Goal: Task Accomplishment & Management: Complete application form

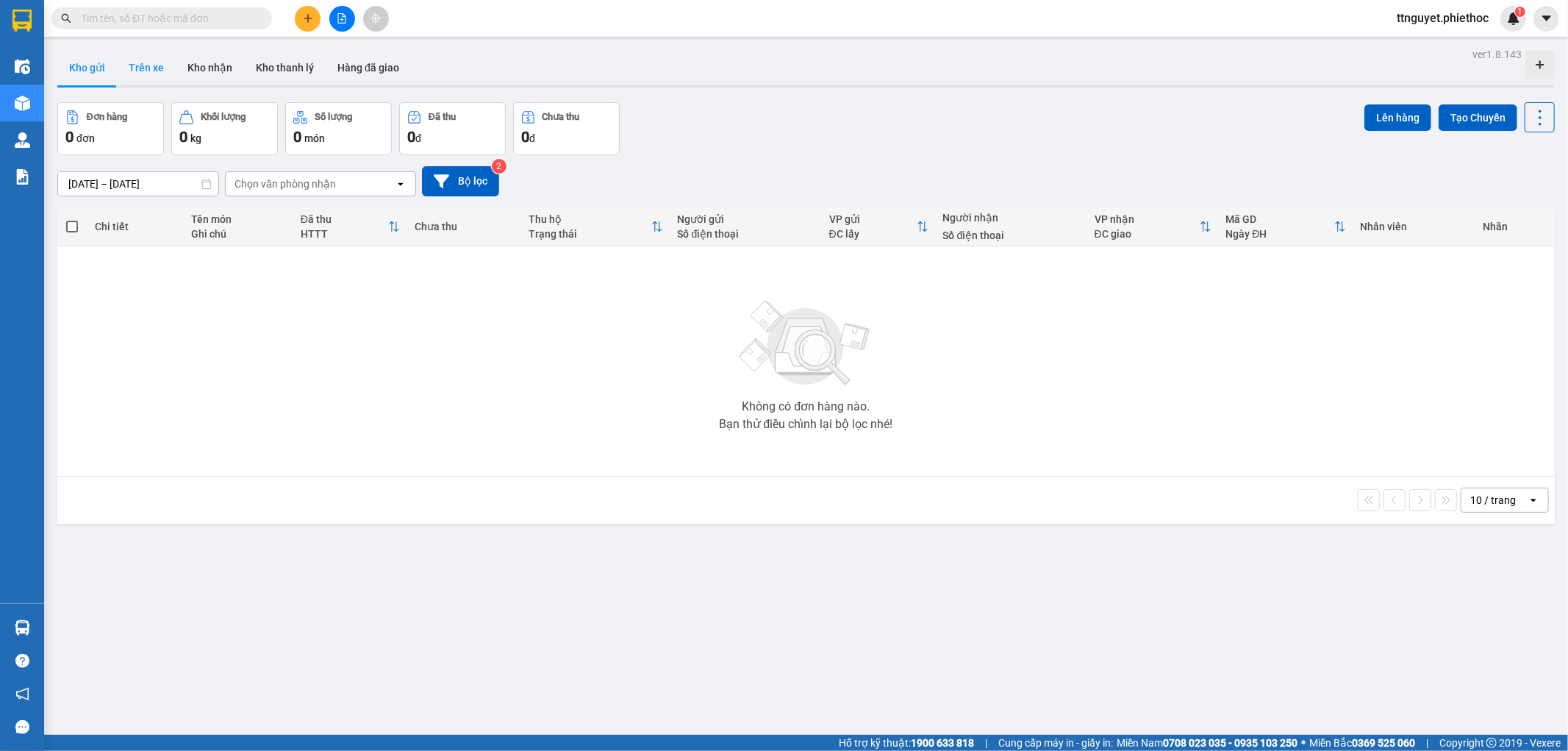
click at [133, 69] on button "Trên xe" at bounding box center [146, 67] width 59 height 36
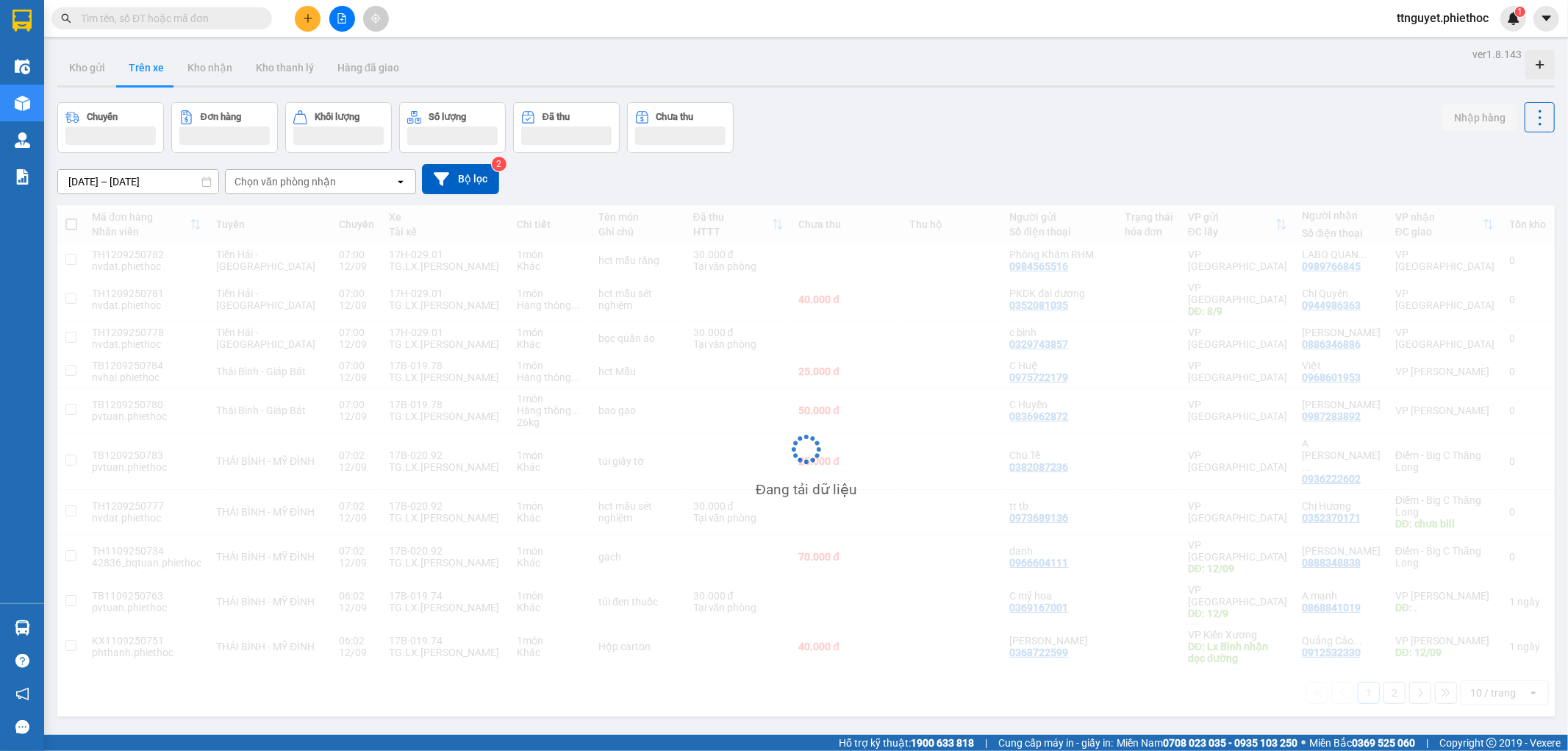
click at [284, 192] on div "Chọn văn phòng nhận" at bounding box center [310, 181] width 169 height 23
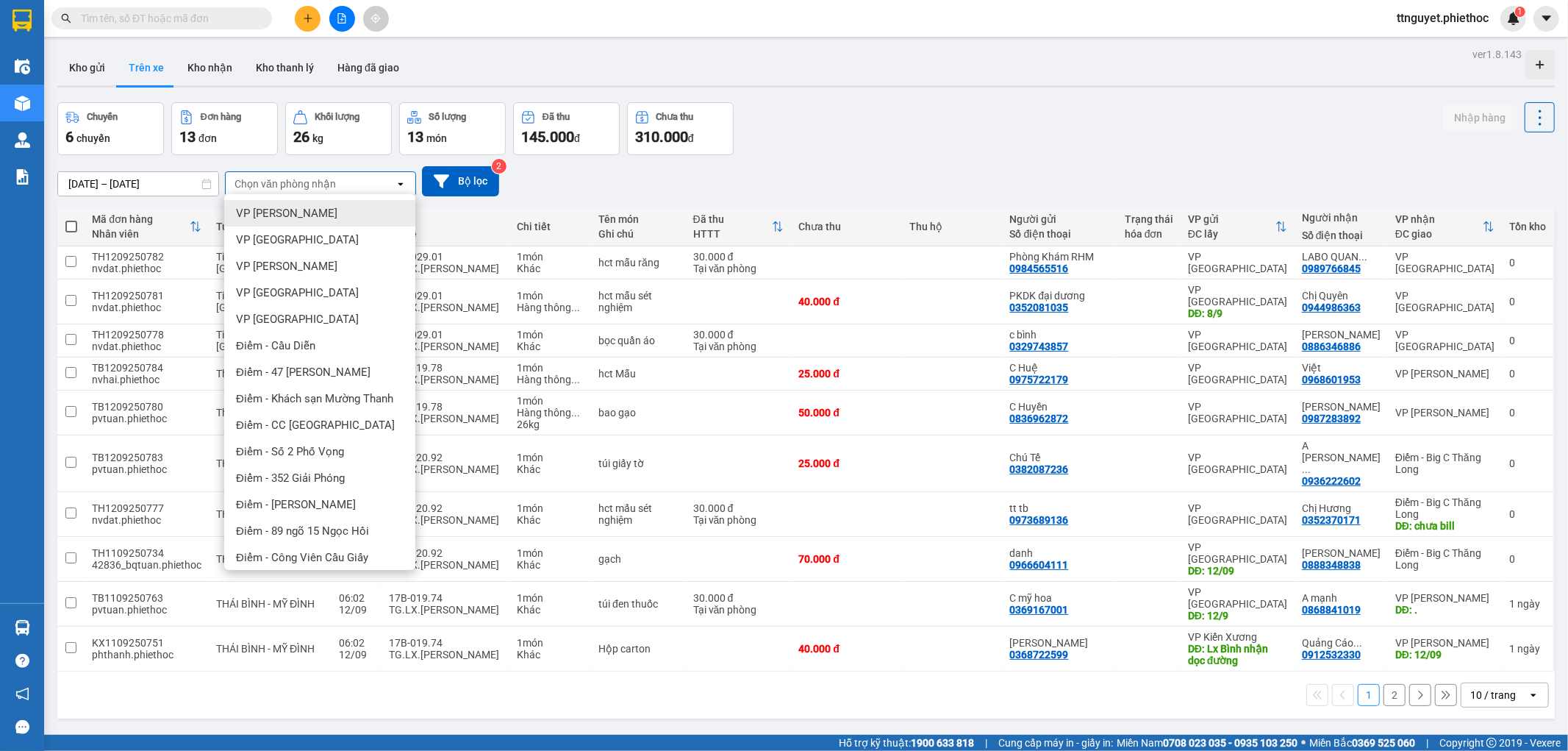
click at [275, 217] on span "VP [PERSON_NAME]" at bounding box center [287, 213] width 101 height 14
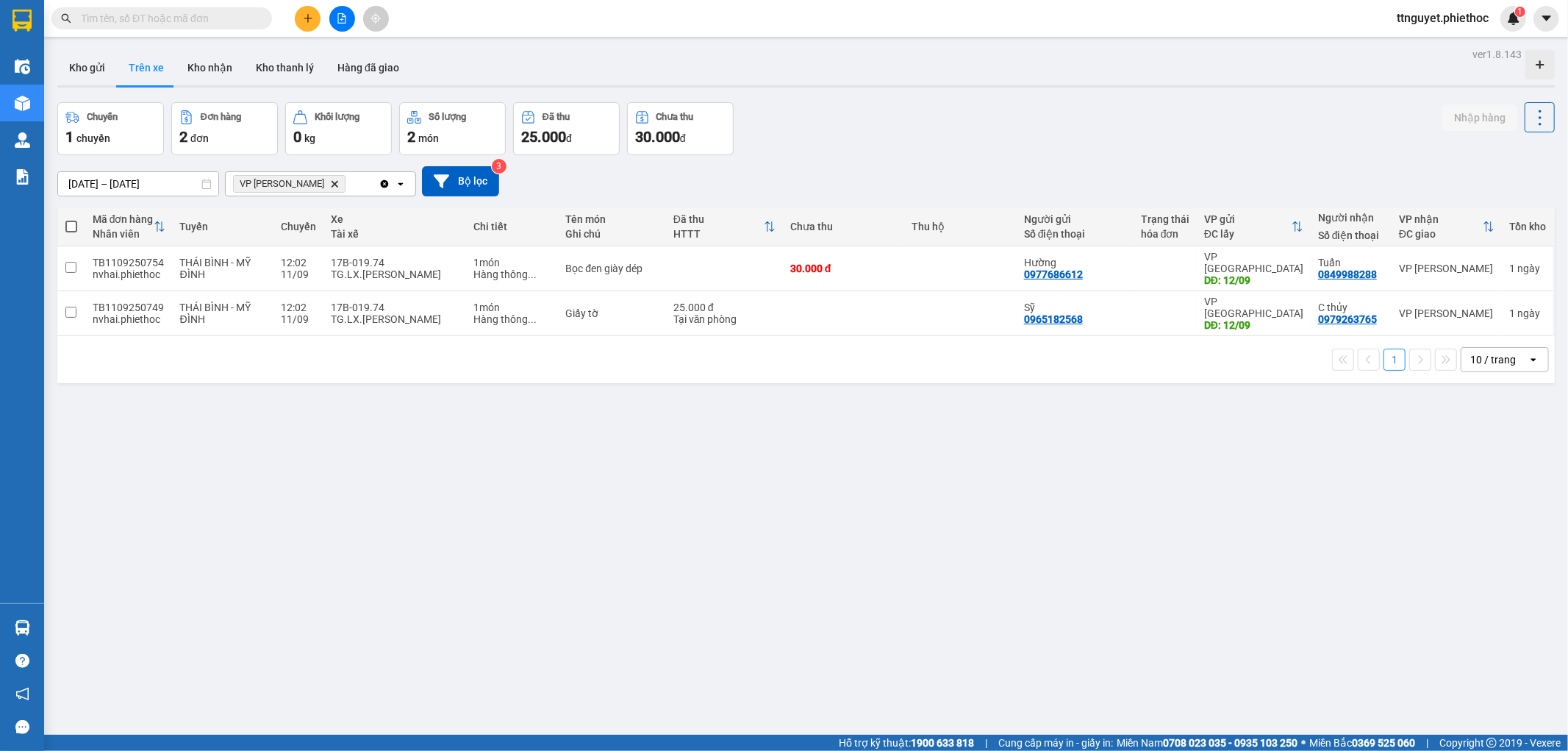
click at [311, 17] on icon "plus" at bounding box center [307, 17] width 8 height 1
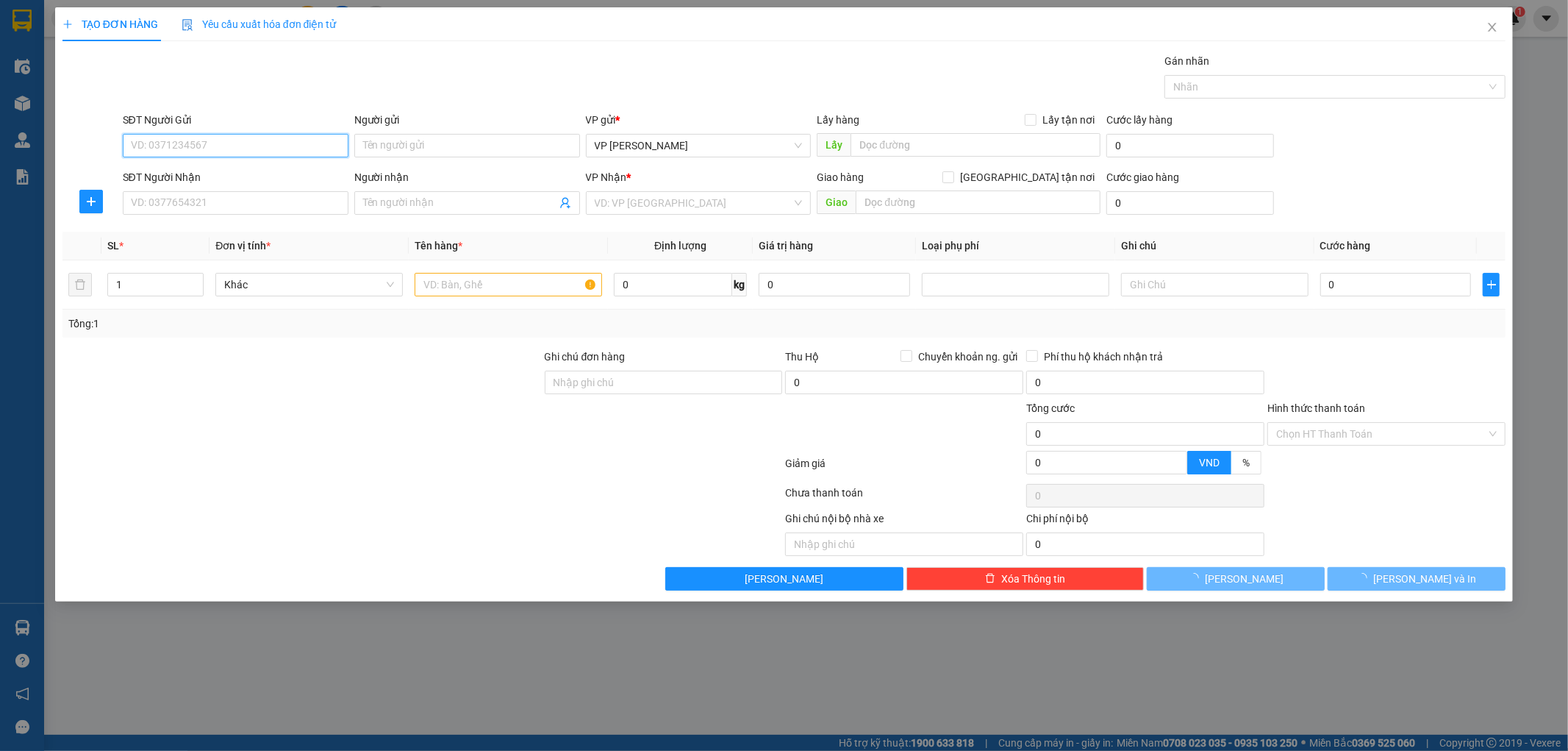
click at [241, 148] on input "SĐT Người Gửi" at bounding box center [235, 145] width 226 height 23
type input "0382056418"
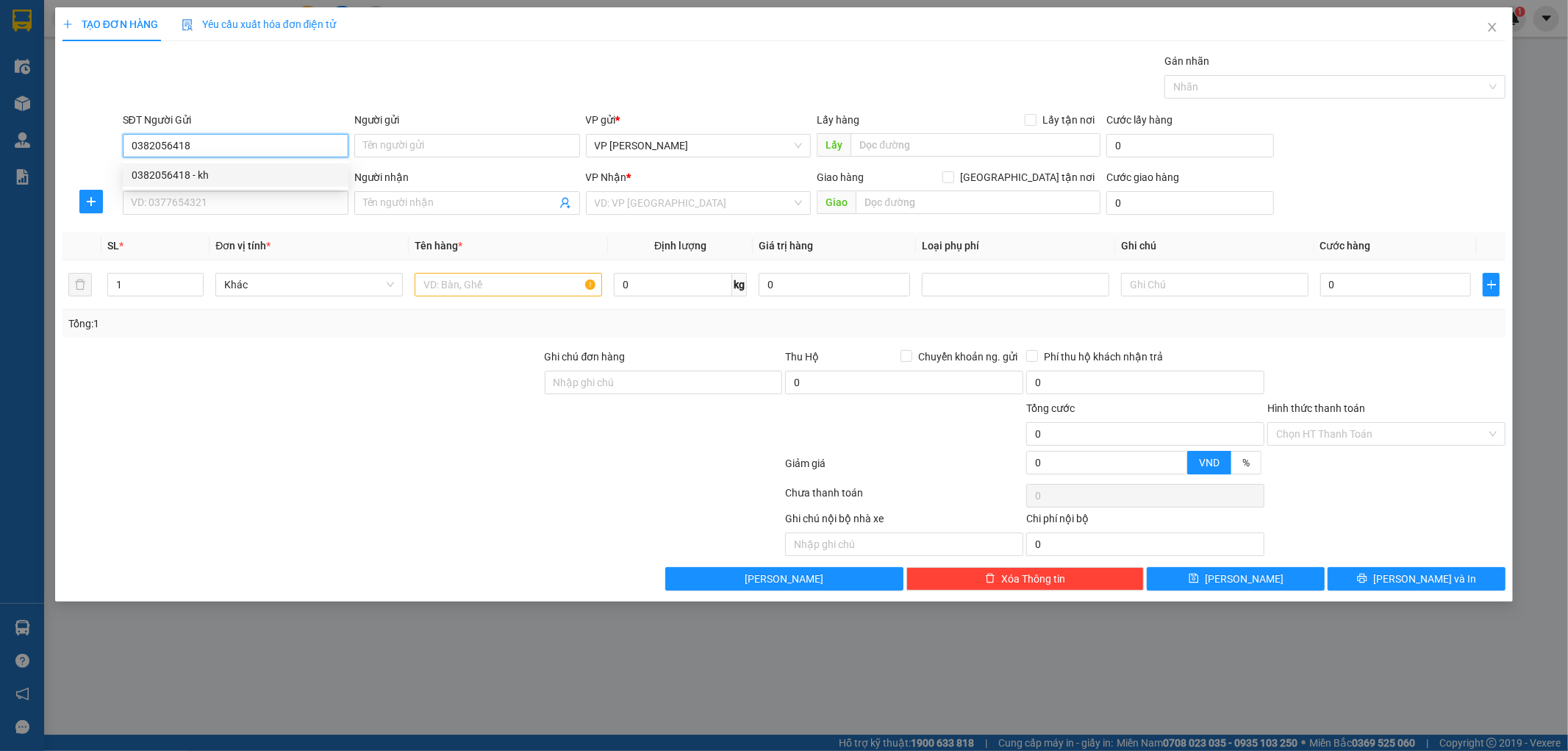
click at [248, 167] on div "0382056418 - kh" at bounding box center [235, 174] width 208 height 16
type input "kh"
type input "0382056418"
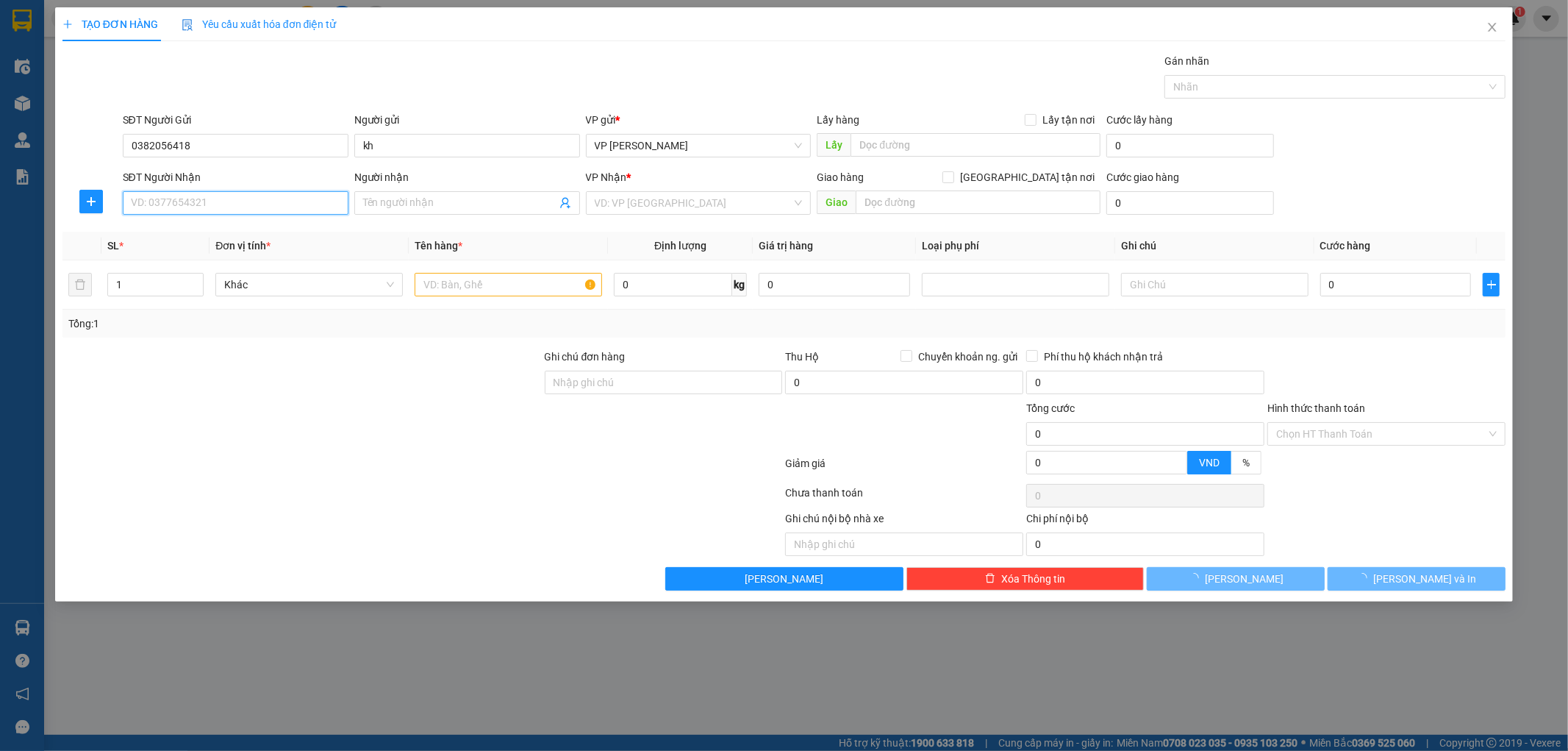
click at [229, 206] on input "SĐT Người Nhận" at bounding box center [235, 203] width 226 height 23
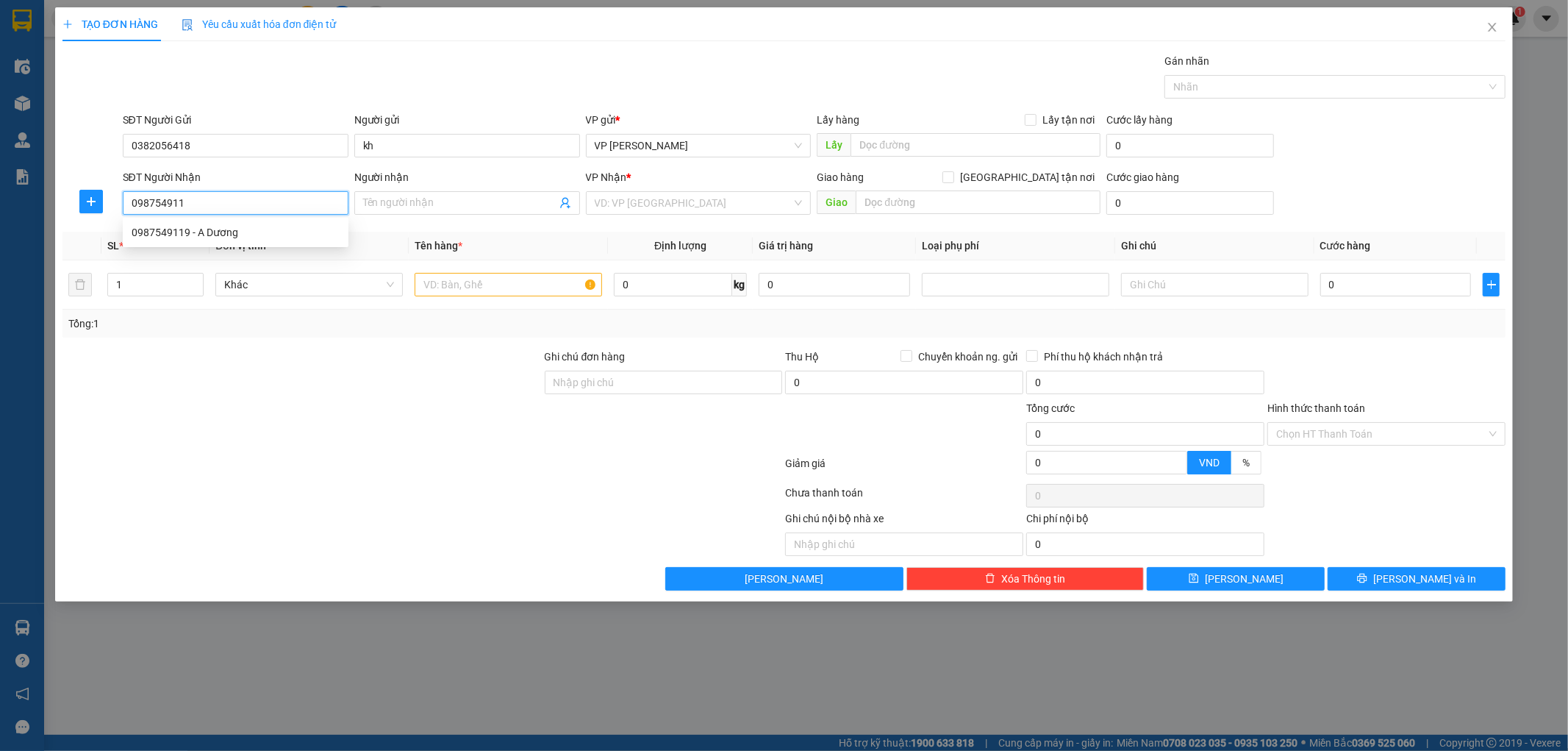
type input "0987549119"
click at [226, 232] on div "0987549119 - A Dương" at bounding box center [235, 232] width 208 height 16
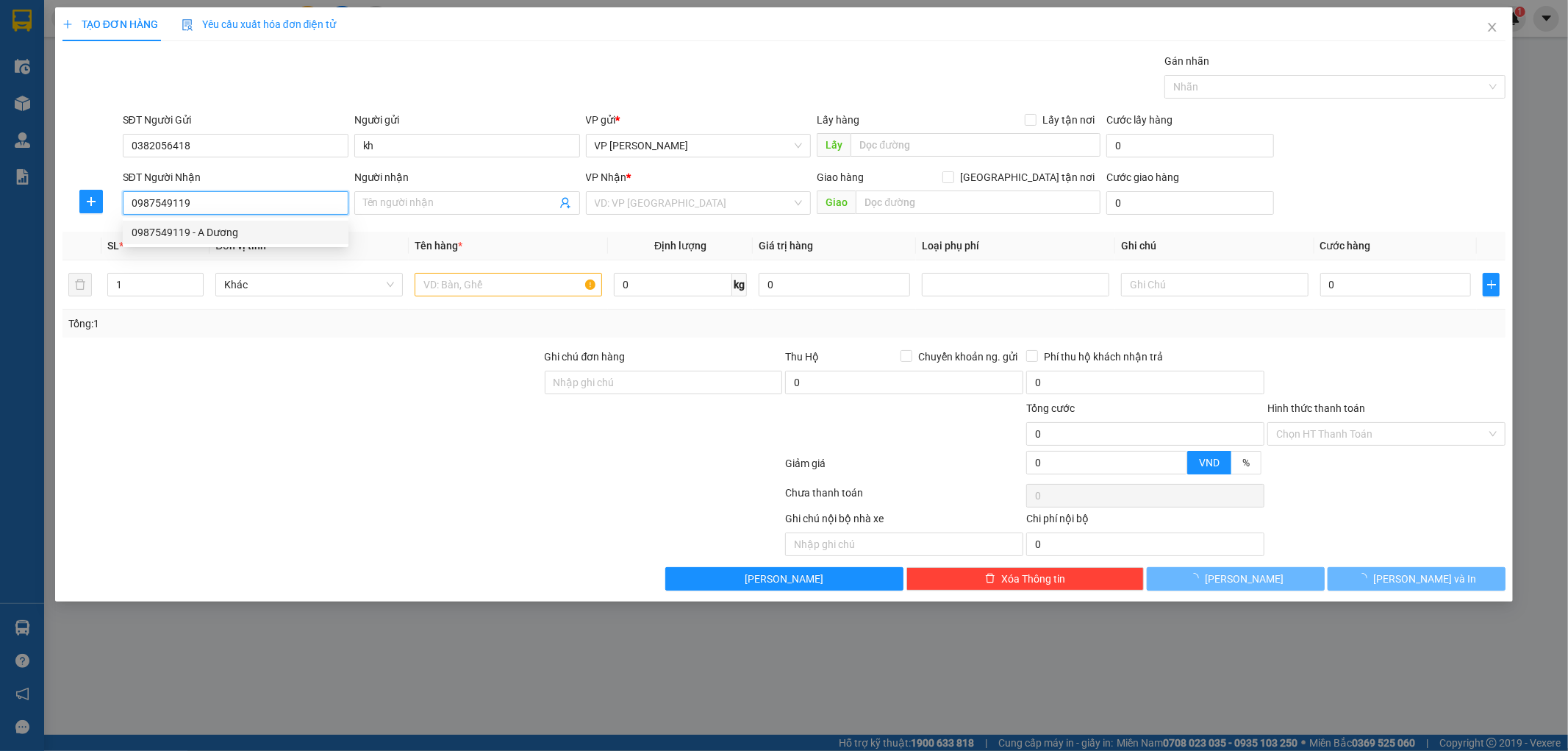
type input "A Dương"
type input "Thuỵ Bình, Thái Thuỵ TB"
type input "5.000"
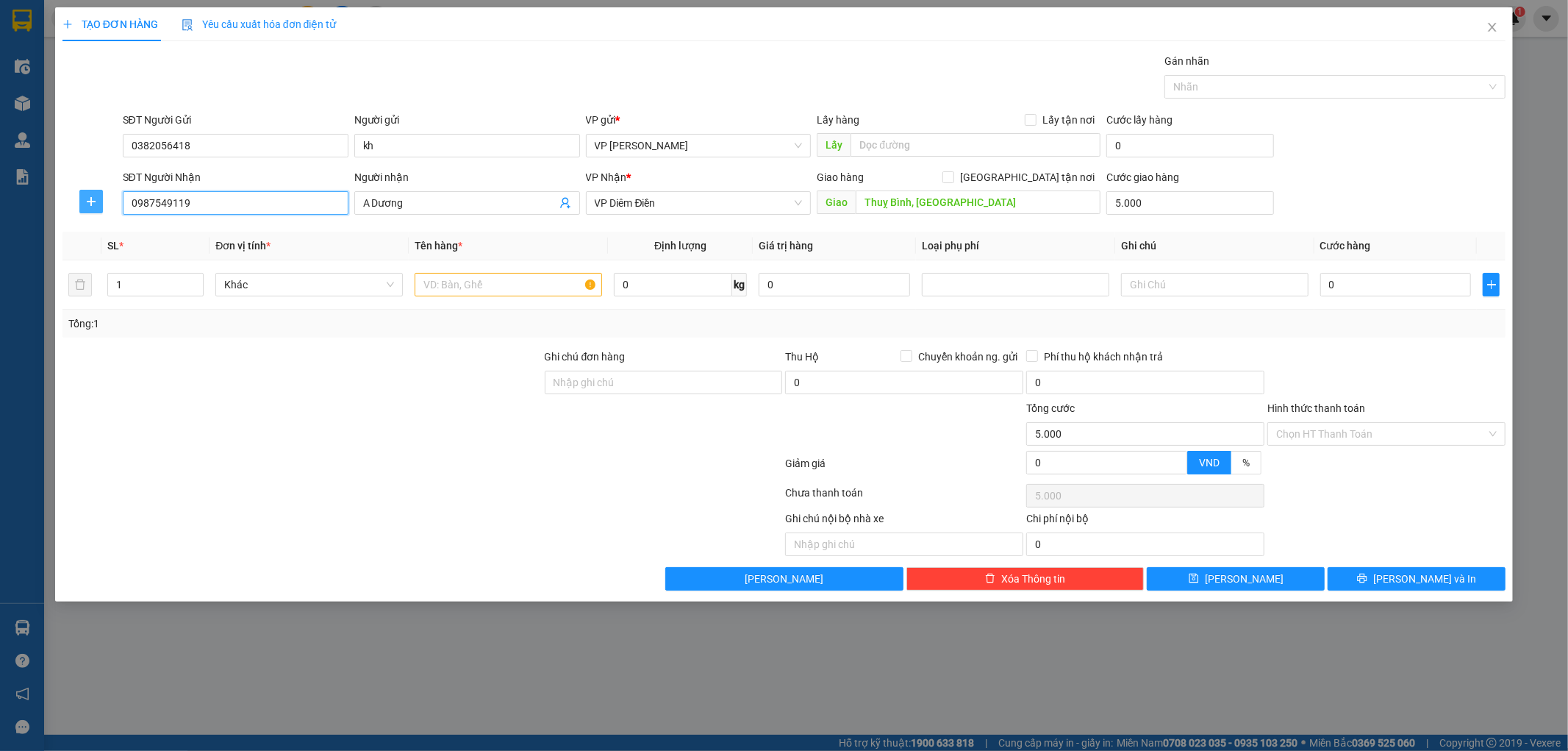
type input "0987549119"
click at [82, 201] on span "plus" at bounding box center [91, 201] width 22 height 12
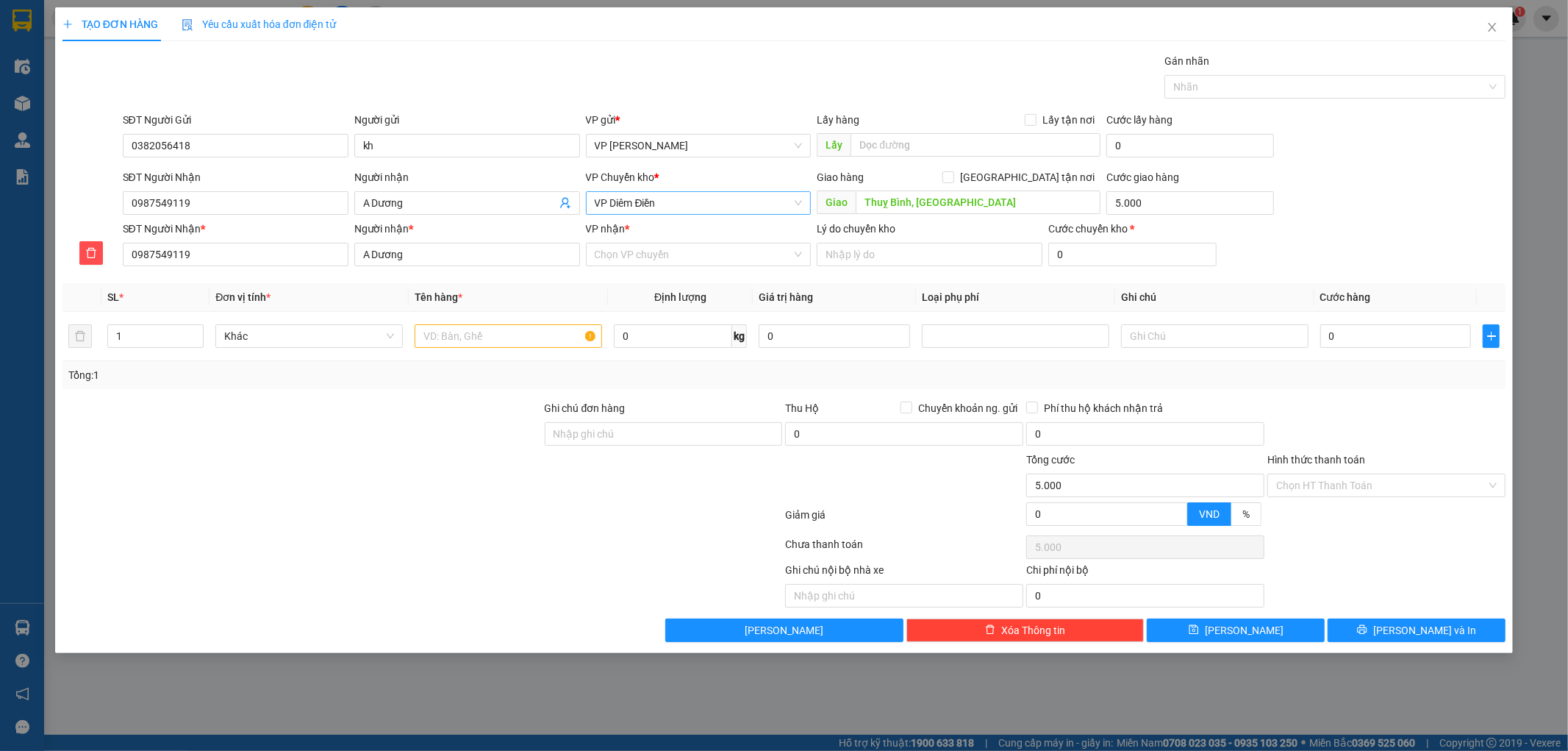
click at [661, 198] on span "VP Diêm Điền" at bounding box center [698, 203] width 208 height 22
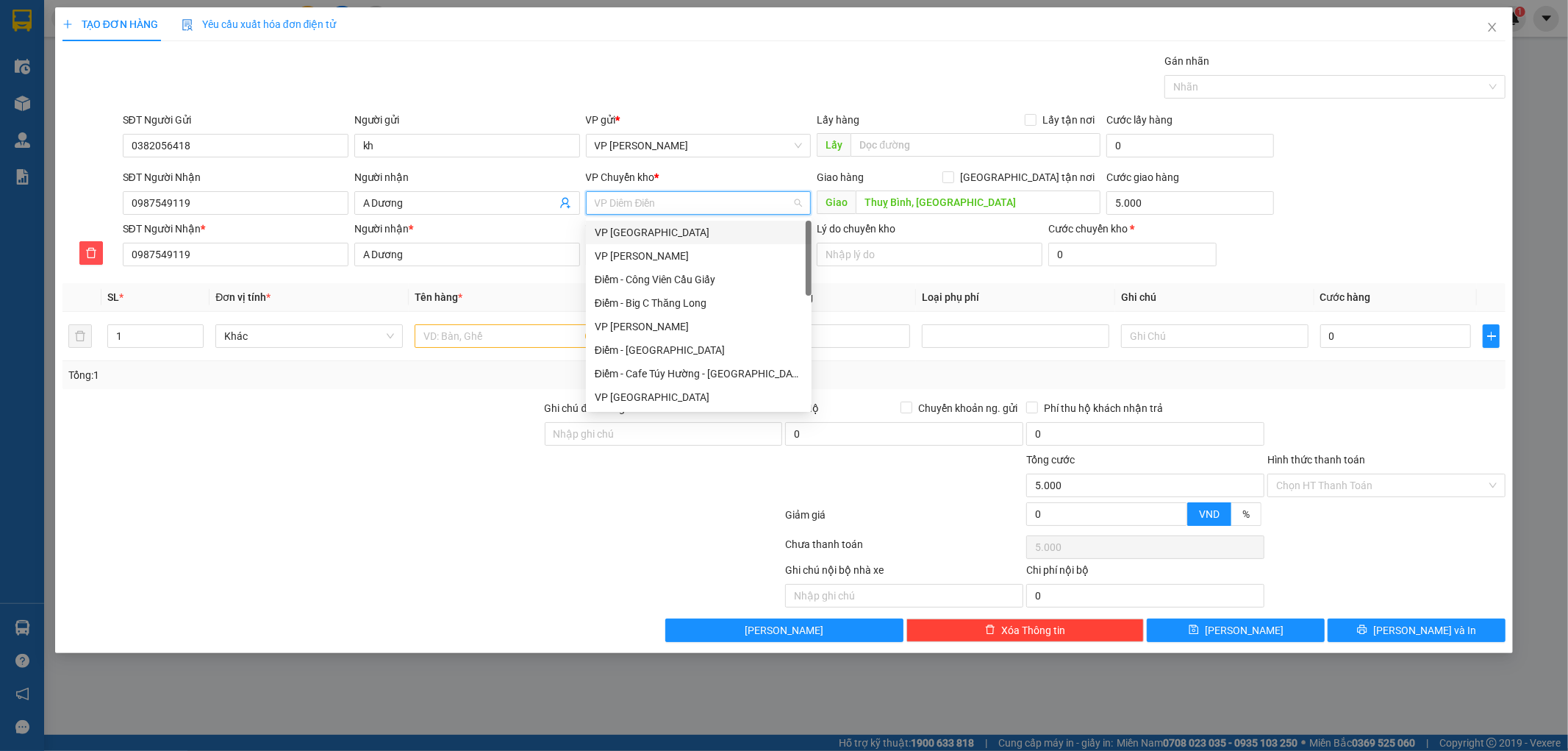
click at [642, 226] on div "VP [GEOGRAPHIC_DATA]" at bounding box center [698, 232] width 208 height 16
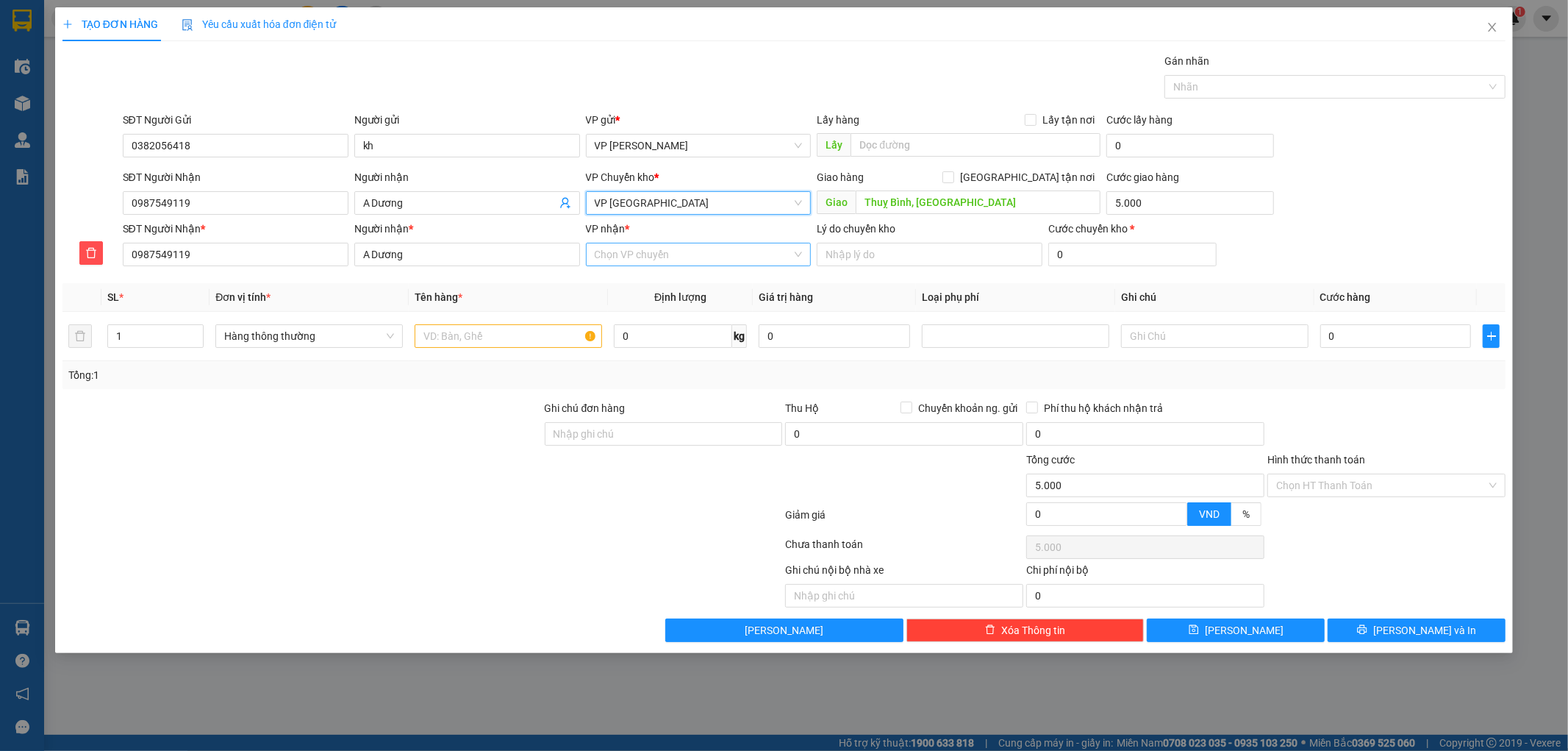
click at [641, 251] on input "VP nhận *" at bounding box center [693, 254] width 198 height 22
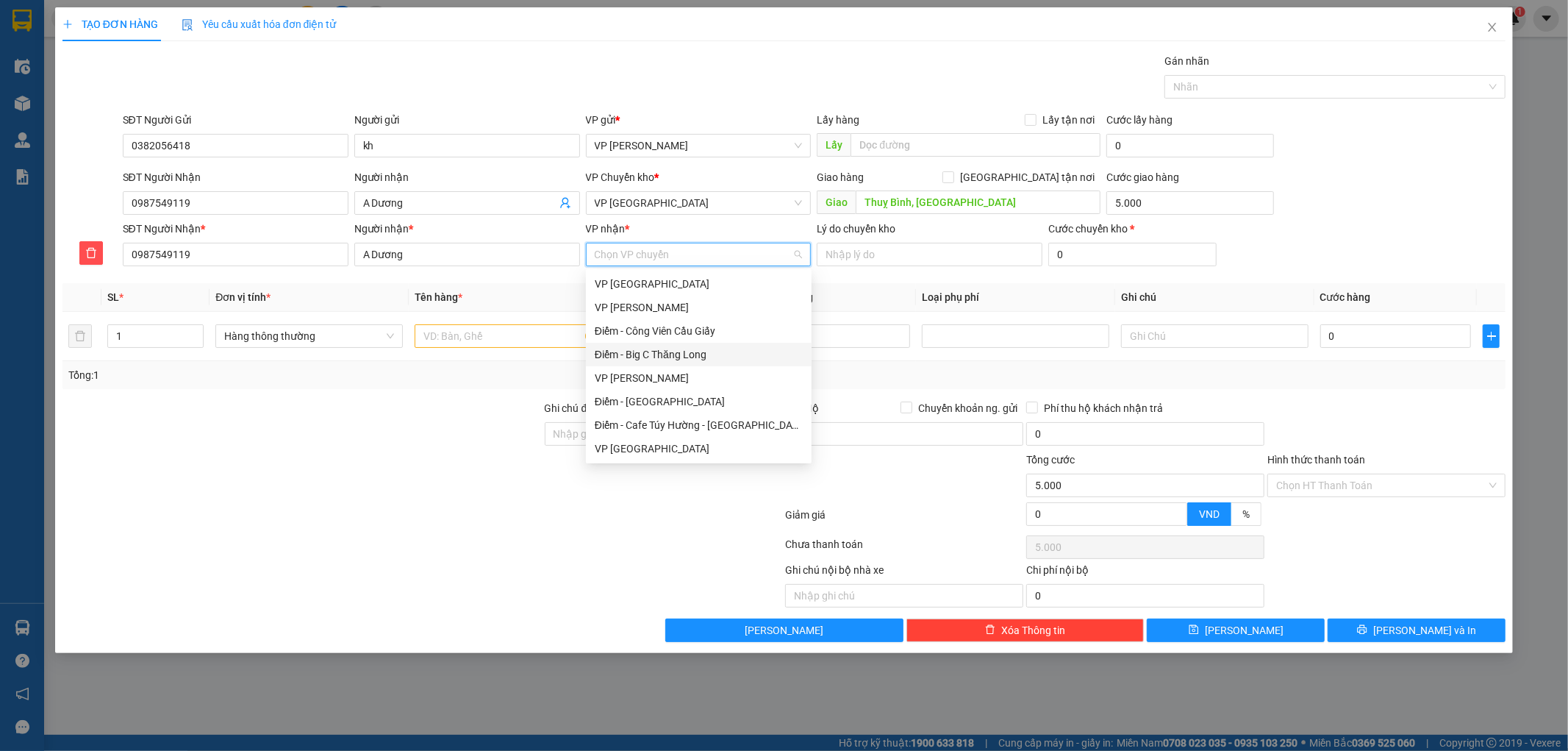
scroll to position [164, 0]
click at [653, 422] on div "VP Diêm Điền" at bounding box center [698, 426] width 208 height 16
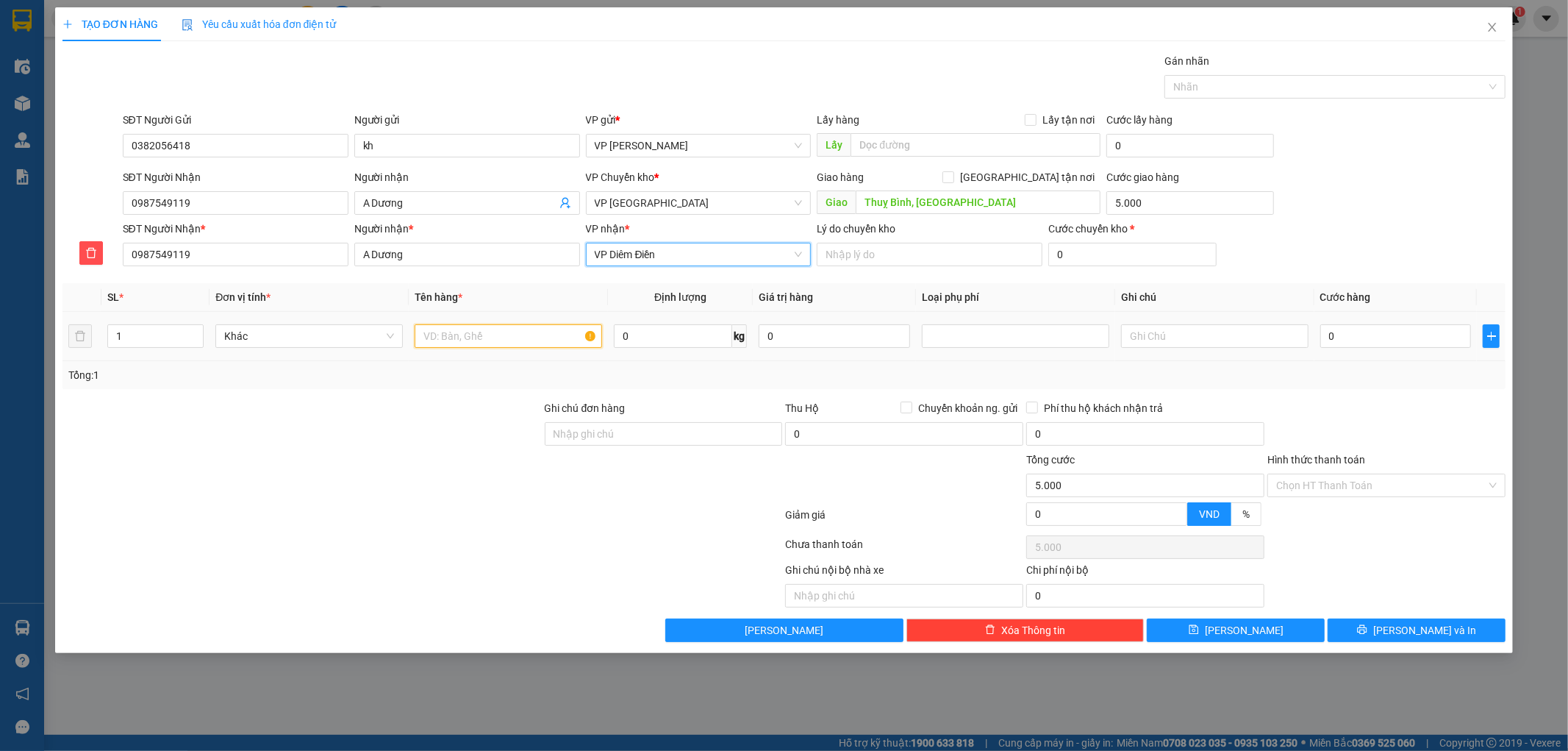
click at [519, 335] on input "text" at bounding box center [509, 335] width 188 height 23
type input "r"
click at [519, 335] on input "ócúi" at bounding box center [509, 335] width 188 height 23
type input "o"
click at [533, 344] on input "t thúi" at bounding box center [509, 335] width 188 height 23
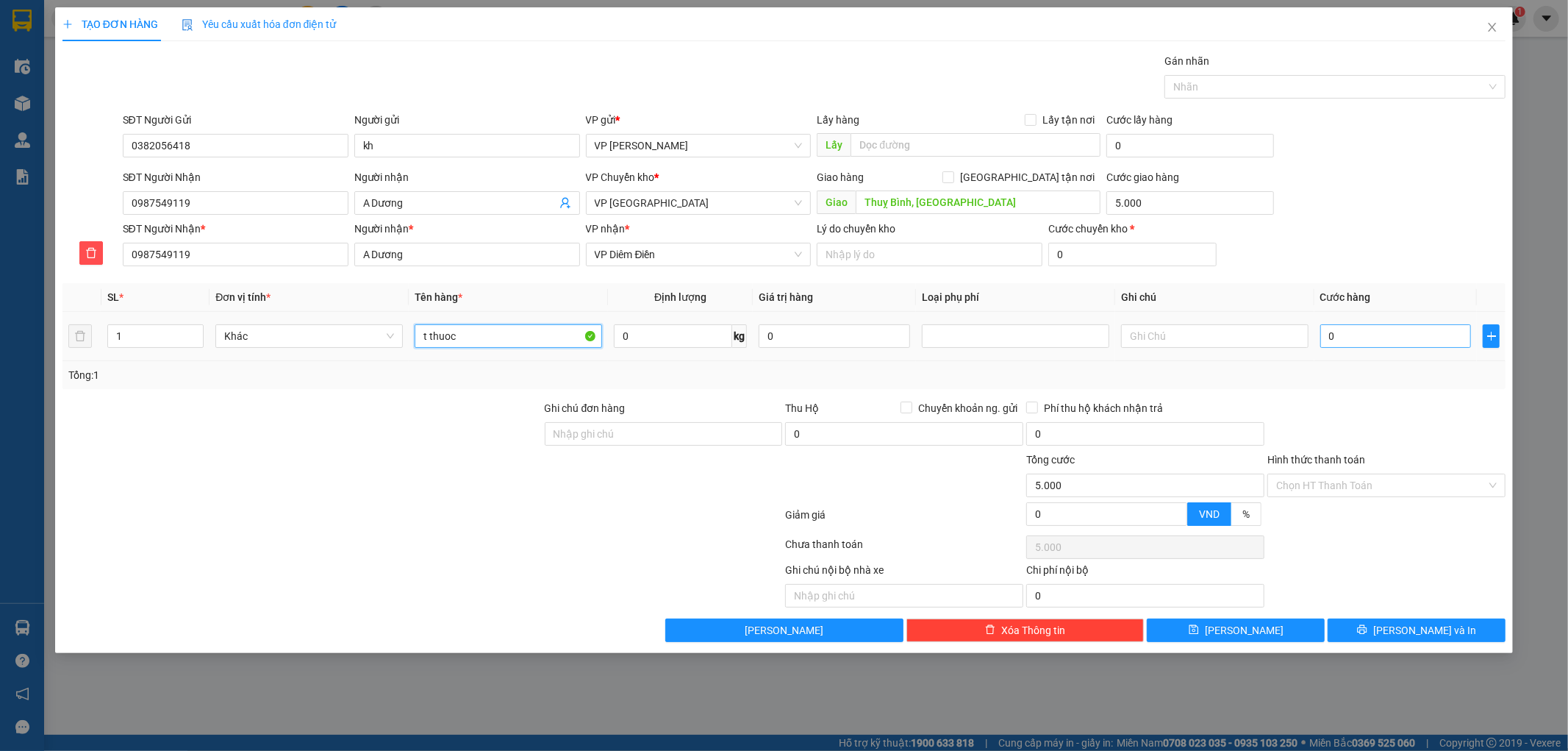
type input "t thuoc"
click at [1389, 336] on input "0" at bounding box center [1395, 335] width 151 height 23
type input "003"
type input "5.003"
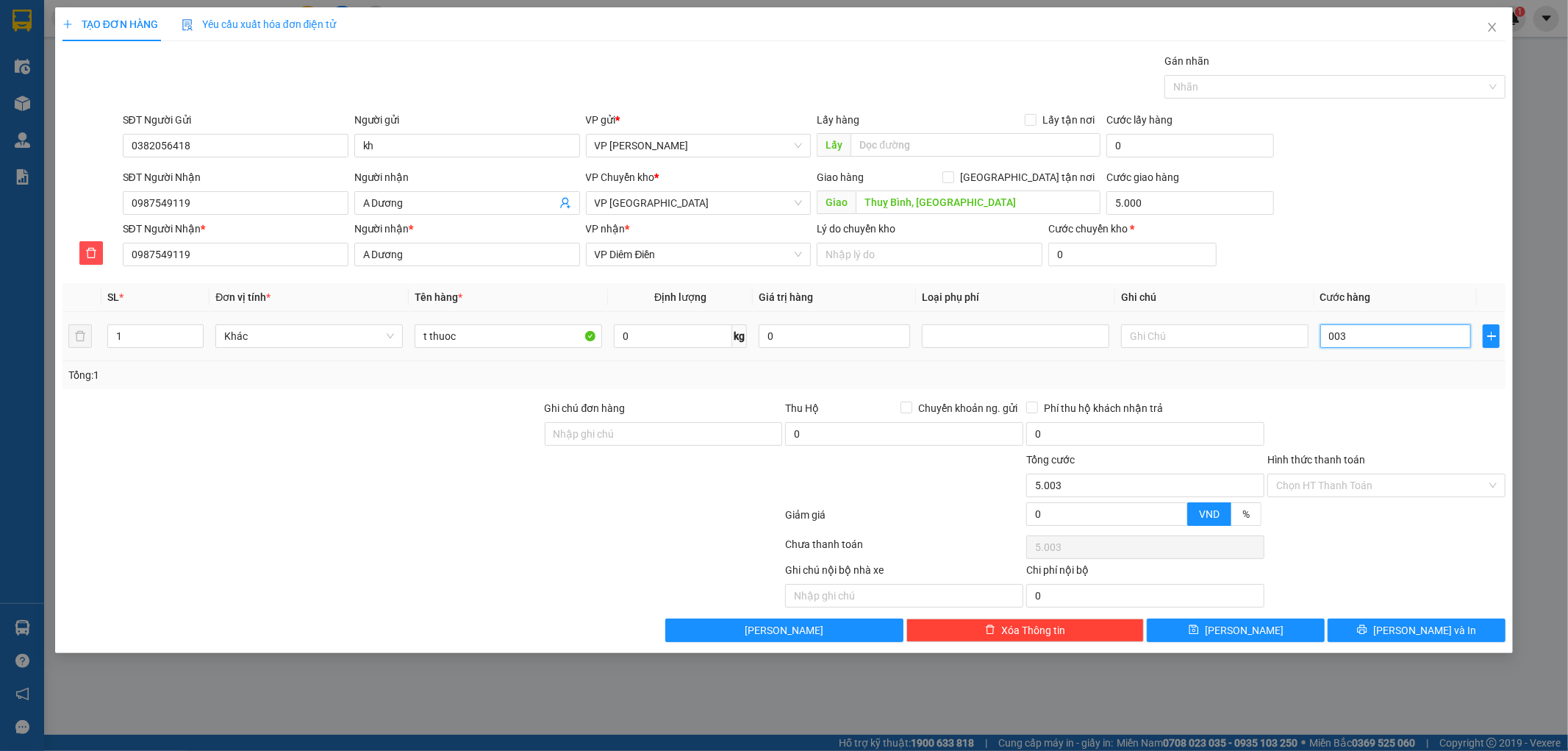
type input "0.030"
type input "5.030"
click at [1401, 361] on td "0.030" at bounding box center [1396, 336] width 163 height 49
type input "30.000"
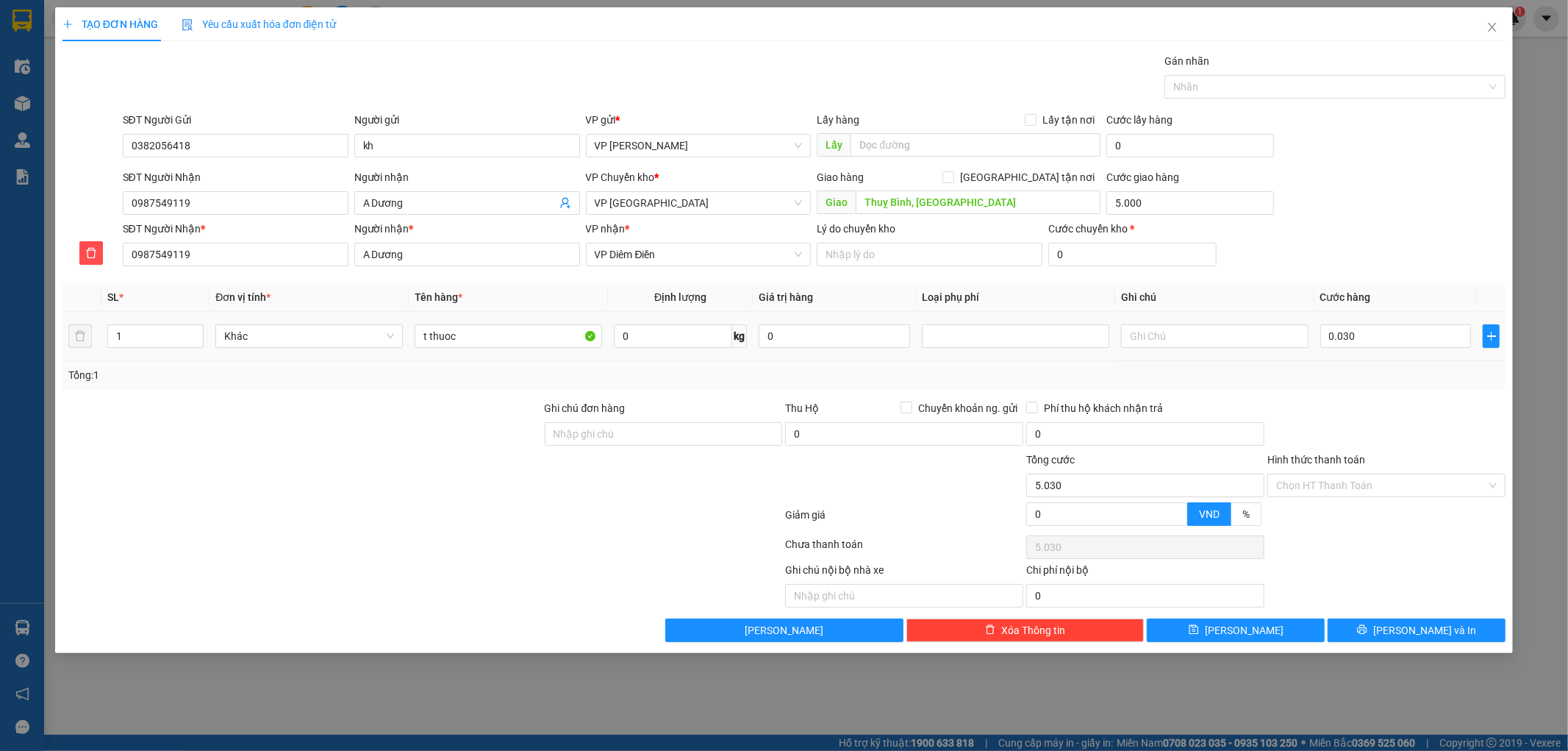
type input "35.000"
click at [1372, 482] on input "Hình thức thanh toán" at bounding box center [1381, 485] width 210 height 22
click at [1357, 510] on div "Tại văn phòng" at bounding box center [1386, 514] width 220 height 16
type input "0"
click at [1358, 634] on button "[PERSON_NAME] và In" at bounding box center [1416, 630] width 178 height 23
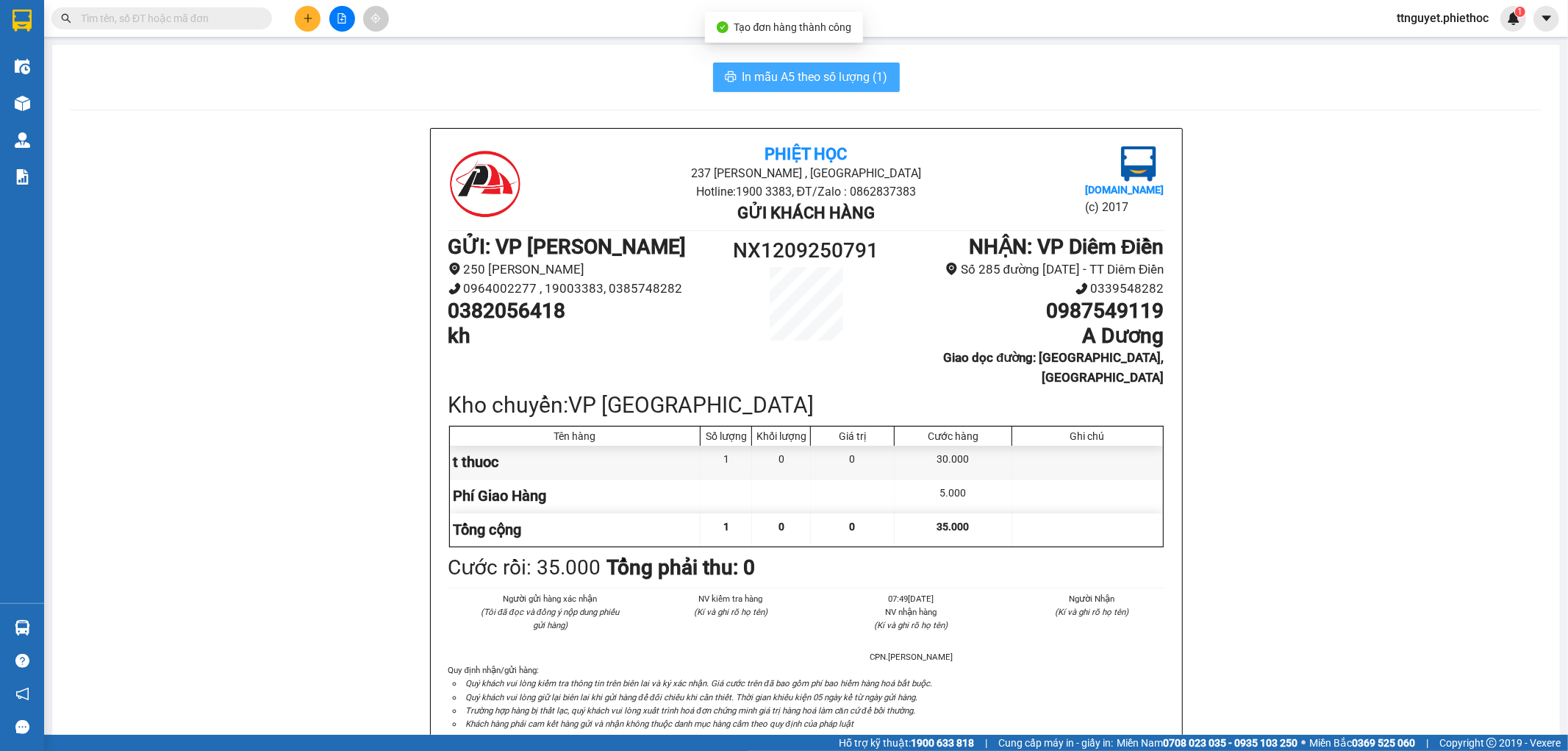
click at [827, 78] on span "In mẫu A5 theo số lượng (1)" at bounding box center [815, 76] width 145 height 18
drag, startPoint x: 1052, startPoint y: 76, endPoint x: 1200, endPoint y: 591, distance: 535.8
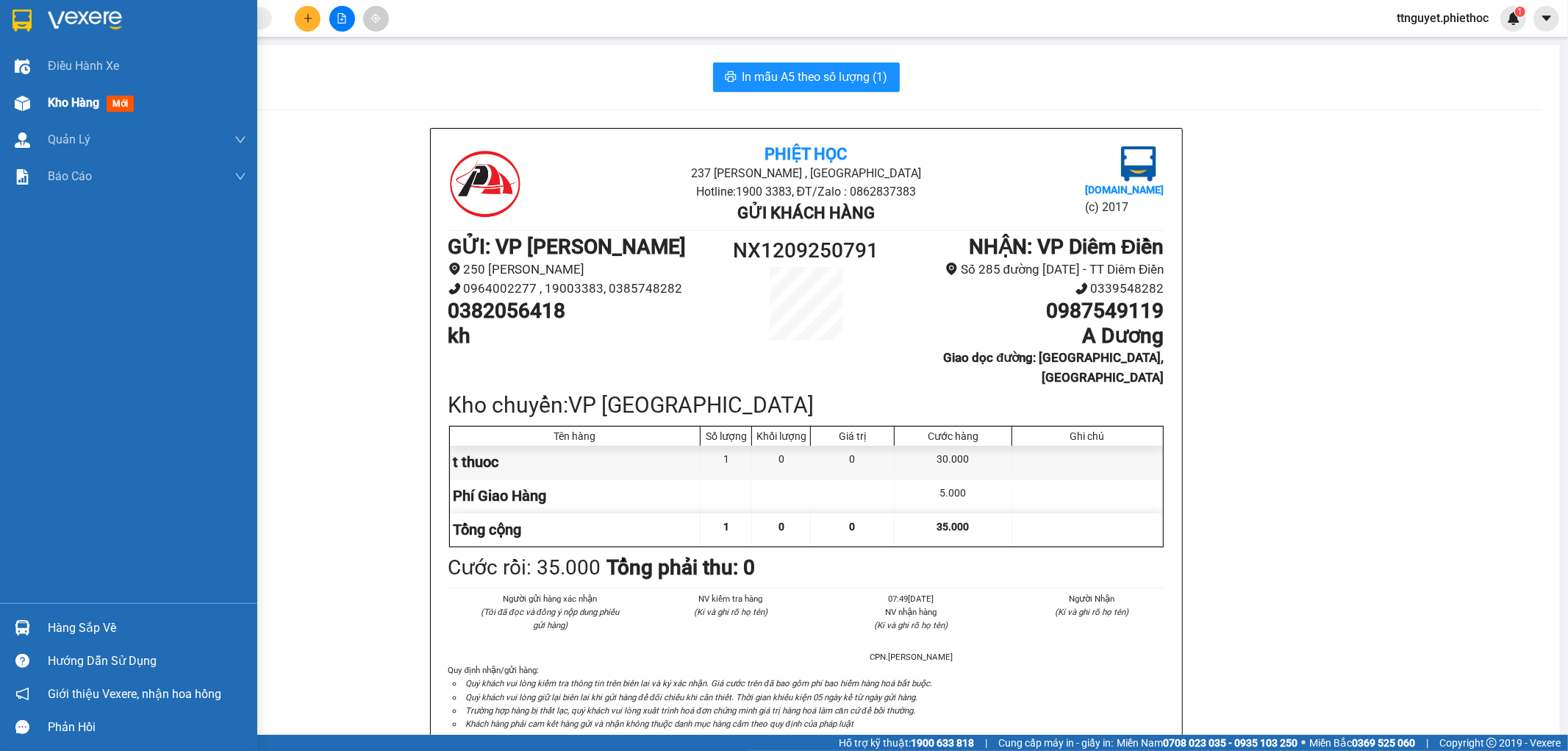
click at [20, 93] on div at bounding box center [23, 103] width 26 height 26
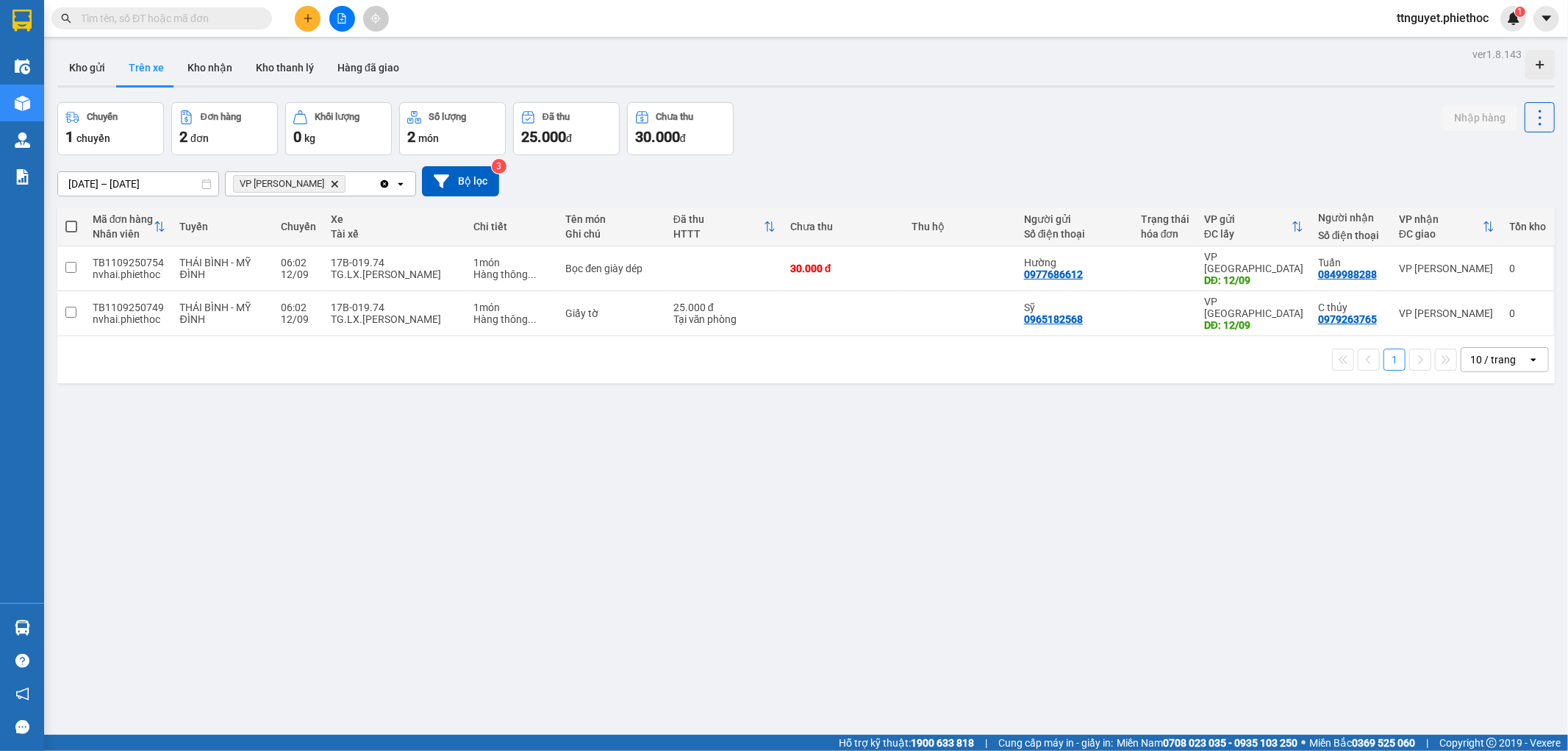
click at [76, 226] on span at bounding box center [71, 226] width 12 height 12
click at [71, 219] on input "checkbox" at bounding box center [71, 219] width 0 height 0
checkbox input "true"
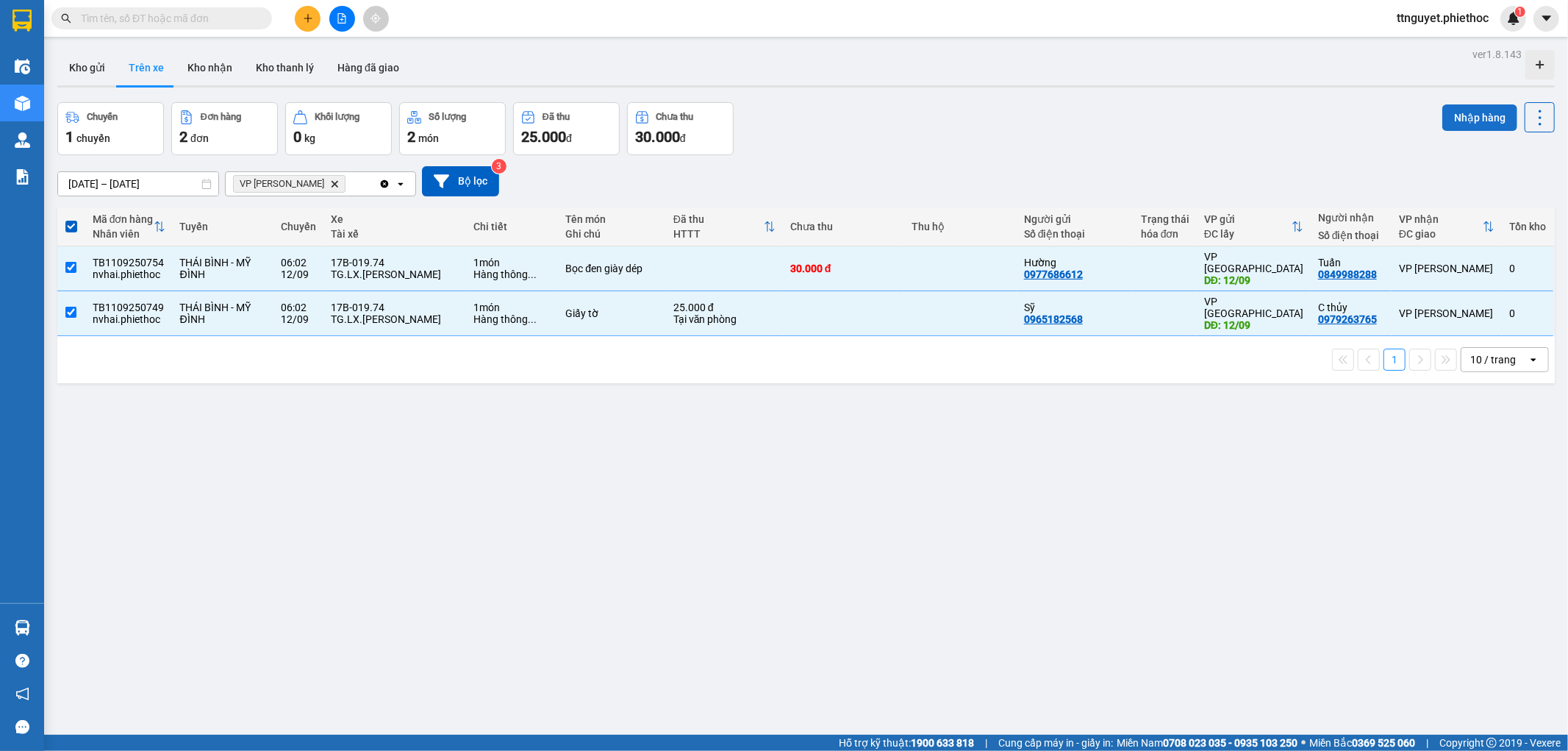
click at [1463, 119] on button "Nhập hàng" at bounding box center [1479, 117] width 75 height 26
checkbox input "false"
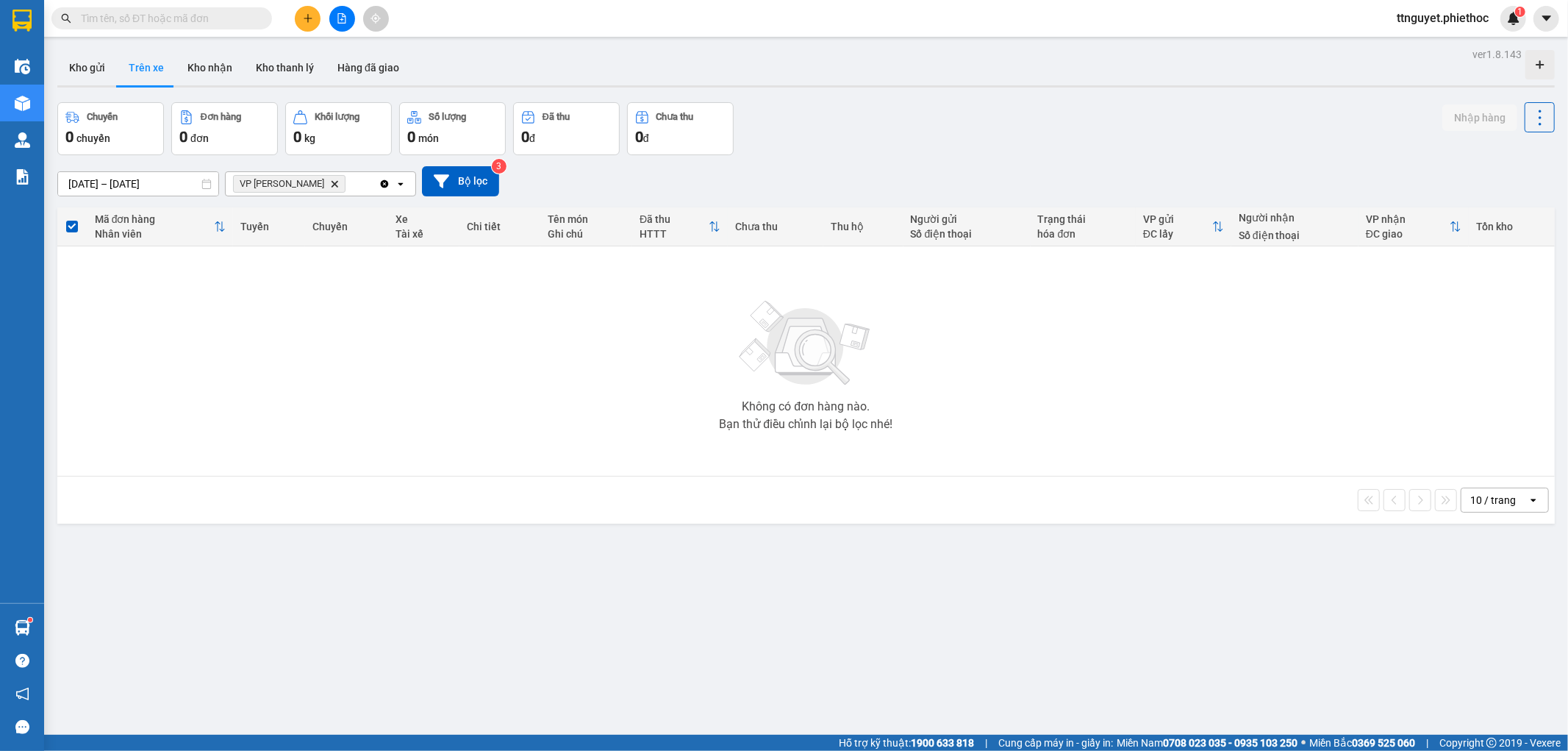
click at [194, 17] on input "text" at bounding box center [167, 18] width 173 height 16
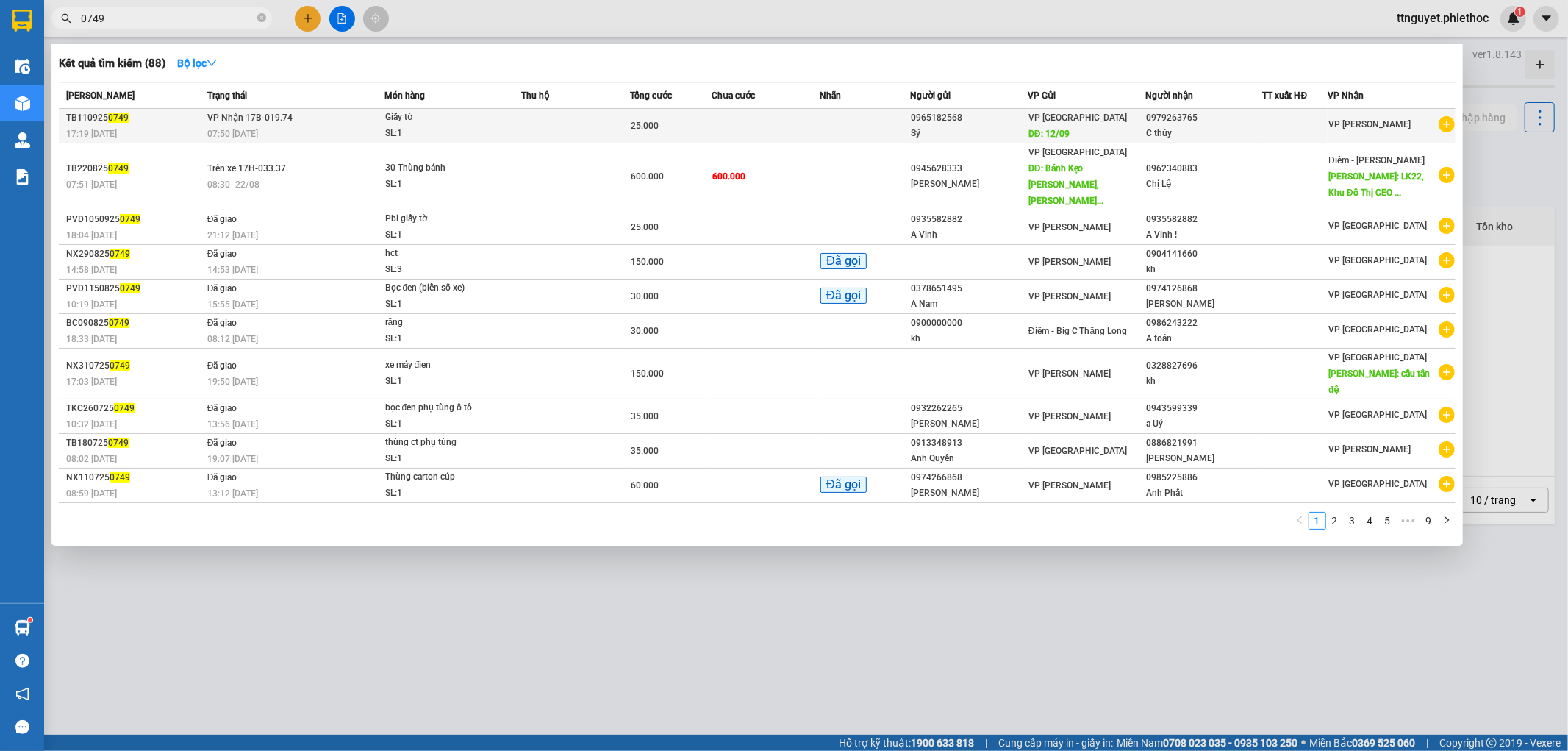
type input "0749"
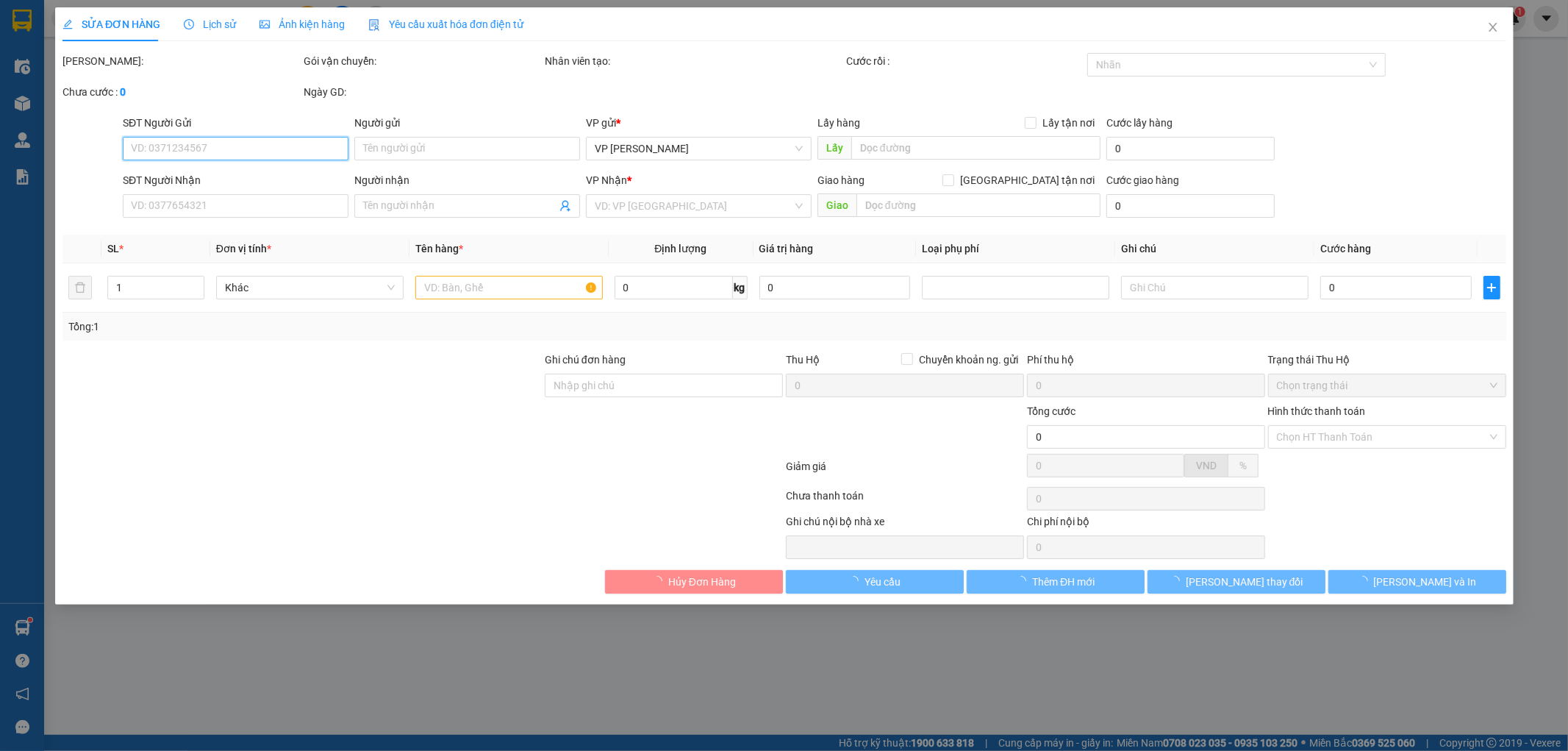
type input "0965182568"
type input "Sỹ"
type input "12/09"
type input "0979263765"
type input "C thủy"
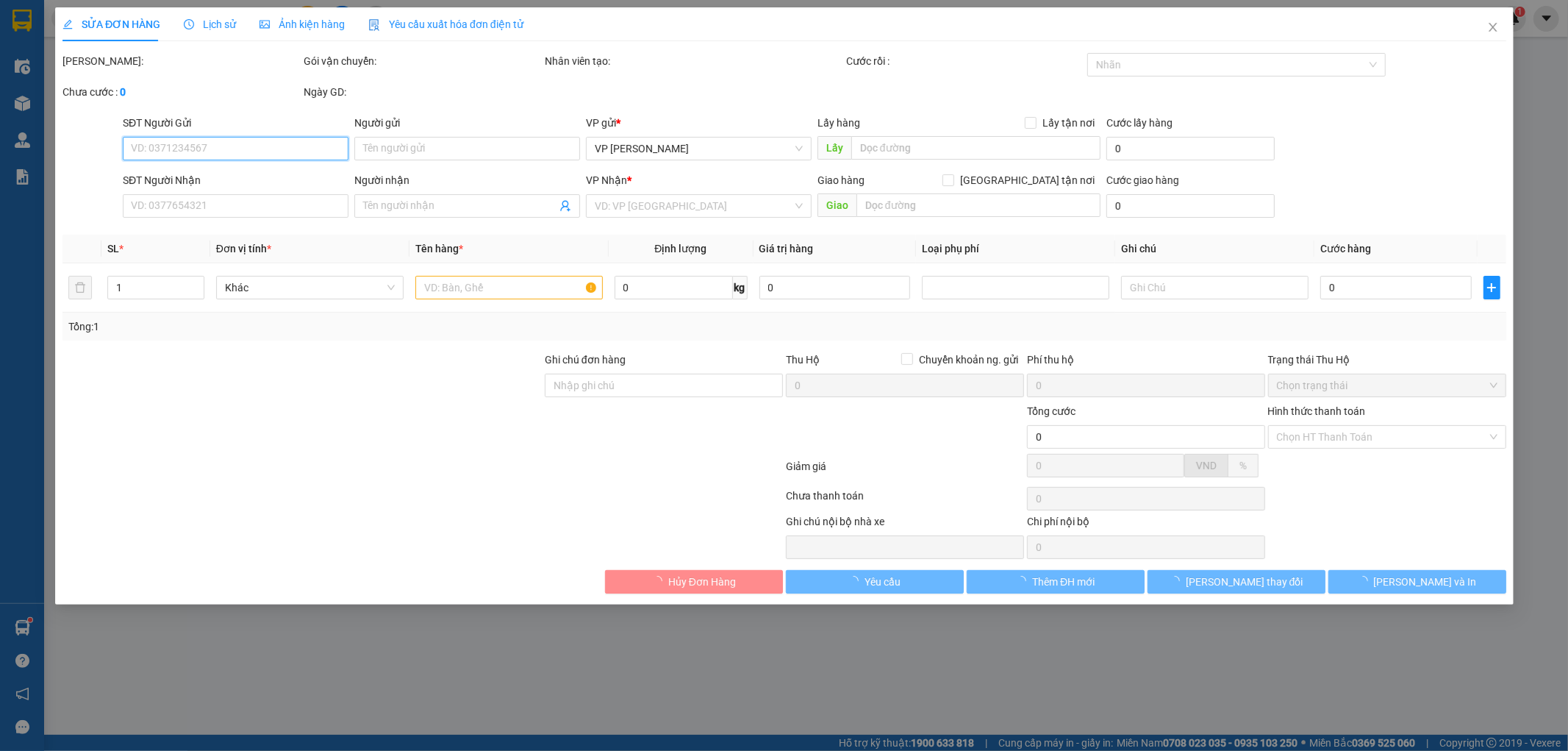
type input "25.000"
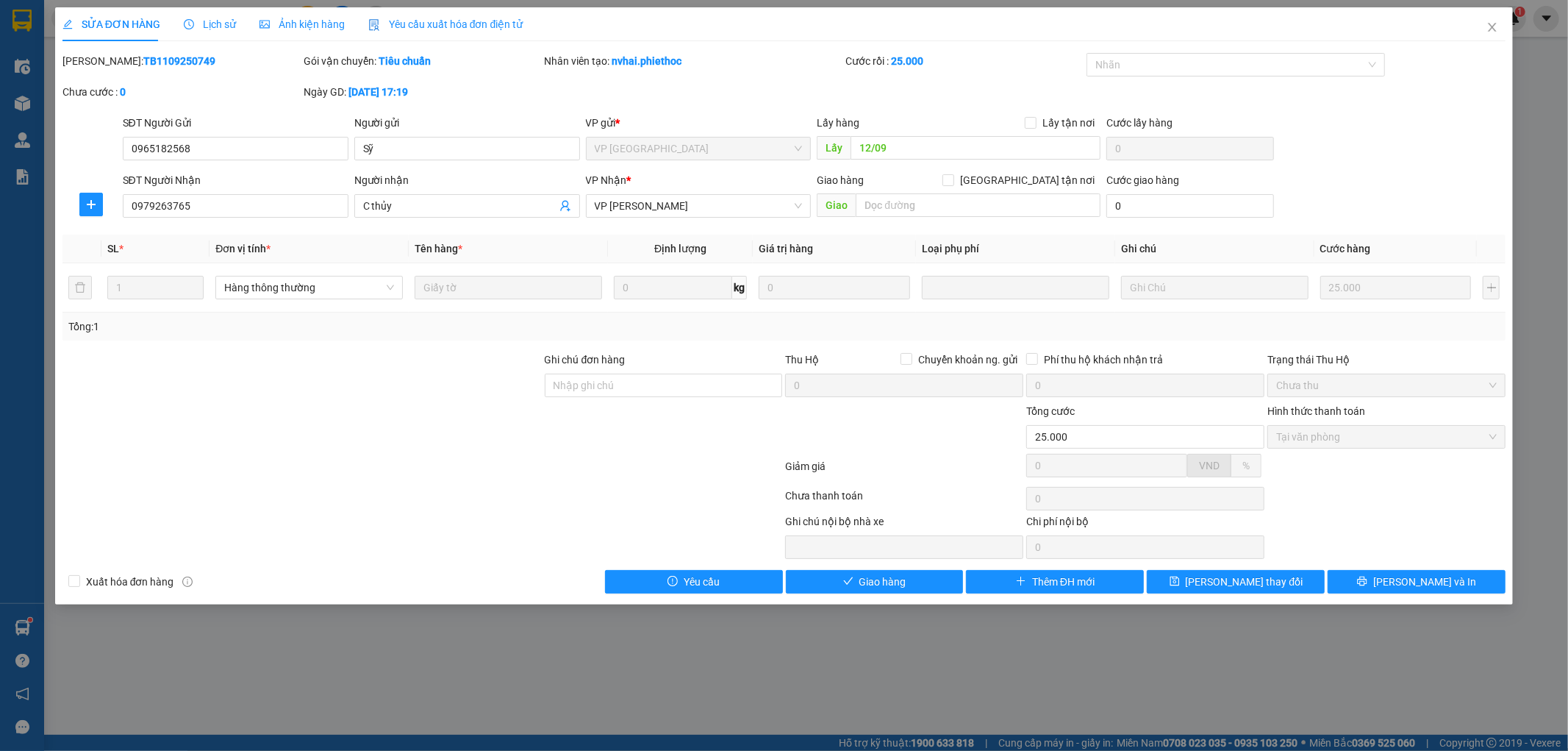
click at [890, 596] on div "SỬA ĐƠN HÀNG Lịch sử Ảnh kiện hàng Yêu cầu xuất hóa đơn điện tử Total Paid Fee …" at bounding box center [784, 306] width 1458 height 597
click at [1492, 27] on icon "close" at bounding box center [1492, 27] width 8 height 9
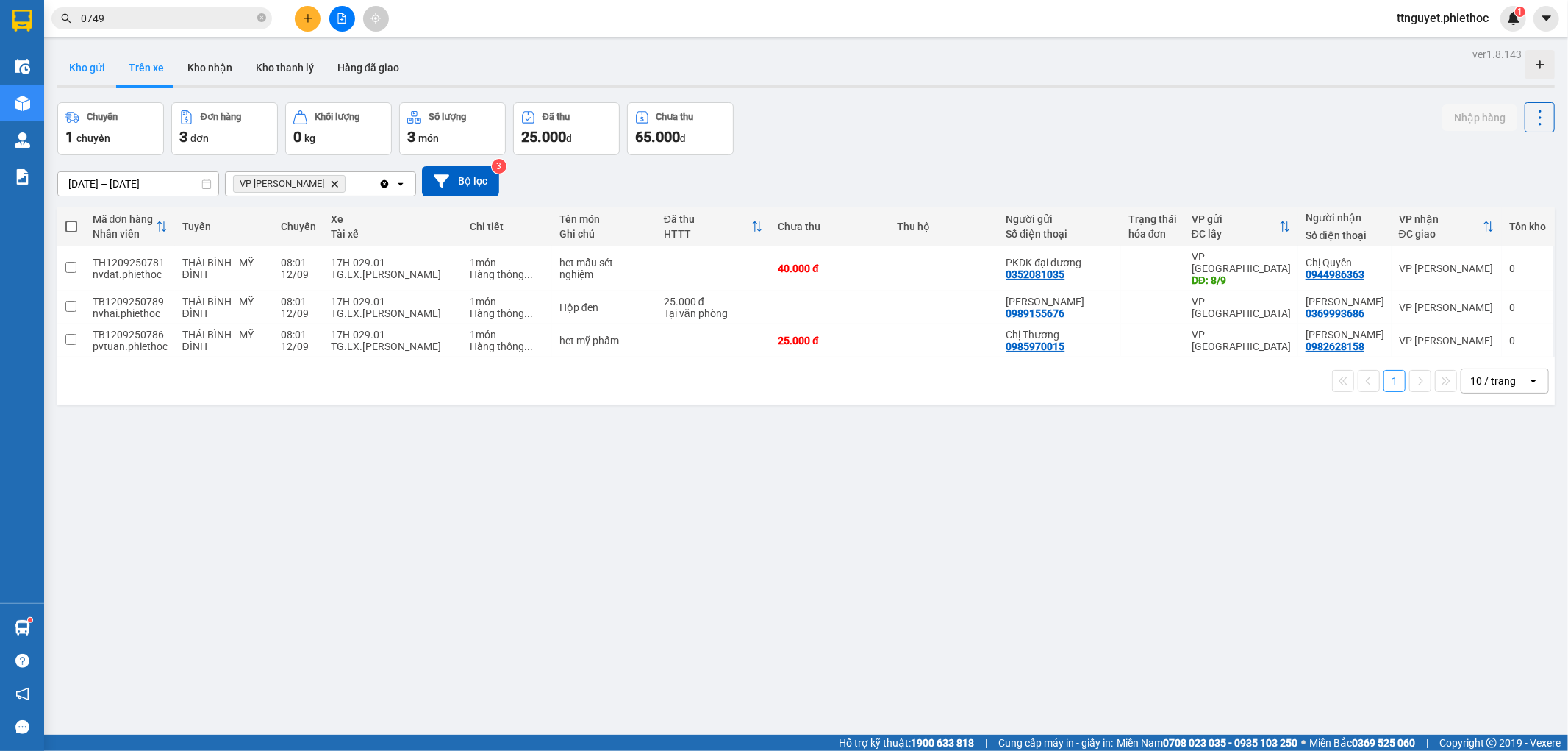
click at [86, 64] on button "Kho gửi" at bounding box center [87, 67] width 60 height 36
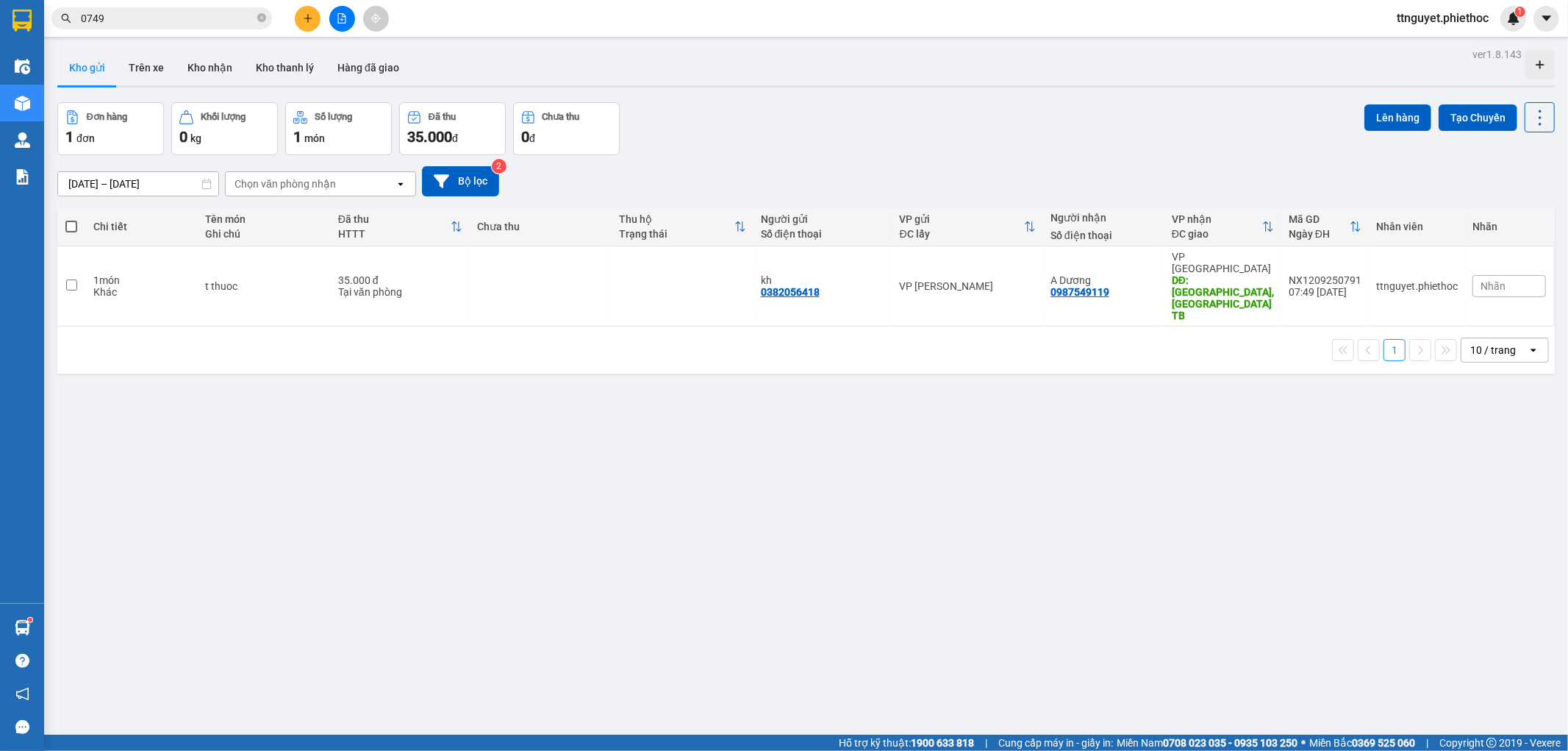
click at [64, 233] on label at bounding box center [71, 226] width 14 height 14
click at [71, 219] on input "checkbox" at bounding box center [71, 219] width 0 height 0
checkbox input "true"
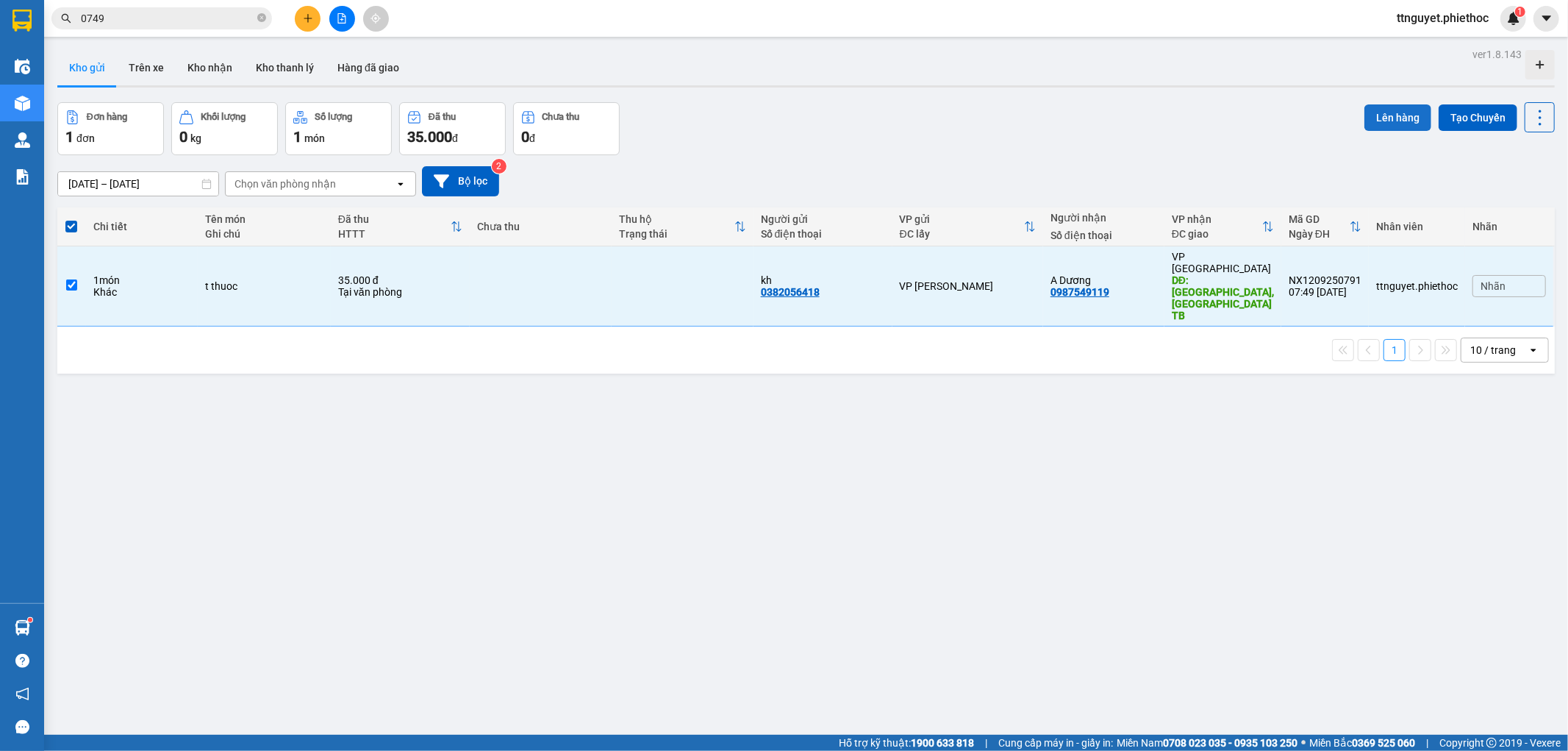
click at [1371, 107] on button "Lên hàng" at bounding box center [1398, 117] width 67 height 26
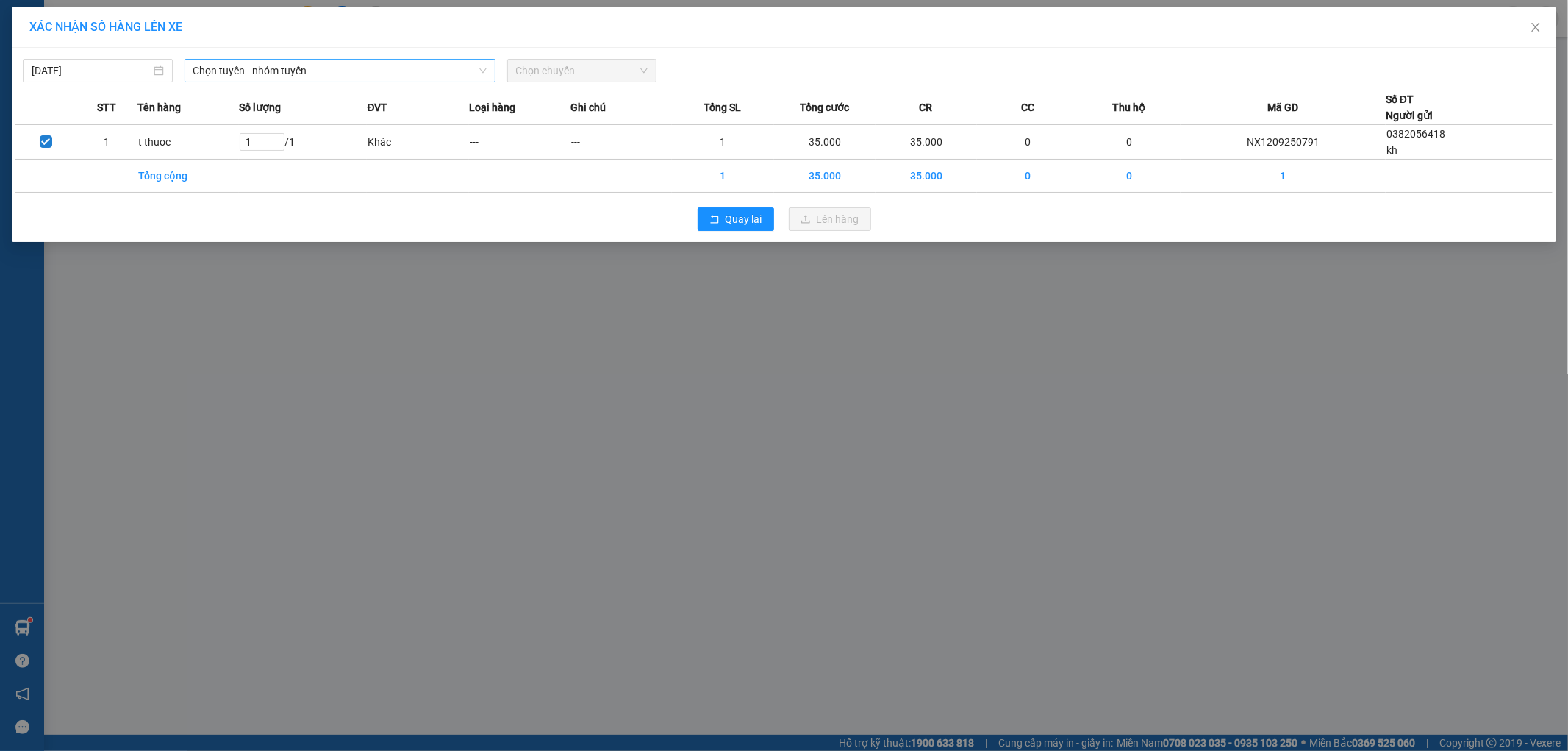
click at [288, 68] on span "Chọn tuyến - nhóm tuyến" at bounding box center [340, 70] width 294 height 22
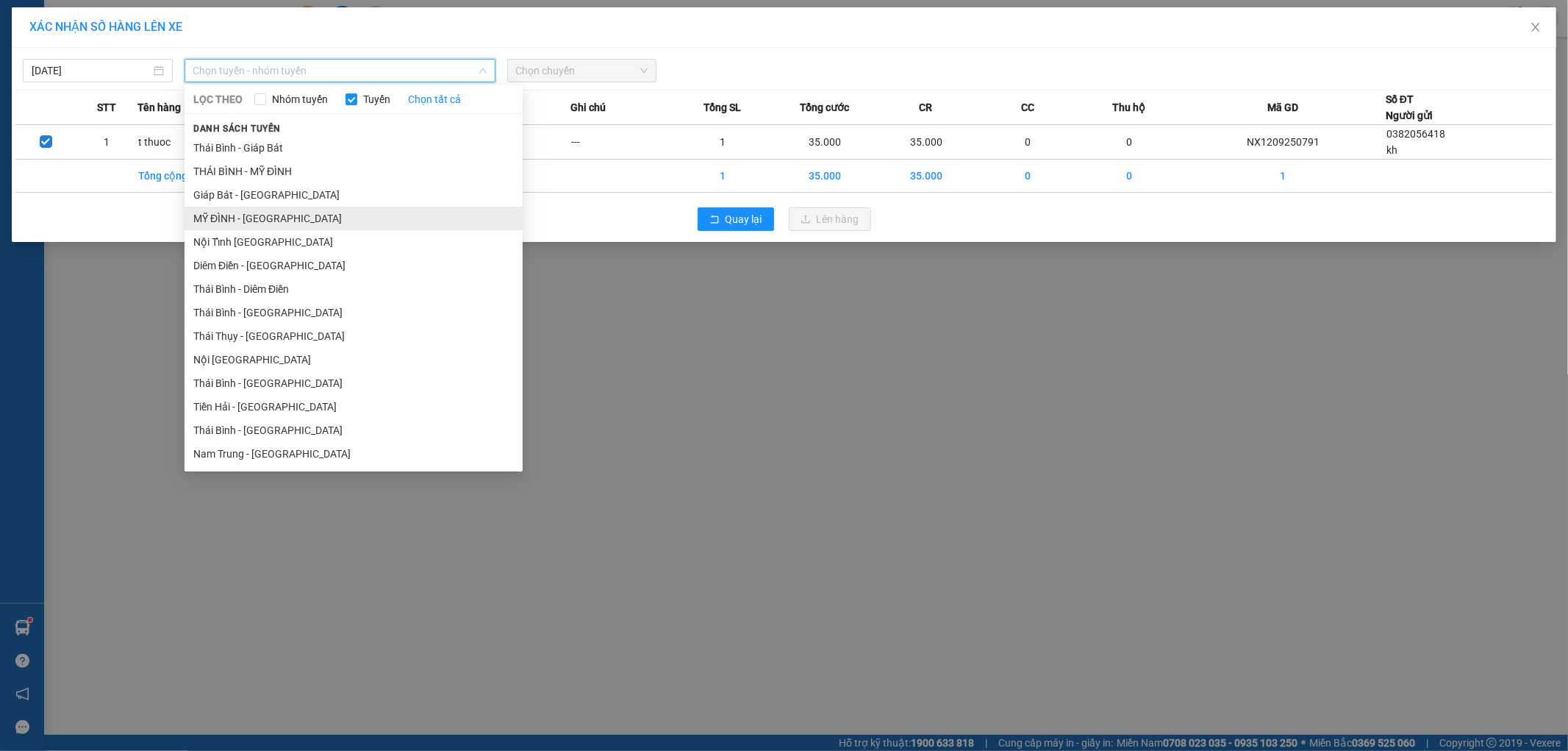
click at [214, 224] on li "MỸ ĐÌNH - [GEOGRAPHIC_DATA]" at bounding box center [353, 218] width 338 height 23
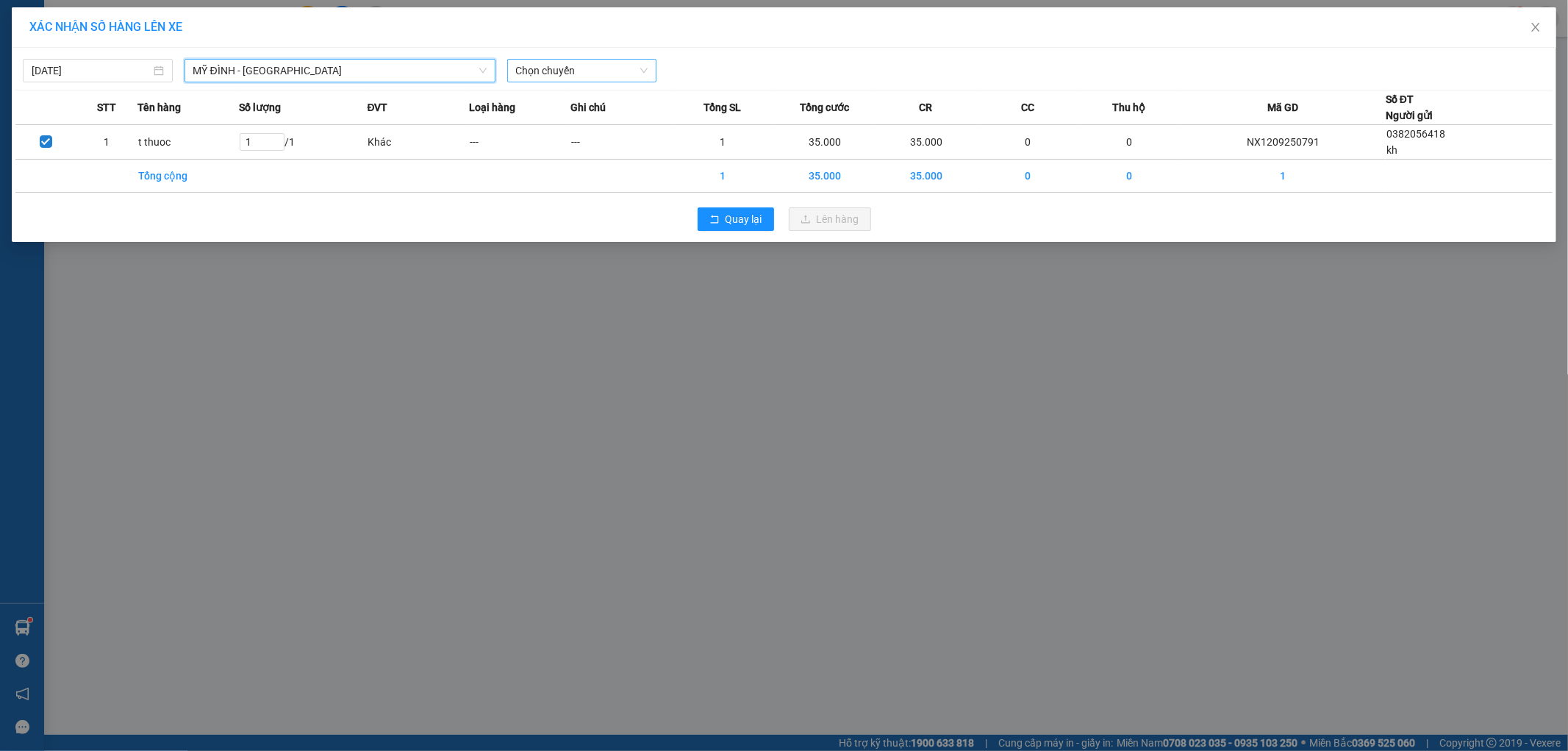
click at [564, 70] on span "Chọn chuyến" at bounding box center [582, 70] width 132 height 22
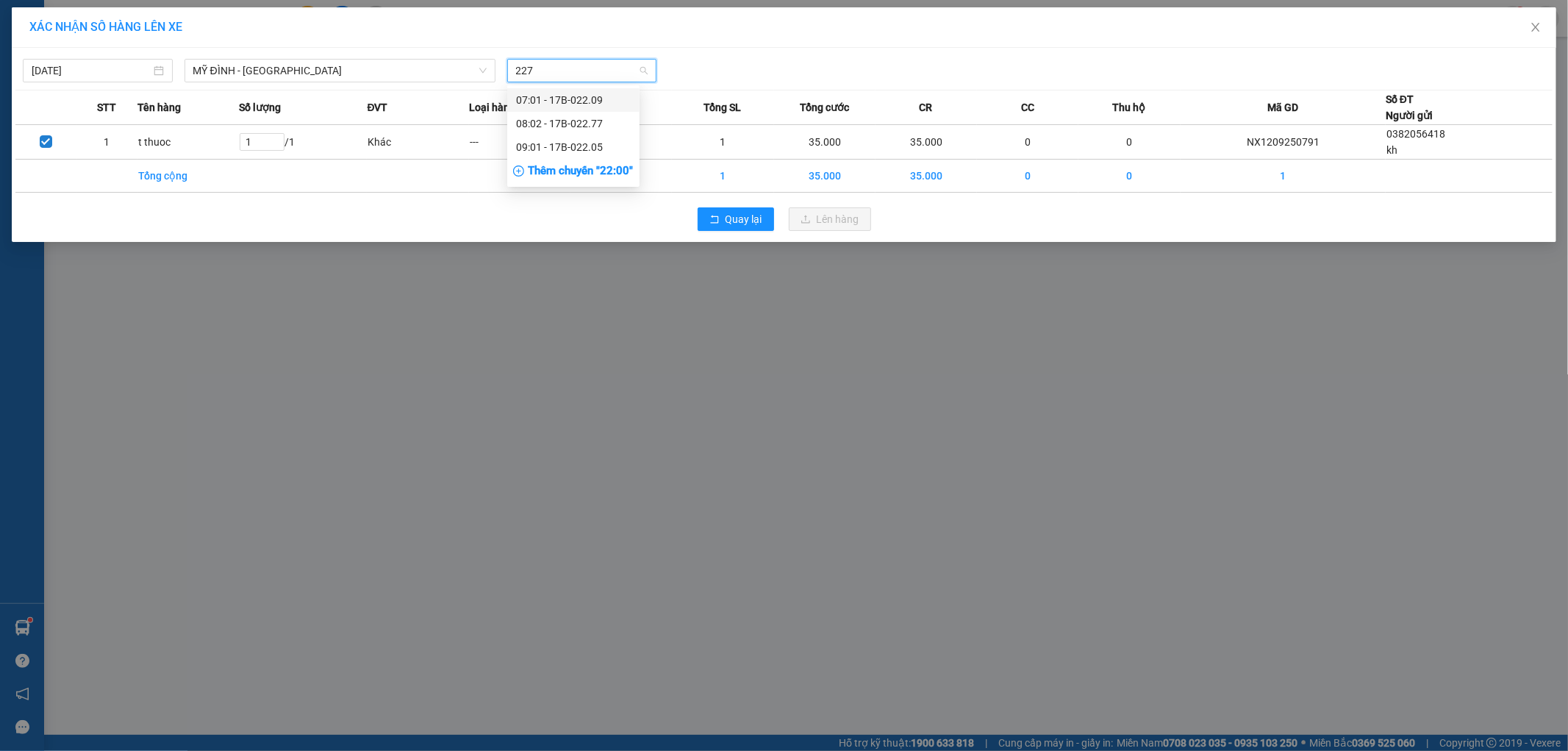
type input "2277"
click at [566, 97] on div "08:02 - 17B-022.77" at bounding box center [574, 99] width 115 height 16
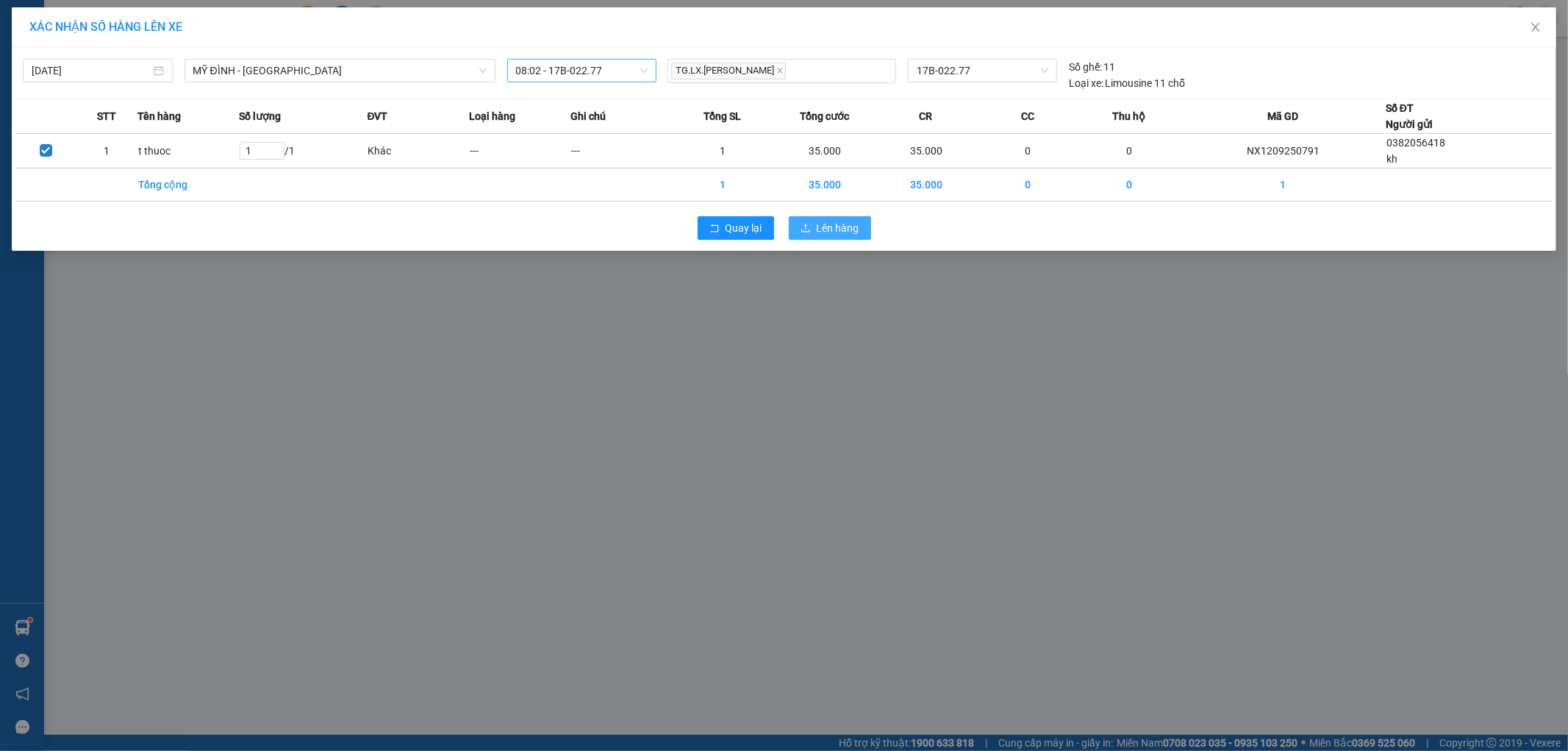
click at [826, 229] on span "Lên hàng" at bounding box center [838, 227] width 42 height 16
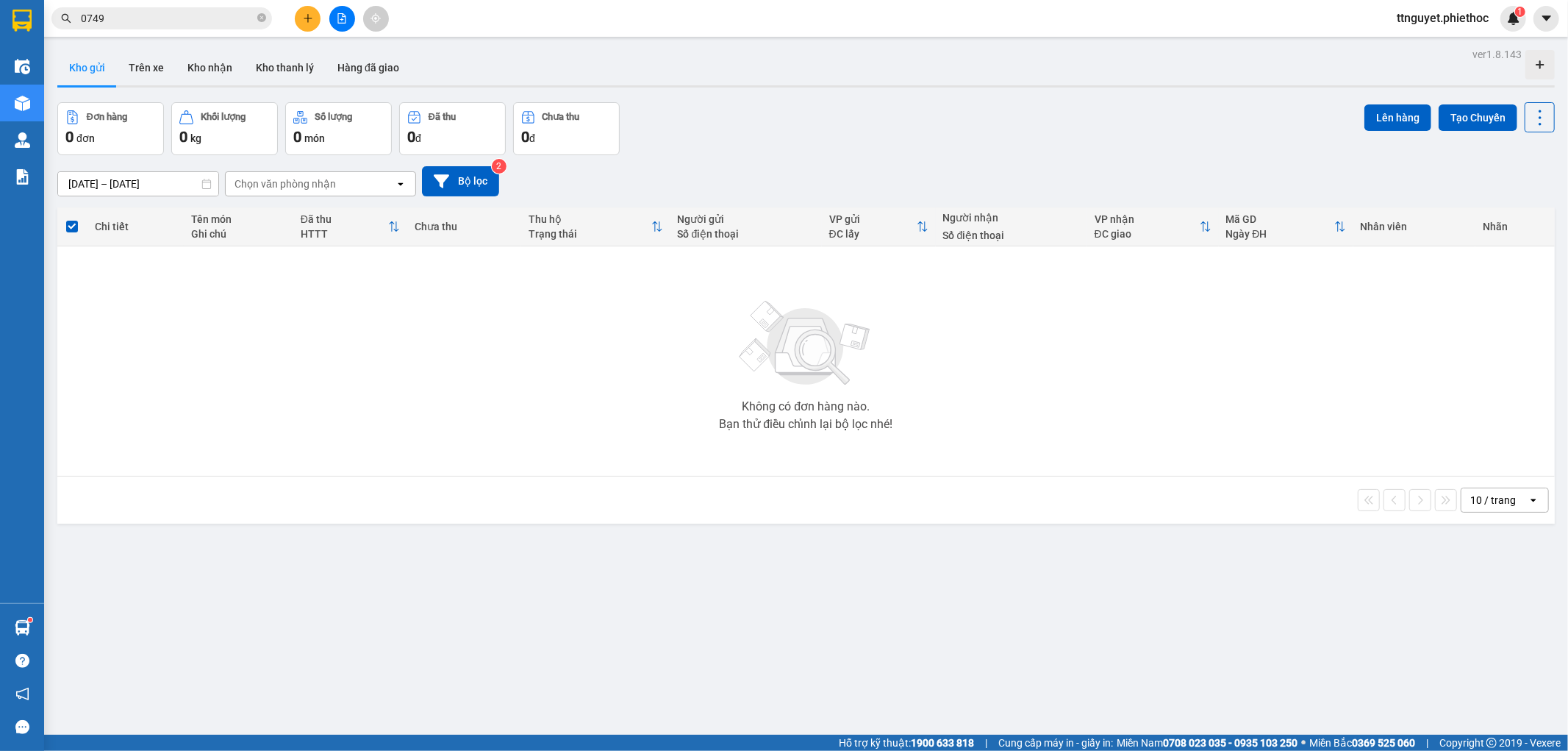
click at [298, 18] on button at bounding box center [307, 19] width 26 height 26
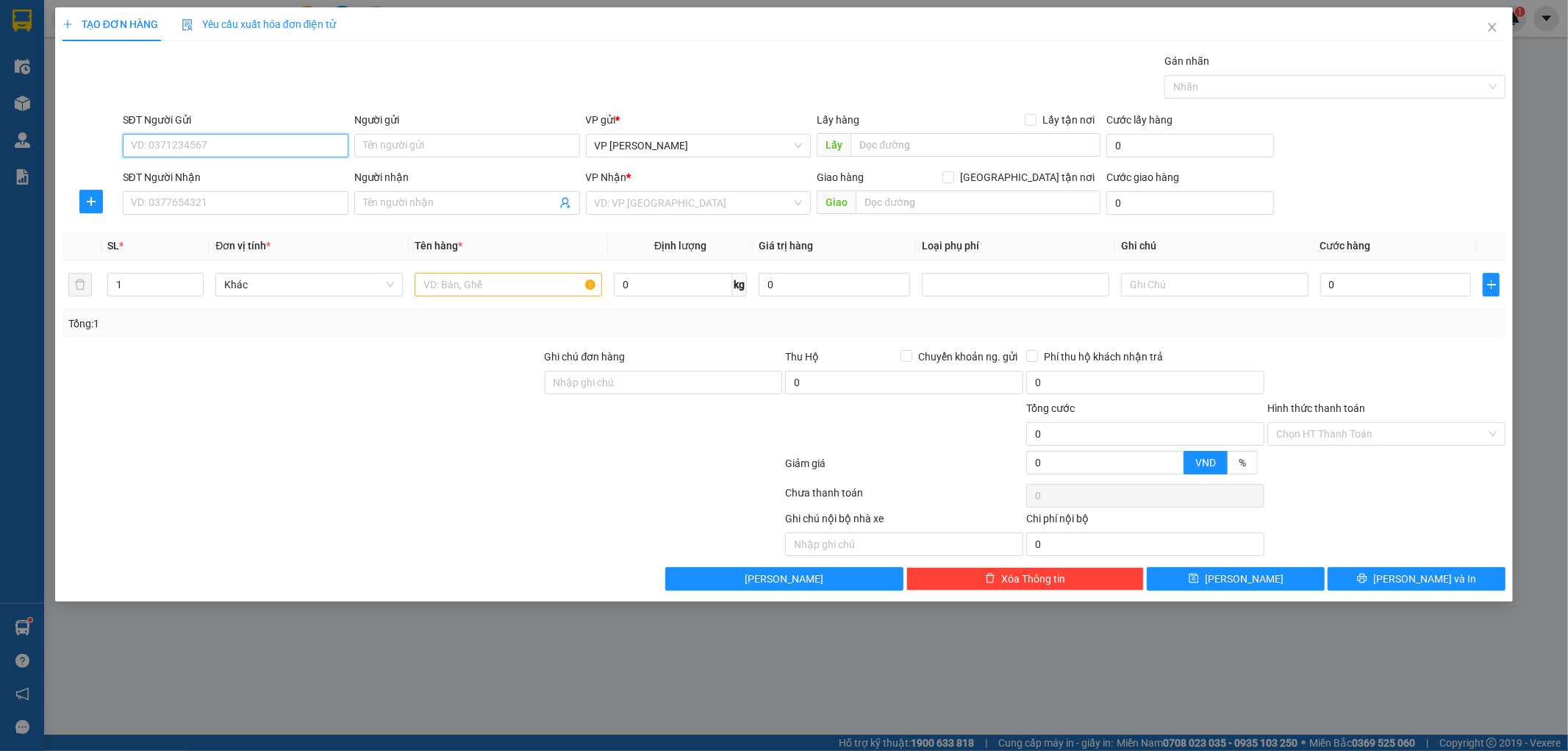
click at [272, 143] on input "SĐT Người Gửi" at bounding box center [235, 145] width 226 height 23
type input "0934444869"
click at [273, 173] on div "0934444869 - kh" at bounding box center [235, 174] width 208 height 16
type input "kh"
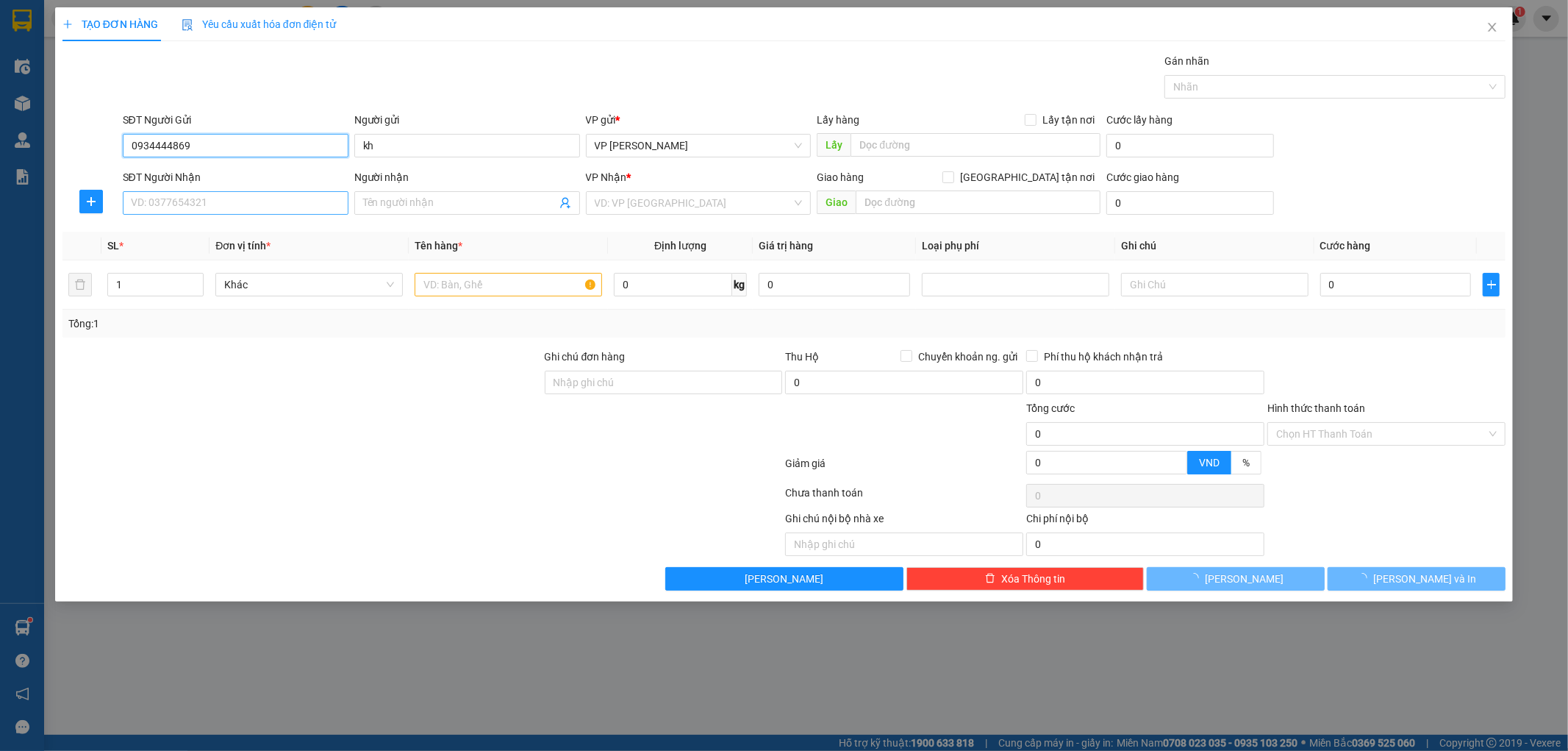
type input "0934444869"
click at [246, 206] on input "SĐT Người Nhận" at bounding box center [235, 203] width 226 height 23
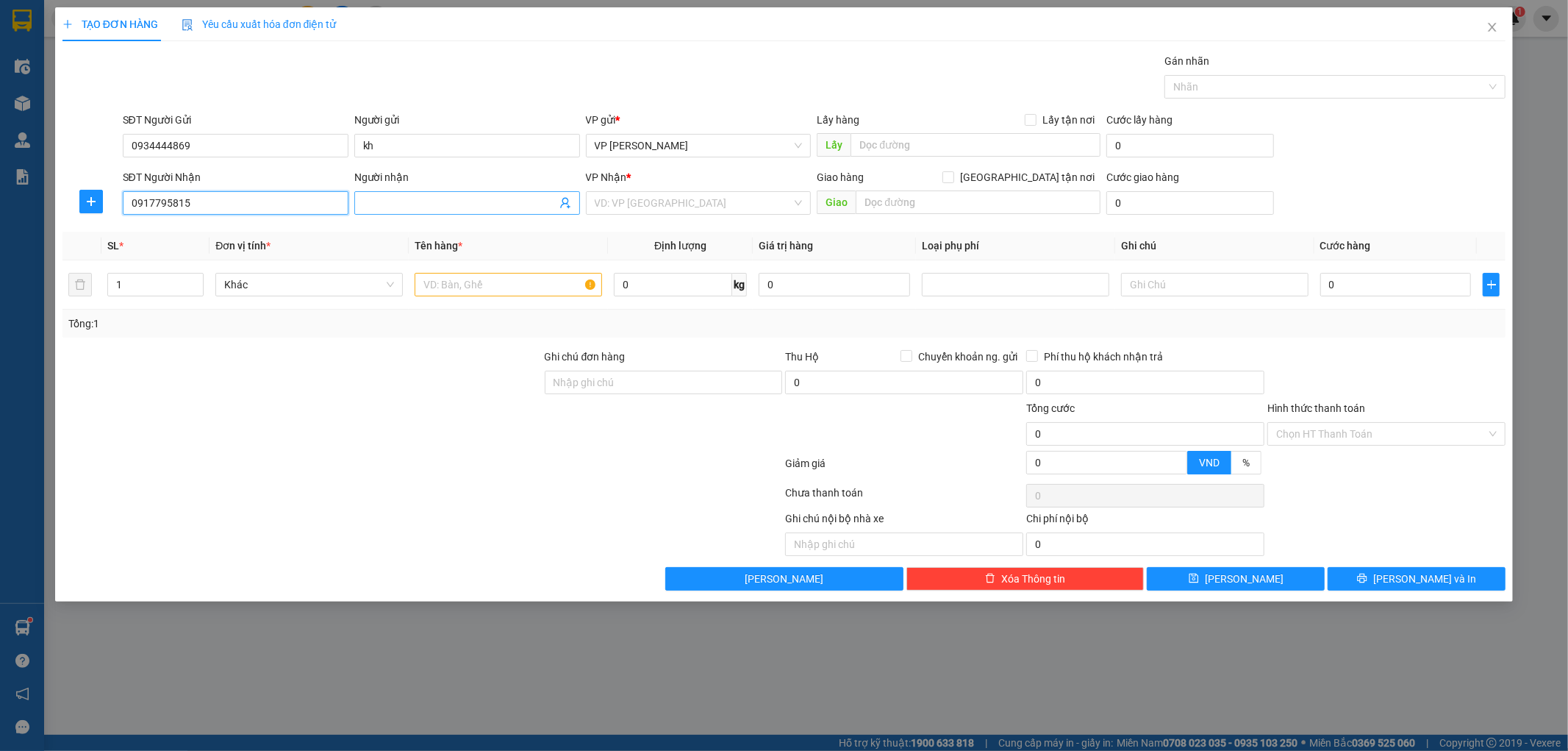
type input "0917795815"
click at [459, 204] on input "Người nhận" at bounding box center [459, 202] width 193 height 16
type input "kh"
click at [696, 206] on input "search" at bounding box center [693, 203] width 198 height 22
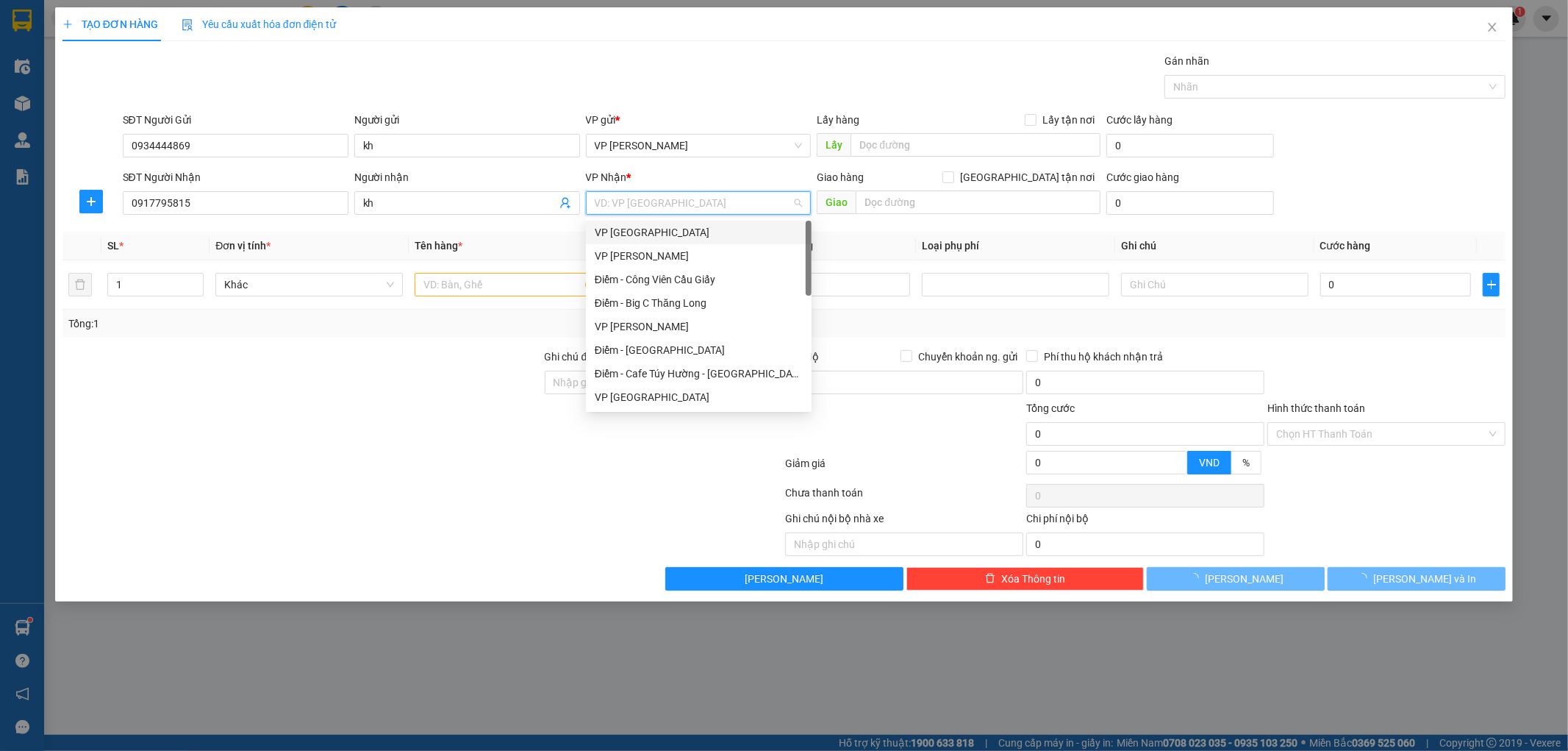
click at [677, 226] on div "VP [GEOGRAPHIC_DATA]" at bounding box center [698, 232] width 208 height 16
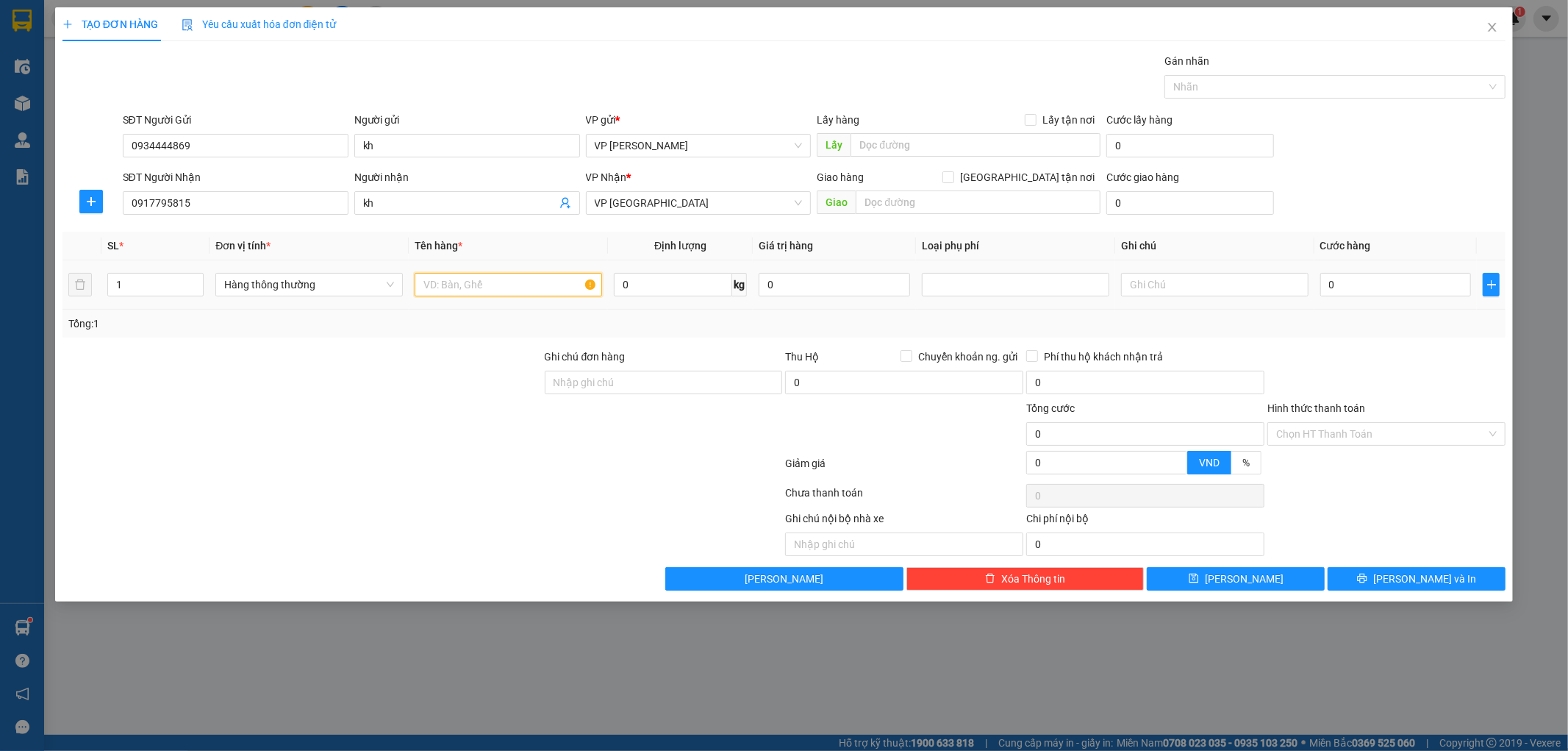
click at [508, 279] on input "text" at bounding box center [509, 284] width 188 height 23
click at [94, 204] on icon "plus" at bounding box center [92, 201] width 12 height 12
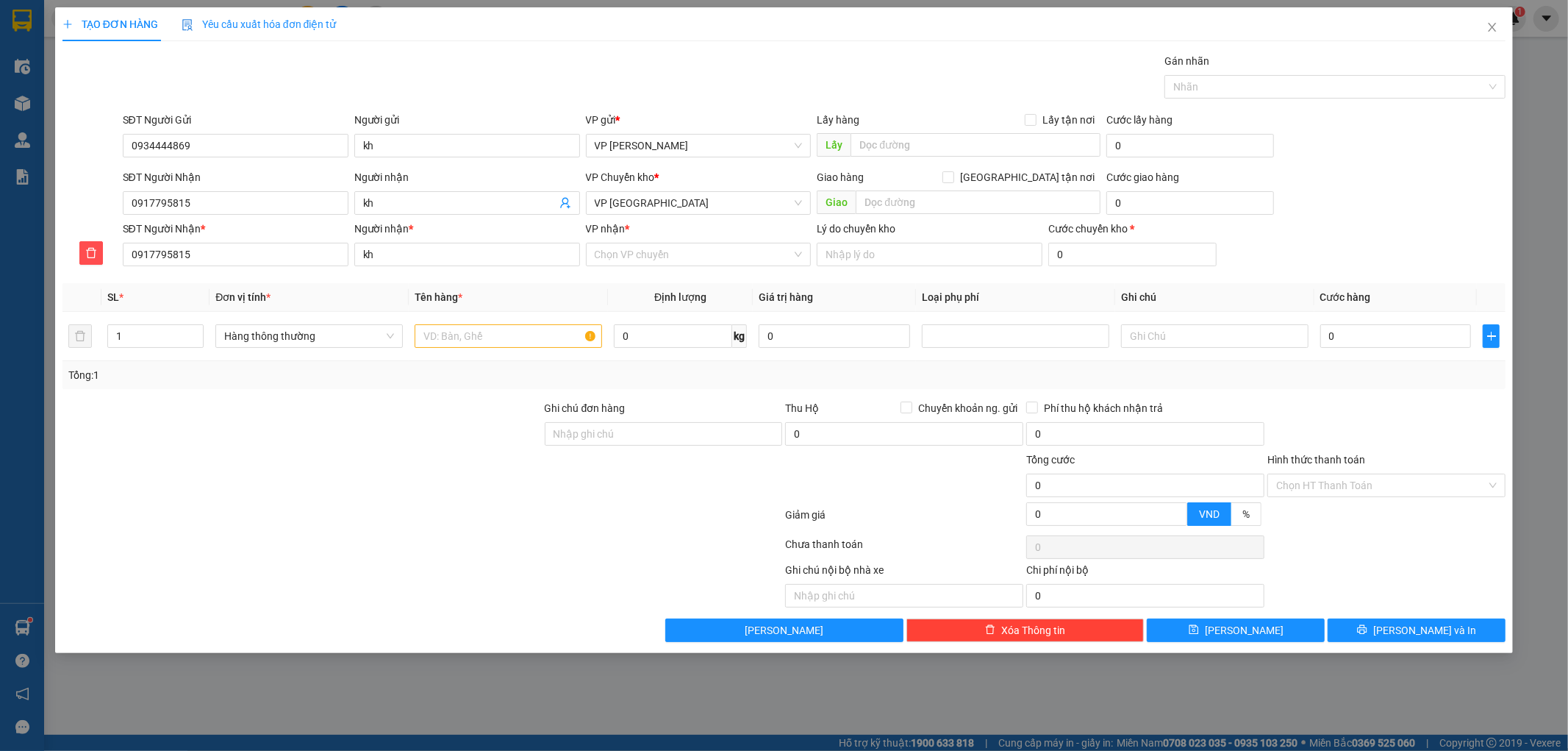
click at [695, 242] on div "VP nhận *" at bounding box center [698, 231] width 226 height 22
click at [692, 263] on input "VP nhận *" at bounding box center [693, 254] width 198 height 22
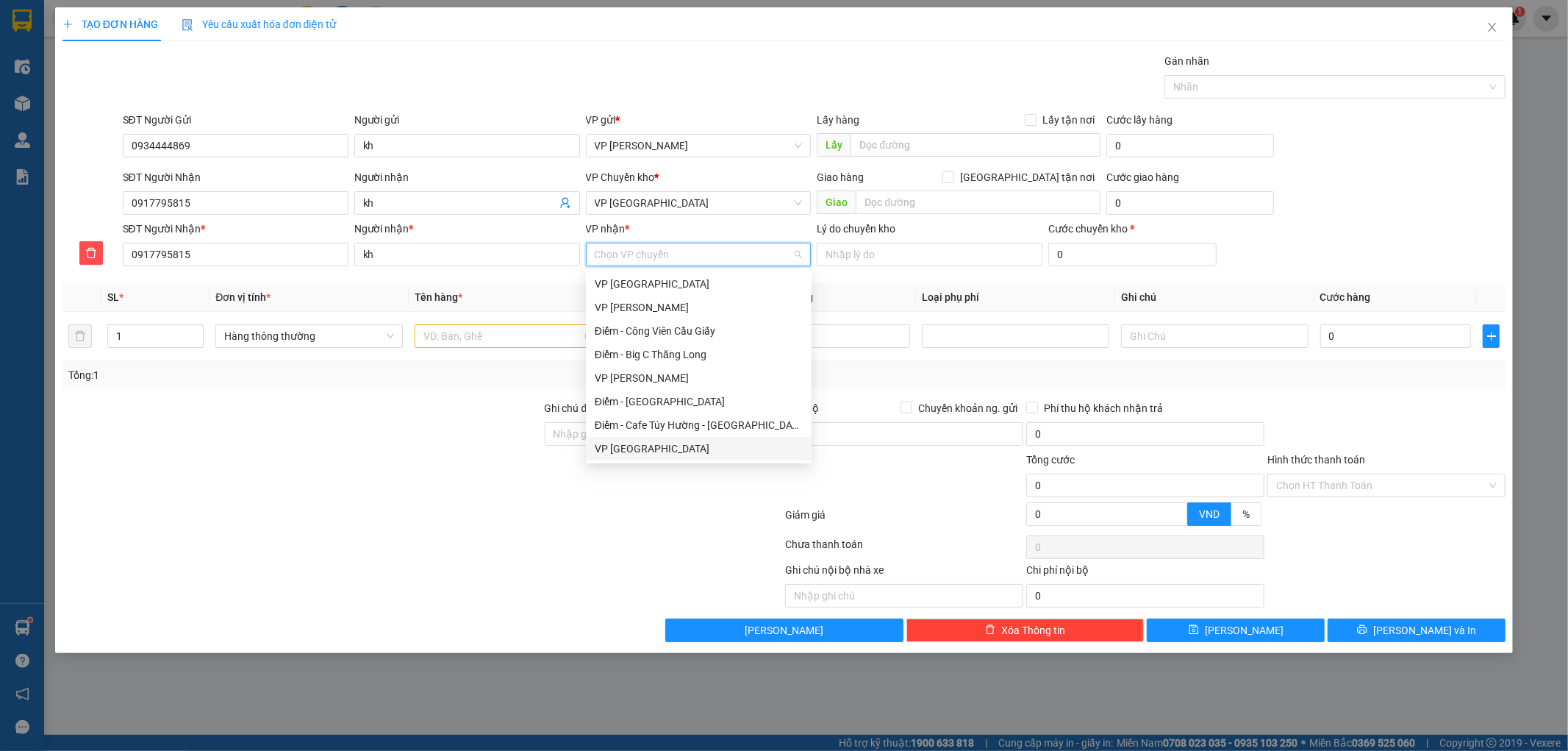
click at [628, 450] on div "VP [GEOGRAPHIC_DATA]" at bounding box center [698, 448] width 208 height 16
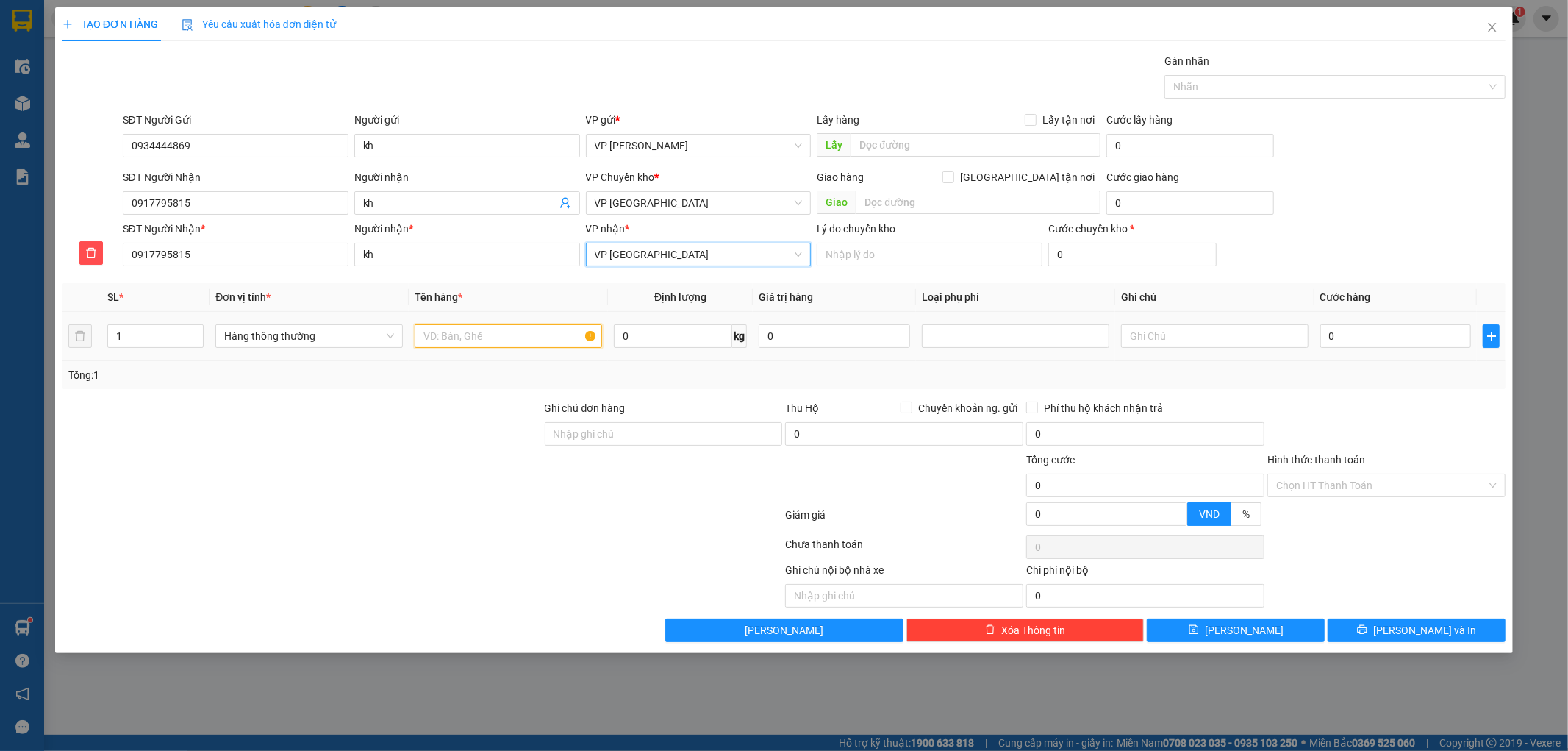
click at [502, 333] on input "text" at bounding box center [509, 335] width 188 height 23
click at [502, 333] on input "hct nep nô" at bounding box center [509, 335] width 188 height 23
click at [530, 340] on input "hct nep ngom" at bounding box center [509, 335] width 188 height 23
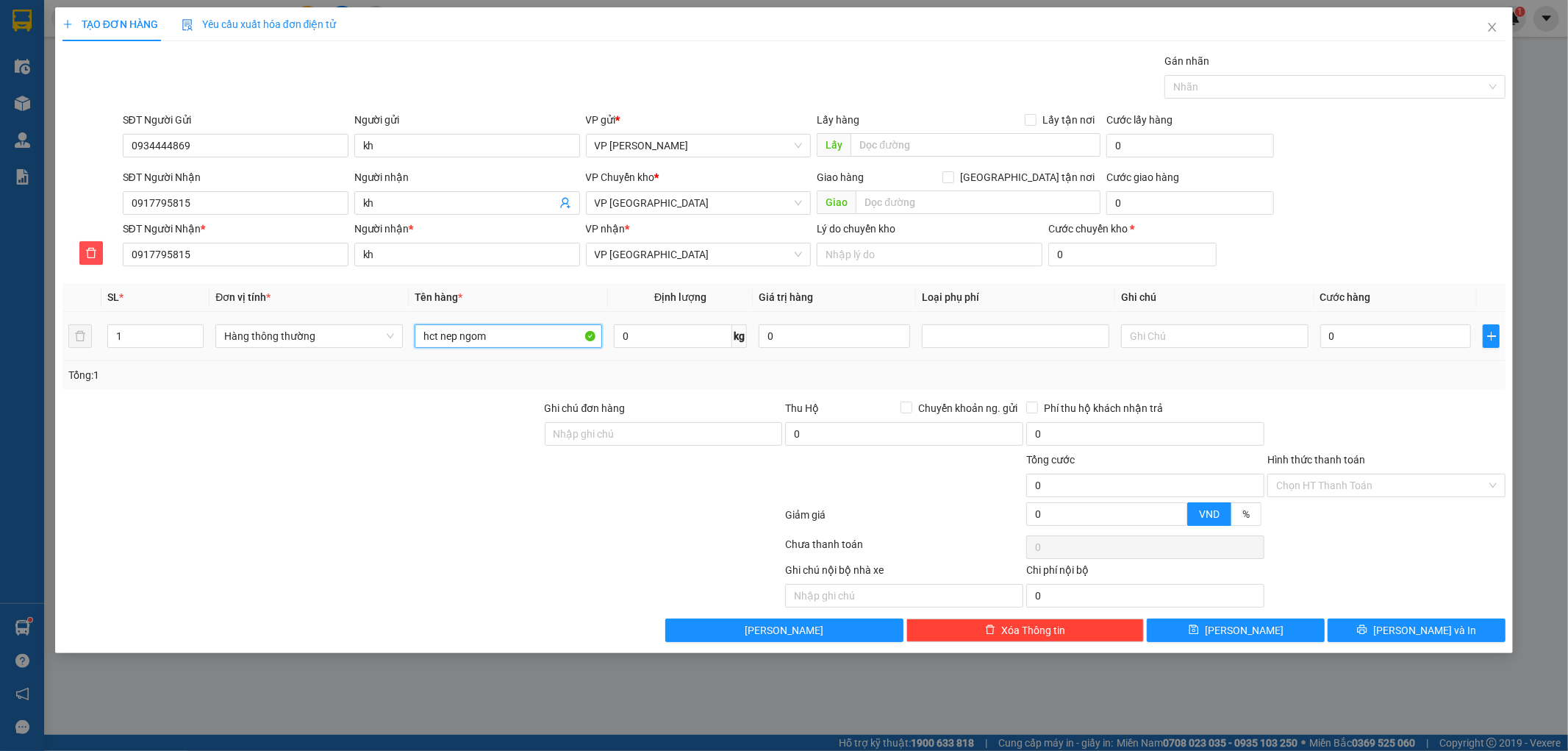
click at [530, 340] on input "hct nep ngom" at bounding box center [509, 335] width 188 height 23
type input "hct nep nhom"
click at [1364, 335] on input "0" at bounding box center [1395, 335] width 151 height 23
type input "001"
type input "1"
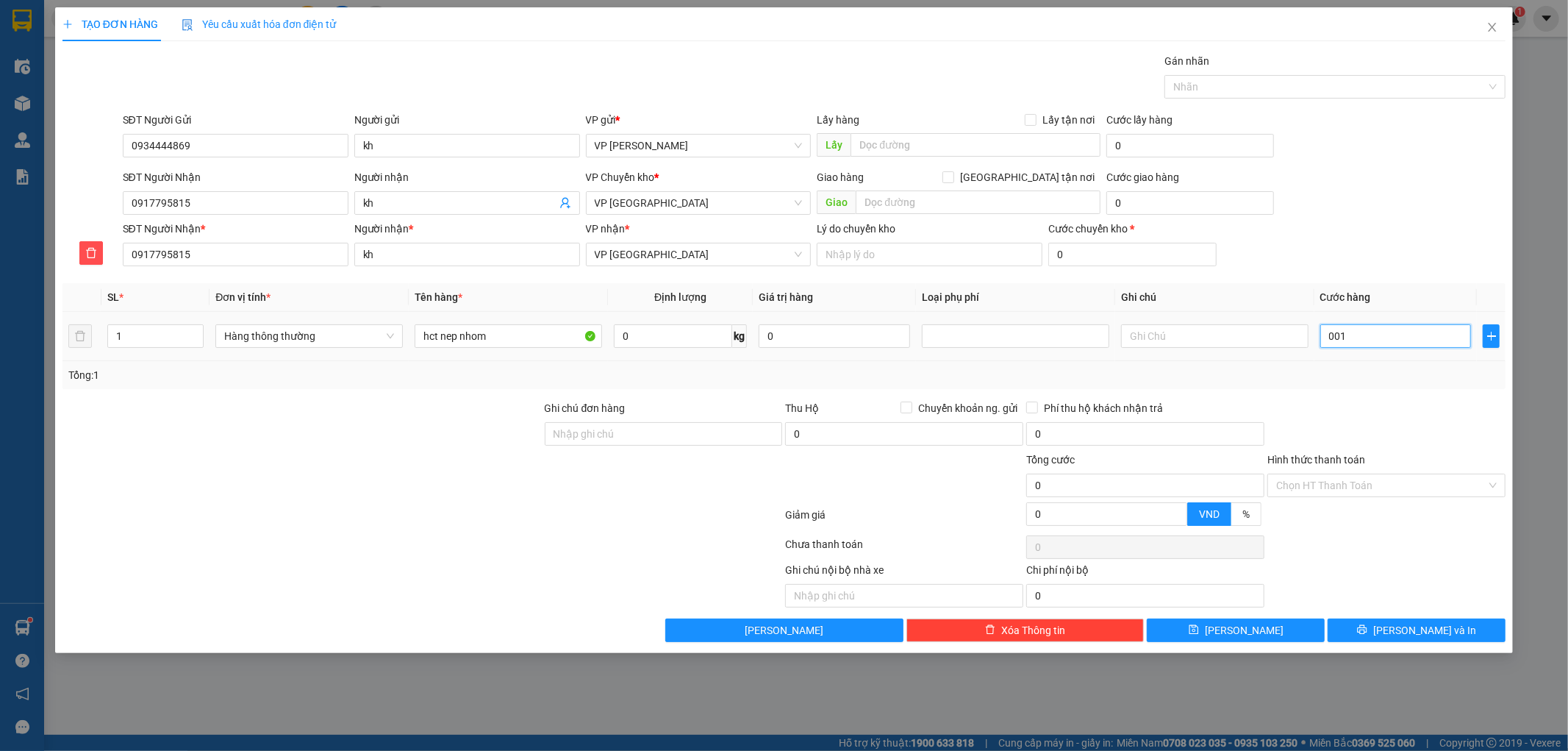
type input "1"
type input "0.010"
type input "10"
type input "00.100"
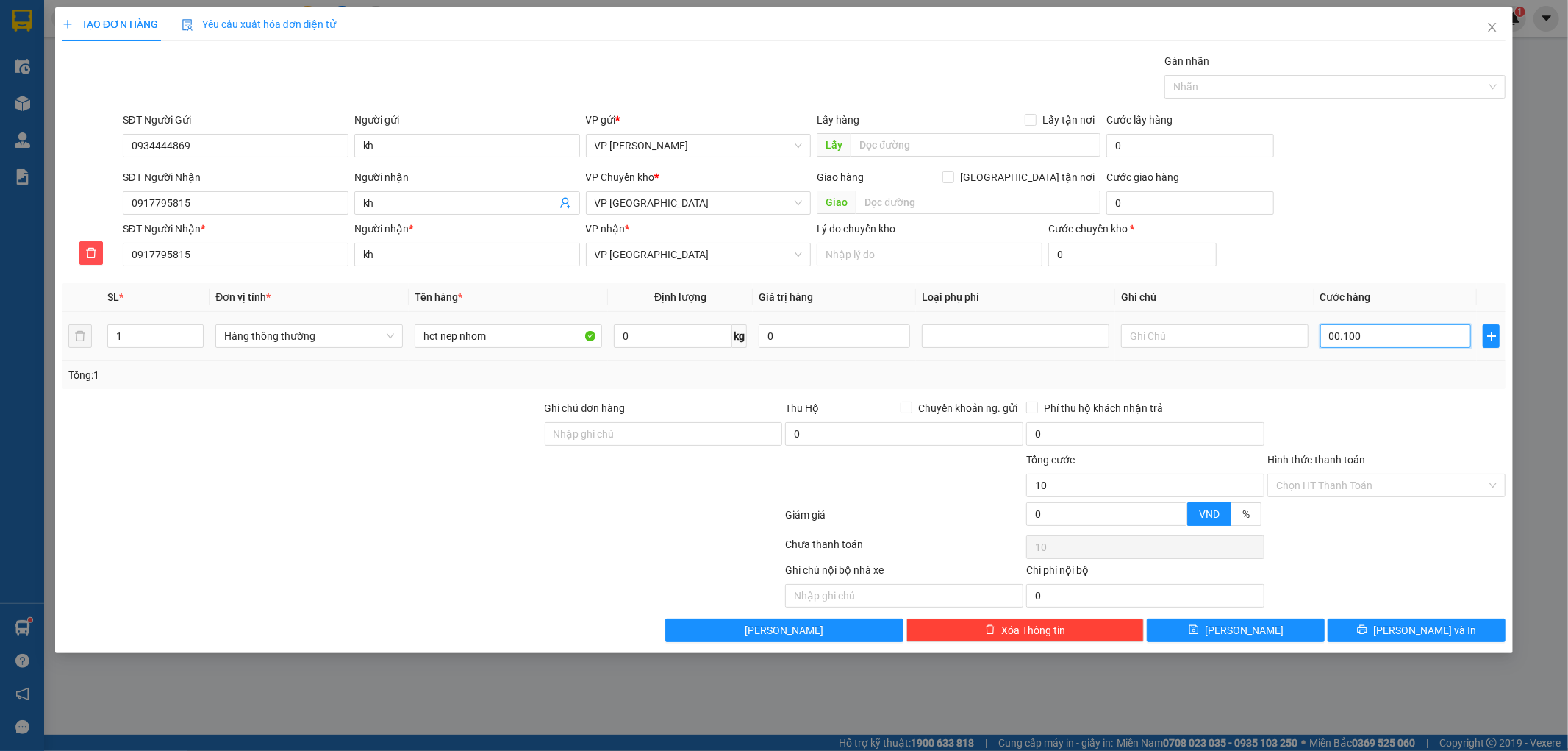
type input "100"
click at [1437, 423] on div at bounding box center [1386, 425] width 241 height 51
type input "100.000"
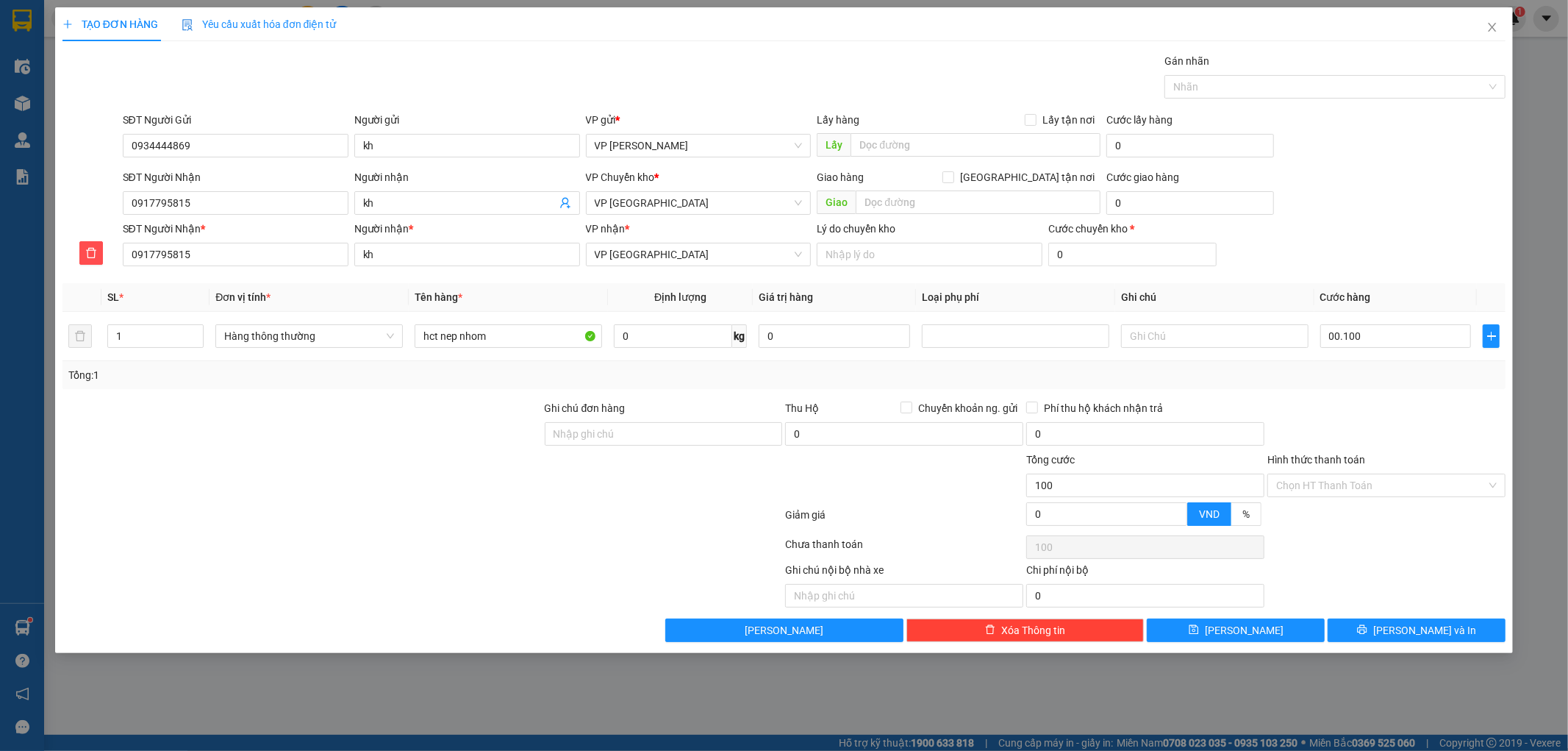
type input "100.000"
click at [1377, 627] on button "[PERSON_NAME] và In" at bounding box center [1416, 630] width 178 height 23
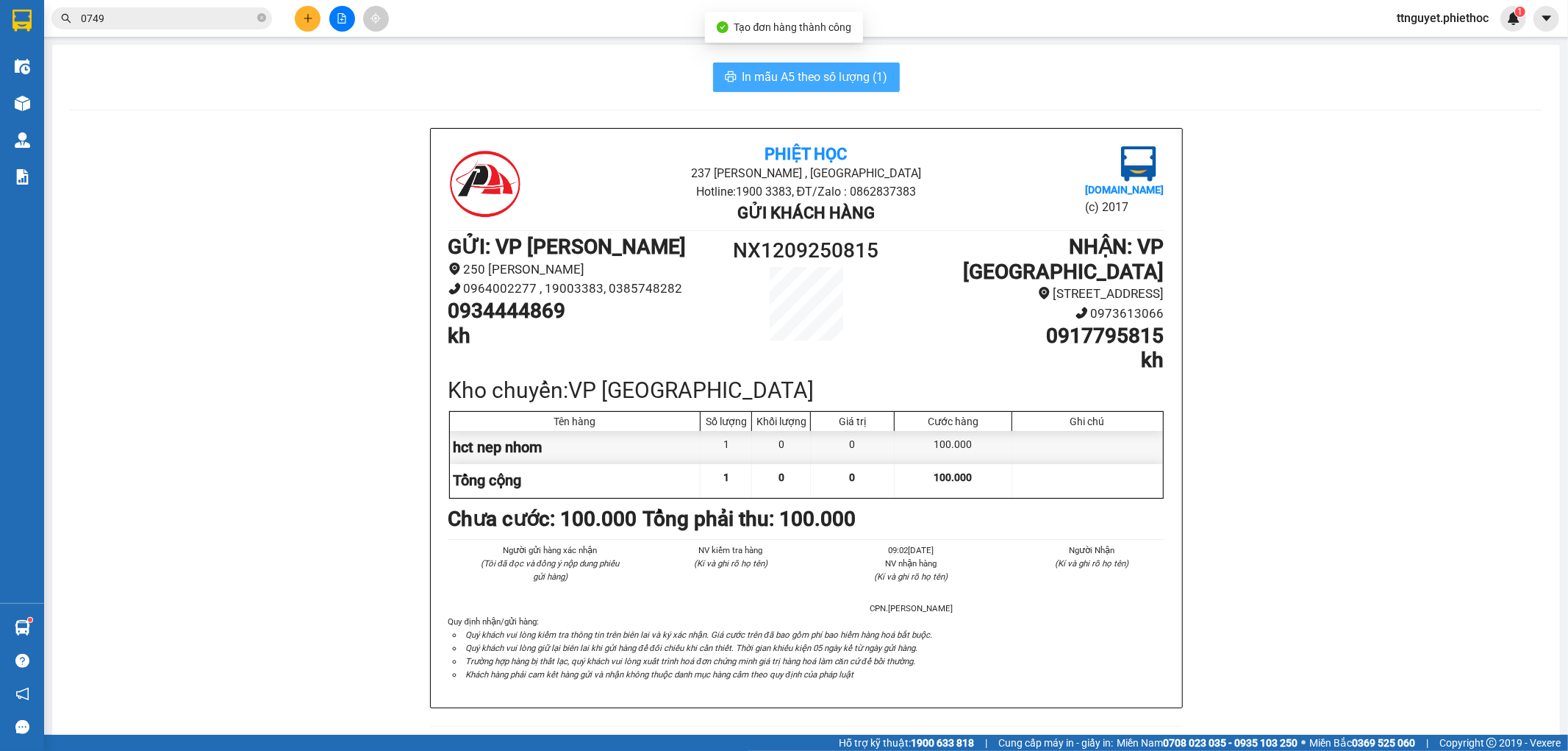
click at [802, 70] on span "In mẫu A5 theo số lượng (1)" at bounding box center [815, 76] width 145 height 18
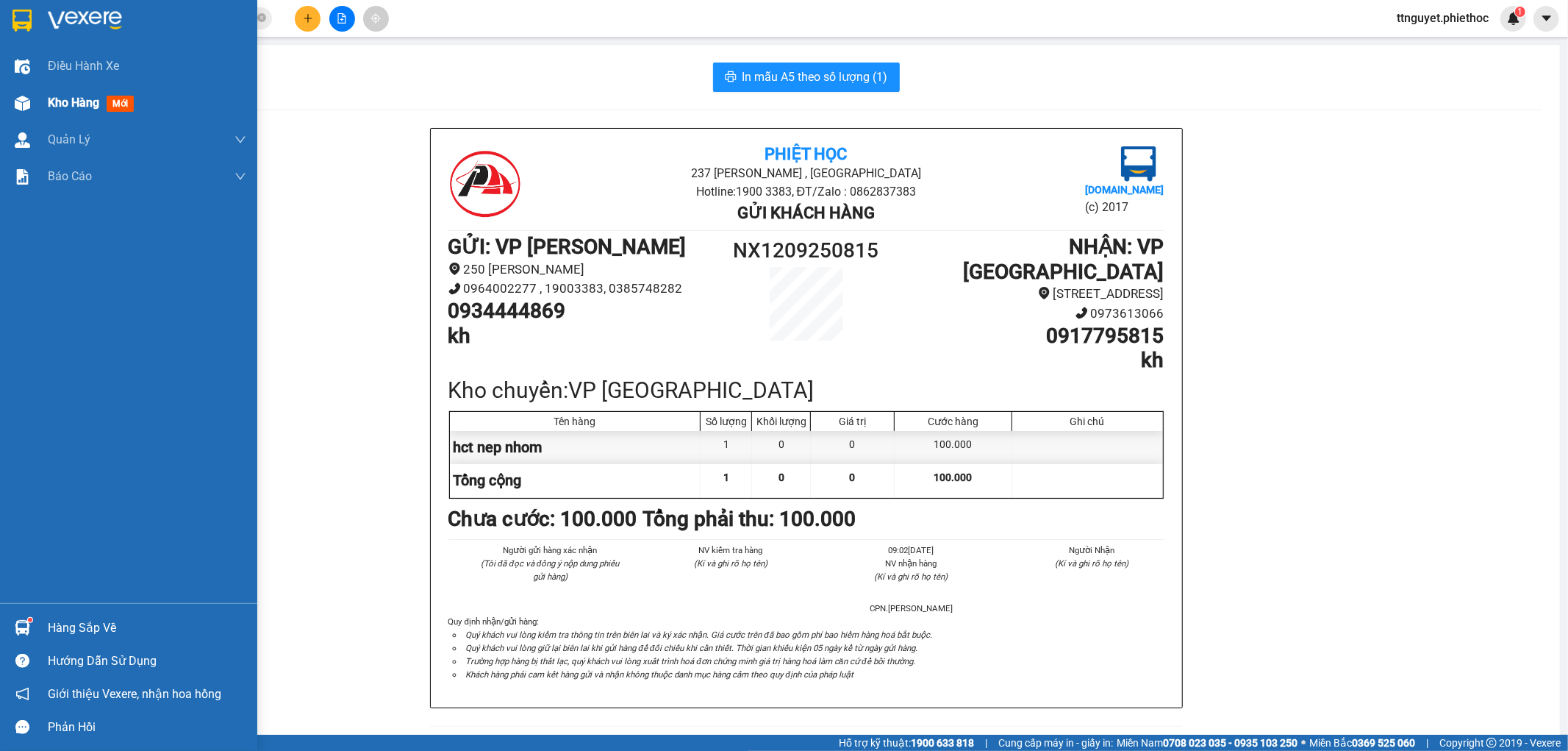
click at [64, 112] on div "Kho hàng mới" at bounding box center [93, 102] width 92 height 18
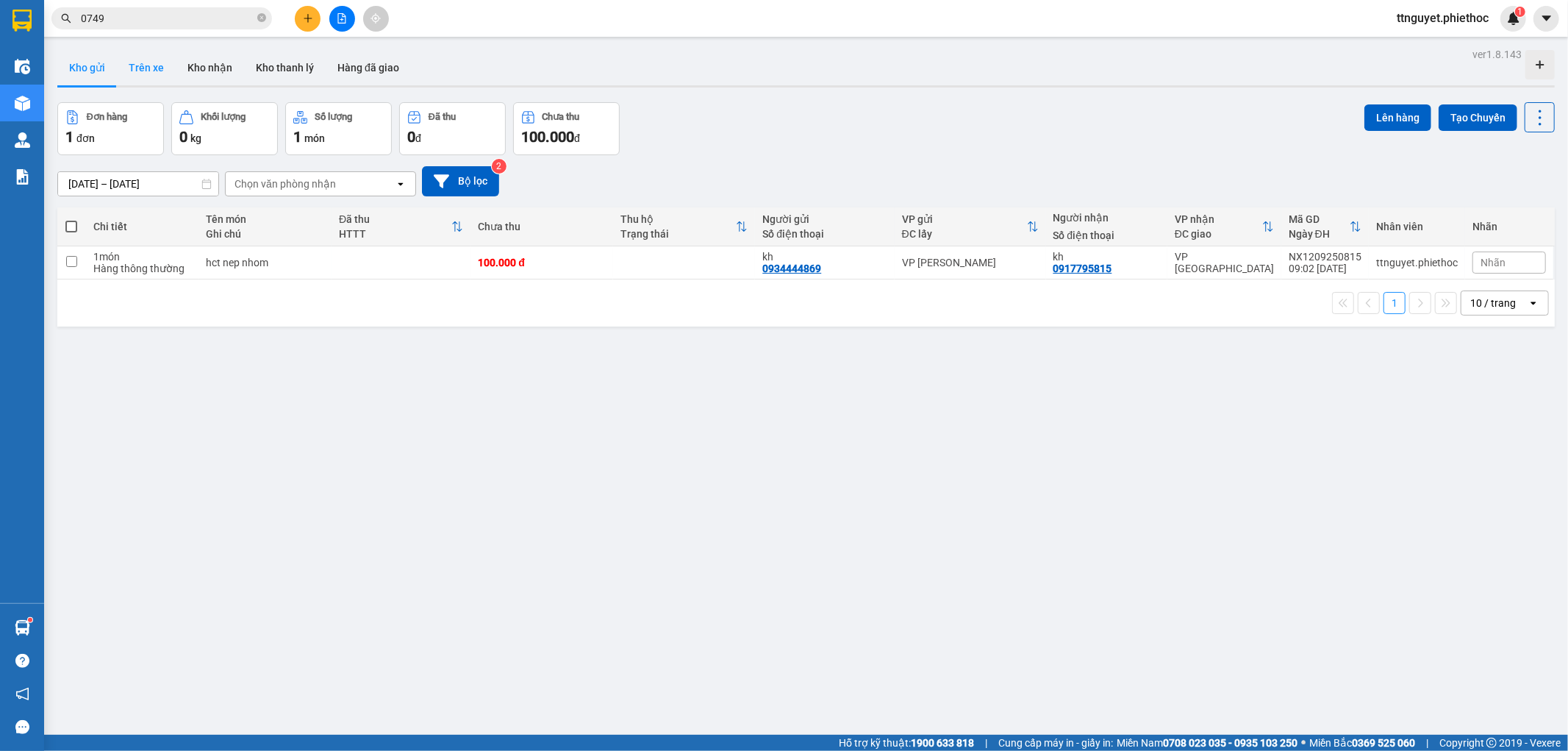
click at [149, 77] on button "Trên xe" at bounding box center [146, 67] width 59 height 36
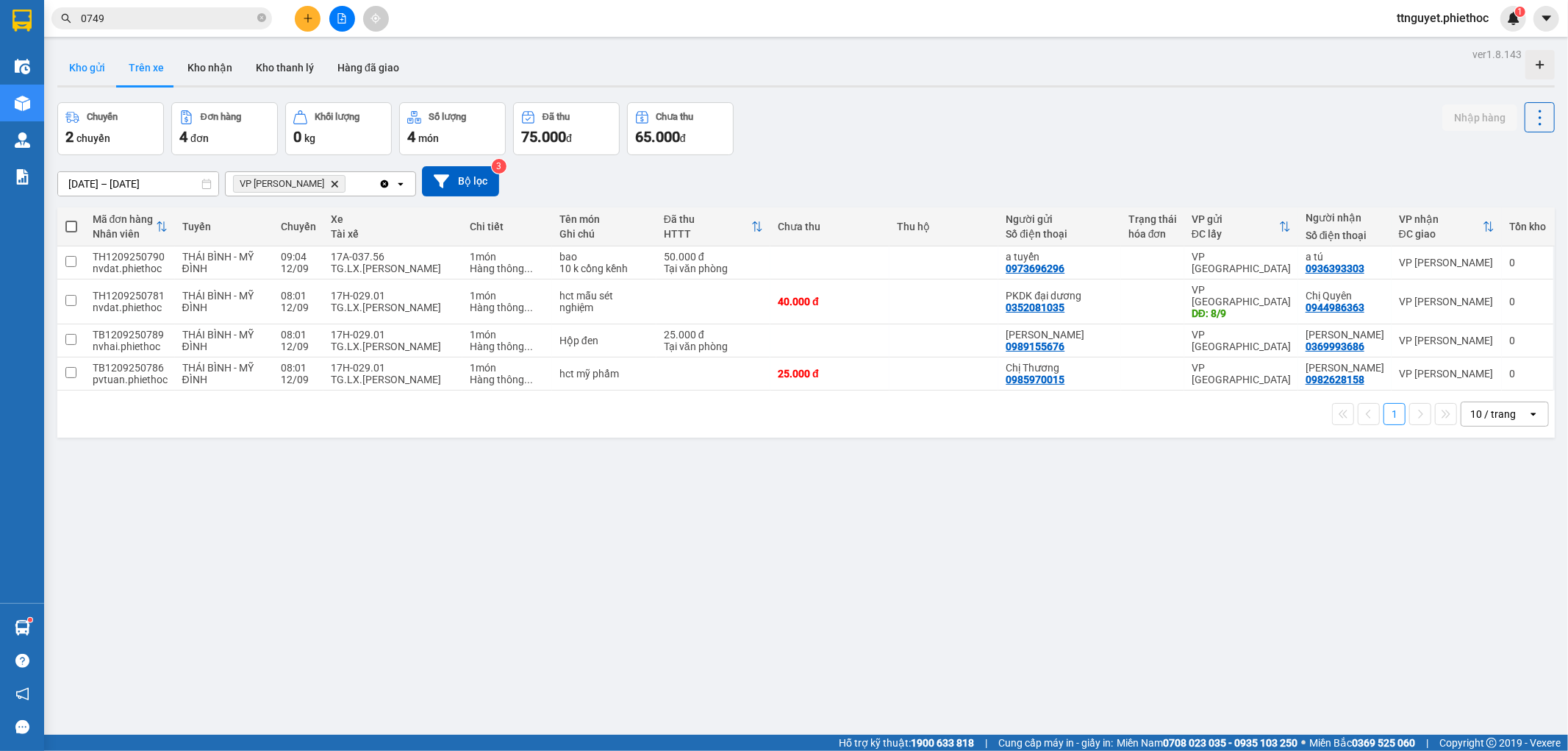
click at [104, 73] on button "Kho gửi" at bounding box center [87, 67] width 60 height 36
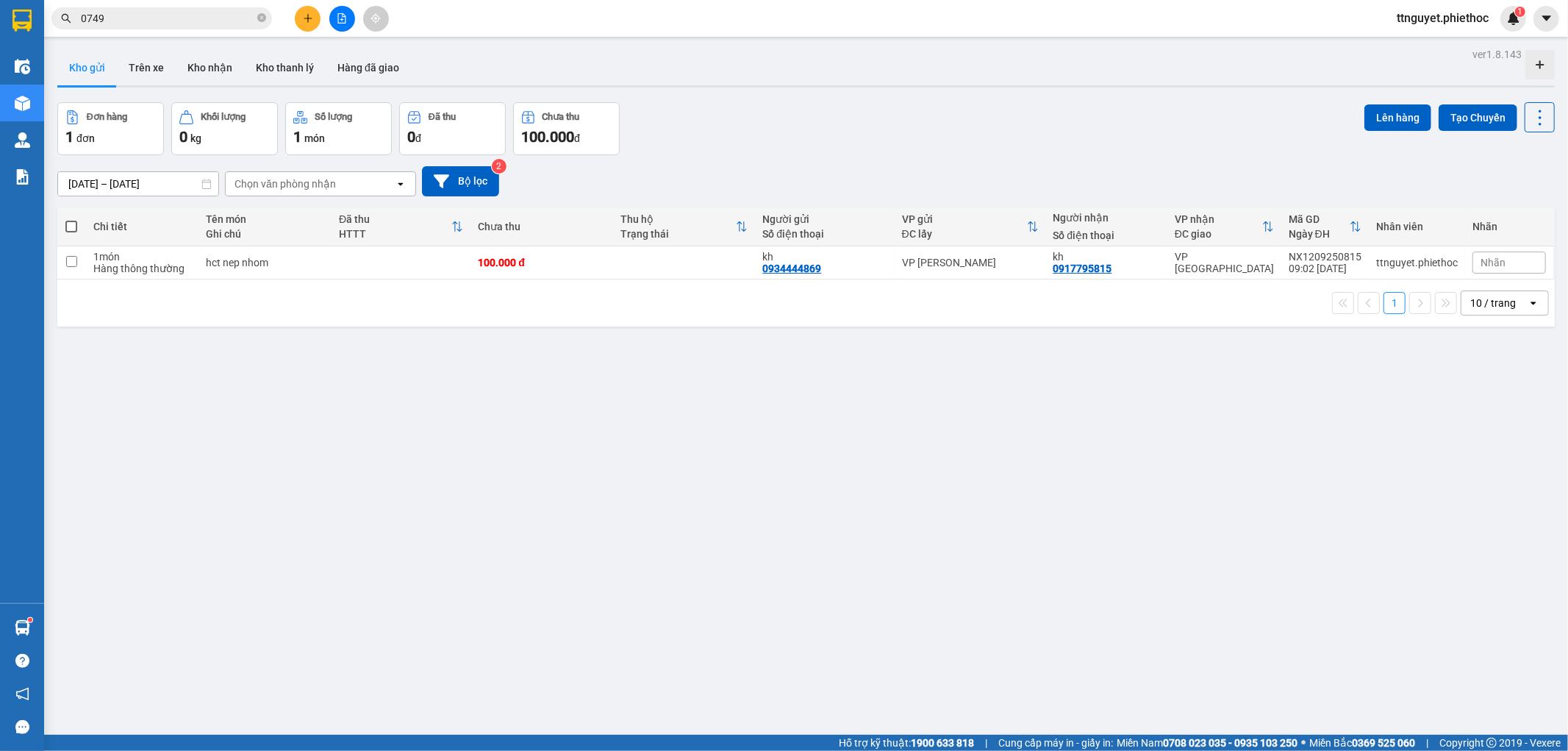
scroll to position [67, 0]
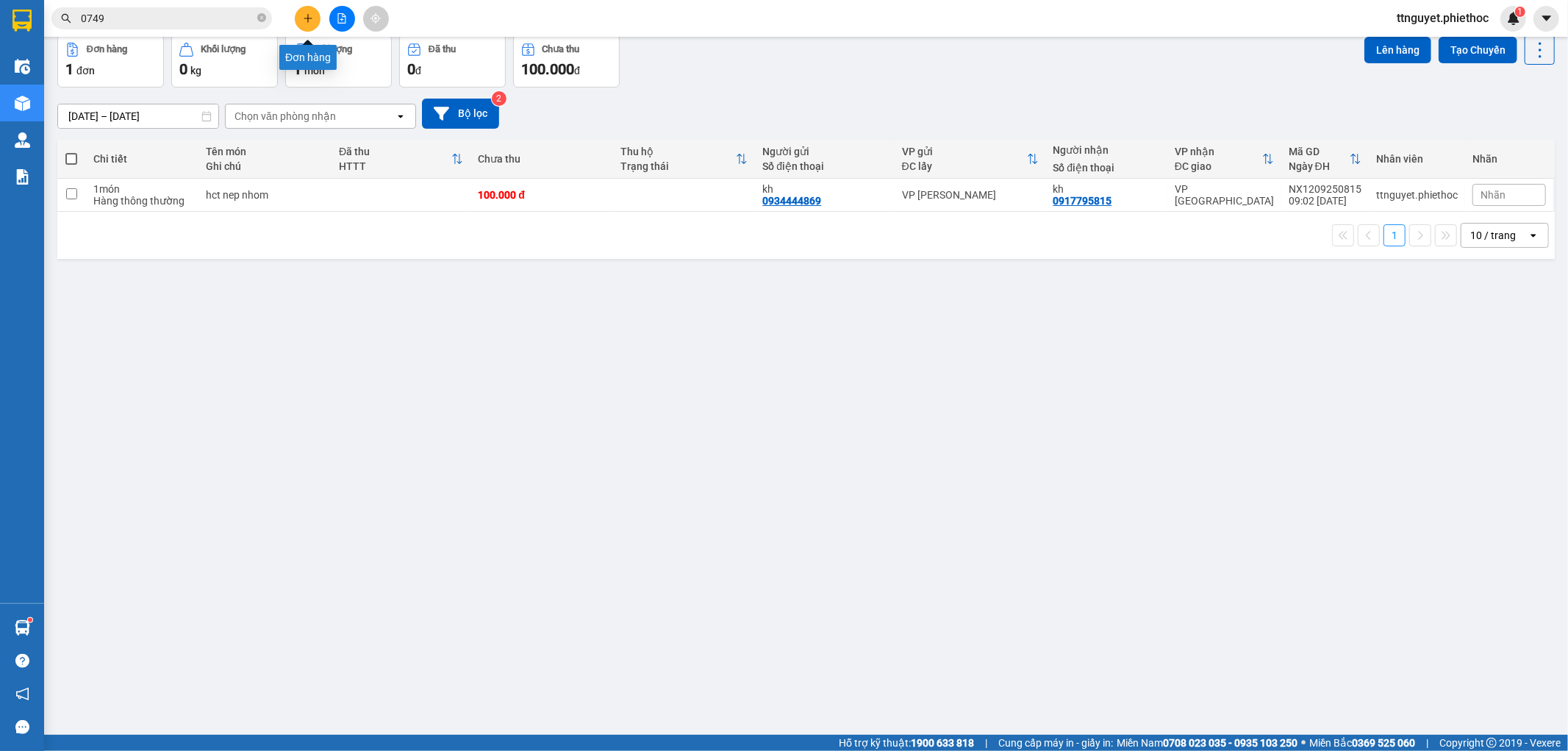
click at [307, 22] on icon "plus" at bounding box center [307, 17] width 1 height 8
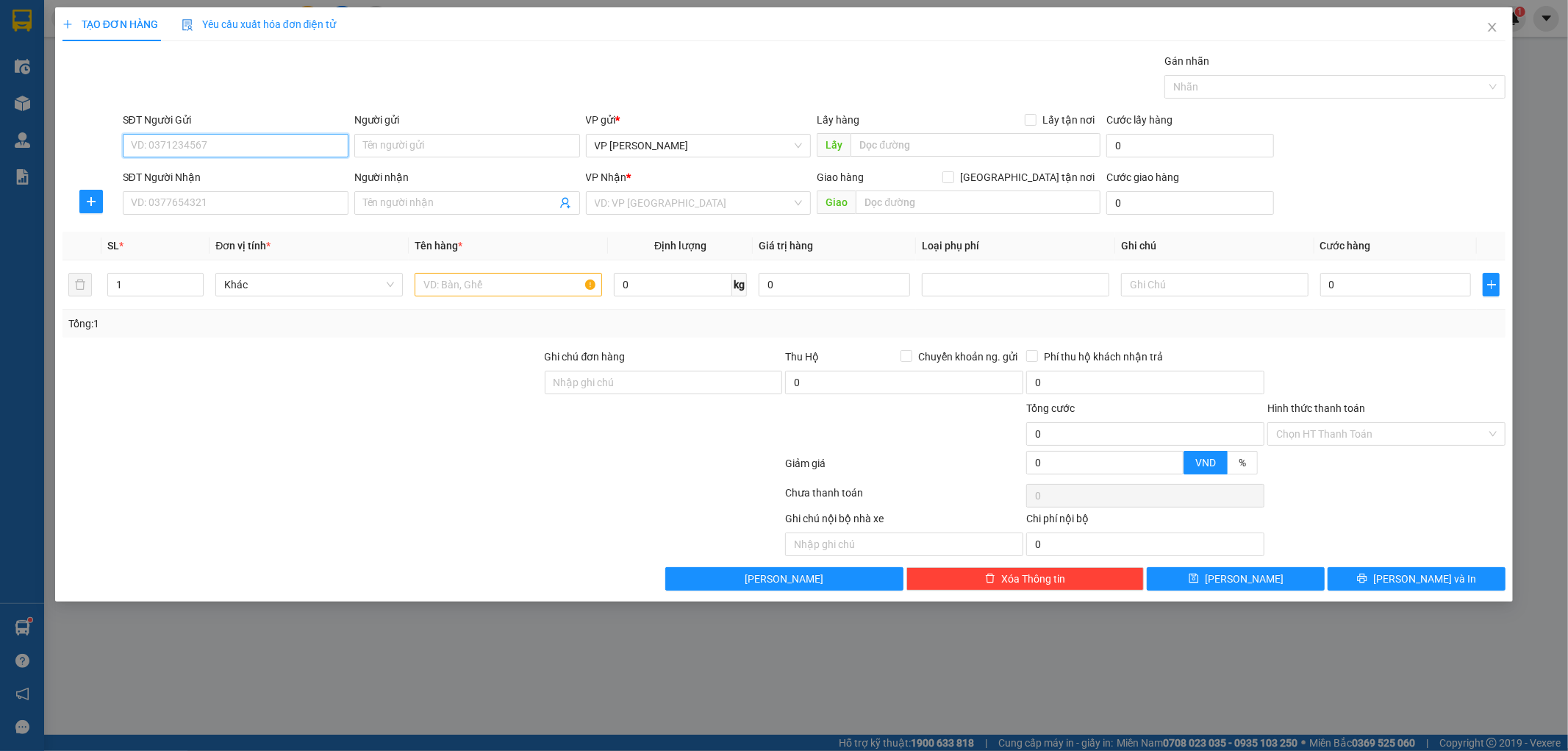
click at [265, 152] on input "SĐT Người Gửi" at bounding box center [235, 145] width 226 height 23
click at [250, 200] on input "SĐT Người Nhận" at bounding box center [235, 203] width 226 height 23
type input "0983828298"
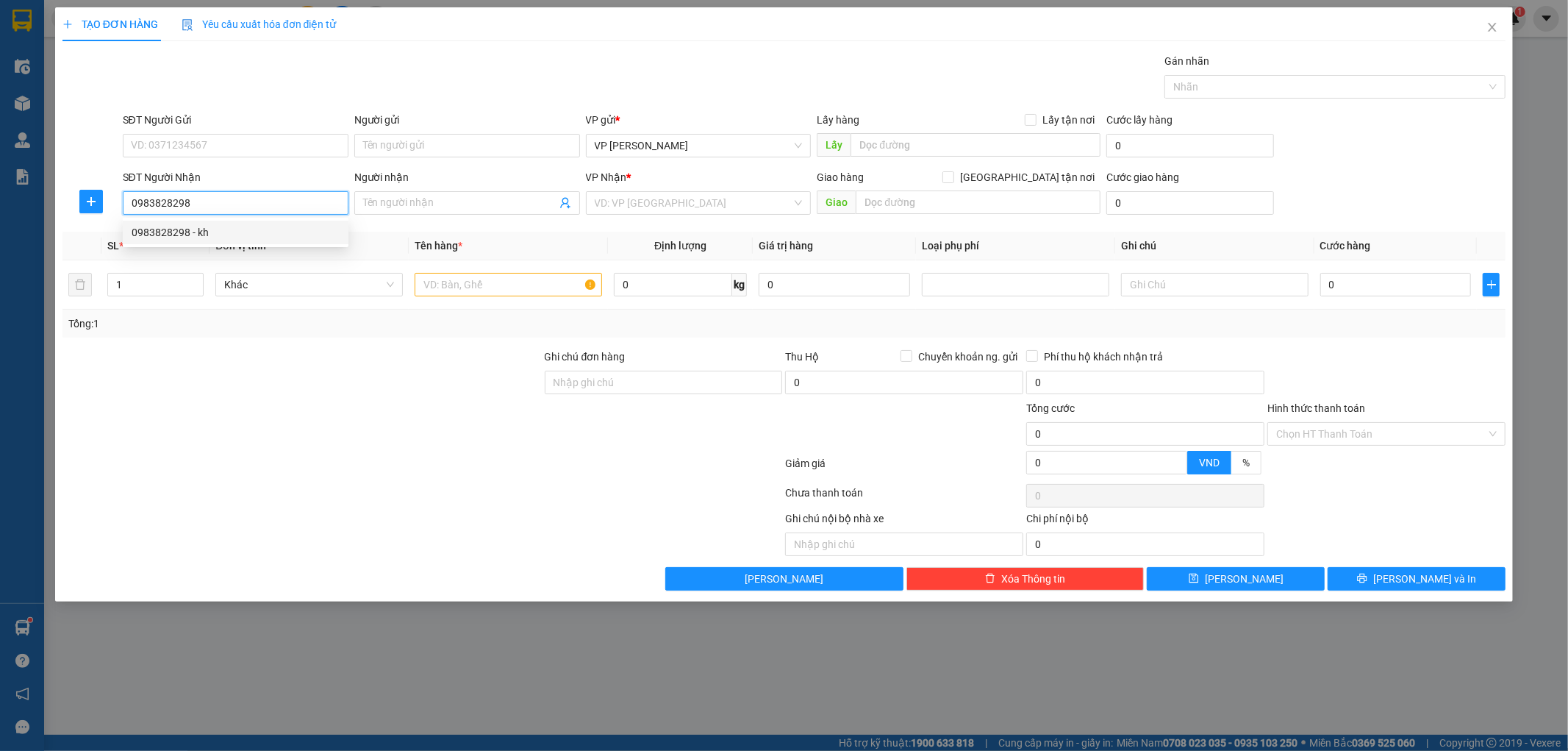
click at [226, 232] on div "0983828298 - kh" at bounding box center [235, 232] width 208 height 16
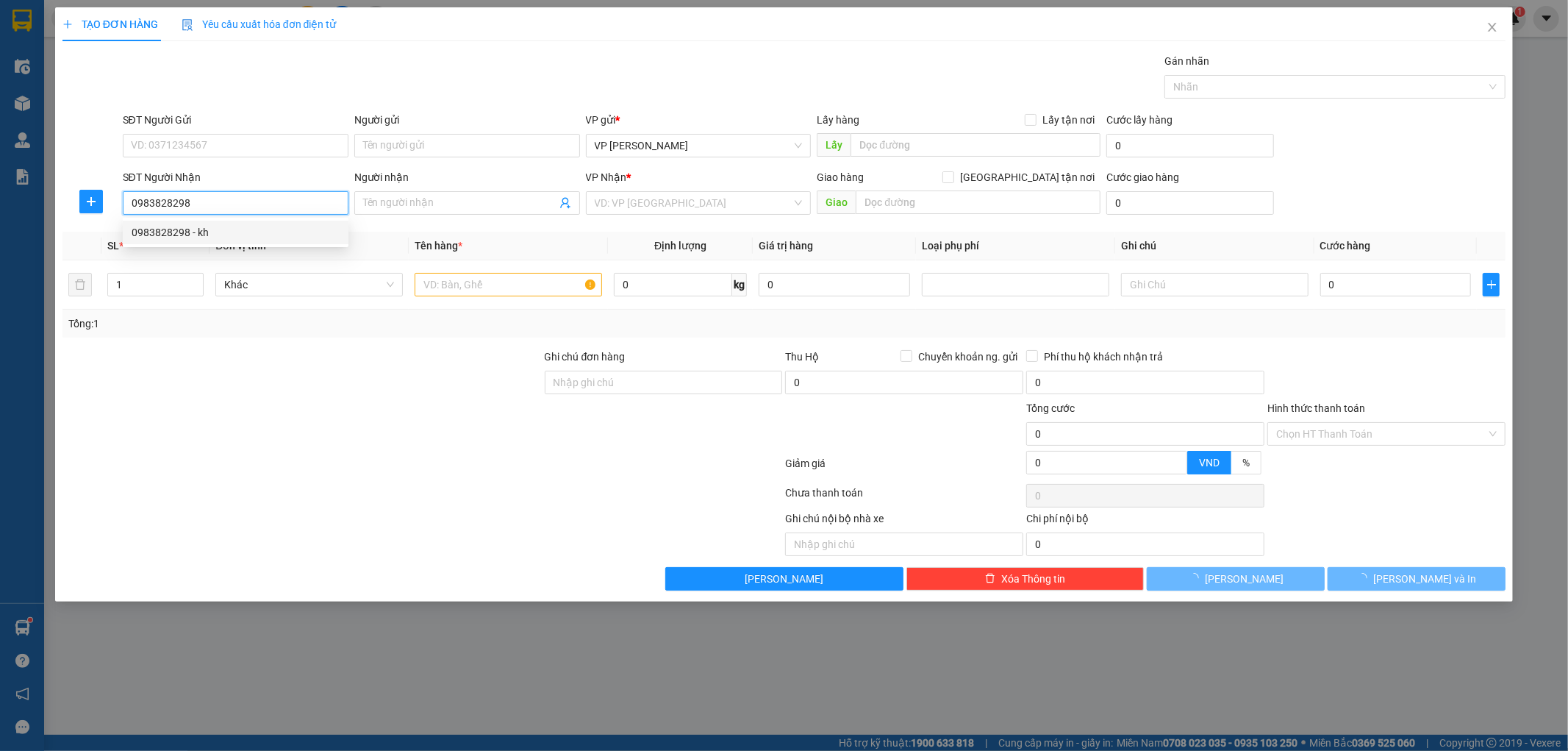
type input "kh"
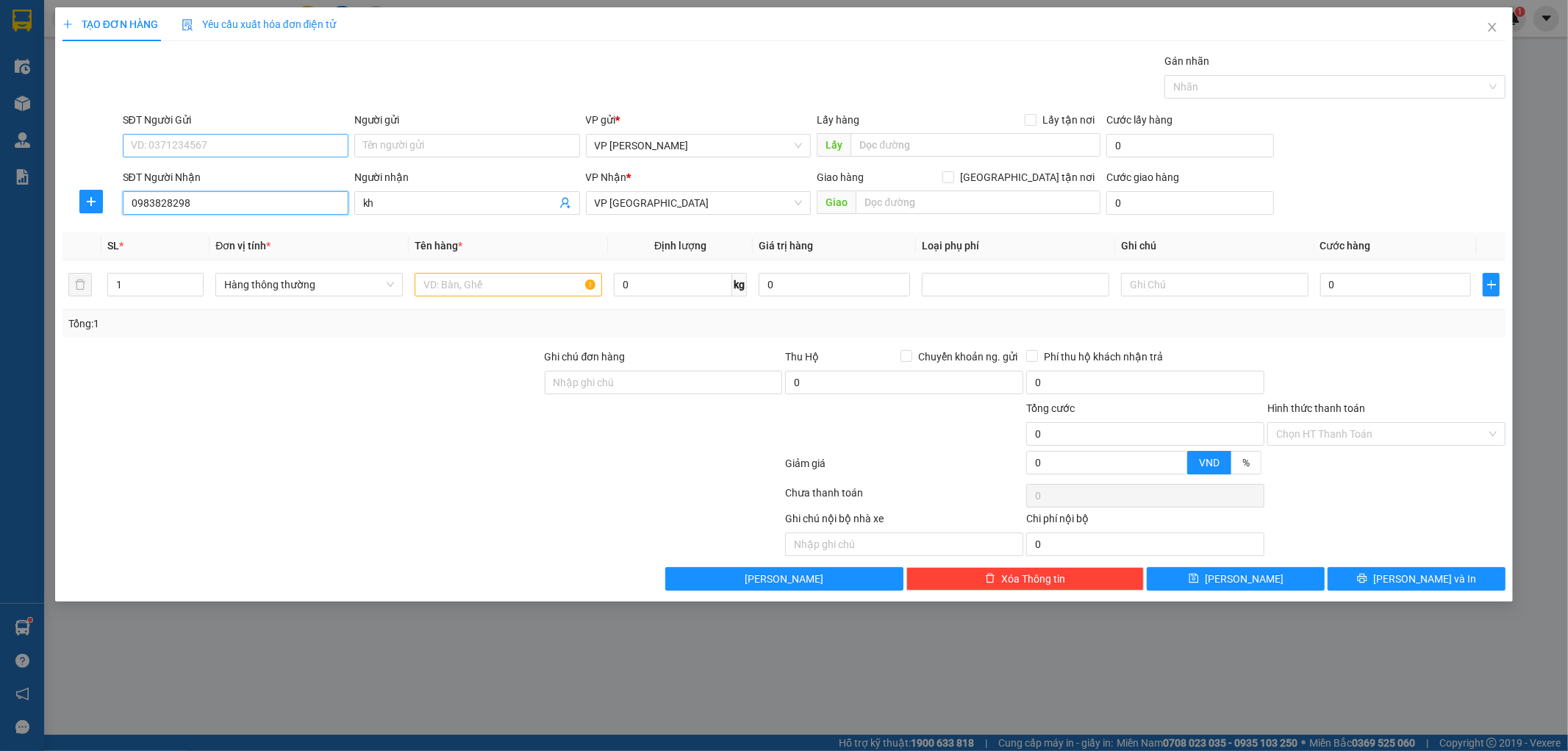
type input "0983828298"
click at [218, 148] on input "SĐT Người Gửi" at bounding box center [235, 145] width 226 height 23
click at [324, 368] on div at bounding box center [302, 374] width 482 height 51
drag, startPoint x: 210, startPoint y: 208, endPoint x: 134, endPoint y: 167, distance: 86.4
click at [37, 214] on div "TẠO ĐƠN HÀNG Yêu cầu xuất hóa đơn điện tử Transit Pickup Surcharge Ids Transit …" at bounding box center [784, 376] width 1568 height 751
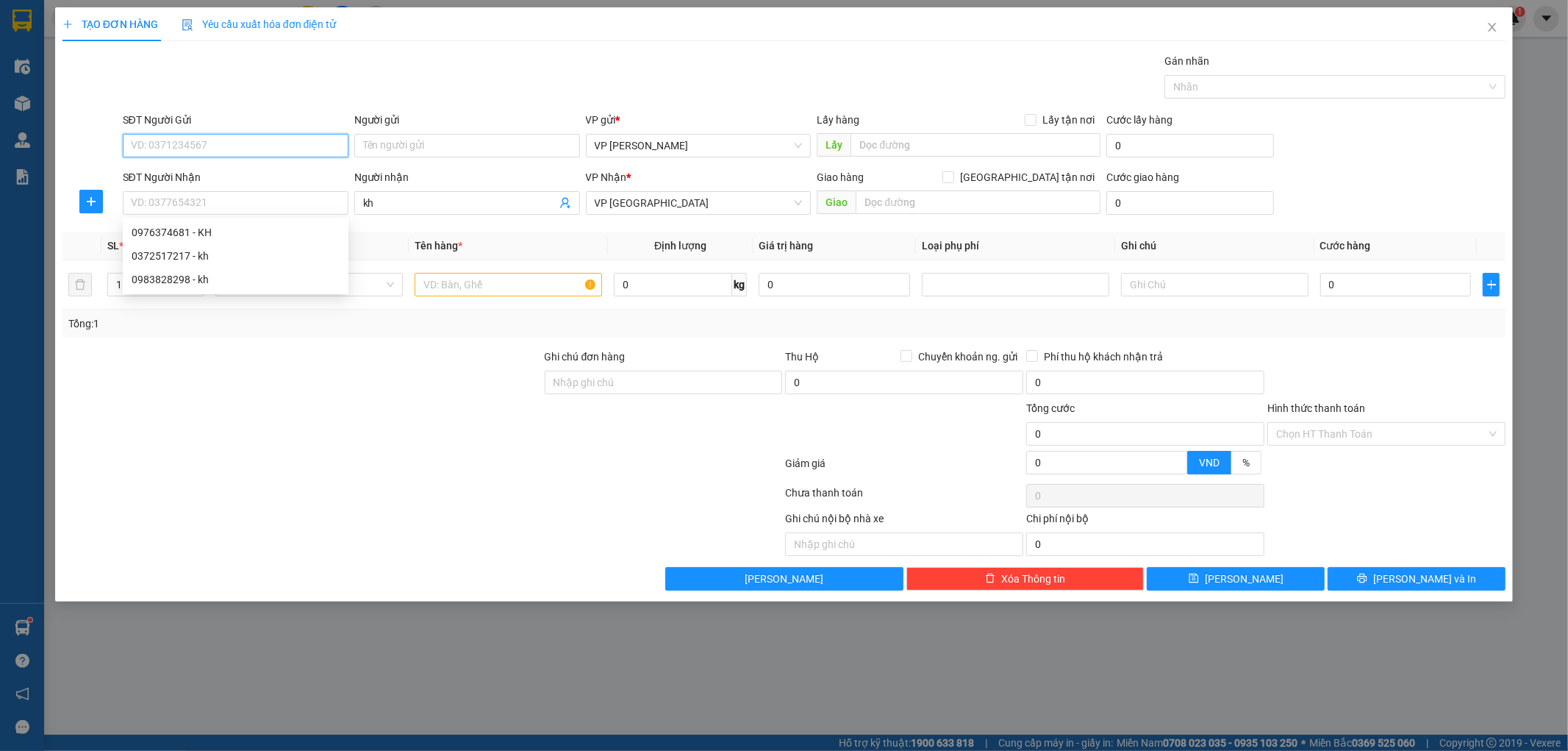
click at [179, 149] on input "SĐT Người Gửi" at bounding box center [235, 145] width 226 height 23
type input "0976374681"
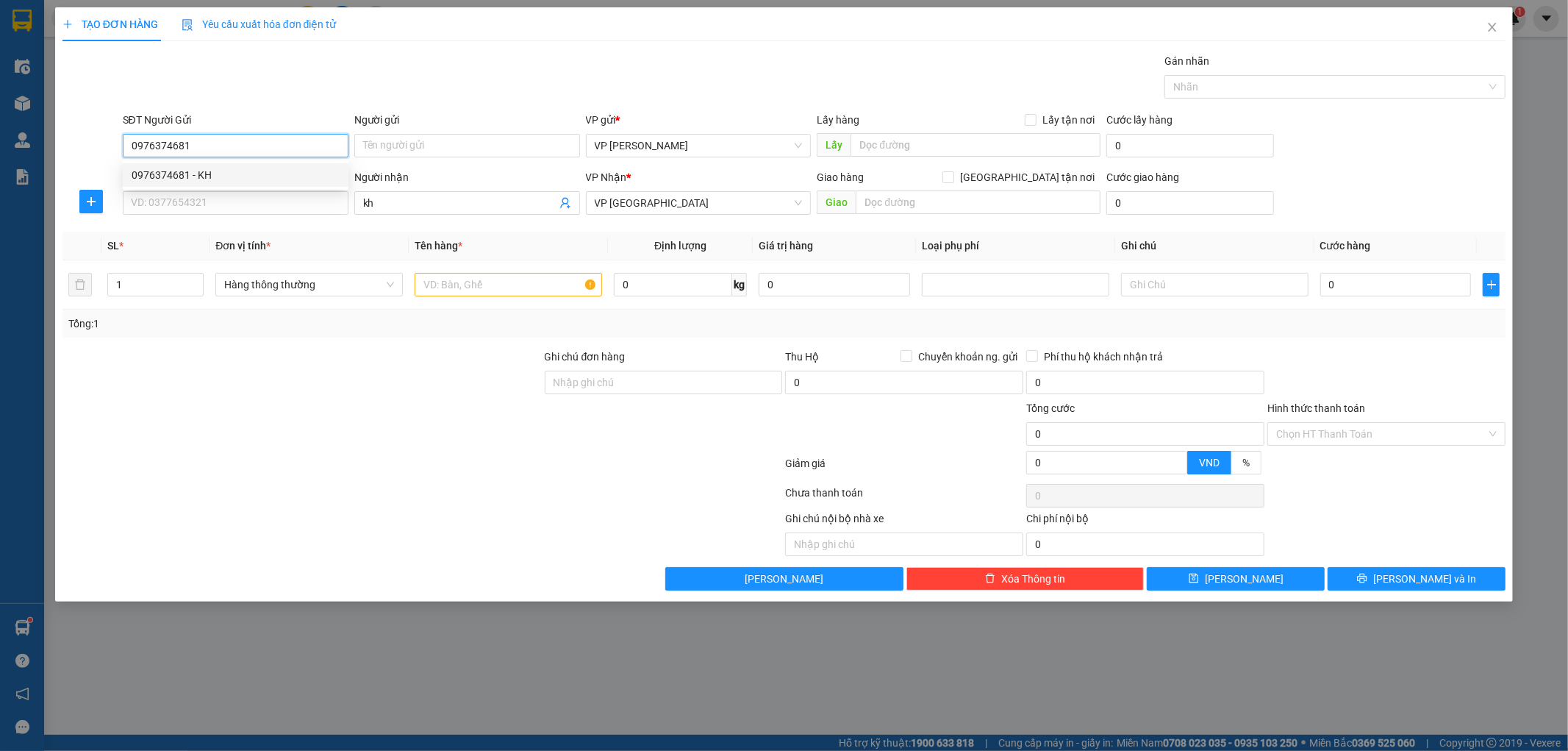
click at [192, 174] on div "0976374681 - KH" at bounding box center [235, 174] width 208 height 16
type input "KH"
type input "0976374681"
click at [253, 200] on input "SĐT Người Nhận" at bounding box center [235, 203] width 226 height 23
drag, startPoint x: 229, startPoint y: 142, endPoint x: 15, endPoint y: 131, distance: 214.3
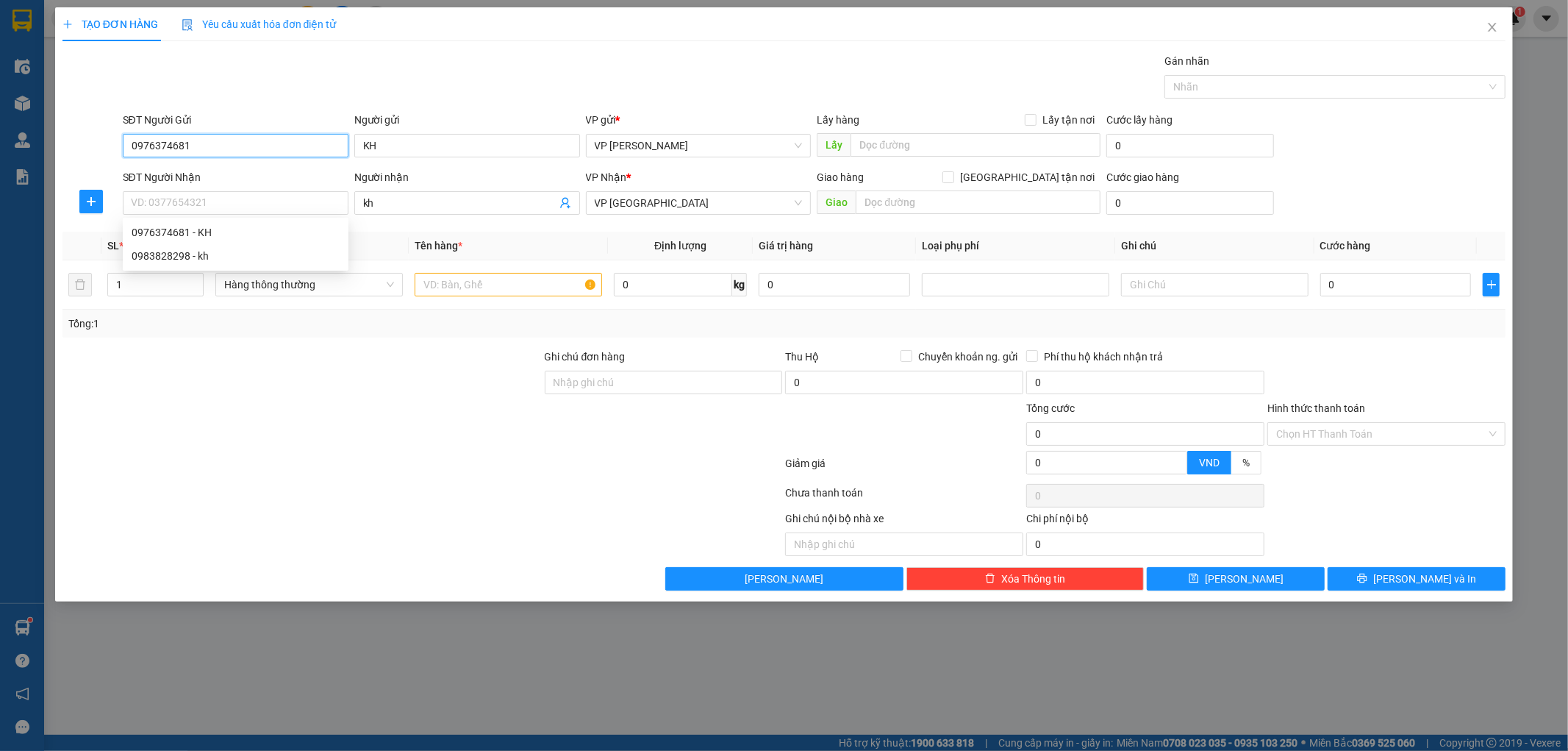
click at [15, 131] on div "TẠO ĐƠN HÀNG Yêu cầu xuất hóa đơn điện tử Transit Pickup Surcharge Ids Transit …" at bounding box center [784, 376] width 1568 height 751
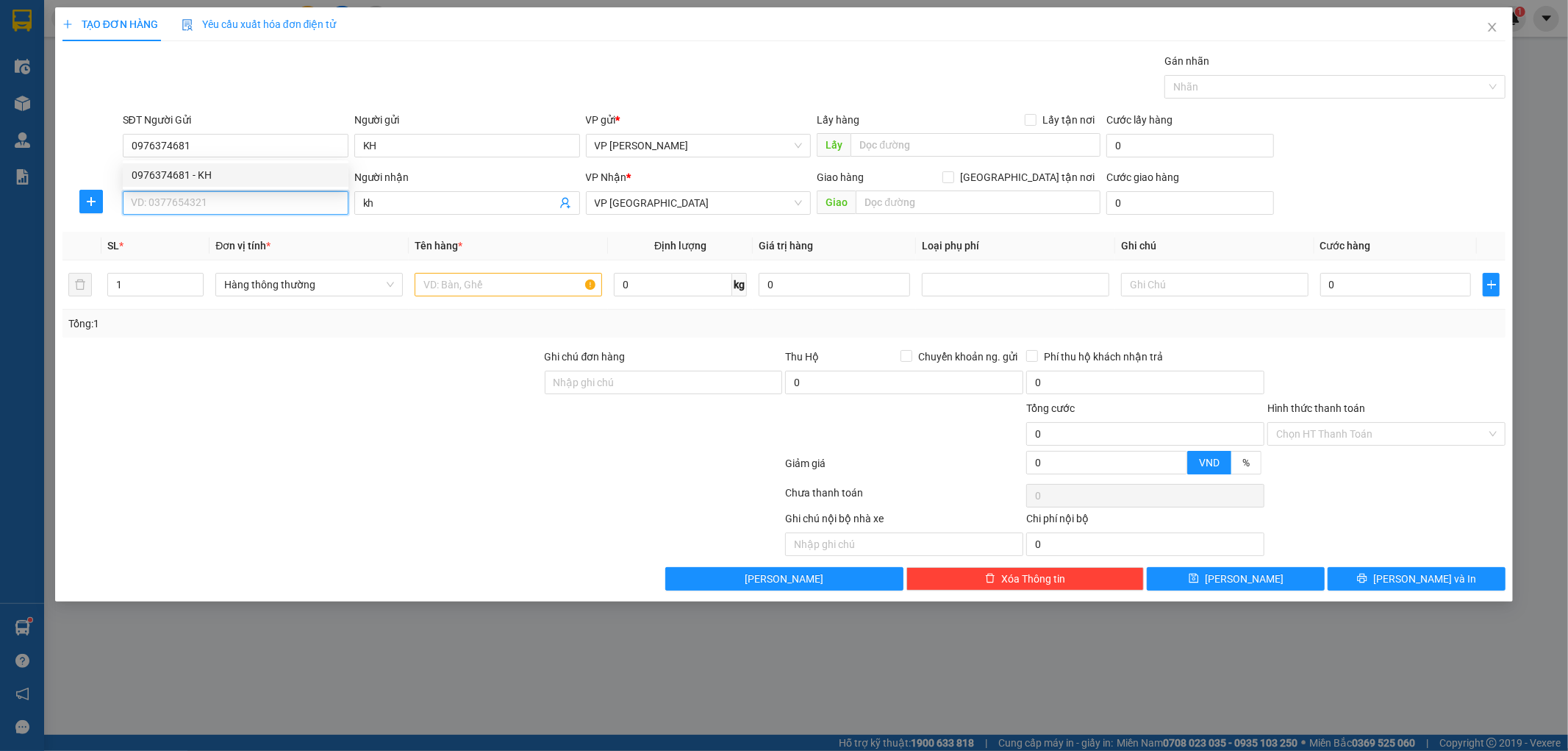
click at [166, 198] on input "SĐT Người Nhận" at bounding box center [235, 203] width 226 height 23
paste input "0976374681"
type input "0976374681"
drag, startPoint x: 206, startPoint y: 144, endPoint x: 24, endPoint y: 149, distance: 182.1
click at [37, 149] on div "TẠO ĐƠN HÀNG Yêu cầu xuất hóa đơn điện tử Transit Pickup Surcharge Ids Transit …" at bounding box center [784, 376] width 1568 height 751
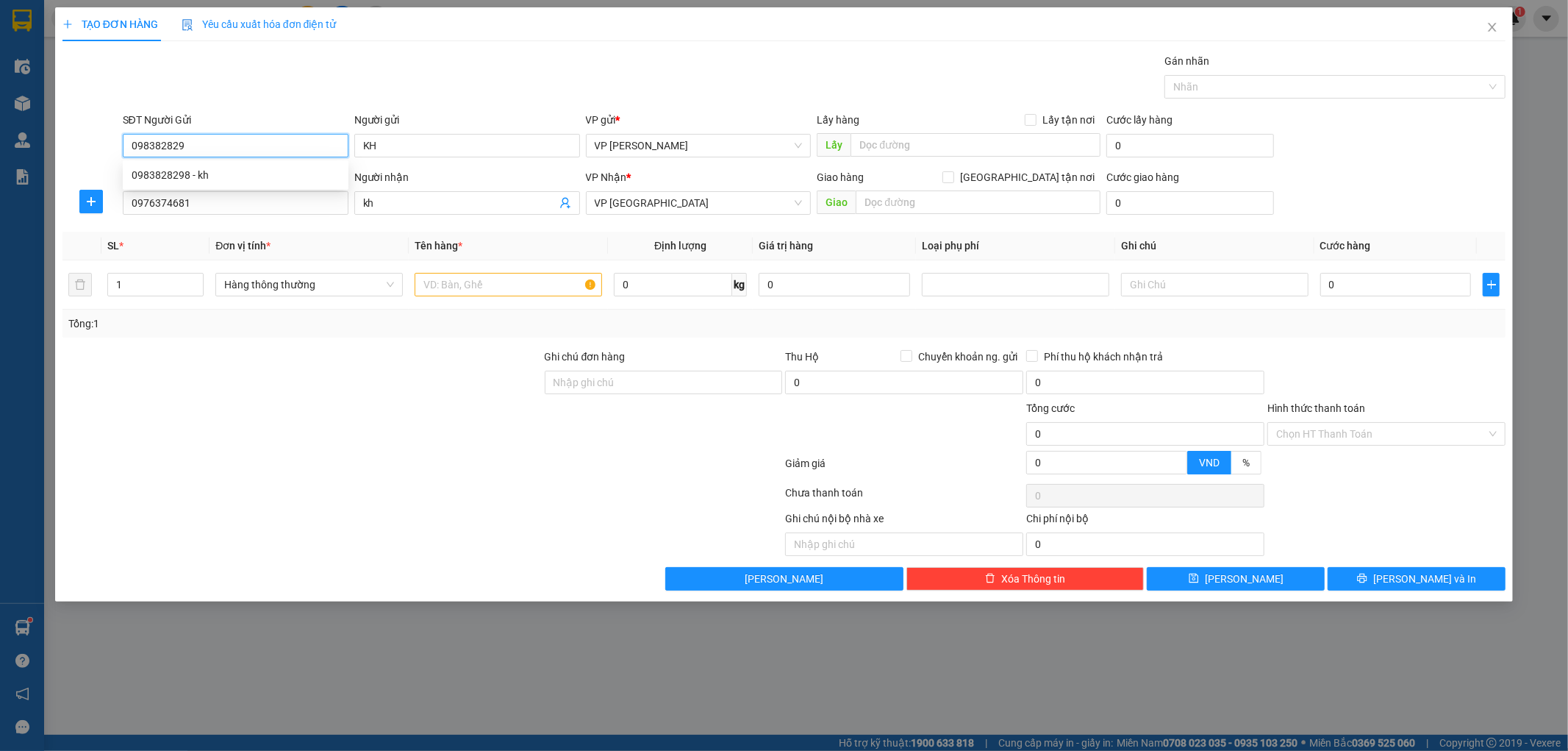
type input "0983828298"
click at [225, 173] on div "0983828298 - kh" at bounding box center [235, 174] width 208 height 16
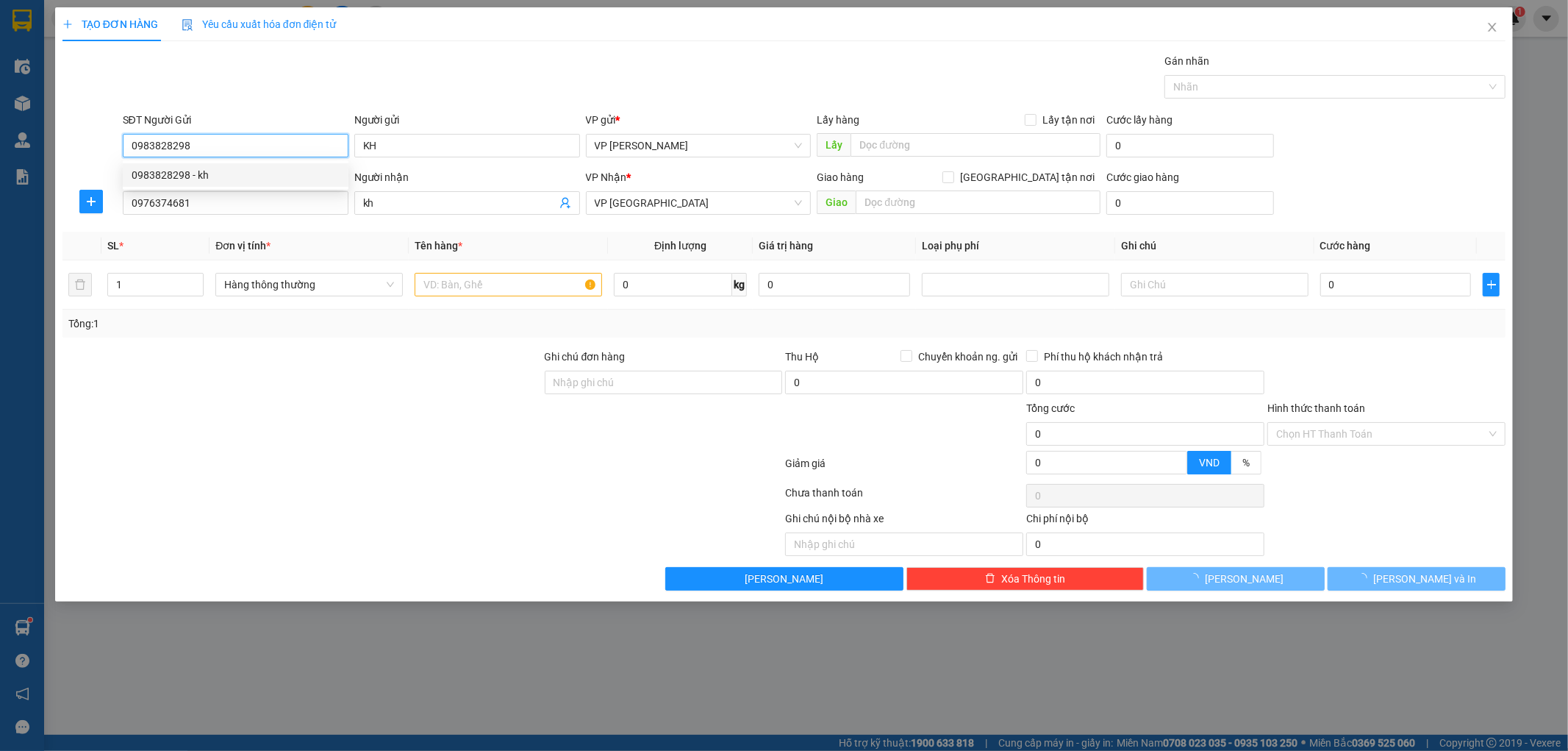
type input "kh"
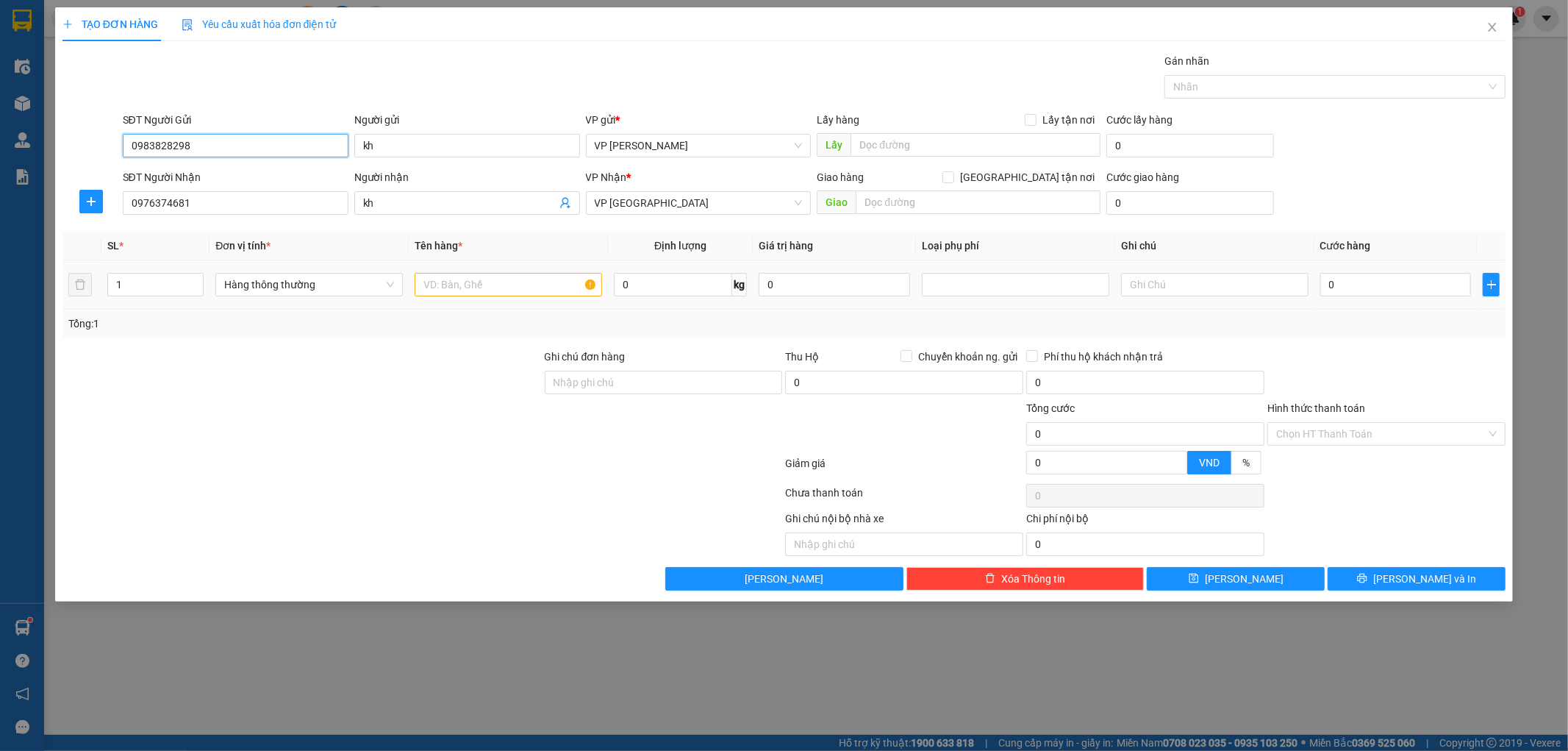
type input "0983828298"
click at [523, 287] on input "text" at bounding box center [509, 284] width 188 height 23
type input "hct"
click at [135, 288] on input "1" at bounding box center [156, 284] width 95 height 22
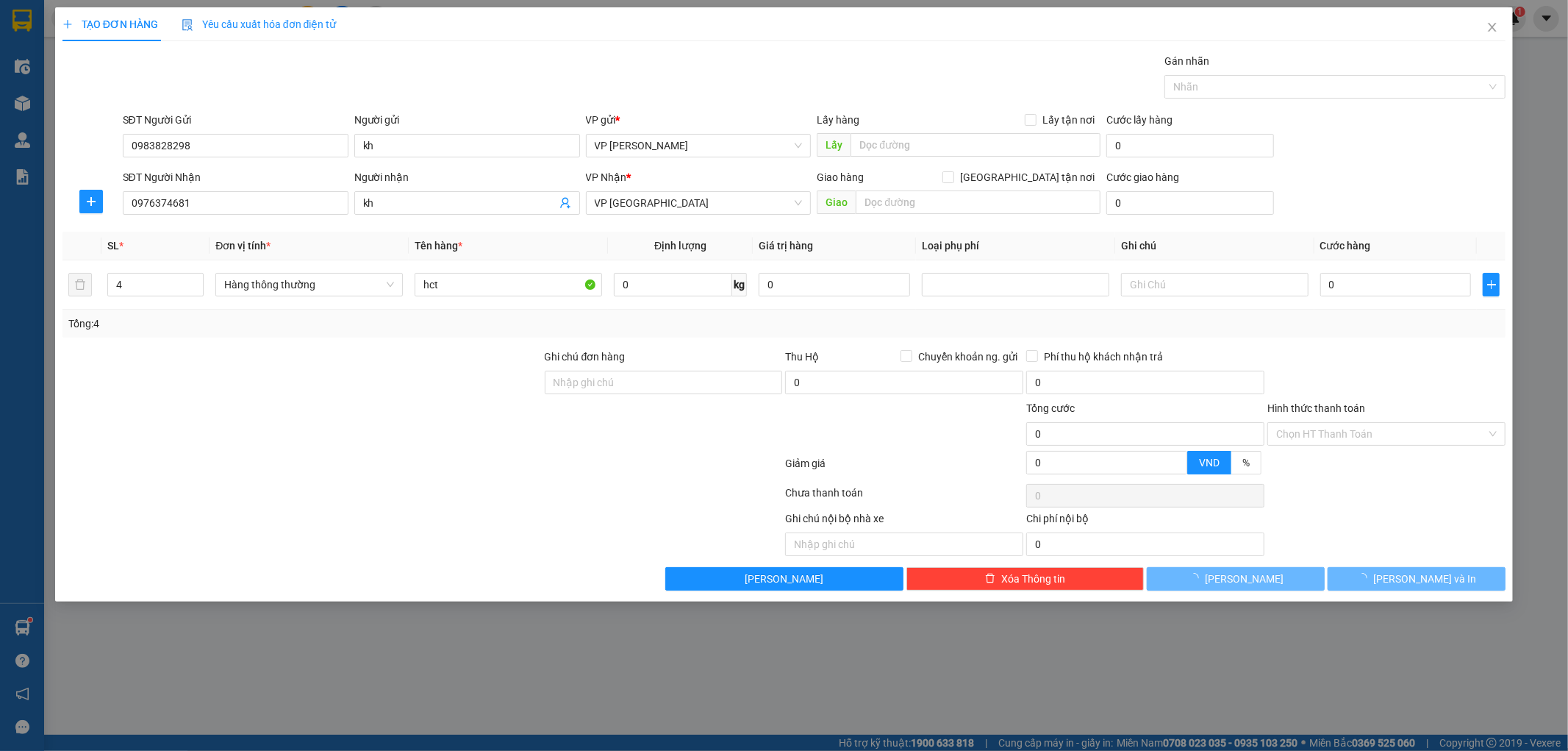
type input "4"
click at [1336, 282] on input "0" at bounding box center [1395, 284] width 151 height 23
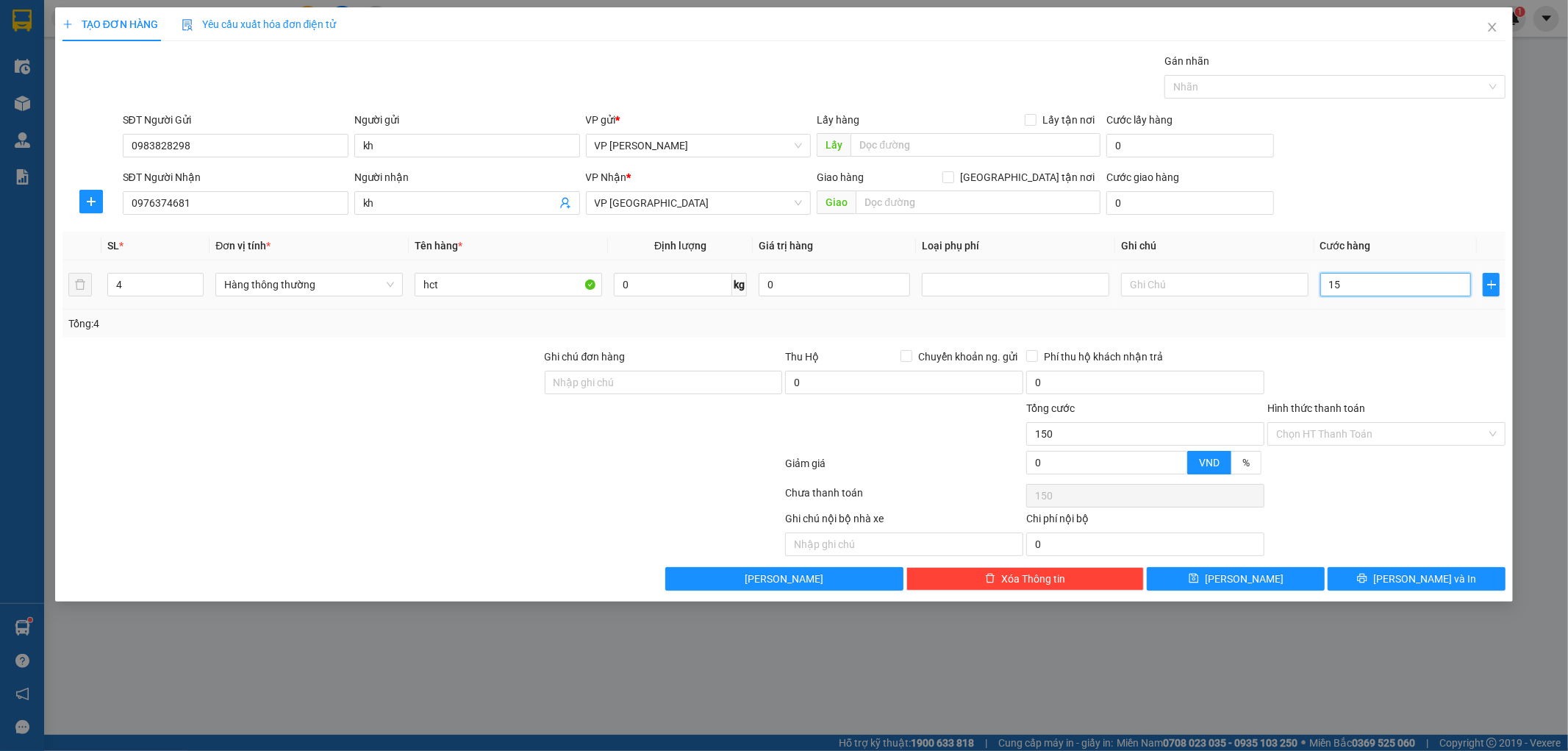
type input "150"
type input "150.000"
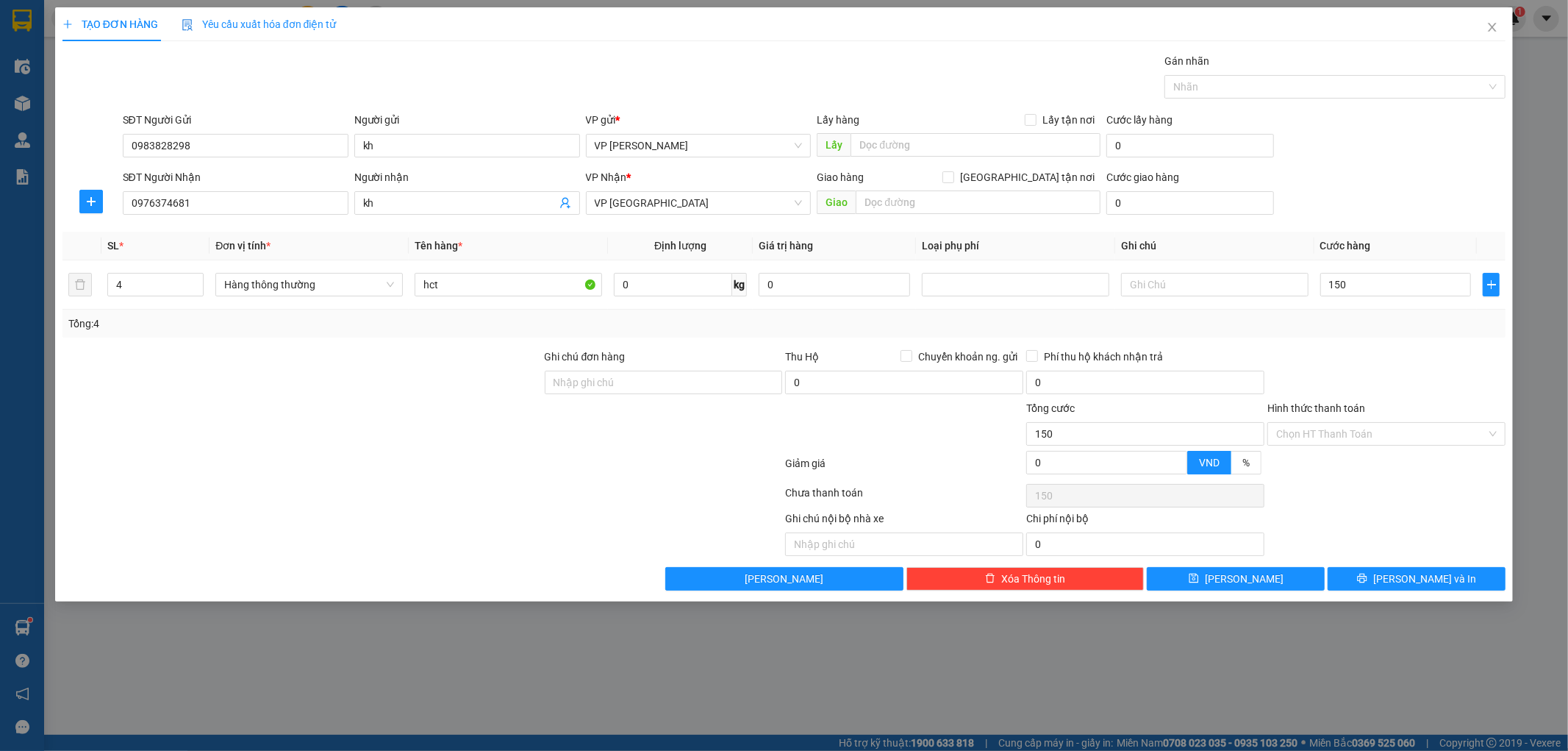
type input "150.000"
click at [1400, 369] on div at bounding box center [1386, 374] width 241 height 51
click at [967, 203] on input "text" at bounding box center [978, 202] width 244 height 23
type input "xe hàng"
click at [1368, 582] on button "[PERSON_NAME] và In" at bounding box center [1416, 578] width 178 height 23
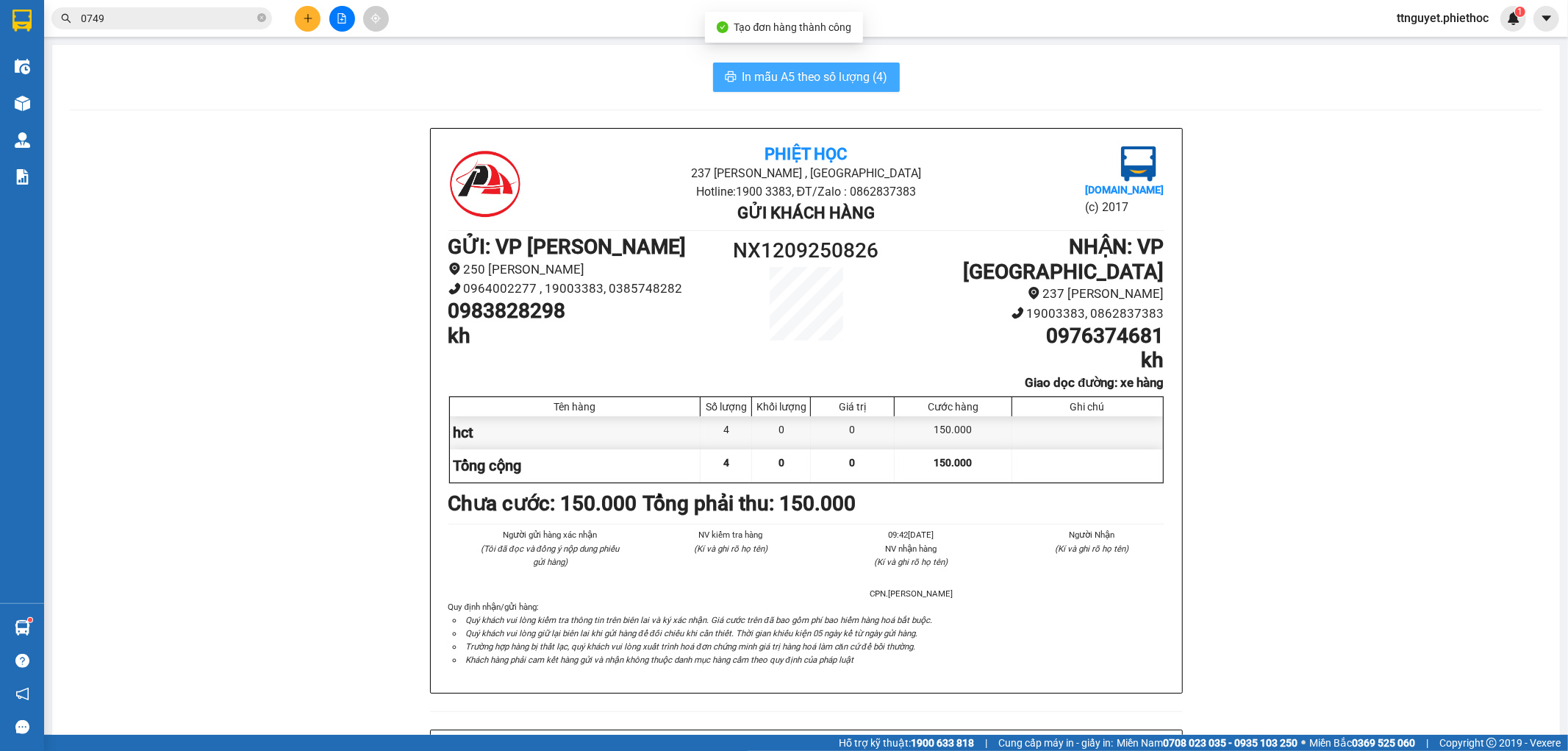
click at [816, 83] on span "In mẫu A5 theo số lượng (4)" at bounding box center [815, 76] width 145 height 18
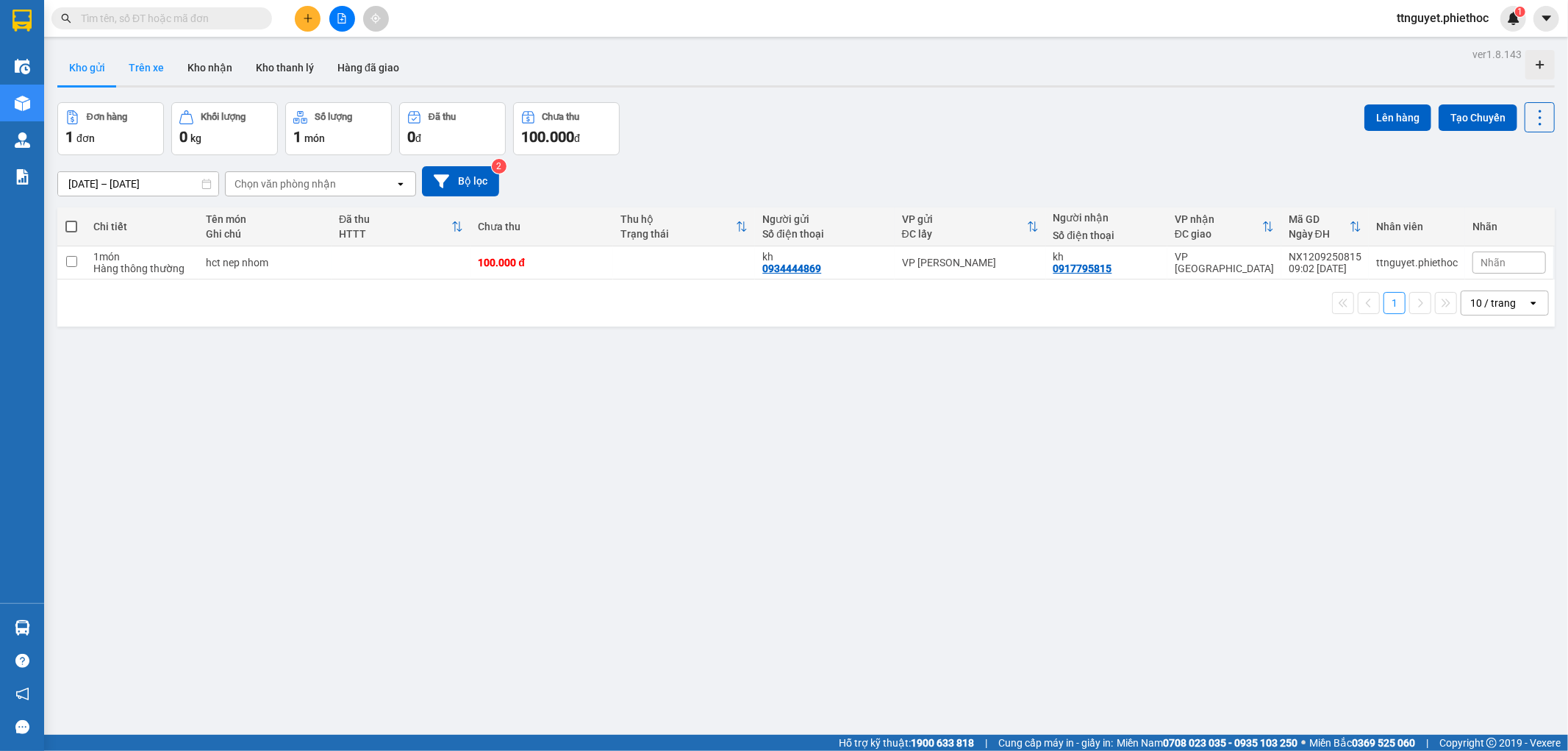
click at [159, 73] on button "Trên xe" at bounding box center [146, 67] width 59 height 36
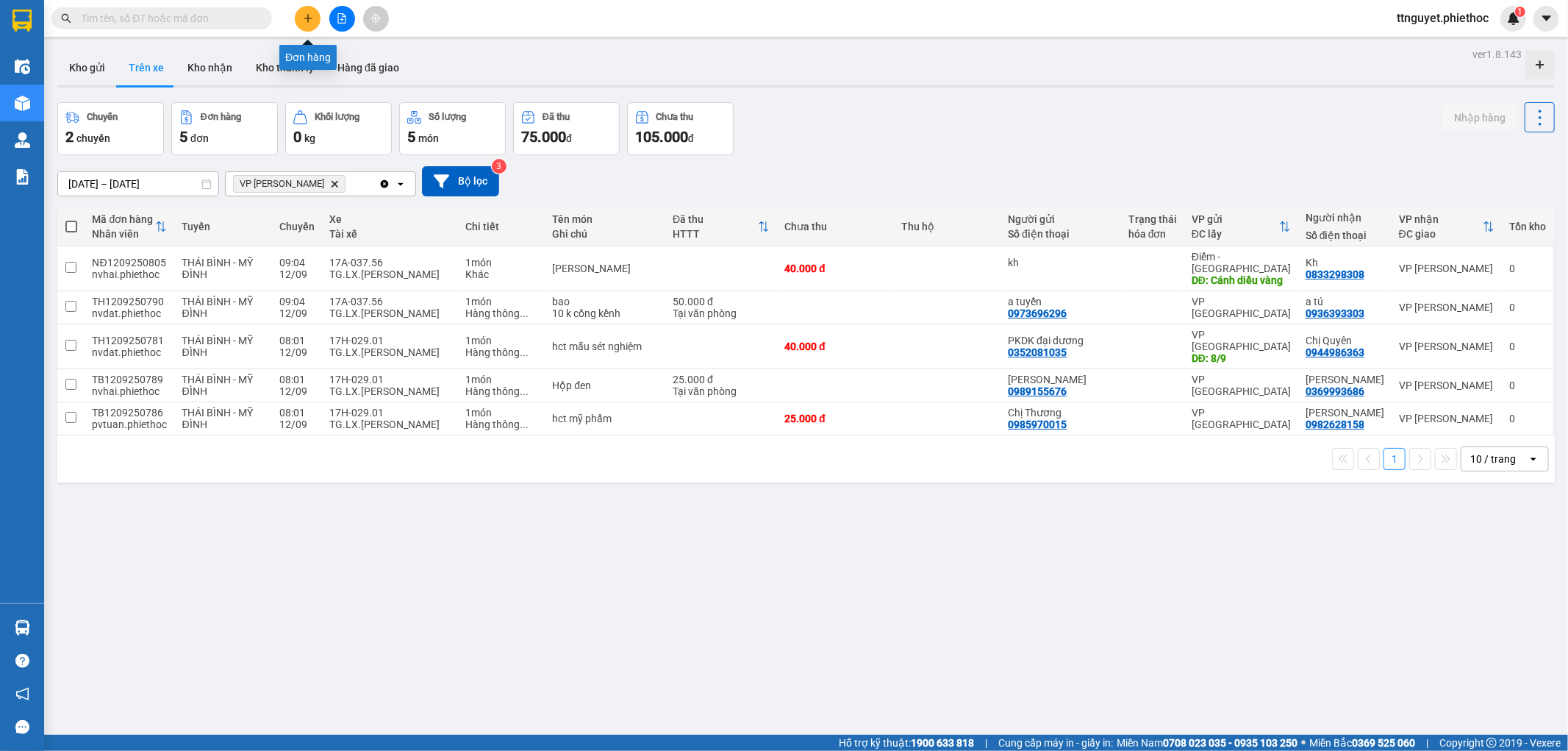
click at [306, 14] on icon "plus" at bounding box center [308, 18] width 11 height 11
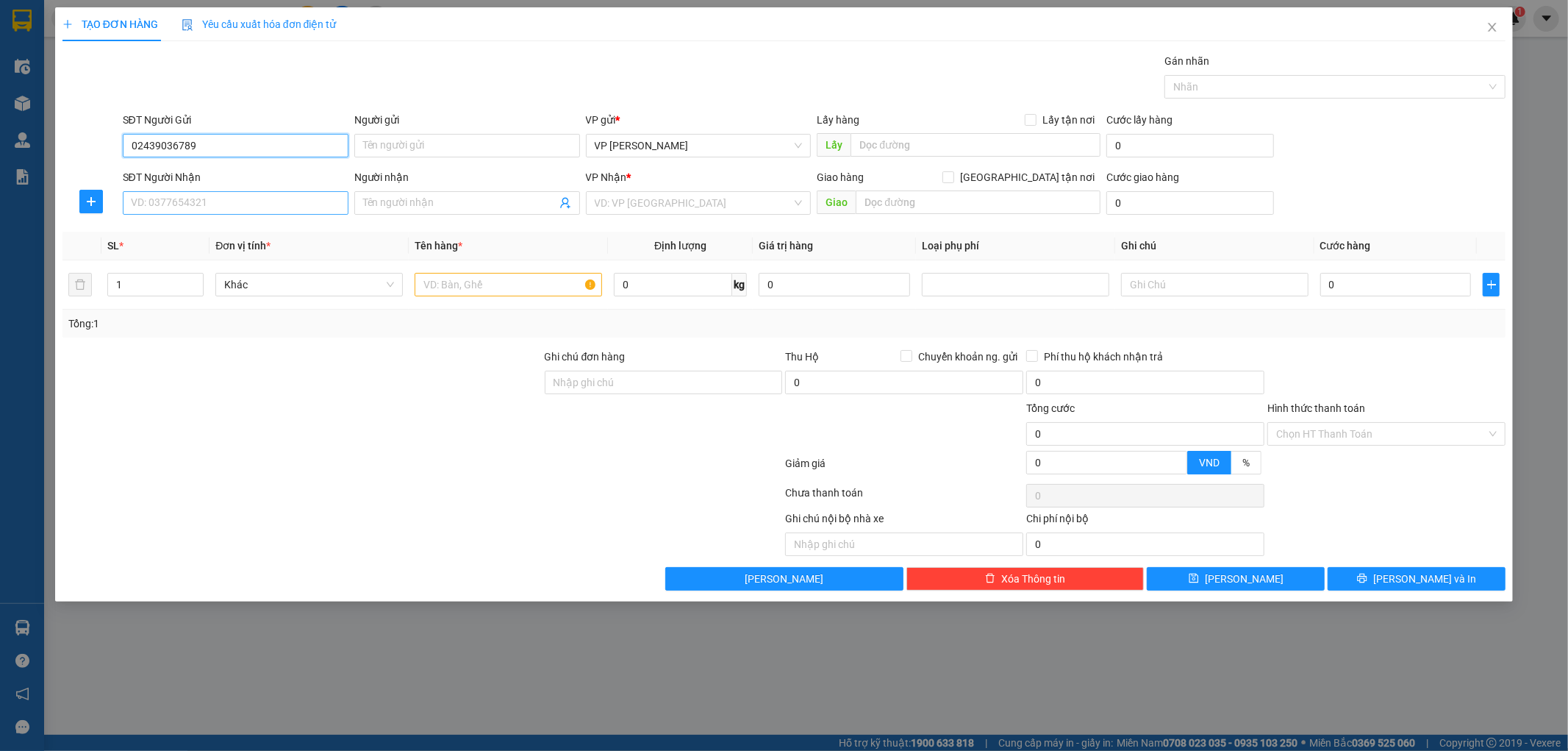
type input "02439036789"
click at [237, 201] on input "SĐT Người Nhận" at bounding box center [235, 203] width 226 height 23
type input "0339579999"
click at [230, 231] on div "0339579999 - a Đức" at bounding box center [235, 232] width 208 height 16
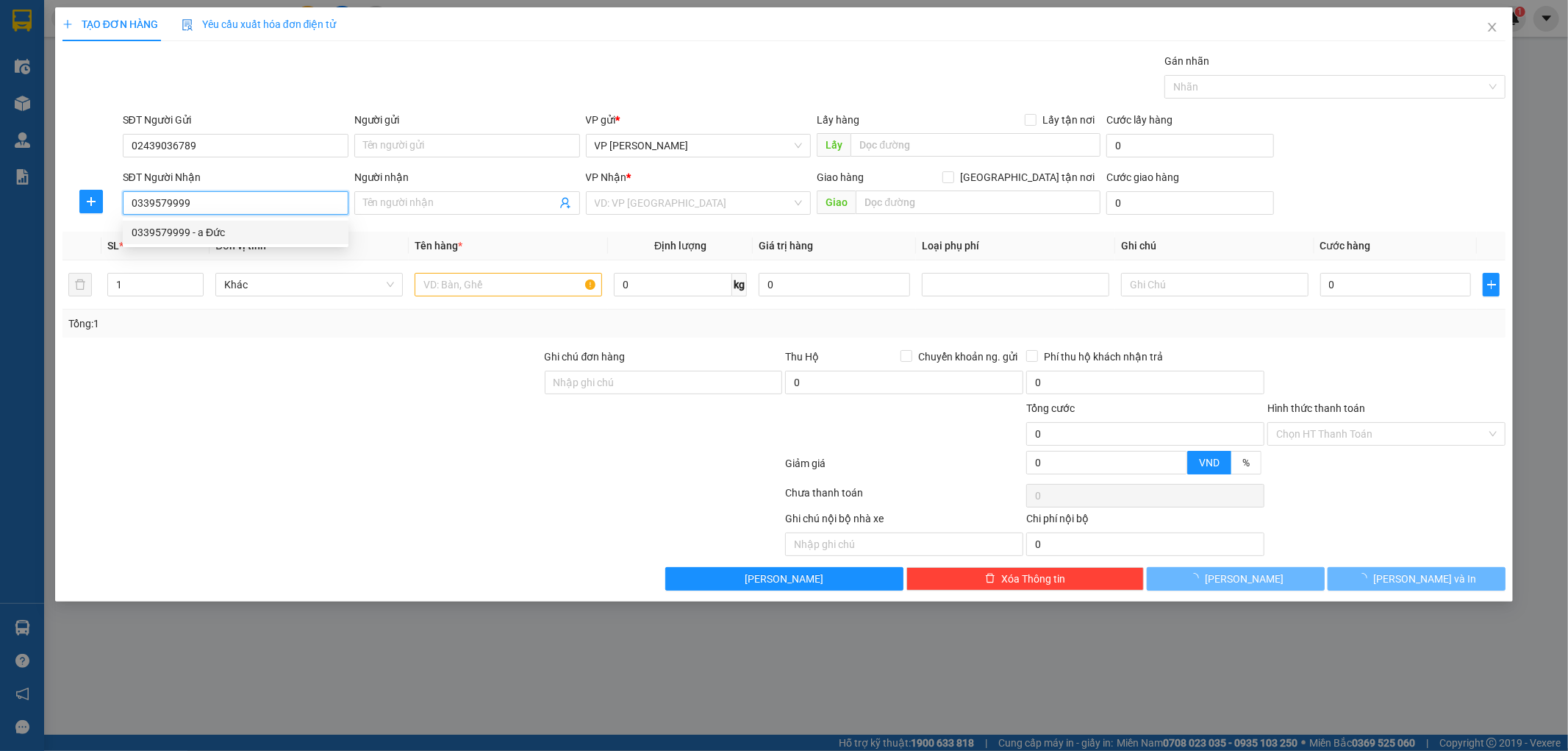
type input "a Đức"
type input "0339579999"
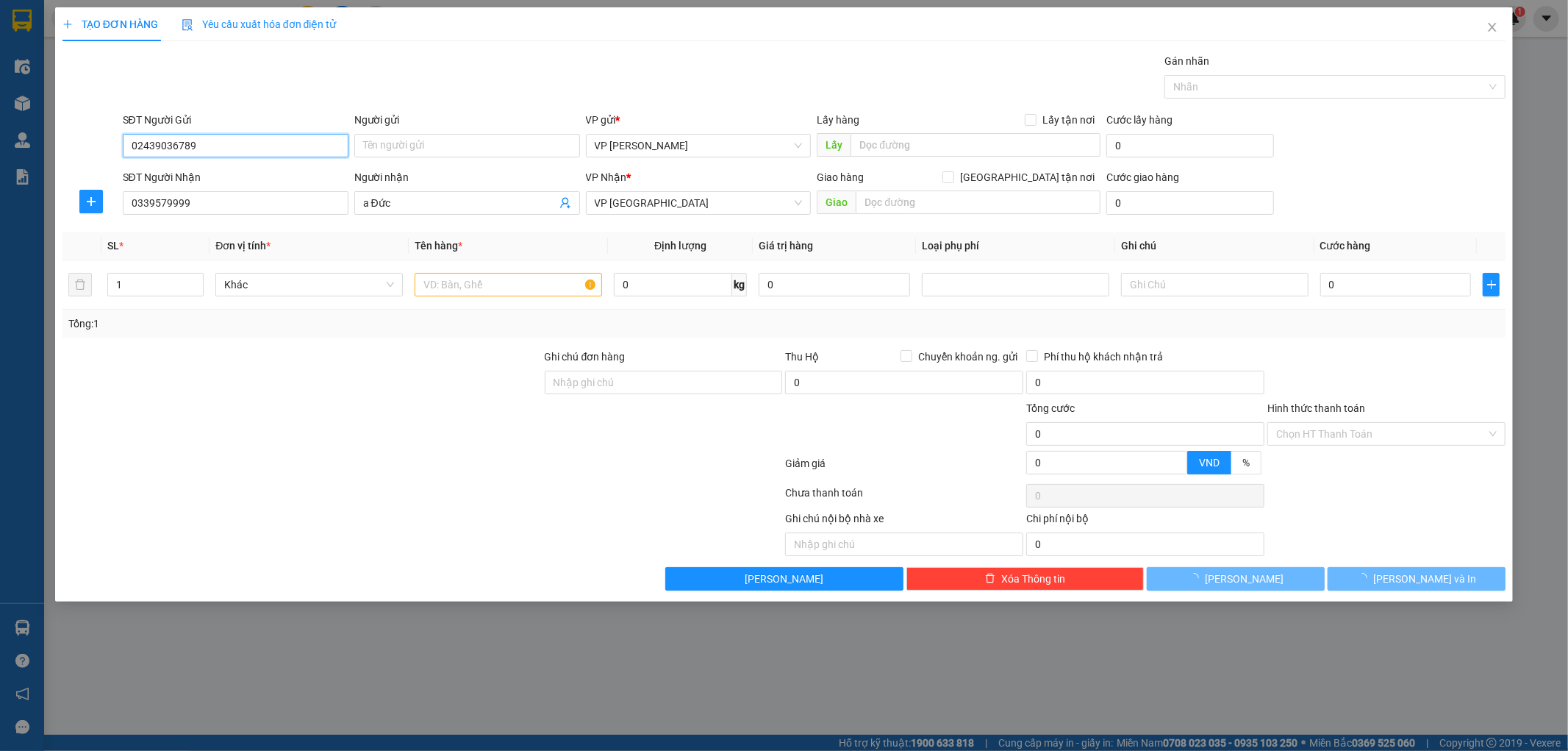
drag, startPoint x: 229, startPoint y: 145, endPoint x: 0, endPoint y: 192, distance: 233.8
click at [0, 192] on div "TẠO ĐƠN HÀNG Yêu cầu xuất hóa đơn điện tử Transit Pickup Surcharge Ids Transit …" at bounding box center [784, 376] width 1568 height 751
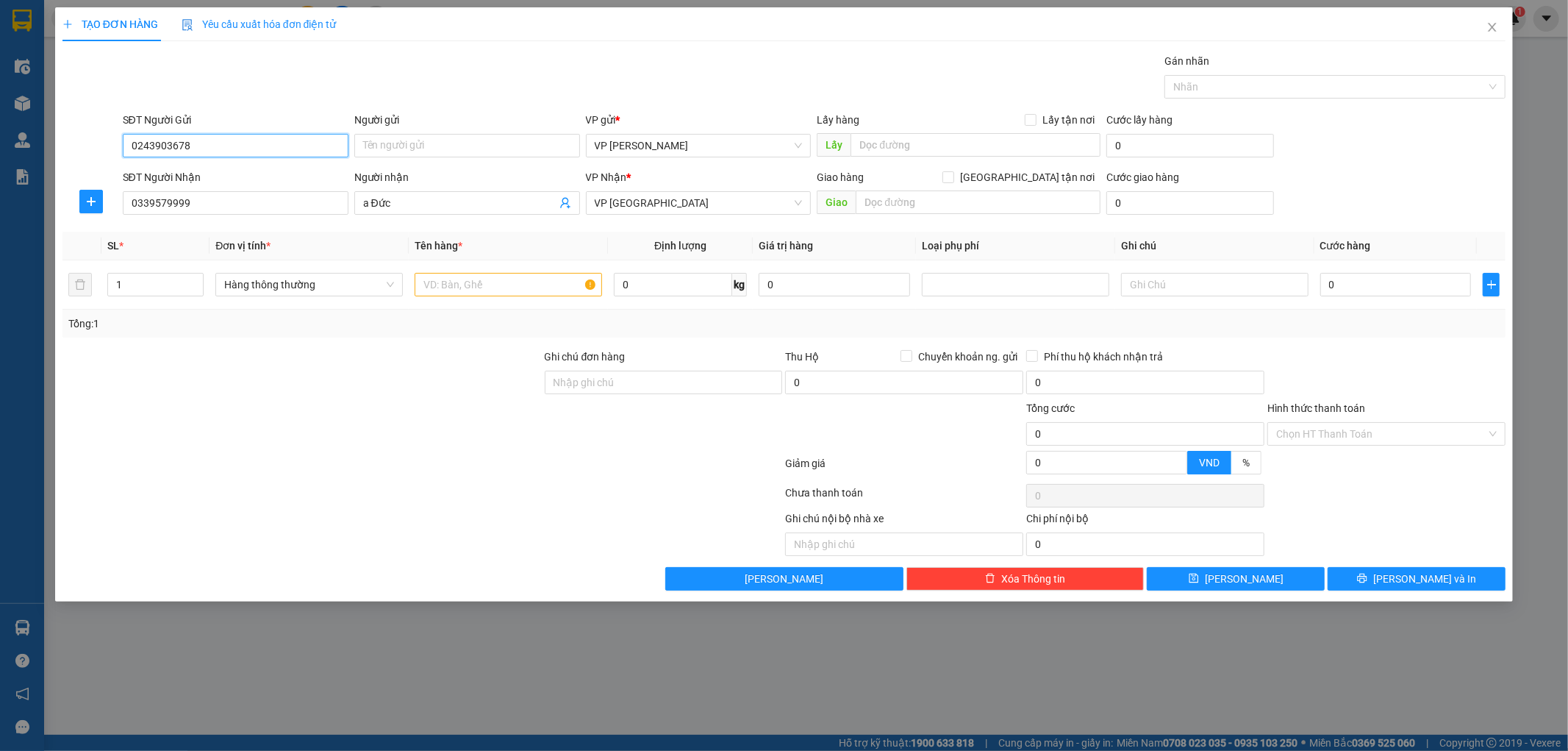
type input "02439036789"
drag, startPoint x: 219, startPoint y: 145, endPoint x: 53, endPoint y: 172, distance: 168.2
click at [55, 171] on div "TẠO ĐƠN HÀNG Yêu cầu xuất hóa đơn điện tử Transit Pickup Surcharge Ids Transit …" at bounding box center [784, 304] width 1458 height 594
type input "0977266686"
click at [187, 171] on div "0977266686 - kh" at bounding box center [235, 174] width 208 height 16
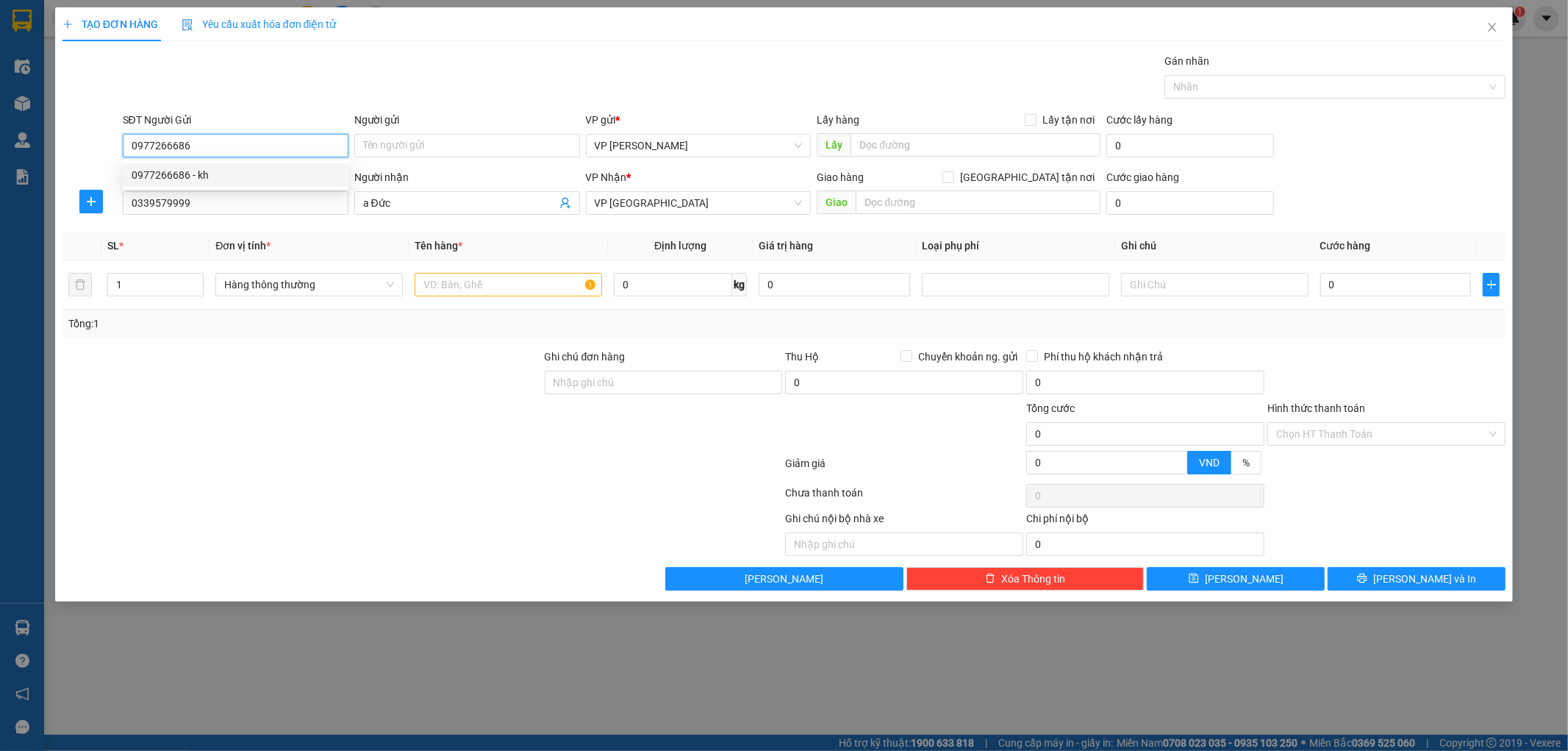
type input "kh"
type input "0977266686"
click at [532, 288] on input "text" at bounding box center [509, 284] width 188 height 23
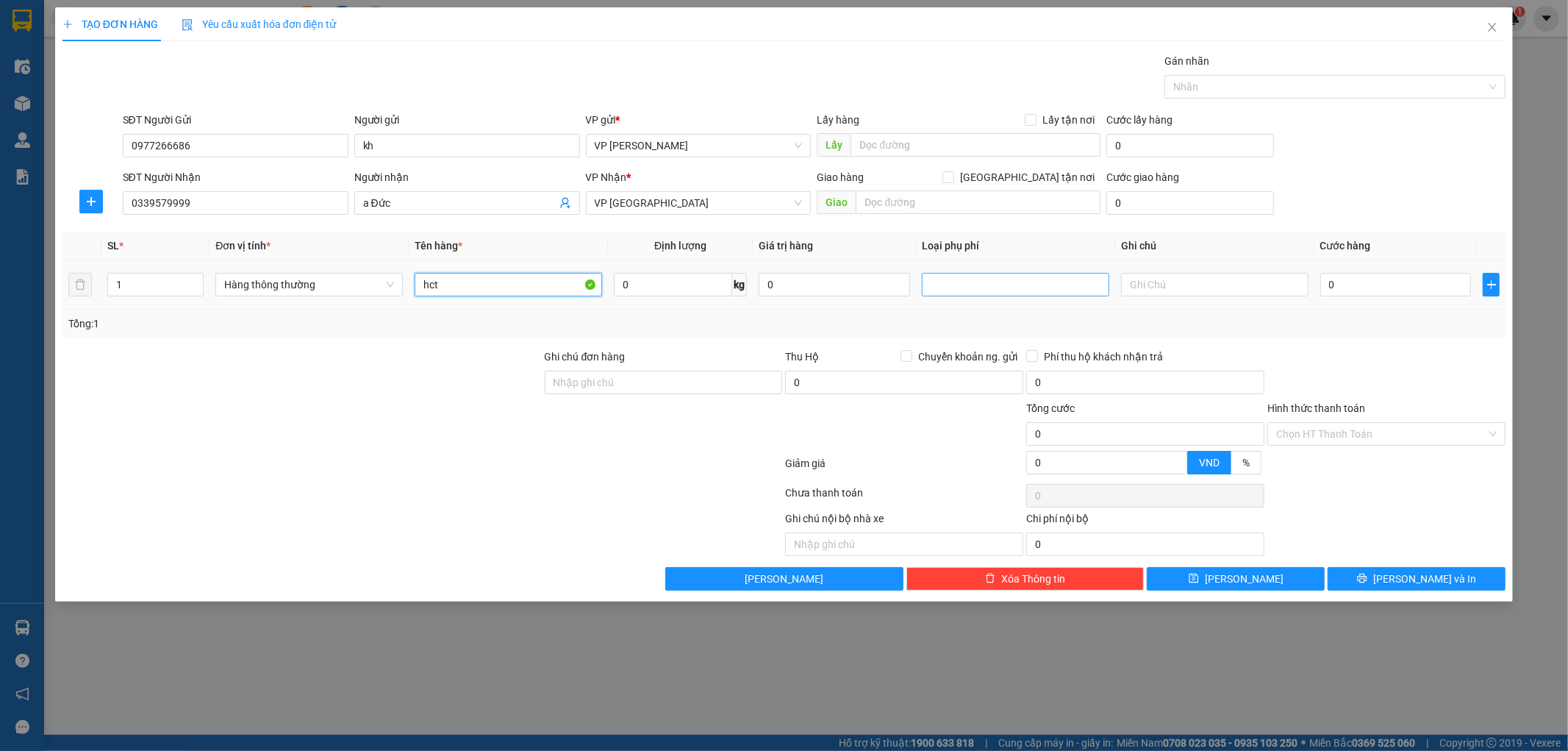
click at [963, 291] on div at bounding box center [1016, 284] width 180 height 17
type input "hct"
click at [956, 332] on div "Hàng dễ vỡ" at bounding box center [1016, 337] width 170 height 16
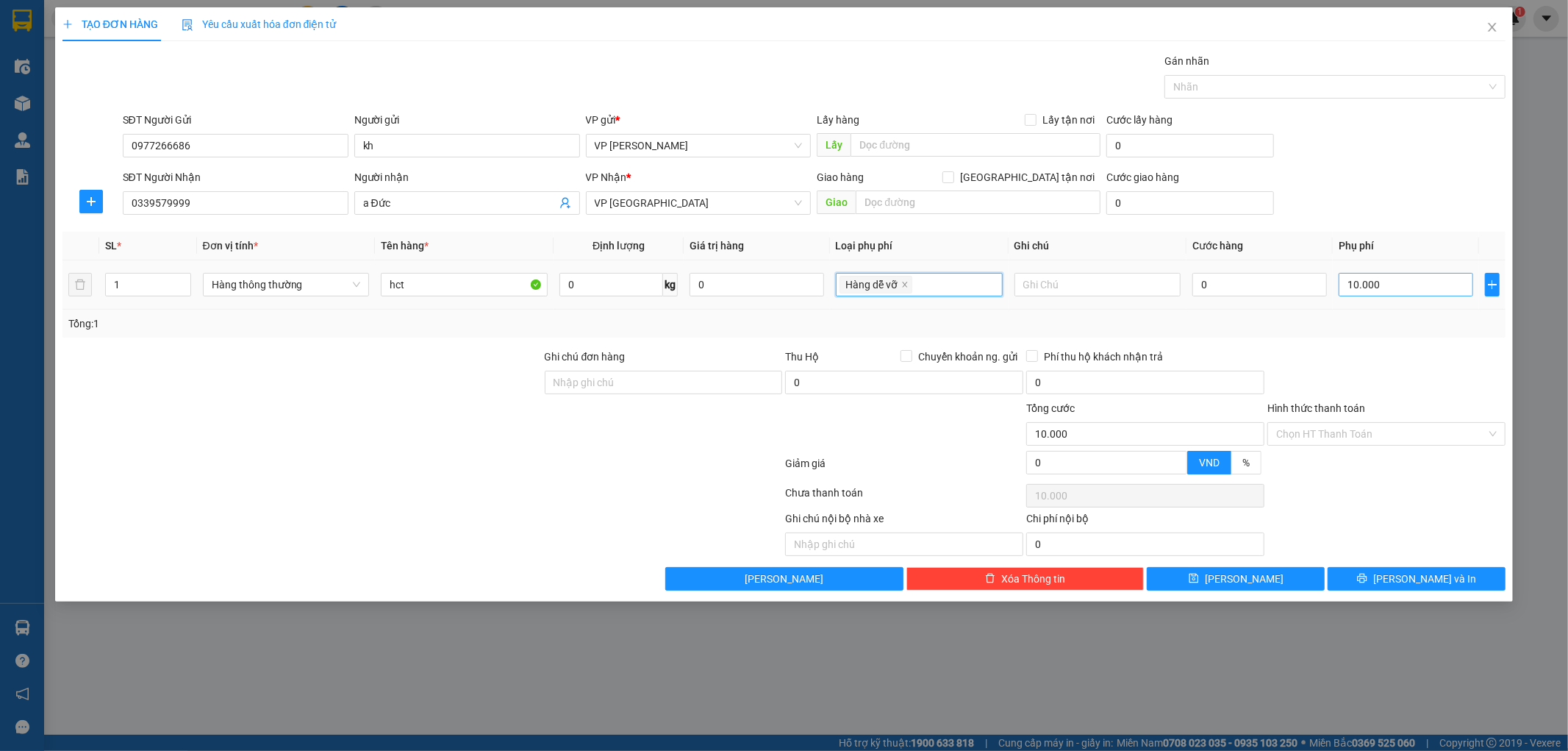
type input "10.000"
click at [1303, 288] on input "0" at bounding box center [1259, 284] width 135 height 23
click at [1246, 280] on input "0" at bounding box center [1259, 284] width 135 height 23
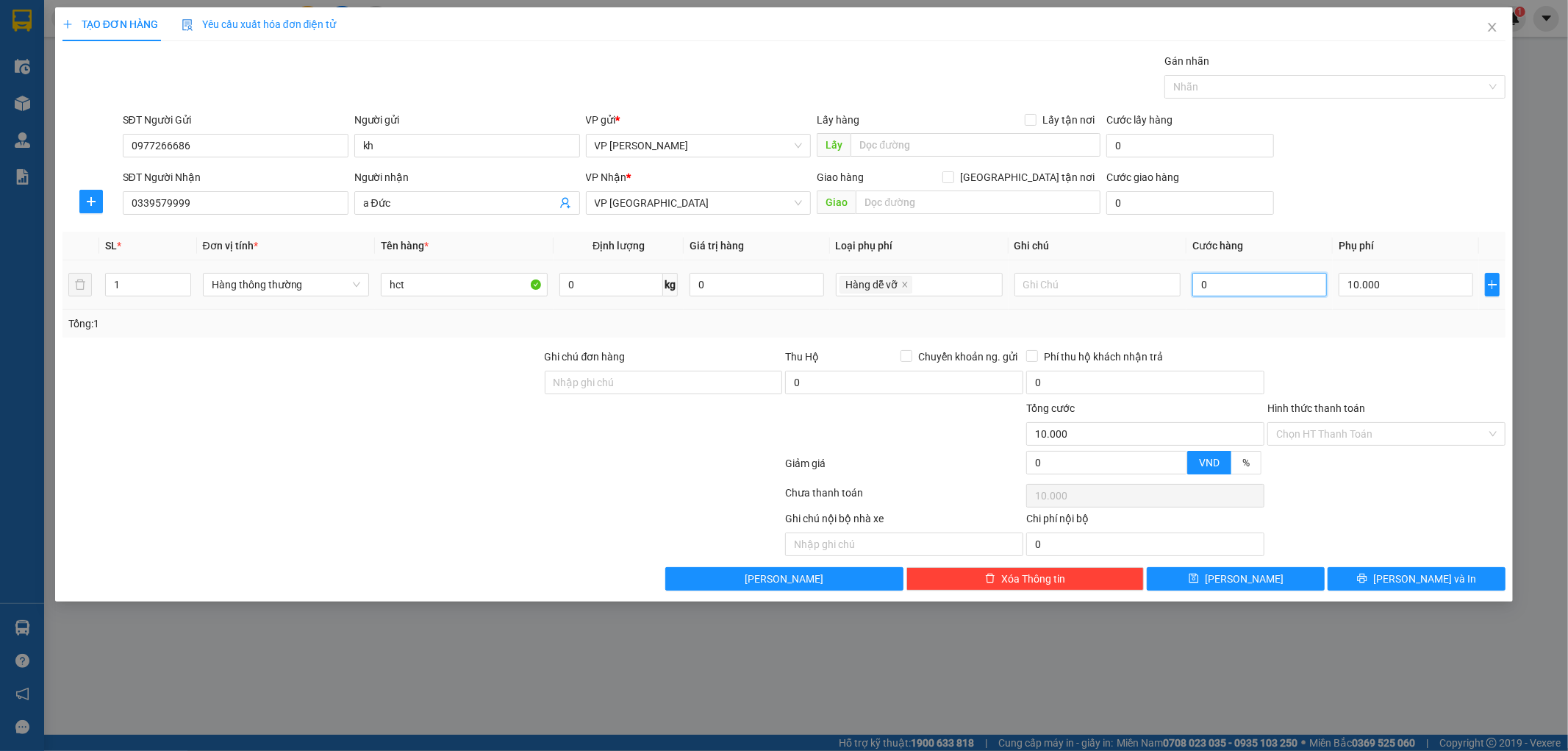
click at [1246, 280] on input "0" at bounding box center [1259, 284] width 135 height 23
type input "30"
type input "10.030"
type input "30.000"
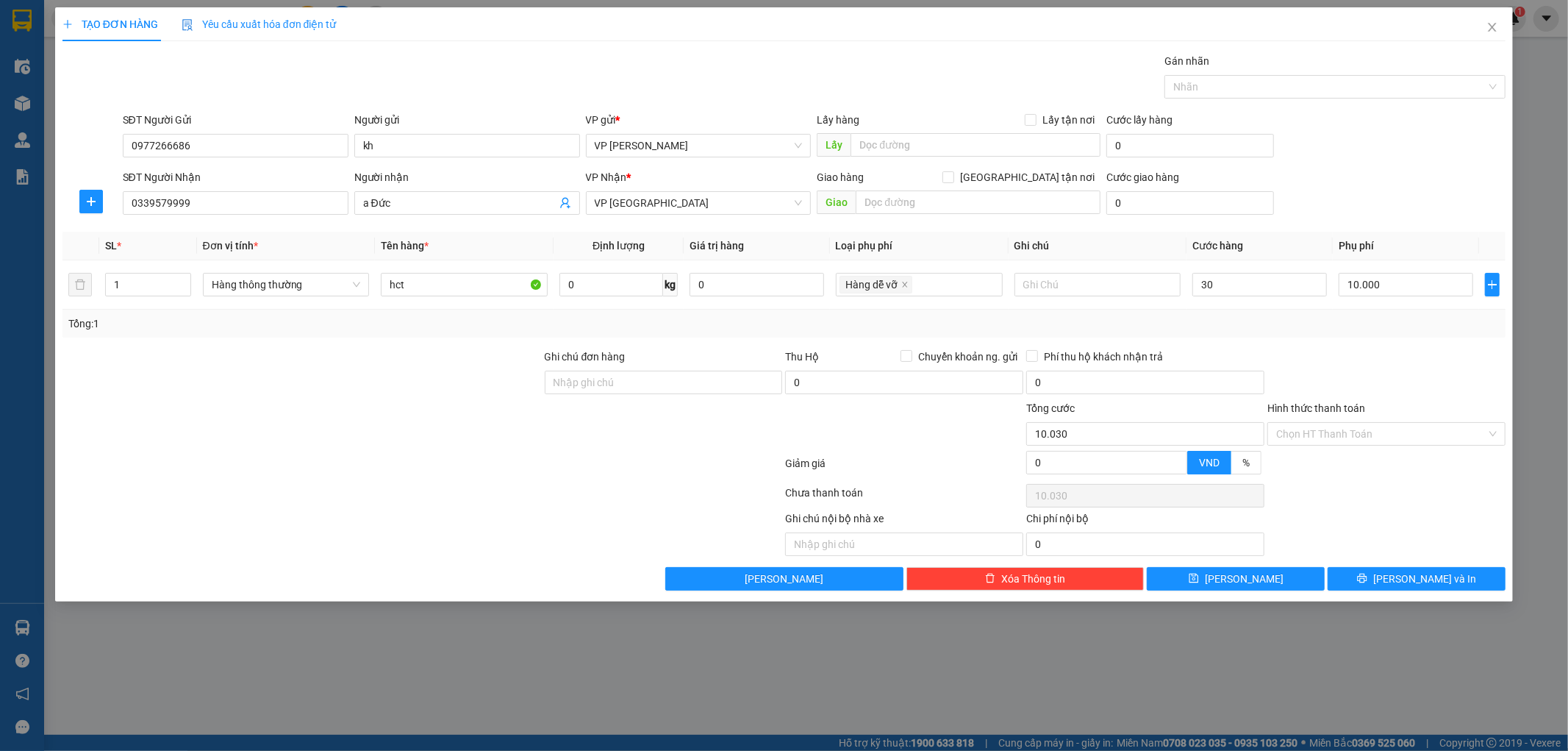
type input "40.000"
click at [1362, 388] on div at bounding box center [1386, 374] width 241 height 51
click at [1448, 582] on button "[PERSON_NAME] và In" at bounding box center [1416, 578] width 178 height 23
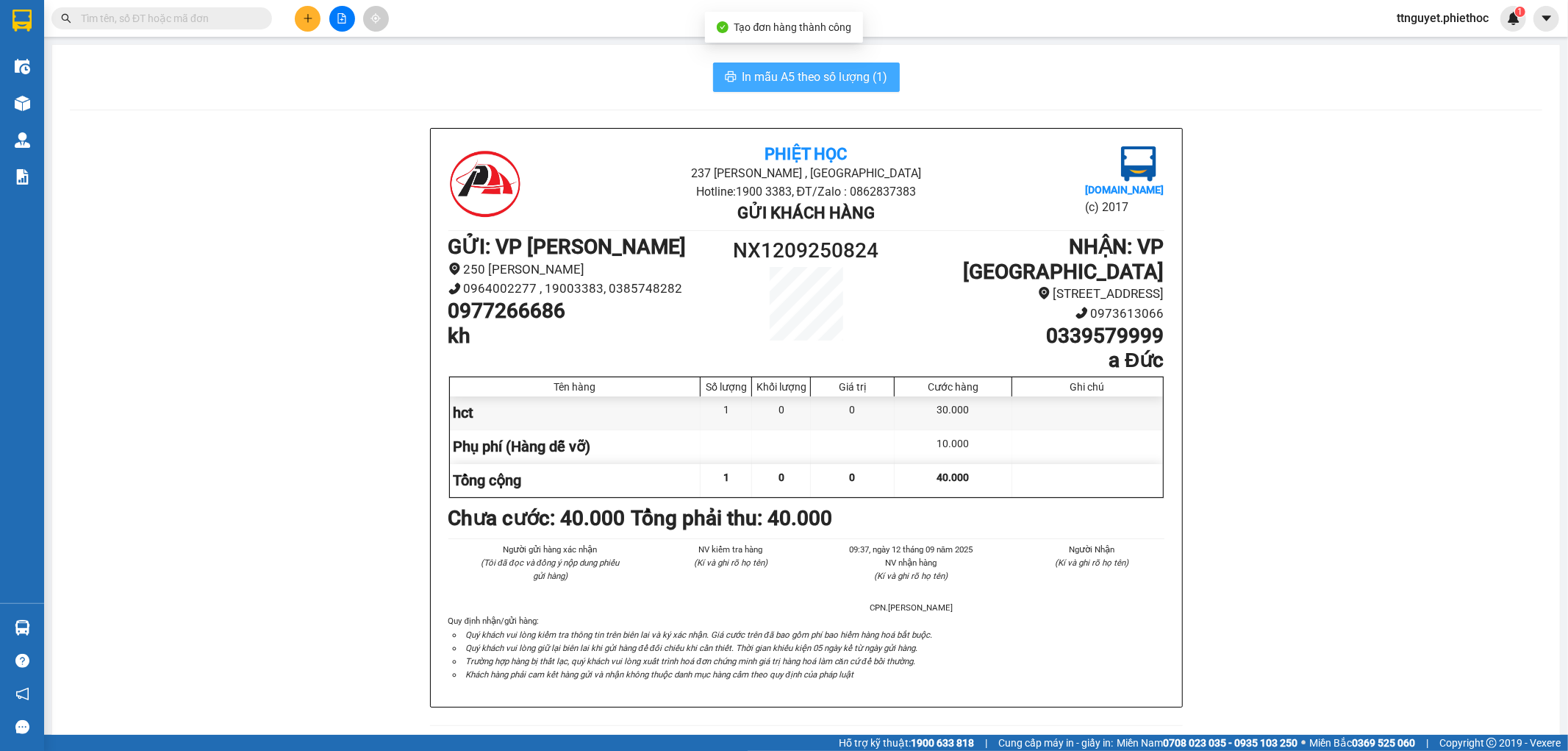
click at [820, 67] on button "In mẫu A5 theo số lượng (1)" at bounding box center [806, 77] width 187 height 30
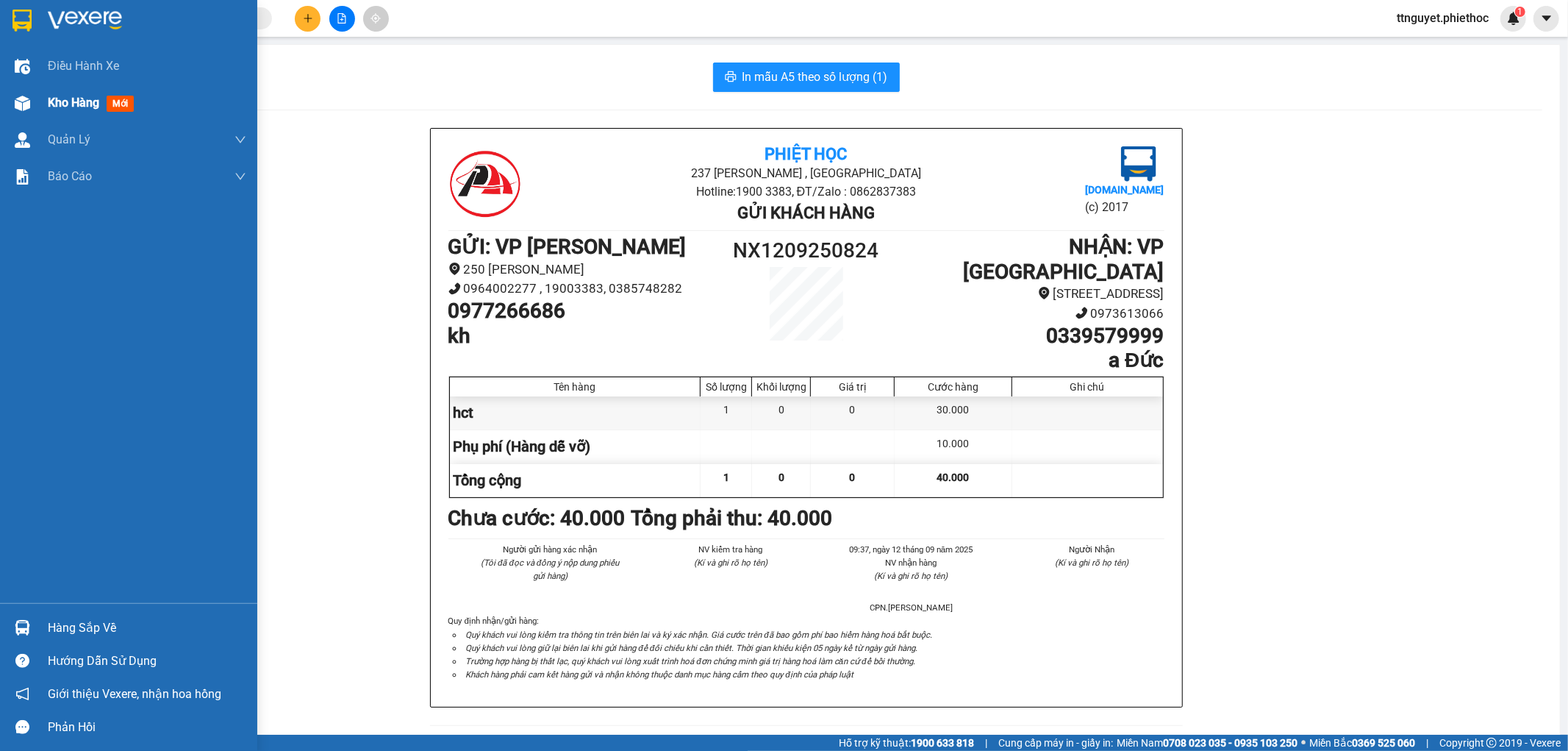
click at [71, 107] on span "Kho hàng" at bounding box center [73, 102] width 51 height 14
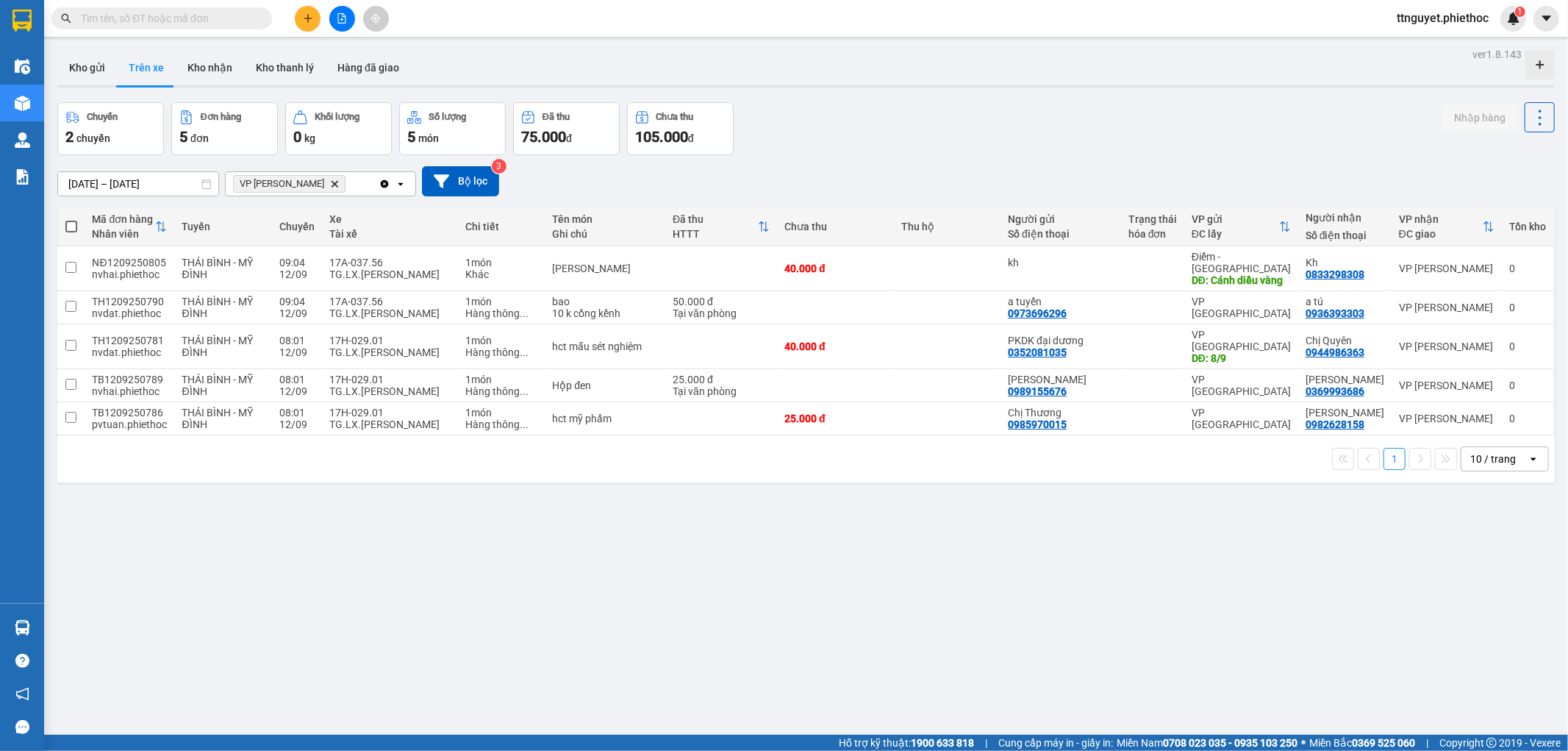
click at [307, 13] on icon "plus" at bounding box center [308, 18] width 11 height 11
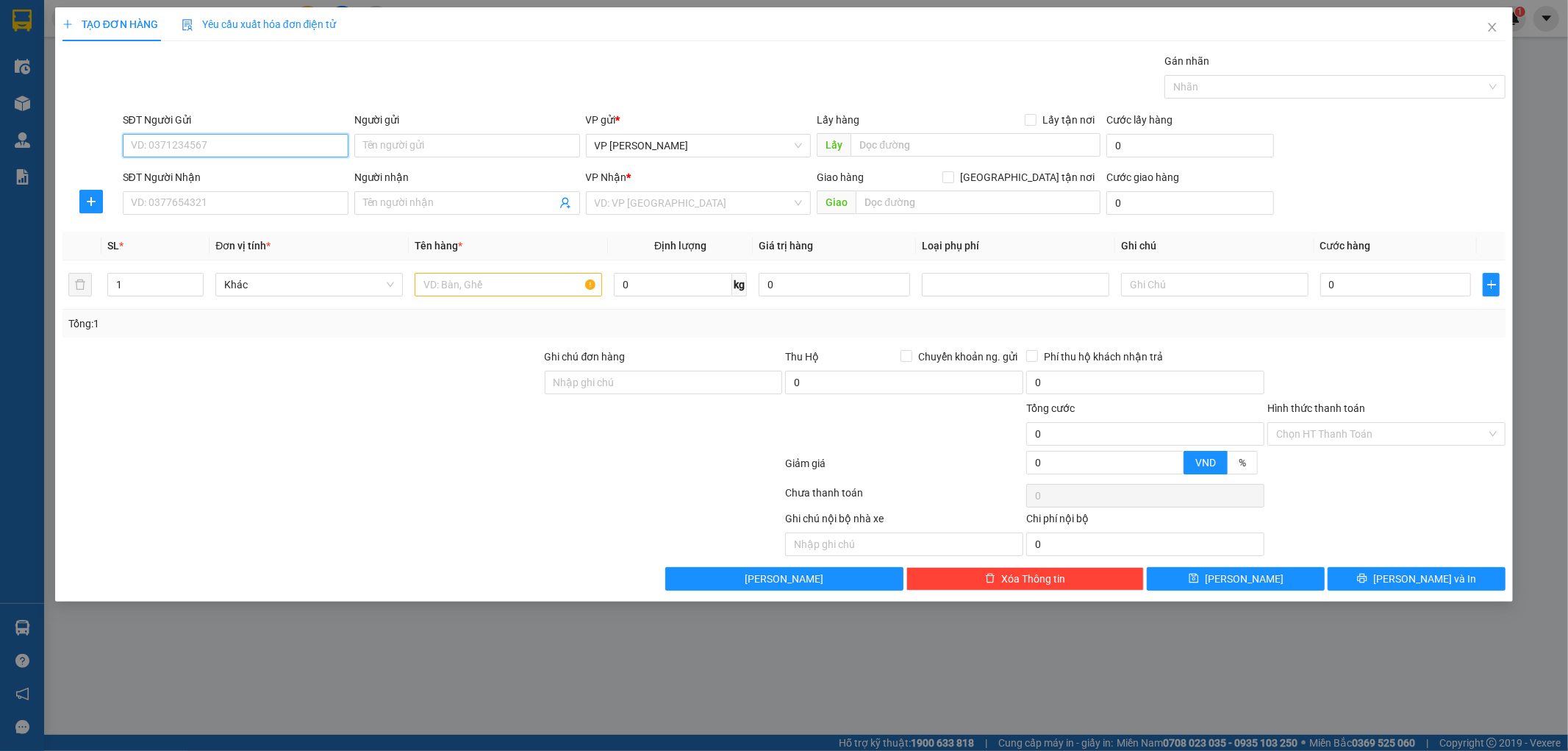
click at [241, 145] on input "SĐT Người Gửi" at bounding box center [235, 145] width 226 height 23
click at [230, 201] on input "SĐT Người Nhận" at bounding box center [235, 203] width 226 height 23
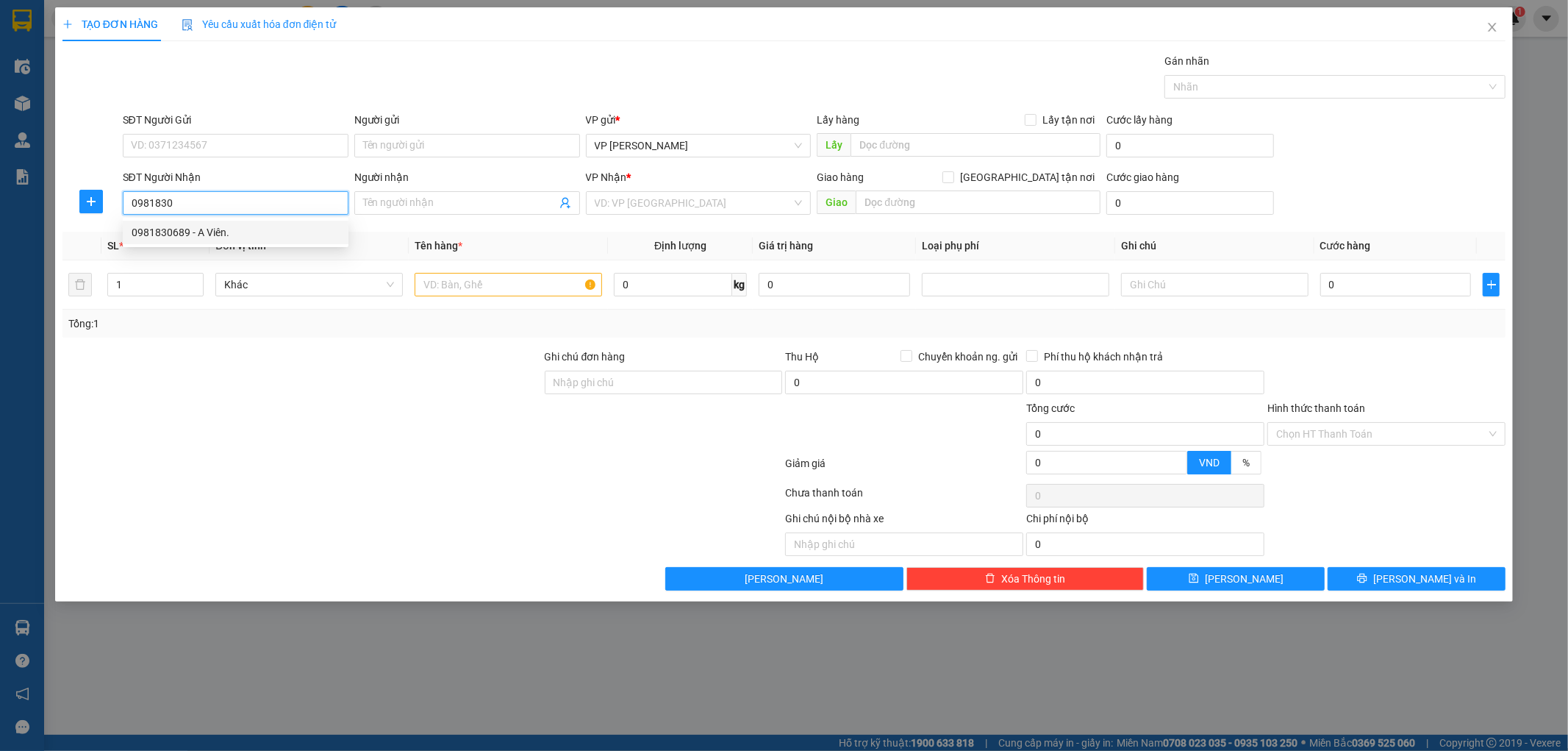
click at [237, 235] on div "0981830689 - A Viên." at bounding box center [235, 232] width 208 height 16
type input "0981830689"
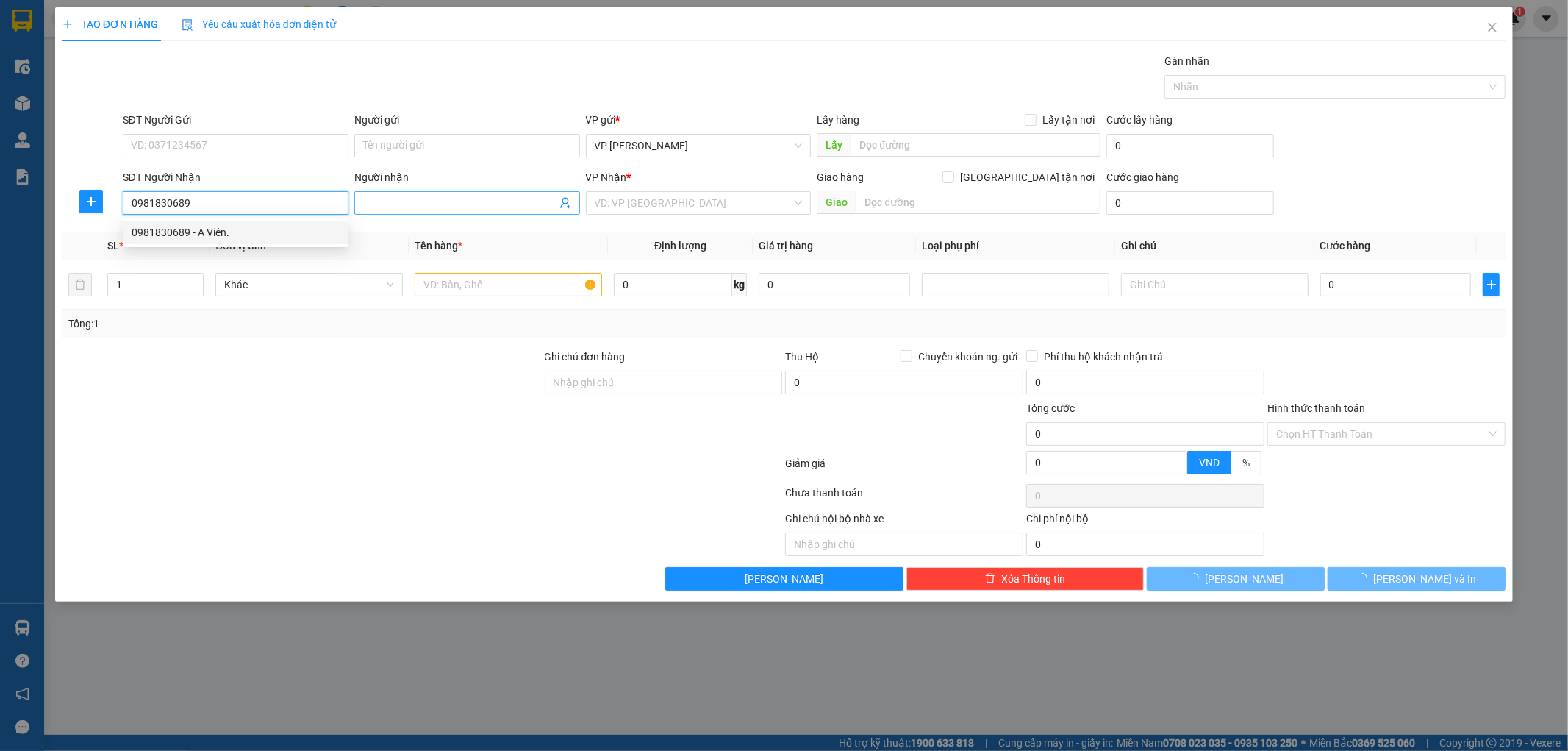
type input "A Viên."
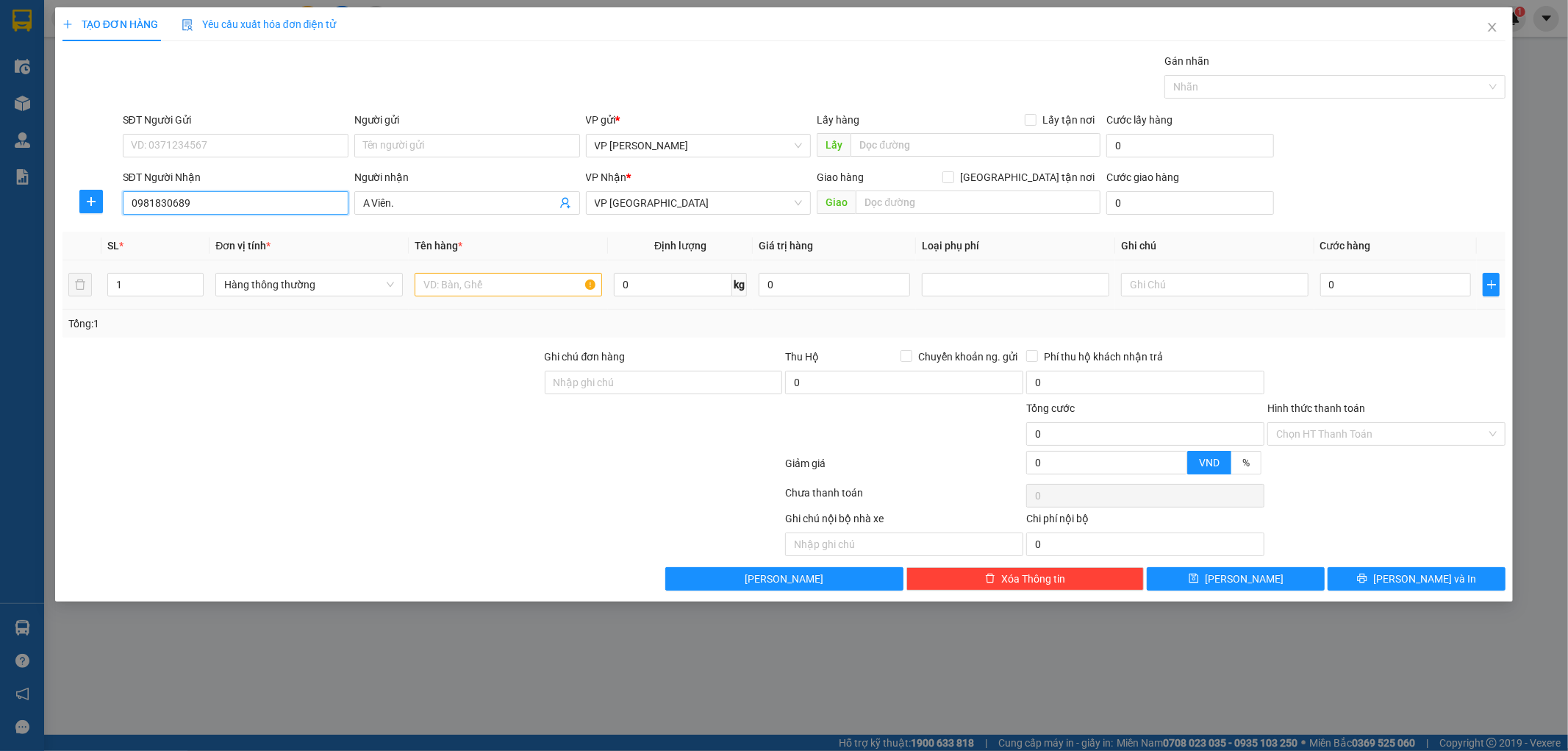
type input "0981830689"
click at [512, 285] on input "text" at bounding box center [509, 284] width 188 height 23
type input "h"
type input "hồ sơ"
click at [258, 140] on input "SĐT Người Gửi" at bounding box center [235, 145] width 226 height 23
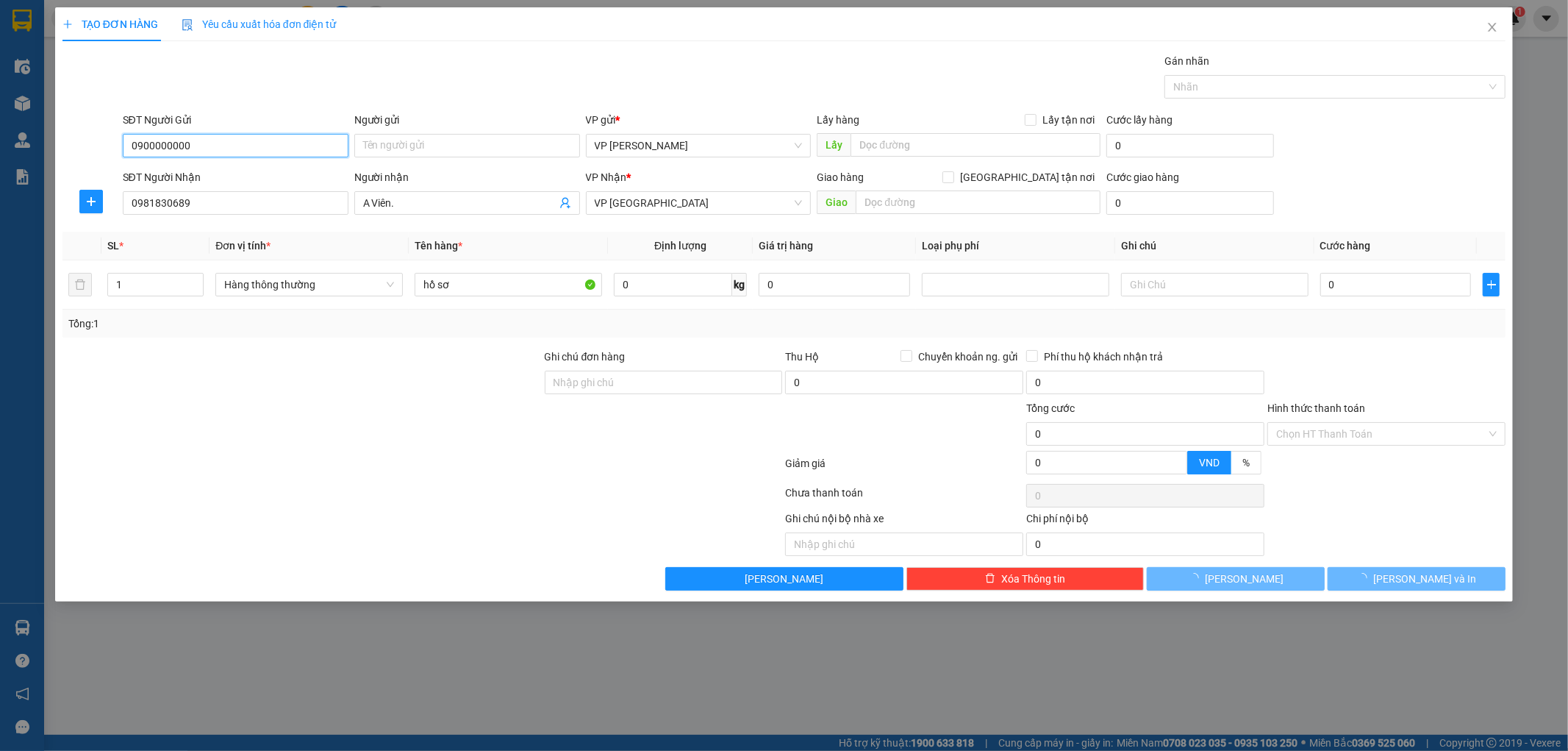
type input "0900000000"
click at [257, 167] on form "SĐT Người Gửi 0900000000 Người gửi Tên người gửi VP gửi * VP [PERSON_NAME] Lấy …" at bounding box center [785, 167] width 1444 height 109
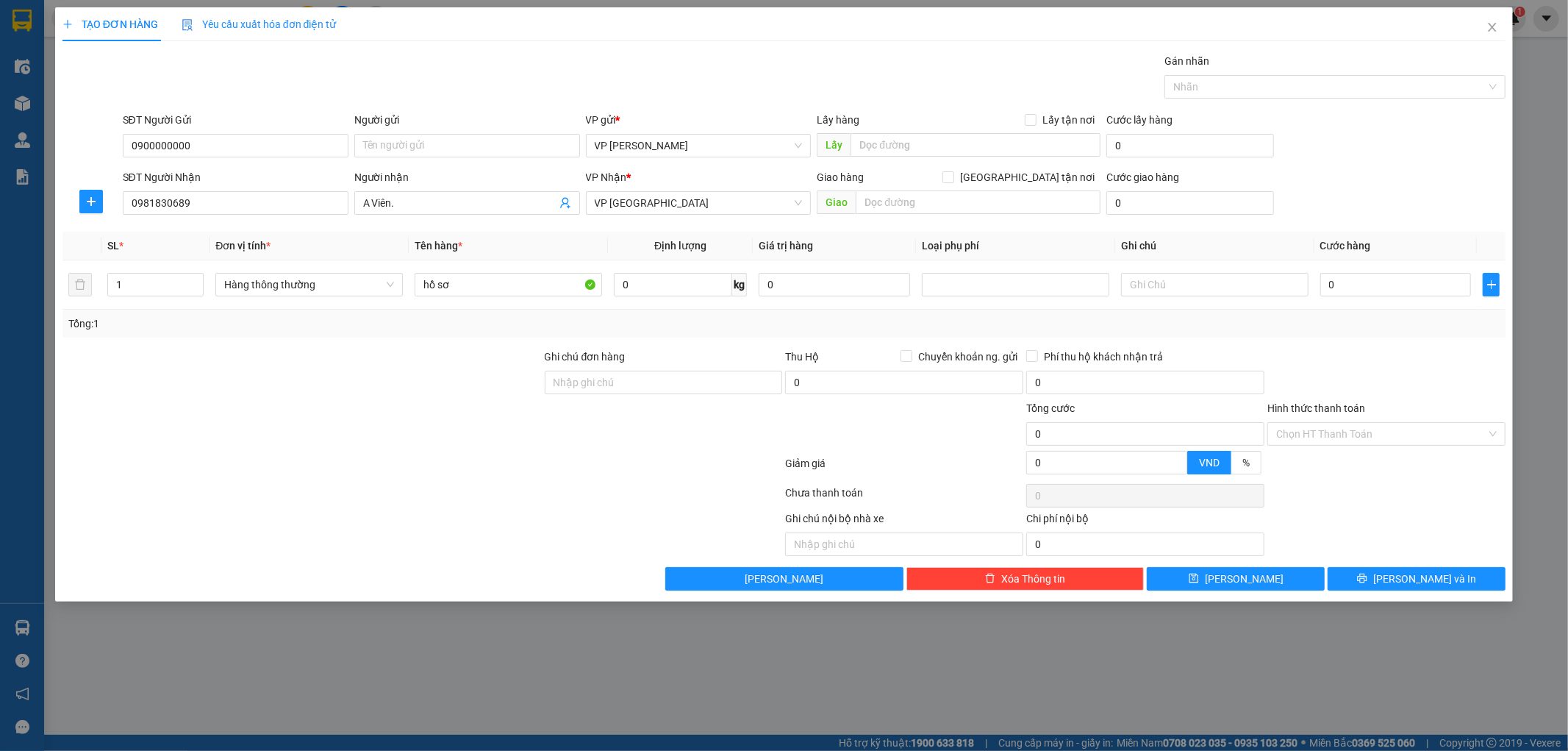
click at [250, 171] on div "SĐT Người Nhận" at bounding box center [235, 176] width 226 height 16
click at [250, 192] on input "0981830689" at bounding box center [235, 203] width 226 height 23
click at [256, 149] on input "0900000000" at bounding box center [235, 145] width 226 height 23
click at [229, 174] on div "0900000000 - kh" at bounding box center [235, 174] width 208 height 16
type input "kh"
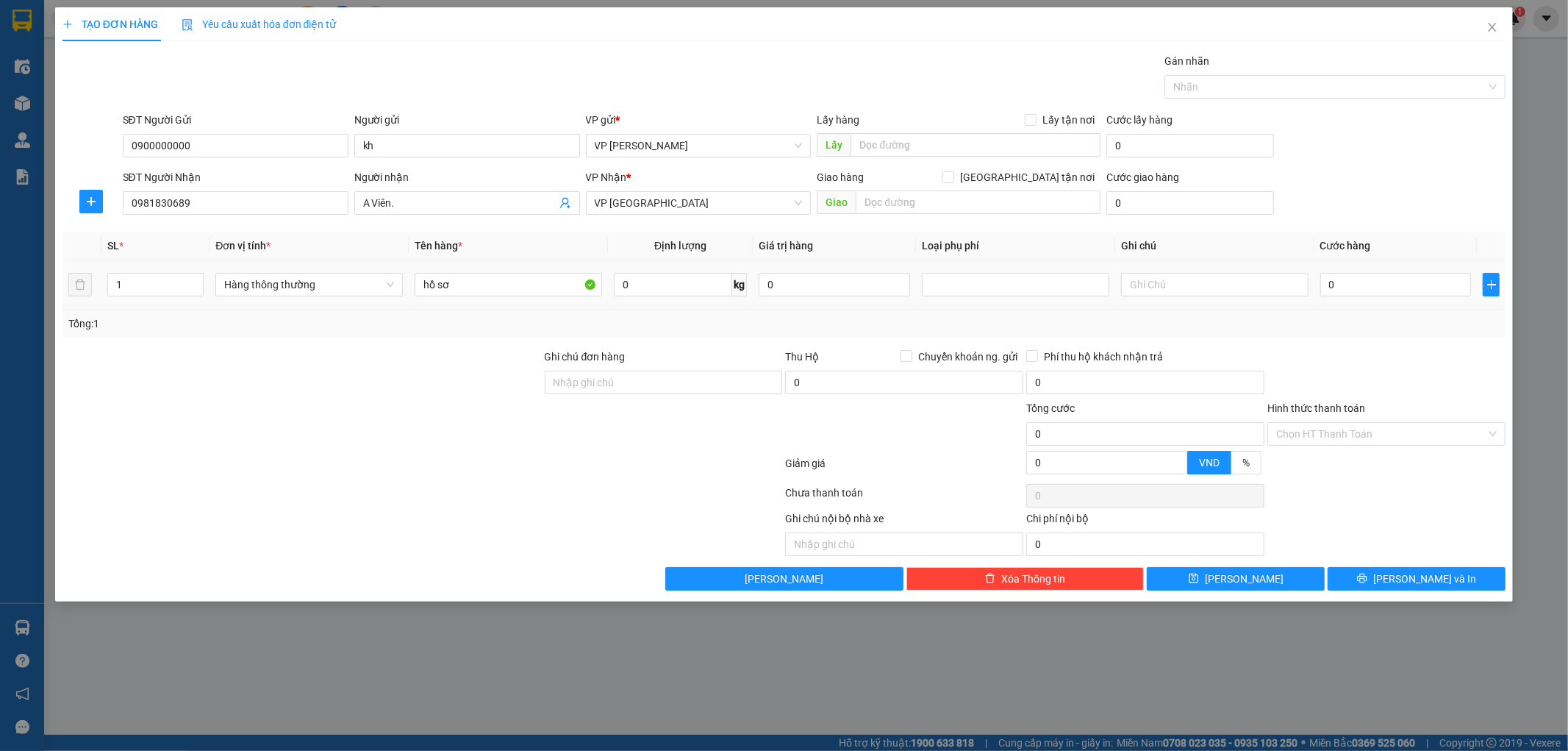
click at [1318, 290] on td "0" at bounding box center [1396, 285] width 163 height 49
click at [1339, 285] on input "0" at bounding box center [1395, 284] width 151 height 23
type input "3"
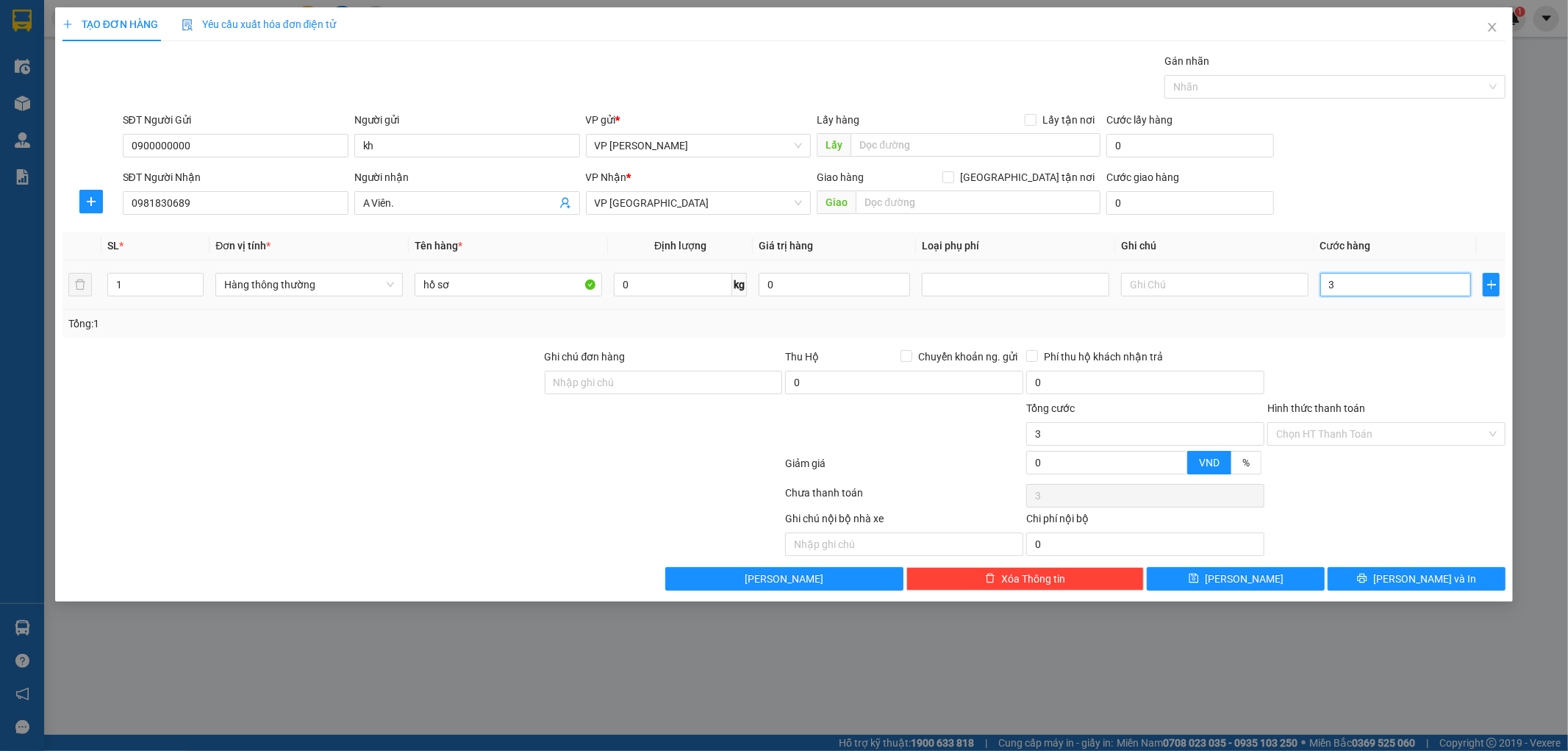
type input "30"
type input "30.000"
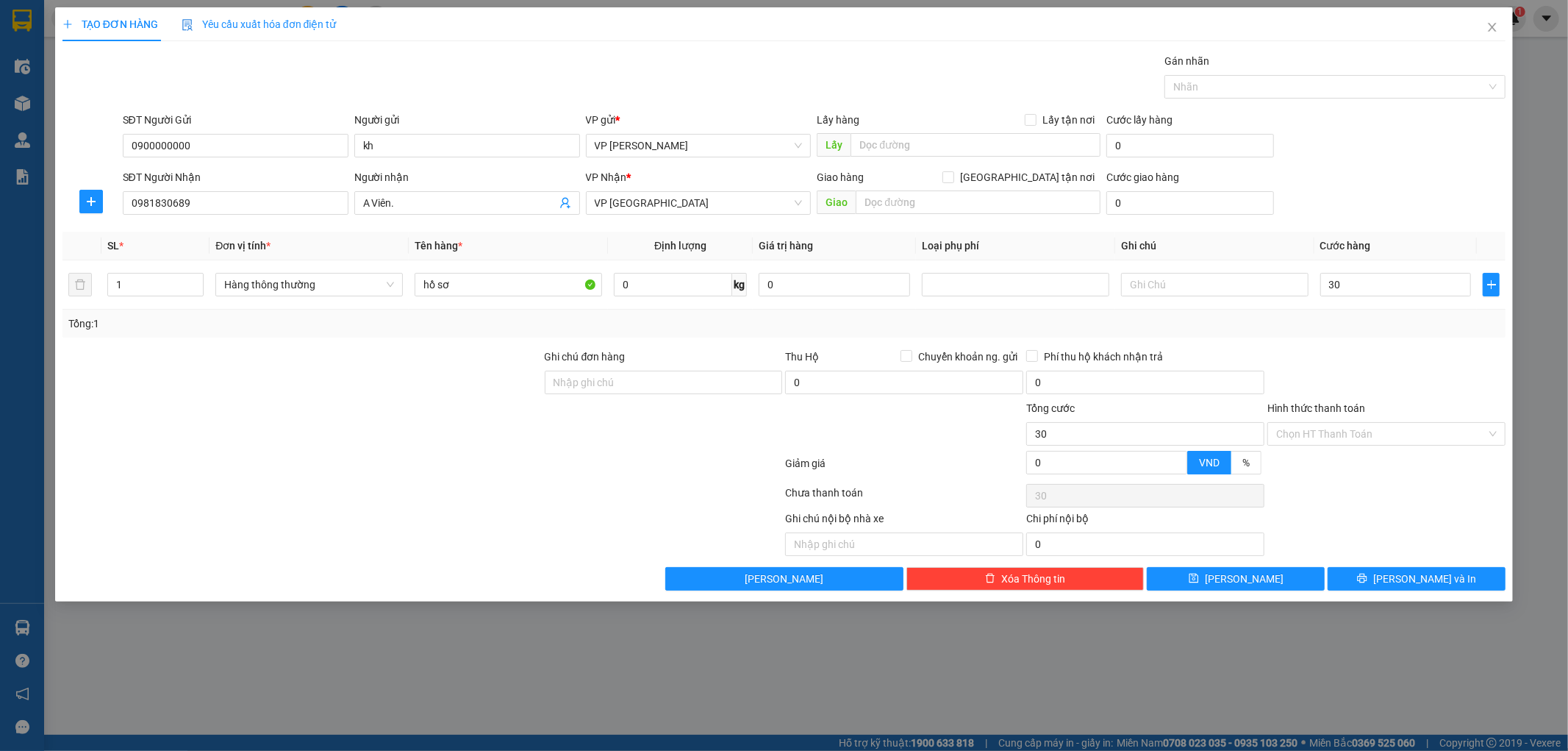
type input "30.000"
click at [1344, 340] on div "Transit Pickup Surcharge Ids Transit Deliver Surcharge Ids Transit Deliver Surc…" at bounding box center [785, 322] width 1444 height 538
click at [1367, 583] on icon "printer" at bounding box center [1362, 578] width 11 height 11
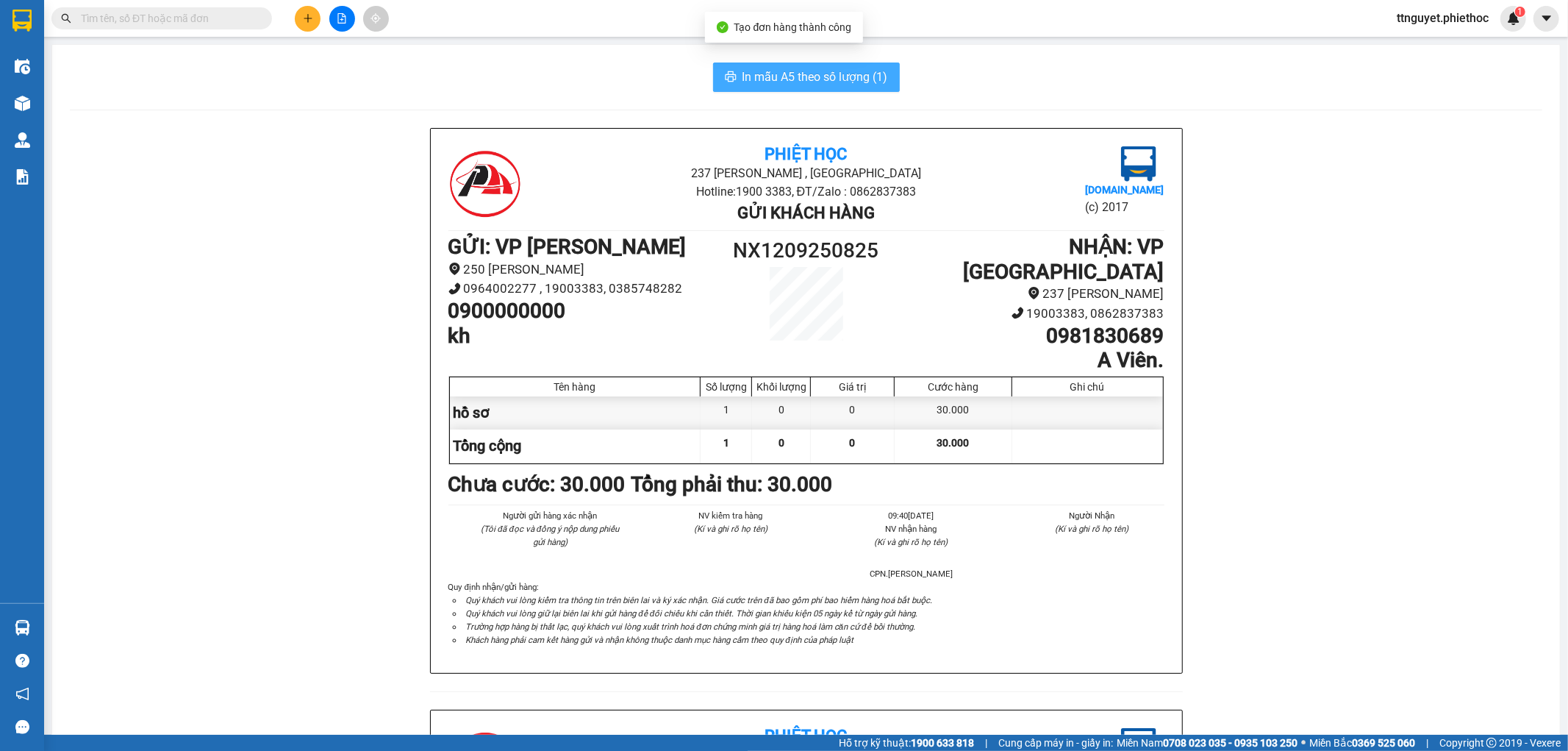
click at [796, 70] on span "In mẫu A5 theo số lượng (1)" at bounding box center [815, 76] width 145 height 18
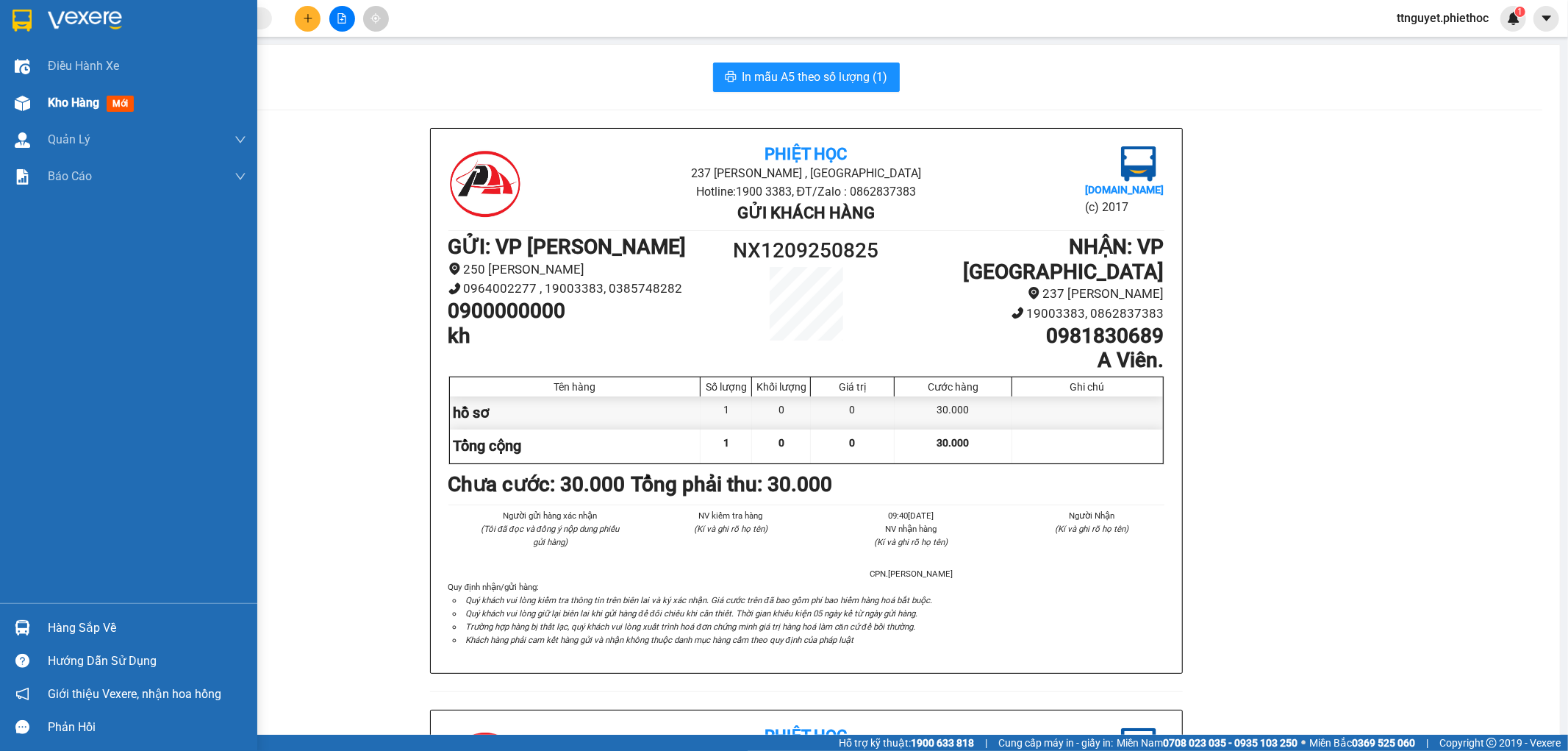
click at [62, 101] on span "Kho hàng" at bounding box center [73, 102] width 51 height 14
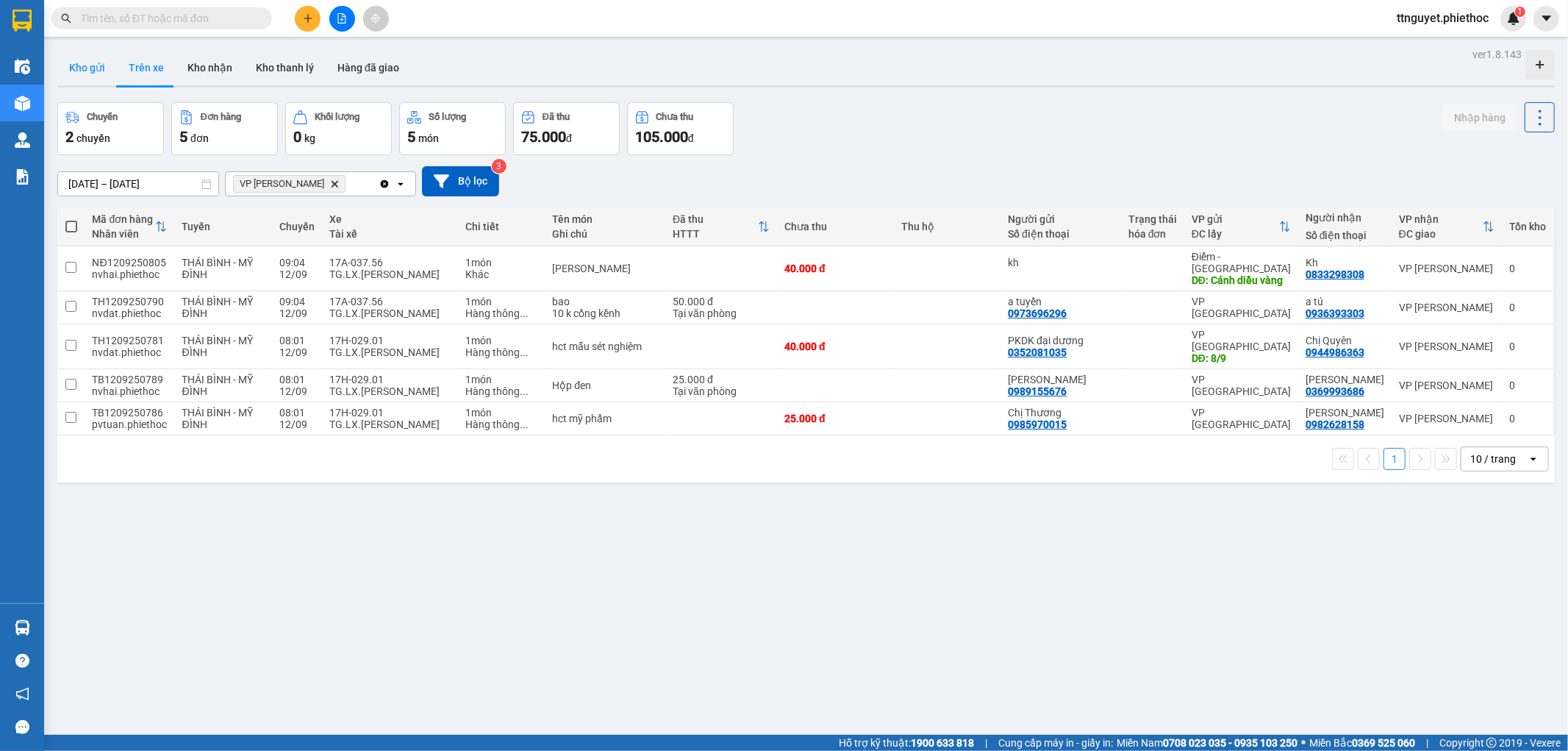
click at [108, 70] on button "Kho gửi" at bounding box center [87, 67] width 60 height 36
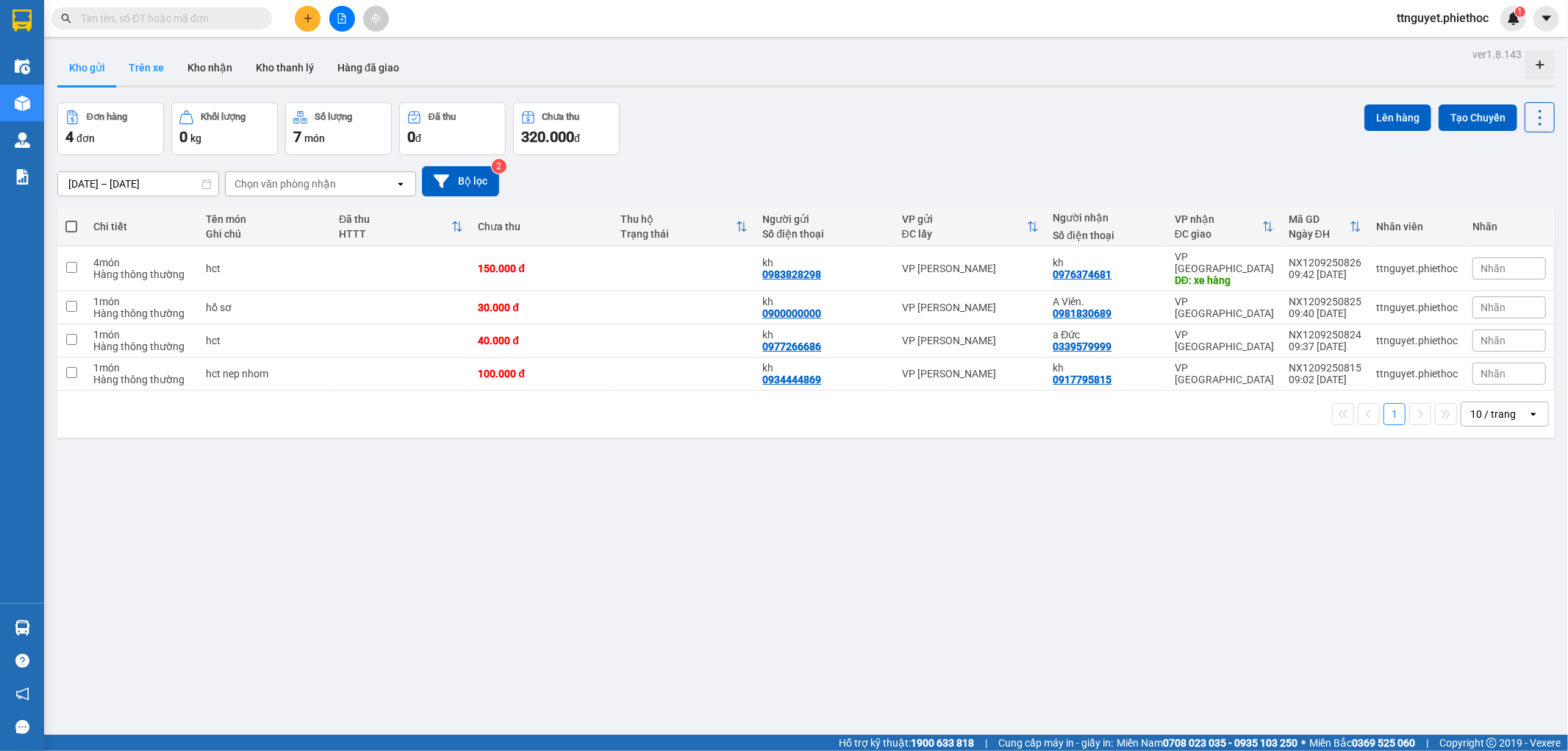
click at [151, 69] on button "Trên xe" at bounding box center [146, 67] width 59 height 36
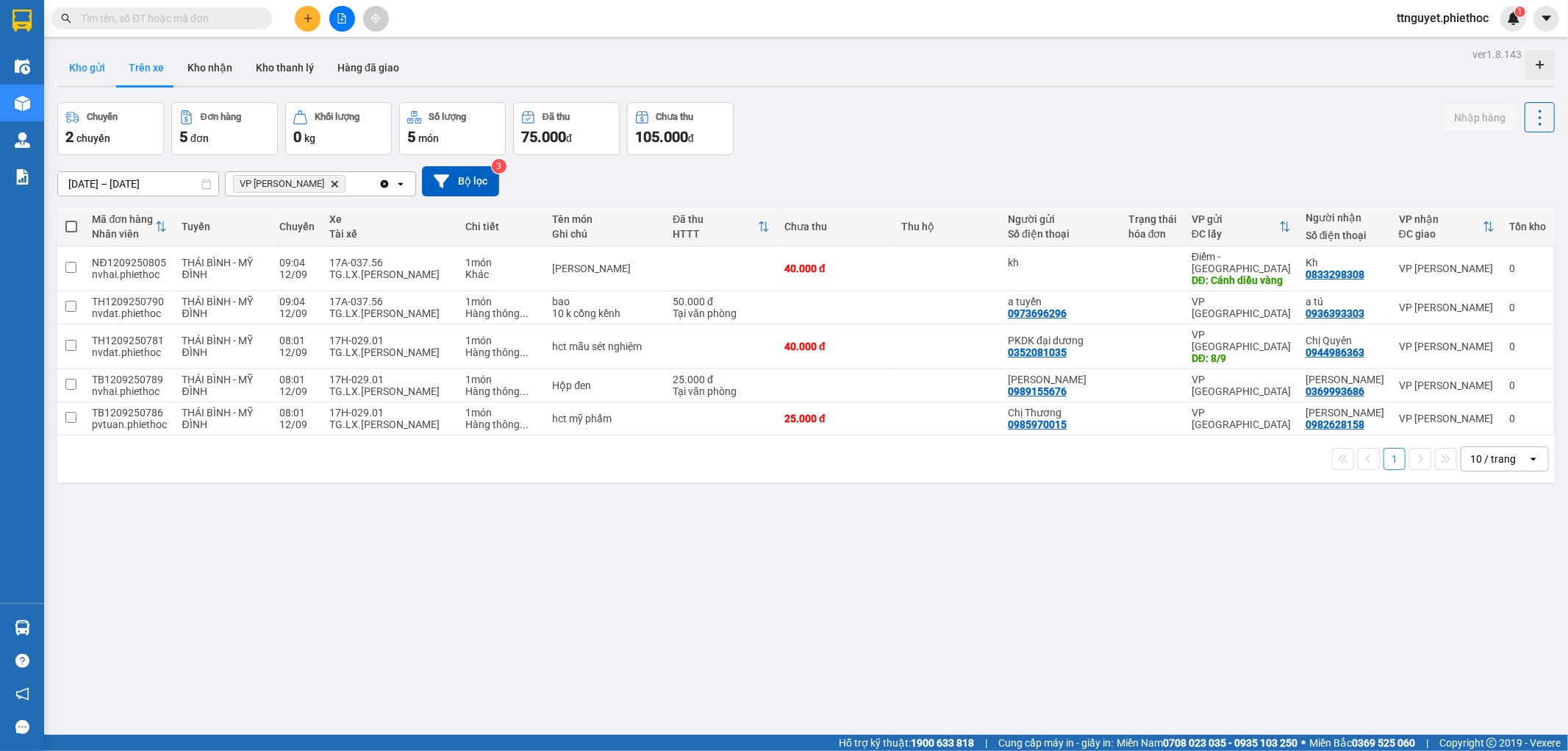
click at [108, 83] on button "Kho gửi" at bounding box center [87, 67] width 60 height 36
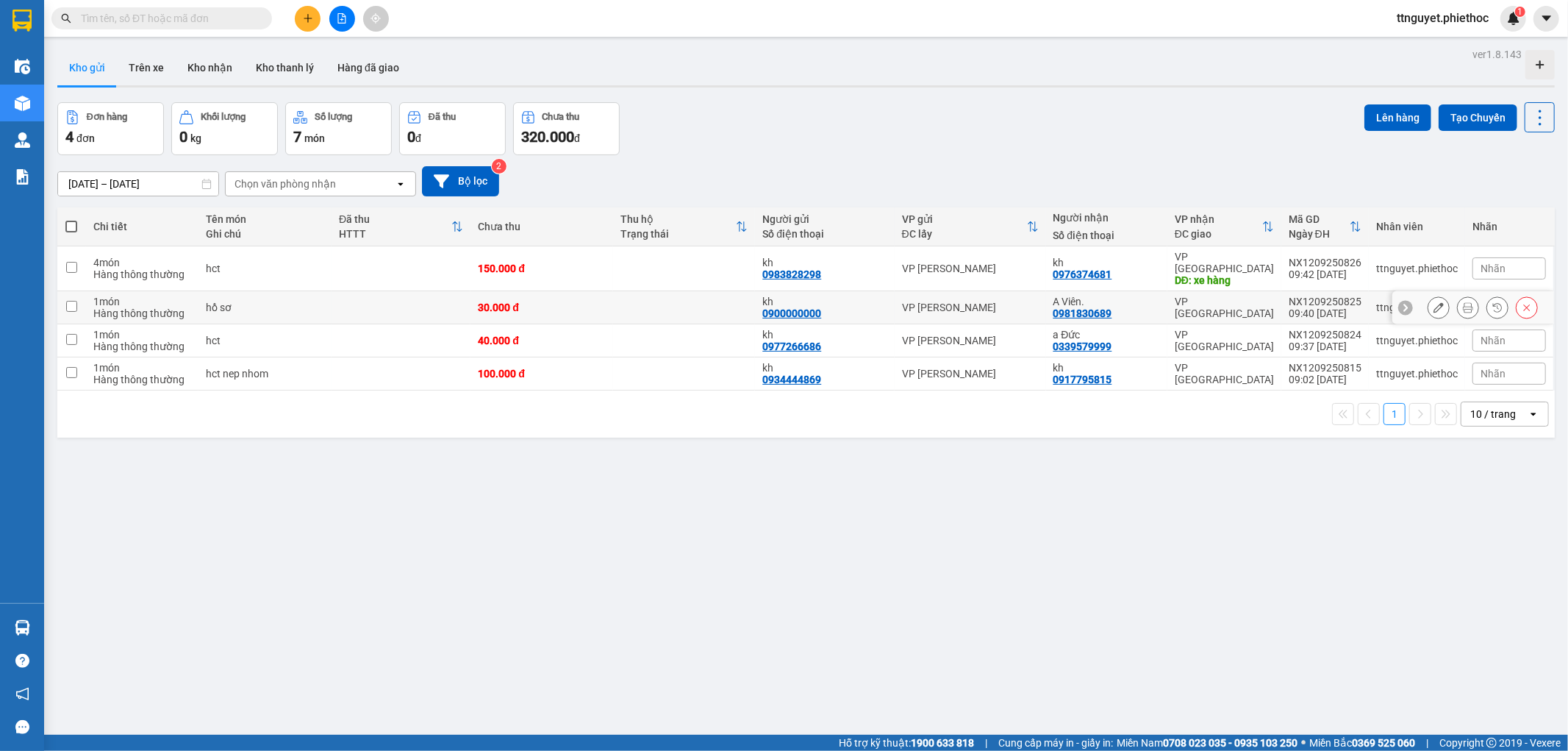
click at [303, 301] on div "hồ sơ" at bounding box center [265, 307] width 118 height 12
checkbox input "true"
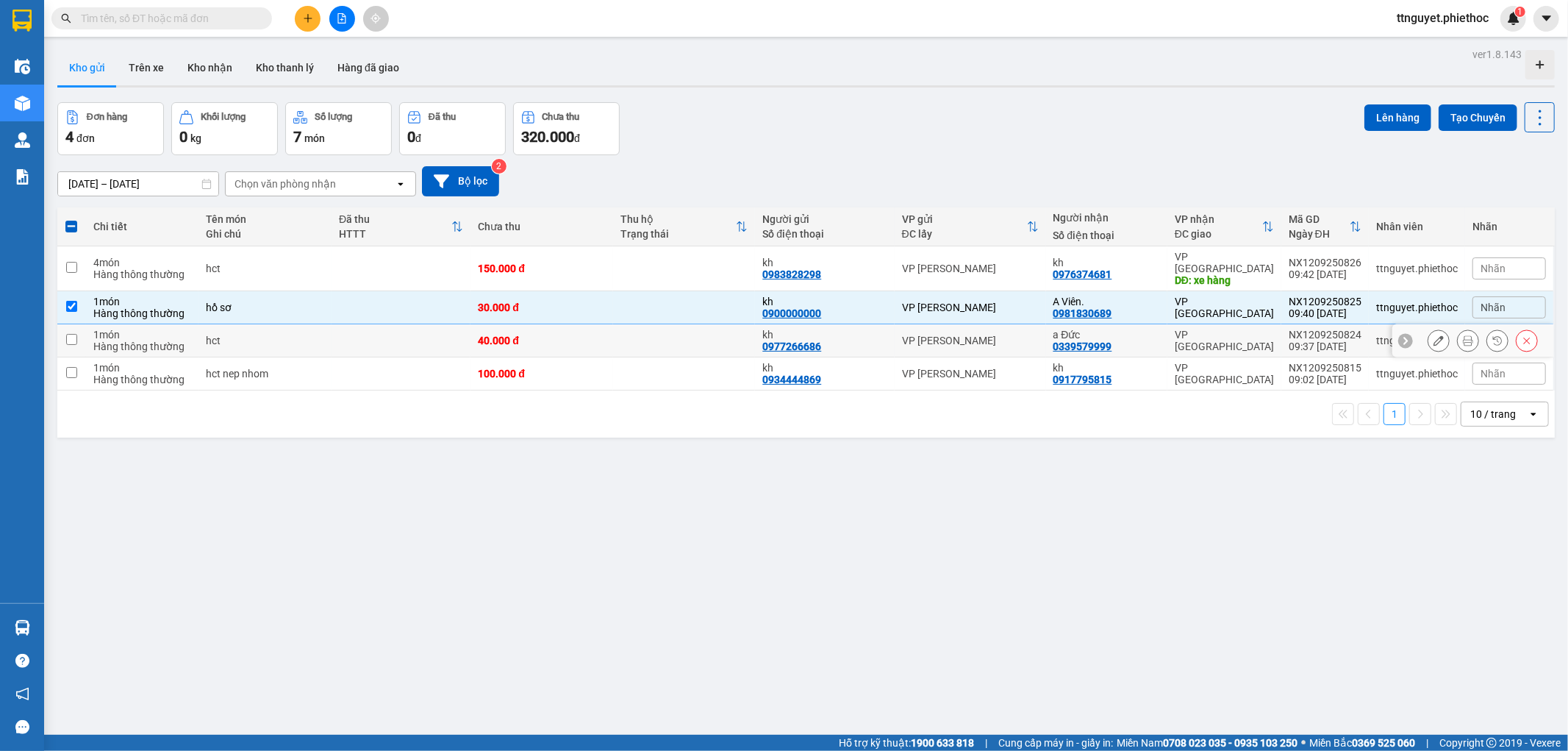
click at [298, 335] on div "hct" at bounding box center [265, 341] width 118 height 12
checkbox input "true"
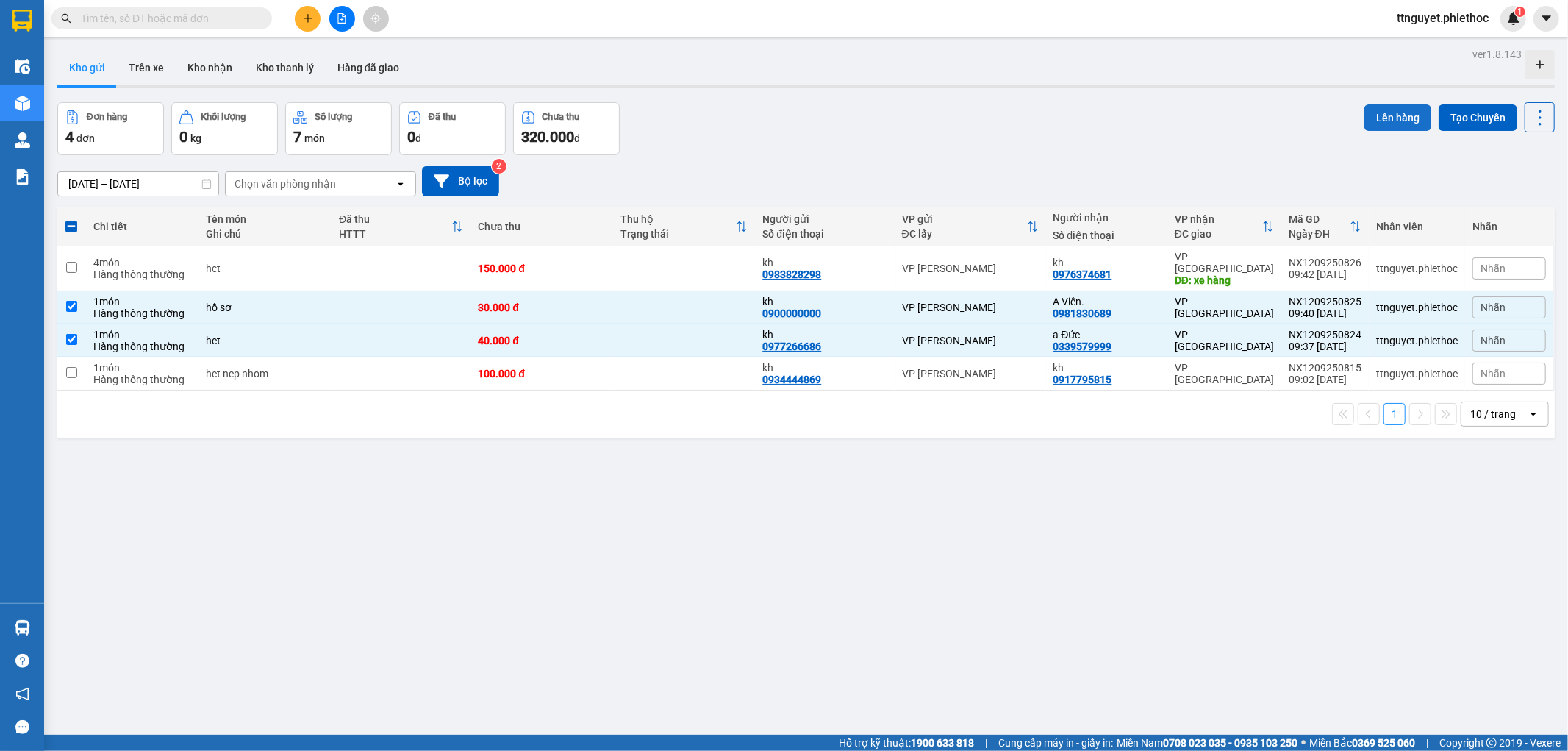
click at [1383, 122] on button "Lên hàng" at bounding box center [1398, 117] width 67 height 26
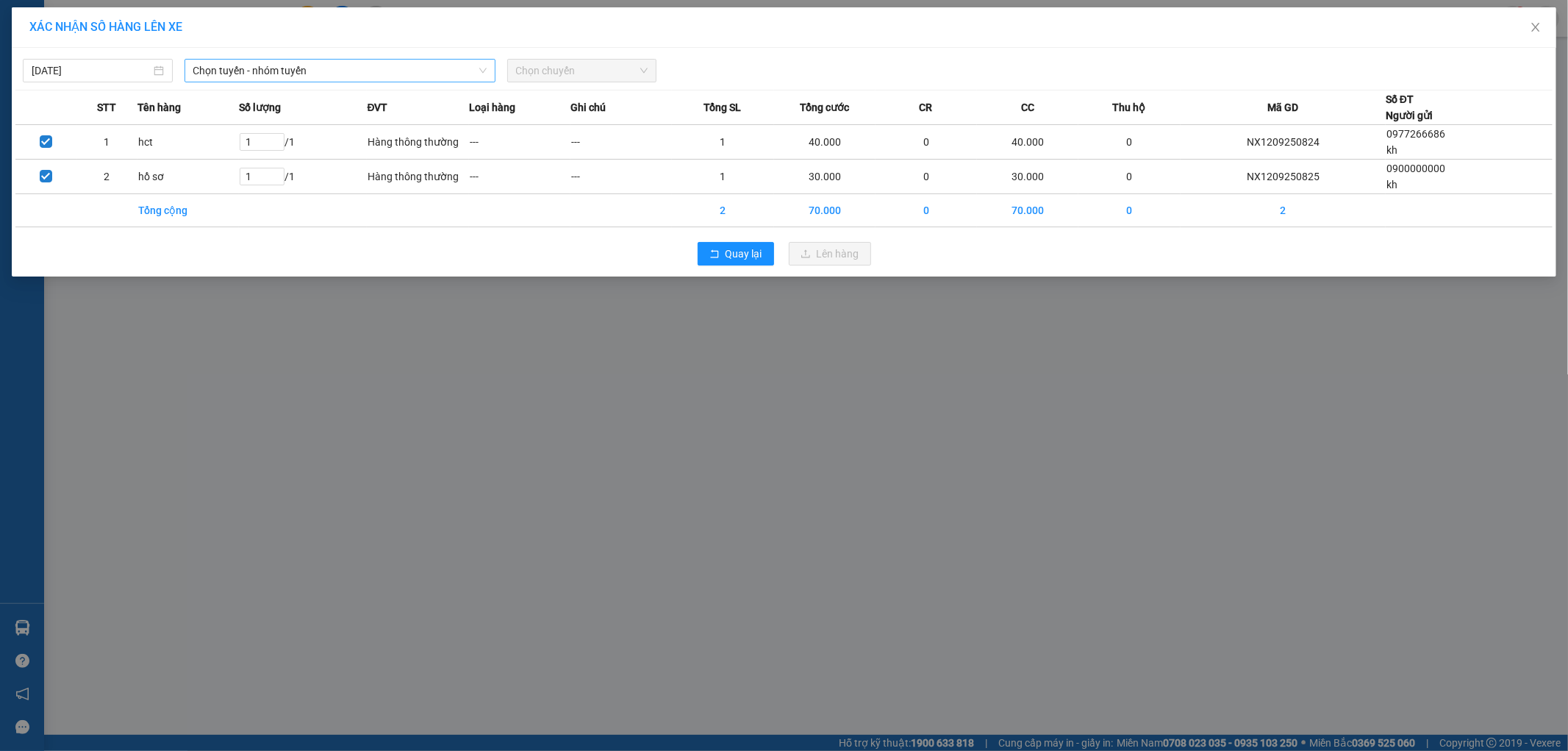
click at [300, 79] on span "Chọn tuyến - nhóm tuyến" at bounding box center [340, 70] width 294 height 22
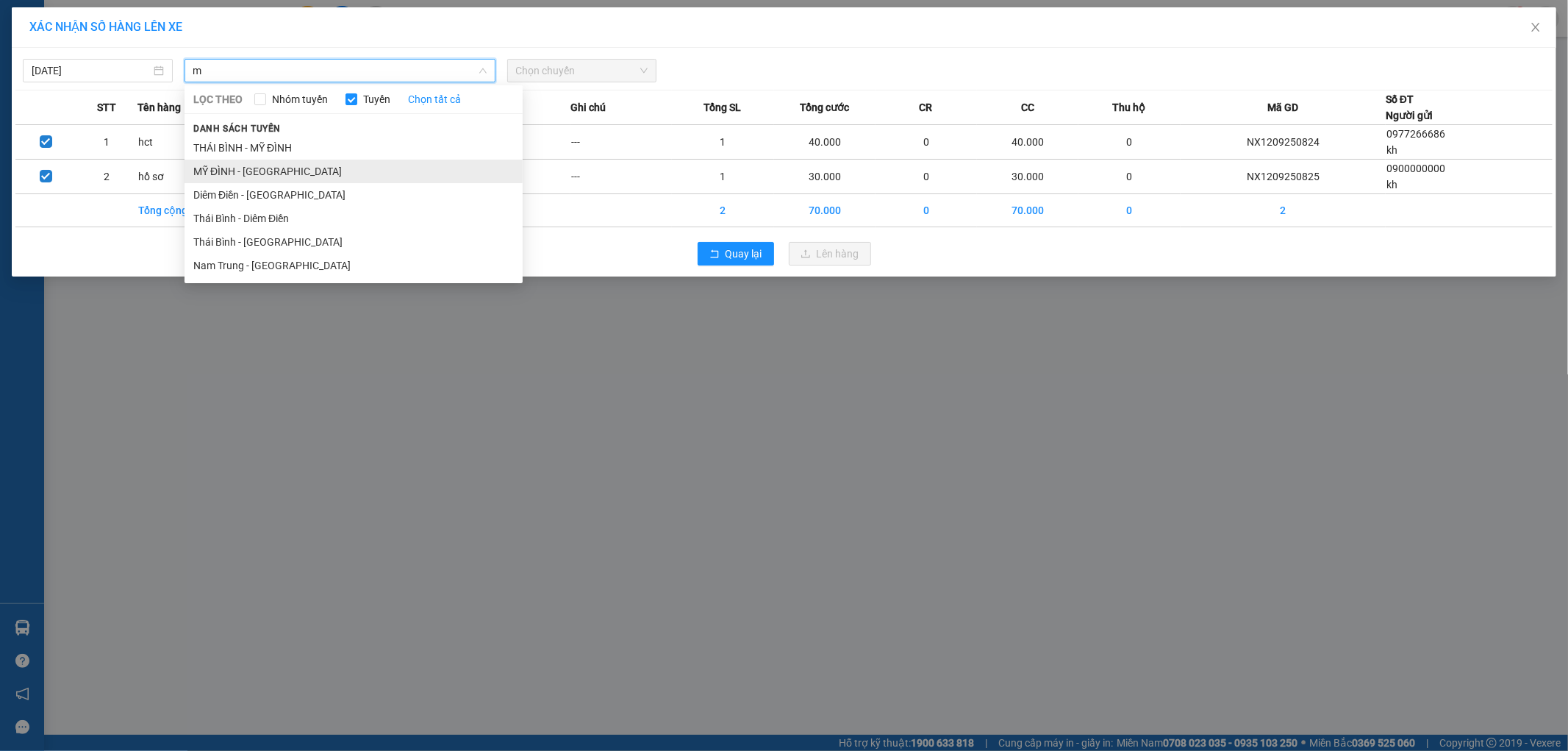
type input "m"
click at [266, 176] on li "MỸ ĐÌNH - [GEOGRAPHIC_DATA]" at bounding box center [353, 171] width 338 height 23
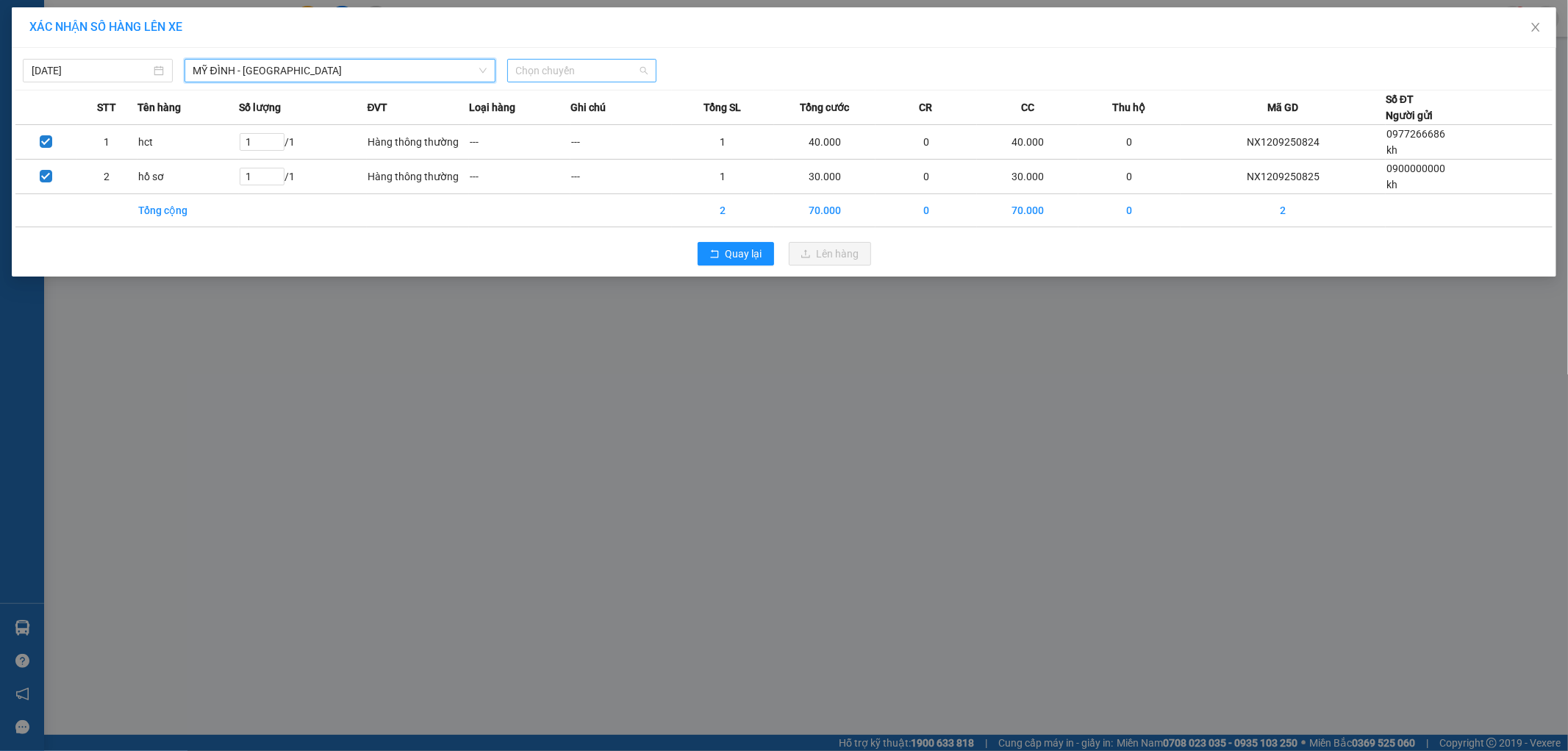
click at [560, 79] on span "Chọn chuyến" at bounding box center [582, 70] width 132 height 22
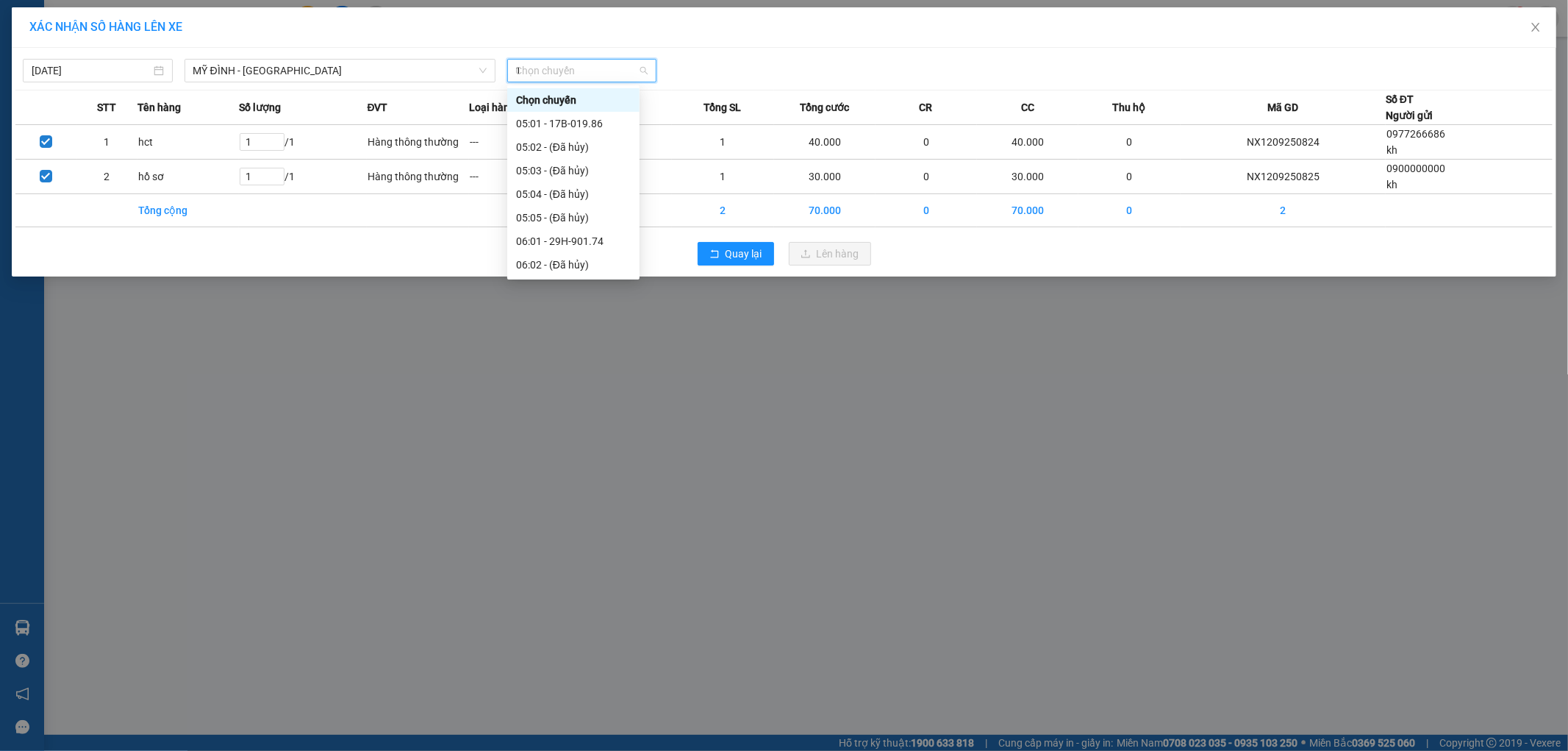
type input "10"
click at [561, 125] on div "10:02 - 17A-084.59" at bounding box center [574, 123] width 115 height 16
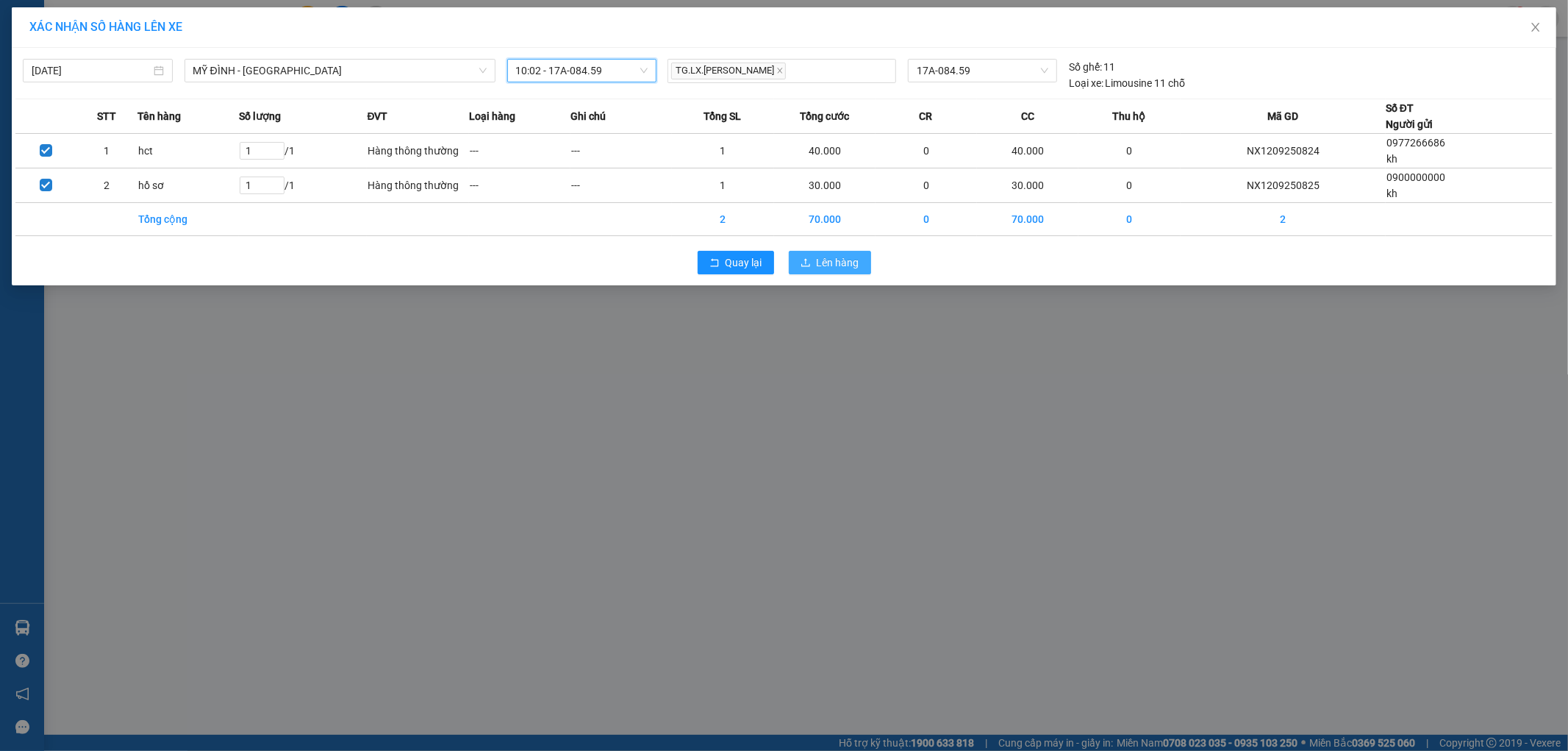
click at [828, 261] on span "Lên hàng" at bounding box center [838, 262] width 42 height 16
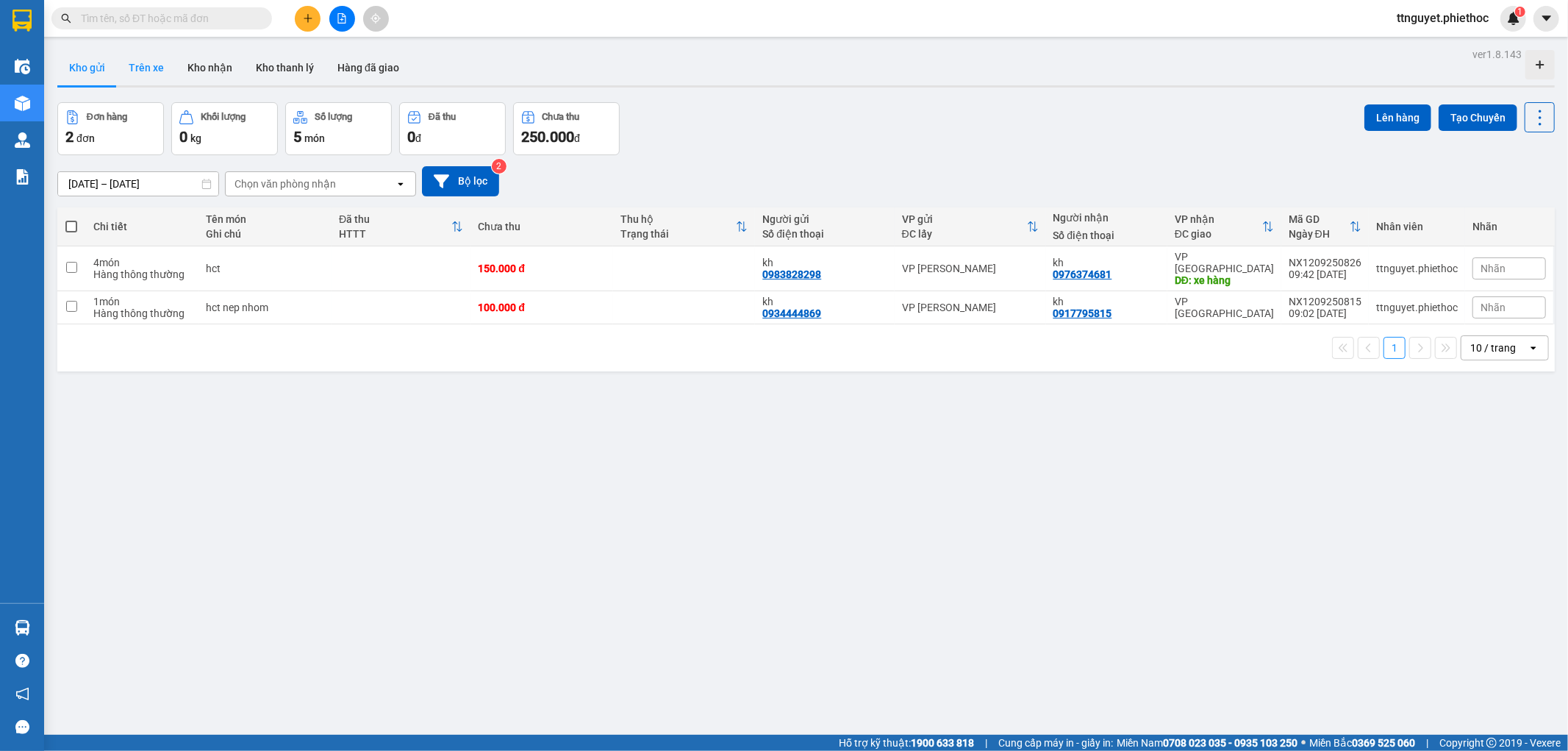
click at [167, 59] on button "Trên xe" at bounding box center [146, 67] width 59 height 36
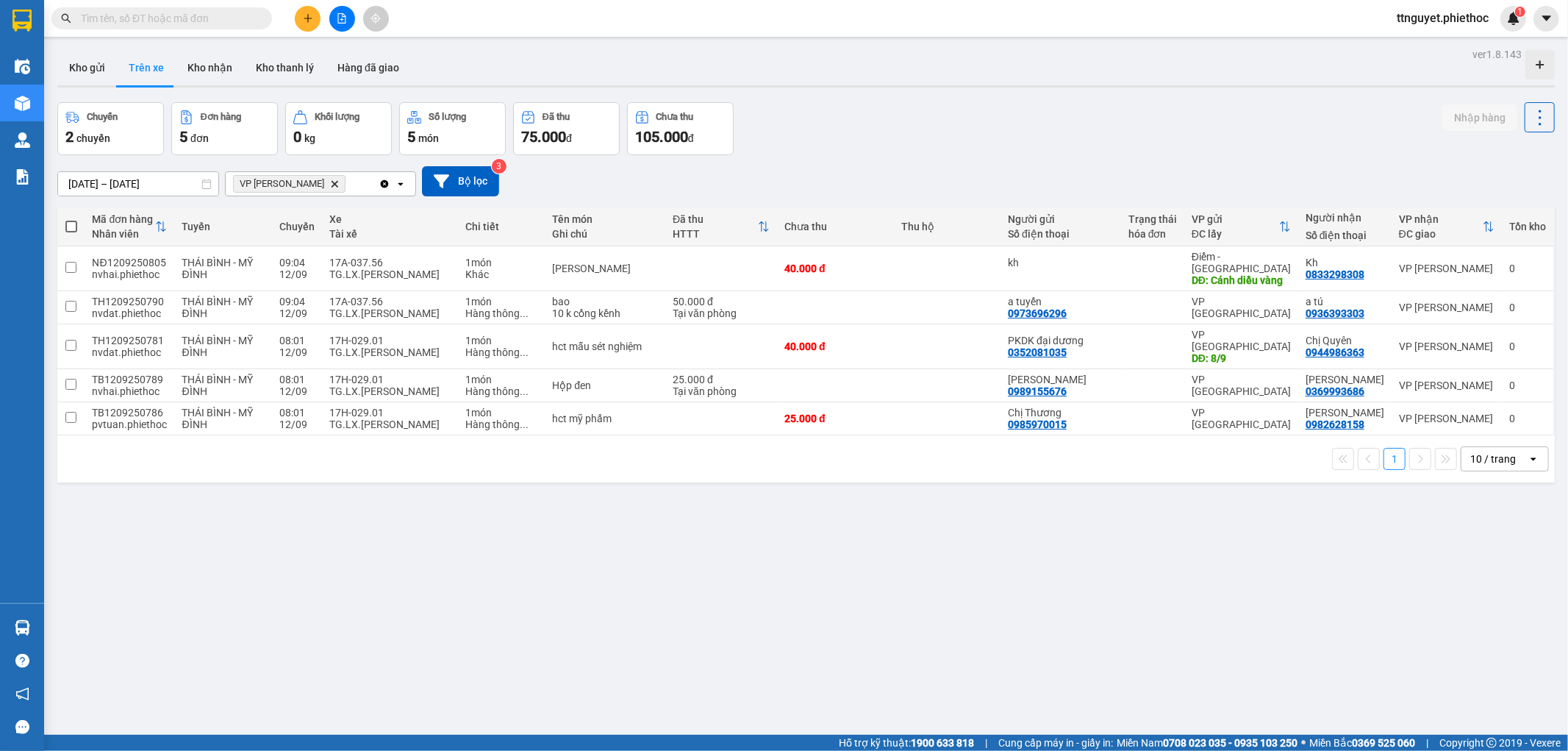
click at [303, 28] on button at bounding box center [307, 19] width 26 height 26
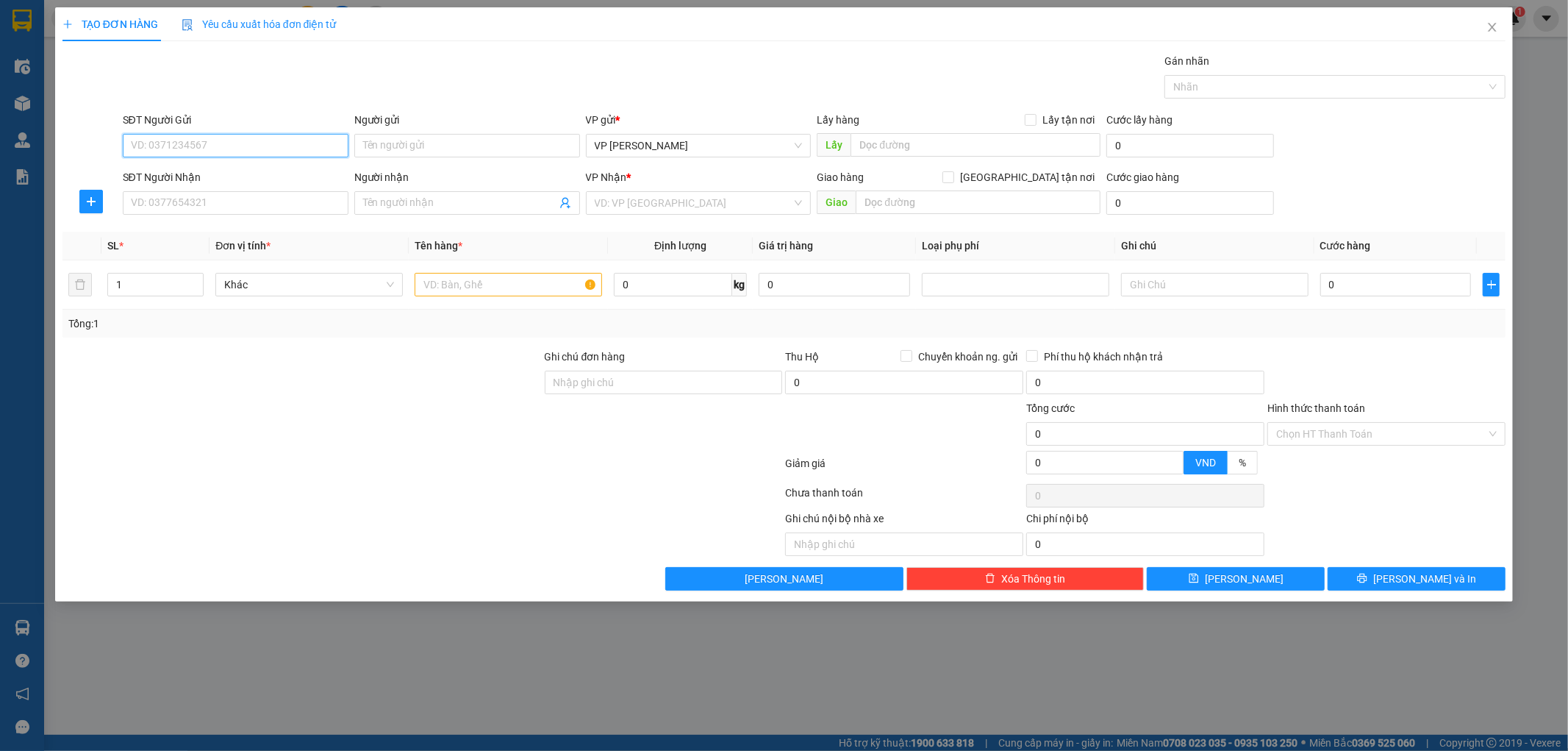
click at [250, 144] on input "SĐT Người Gửi" at bounding box center [235, 145] width 226 height 23
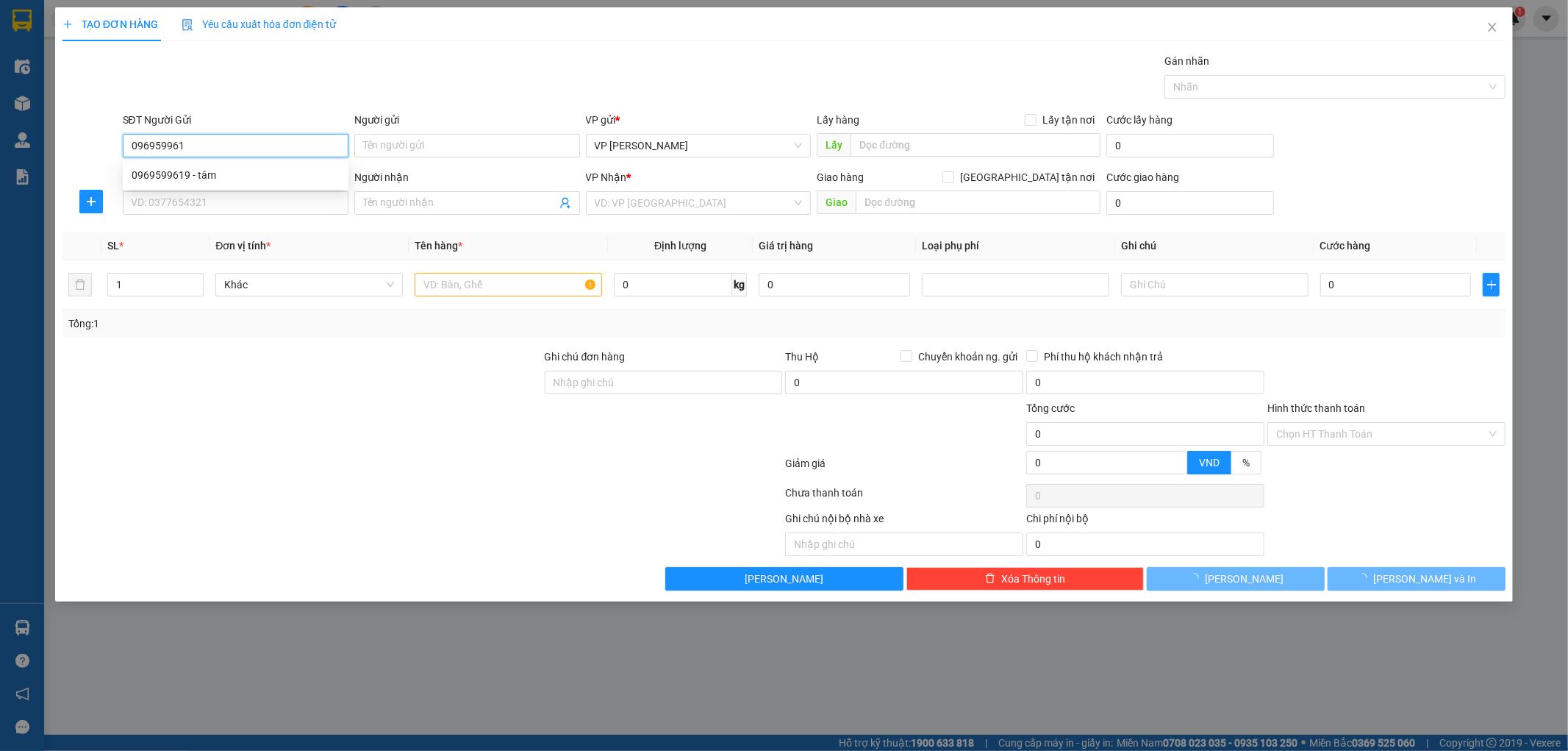
type input "0969599619"
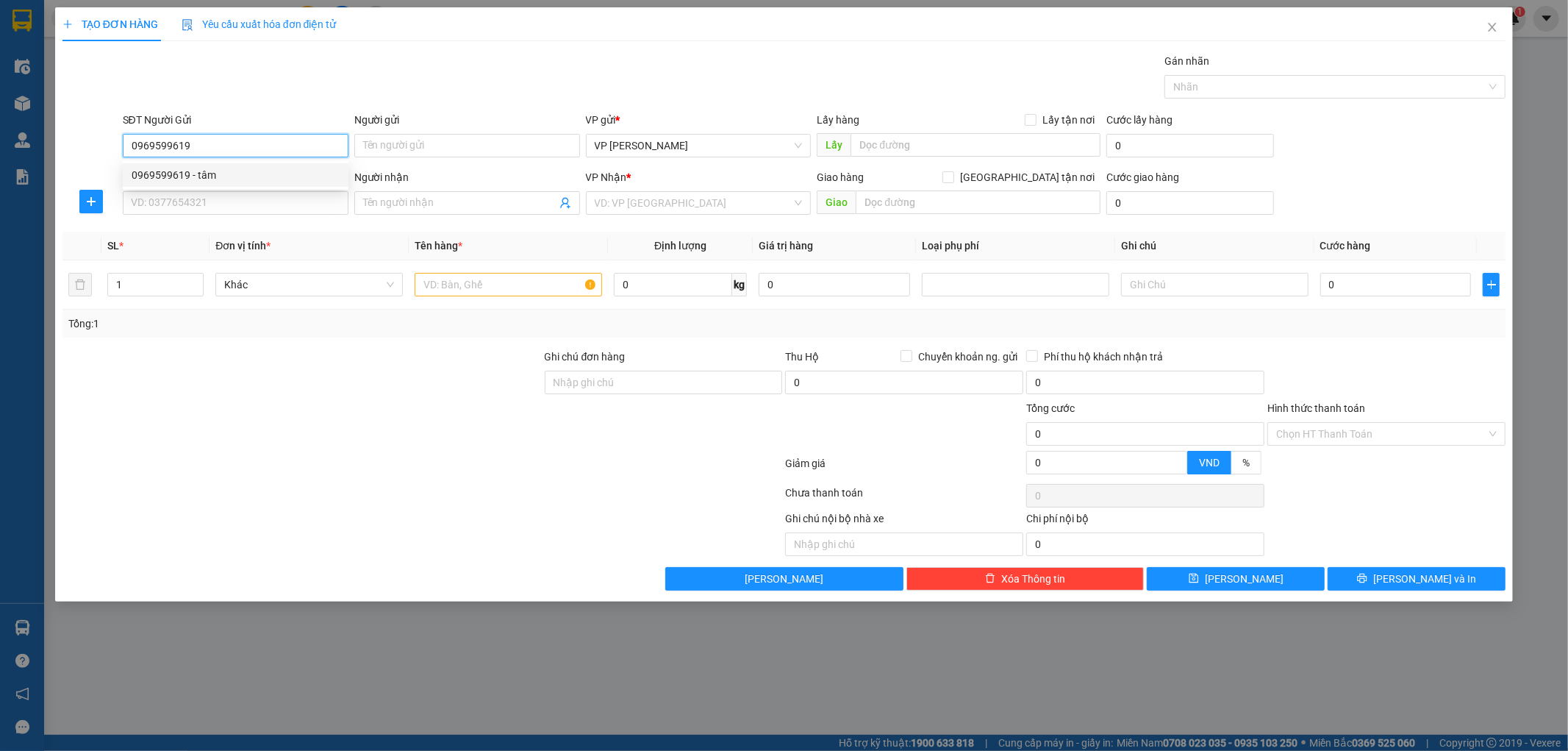
click at [226, 184] on div "0969599619 - tâm" at bounding box center [235, 175] width 226 height 23
type input "tâm"
type input "0969599619"
click at [187, 206] on input "SĐT Người Nhận" at bounding box center [235, 203] width 226 height 23
type input "0347186888"
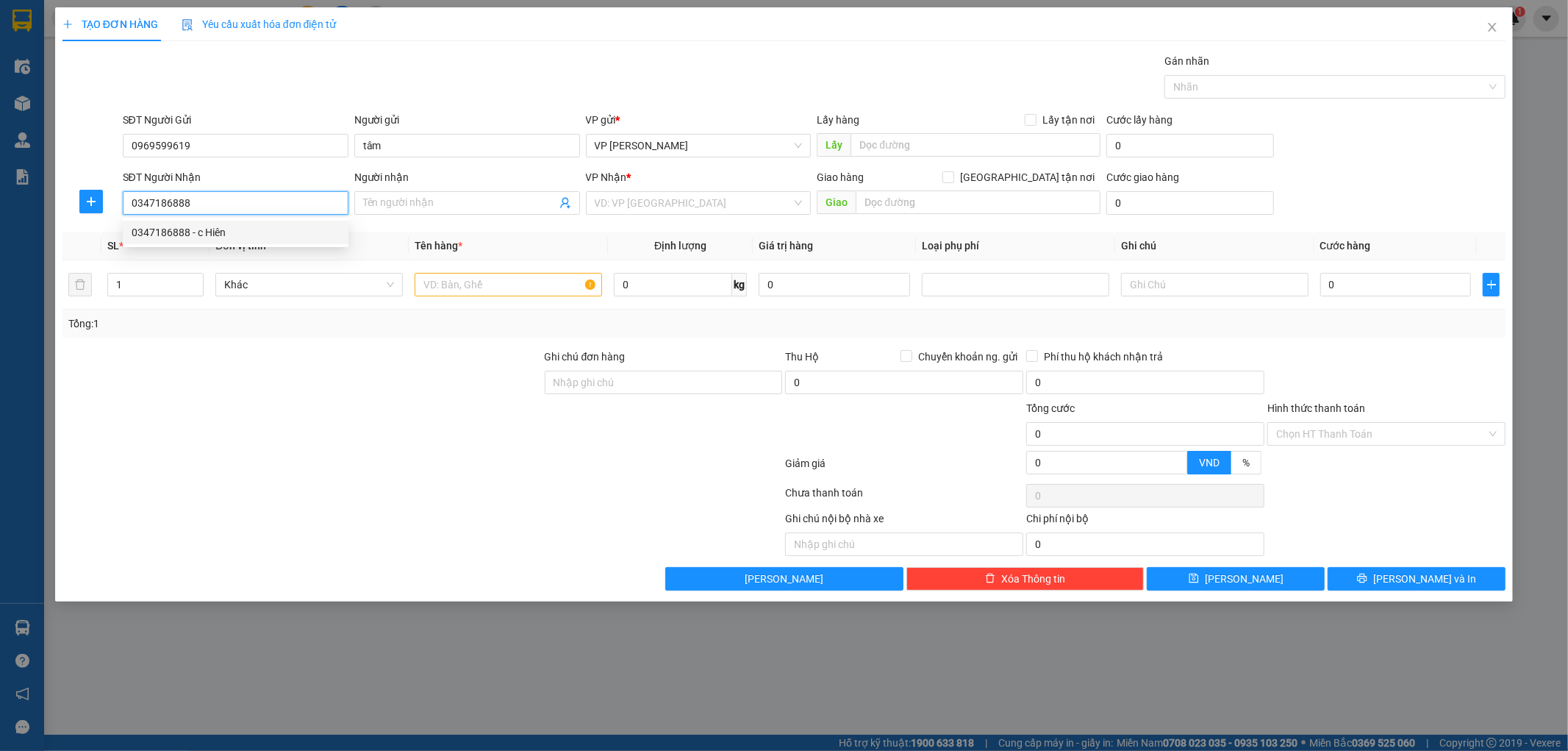
click at [292, 232] on div "0347186888 - c Hiên" at bounding box center [235, 232] width 208 height 16
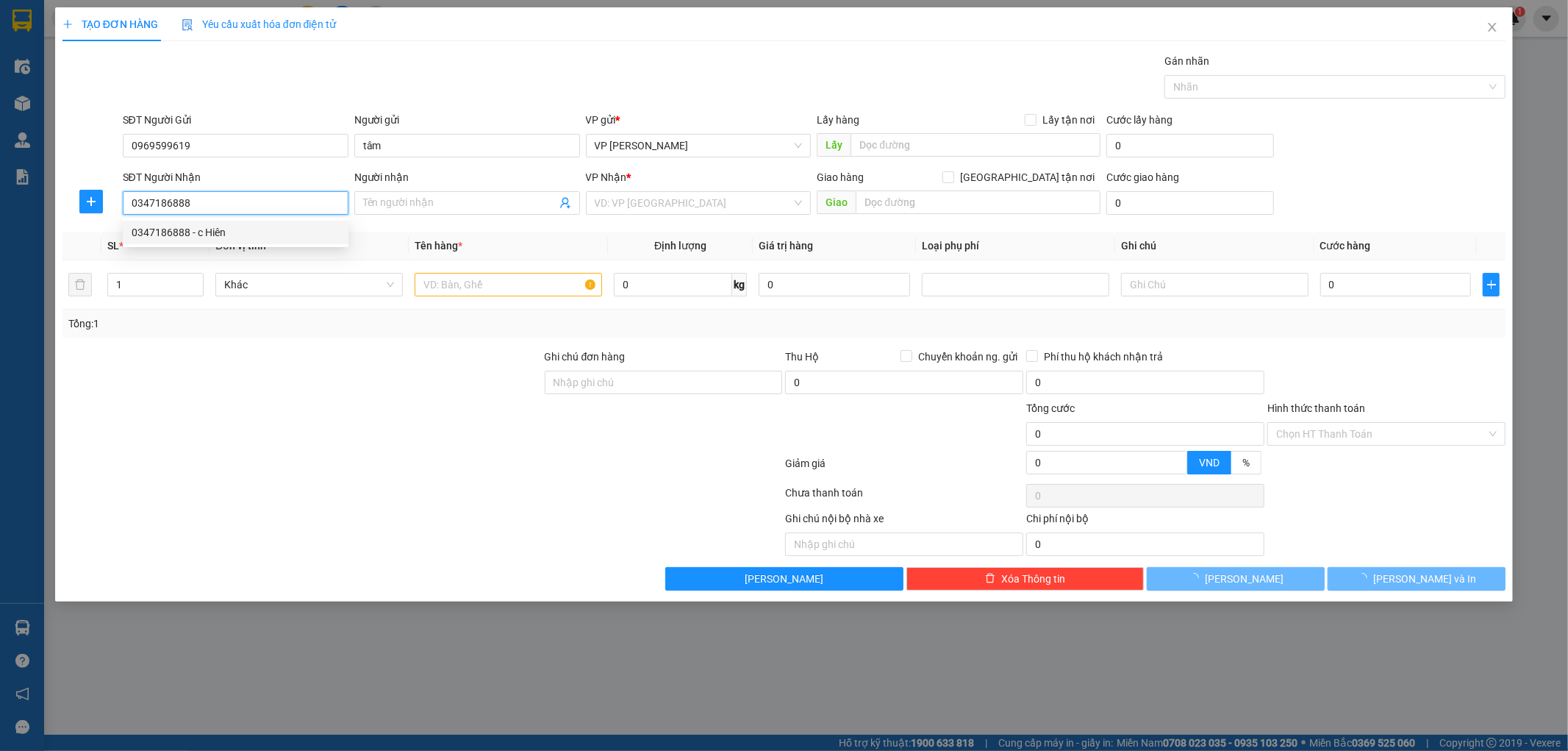
type input "c Hiên"
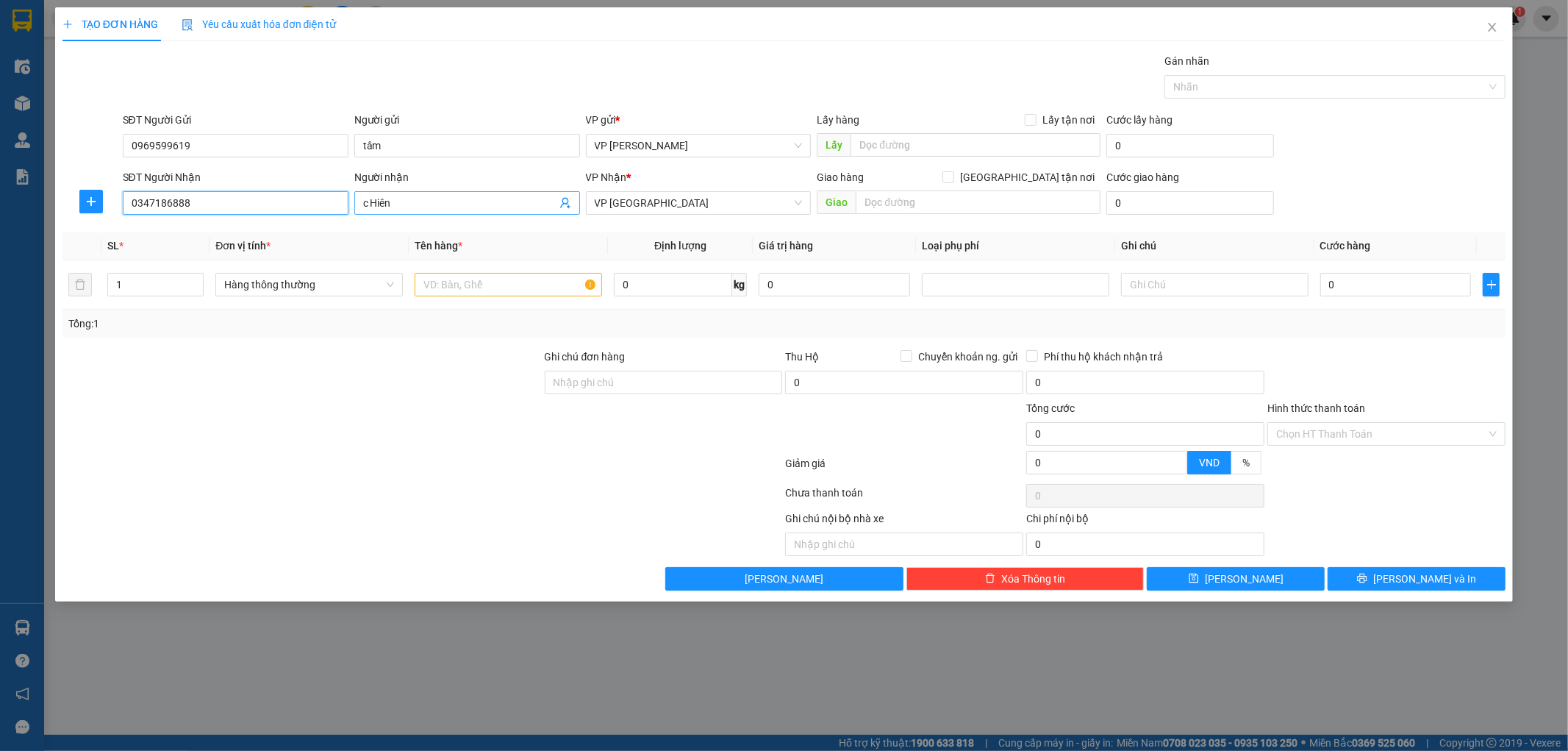
type input "0347186888"
drag, startPoint x: 407, startPoint y: 202, endPoint x: 346, endPoint y: 206, distance: 61.1
click at [346, 206] on div "SĐT Người Nhận 0347186888 Người nhận c Hiên c Hiên VP Nhận * VP Tiền Hải Giao h…" at bounding box center [814, 195] width 1389 height 51
type input "hồng diêm"
click at [86, 198] on icon "plus" at bounding box center [92, 201] width 12 height 12
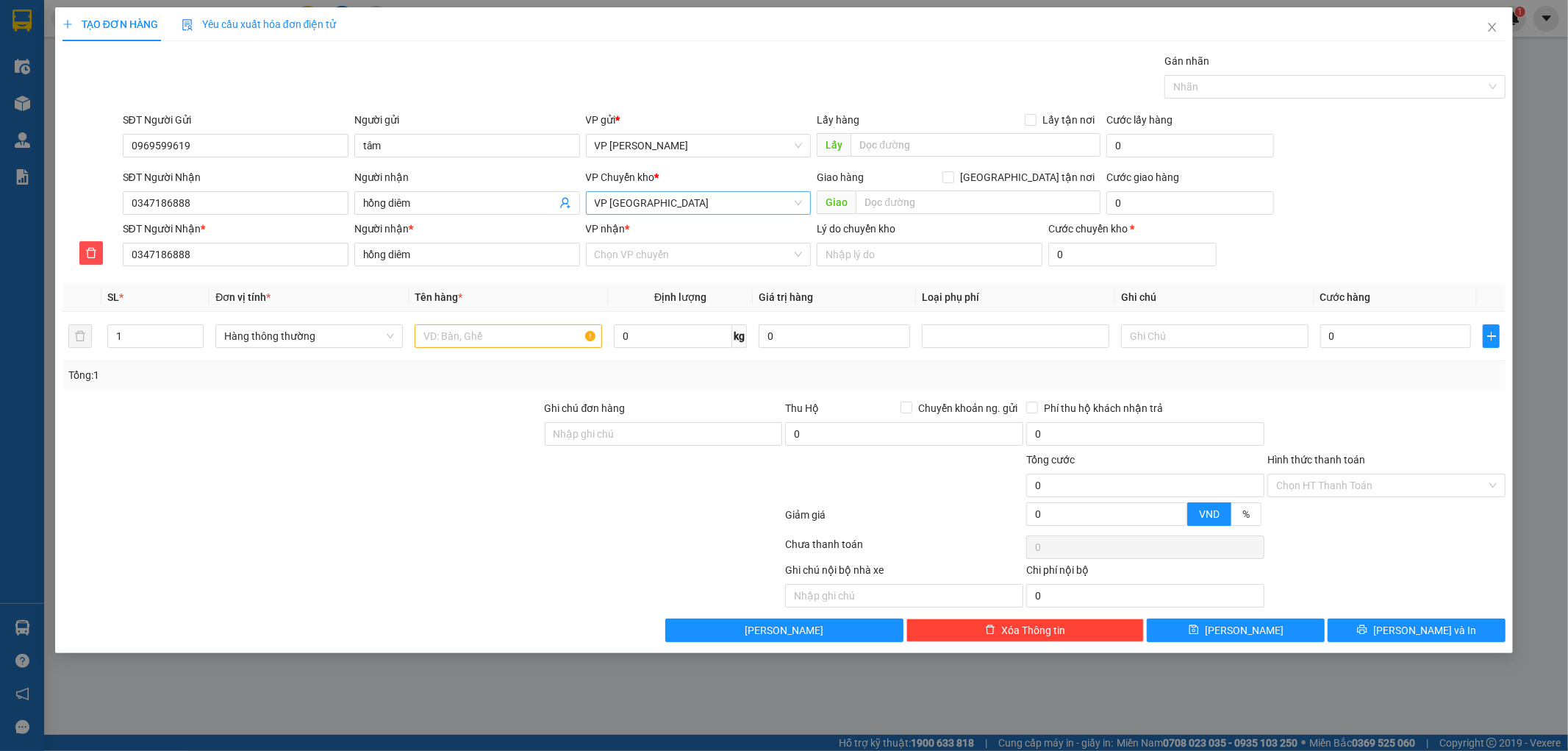
click at [605, 208] on span "VP [GEOGRAPHIC_DATA]" at bounding box center [698, 203] width 208 height 22
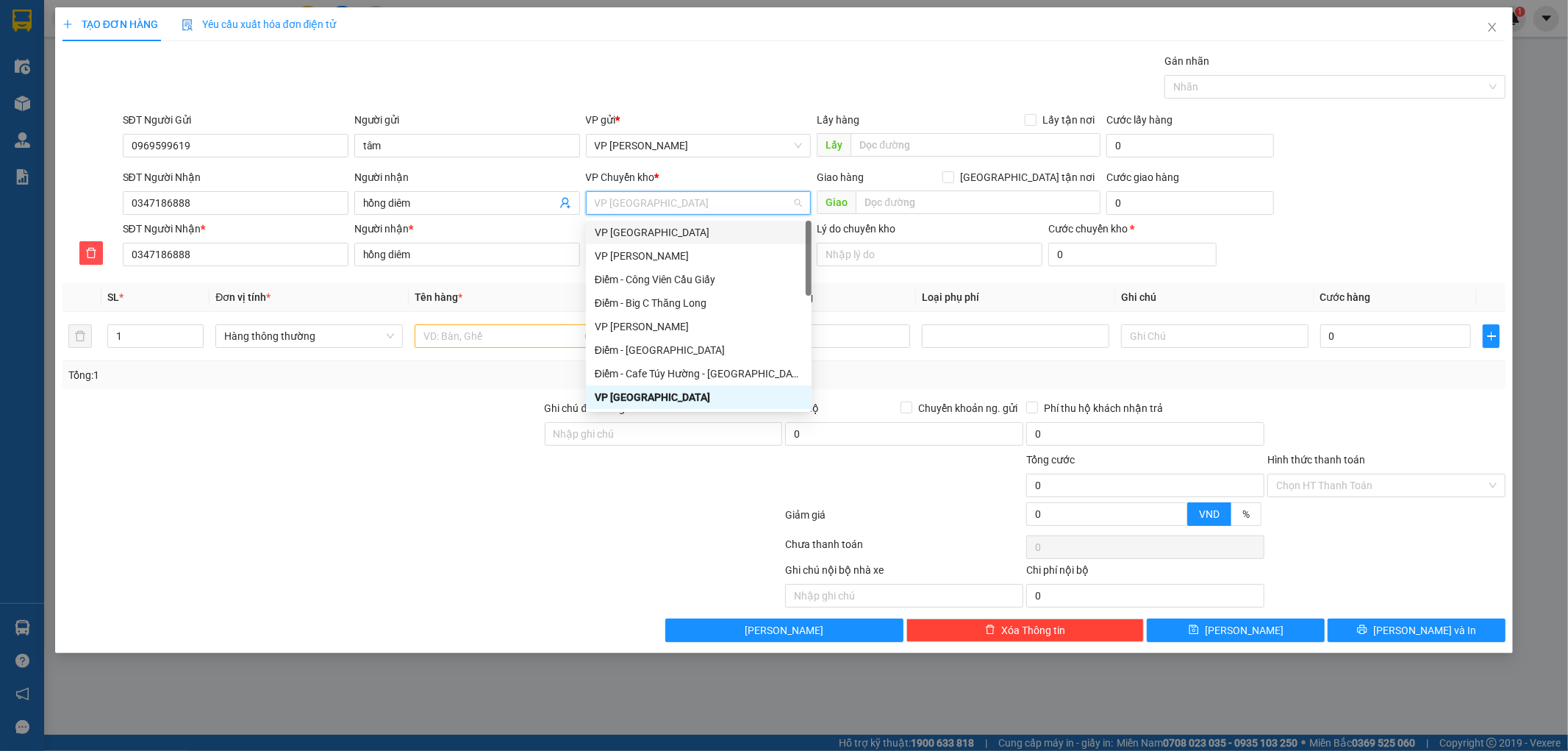
click at [624, 238] on div "VP [GEOGRAPHIC_DATA]" at bounding box center [698, 232] width 208 height 16
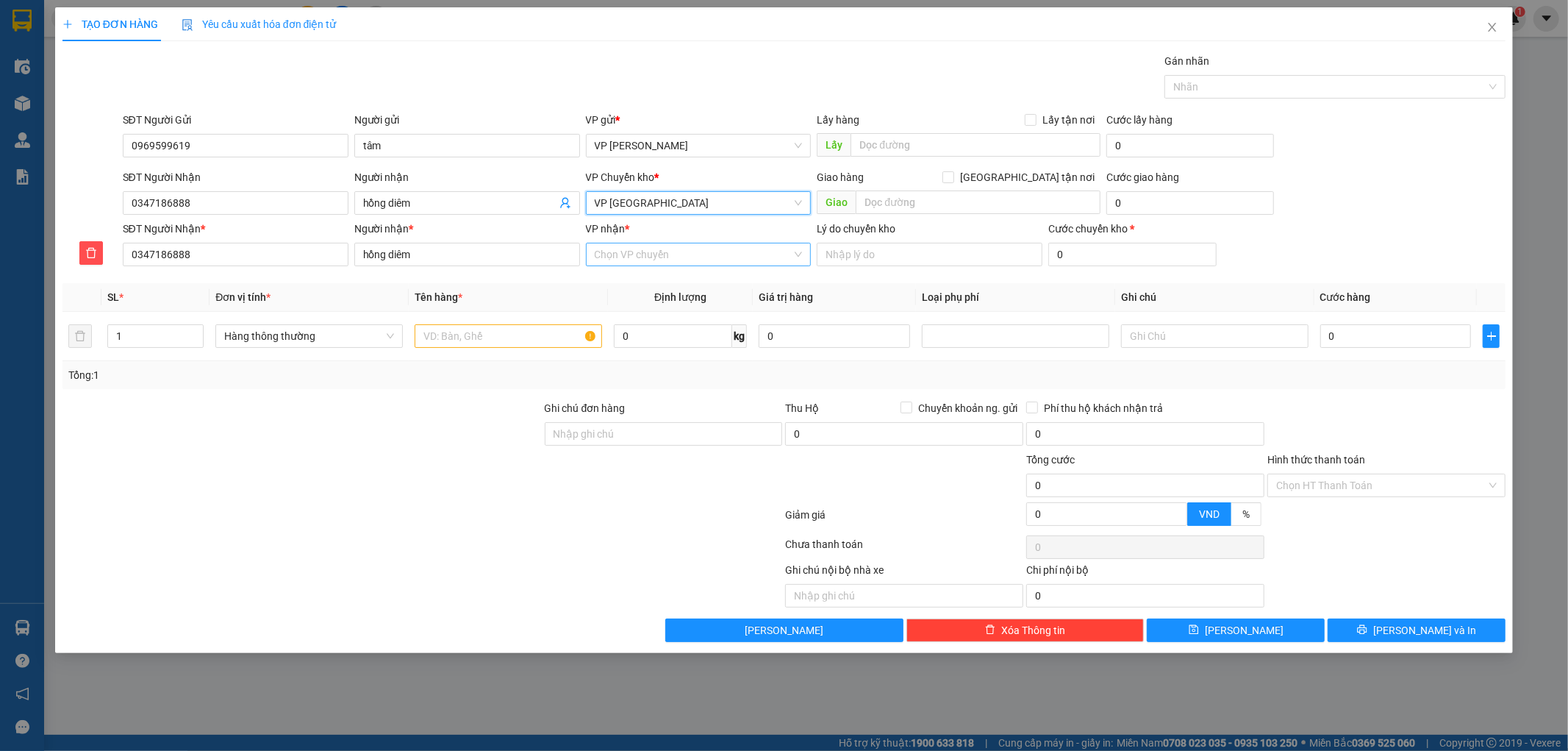
click at [642, 263] on input "VP nhận *" at bounding box center [693, 254] width 198 height 22
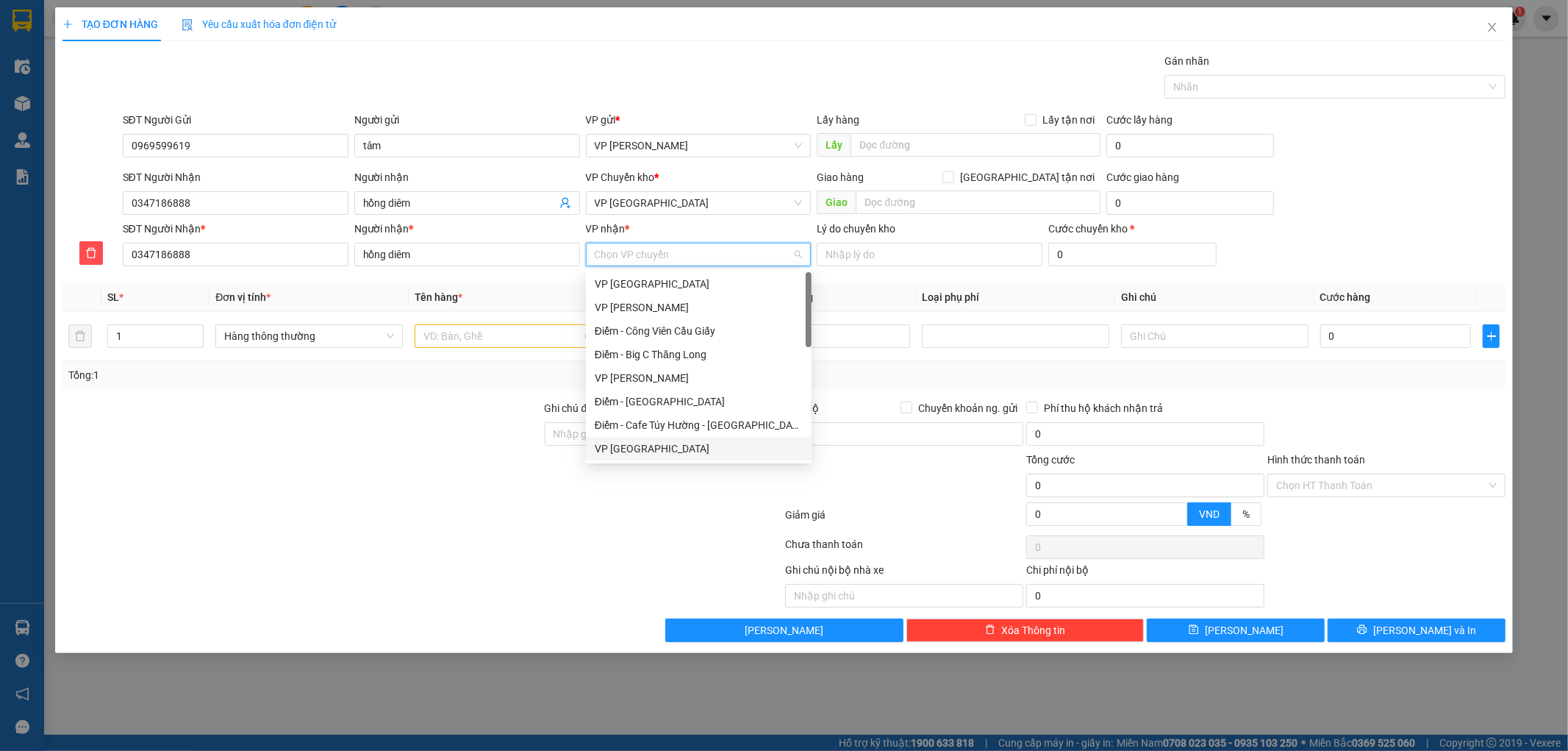
click at [643, 446] on div "VP [GEOGRAPHIC_DATA]" at bounding box center [698, 448] width 208 height 16
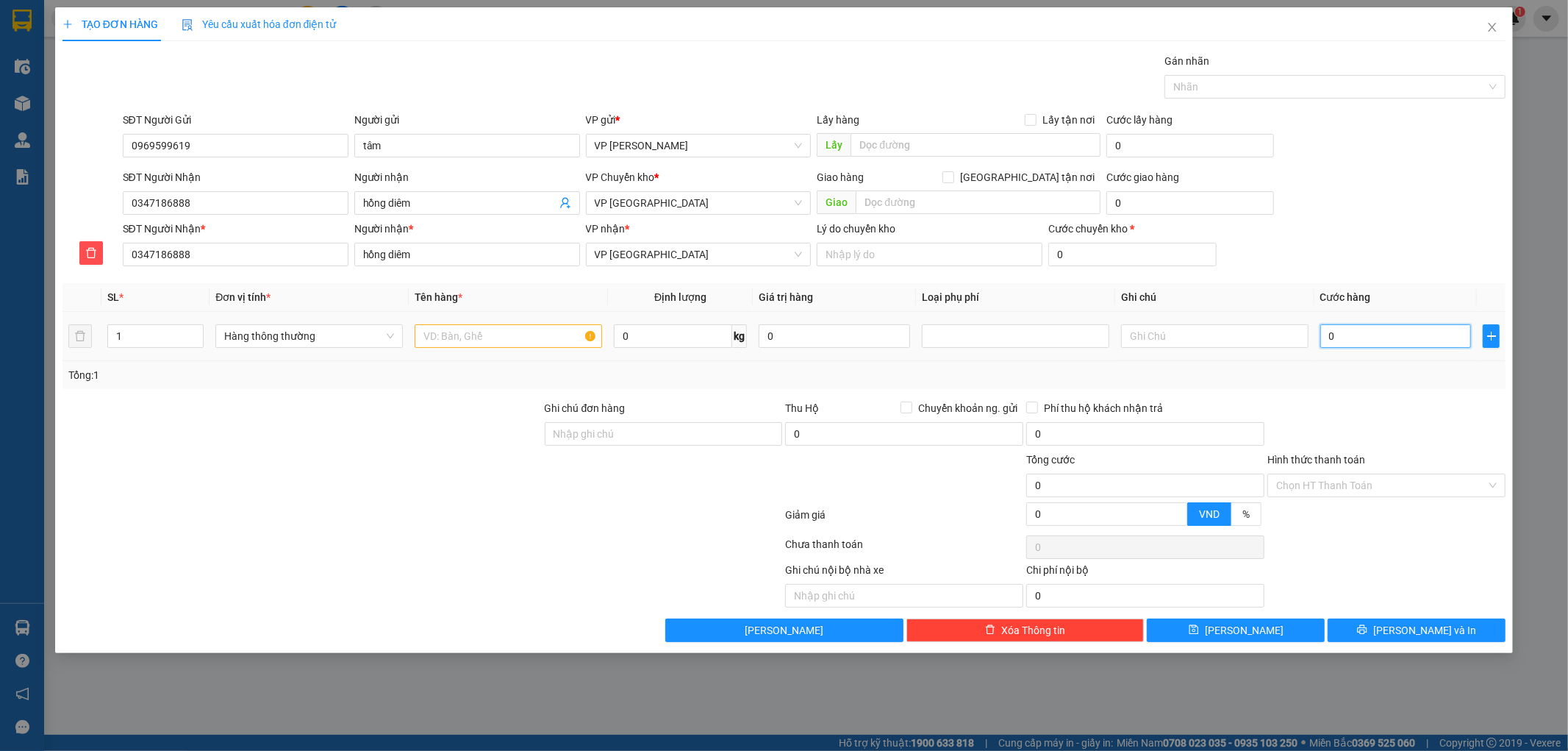
click at [1336, 341] on input "0" at bounding box center [1395, 335] width 151 height 23
type input "3"
type input "30"
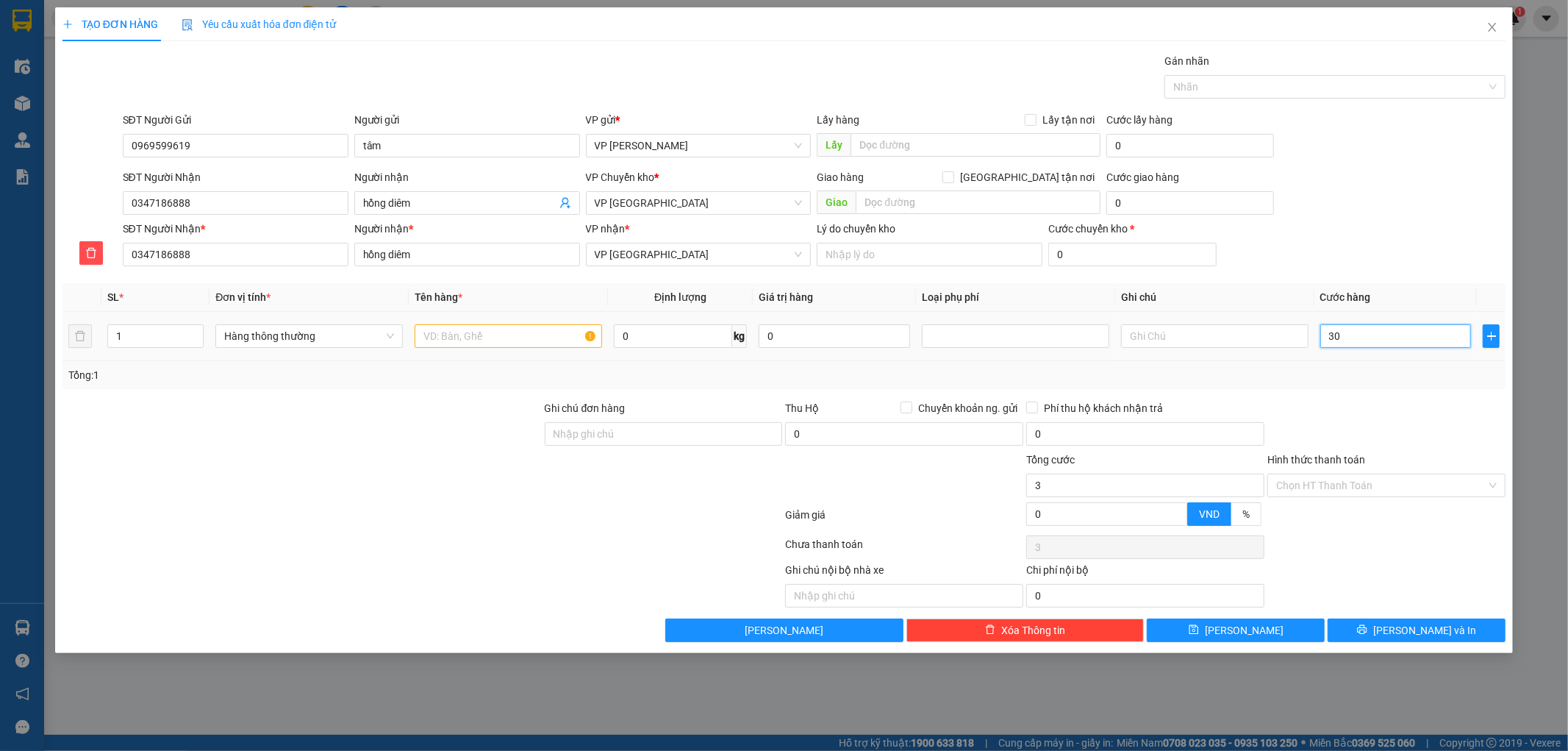
type input "30"
type input "30.000"
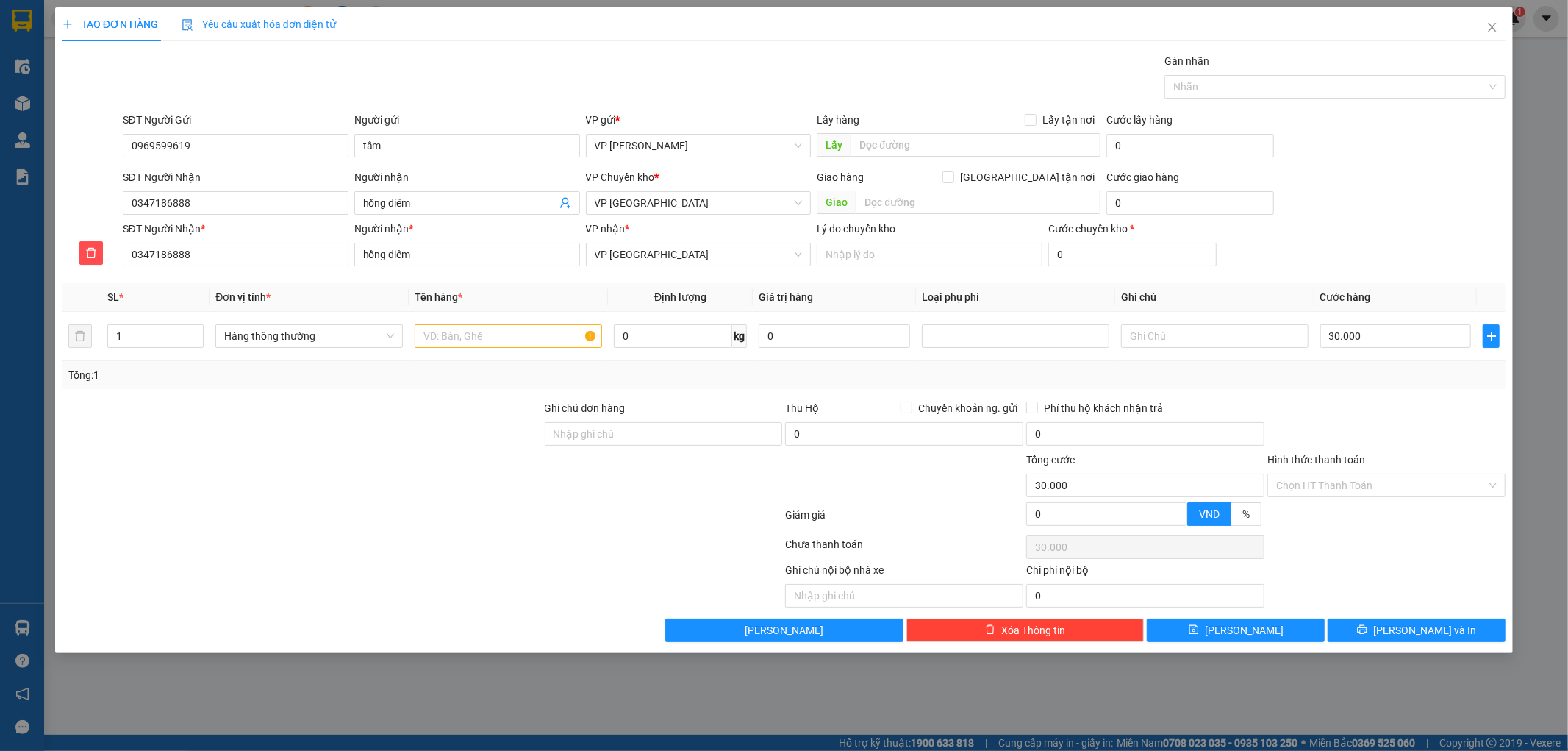
click at [1364, 397] on div "Transit Pickup Surcharge Ids Transit Deliver Surcharge Ids Transit Deliver Surc…" at bounding box center [785, 347] width 1444 height 589
click at [515, 342] on input "text" at bounding box center [509, 335] width 188 height 23
type input "hct"
click at [1417, 629] on span "[PERSON_NAME] và In" at bounding box center [1424, 630] width 103 height 16
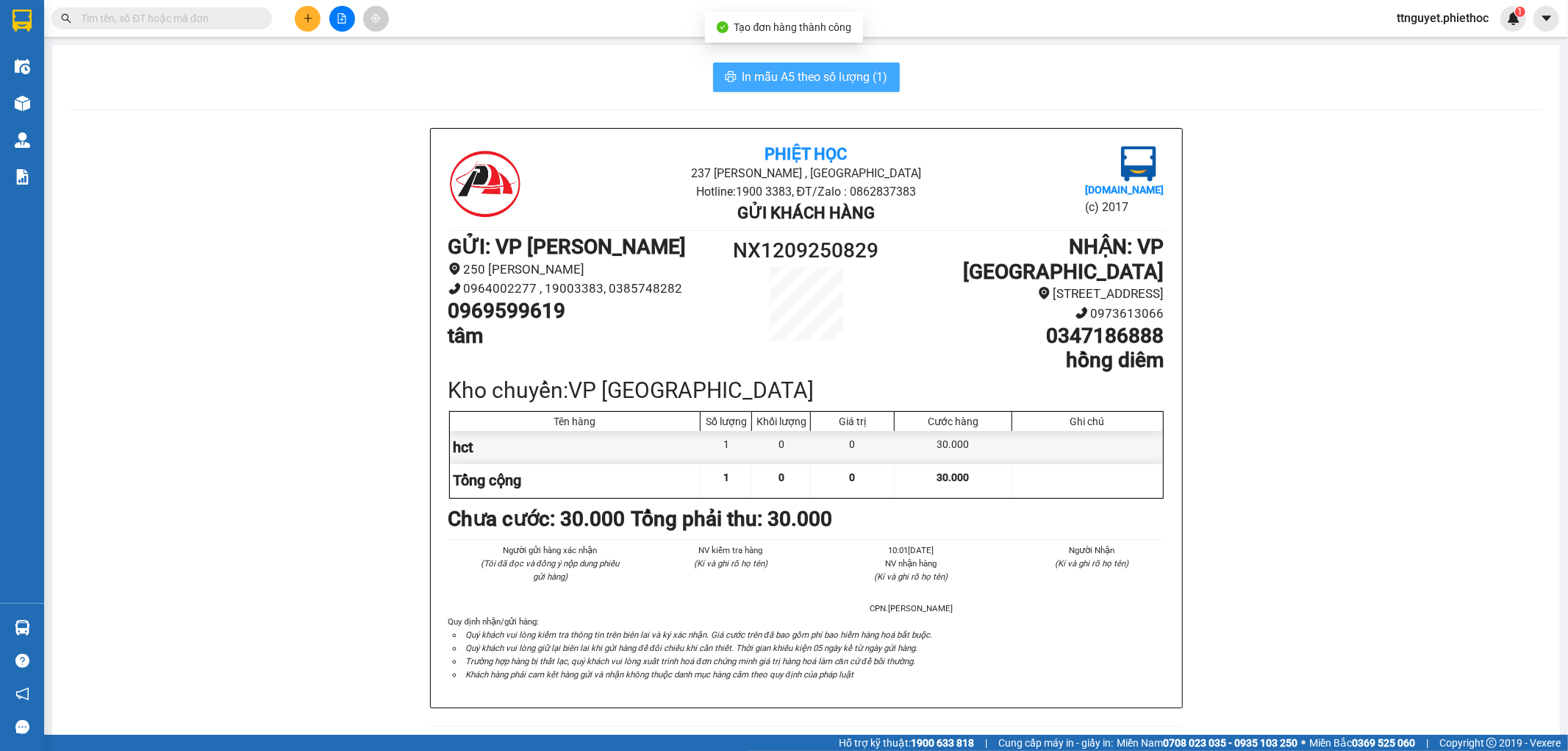
click at [819, 81] on span "In mẫu A5 theo số lượng (1)" at bounding box center [815, 76] width 145 height 18
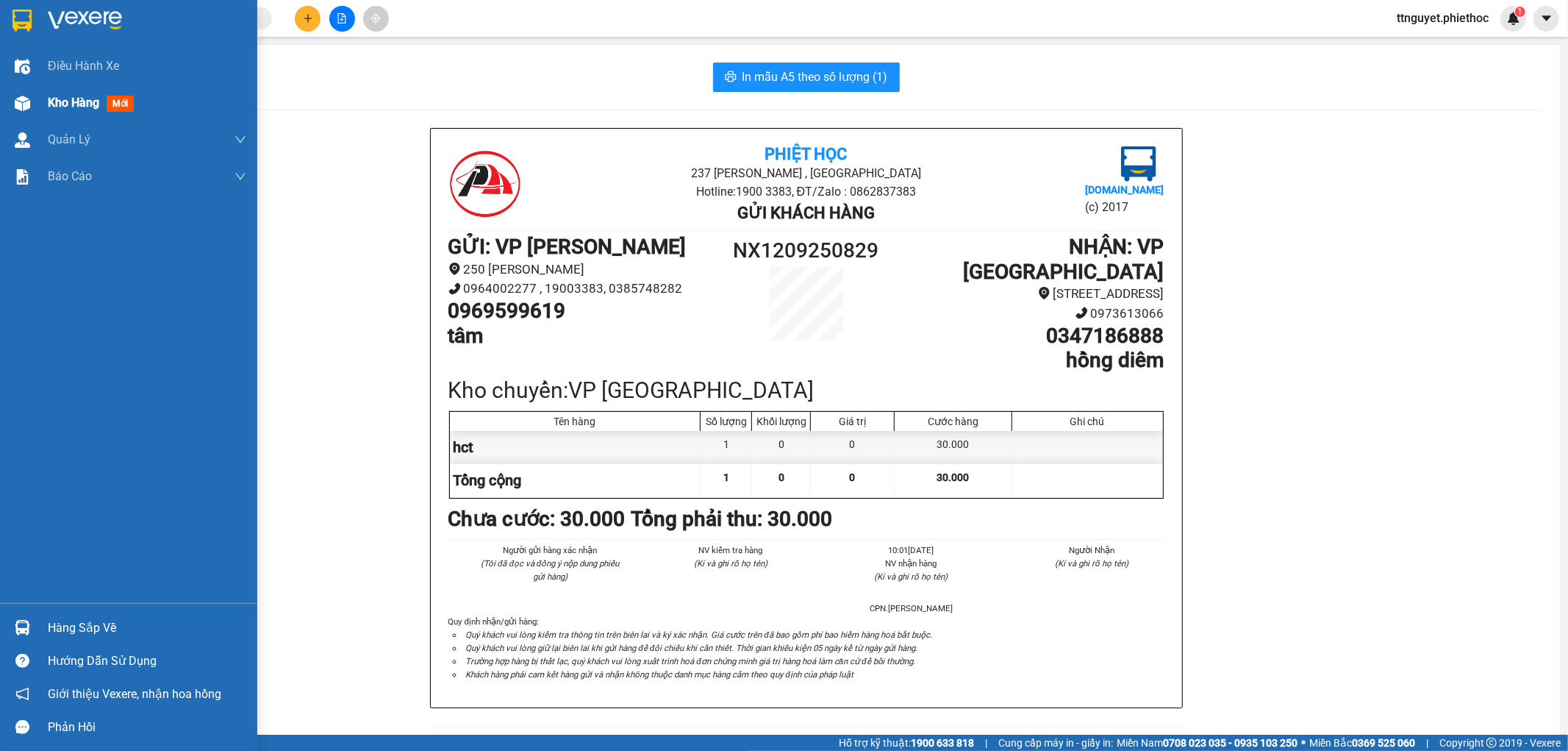
click at [77, 104] on span "Kho hàng" at bounding box center [73, 102] width 51 height 14
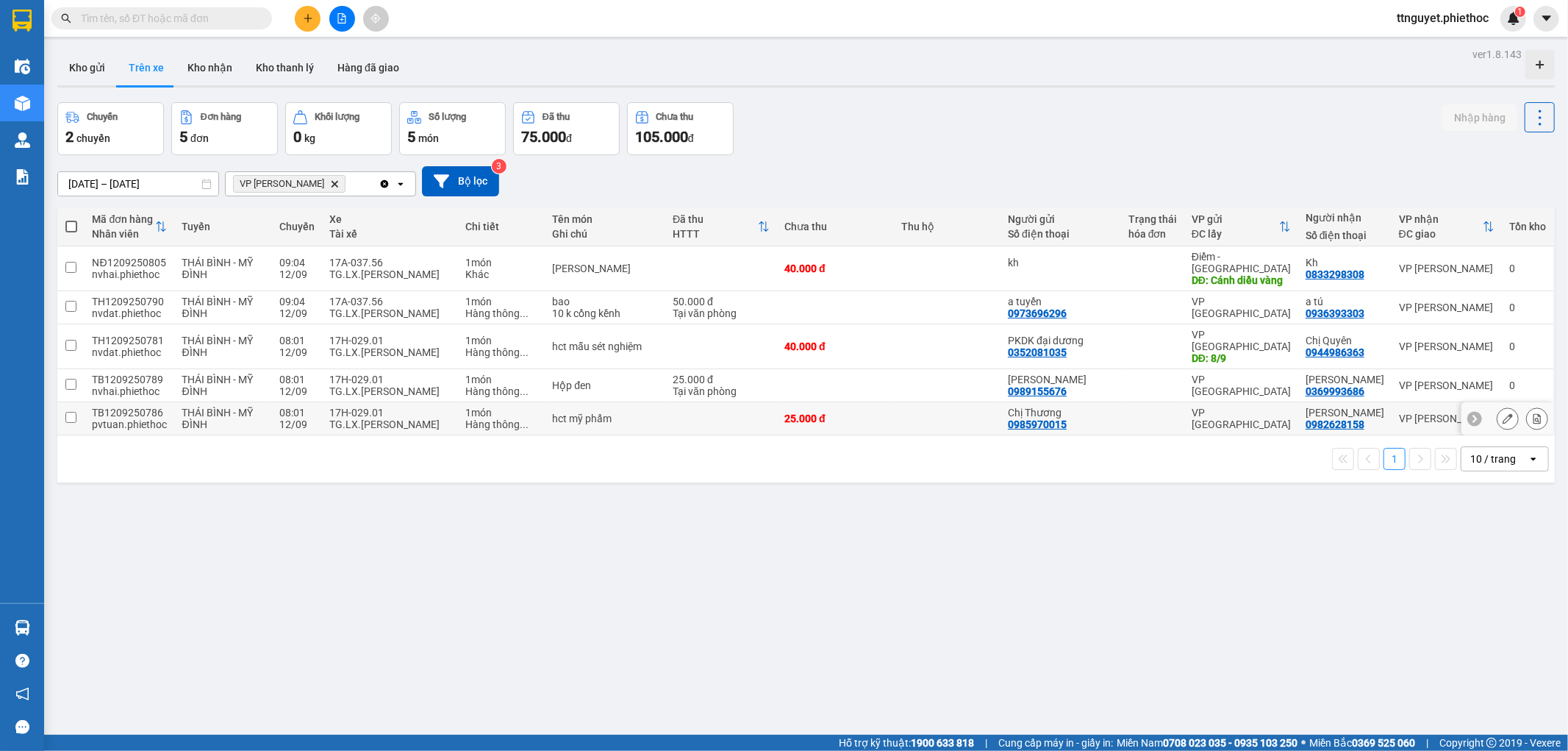
click at [383, 419] on div "TG.LX.[PERSON_NAME]" at bounding box center [390, 425] width 121 height 12
checkbox input "true"
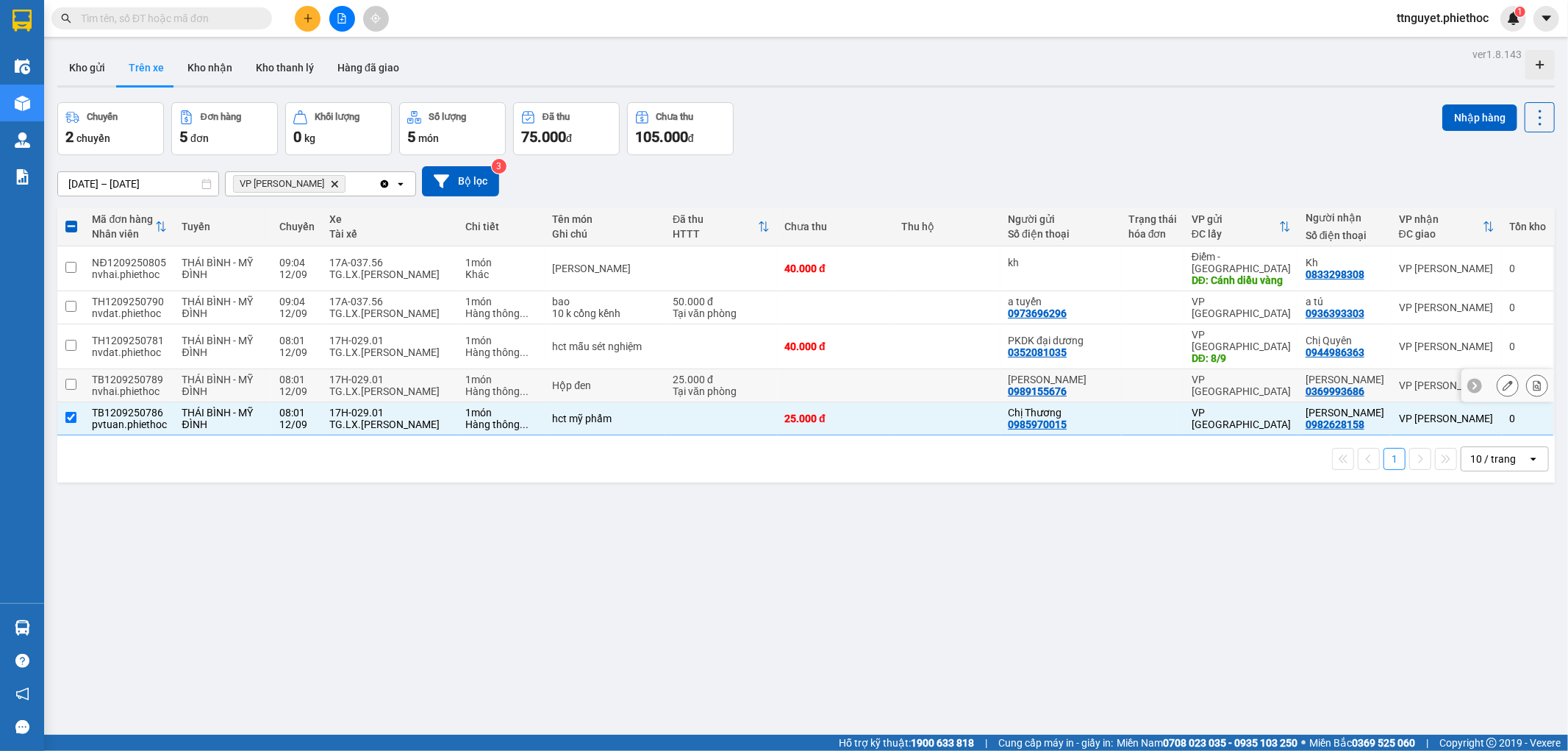
click at [393, 385] on div "TG.LX.[PERSON_NAME]" at bounding box center [390, 391] width 121 height 12
checkbox input "true"
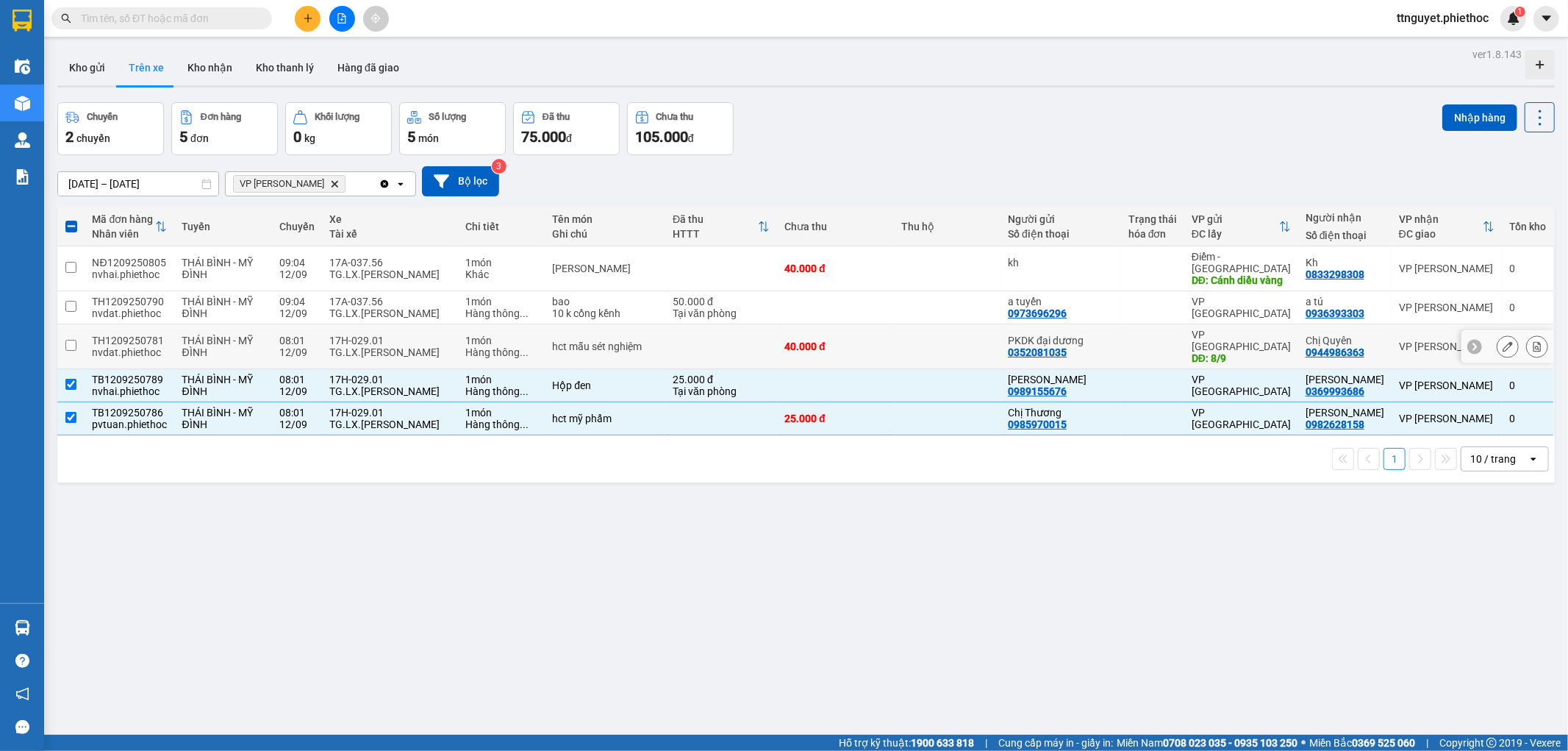
click at [409, 335] on div "17H-029.01" at bounding box center [390, 341] width 121 height 12
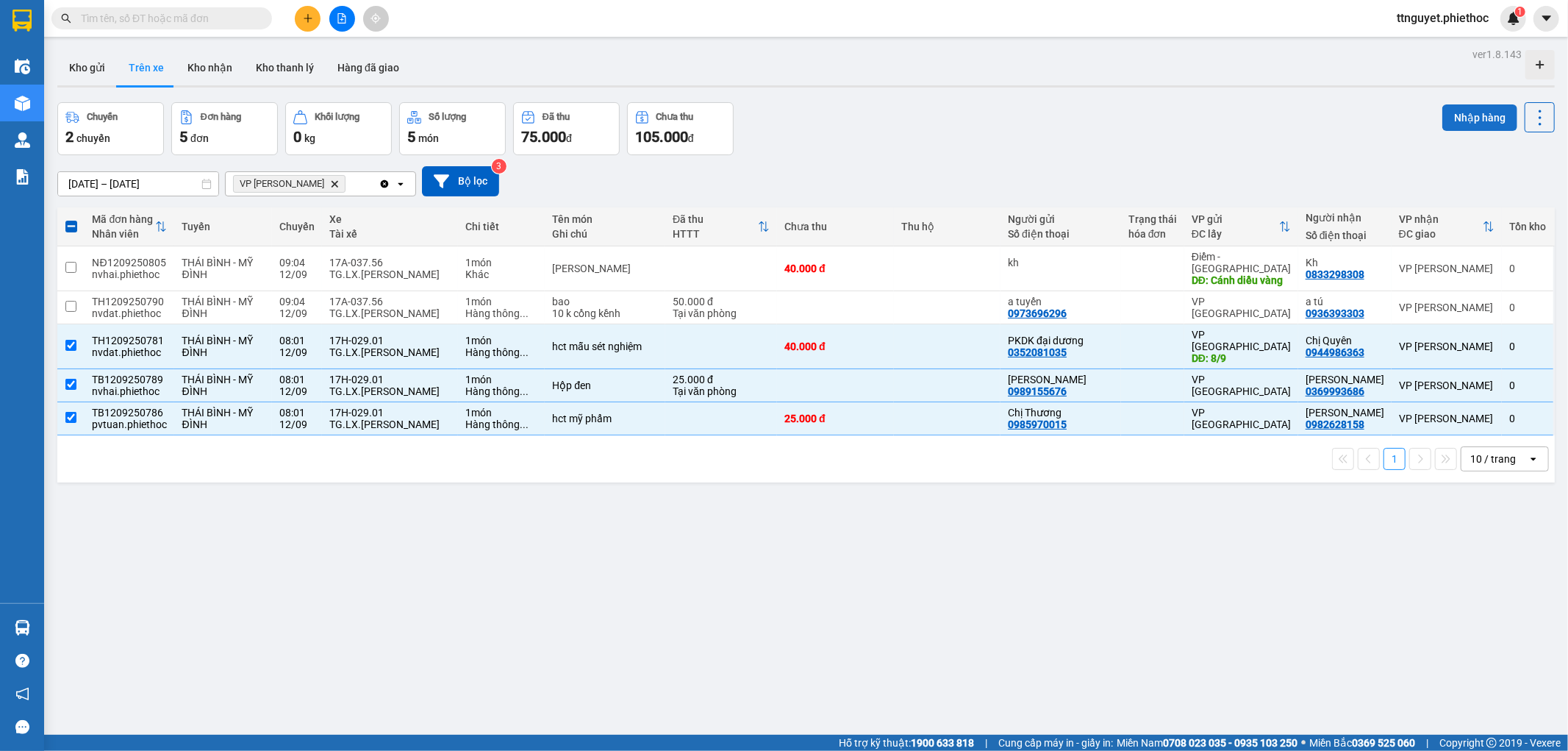
click at [1466, 118] on button "Nhập hàng" at bounding box center [1479, 117] width 75 height 26
checkbox input "false"
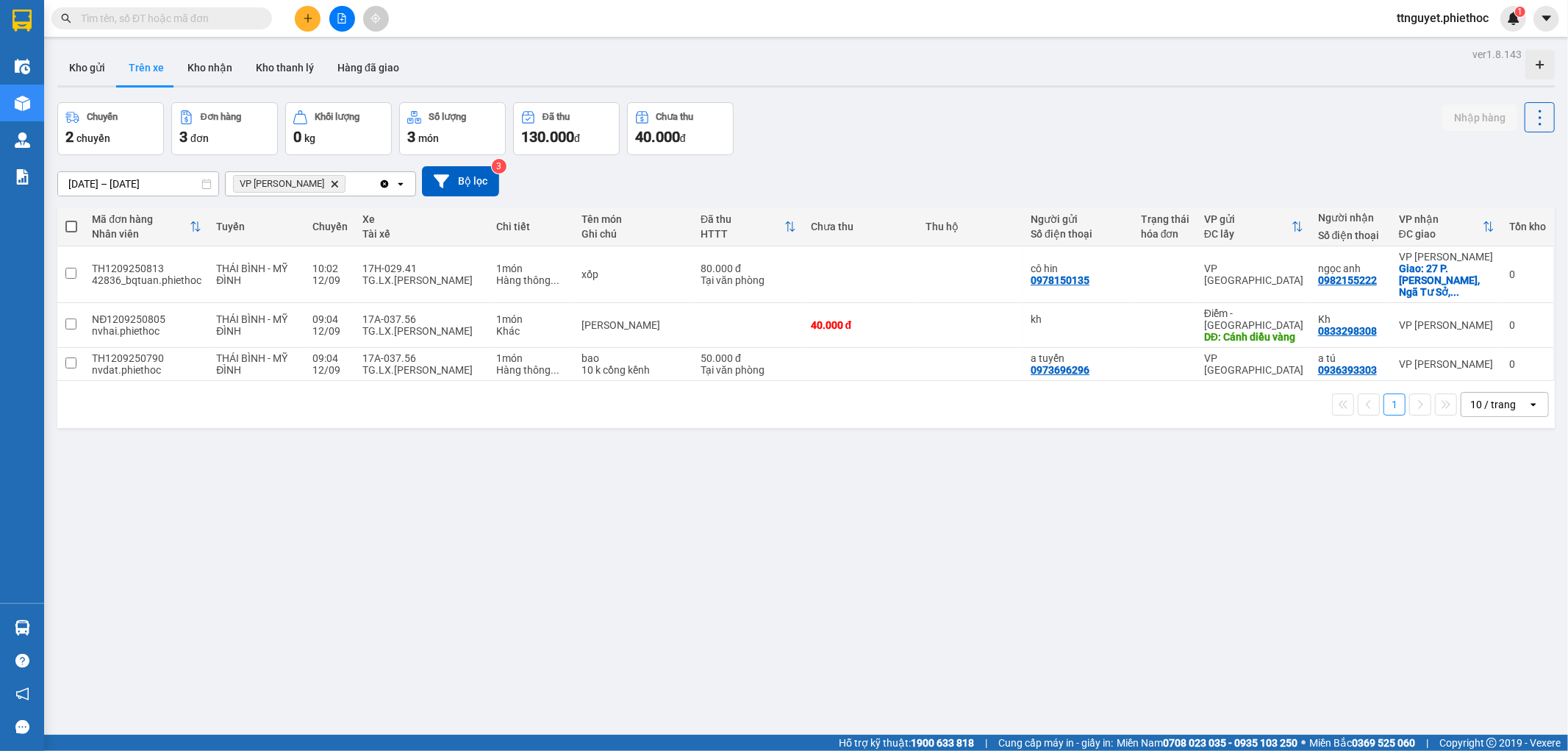
click at [303, 22] on icon "plus" at bounding box center [308, 18] width 11 height 11
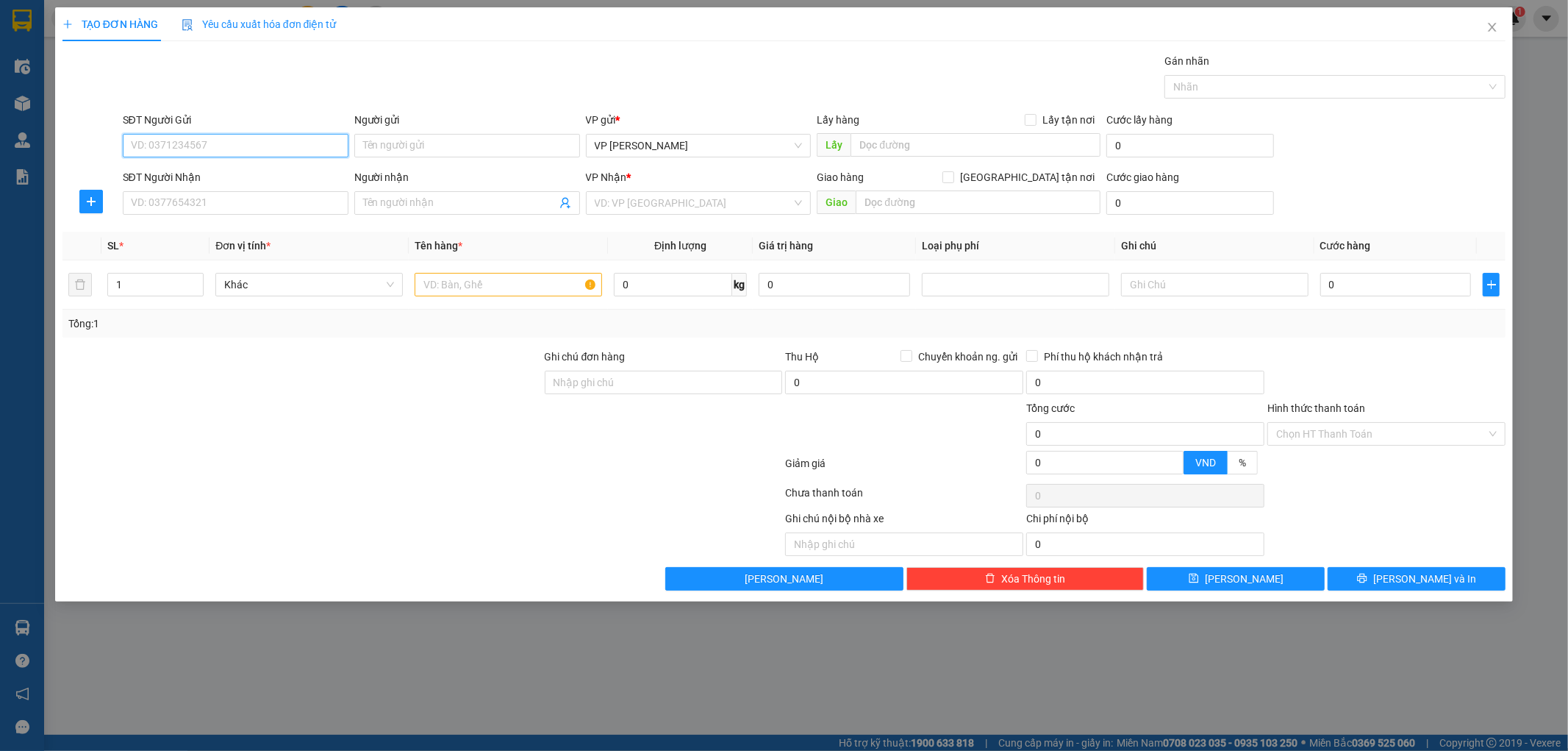
click at [247, 143] on input "SĐT Người Gửi" at bounding box center [235, 145] width 226 height 23
type input "0928008899"
click at [438, 141] on input "Người gửi" at bounding box center [467, 145] width 226 height 23
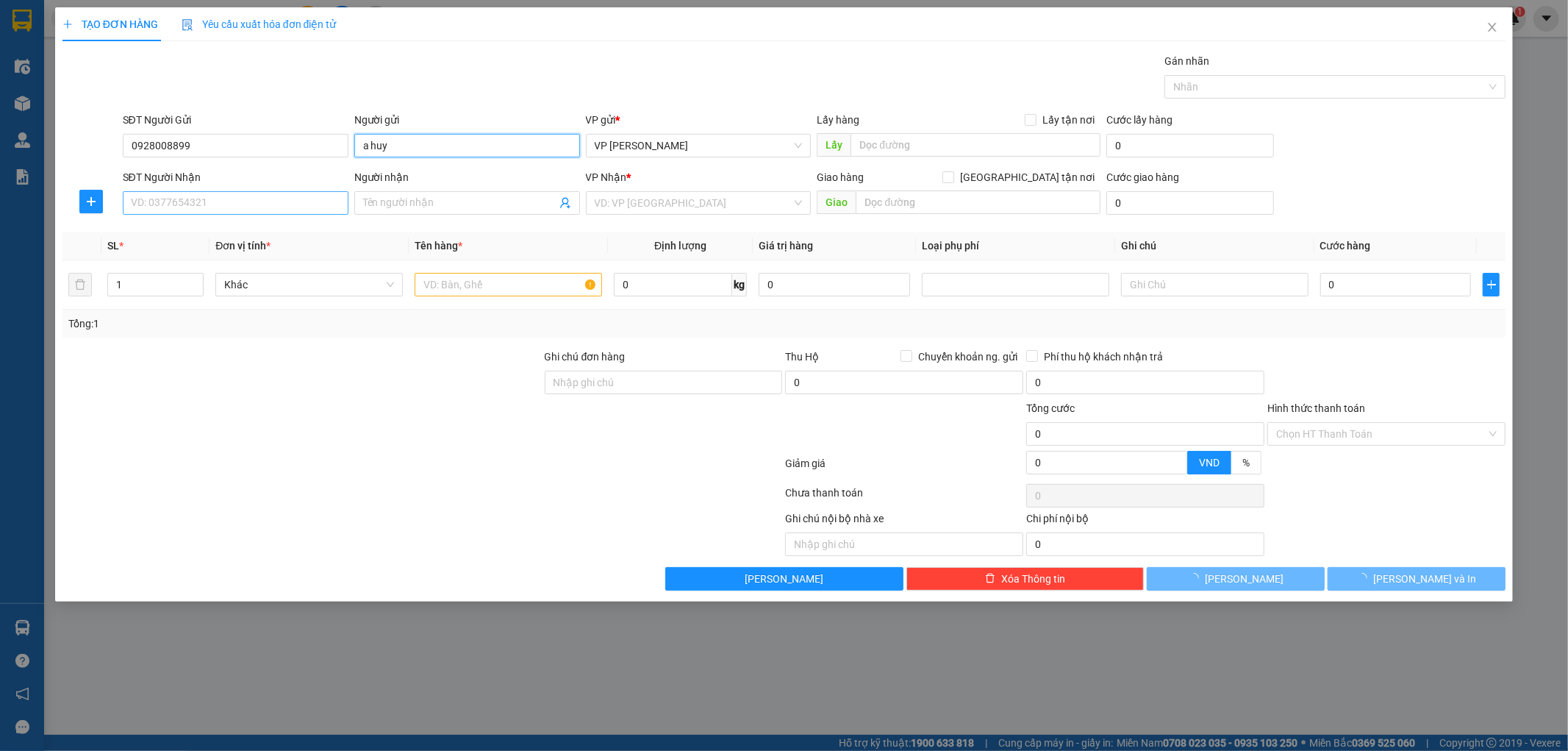
type input "a huy"
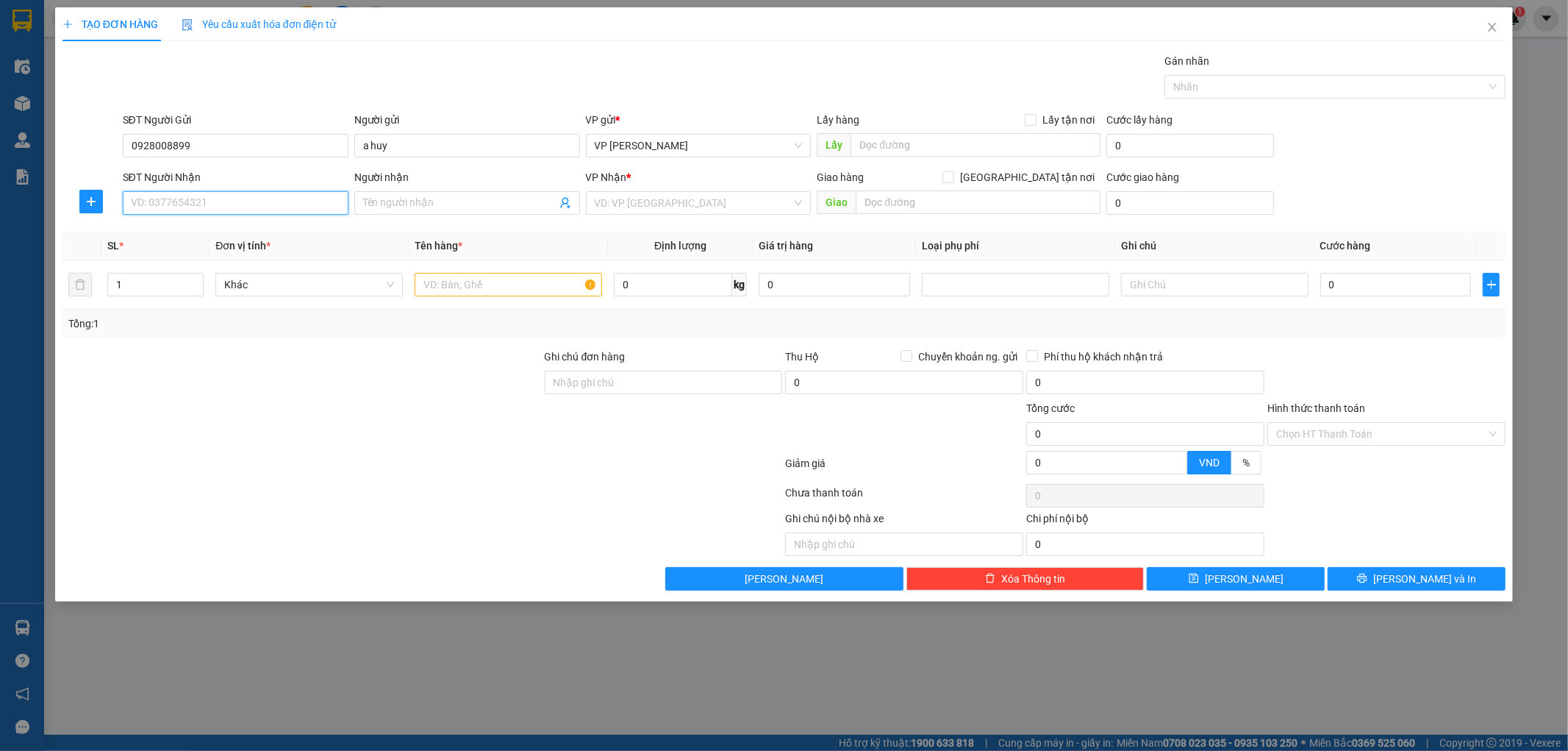
click at [191, 197] on input "SĐT Người Nhận" at bounding box center [235, 203] width 226 height 23
type input "0983426432"
click at [222, 233] on div "0983426432 - Dức Anh" at bounding box center [235, 232] width 208 height 16
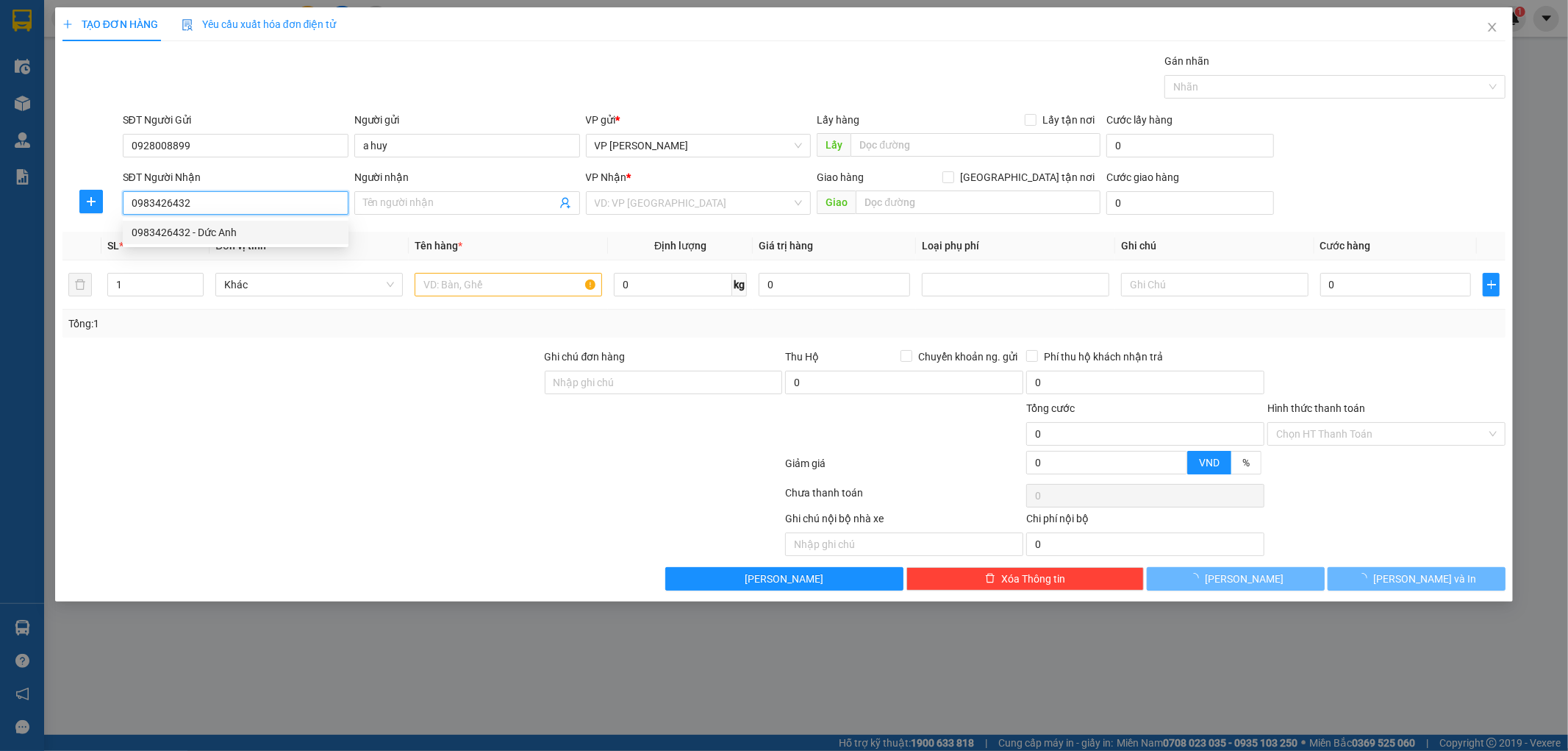
type input "Dức Anh"
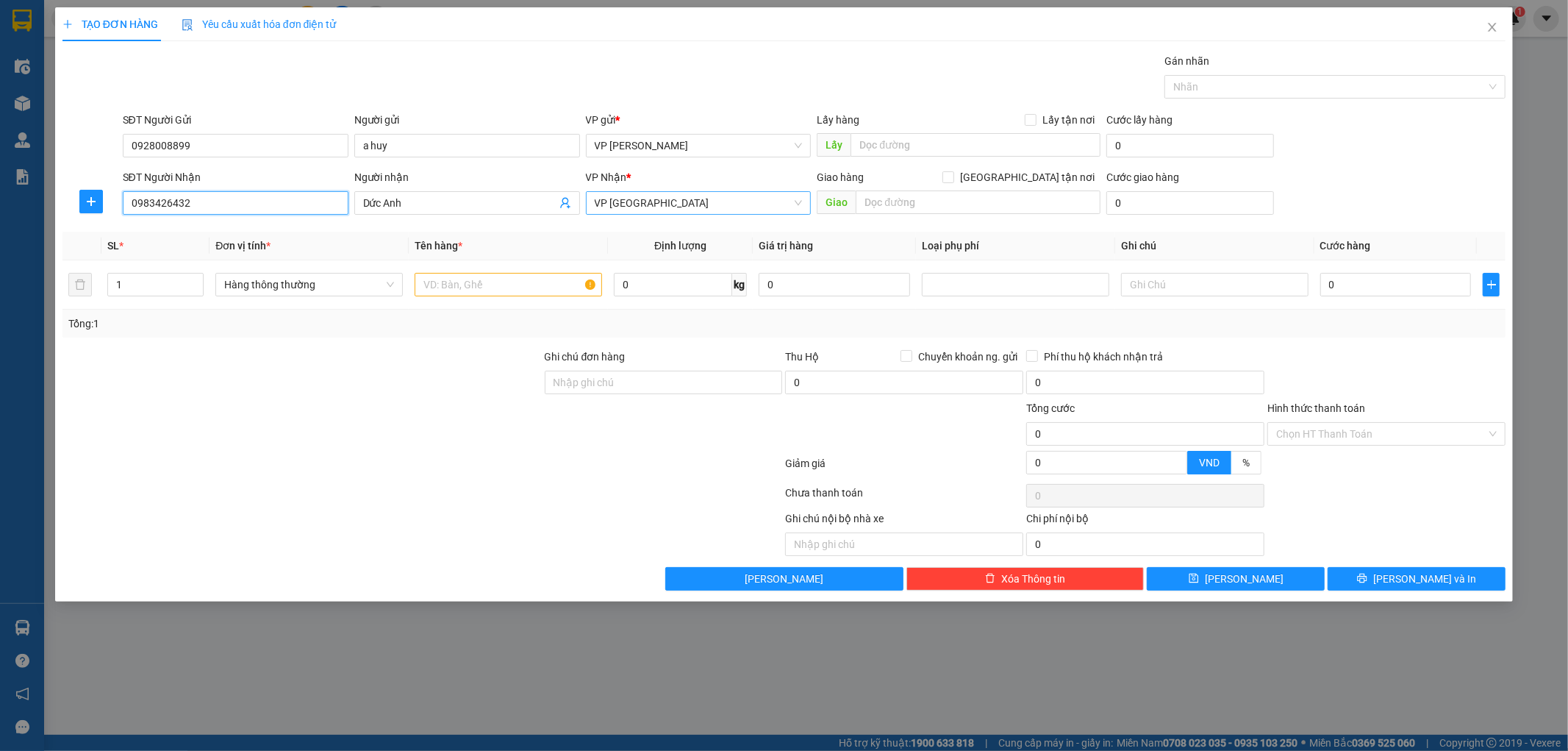
click at [686, 204] on span "VP [GEOGRAPHIC_DATA]" at bounding box center [698, 203] width 208 height 22
type input "0983426432"
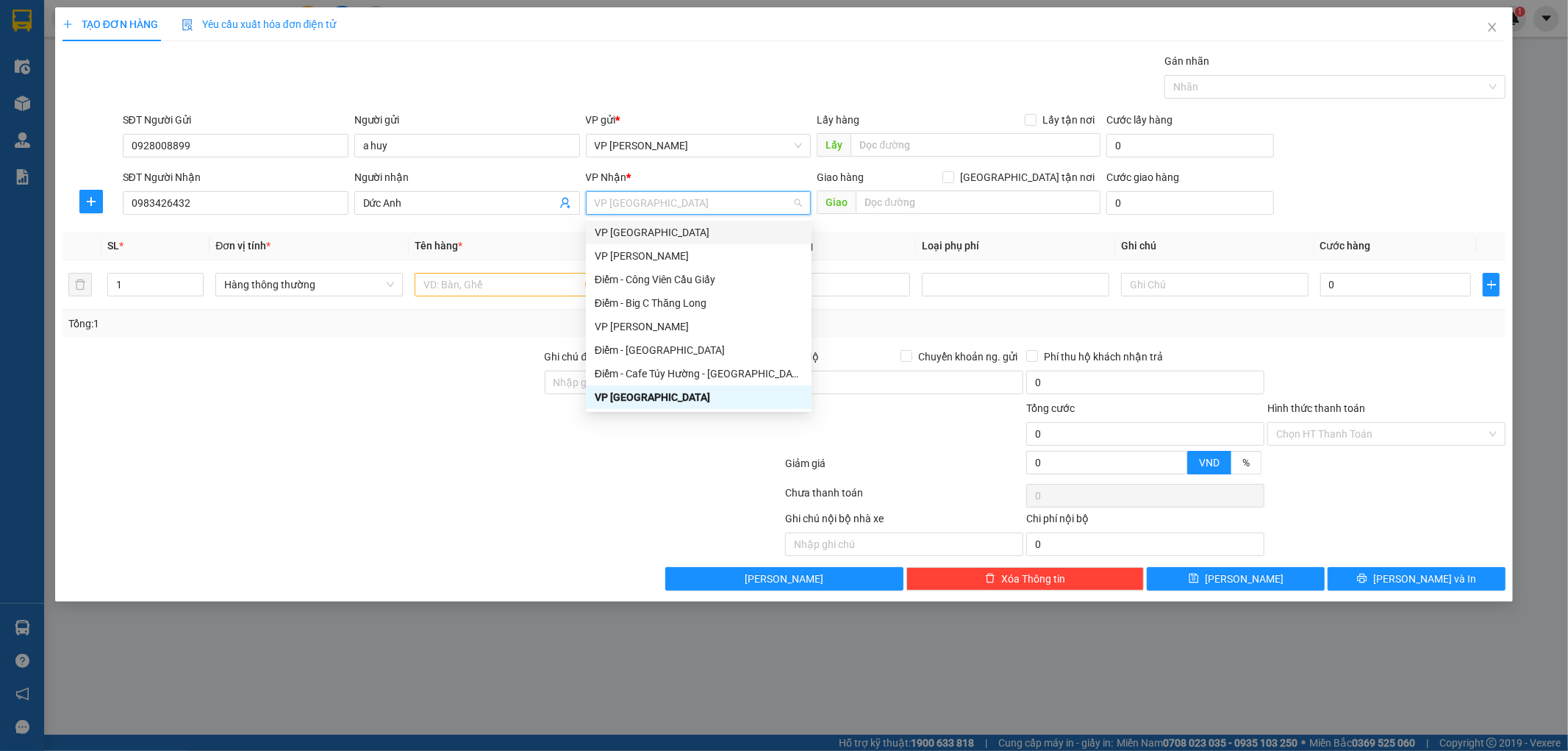
click at [667, 226] on div "VP [GEOGRAPHIC_DATA]" at bounding box center [698, 232] width 208 height 16
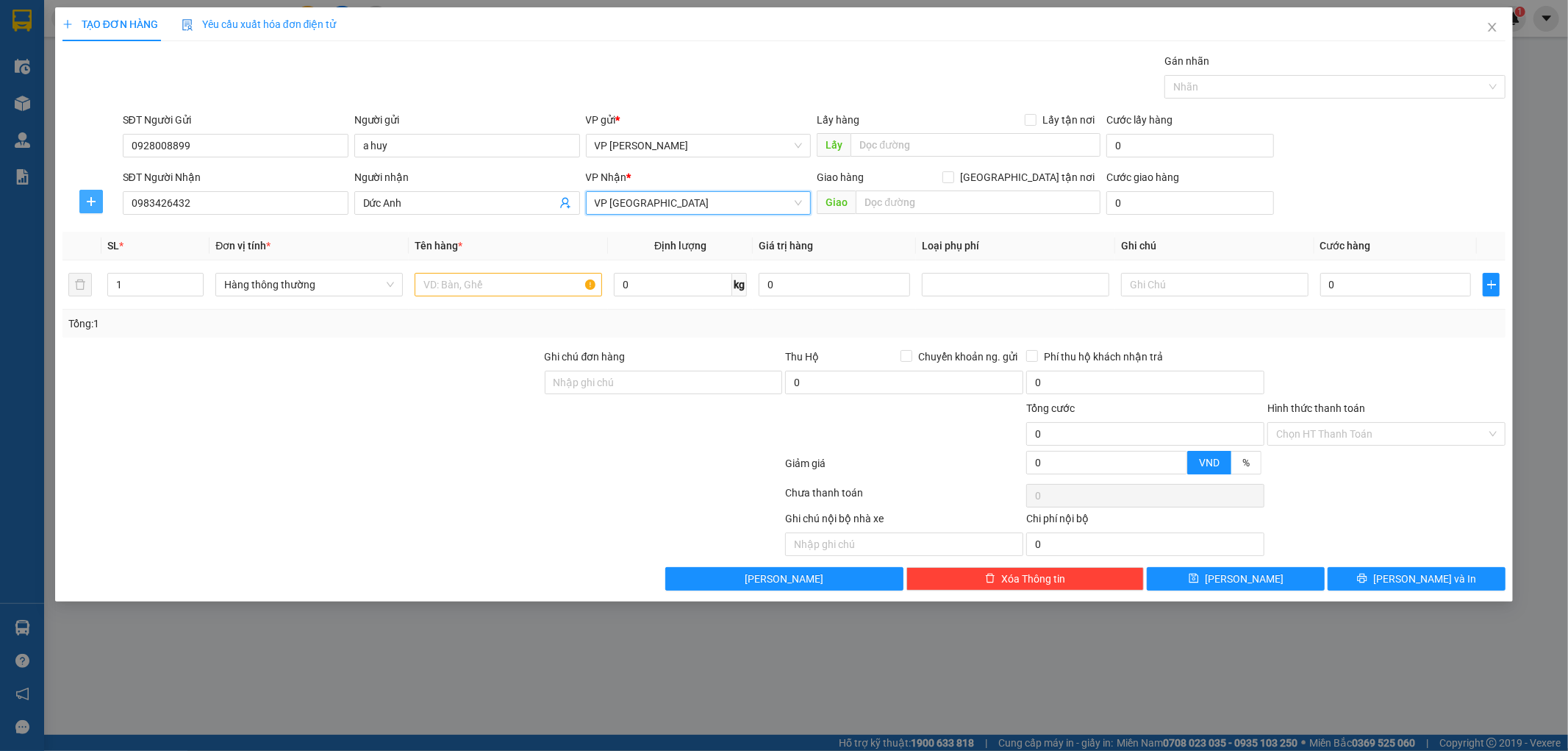
click at [79, 194] on button "button" at bounding box center [91, 201] width 23 height 23
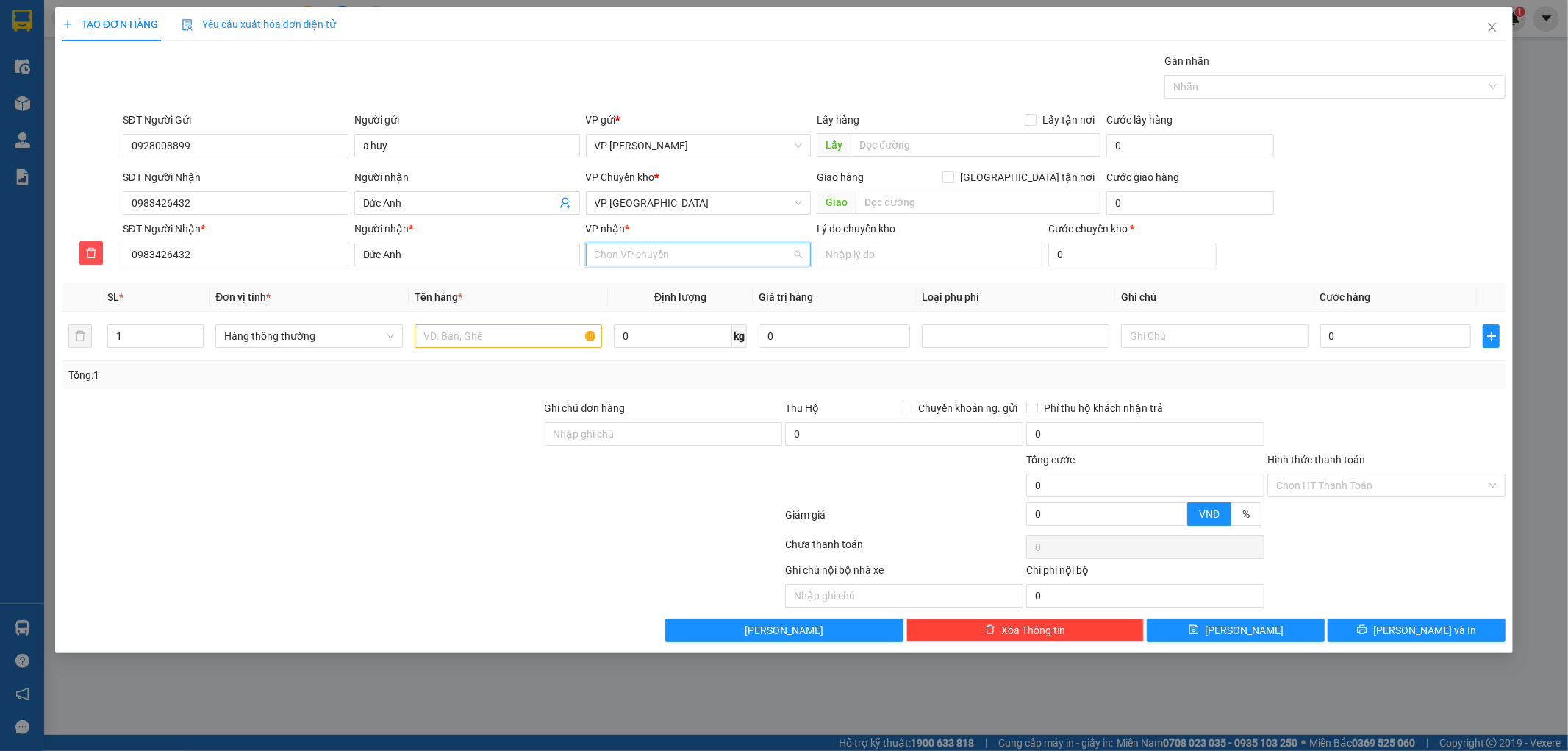
click at [629, 262] on input "VP nhận *" at bounding box center [693, 254] width 198 height 22
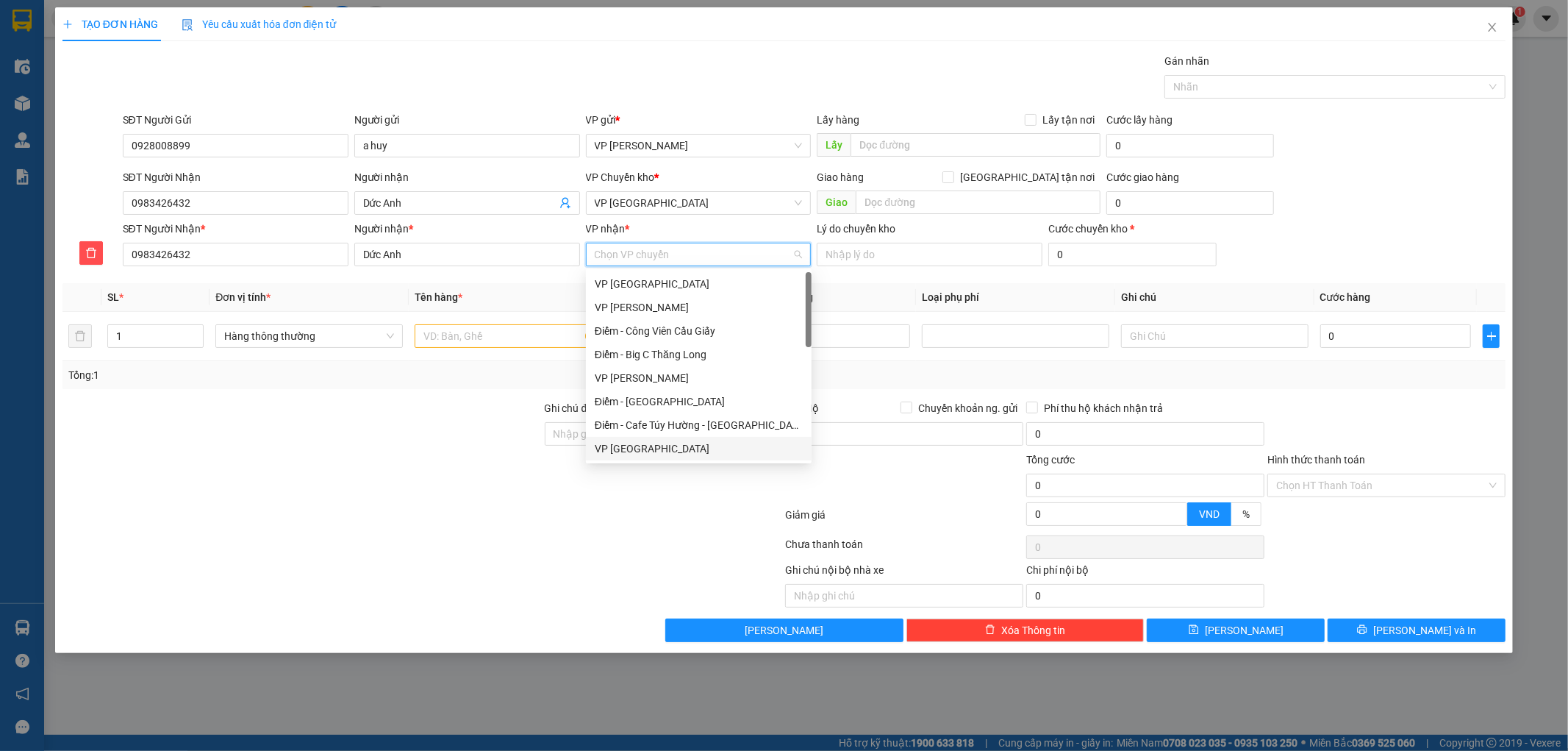
click at [658, 444] on div "VP [GEOGRAPHIC_DATA]" at bounding box center [698, 448] width 208 height 16
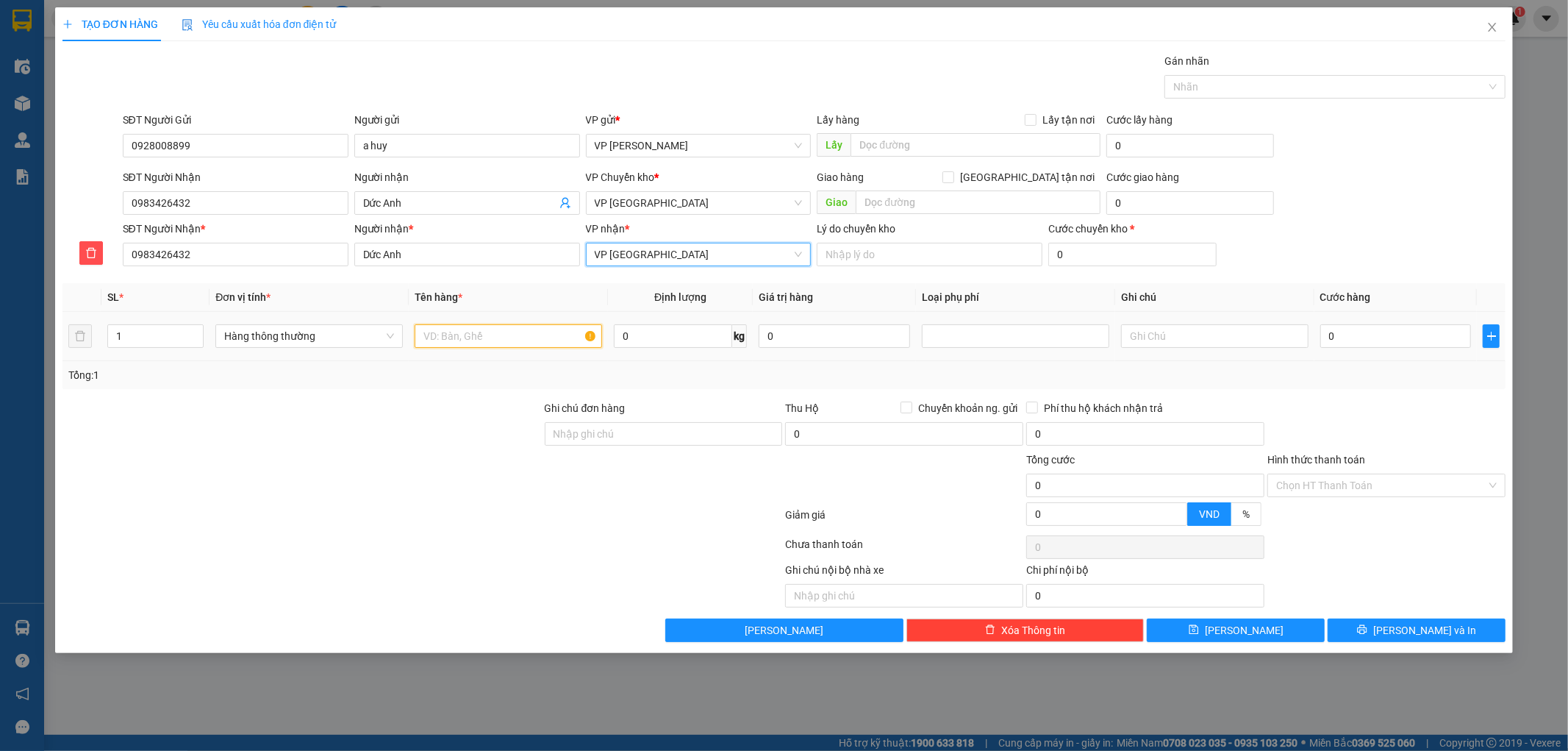
click at [516, 337] on input "text" at bounding box center [509, 335] width 188 height 23
type input "hct"
click at [1420, 347] on input "0" at bounding box center [1395, 335] width 151 height 23
click at [1420, 346] on input "0" at bounding box center [1395, 335] width 151 height 23
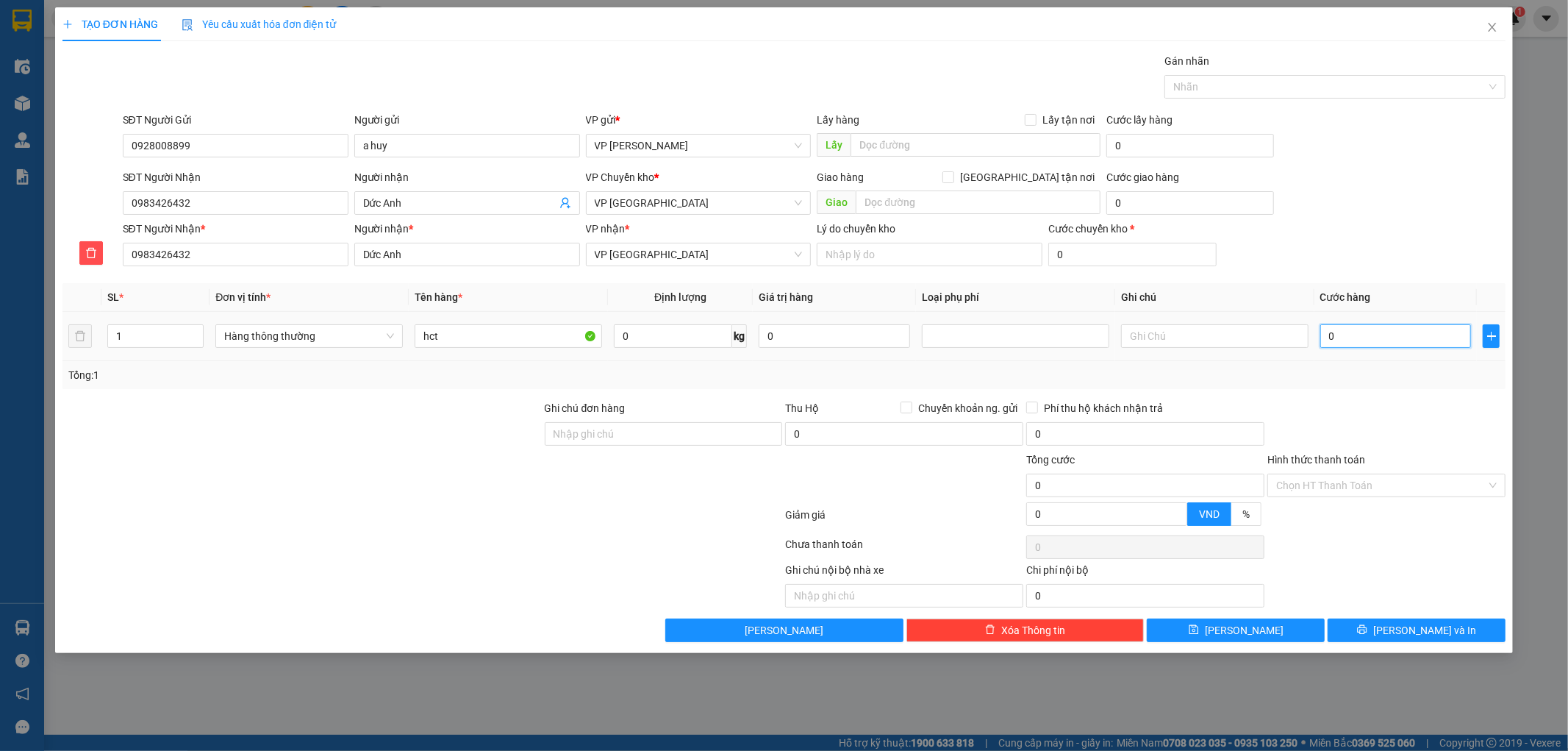
click at [1420, 346] on input "0" at bounding box center [1395, 335] width 151 height 23
type input "6"
type input "0"
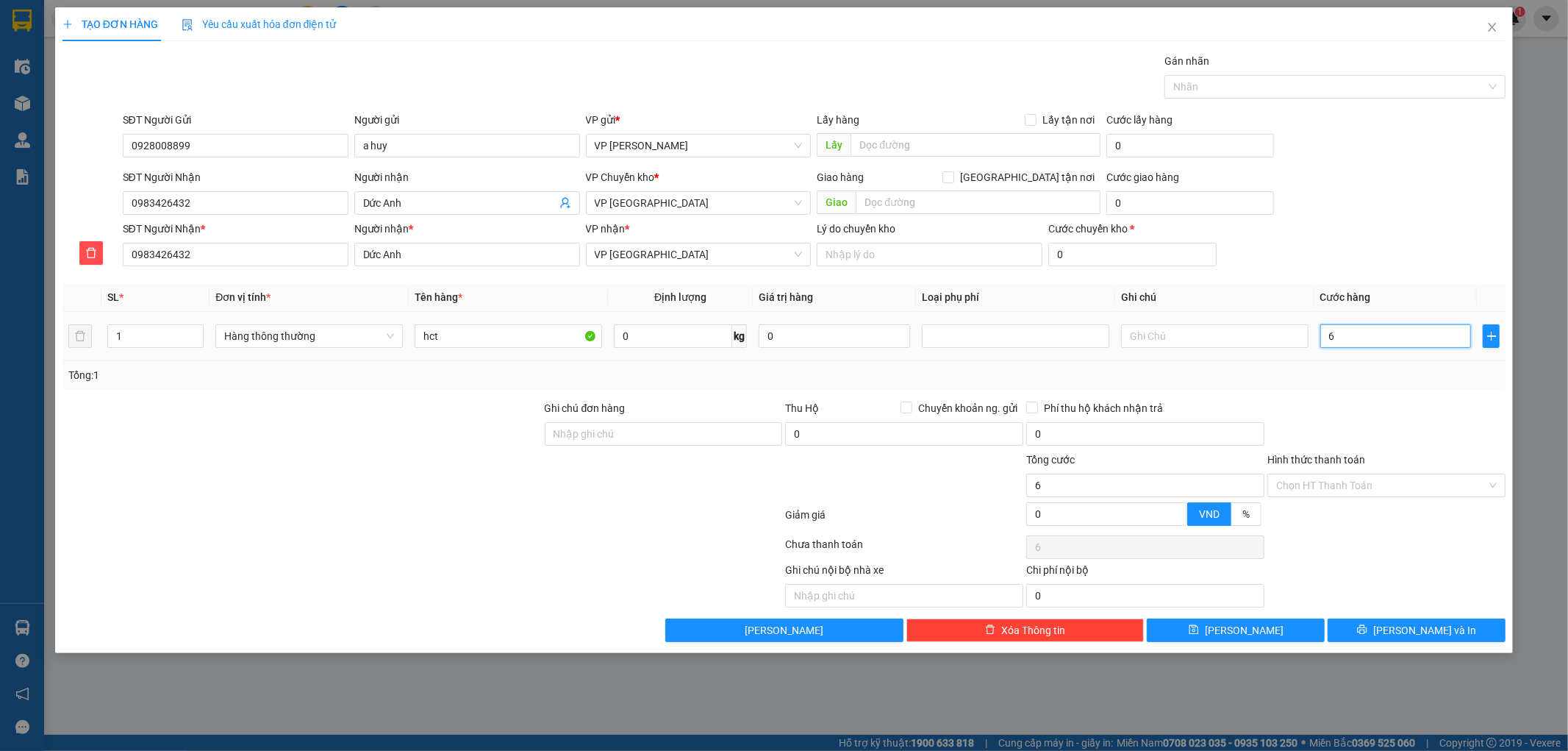
type input "0"
type input "04"
type input "4"
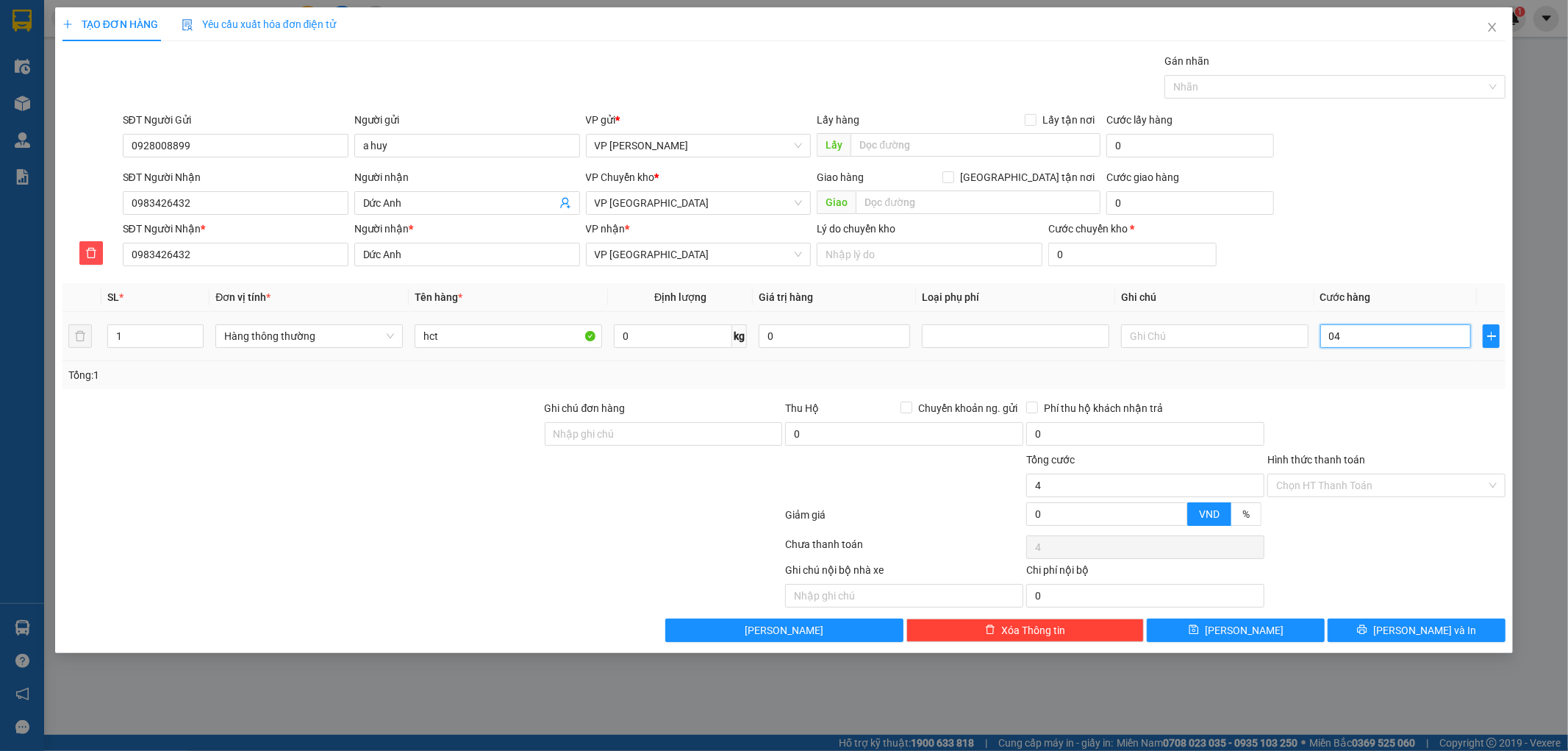
type input "040"
type input "40"
type input "04"
type input "4"
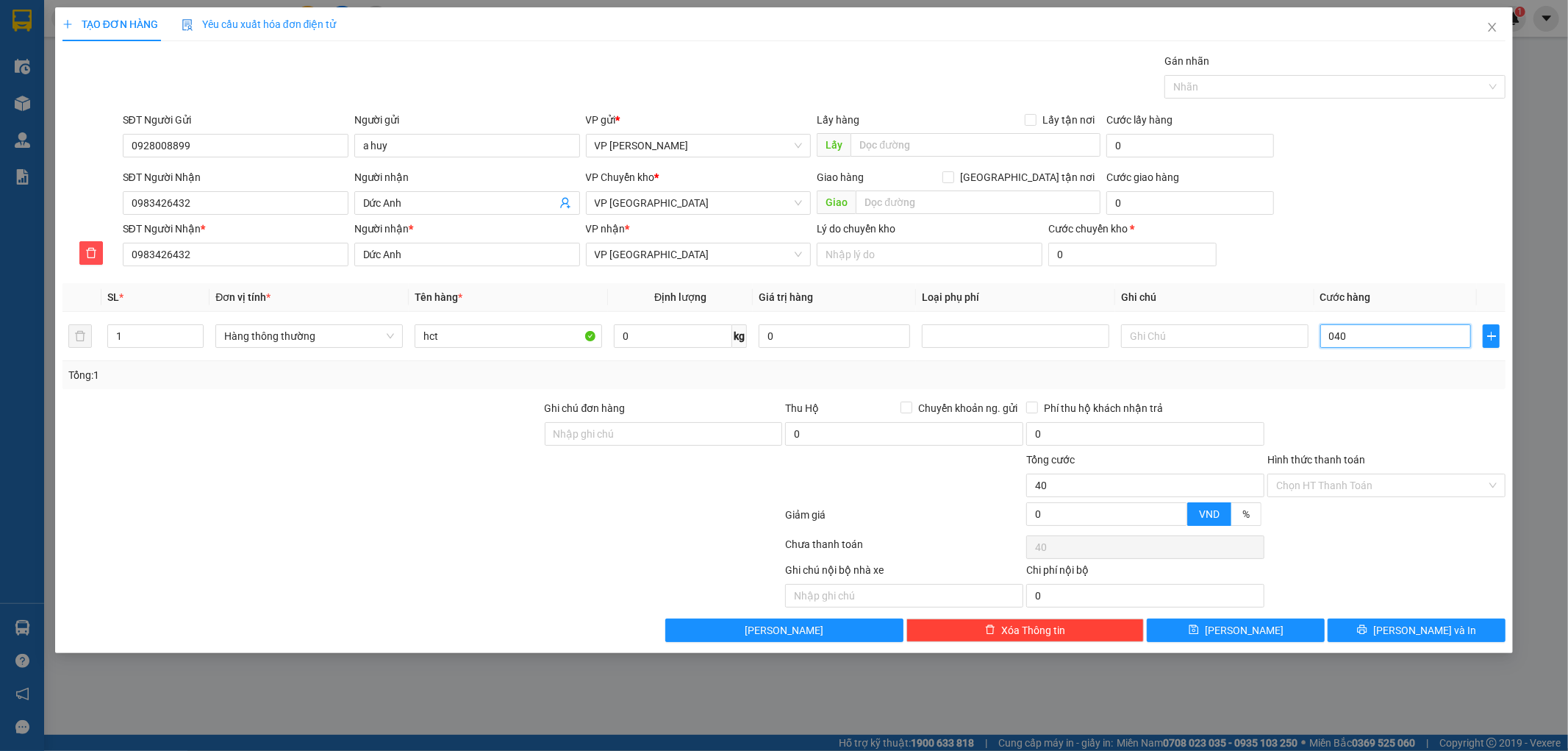
type input "4"
type input "0"
type input "40"
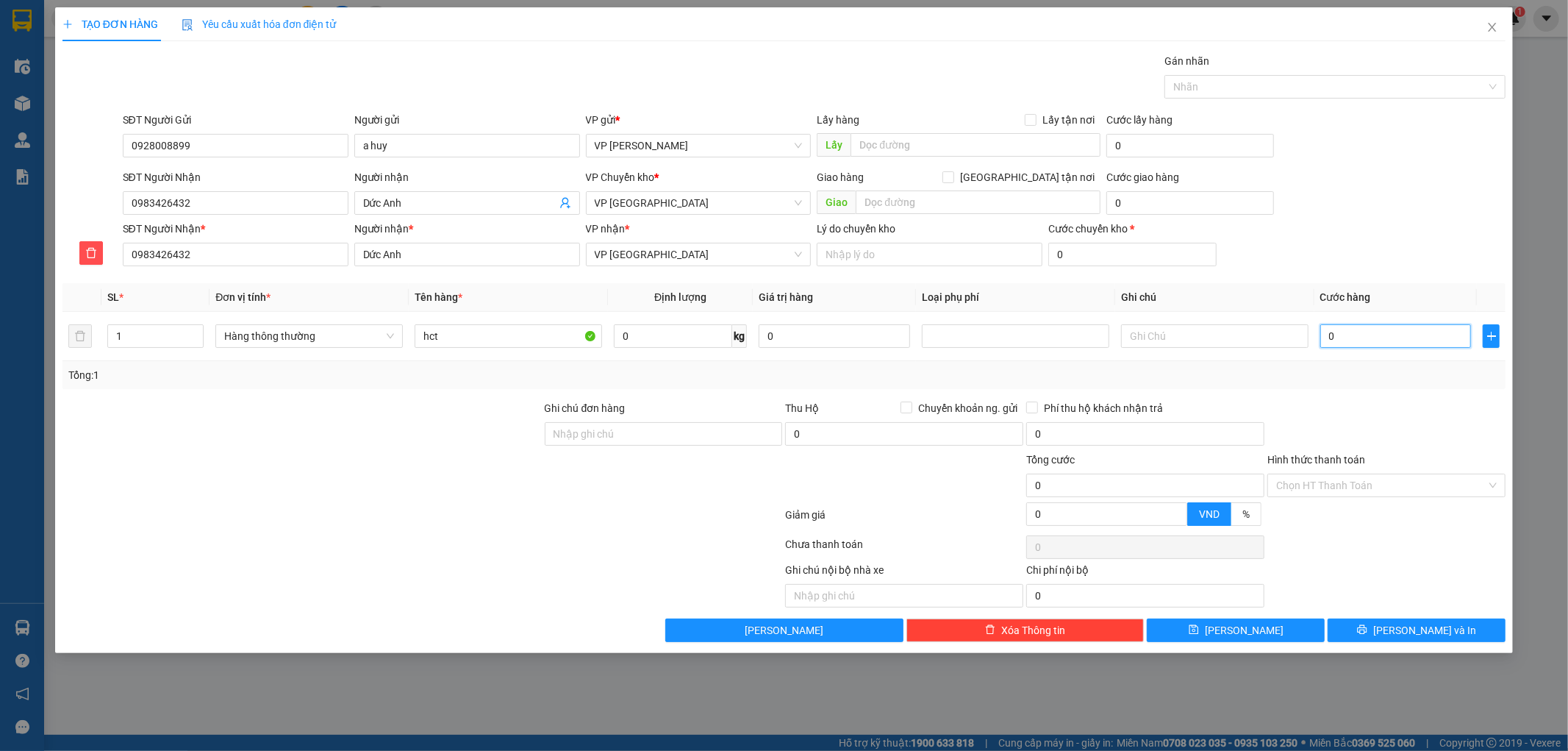
type input "40"
type input "40.000"
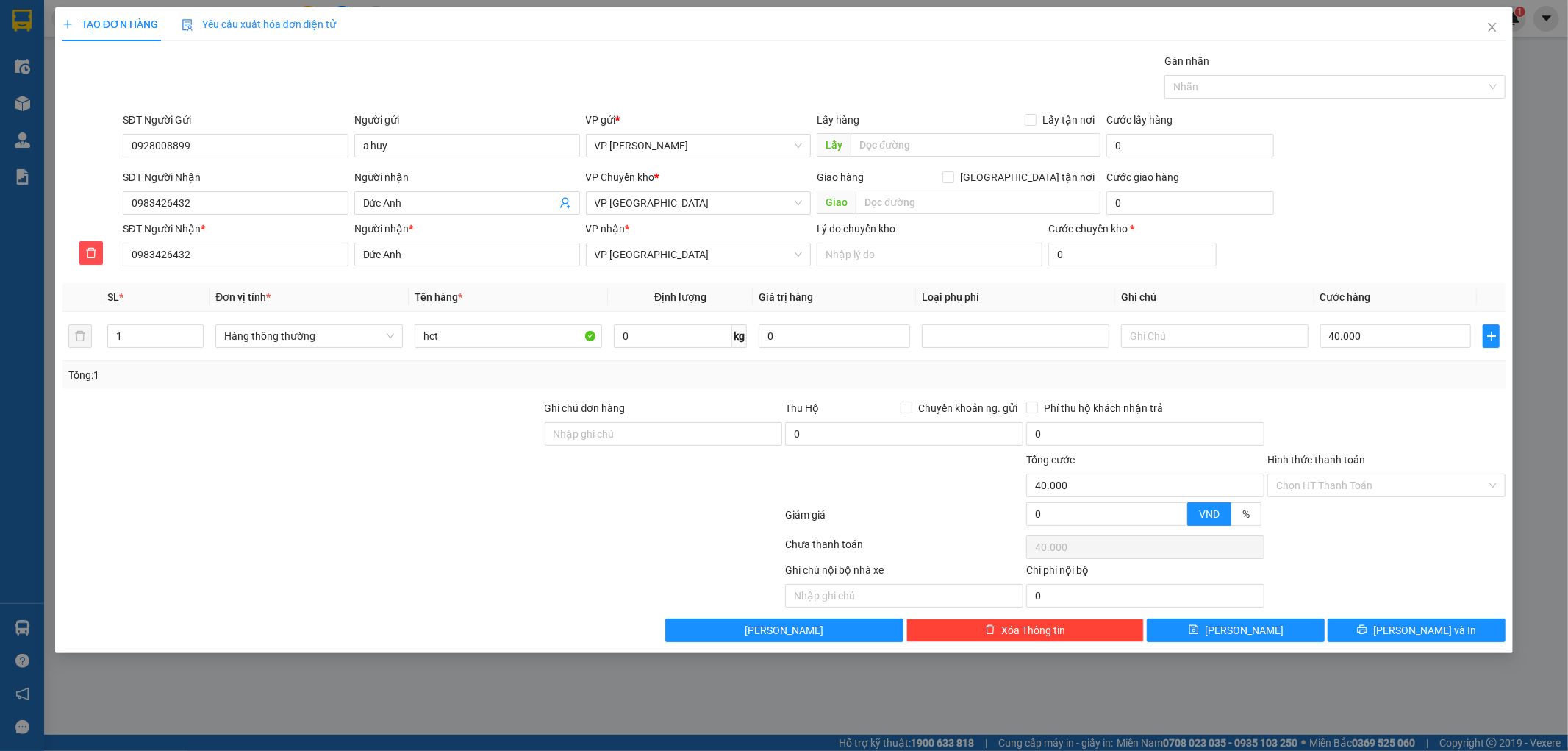
click at [1379, 394] on div "Transit Pickup Surcharge Ids Transit Deliver Surcharge Ids Transit Deliver Surc…" at bounding box center [785, 347] width 1444 height 589
click at [1421, 486] on input "Hình thức thanh toán" at bounding box center [1381, 485] width 210 height 22
click at [1379, 400] on div at bounding box center [1386, 425] width 241 height 51
click at [1451, 637] on button "[PERSON_NAME] và In" at bounding box center [1416, 630] width 178 height 23
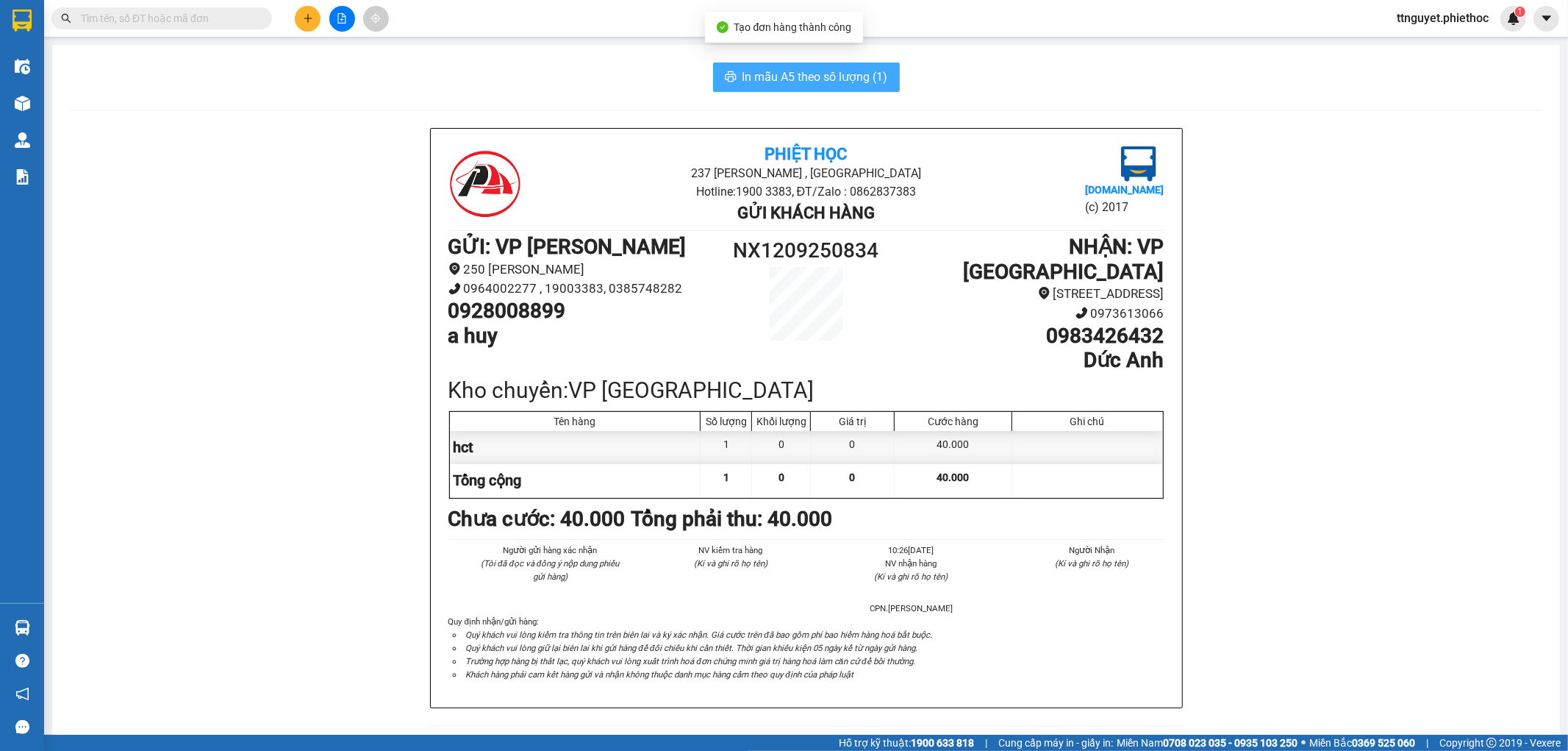
click at [780, 66] on button "In mẫu A5 theo số lượng (1)" at bounding box center [806, 77] width 187 height 30
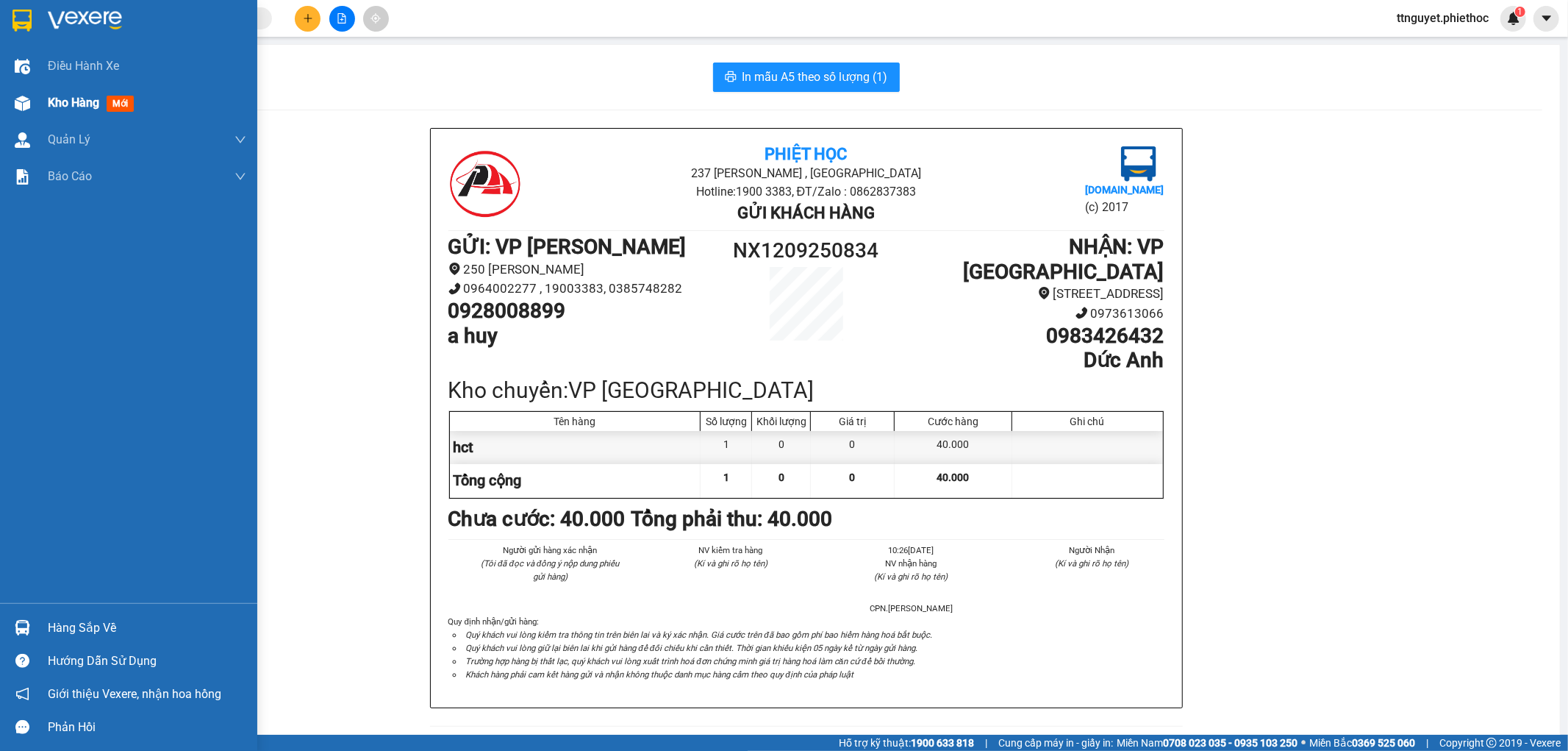
click at [69, 104] on span "Kho hàng" at bounding box center [73, 102] width 51 height 14
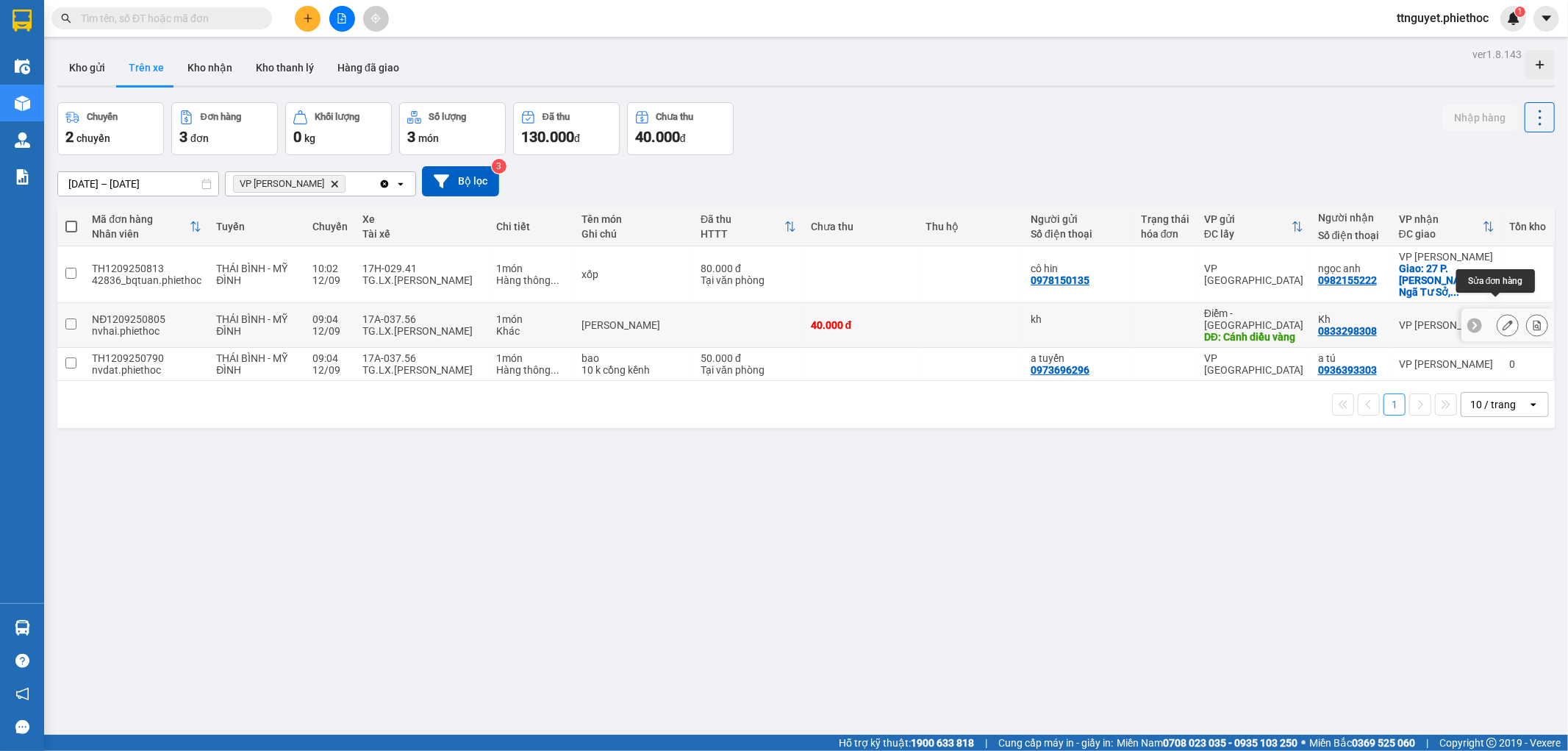
click at [1498, 313] on button at bounding box center [1507, 326] width 20 height 26
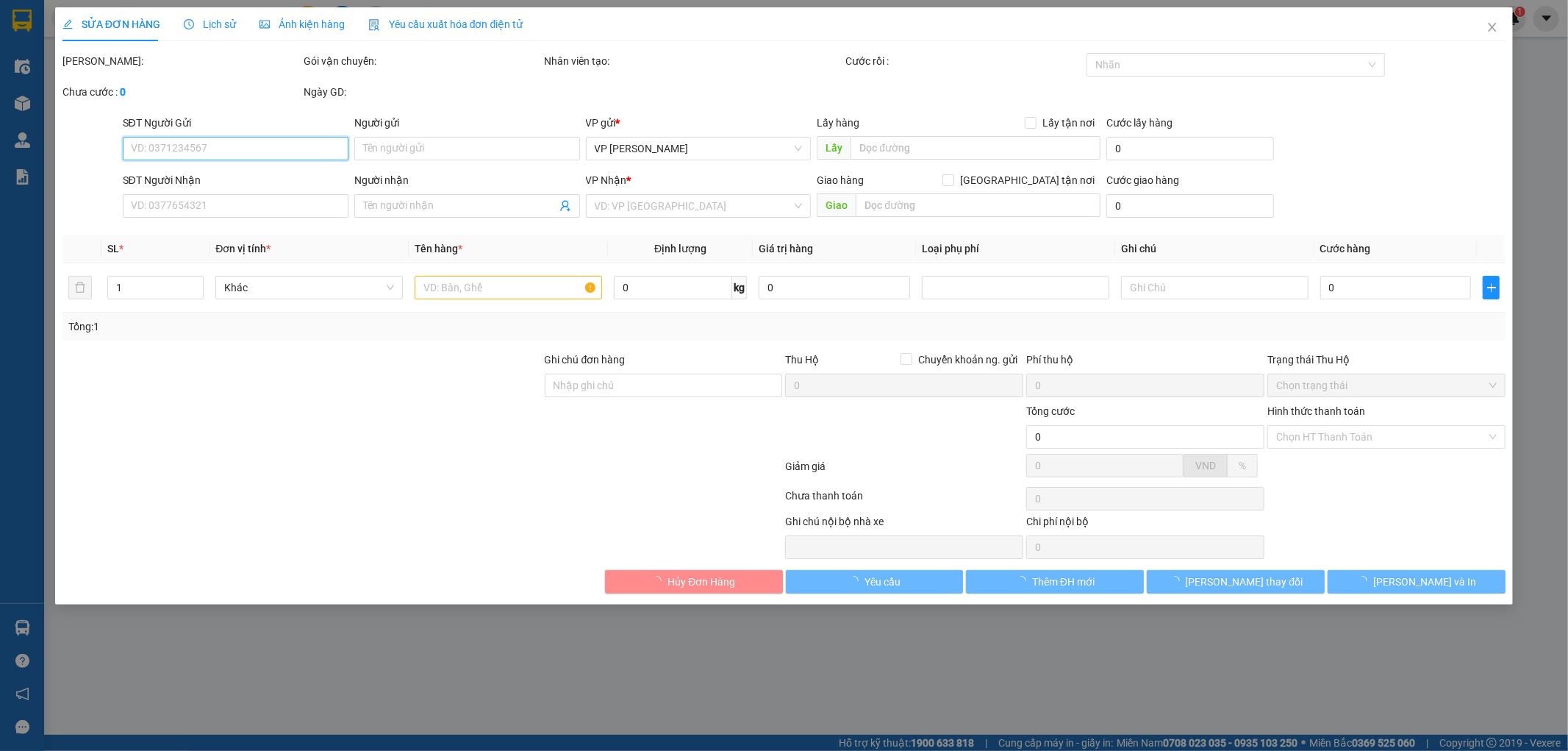
type input "kh"
type input "Cánh diều vàng"
type input "5.000"
type input "0833298308"
type input "Kh"
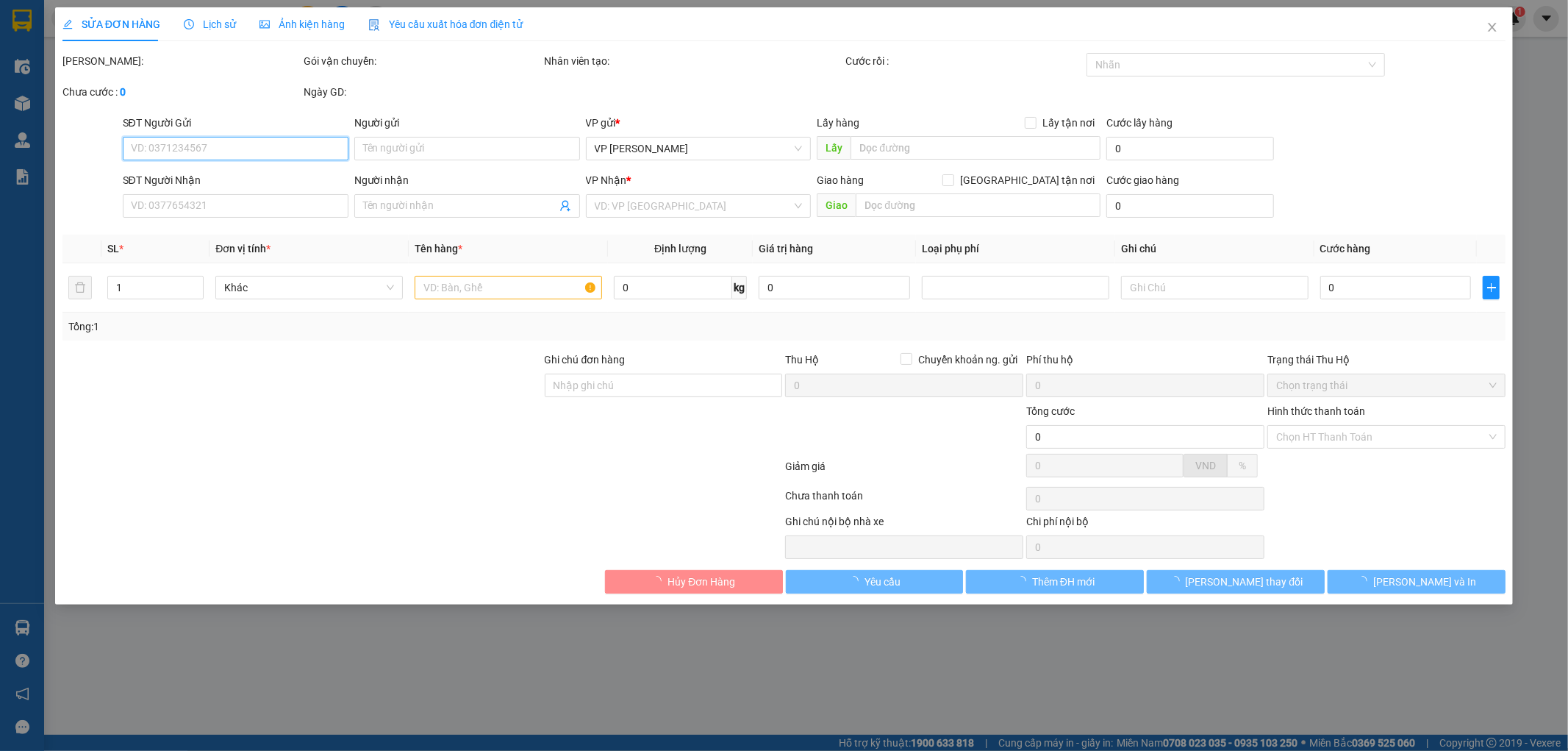
type input "35.000"
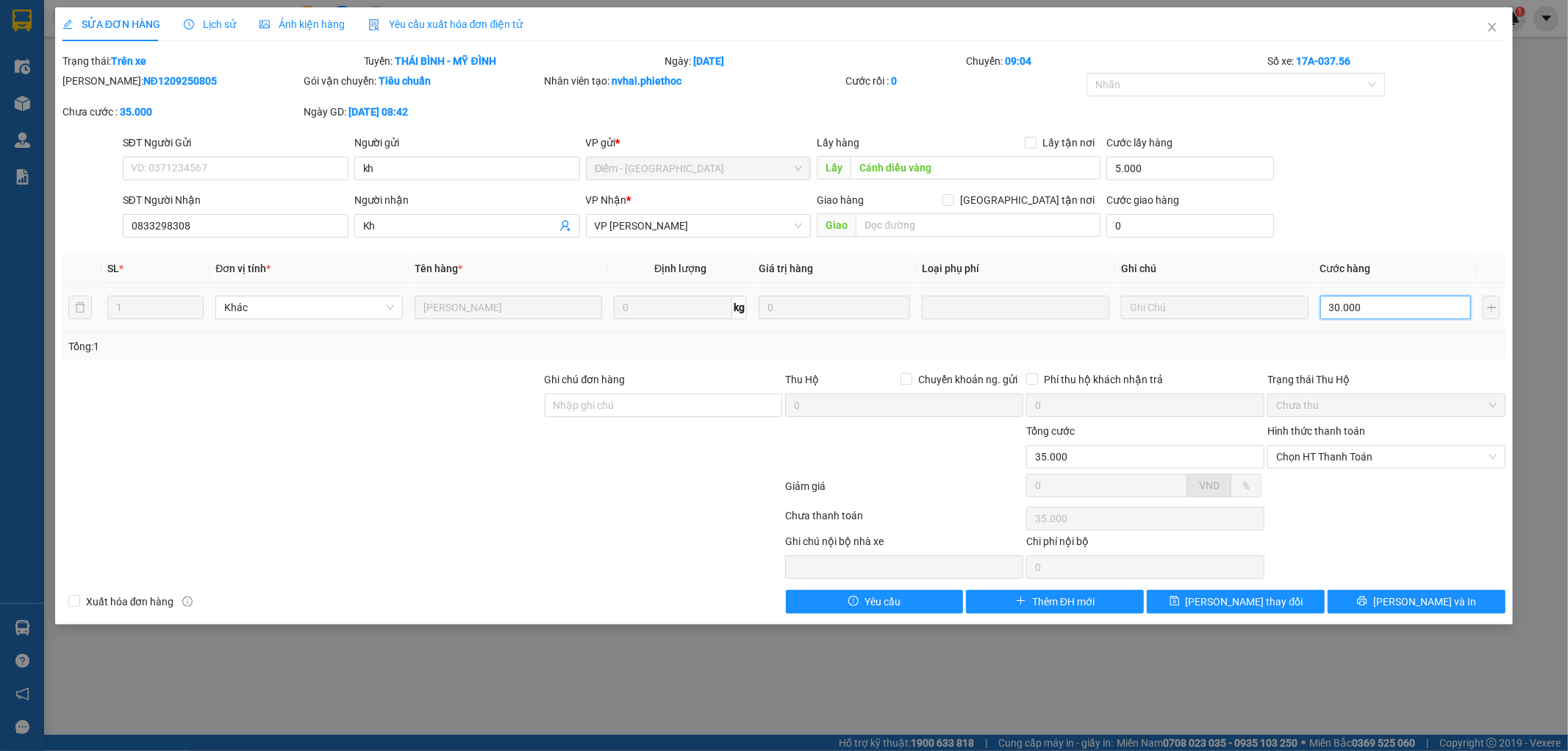
click at [1383, 307] on input "30.000" at bounding box center [1395, 307] width 151 height 23
type input "0"
type input "5.000"
type input "02"
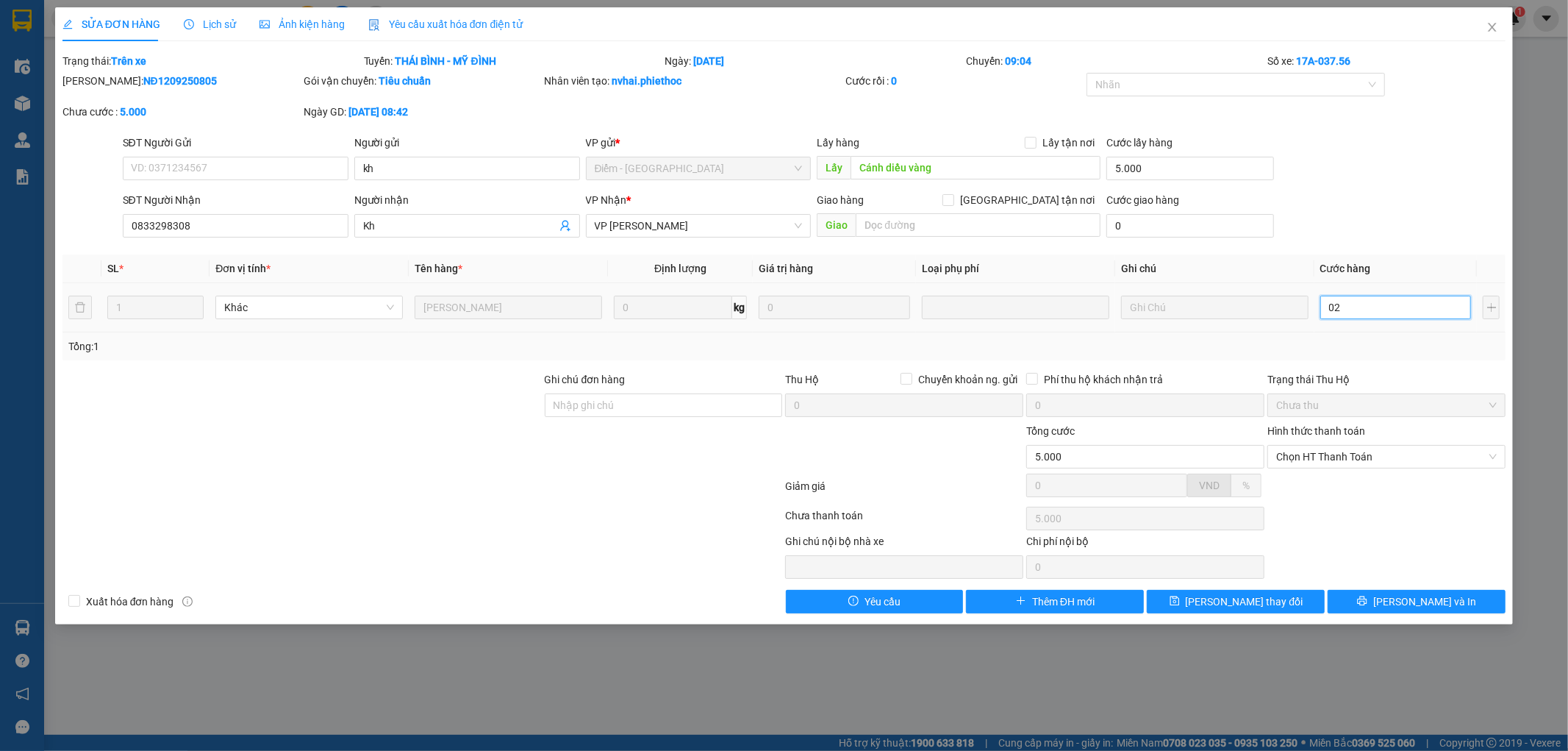
type input "5.002"
type input "025"
type input "5.025"
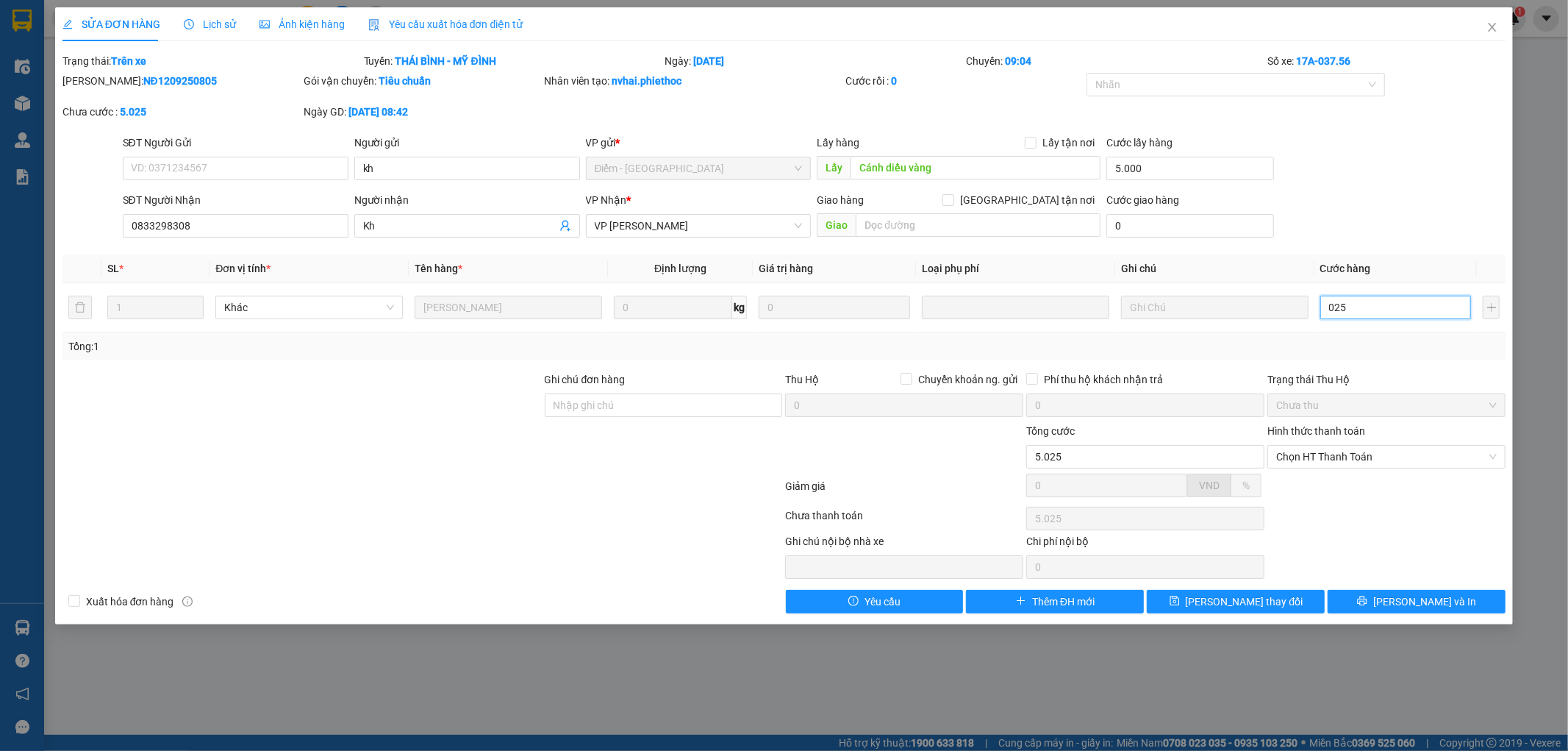
type input "025"
type input "30.000"
type input "25.000"
click at [1421, 226] on div "SĐT Người Nhận 0833298308 Người nhận Kh VP Nhận * VP [PERSON_NAME] hàng Giao tậ…" at bounding box center [814, 218] width 1389 height 51
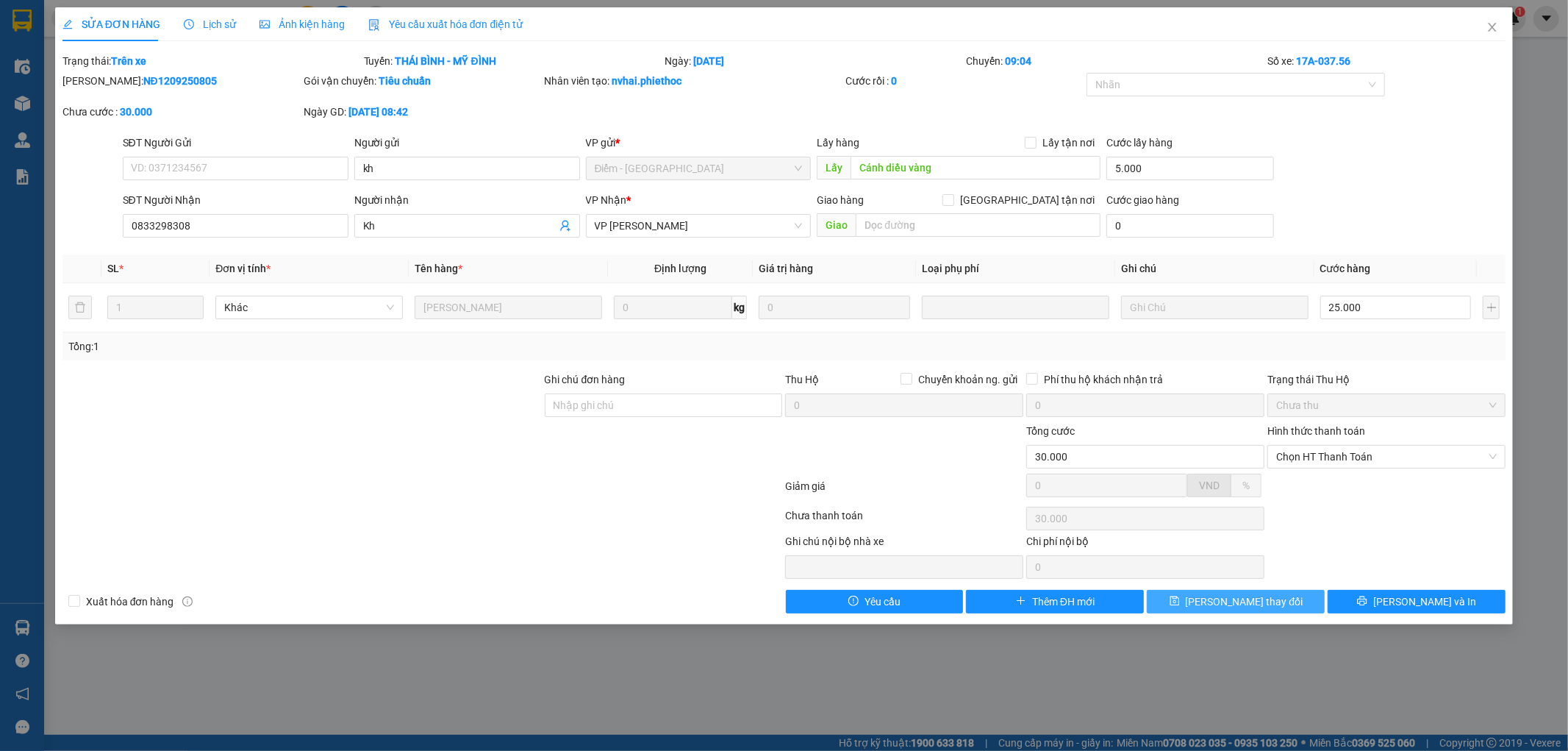
click at [1225, 604] on span "[PERSON_NAME] thay đổi" at bounding box center [1244, 601] width 117 height 16
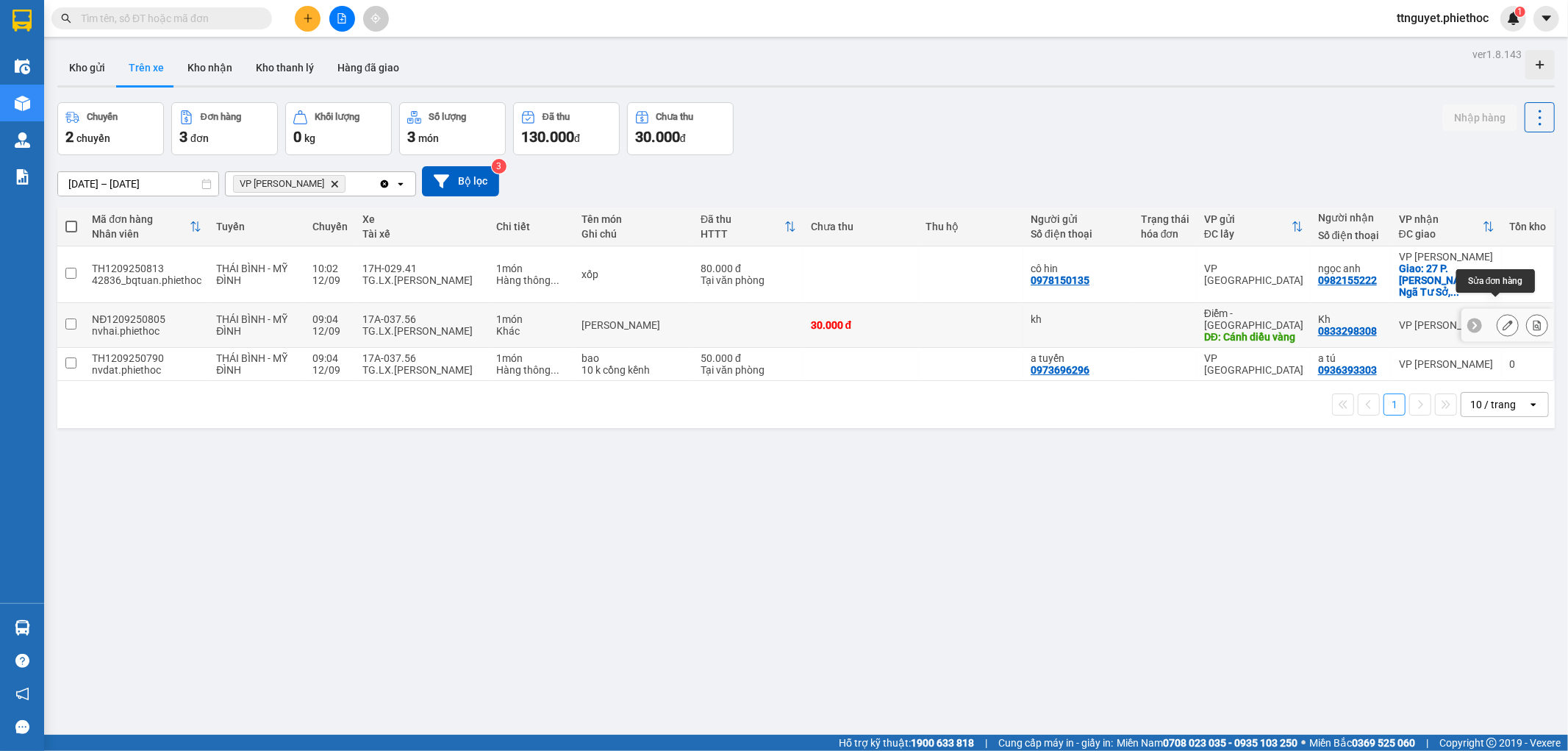
click at [1502, 320] on icon at bounding box center [1507, 326] width 11 height 11
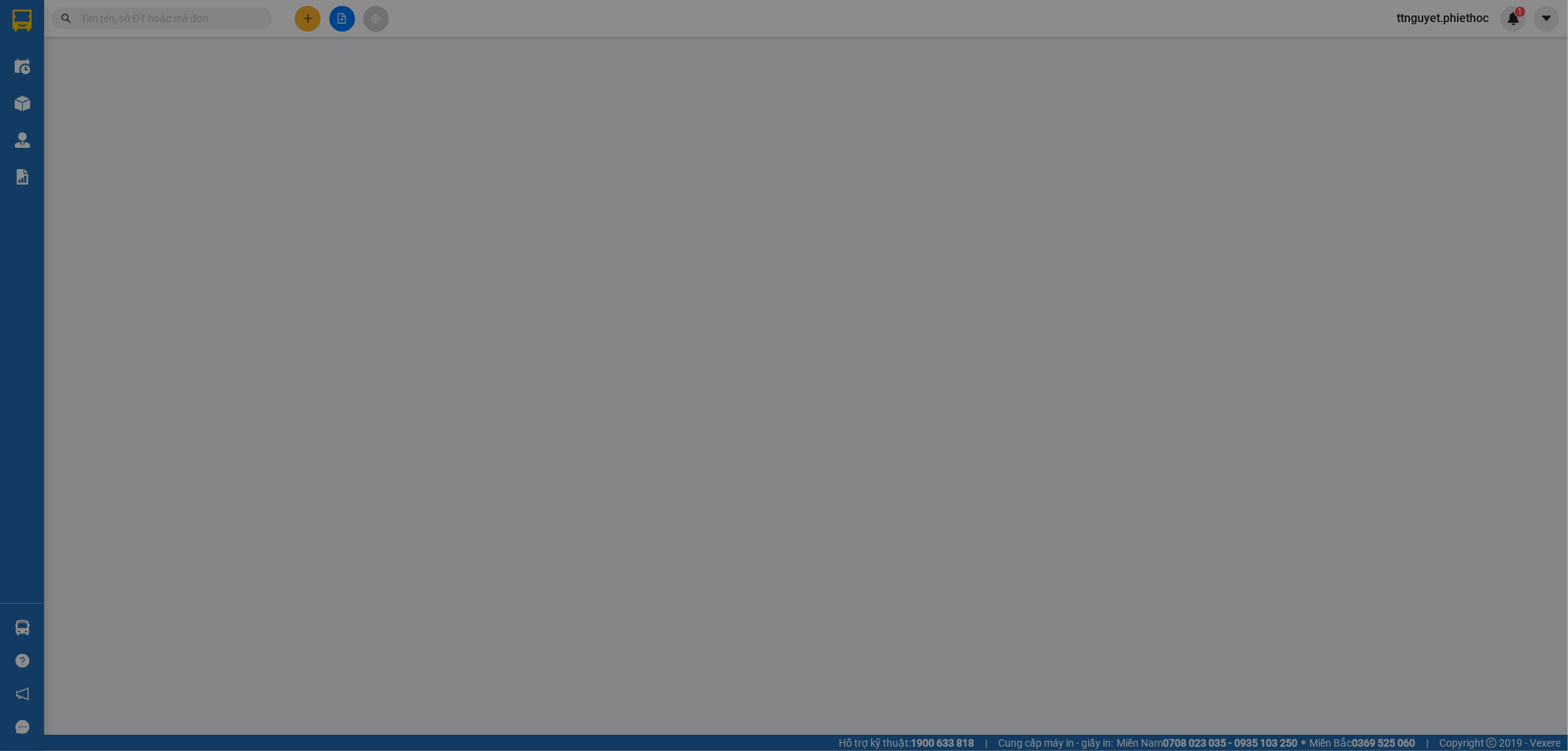
type input "kh"
type input "Cánh diều vàng"
type input "5.000"
type input "0833298308"
type input "Kh"
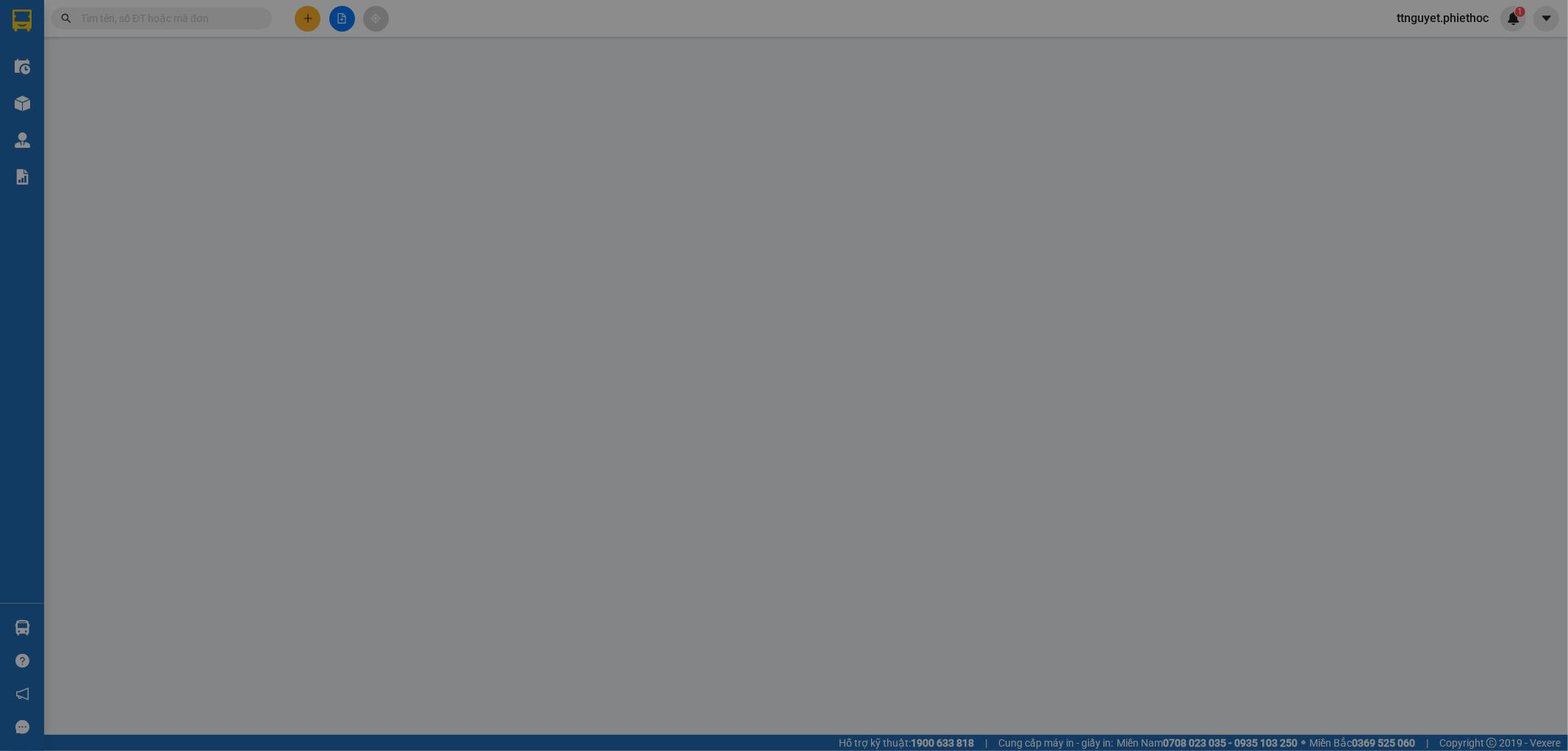
type input "30.000"
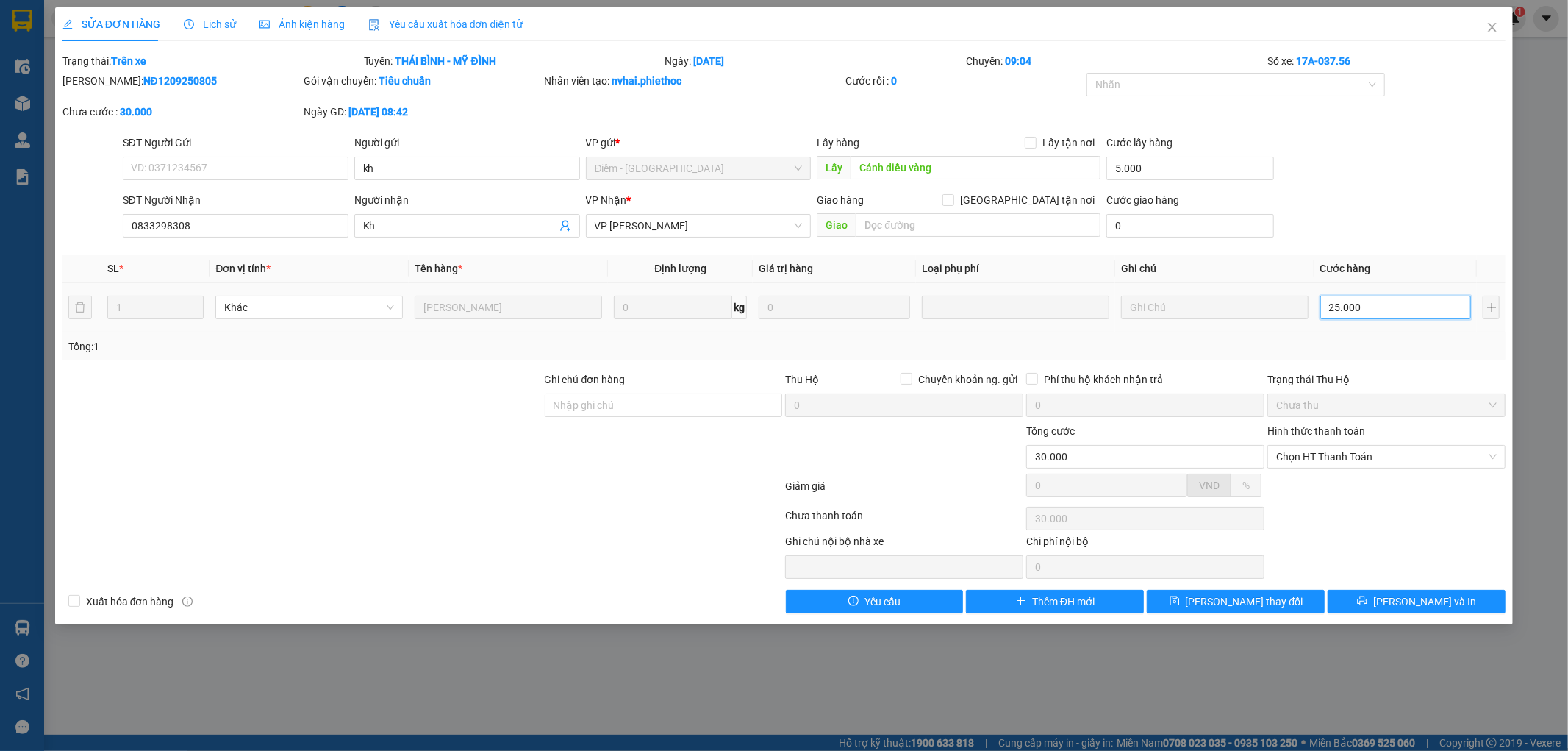
click at [1366, 310] on input "25.000" at bounding box center [1395, 307] width 151 height 23
type input "5.000"
type input "0"
type input "5.003"
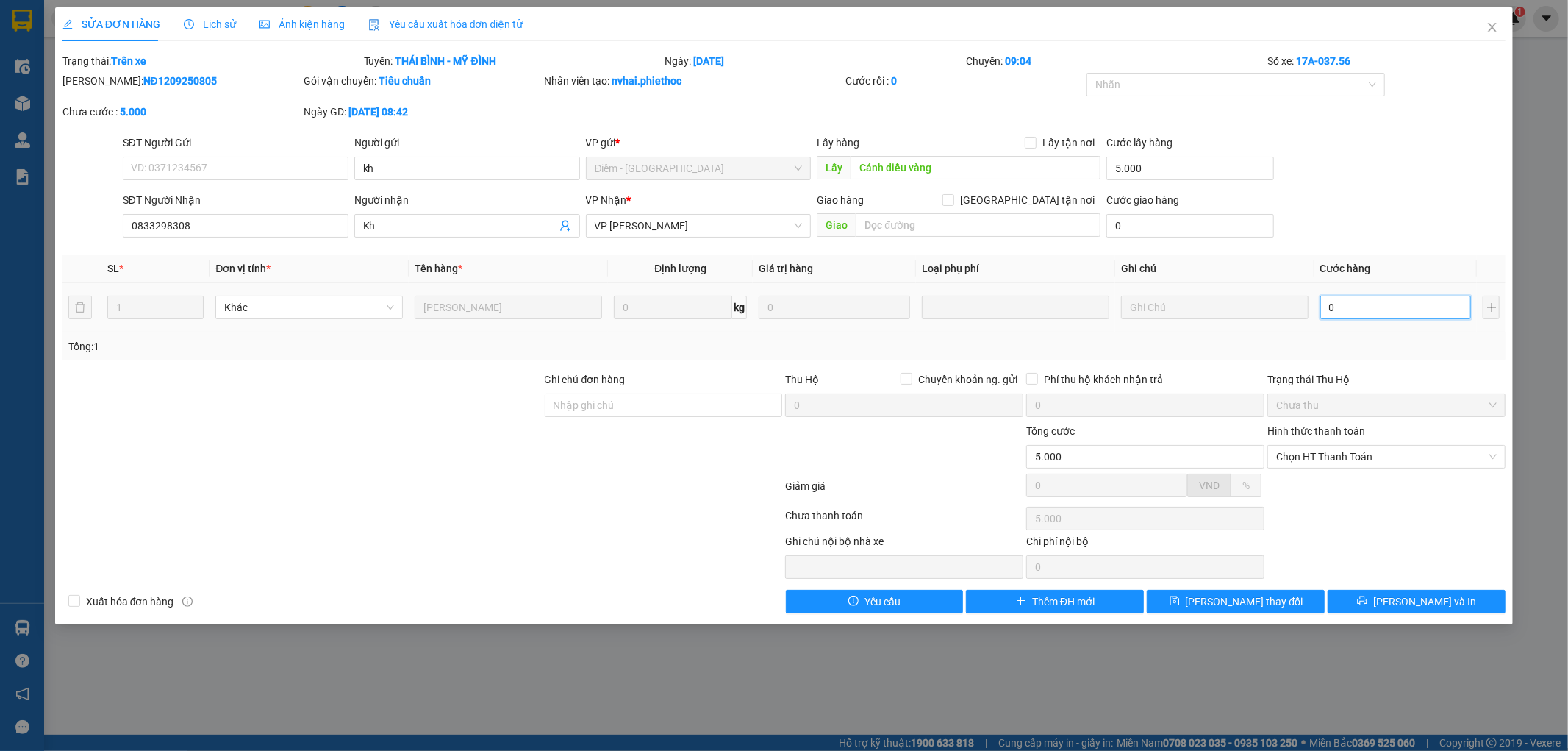
type input "5.003"
type input "03"
type input "5.030"
type input "030"
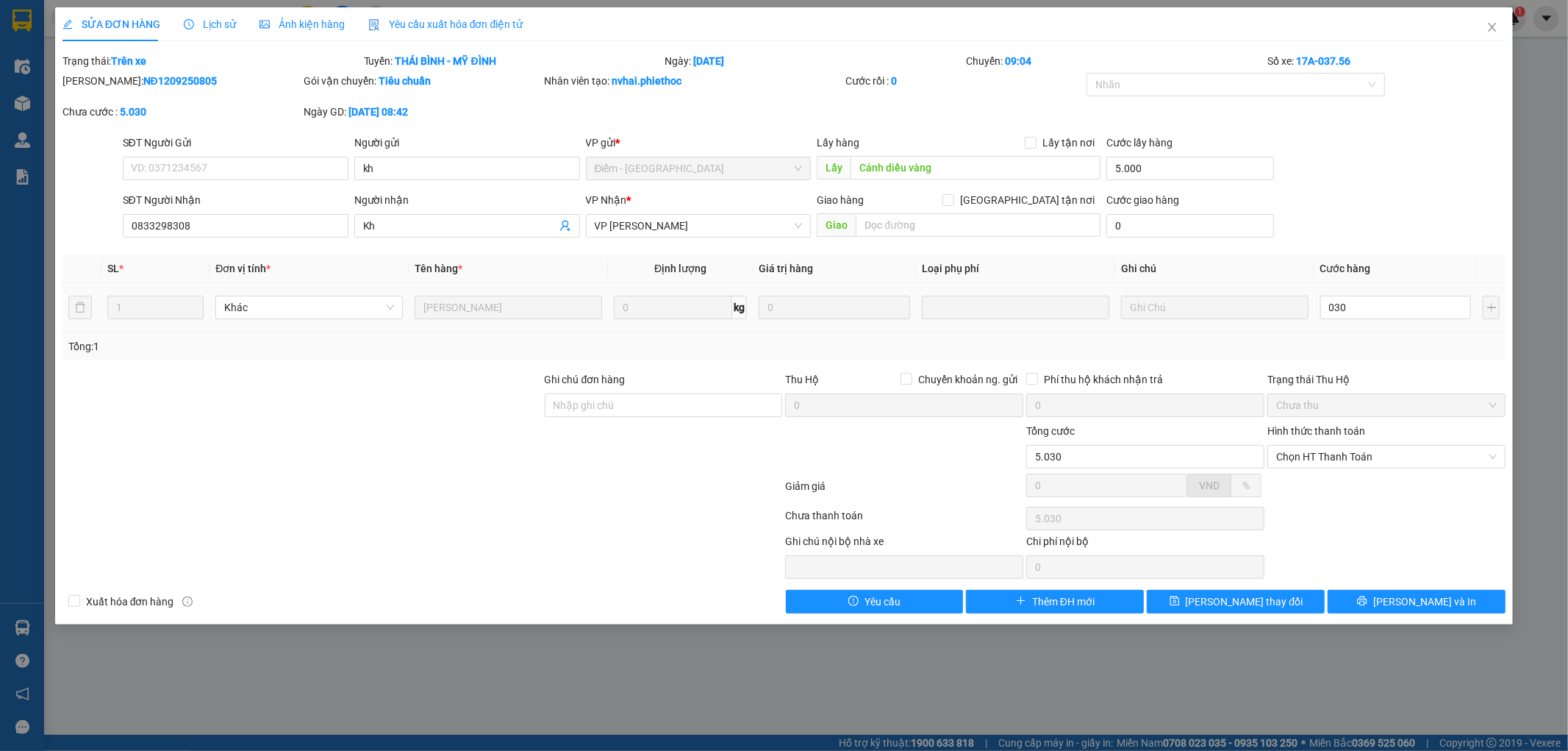
type input "35.000"
type input "30.000"
click at [1354, 326] on td "30.000" at bounding box center [1396, 307] width 163 height 49
click at [1246, 598] on span "[PERSON_NAME] thay đổi" at bounding box center [1244, 601] width 117 height 16
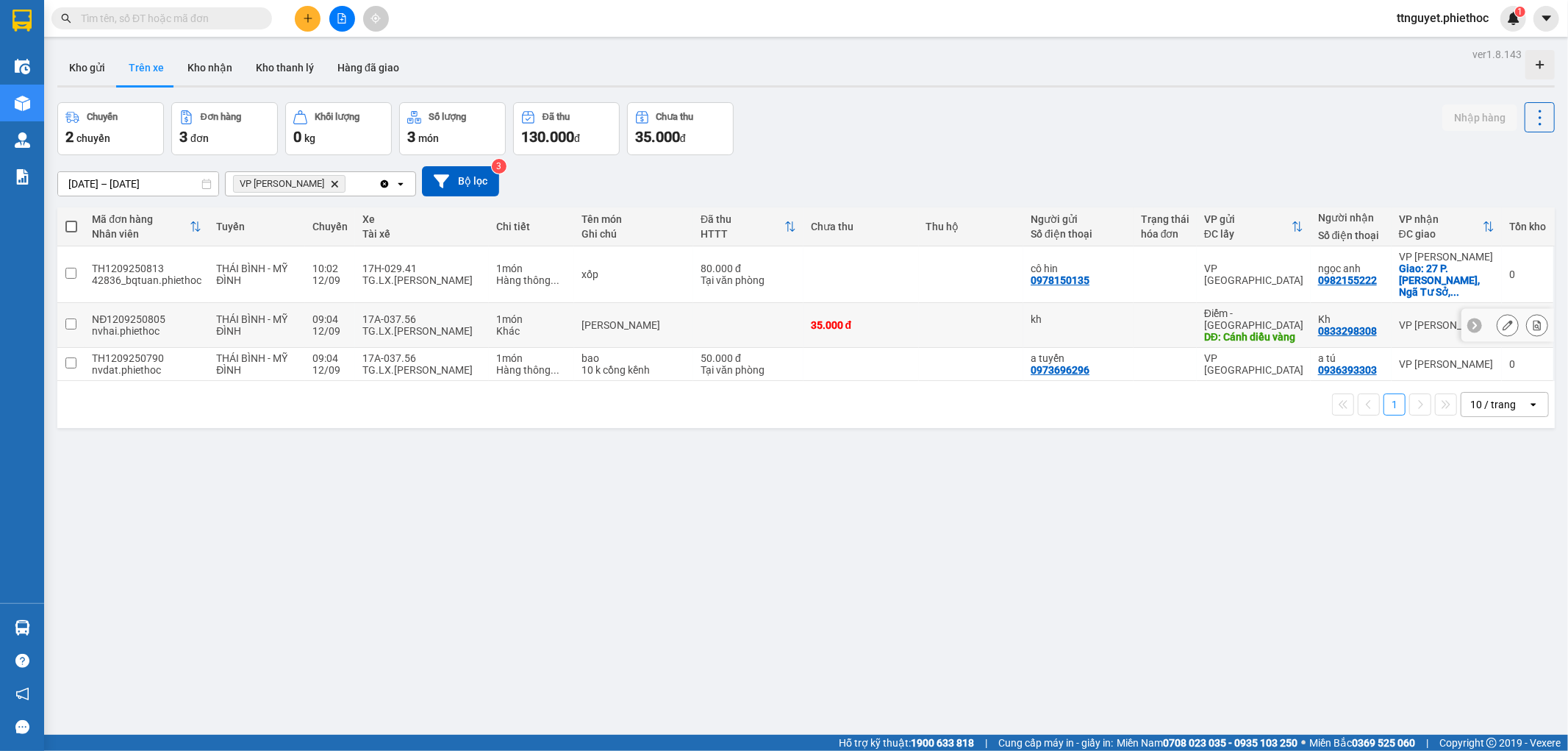
click at [76, 307] on td at bounding box center [71, 325] width 27 height 45
checkbox input "true"
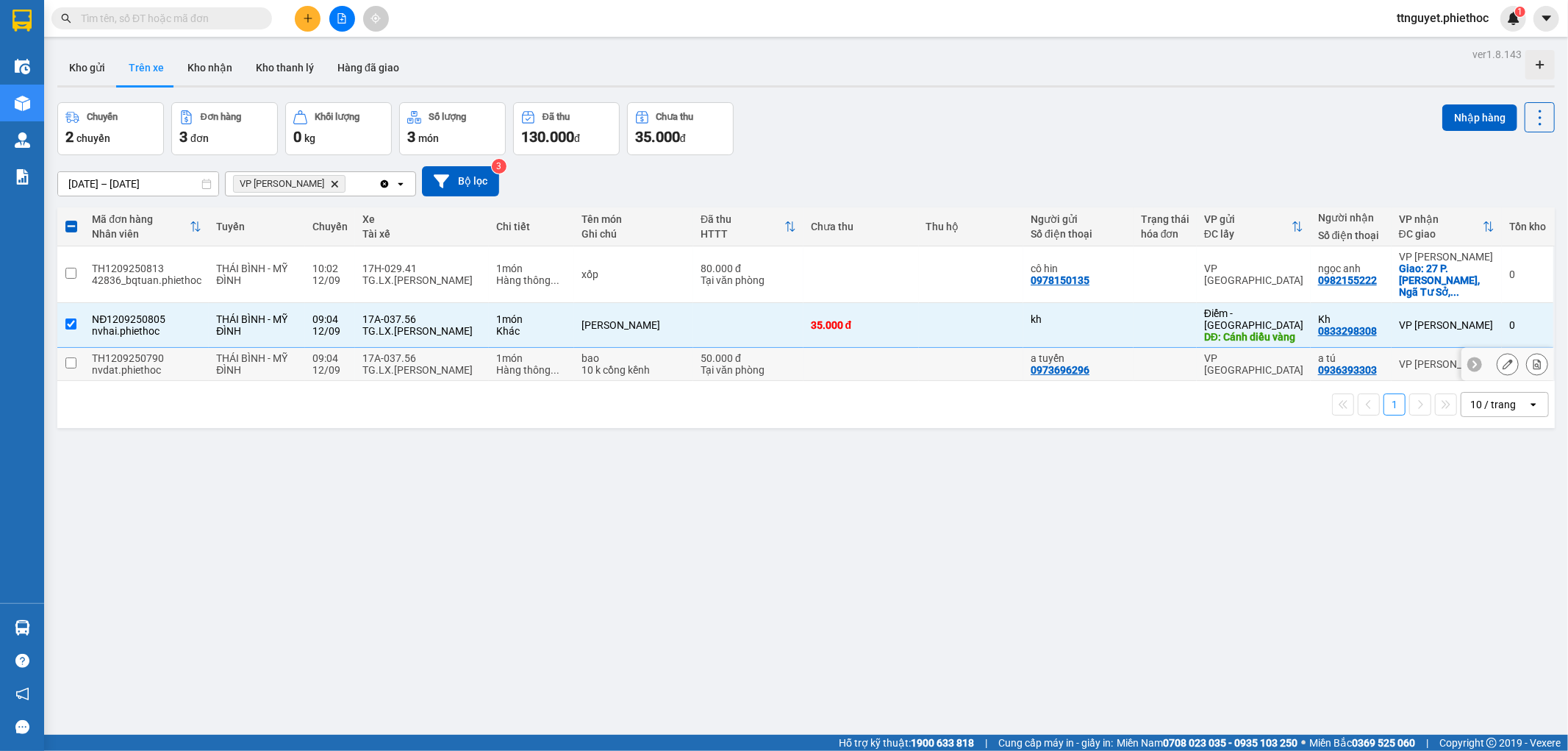
click at [76, 347] on td at bounding box center [71, 364] width 27 height 33
checkbox input "true"
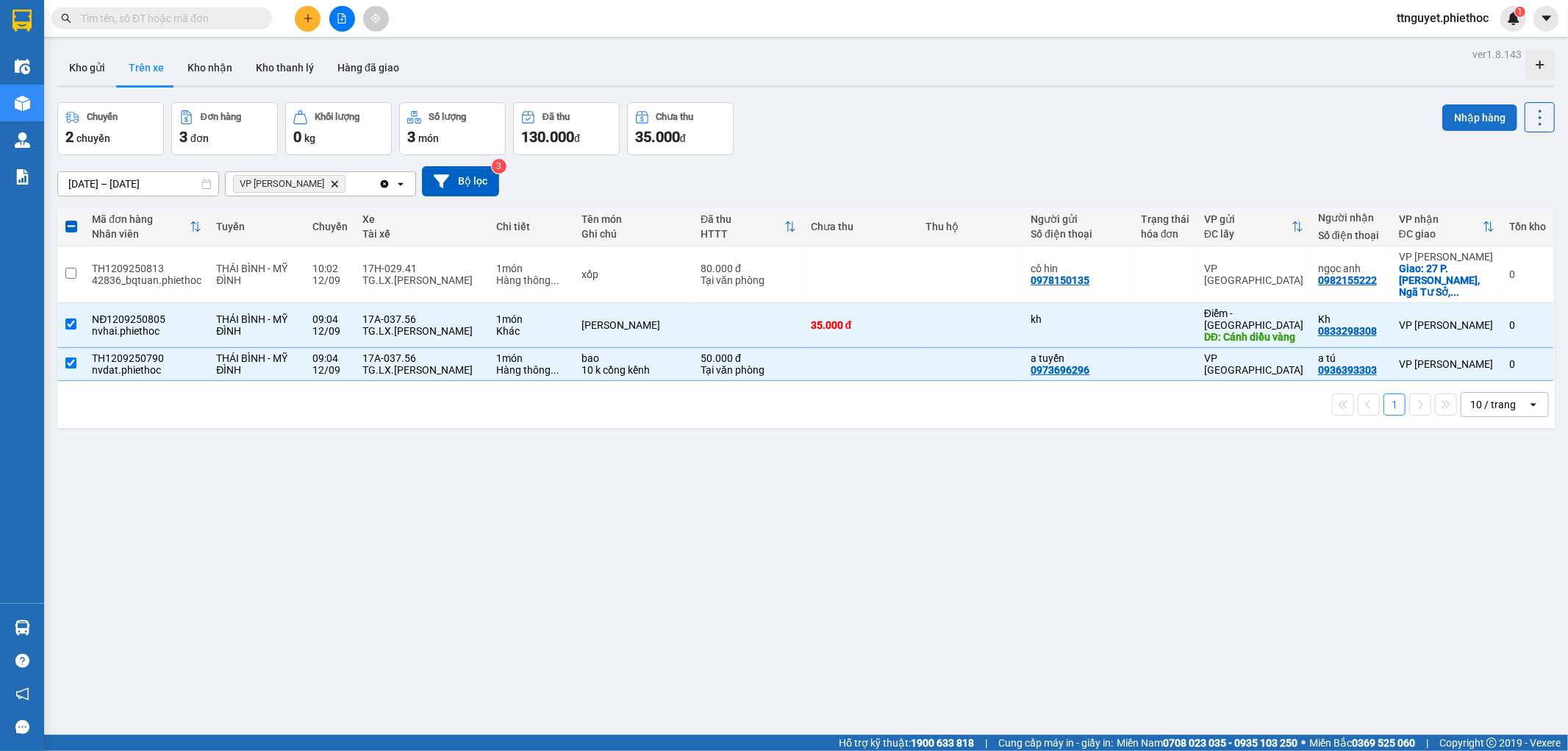
click at [1456, 118] on button "Nhập hàng" at bounding box center [1479, 117] width 75 height 26
checkbox input "false"
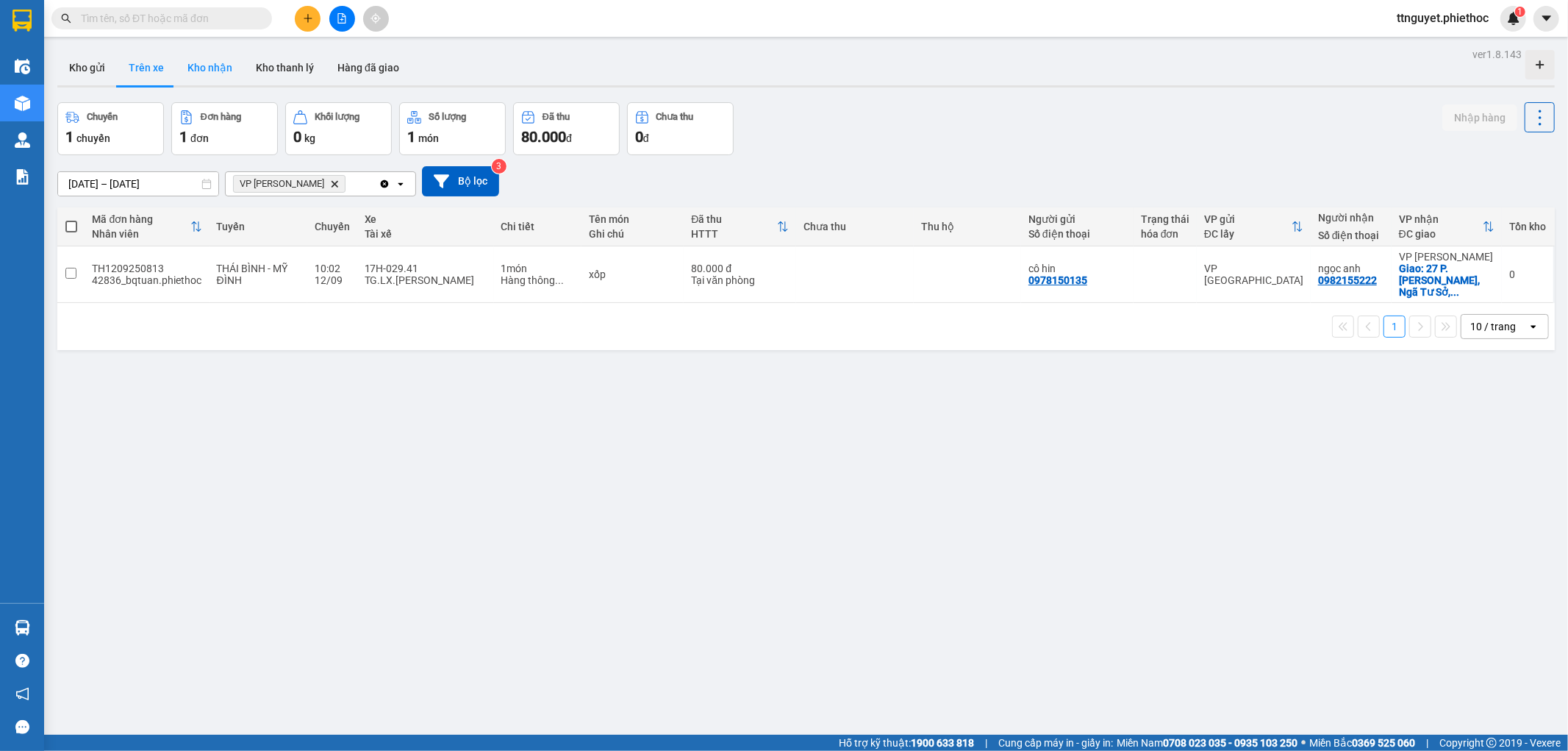
click at [192, 69] on button "Kho nhận" at bounding box center [210, 67] width 68 height 36
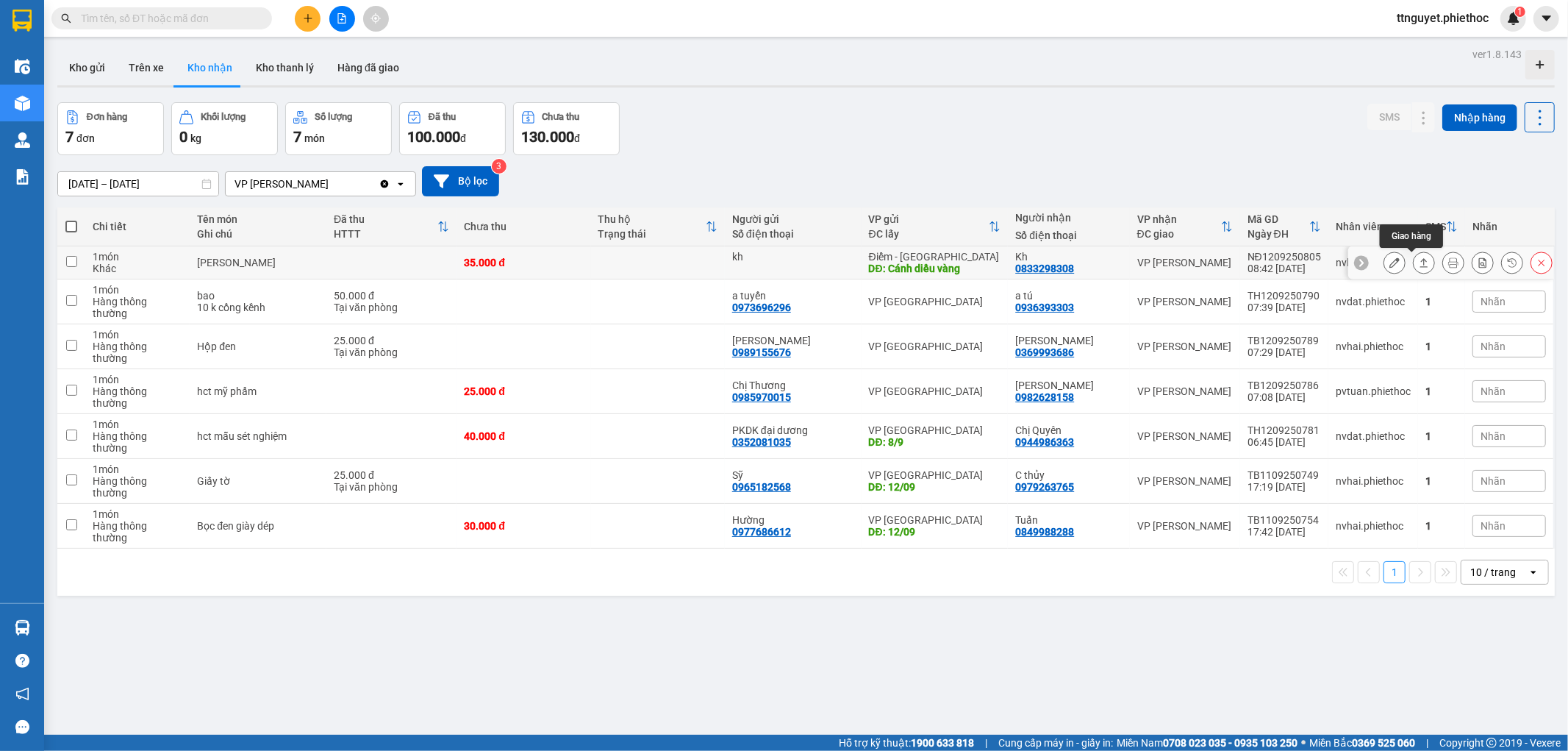
click at [1420, 261] on icon at bounding box center [1424, 263] width 8 height 9
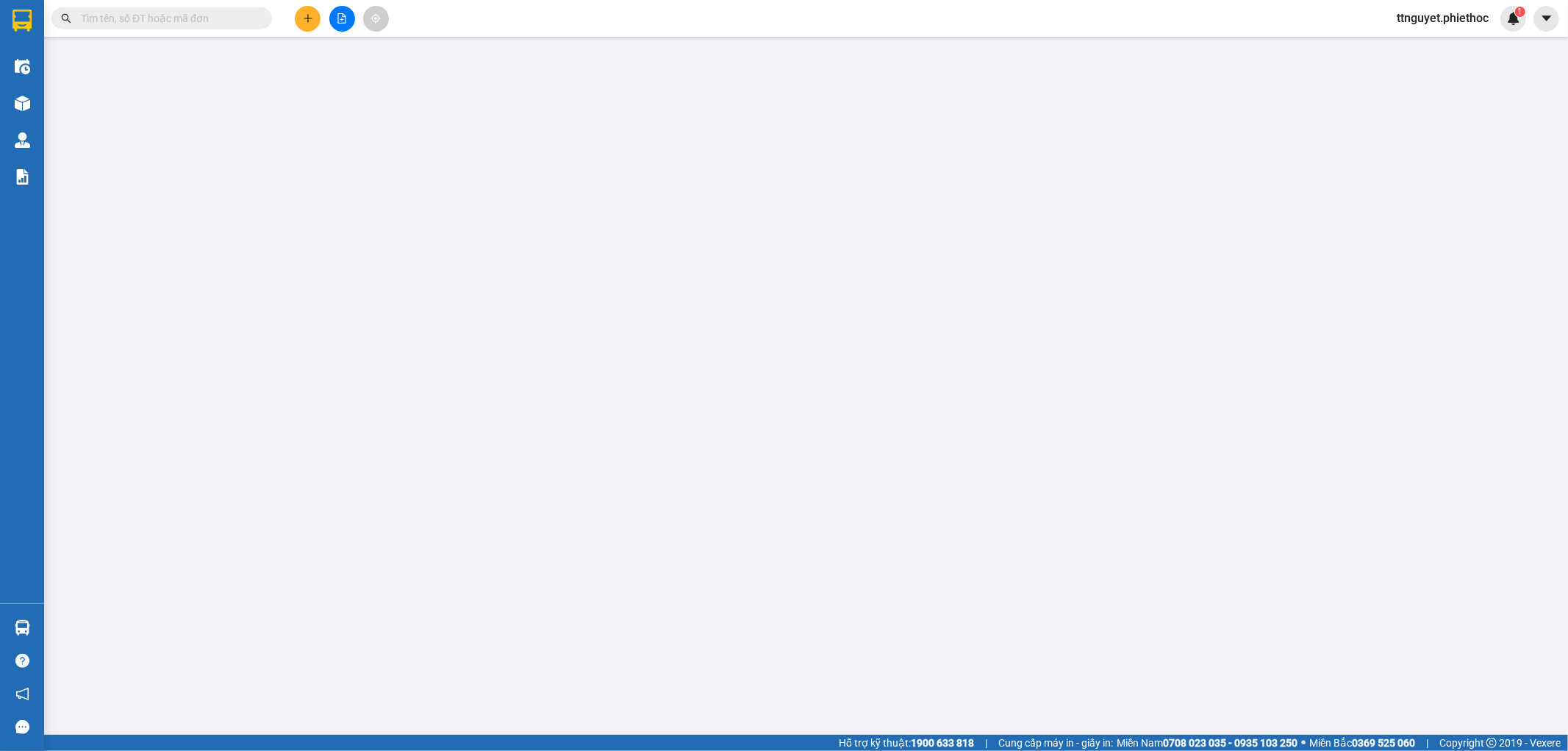
type input "kh"
type input "Cánh diều vàng"
type input "5.000"
type input "0833298308"
type input "Kh"
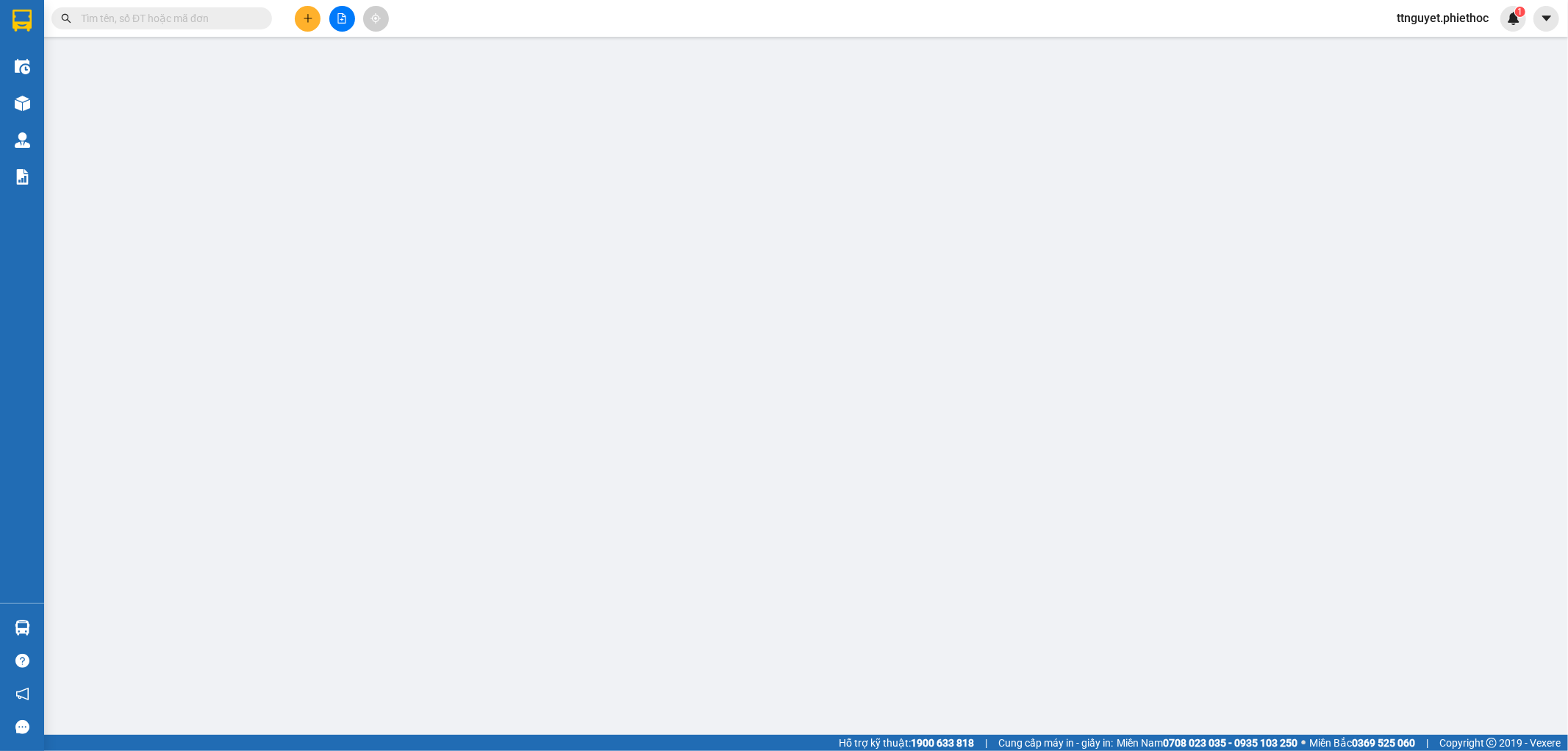
type input "35.000"
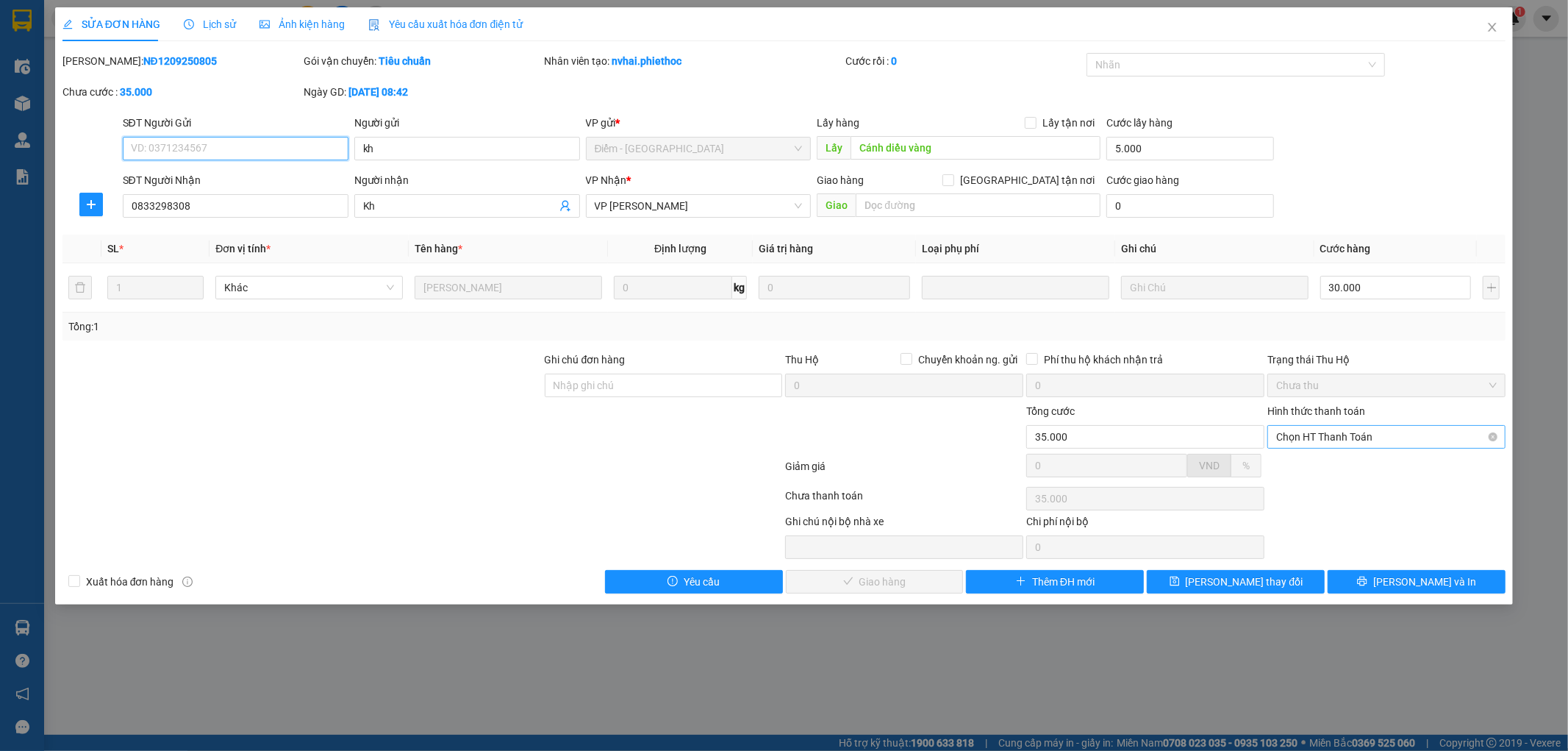
click at [1349, 436] on span "Chọn HT Thanh Toán" at bounding box center [1386, 436] width 220 height 22
click at [1345, 464] on div "Tại văn phòng" at bounding box center [1386, 466] width 220 height 16
type input "0"
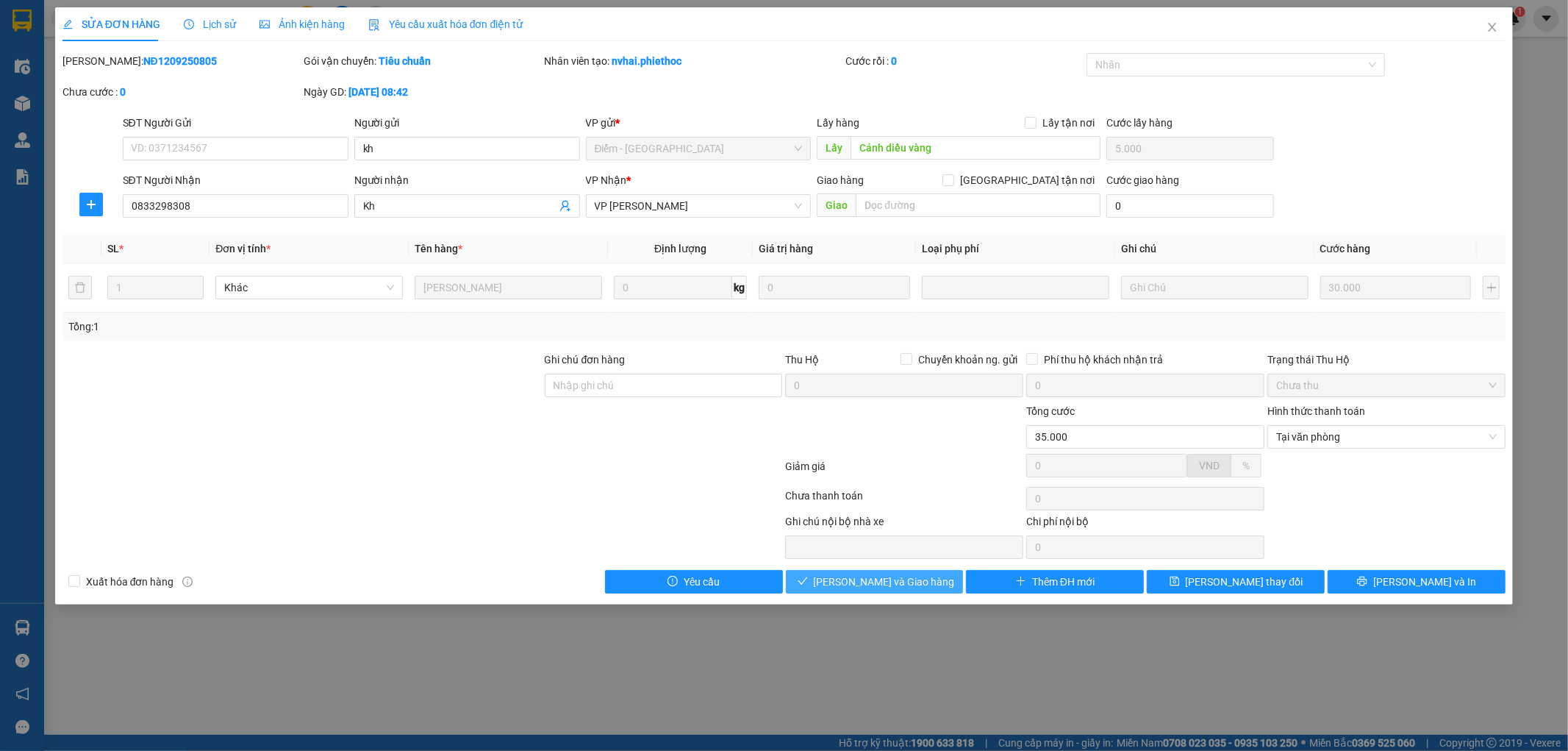
click at [916, 576] on span "[PERSON_NAME] và Giao hàng" at bounding box center [884, 581] width 141 height 16
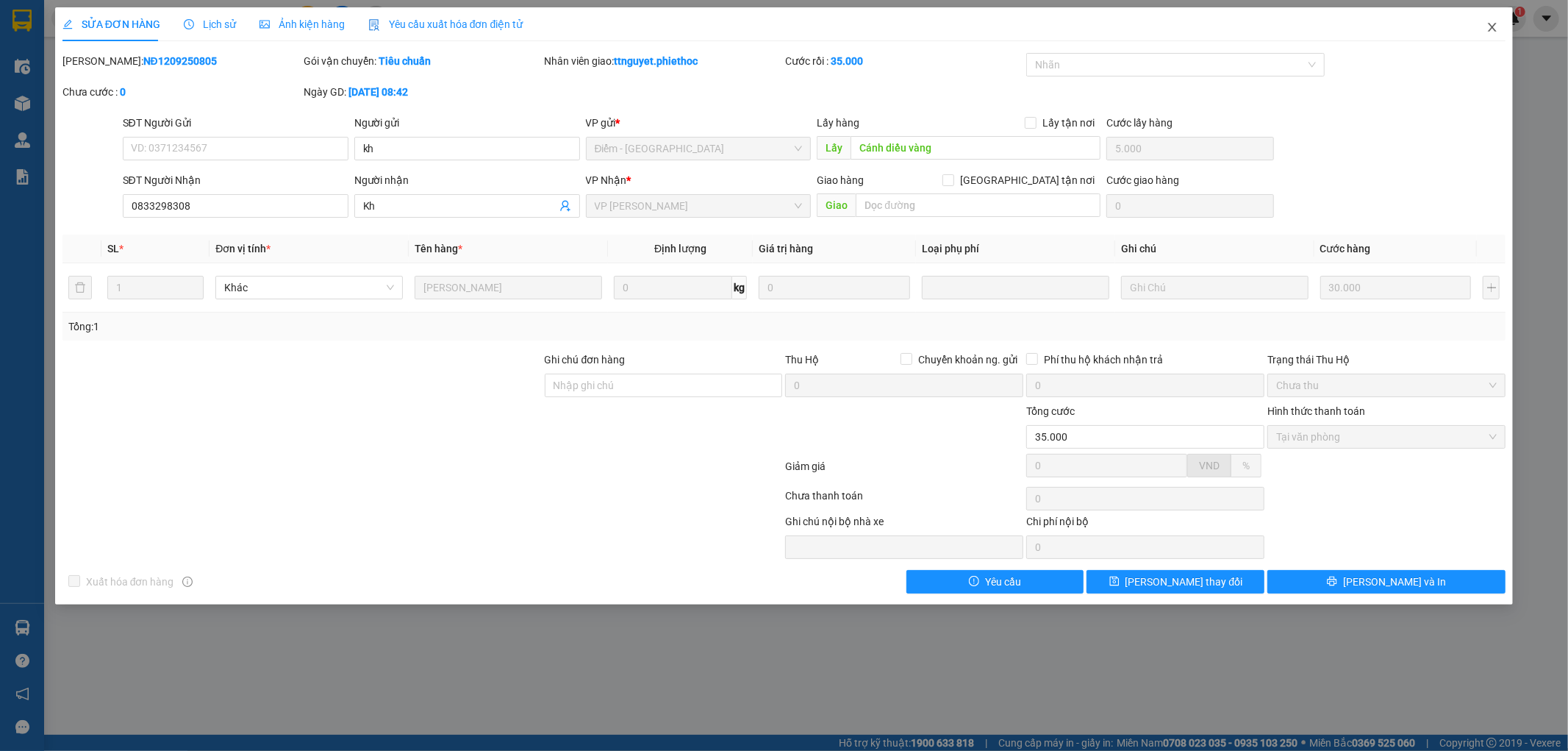
click at [1508, 28] on span "Close" at bounding box center [1492, 28] width 41 height 41
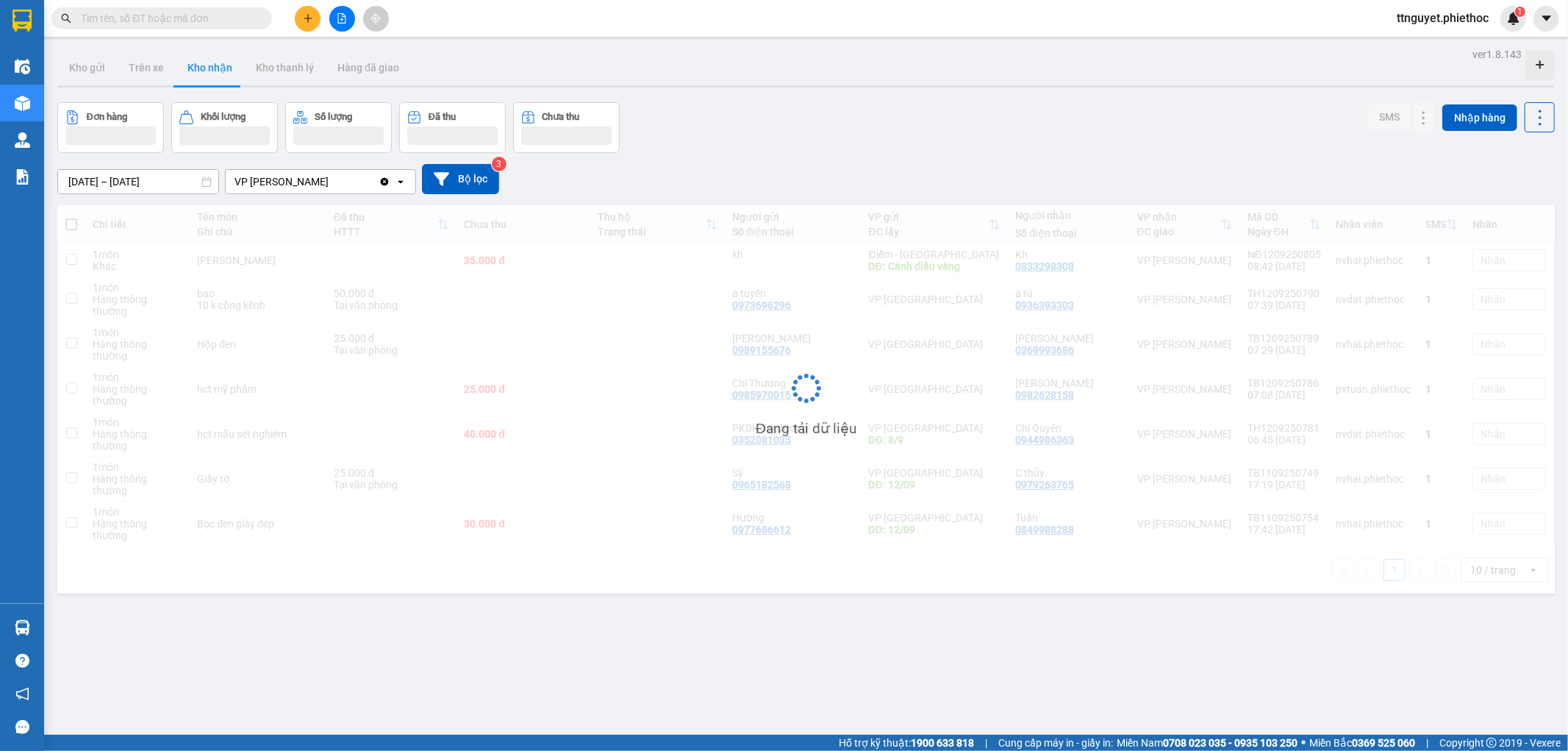
click at [1495, 27] on div "ttnguyet.phiethoc 1" at bounding box center [1455, 19] width 141 height 26
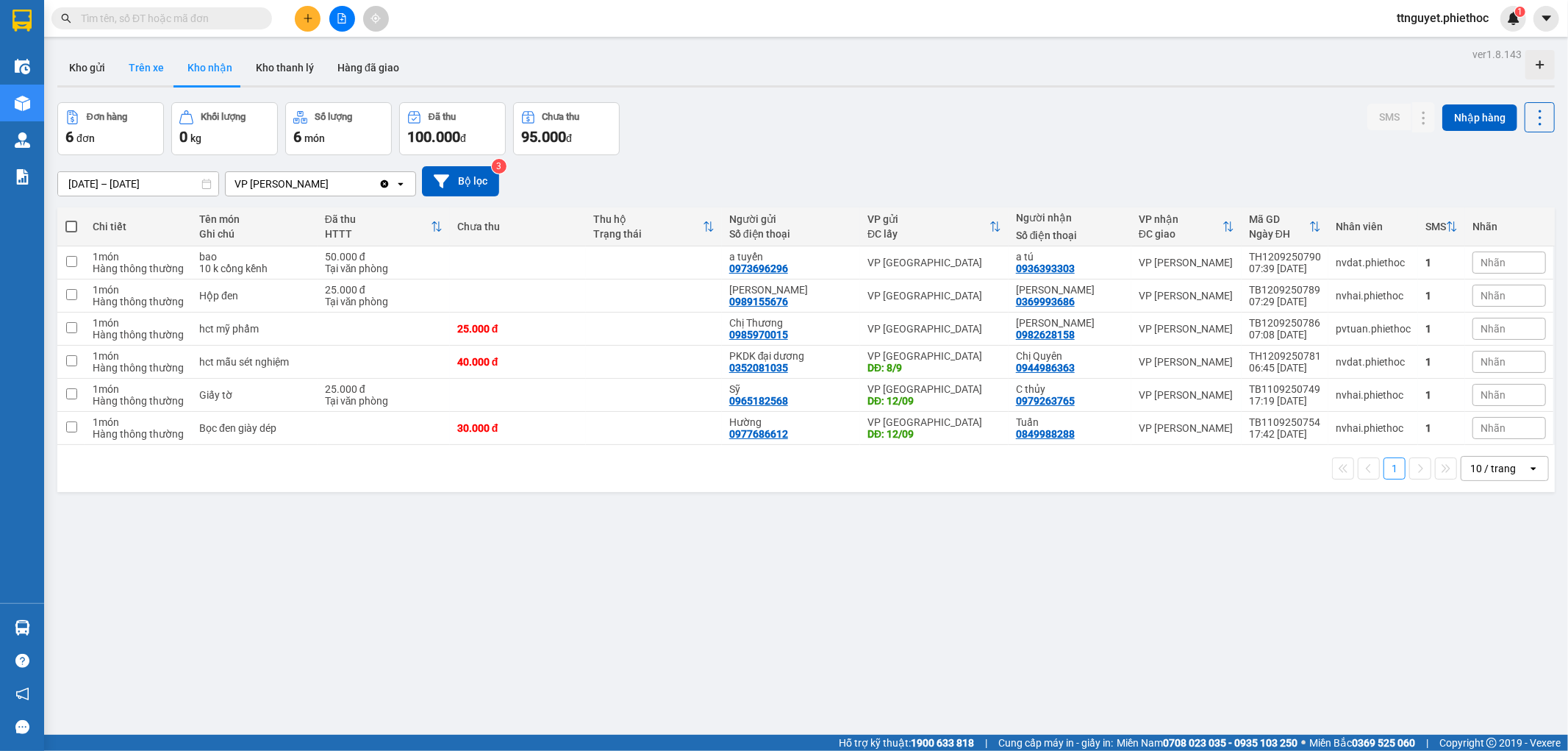
click at [119, 66] on button "Trên xe" at bounding box center [146, 67] width 59 height 36
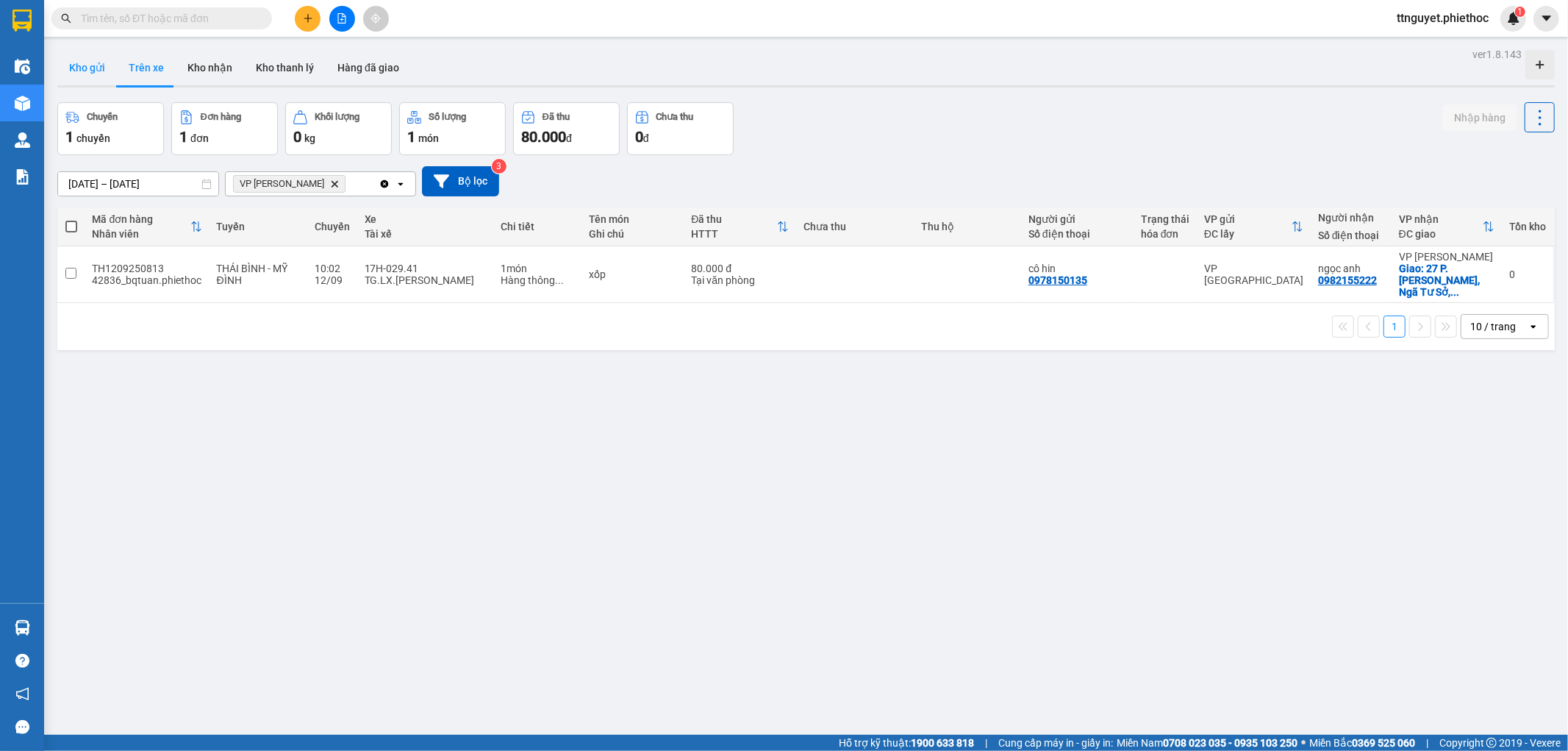
click at [86, 55] on button "Kho gửi" at bounding box center [87, 67] width 60 height 36
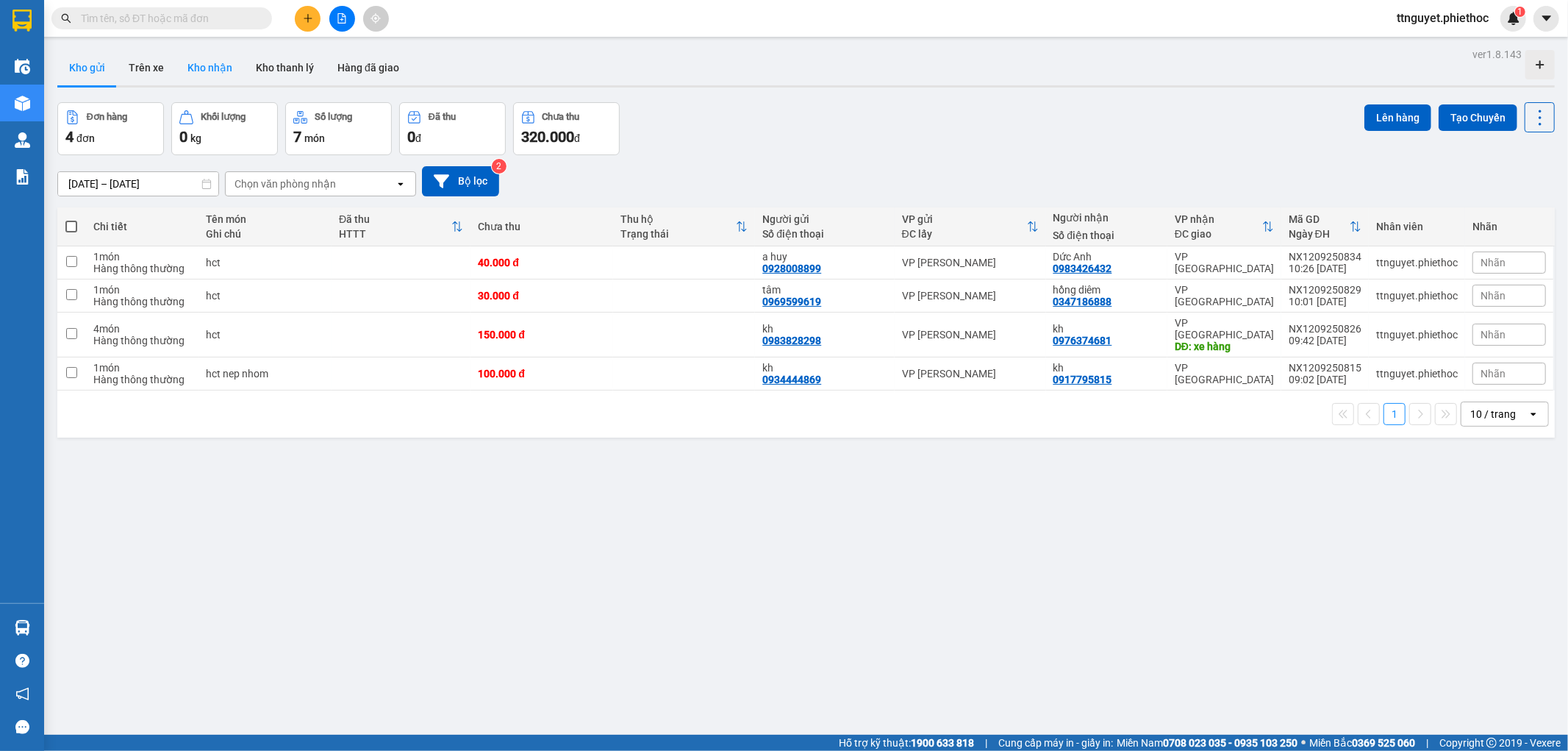
click at [224, 71] on button "Kho nhận" at bounding box center [210, 67] width 68 height 36
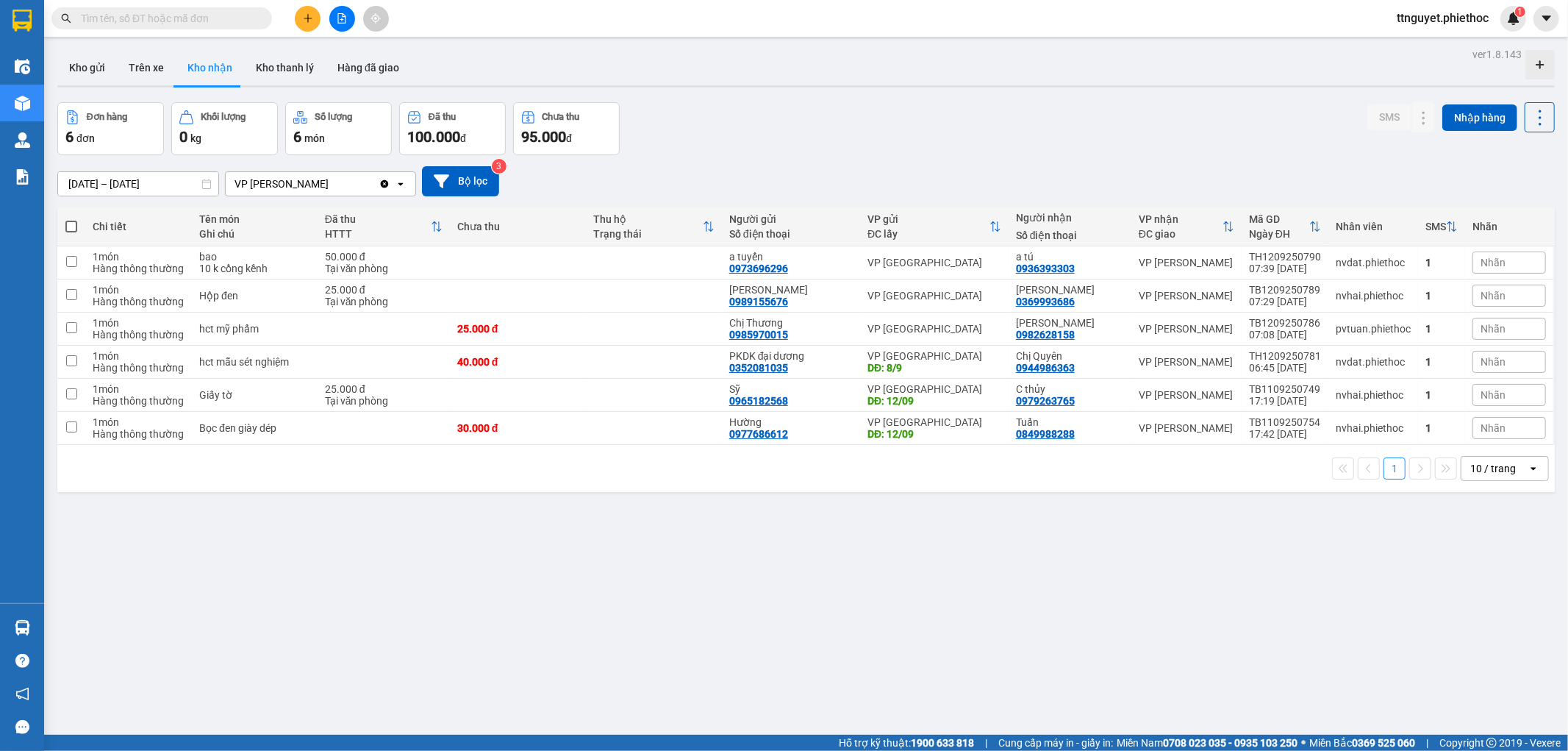
click at [76, 186] on input "[DATE] – [DATE]" at bounding box center [138, 183] width 160 height 23
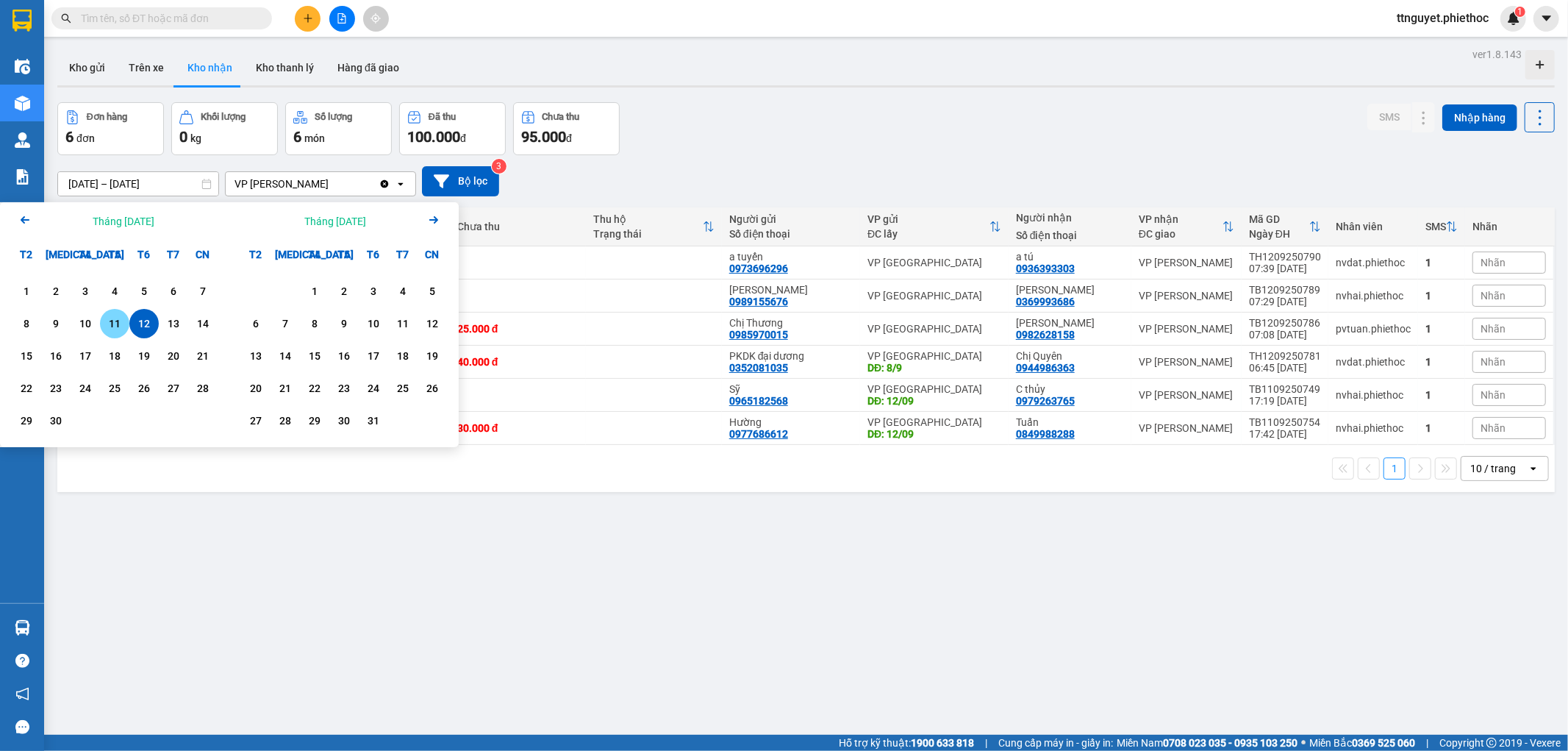
click at [117, 319] on div "11" at bounding box center [114, 323] width 20 height 17
click at [138, 327] on div "12" at bounding box center [144, 323] width 20 height 17
type input "[DATE] – [DATE]"
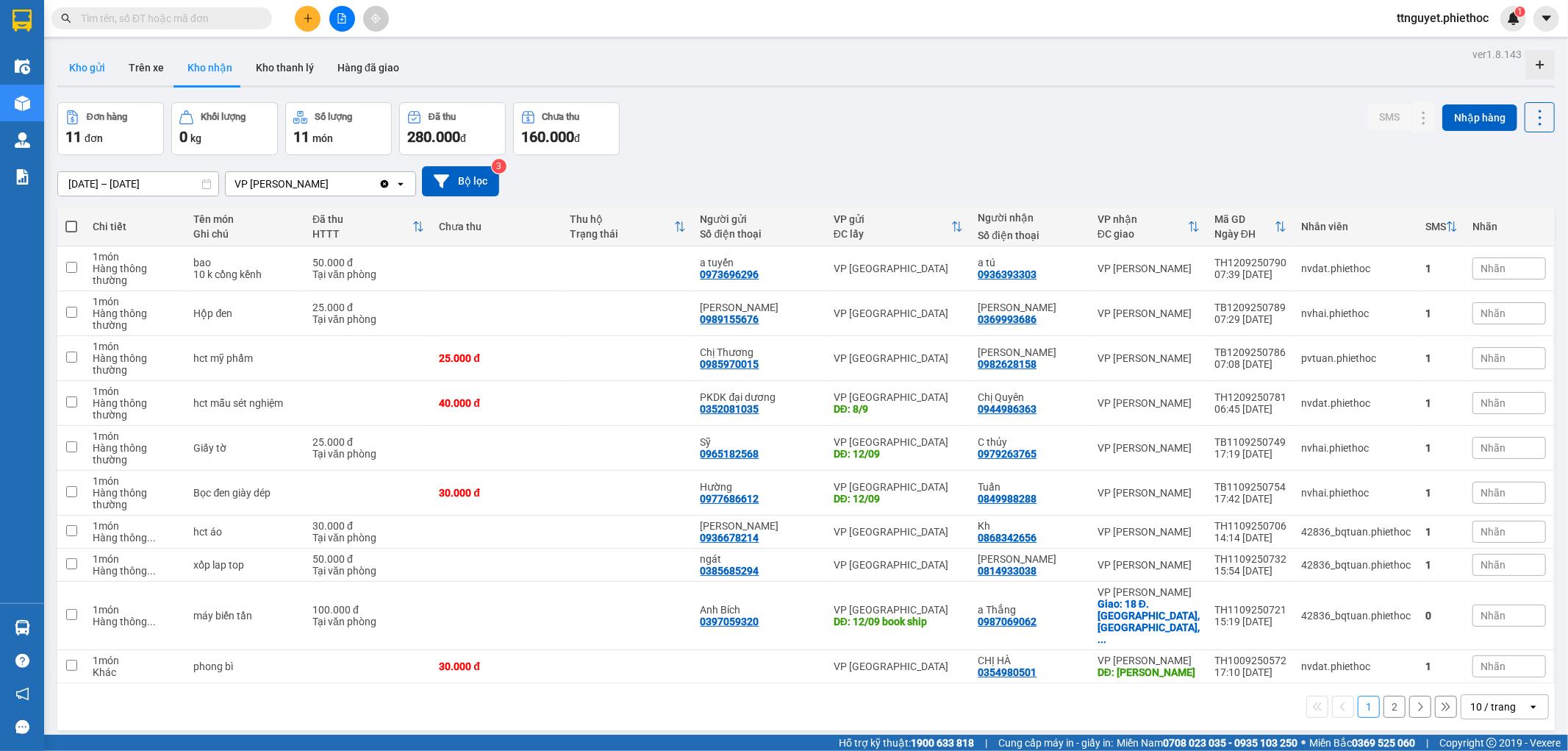
click at [89, 78] on button "Kho gửi" at bounding box center [87, 67] width 60 height 36
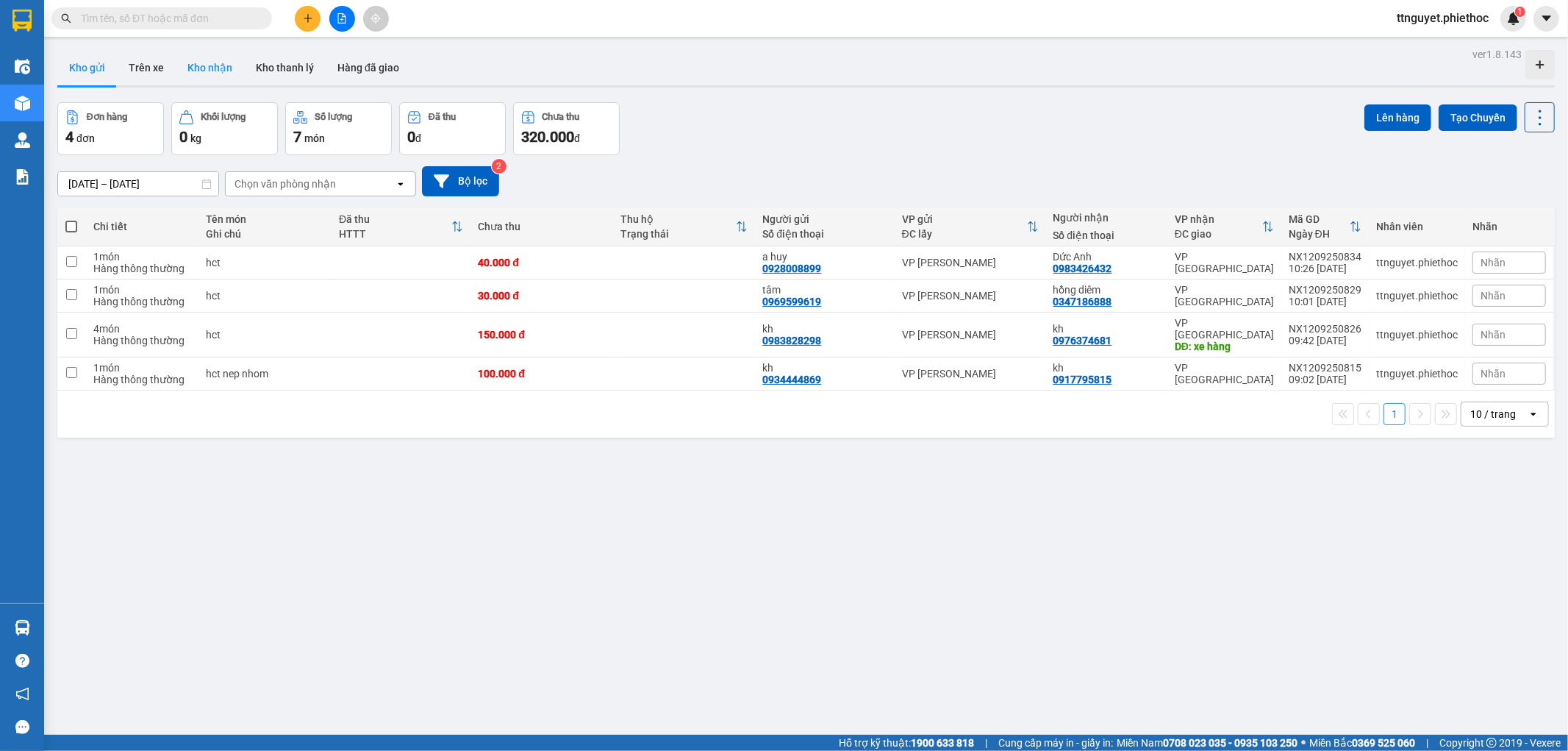
click at [204, 67] on button "Kho nhận" at bounding box center [210, 67] width 68 height 36
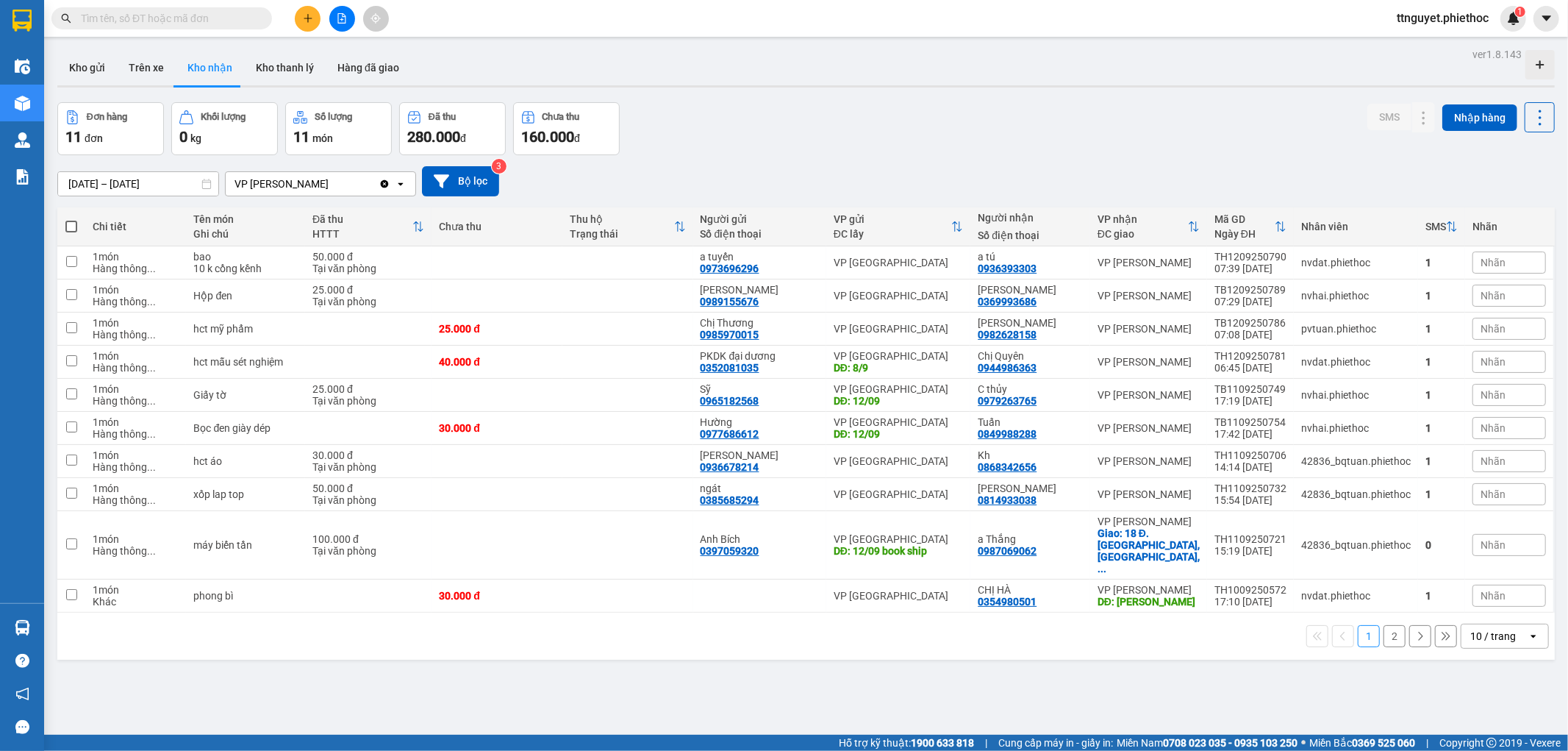
click at [243, 24] on input "text" at bounding box center [167, 18] width 173 height 16
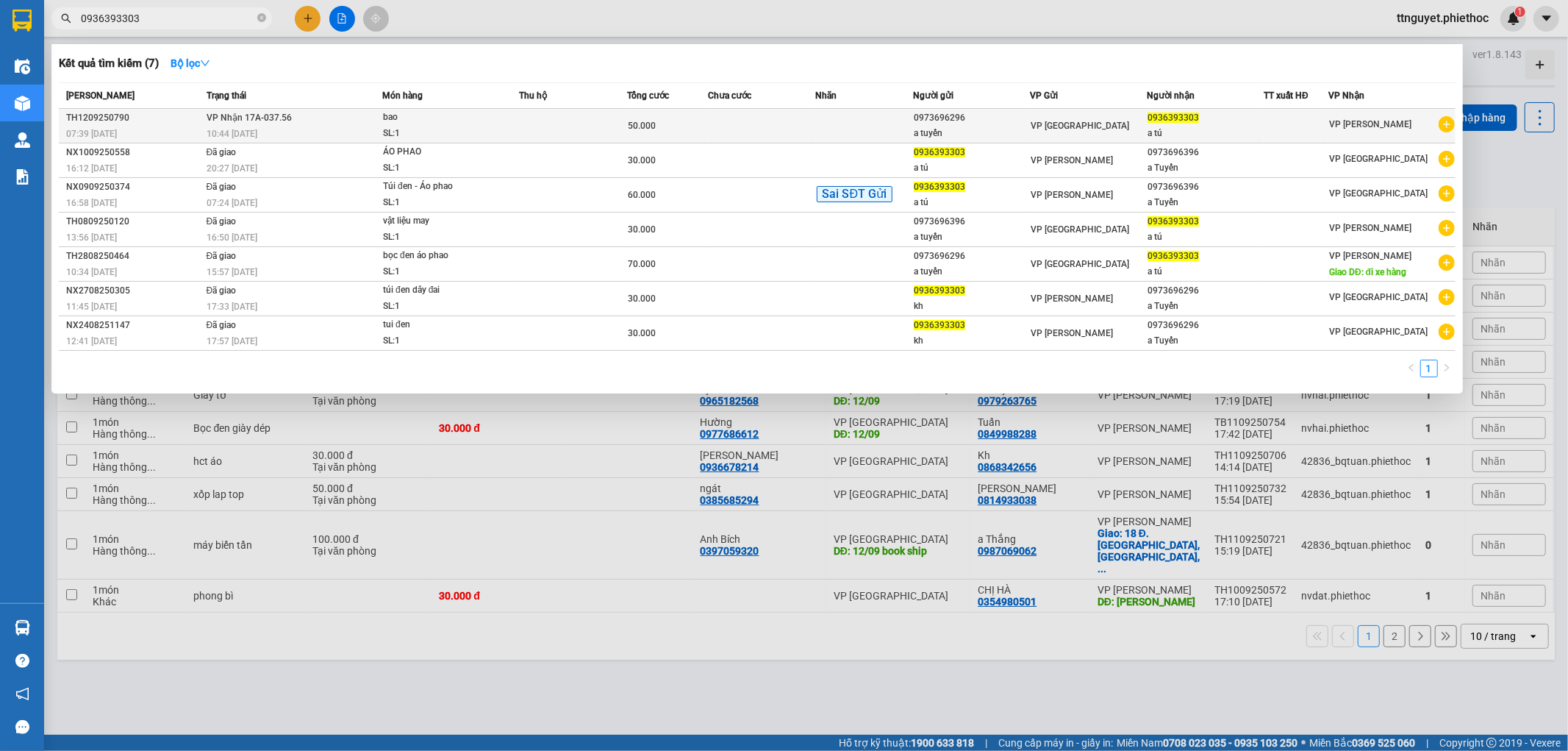
type input "0936393303"
click at [502, 134] on span "bao SL: 1" at bounding box center [450, 126] width 135 height 32
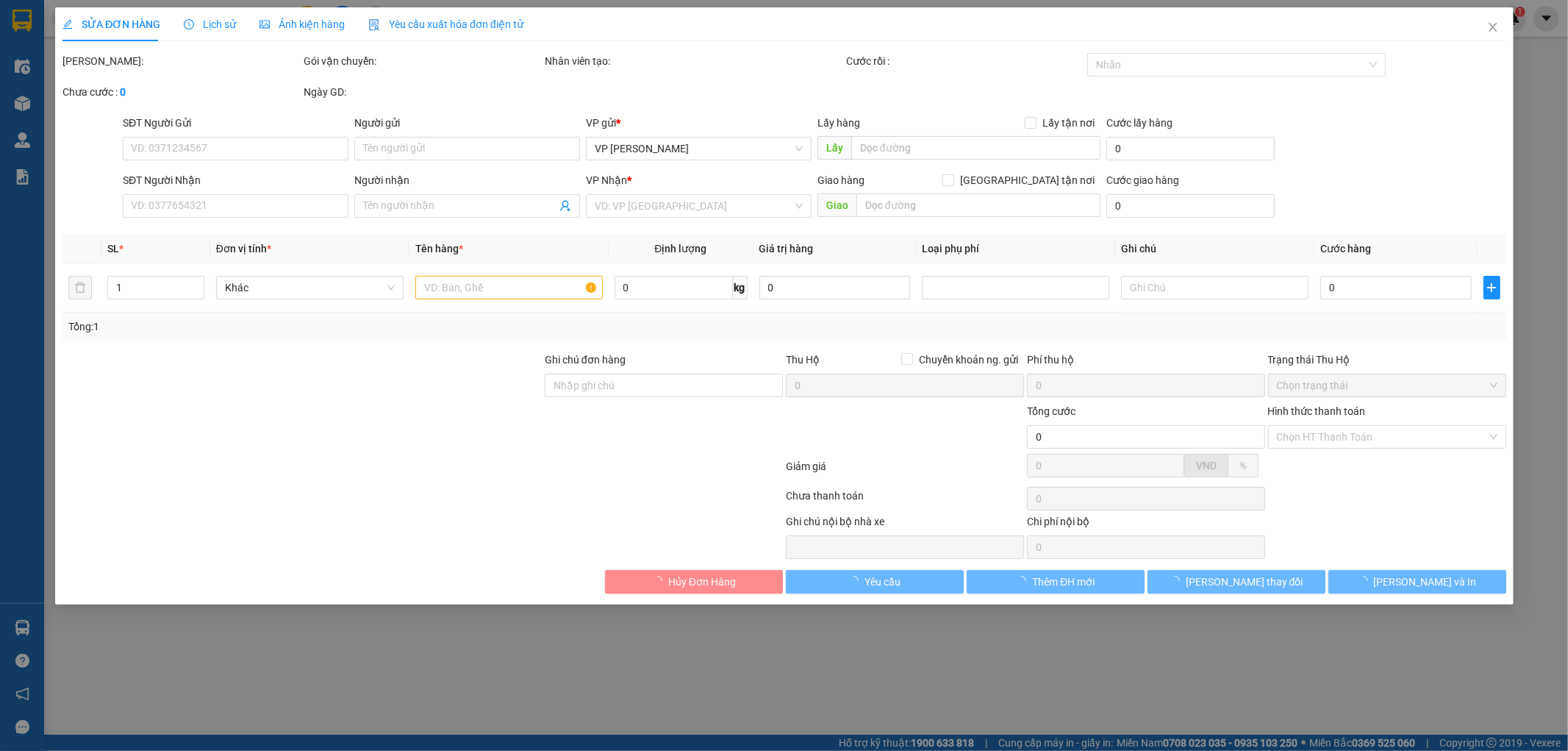
type input "0973696296"
type input "a tuyến"
type input "0936393303"
type input "a tú"
type input "50.000"
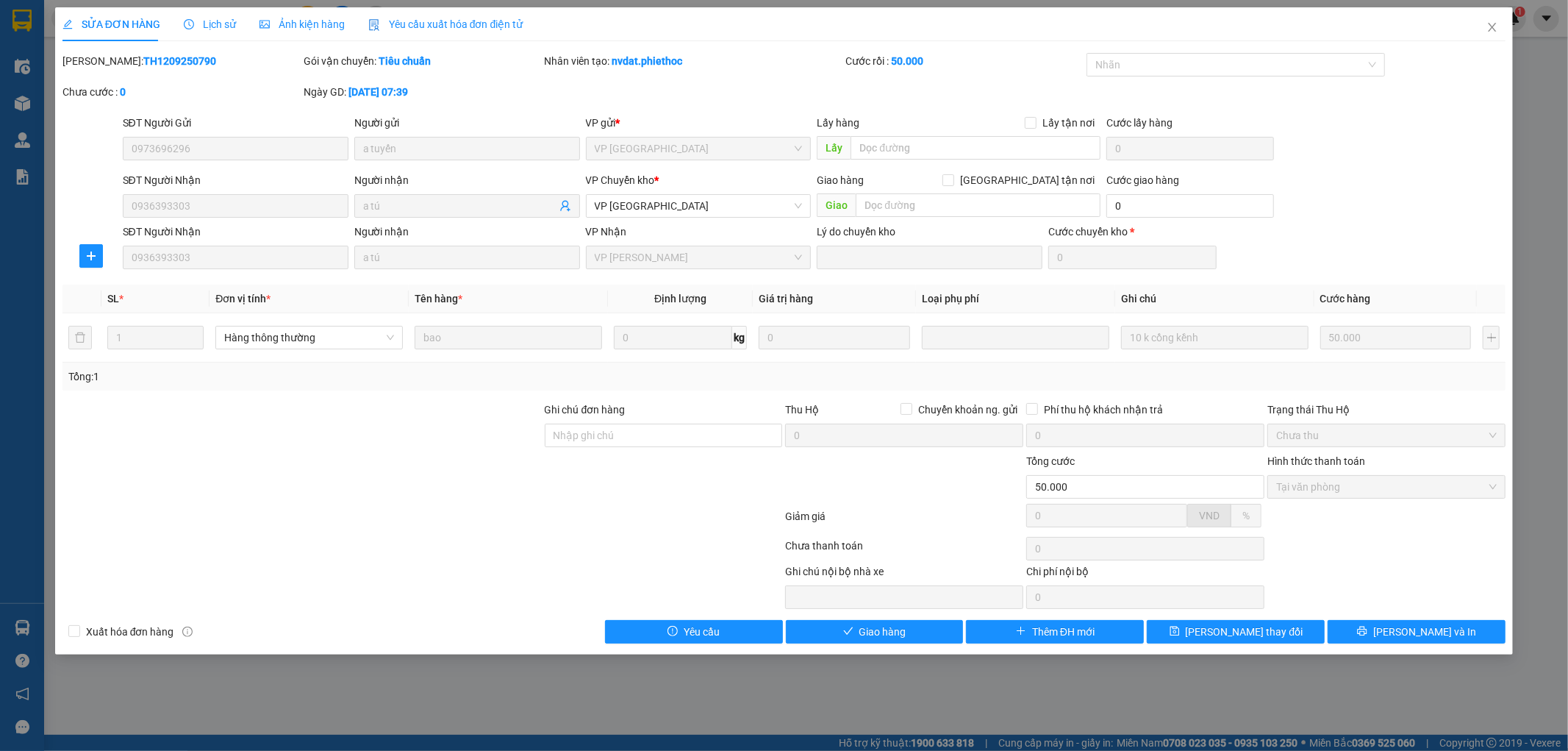
click at [201, 26] on span "Lịch sử" at bounding box center [210, 24] width 52 height 12
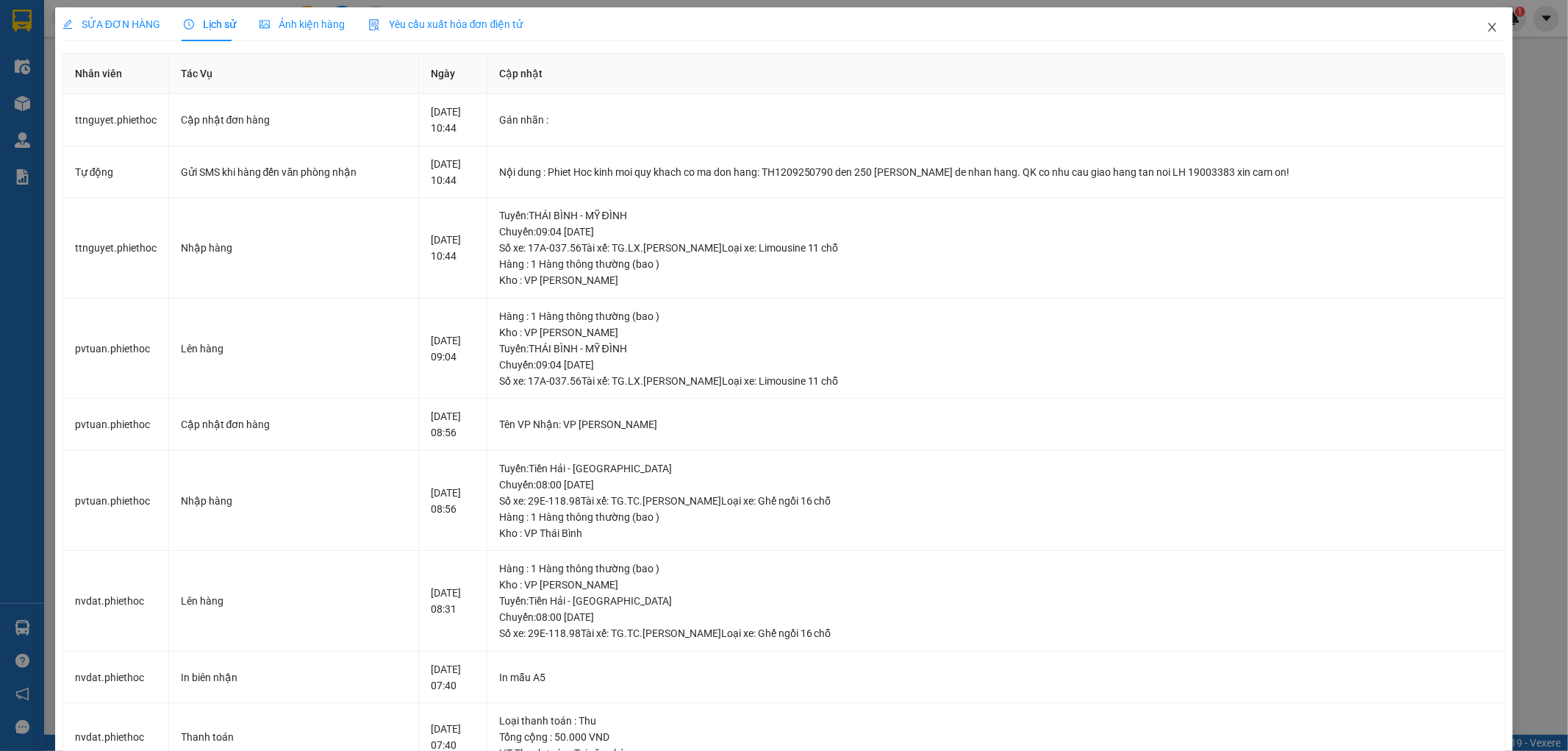
click at [1486, 26] on icon "close" at bounding box center [1492, 27] width 12 height 12
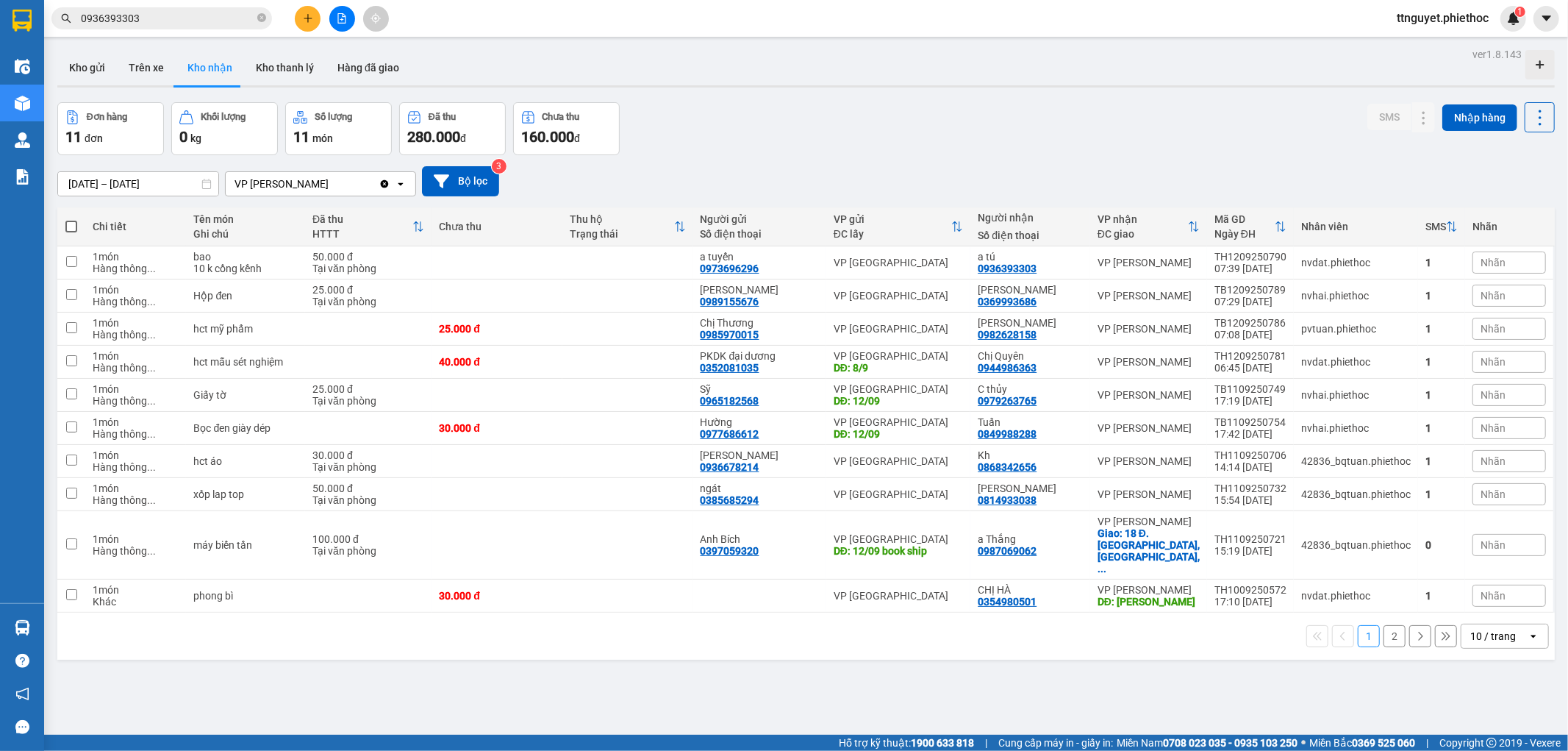
click at [199, 20] on input "0936393303" at bounding box center [167, 18] width 173 height 16
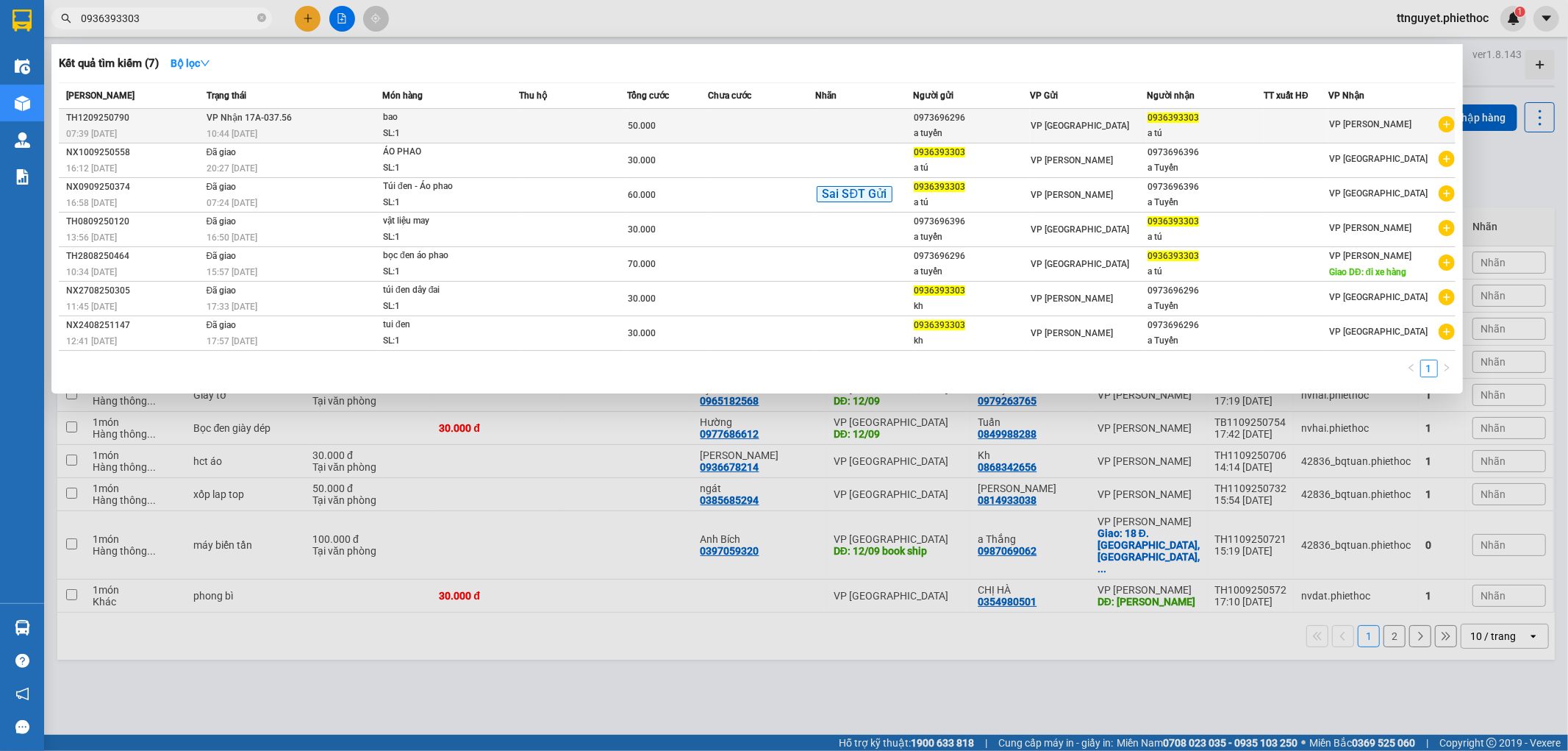
click at [774, 128] on td at bounding box center [761, 126] width 108 height 35
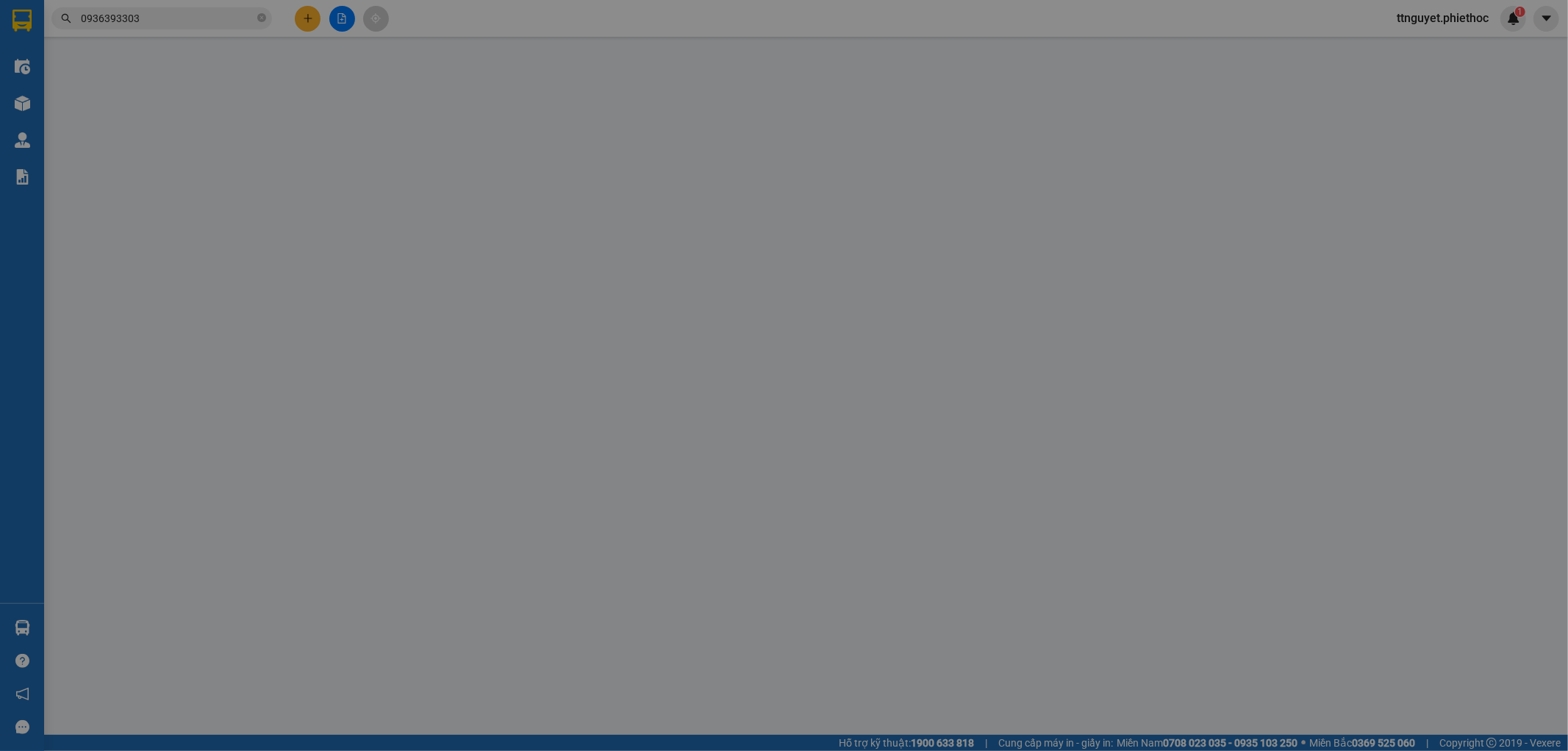
type input "0973696296"
type input "a tuyến"
type input "0936393303"
type input "a tú"
type input "50.000"
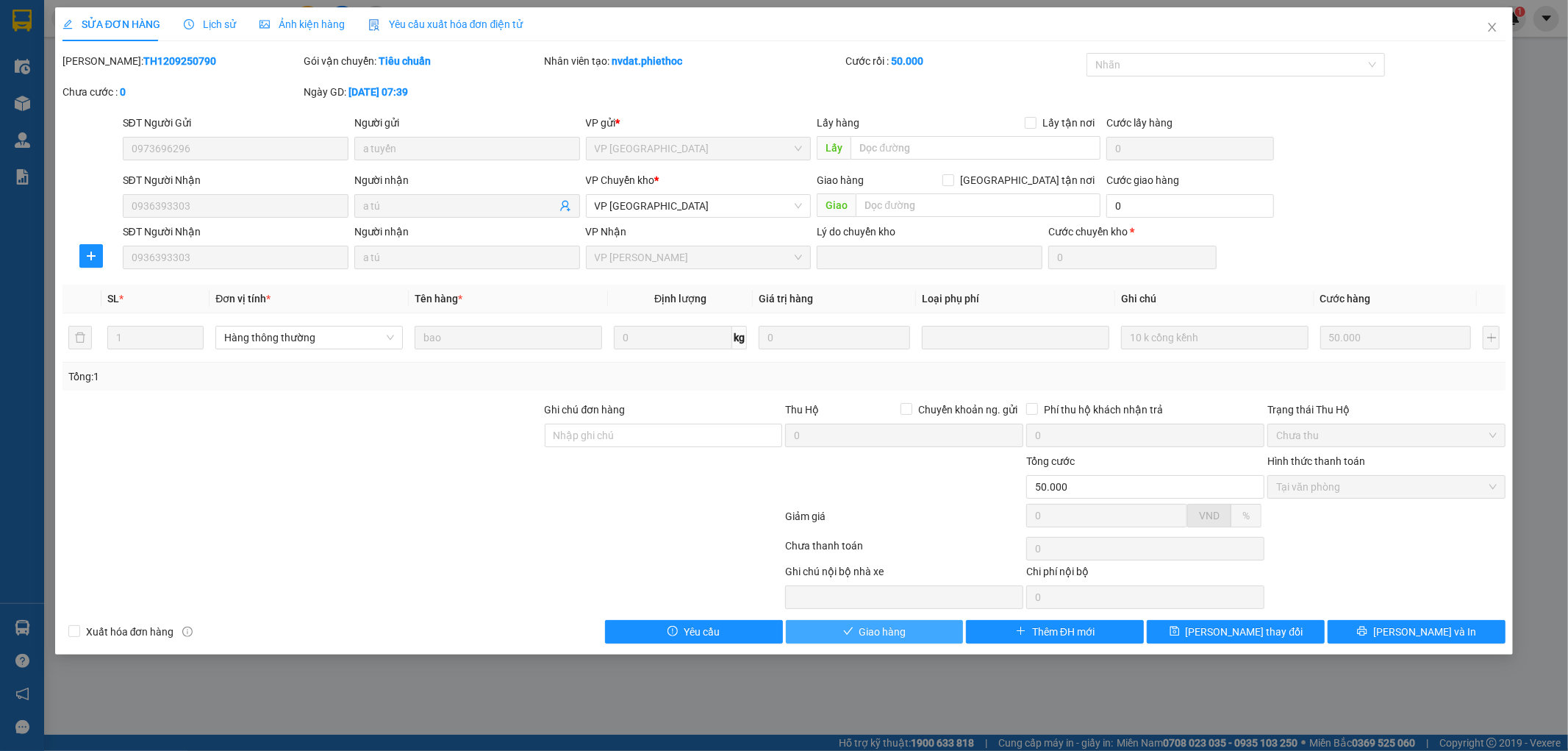
click at [885, 637] on span "Giao hàng" at bounding box center [882, 631] width 47 height 16
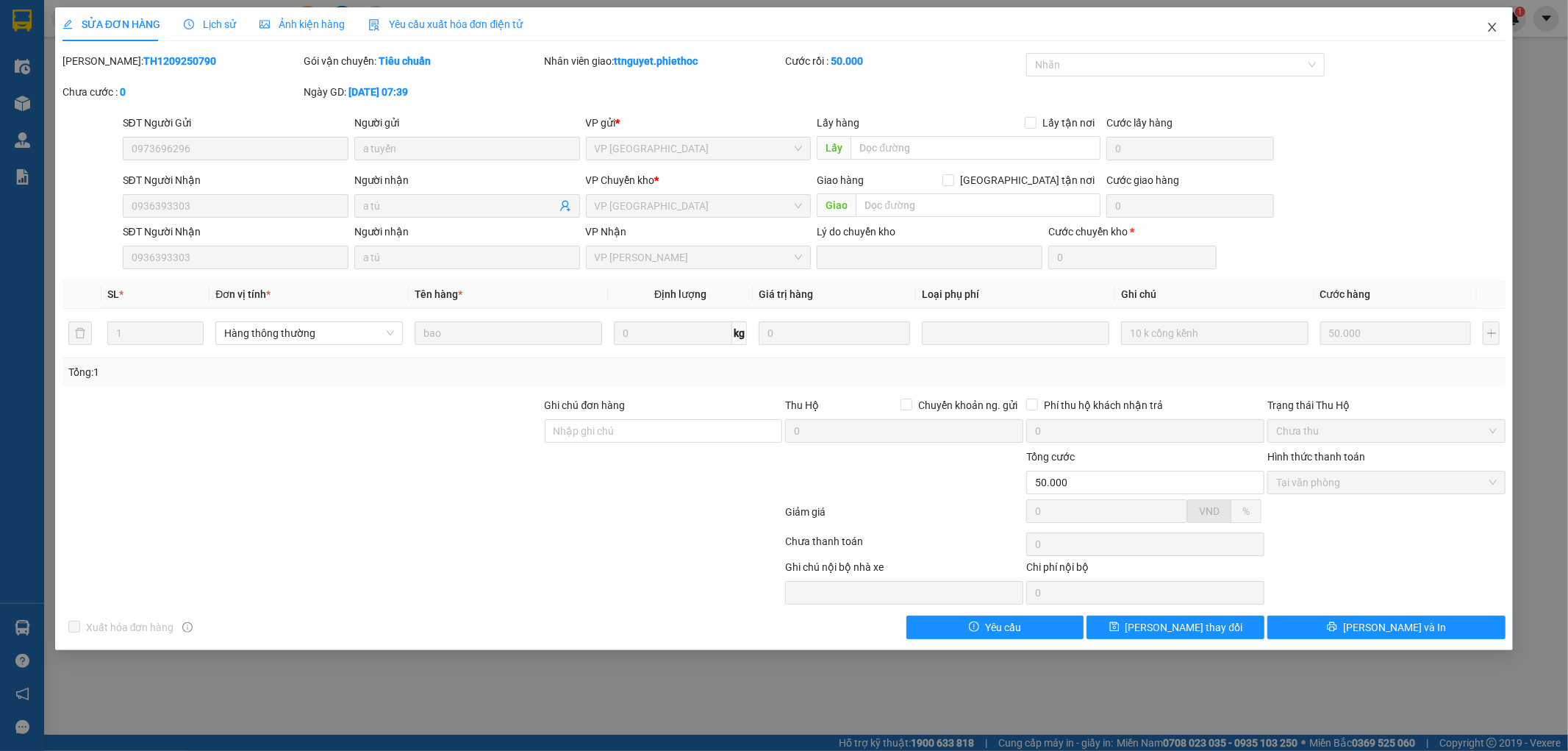
click at [1493, 24] on icon "close" at bounding box center [1492, 27] width 12 height 12
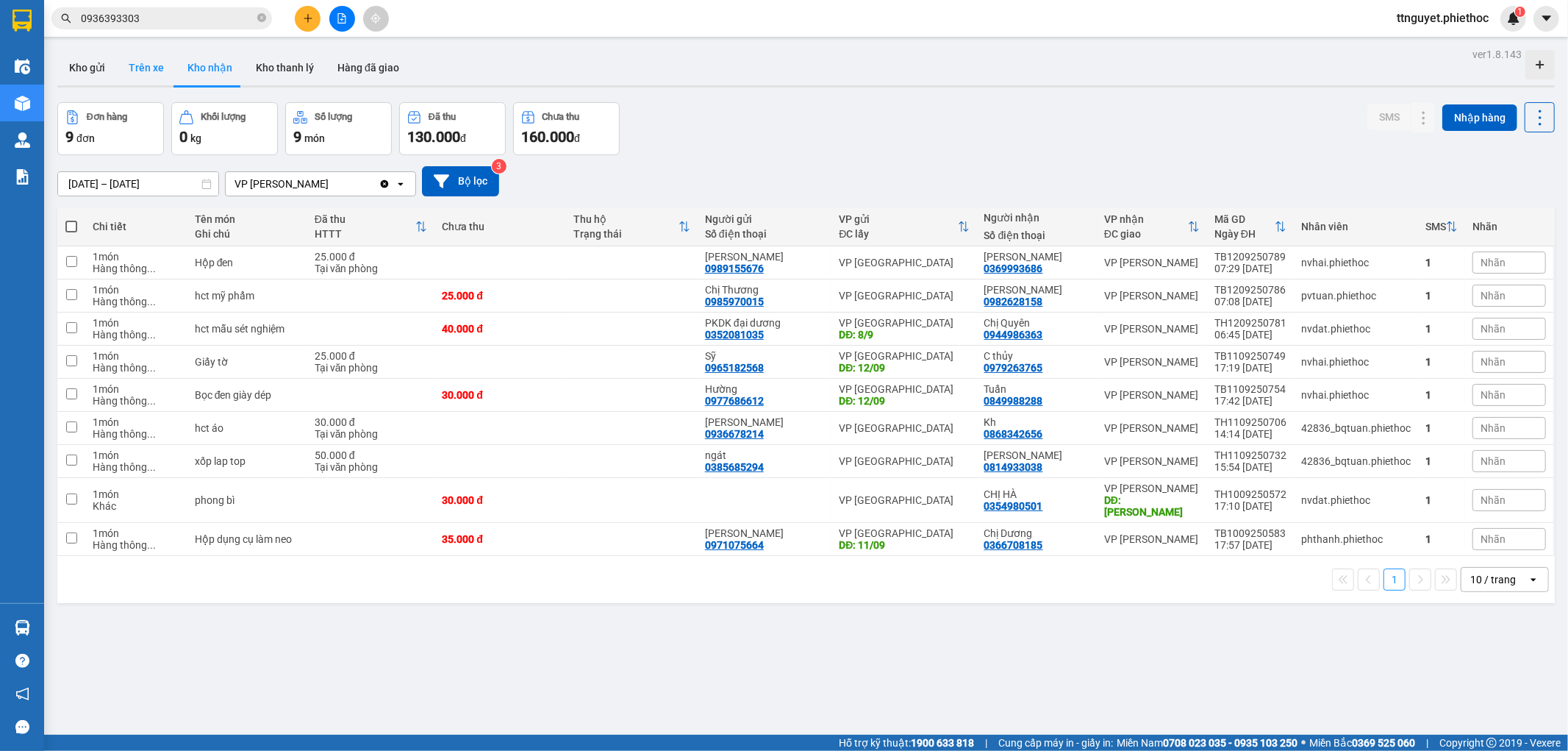
click at [155, 79] on button "Trên xe" at bounding box center [146, 67] width 59 height 36
type input "[DATE] – [DATE]"
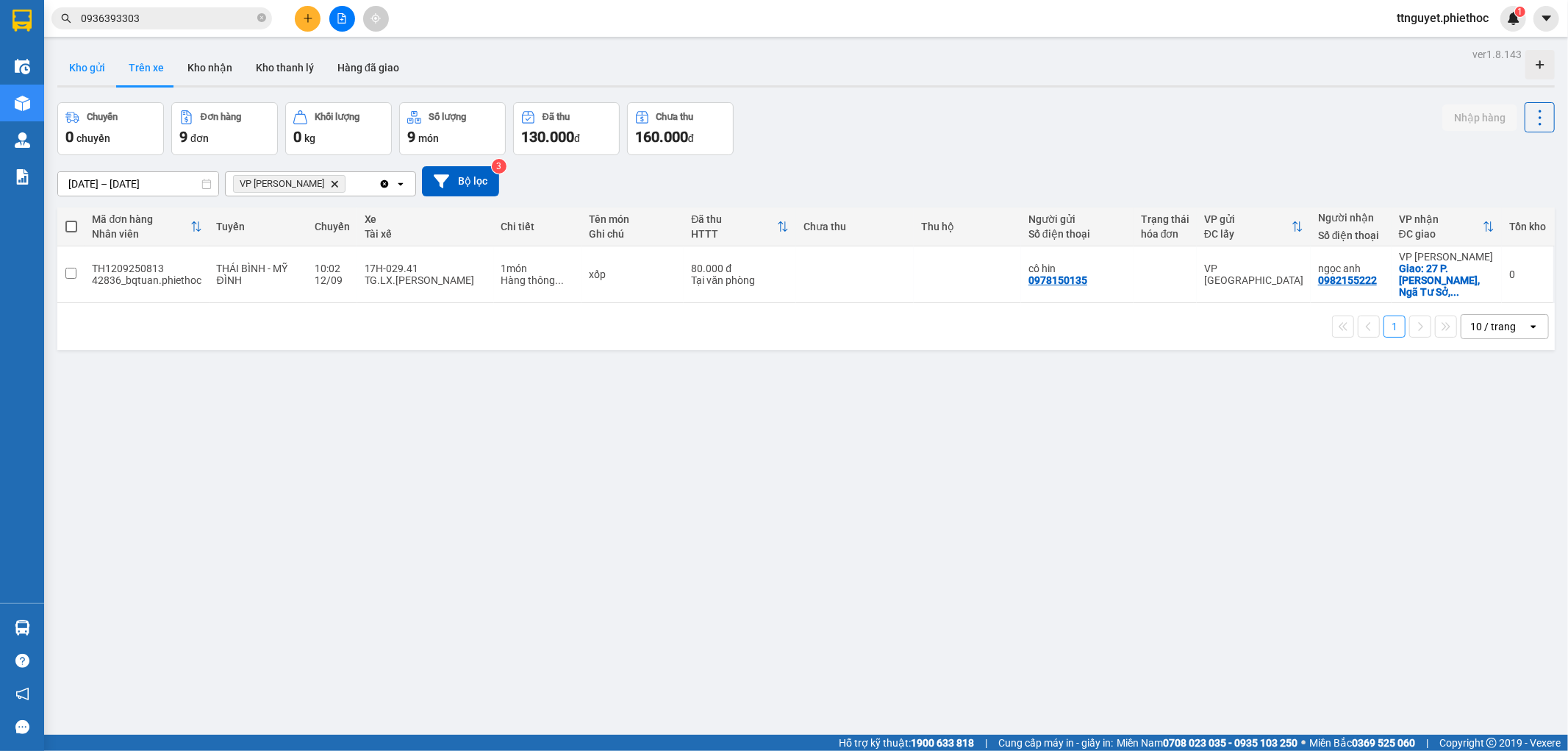
click at [109, 70] on button "Kho gửi" at bounding box center [87, 67] width 60 height 36
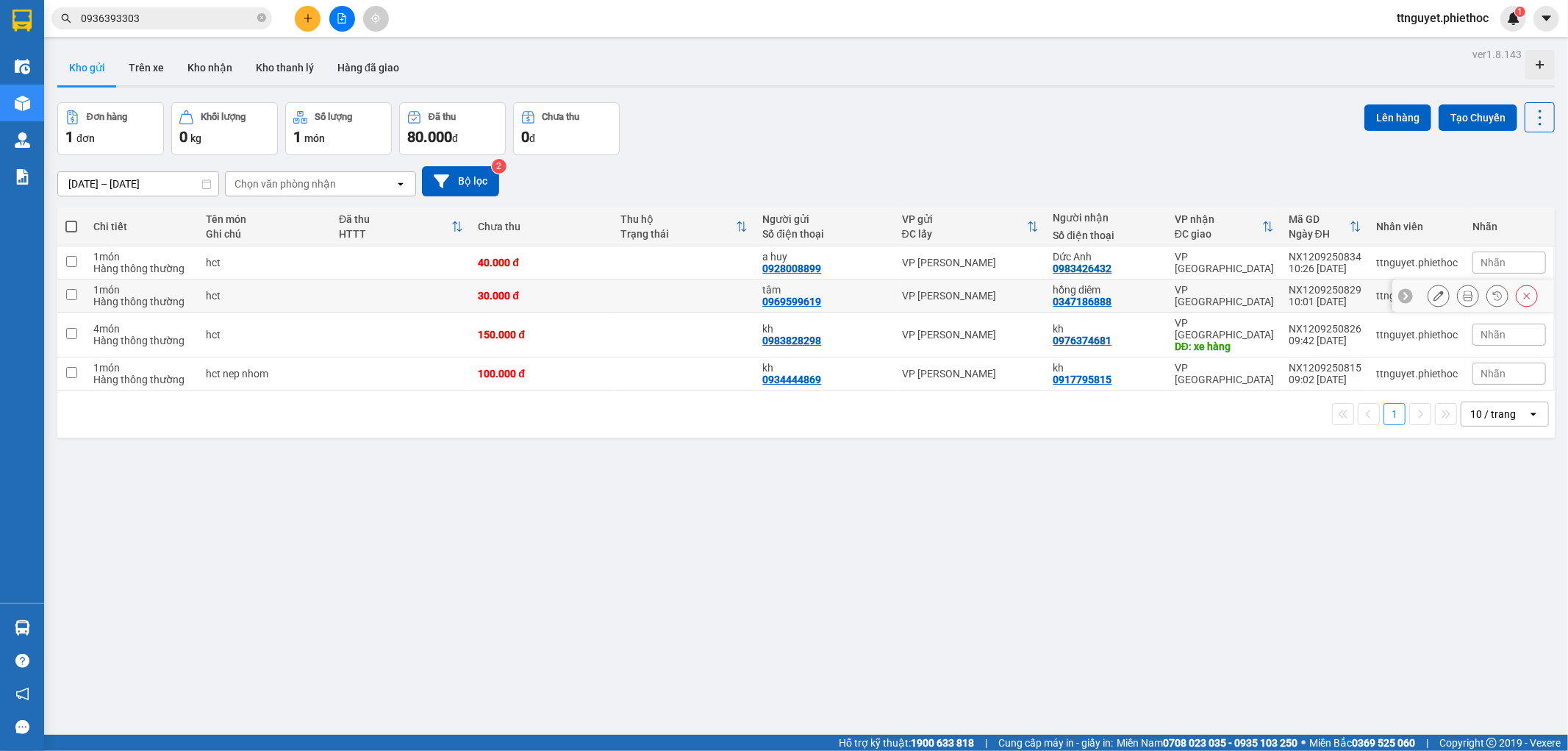
click at [325, 304] on td "hct" at bounding box center [265, 296] width 133 height 33
checkbox input "true"
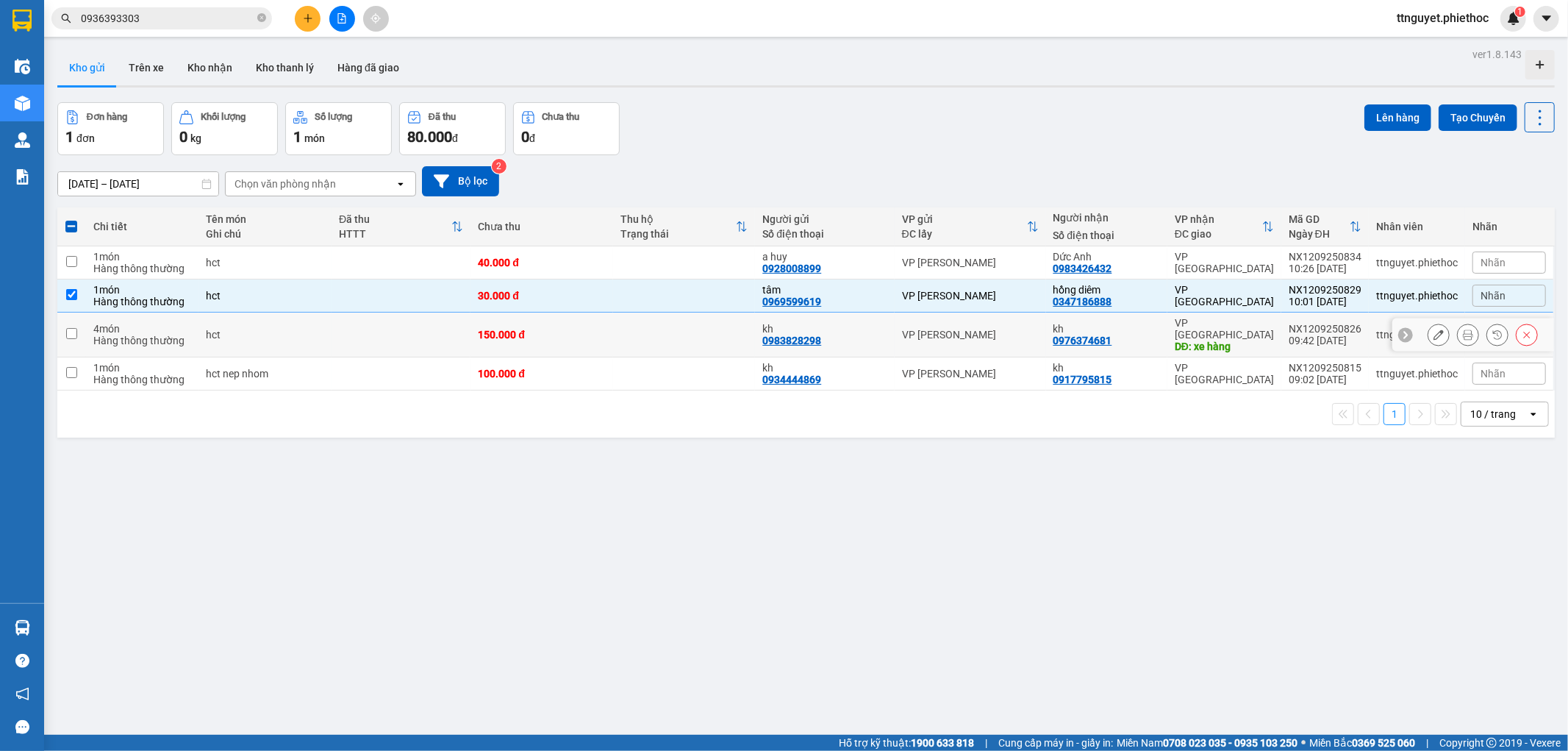
click at [317, 329] on div "hct" at bounding box center [265, 335] width 118 height 12
checkbox input "true"
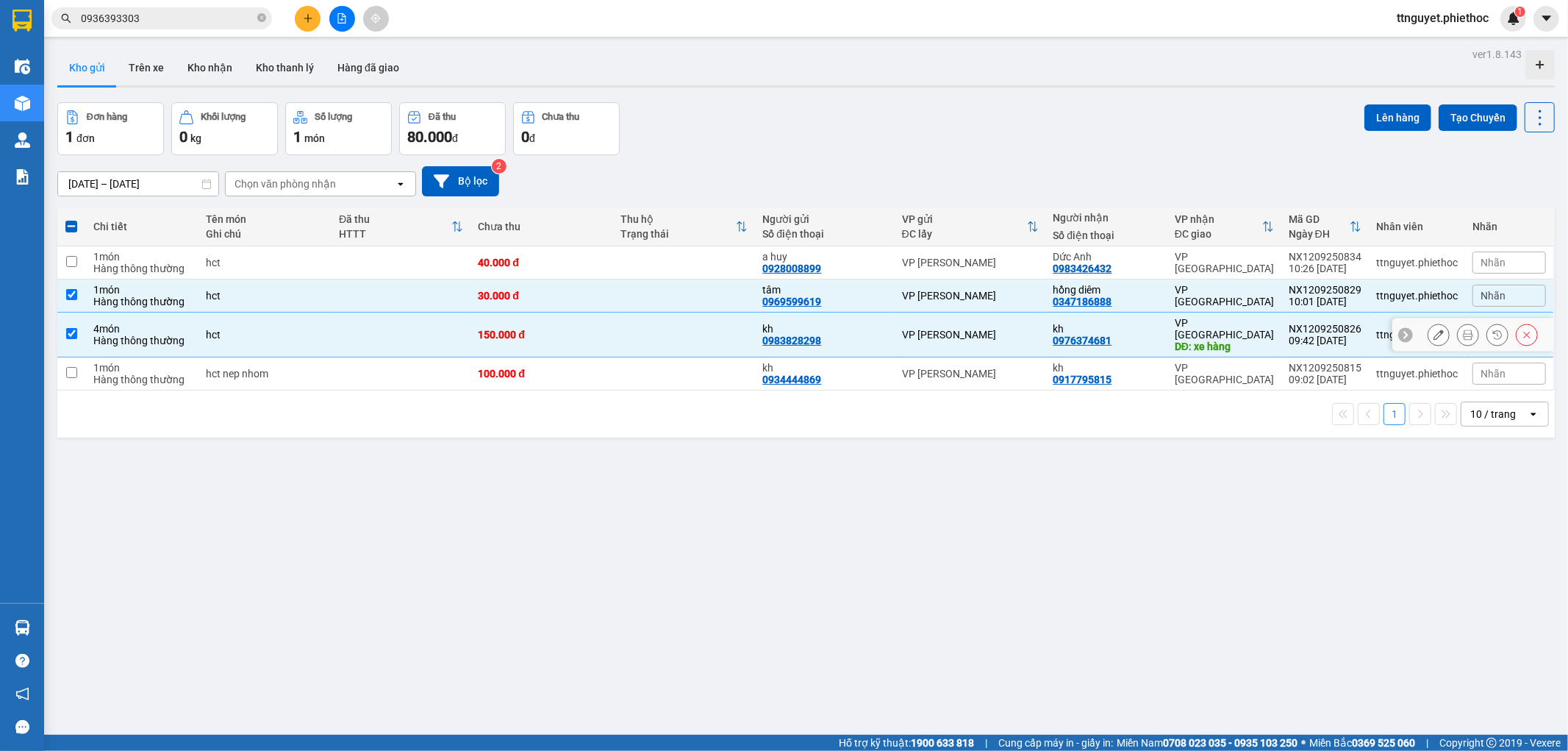
click at [1436, 337] on div at bounding box center [1482, 334] width 110 height 22
click at [1433, 334] on icon at bounding box center [1439, 335] width 11 height 11
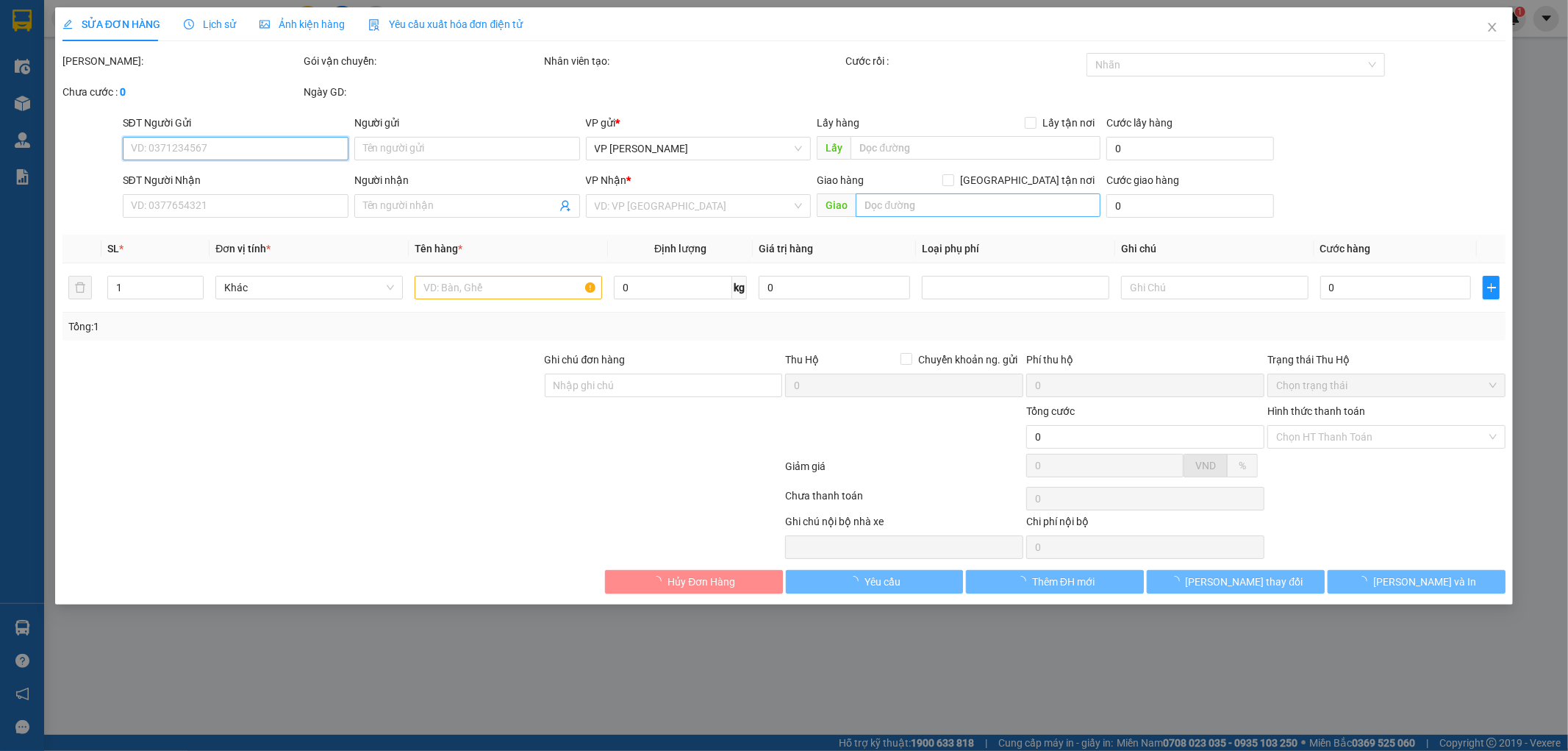
type input "0983828298"
type input "kh"
type input "0976374681"
type input "kh"
type input "xe hàng"
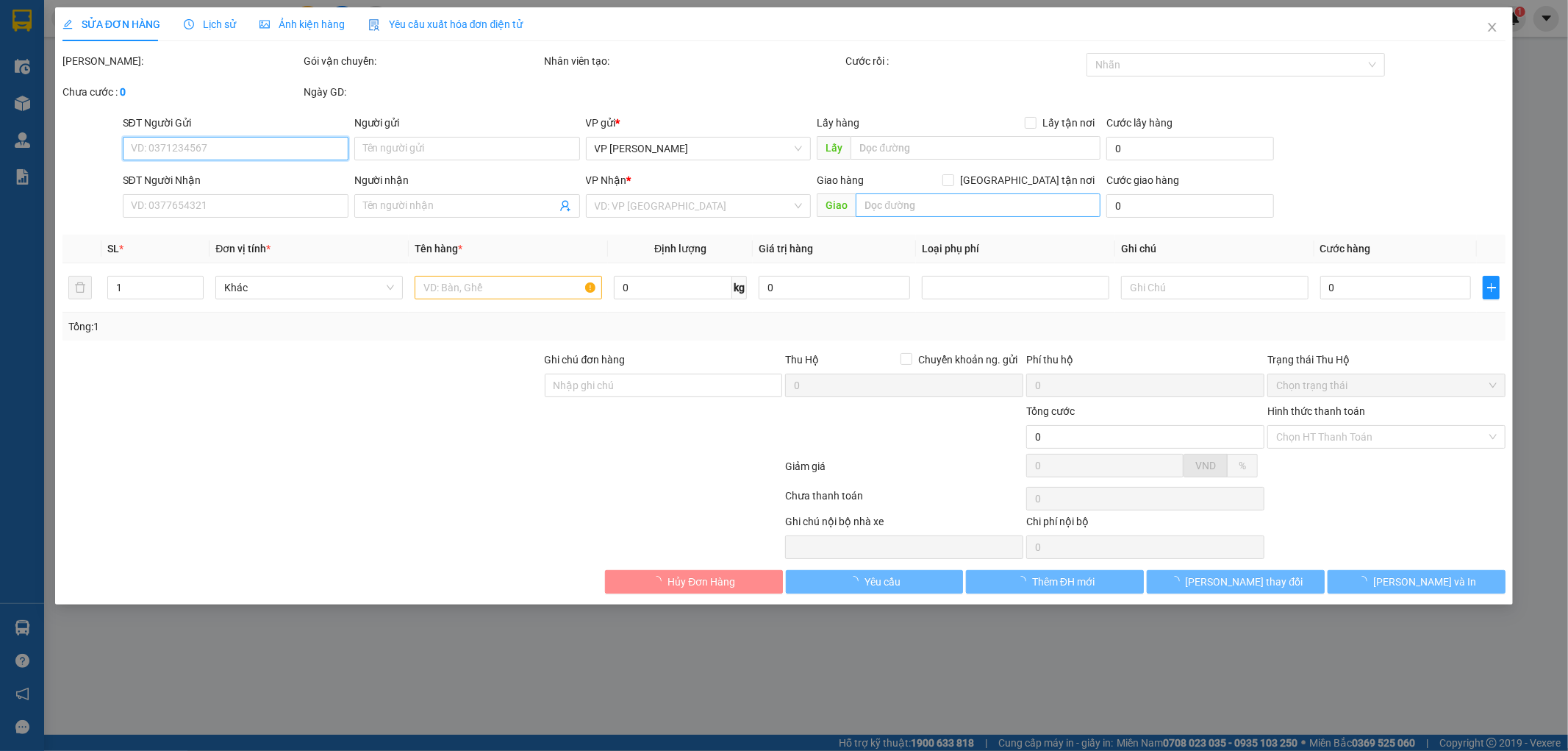
type input "150.000"
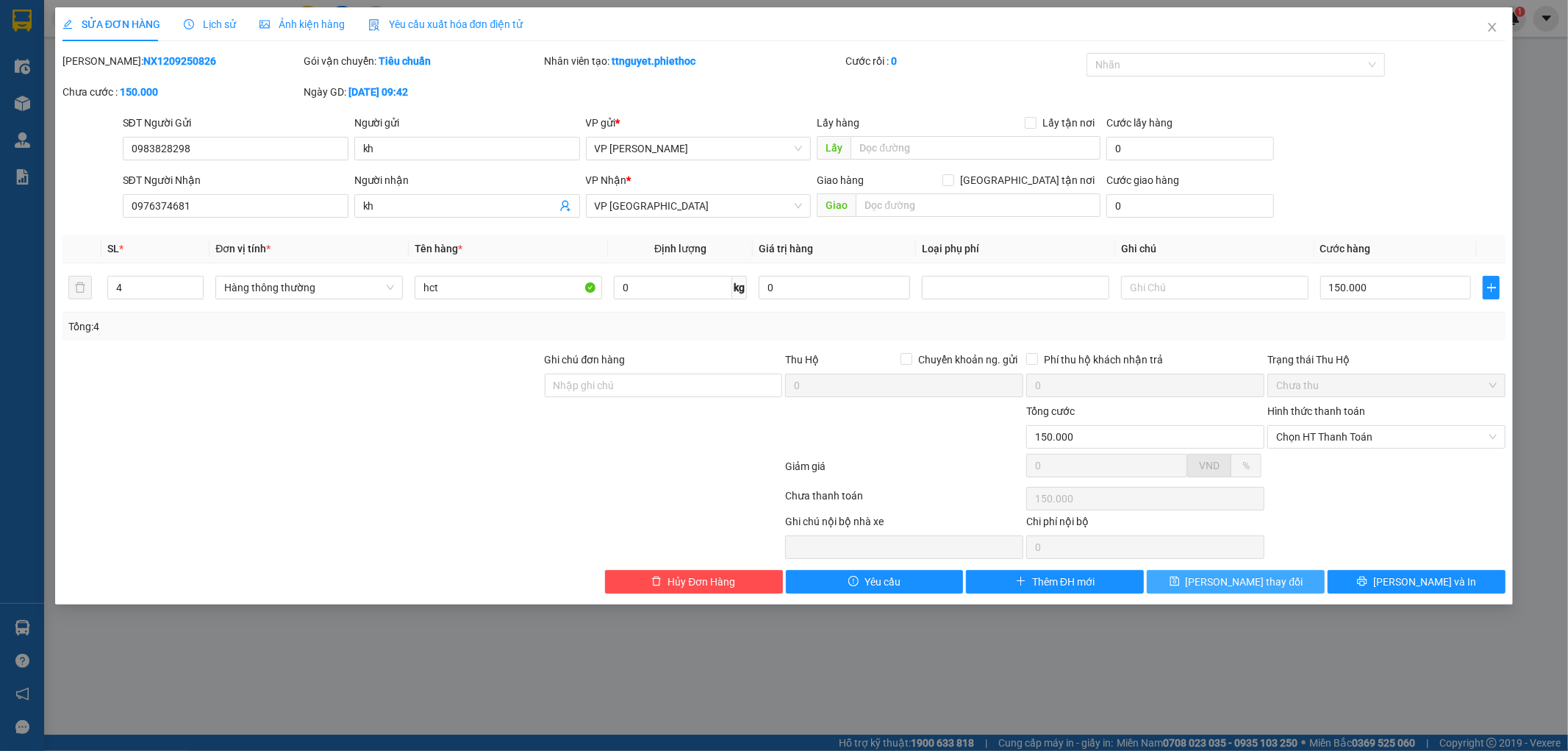
click at [1296, 579] on button "[PERSON_NAME] thay đổi" at bounding box center [1235, 581] width 178 height 23
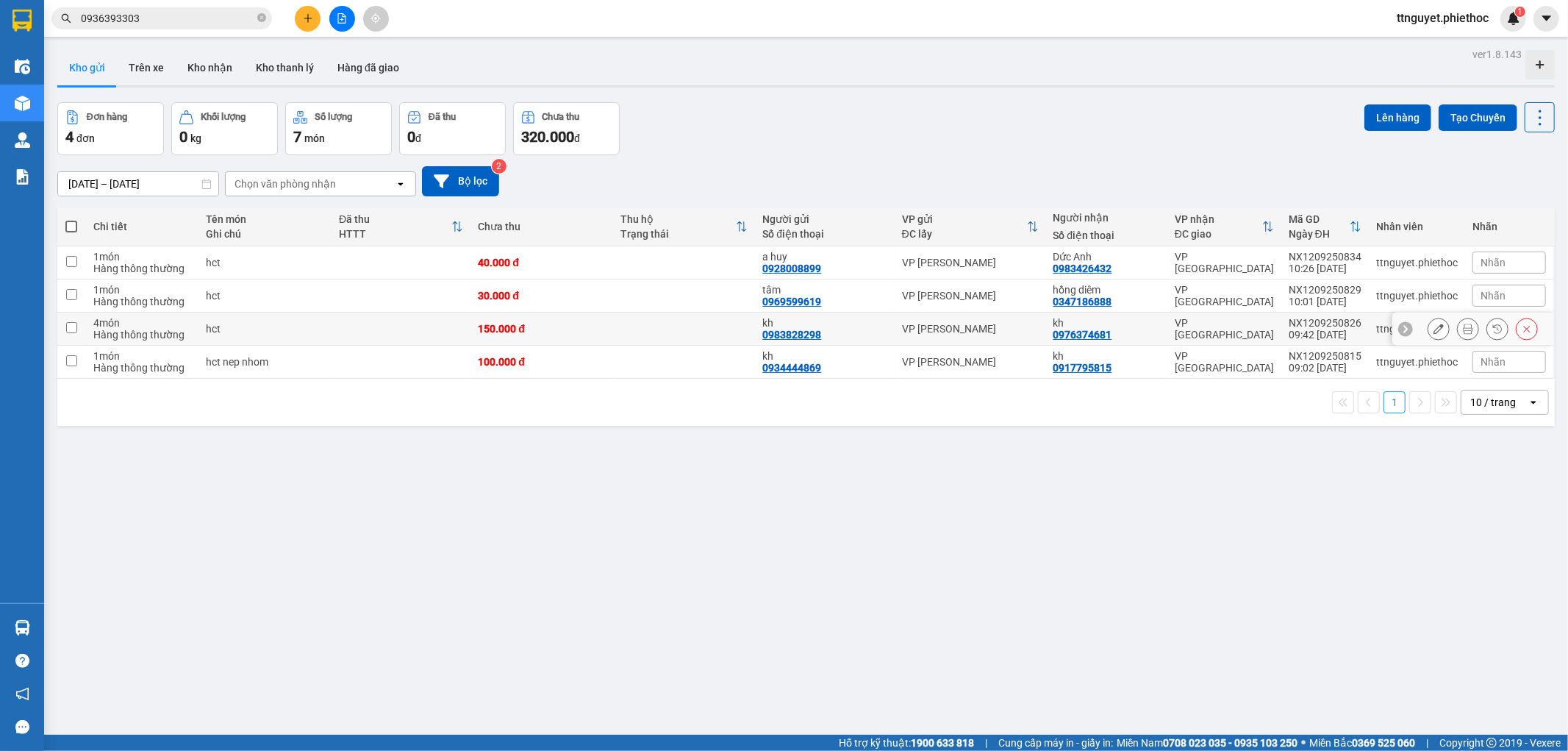
click at [703, 334] on td at bounding box center [683, 329] width 142 height 33
checkbox input "true"
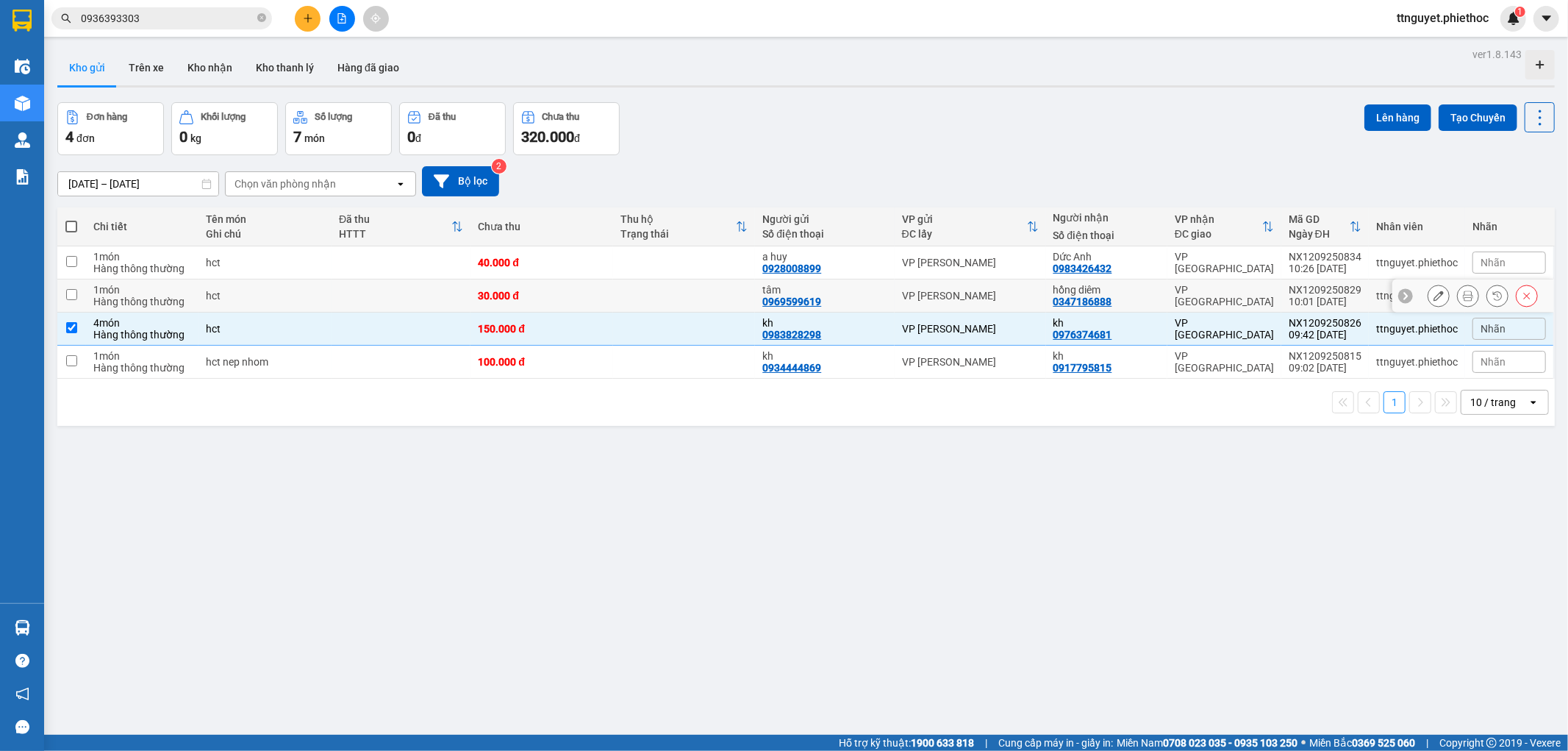
click at [693, 306] on td at bounding box center [683, 296] width 142 height 33
checkbox input "true"
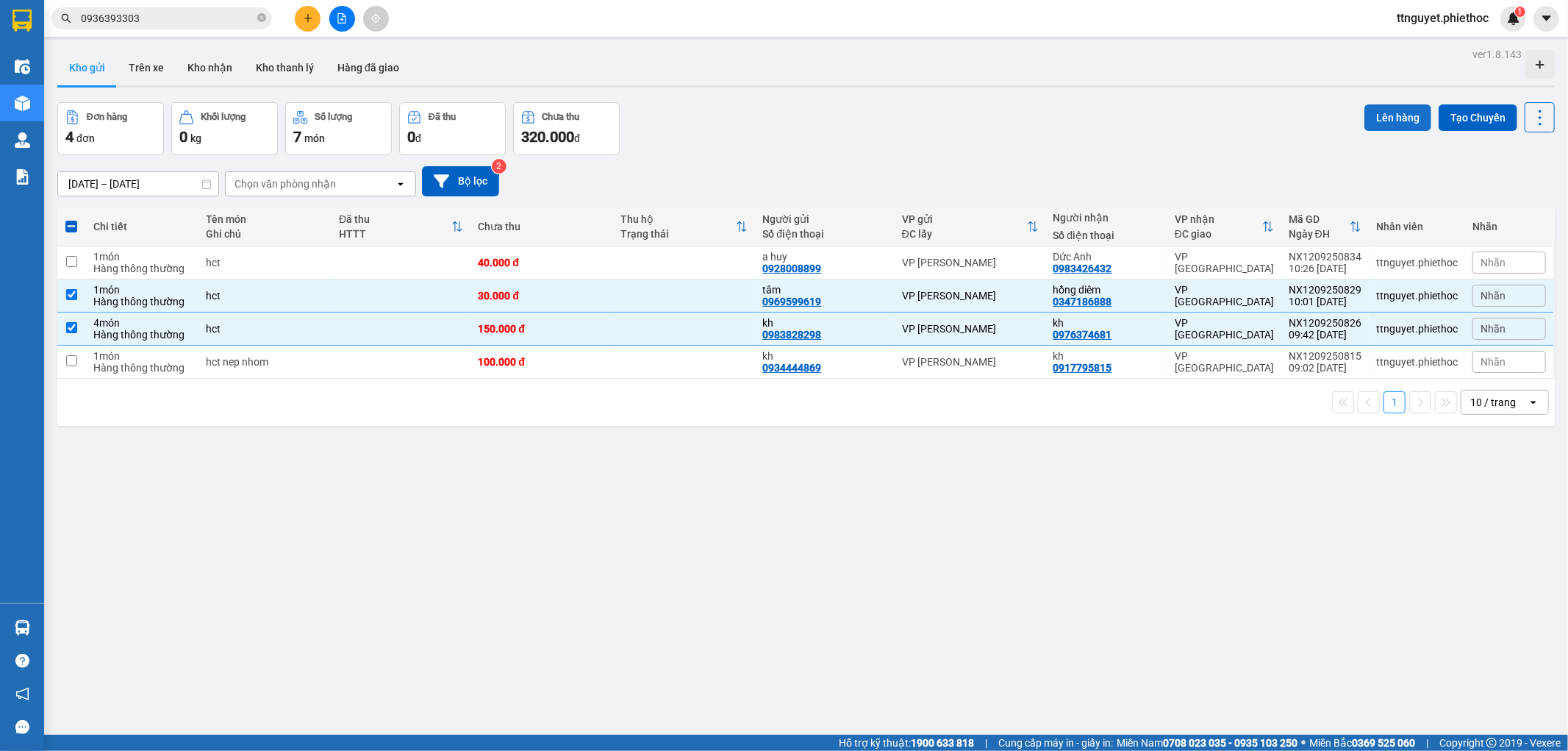
click at [1383, 120] on button "Lên hàng" at bounding box center [1398, 117] width 67 height 26
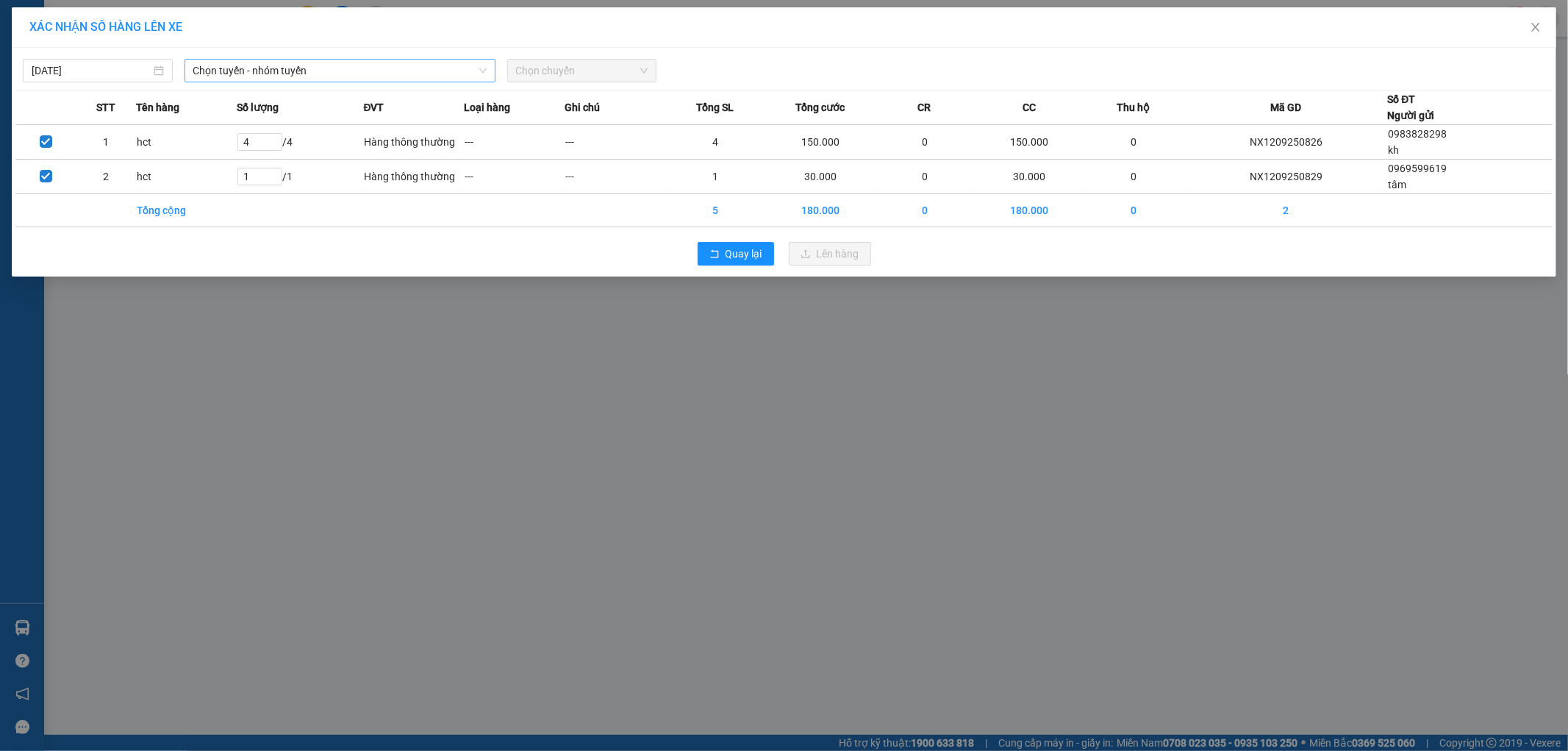
click at [421, 74] on span "Chọn tuyến - nhóm tuyến" at bounding box center [340, 70] width 294 height 22
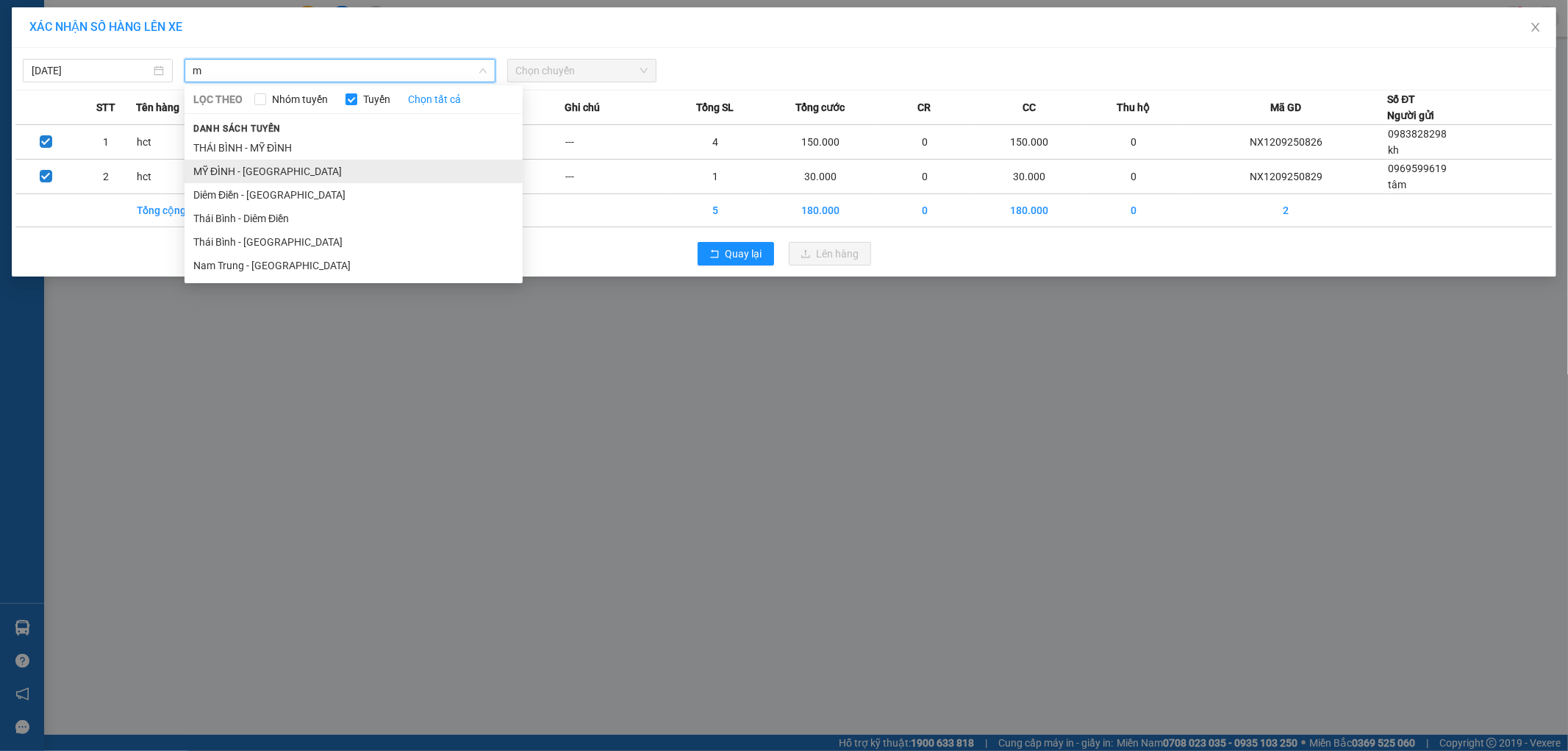
type input "m"
click at [351, 173] on li "MỸ ĐÌNH - [GEOGRAPHIC_DATA]" at bounding box center [353, 171] width 338 height 23
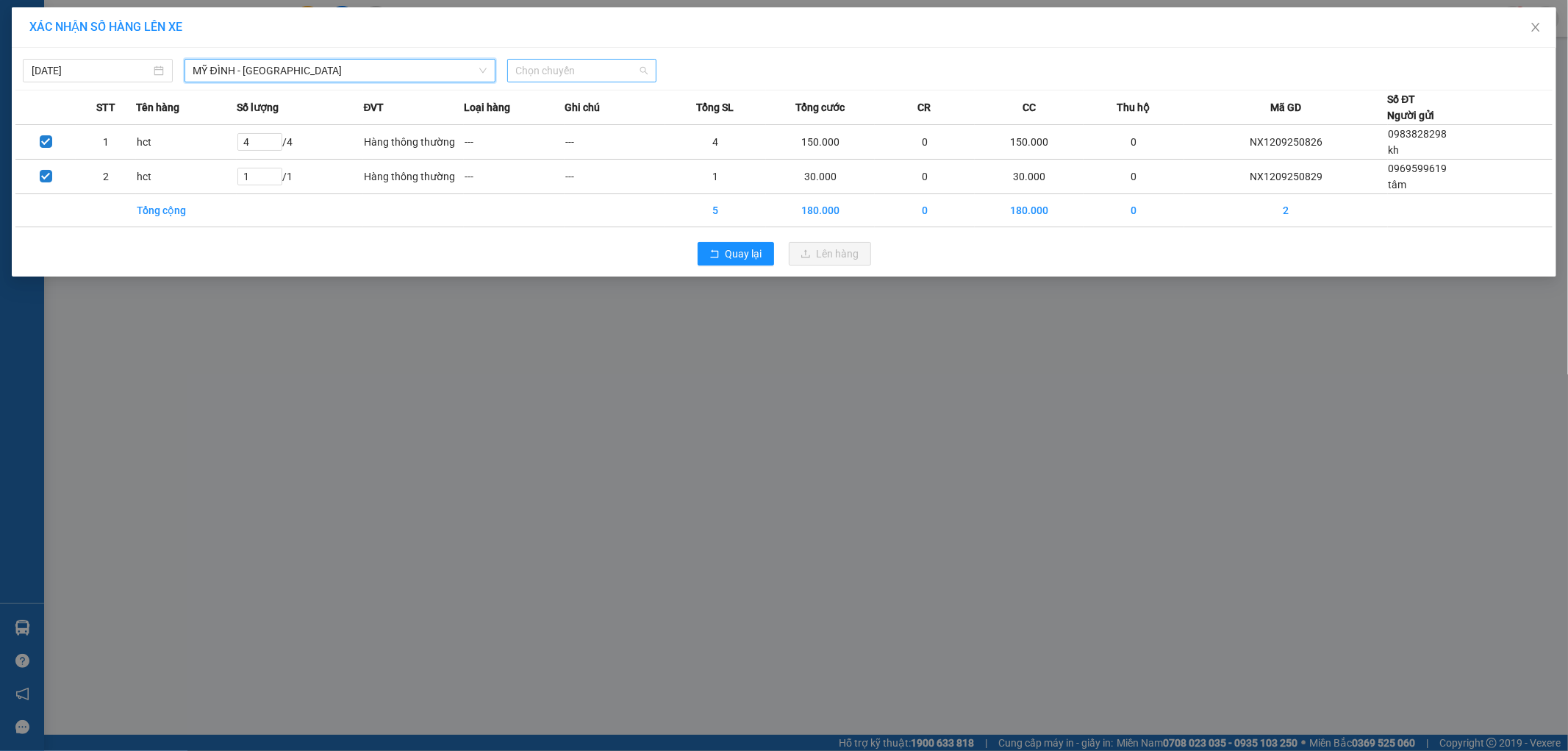
click at [532, 75] on span "Chọn chuyến" at bounding box center [582, 70] width 132 height 22
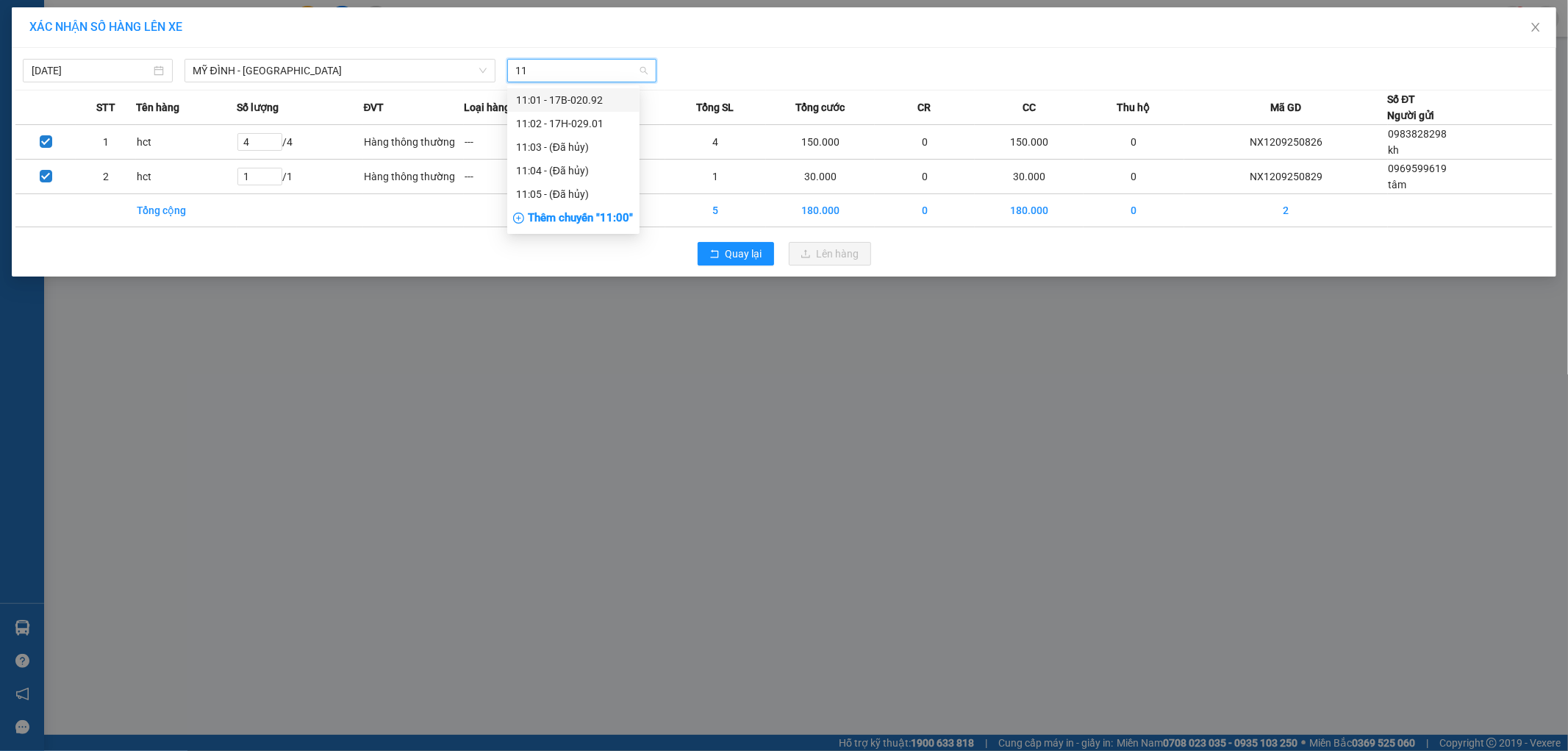
type input "11"
click at [601, 70] on span "Chọn chuyến" at bounding box center [582, 70] width 132 height 22
type input "2"
type input "11"
click at [608, 94] on div "11:01 - 17B-020.92" at bounding box center [574, 99] width 115 height 16
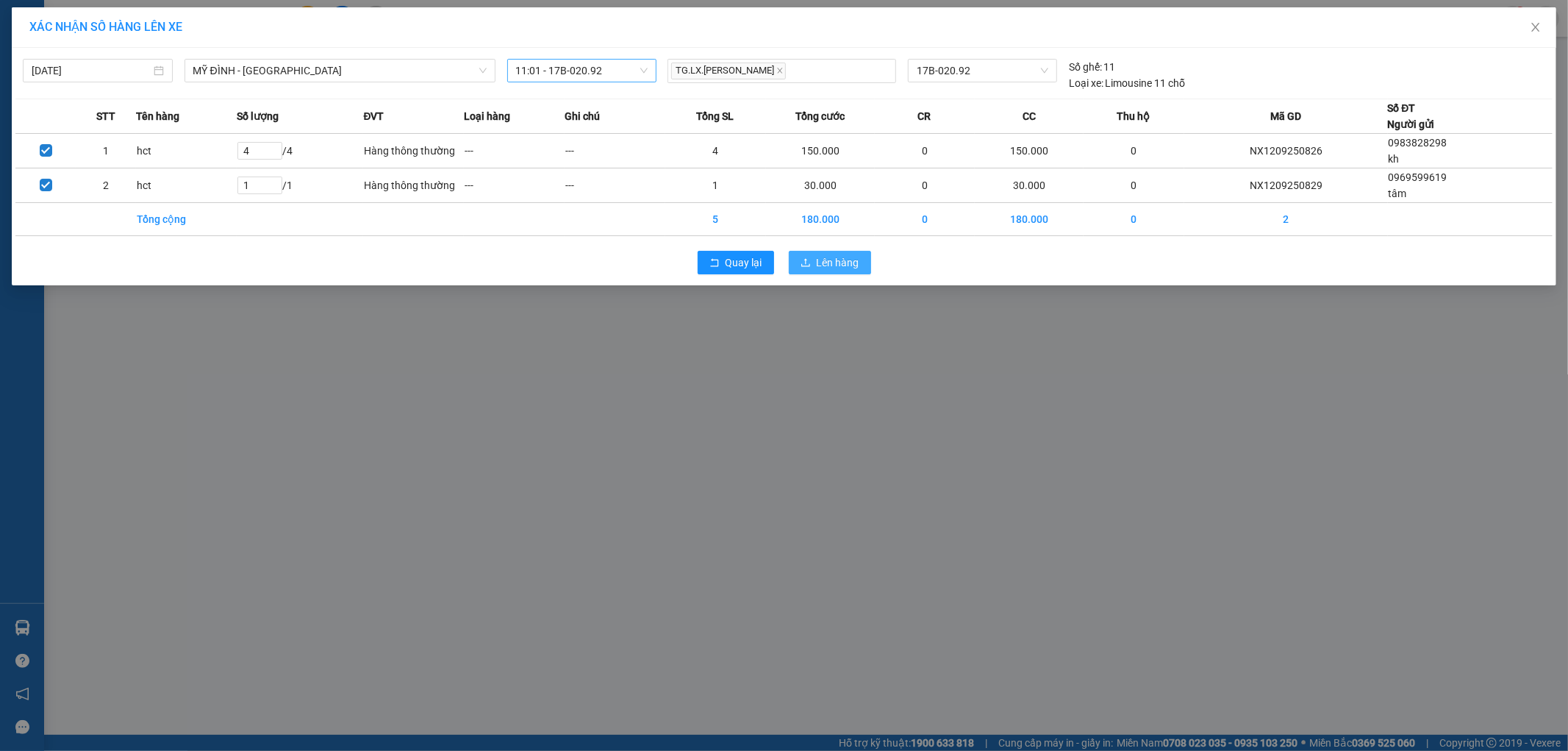
click at [849, 259] on span "Lên hàng" at bounding box center [838, 262] width 42 height 16
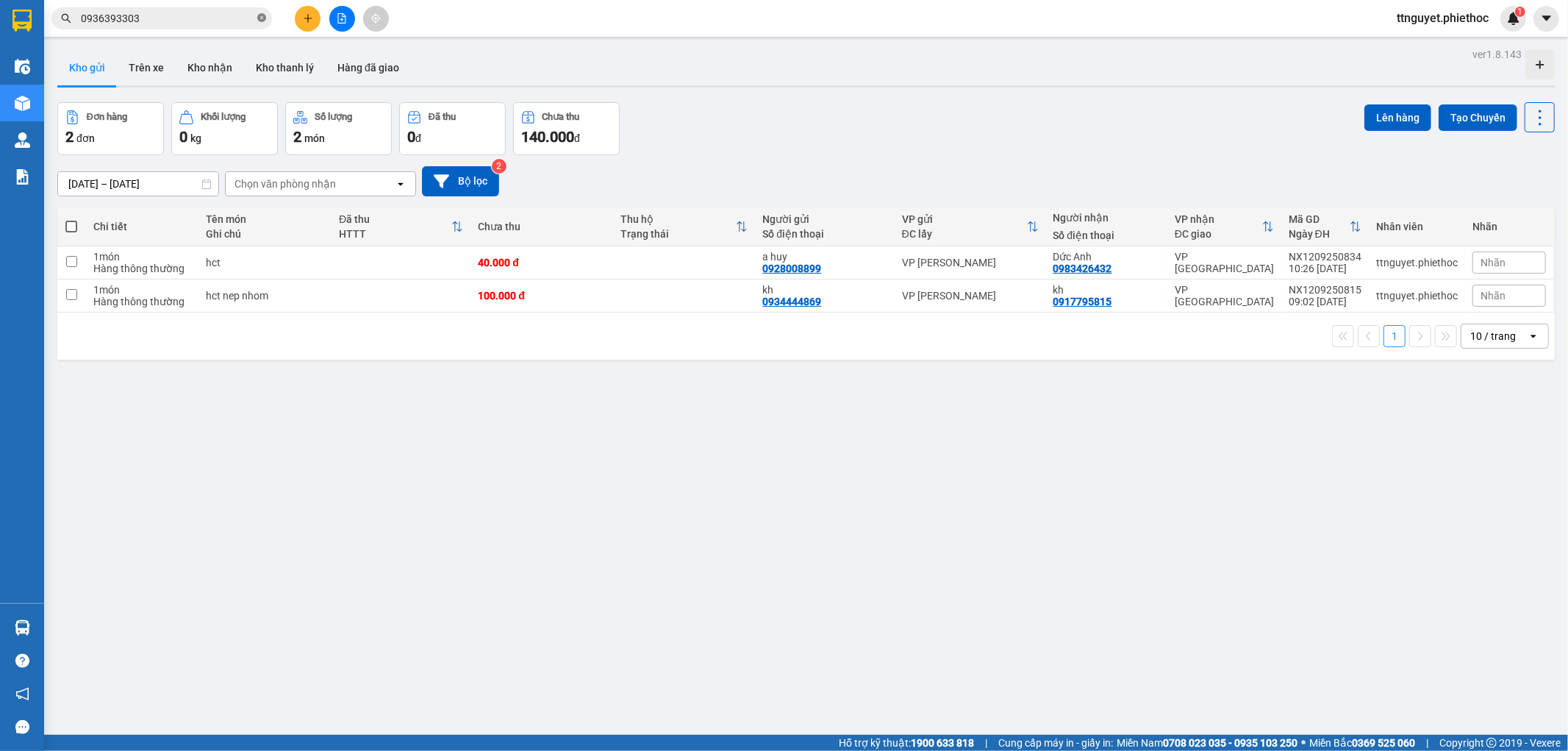
click at [261, 23] on span at bounding box center [262, 19] width 9 height 14
click at [237, 26] on input "text" at bounding box center [167, 18] width 173 height 16
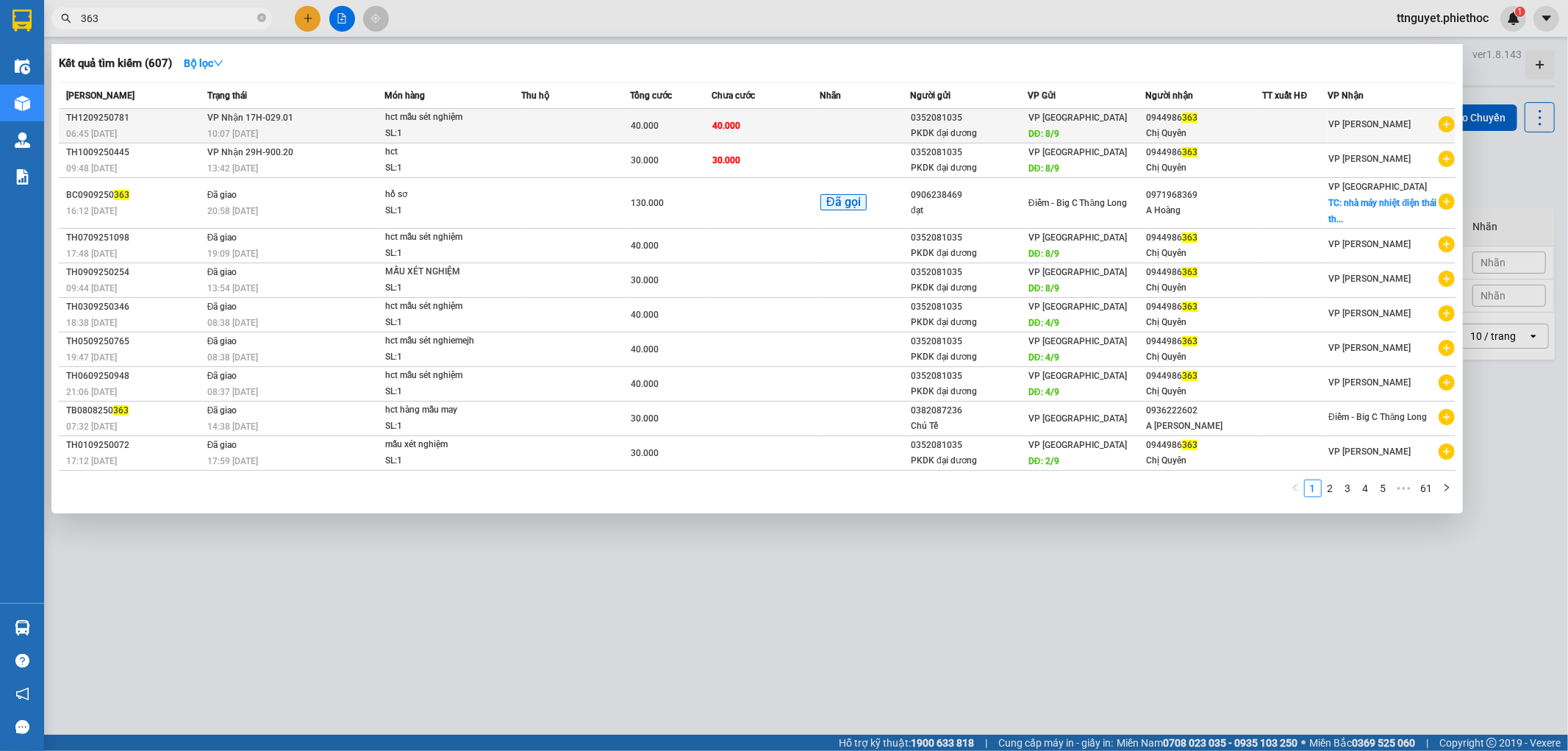
type input "363"
click at [507, 125] on span "hct mẫu sét nghiệm SL: 1" at bounding box center [453, 126] width 136 height 32
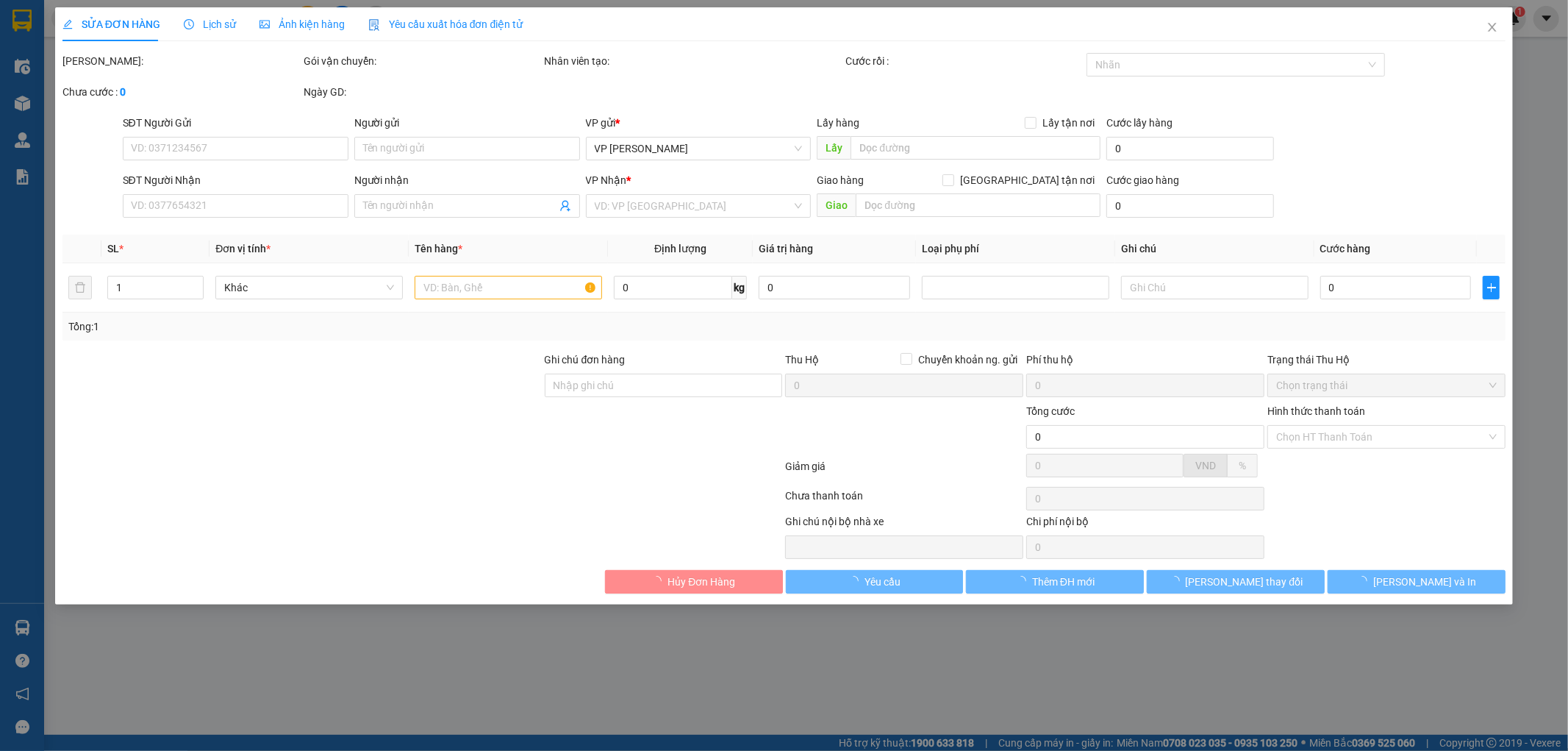
type input "0352081035"
type input "PKDK đại dương"
type input "8/9"
type input "0944986363"
type input "Chị Quyên"
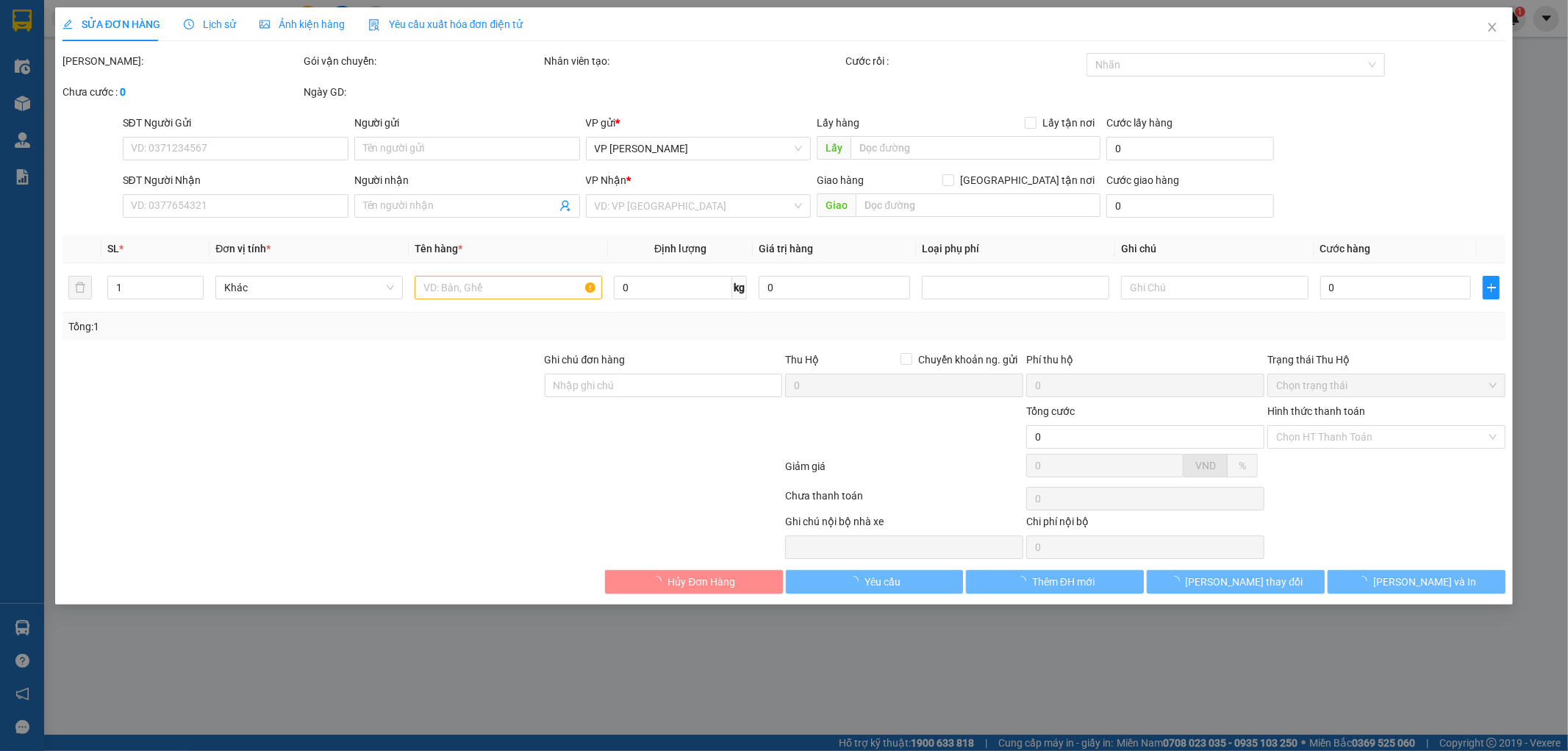
type input "40.000"
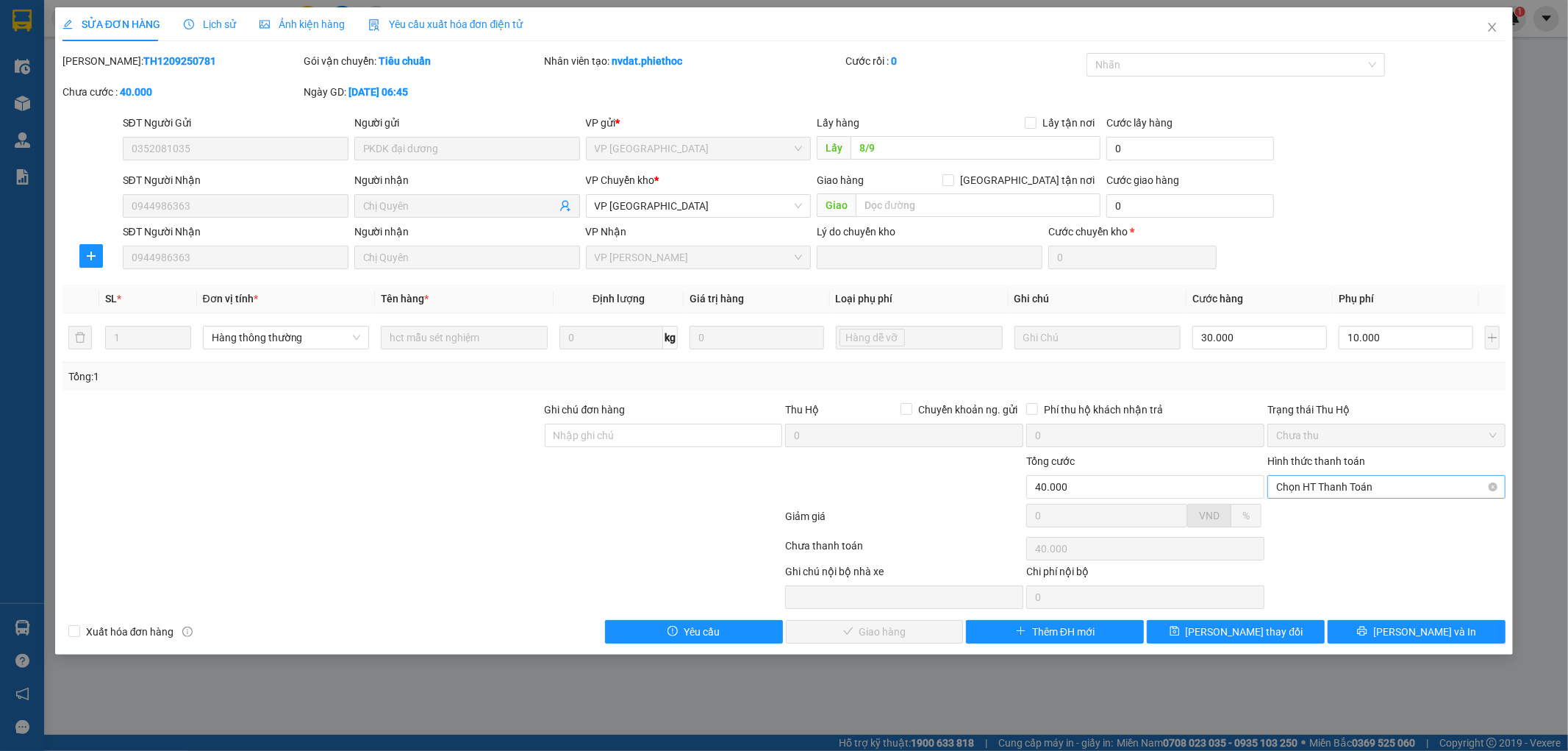
click at [1355, 488] on span "Chọn HT Thanh Toán" at bounding box center [1386, 486] width 220 height 22
click at [1340, 516] on div "Tại văn phòng" at bounding box center [1386, 516] width 220 height 16
type input "0"
click at [905, 629] on span "[PERSON_NAME] và Giao hàng" at bounding box center [884, 631] width 141 height 16
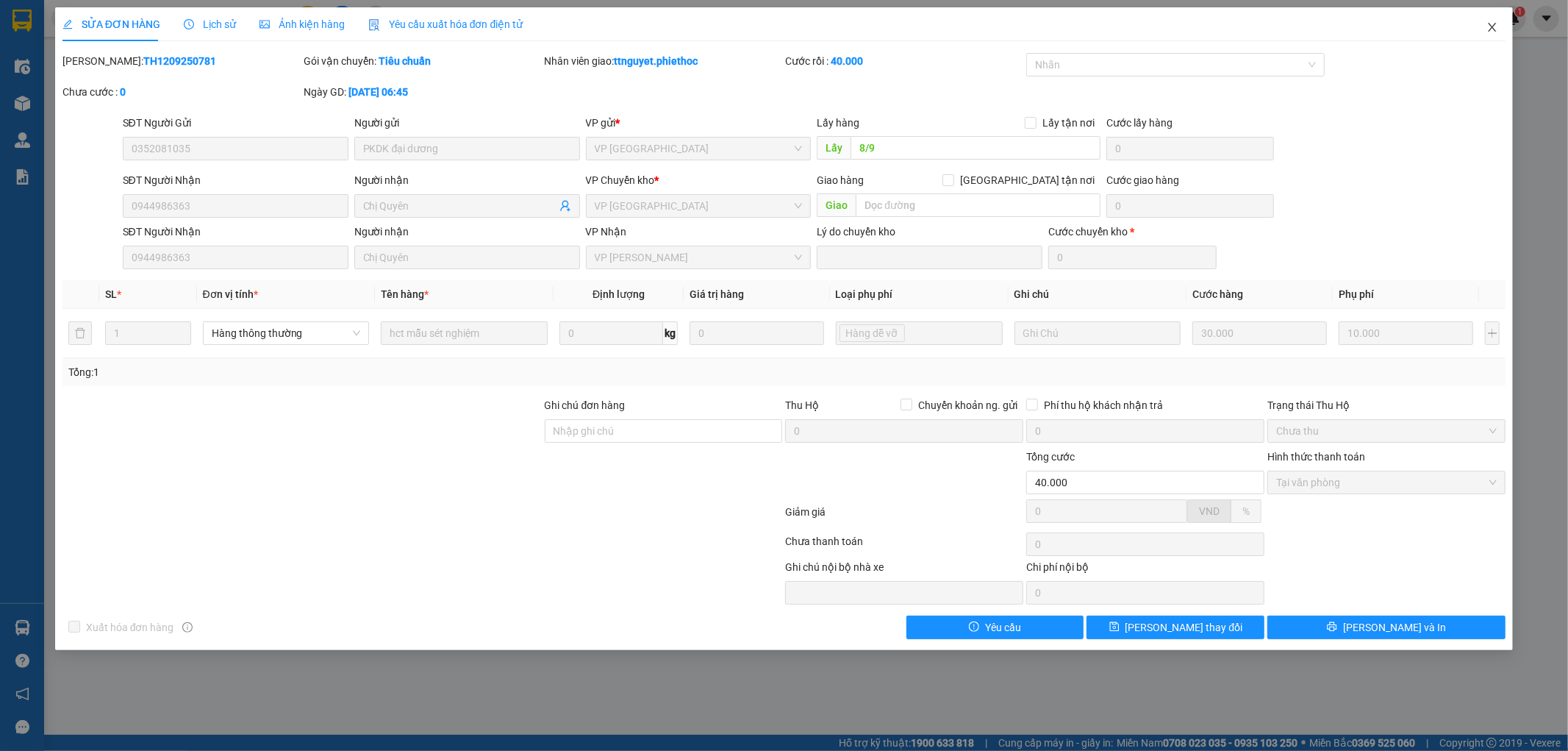
click at [1498, 28] on icon "close" at bounding box center [1492, 27] width 12 height 12
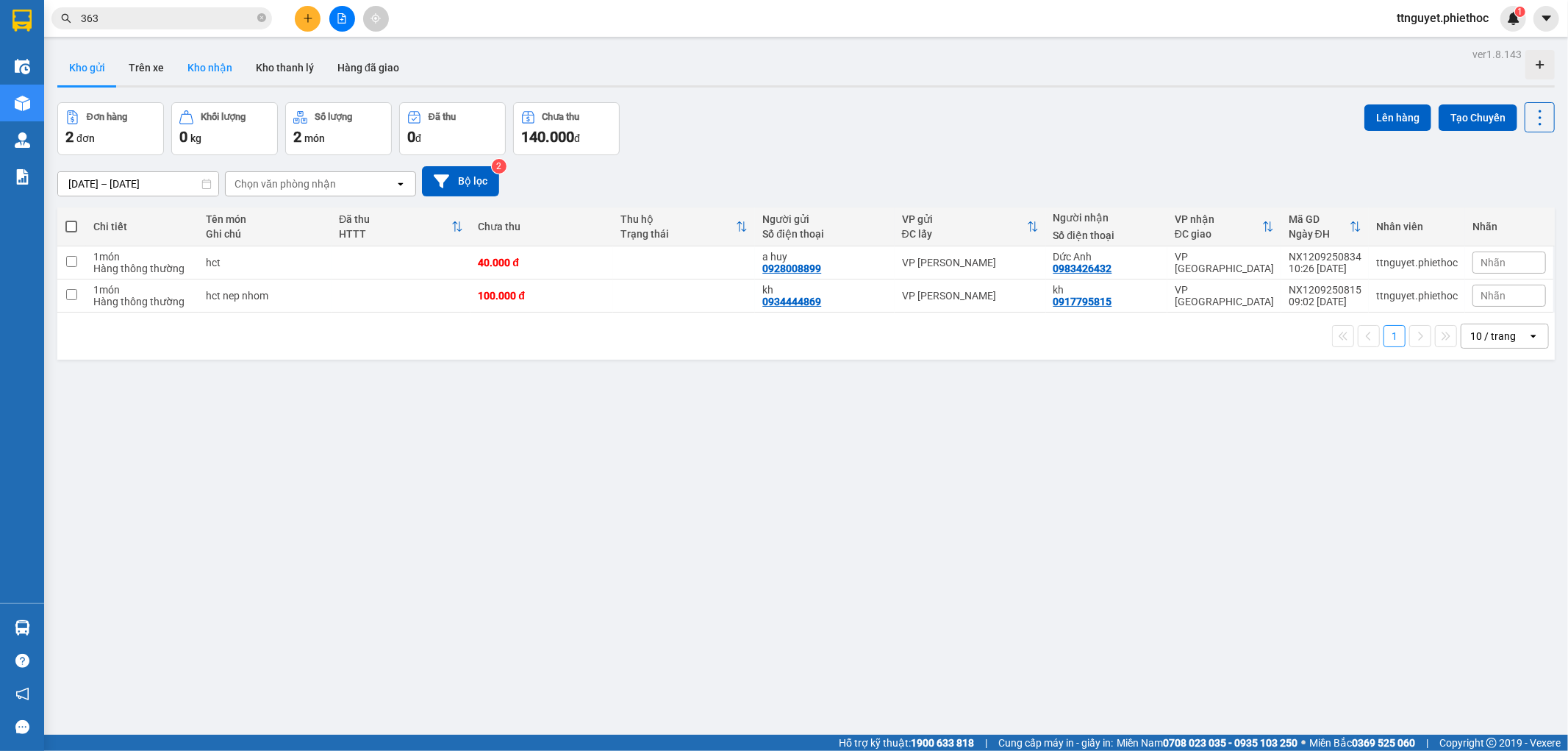
click at [201, 58] on button "Kho nhận" at bounding box center [210, 67] width 68 height 36
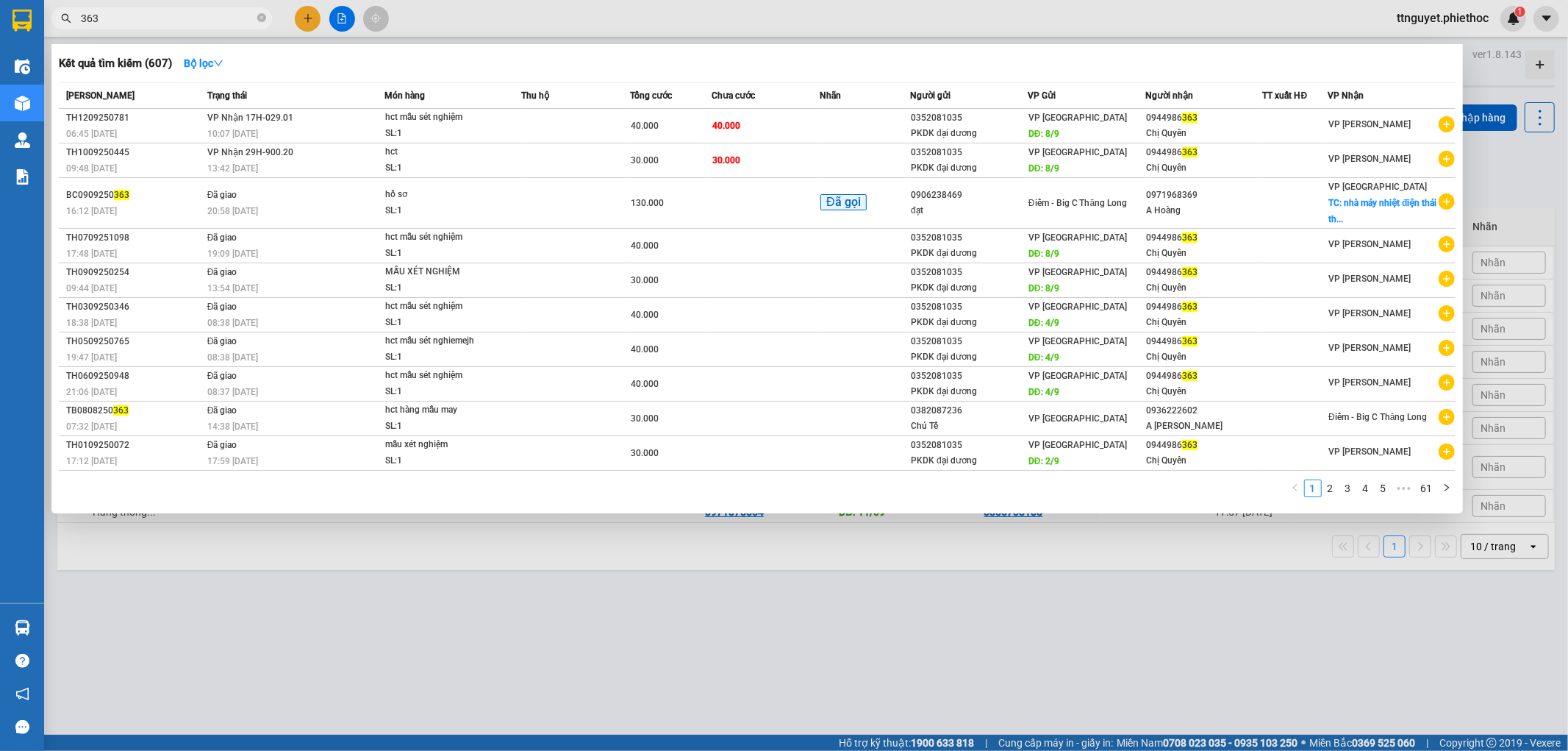
click at [170, 14] on input "363" at bounding box center [167, 18] width 173 height 16
click at [651, 145] on td "30.000" at bounding box center [670, 160] width 82 height 35
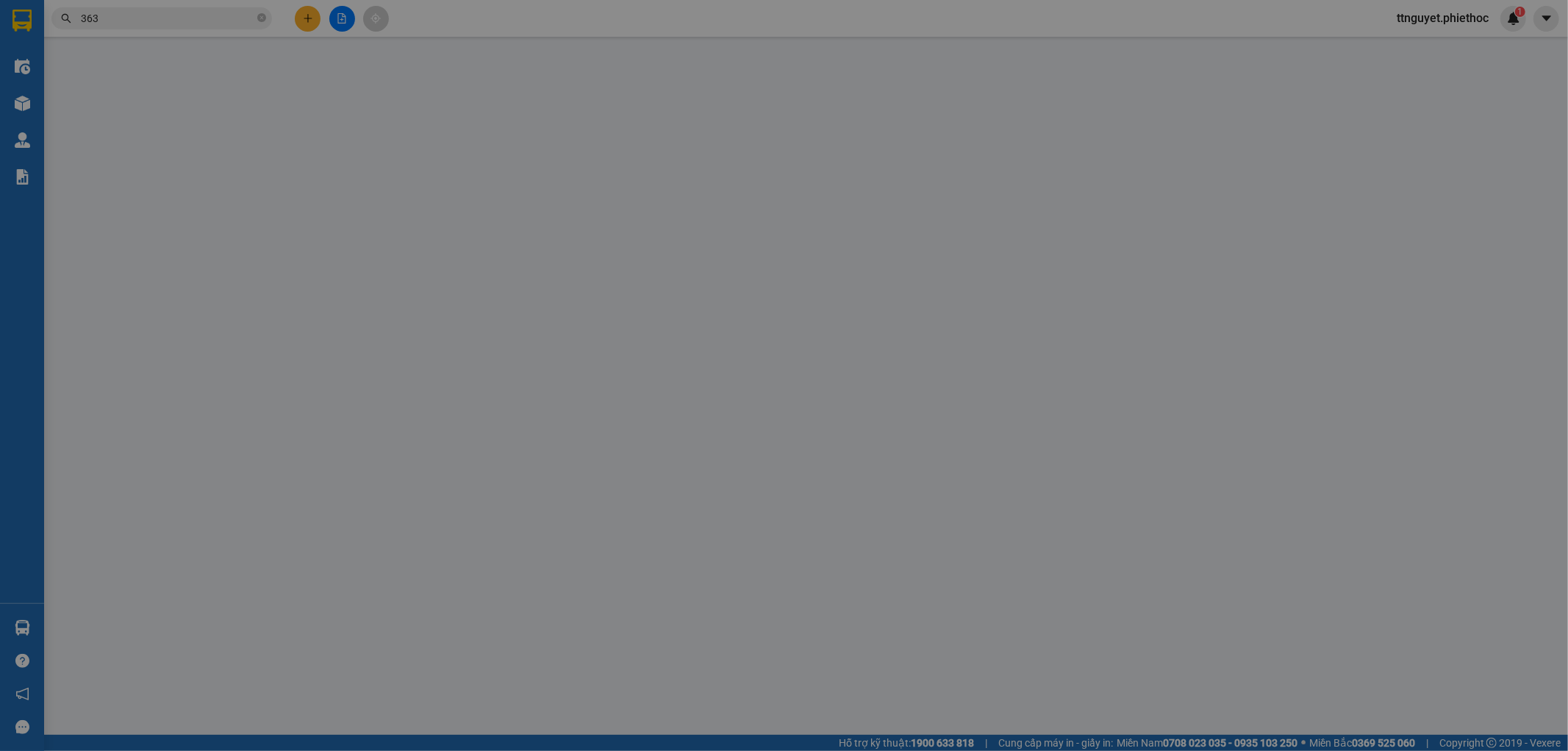
type input "0352081035"
type input "PKDK đại dương"
type input "8/9"
type input "0944986363"
type input "Chị Quyên"
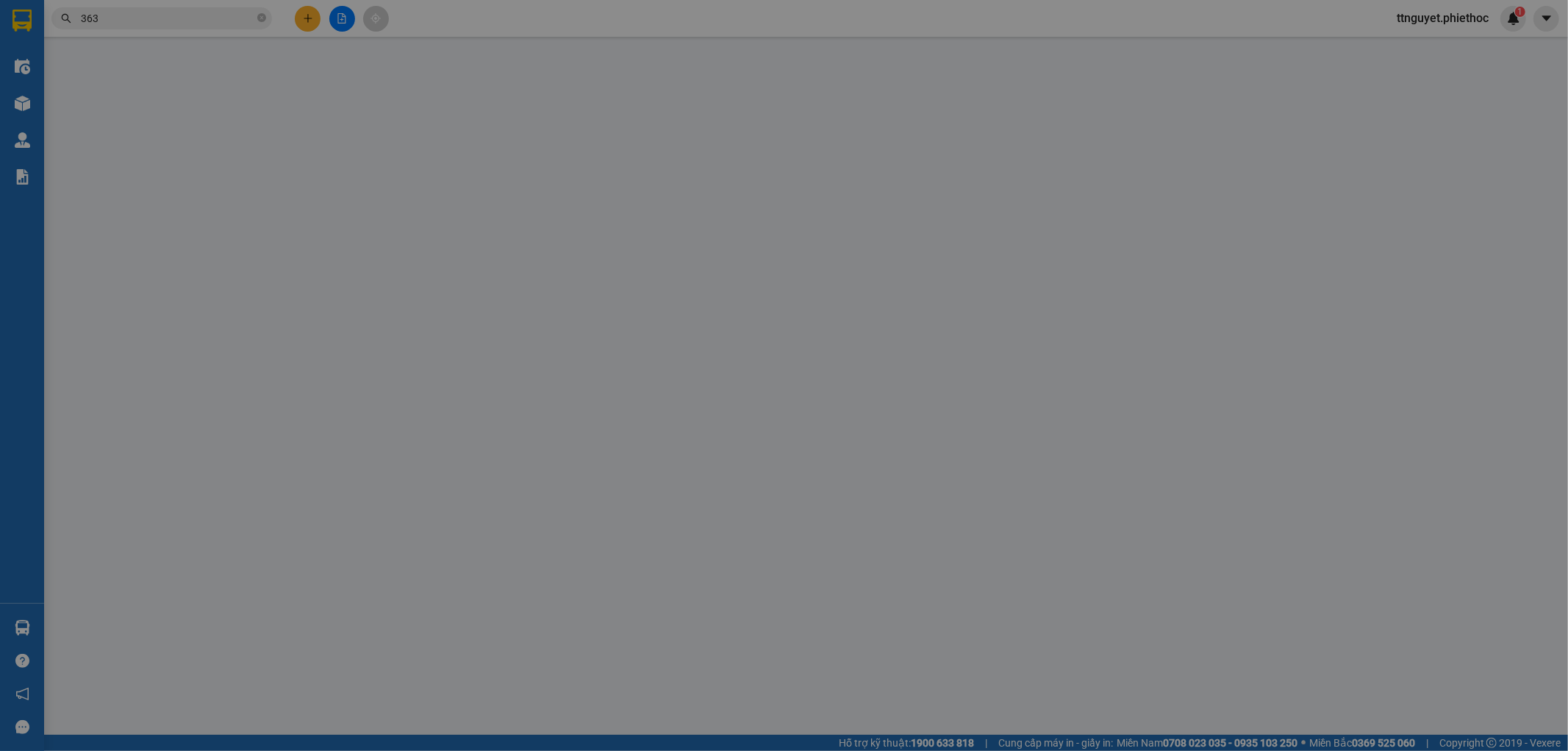
type input "30.000"
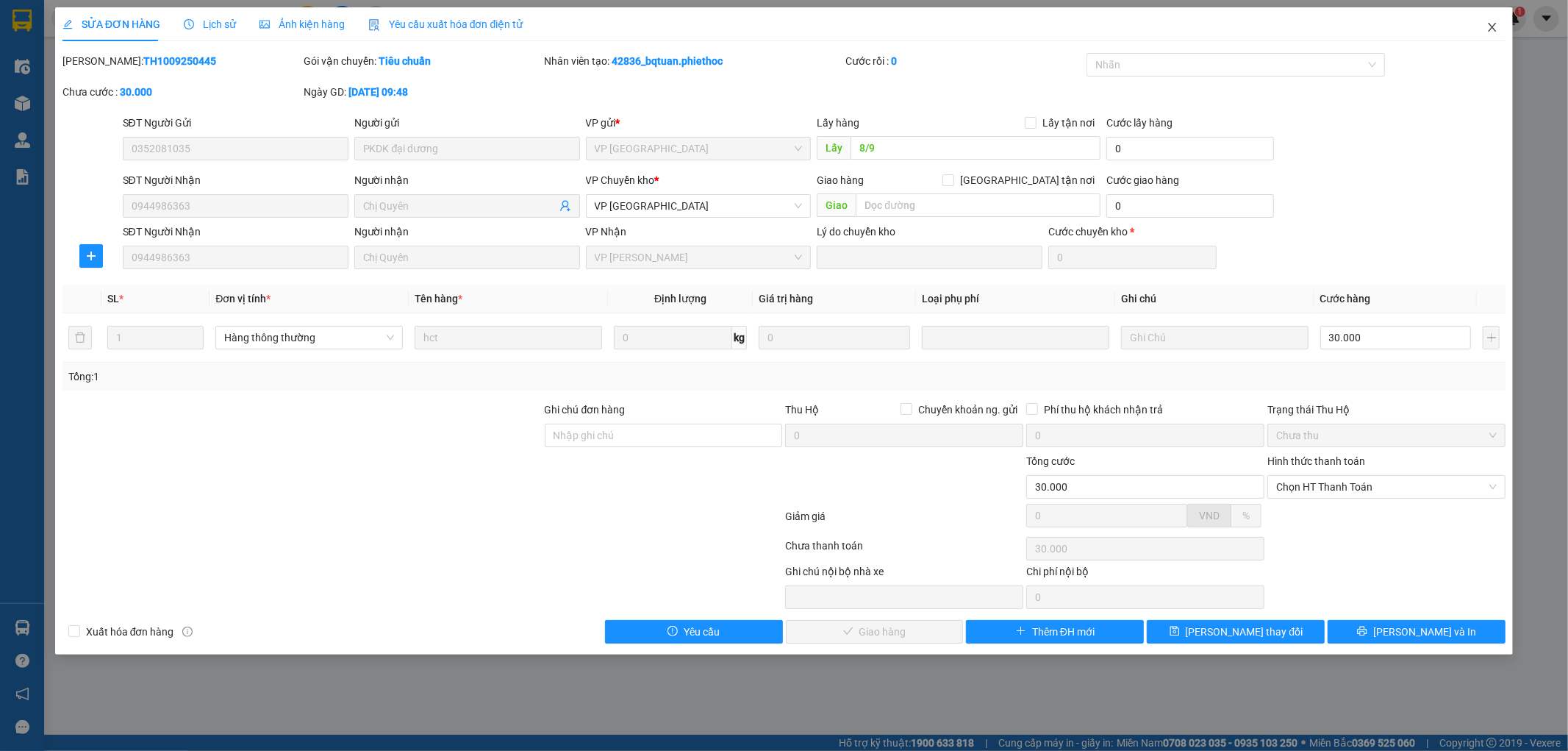
click at [1488, 31] on icon "close" at bounding box center [1492, 27] width 12 height 12
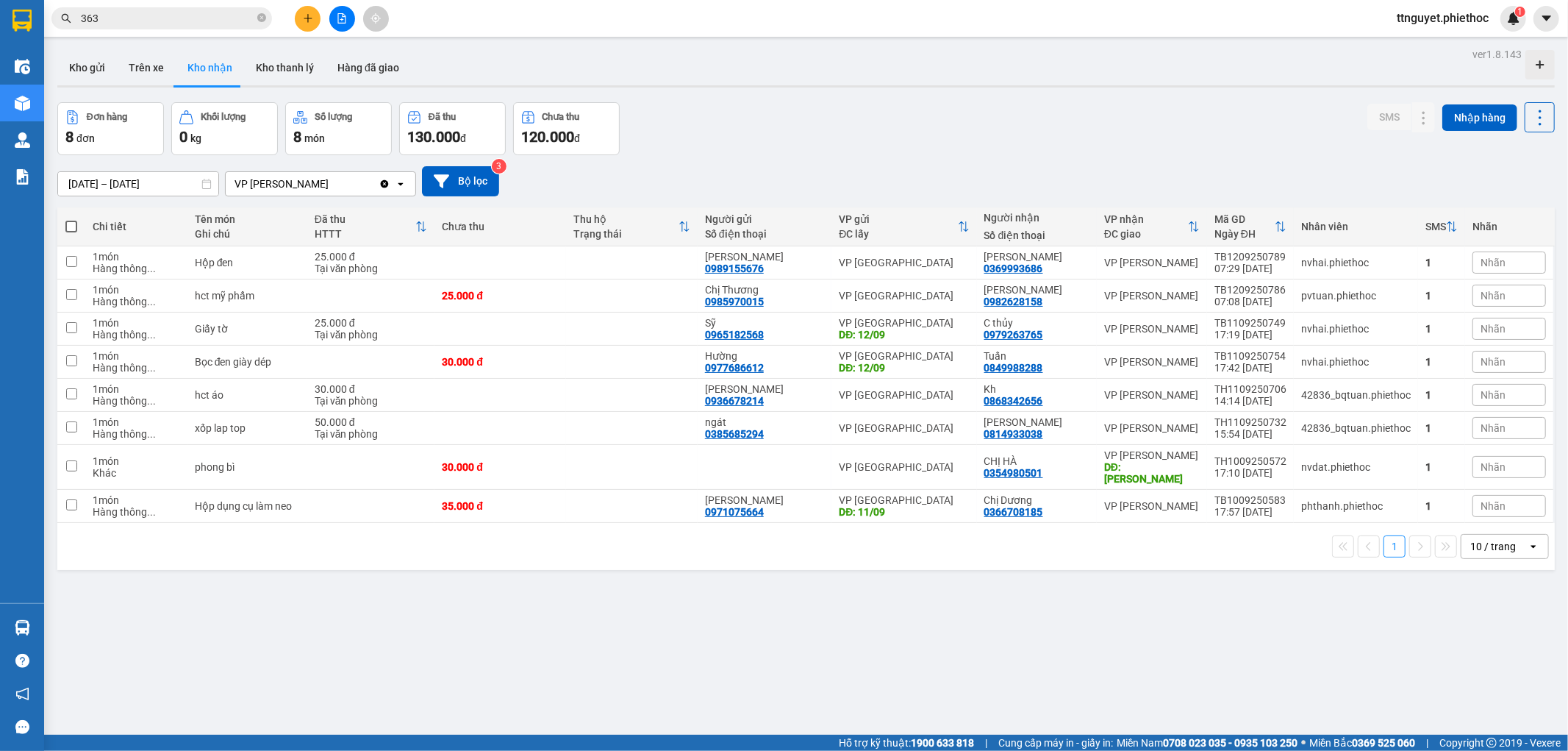
click at [135, 11] on input "363" at bounding box center [167, 18] width 173 height 16
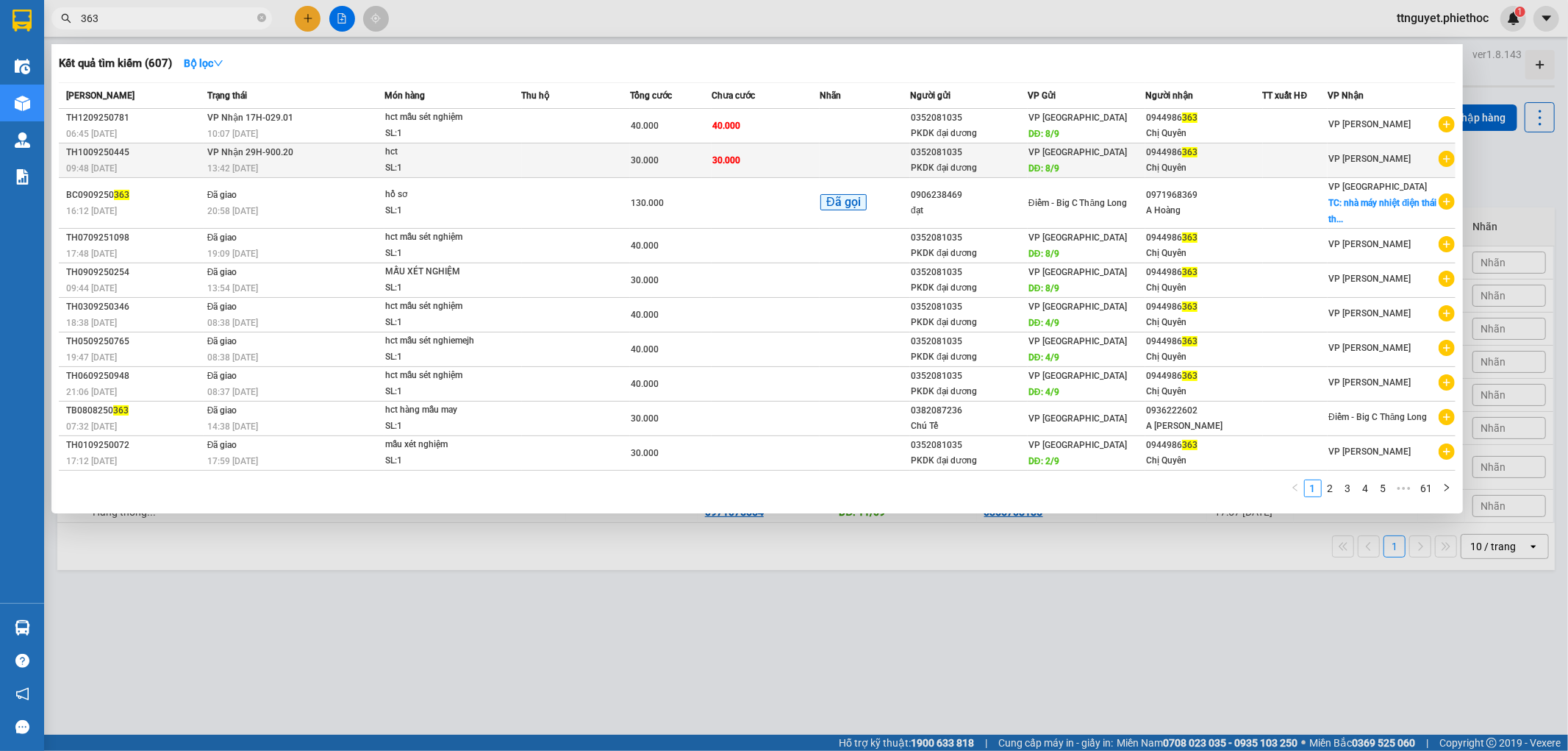
click at [449, 155] on div "hct" at bounding box center [440, 151] width 110 height 16
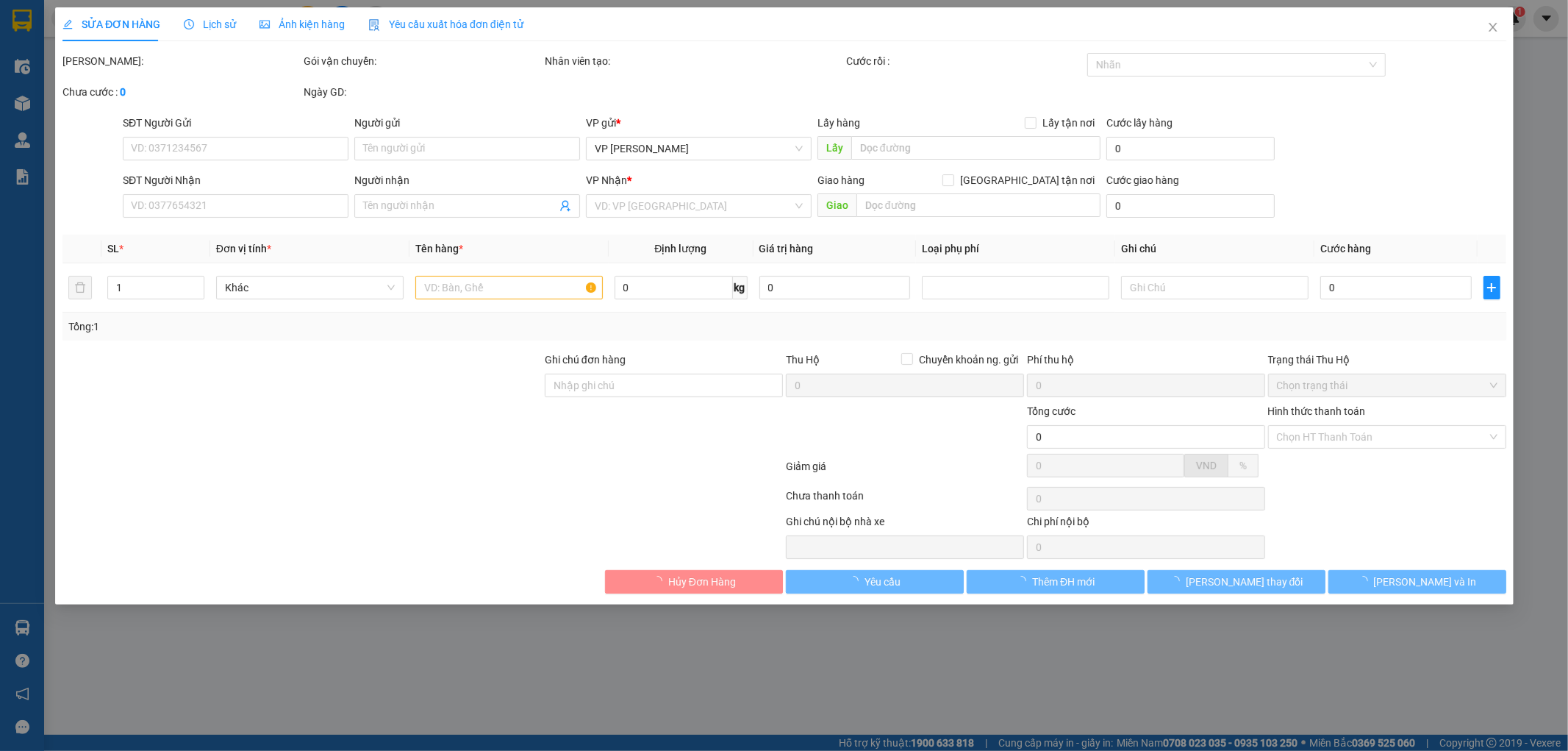
type input "0352081035"
type input "PKDK đại dương"
type input "8/9"
type input "0944986363"
type input "Chị Quyên"
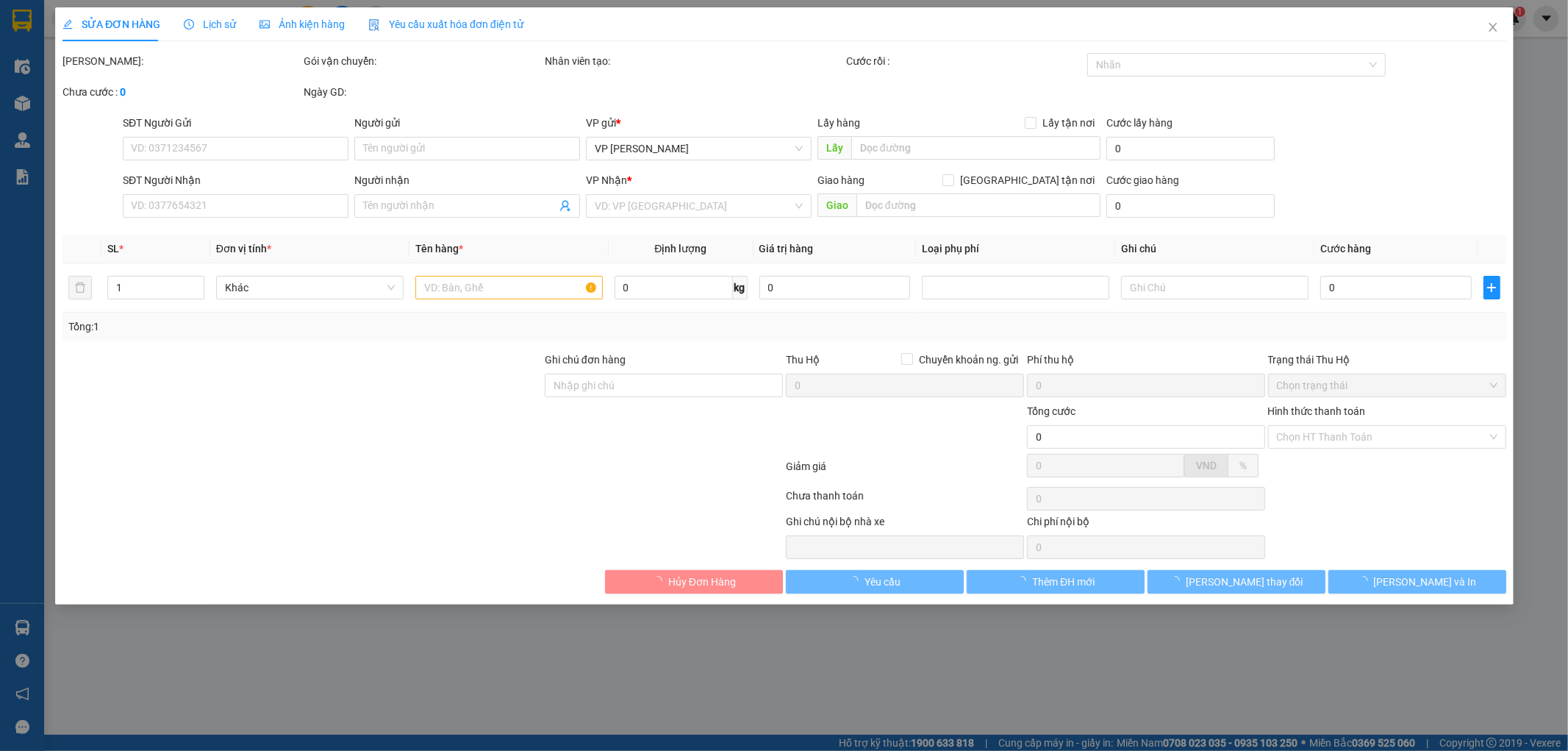
type input "30.000"
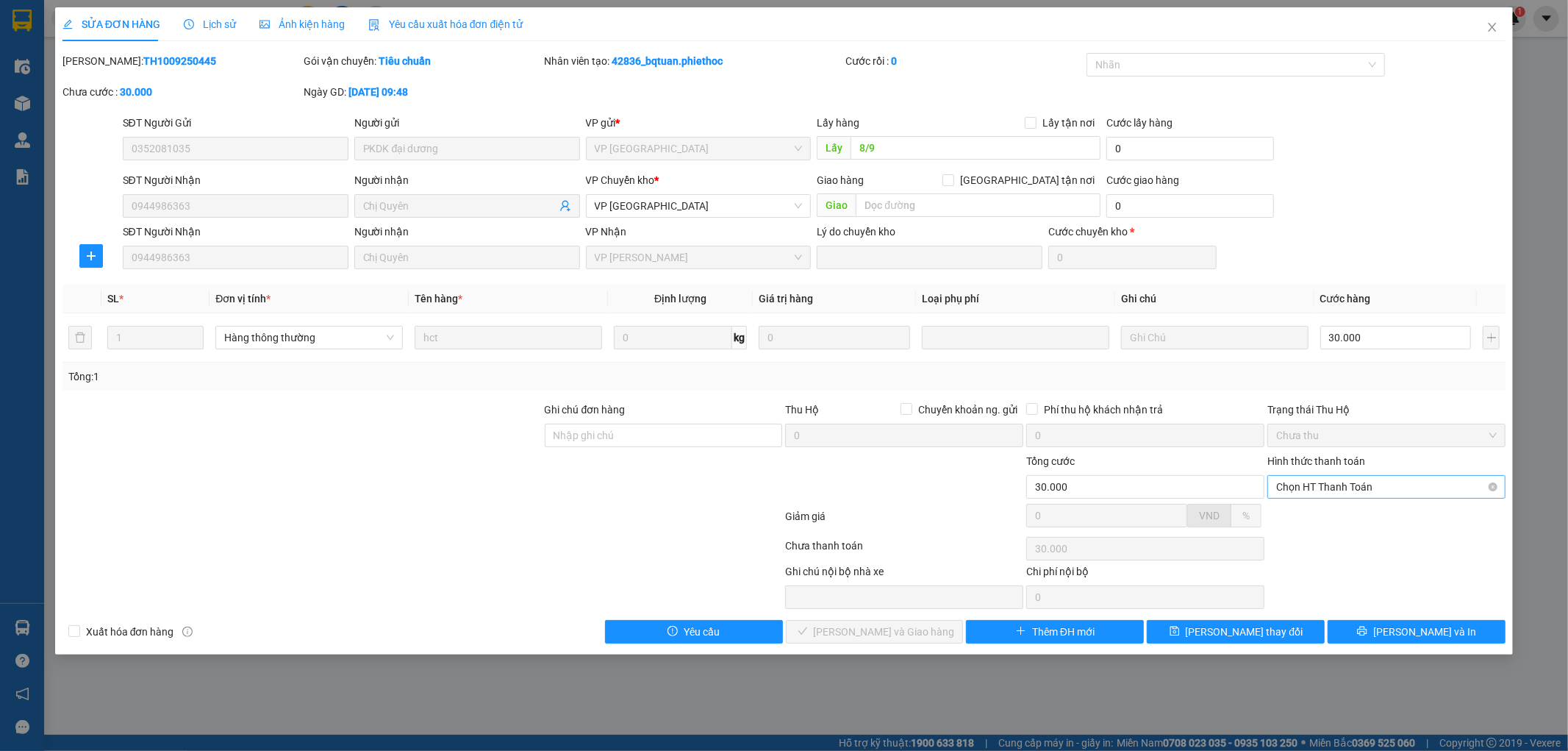
click at [1312, 485] on span "Chọn HT Thanh Toán" at bounding box center [1386, 486] width 220 height 22
click at [1294, 516] on div "Tại văn phòng" at bounding box center [1386, 516] width 220 height 16
type input "0"
click at [916, 636] on span "[PERSON_NAME] và Giao hàng" at bounding box center [884, 631] width 141 height 16
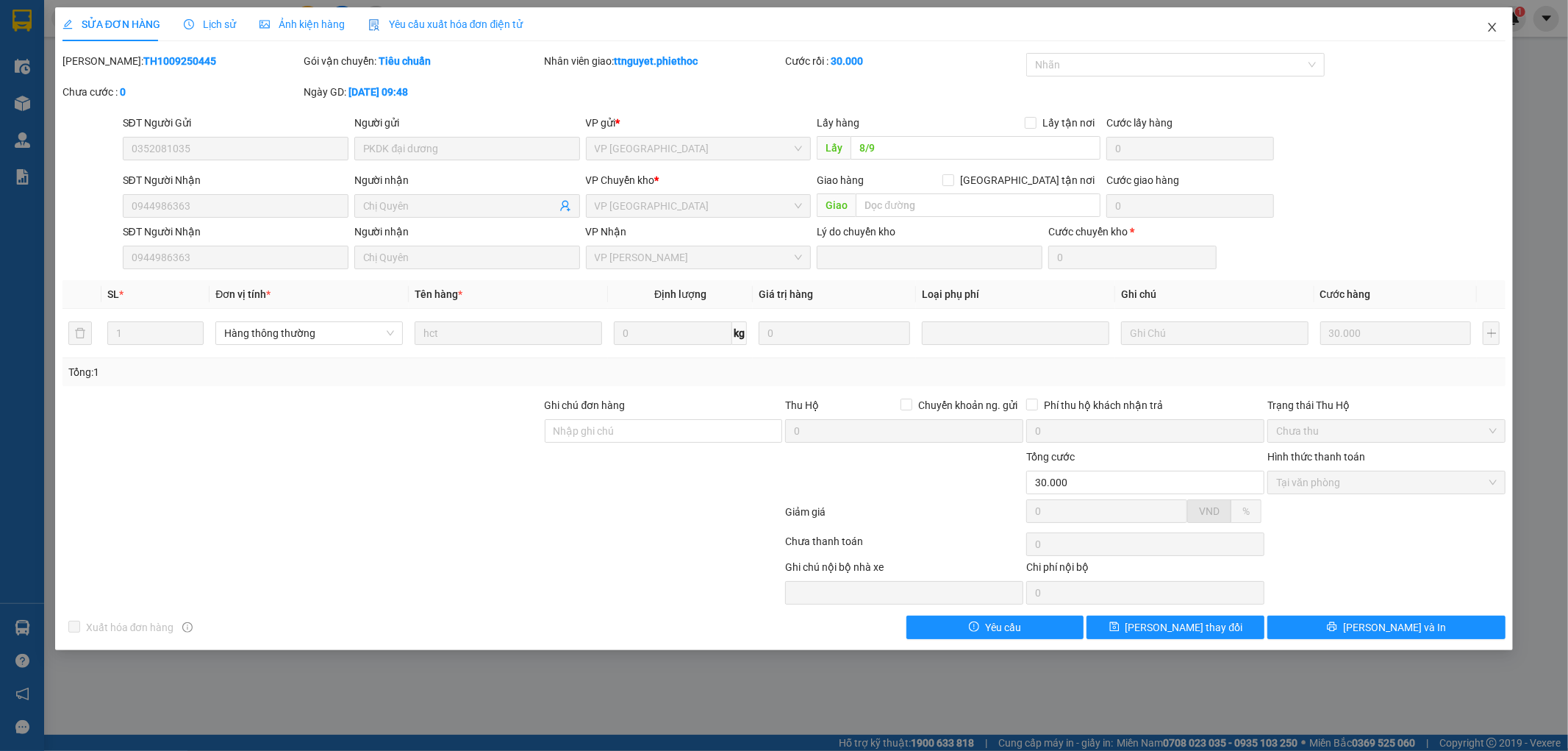
click at [1490, 30] on icon "close" at bounding box center [1492, 27] width 8 height 9
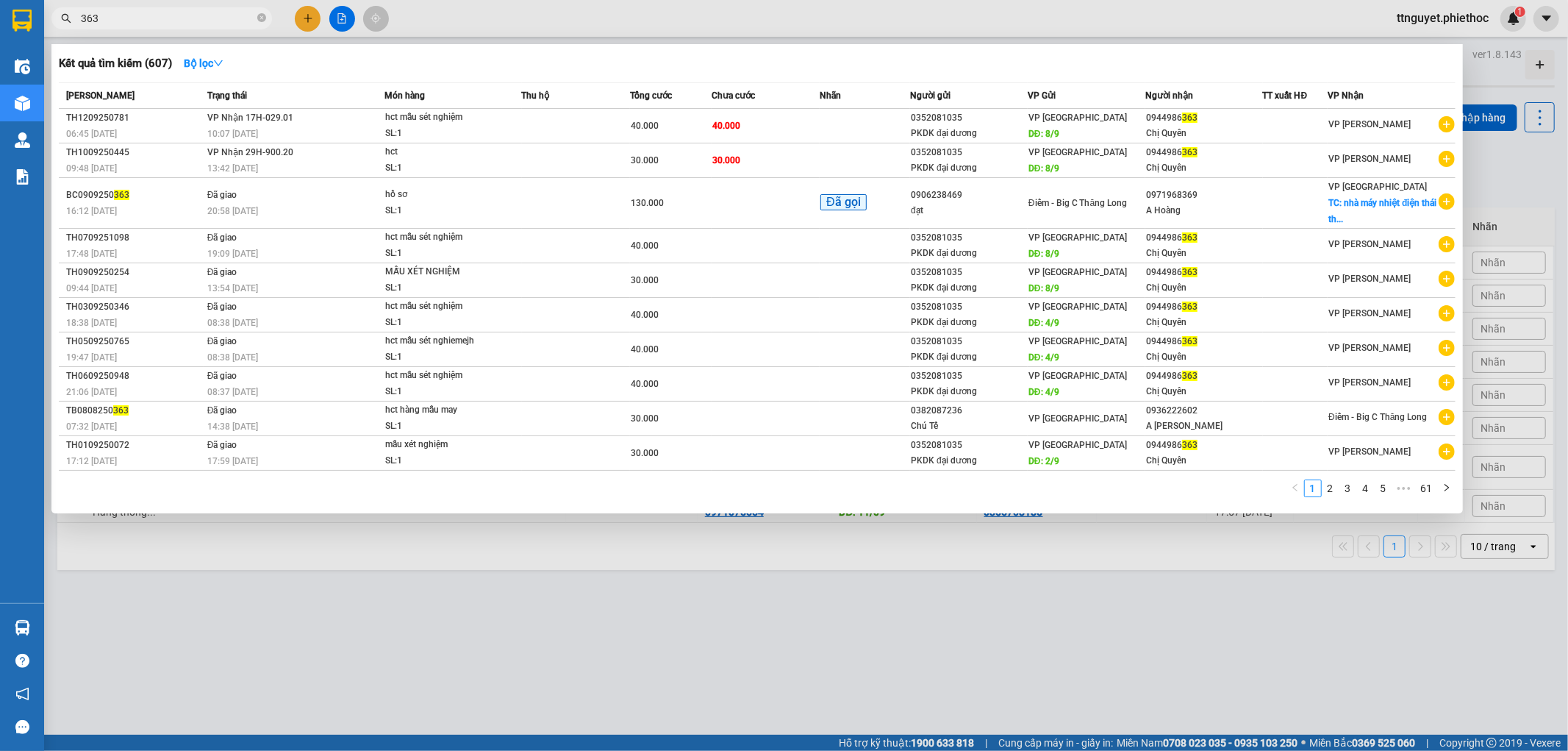
click at [256, 20] on span "363" at bounding box center [161, 18] width 220 height 22
click at [261, 19] on icon "close-circle" at bounding box center [262, 17] width 9 height 9
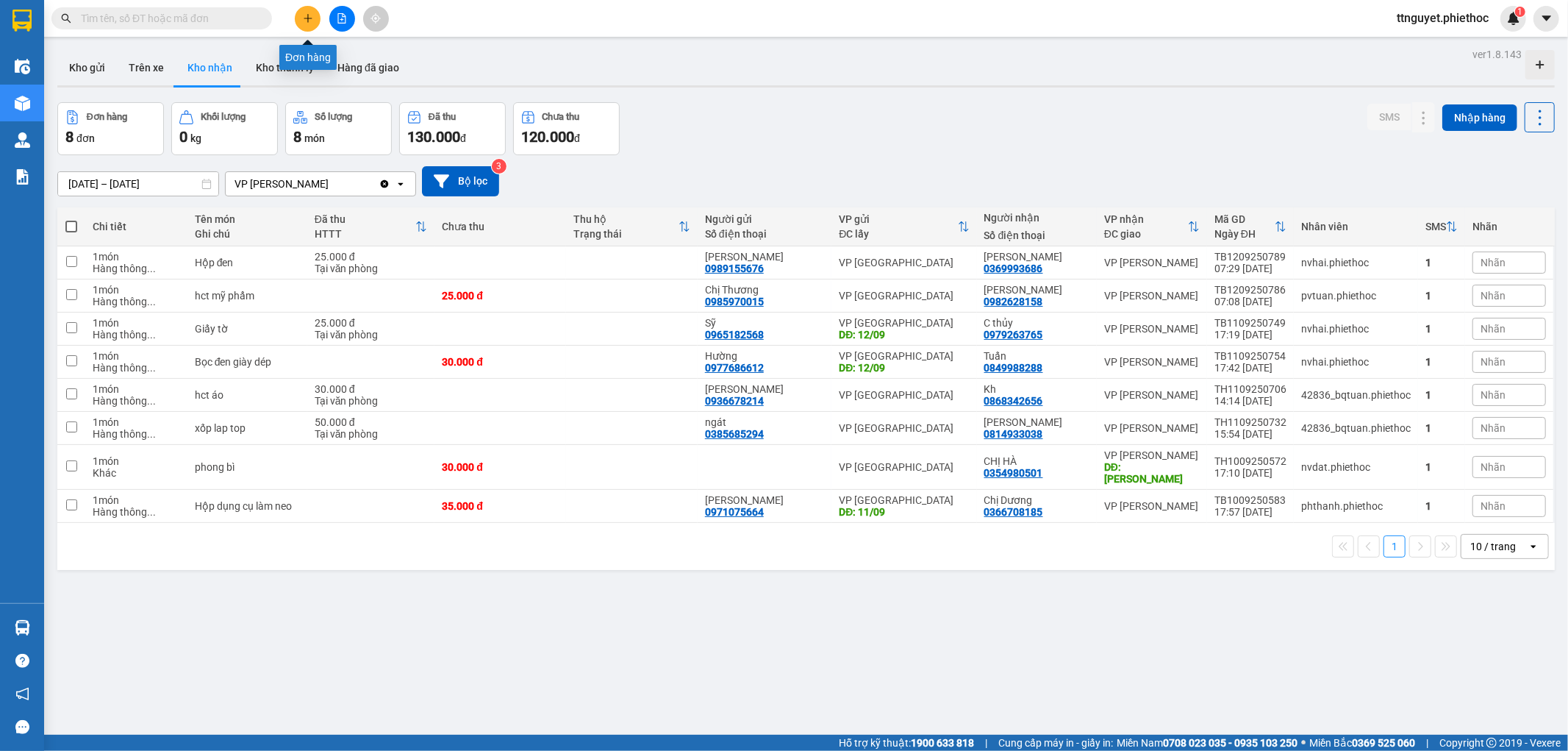
click at [300, 16] on button at bounding box center [307, 19] width 26 height 26
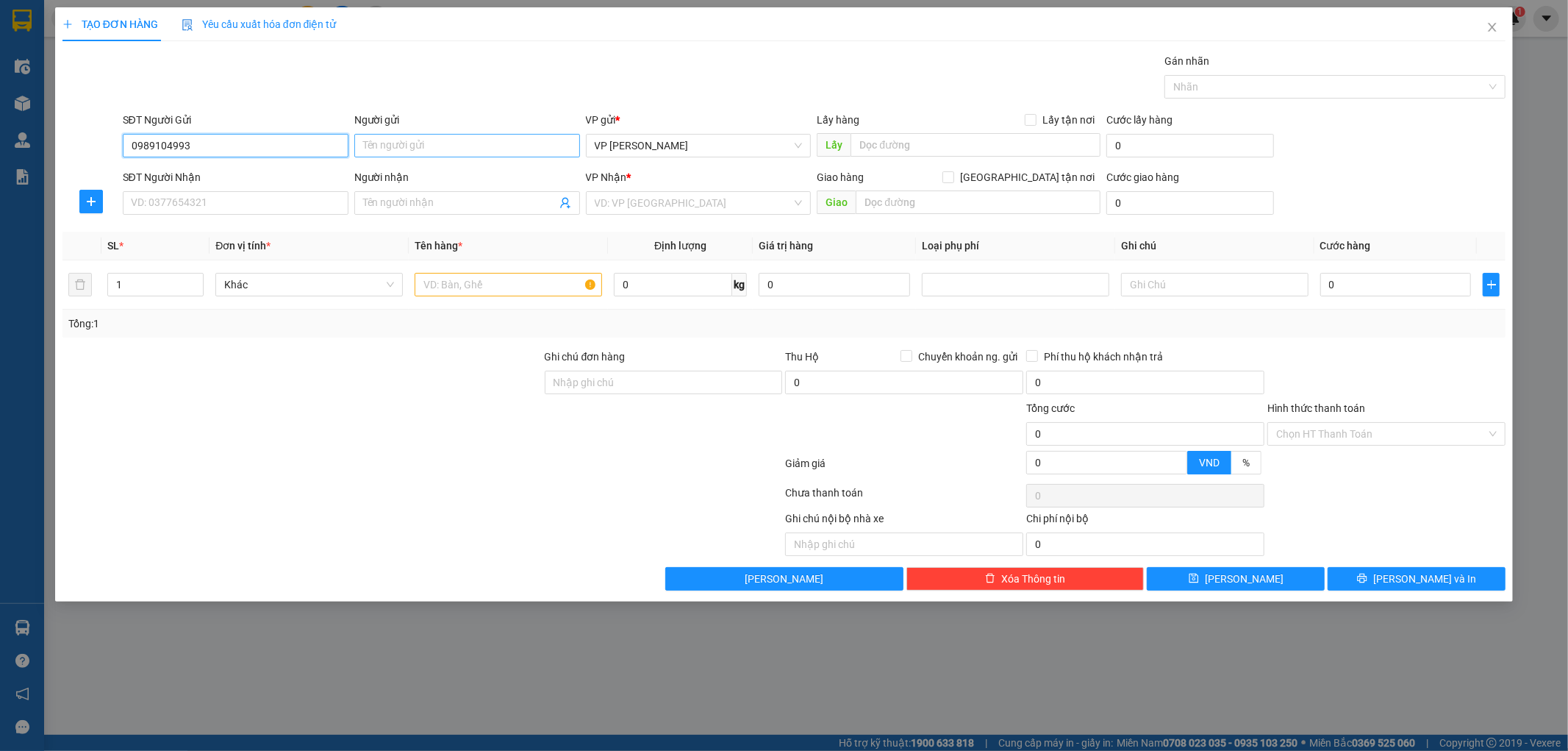
type input "0989104993"
click at [475, 141] on input "Người gửi" at bounding box center [467, 145] width 226 height 23
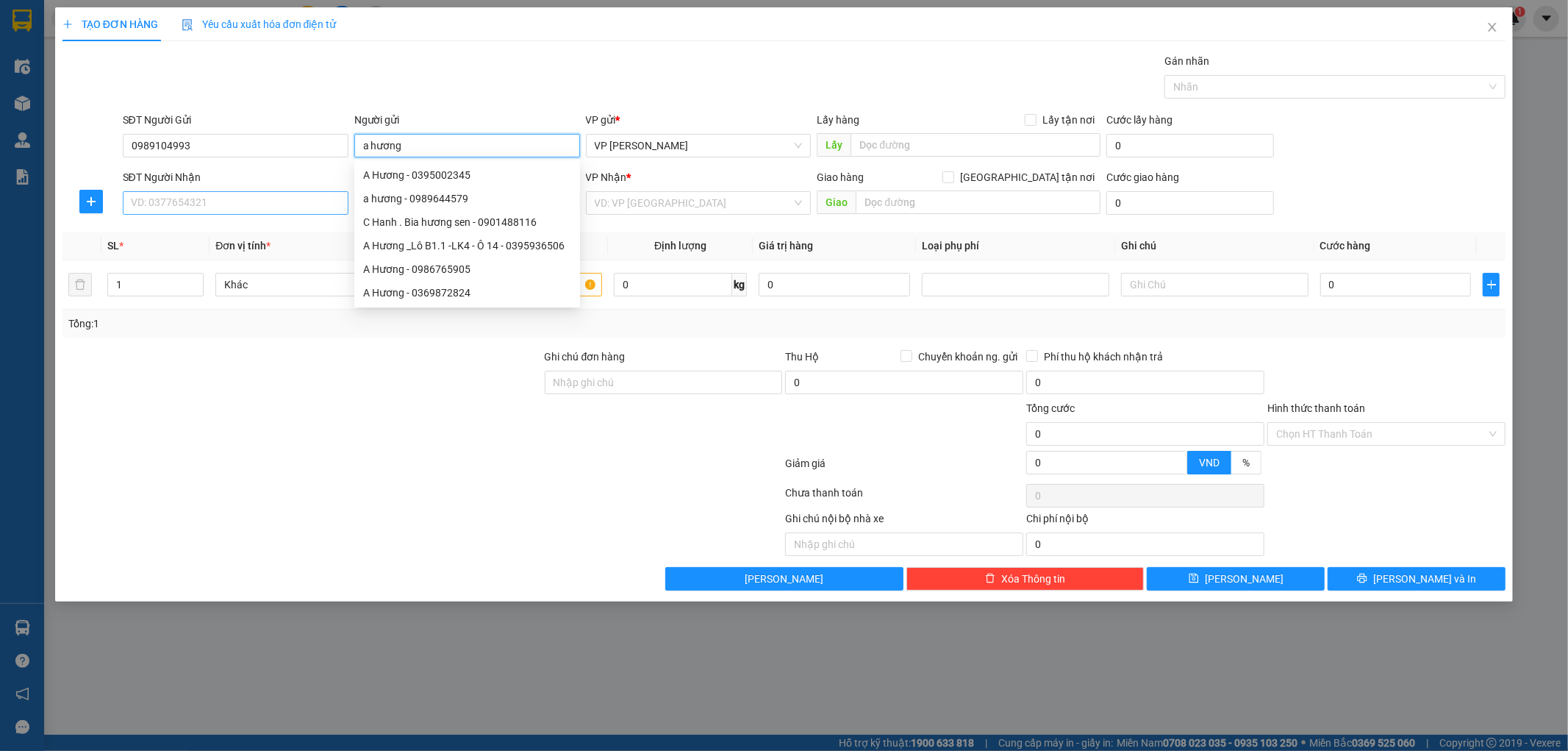
type input "a hương"
click at [239, 203] on input "SĐT Người Nhận" at bounding box center [235, 203] width 226 height 23
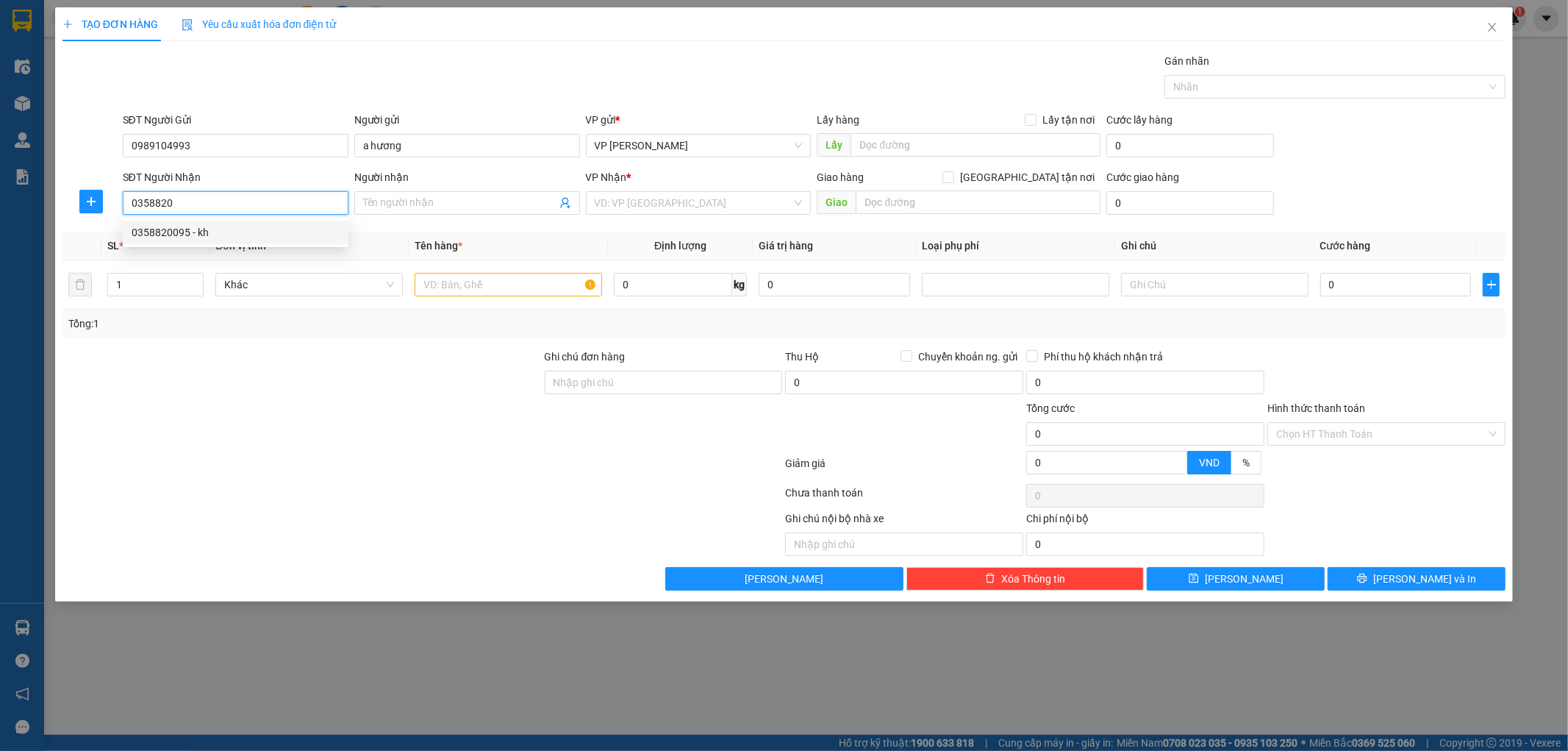
click at [229, 229] on div "0358820095 - kh" at bounding box center [235, 232] width 208 height 16
type input "0358820095"
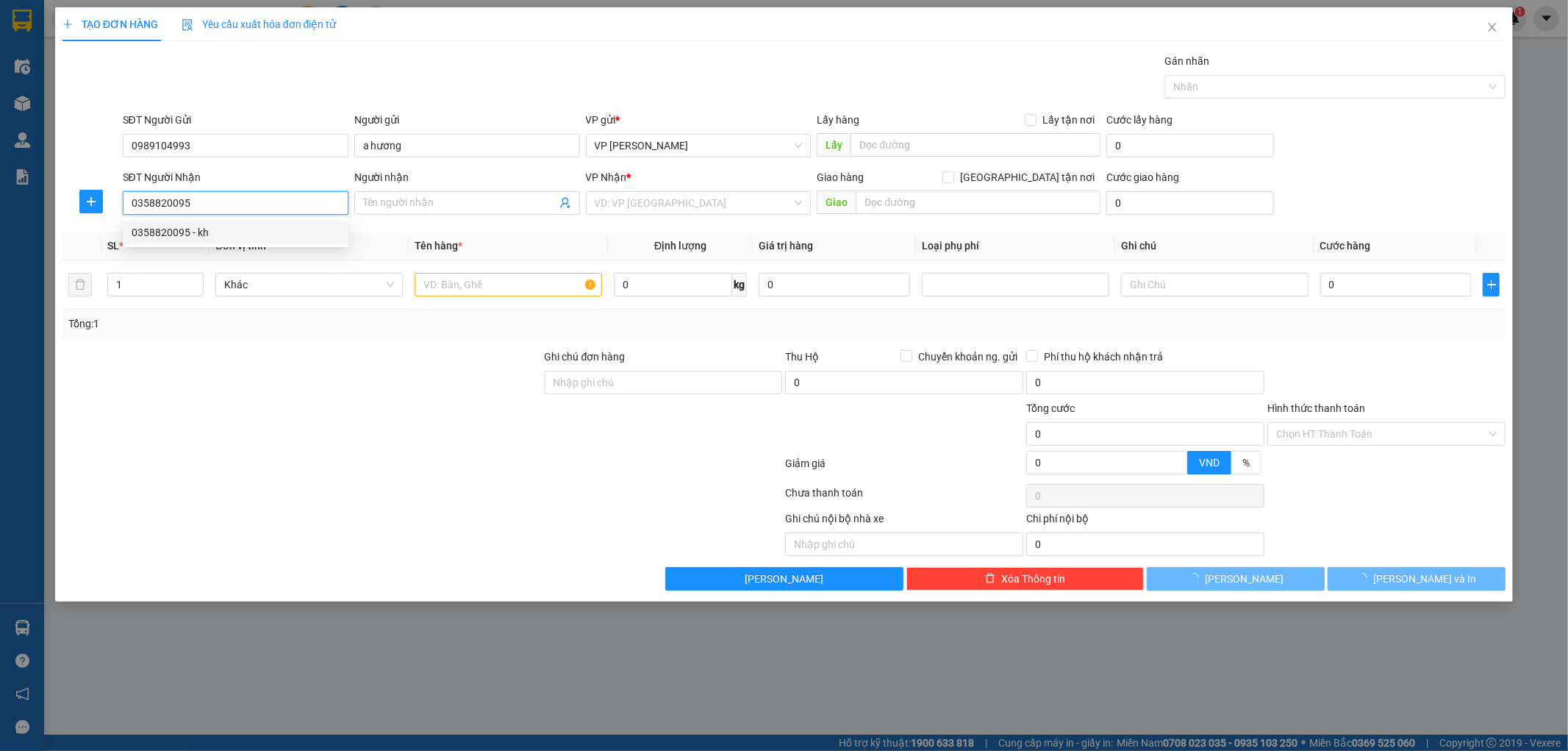
type input "kh"
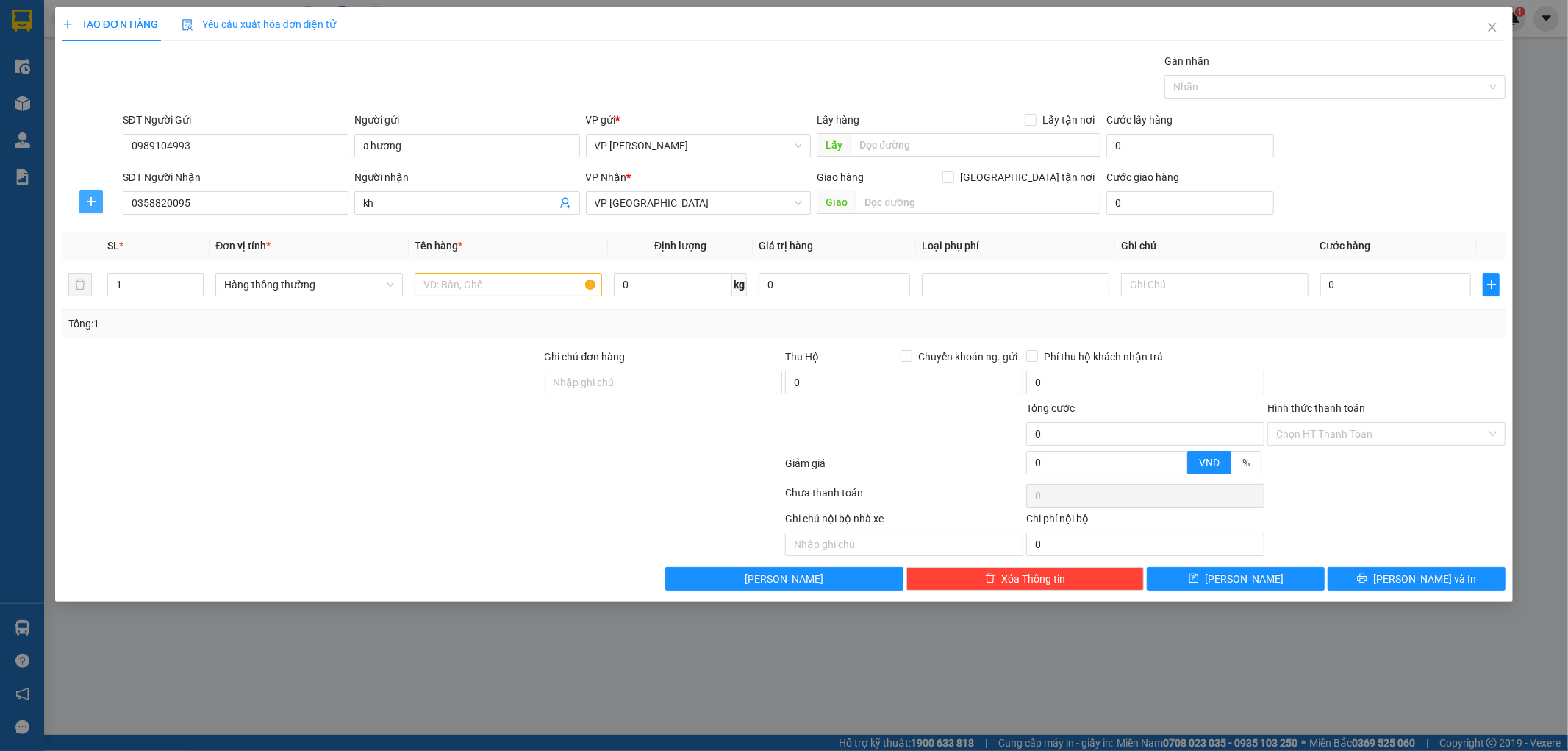
click at [93, 202] on icon "plus" at bounding box center [92, 201] width 12 height 12
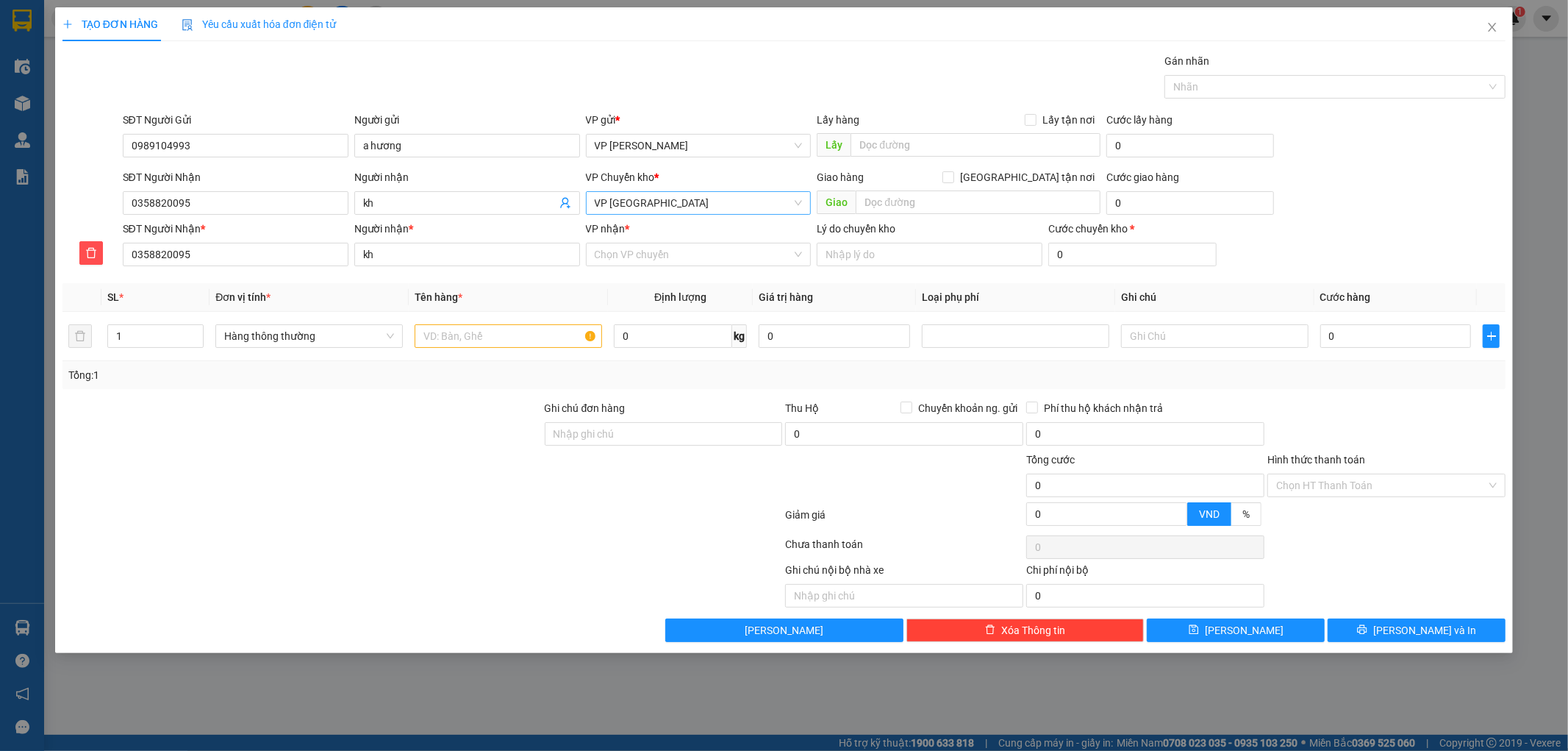
click at [664, 202] on span "VP [GEOGRAPHIC_DATA]" at bounding box center [698, 203] width 208 height 22
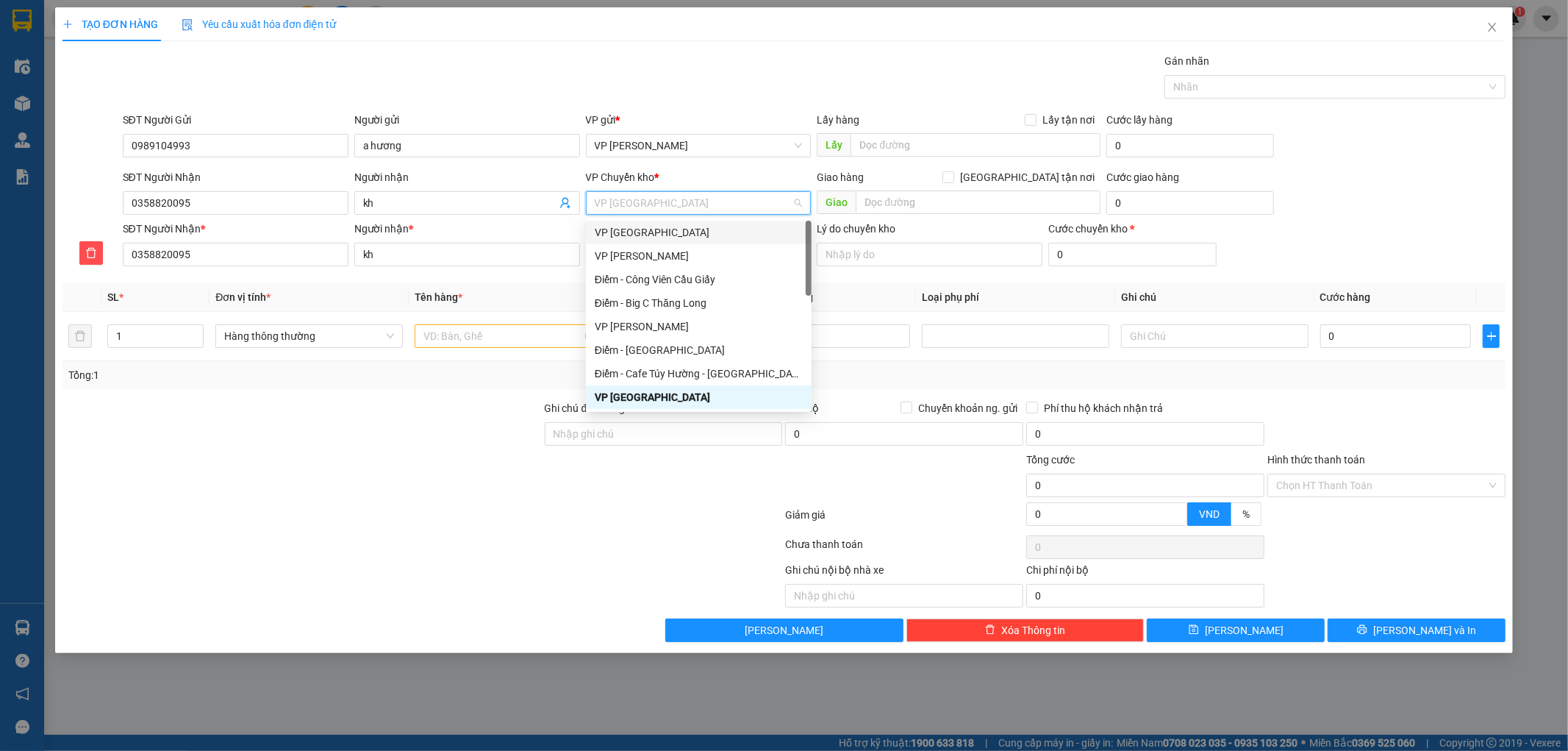
click at [645, 235] on div "VP [GEOGRAPHIC_DATA]" at bounding box center [698, 232] width 208 height 16
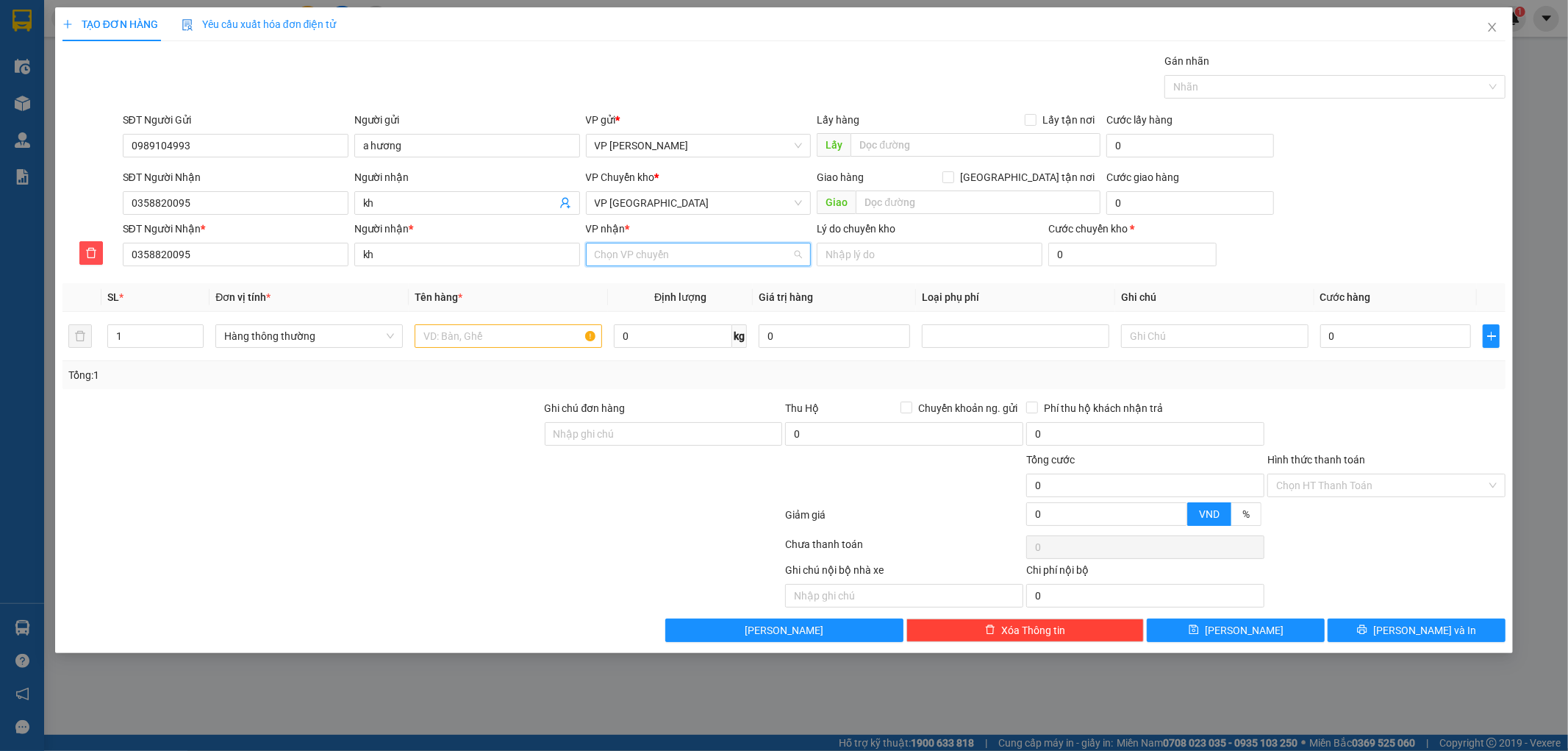
click at [649, 254] on input "VP nhận *" at bounding box center [693, 254] width 198 height 22
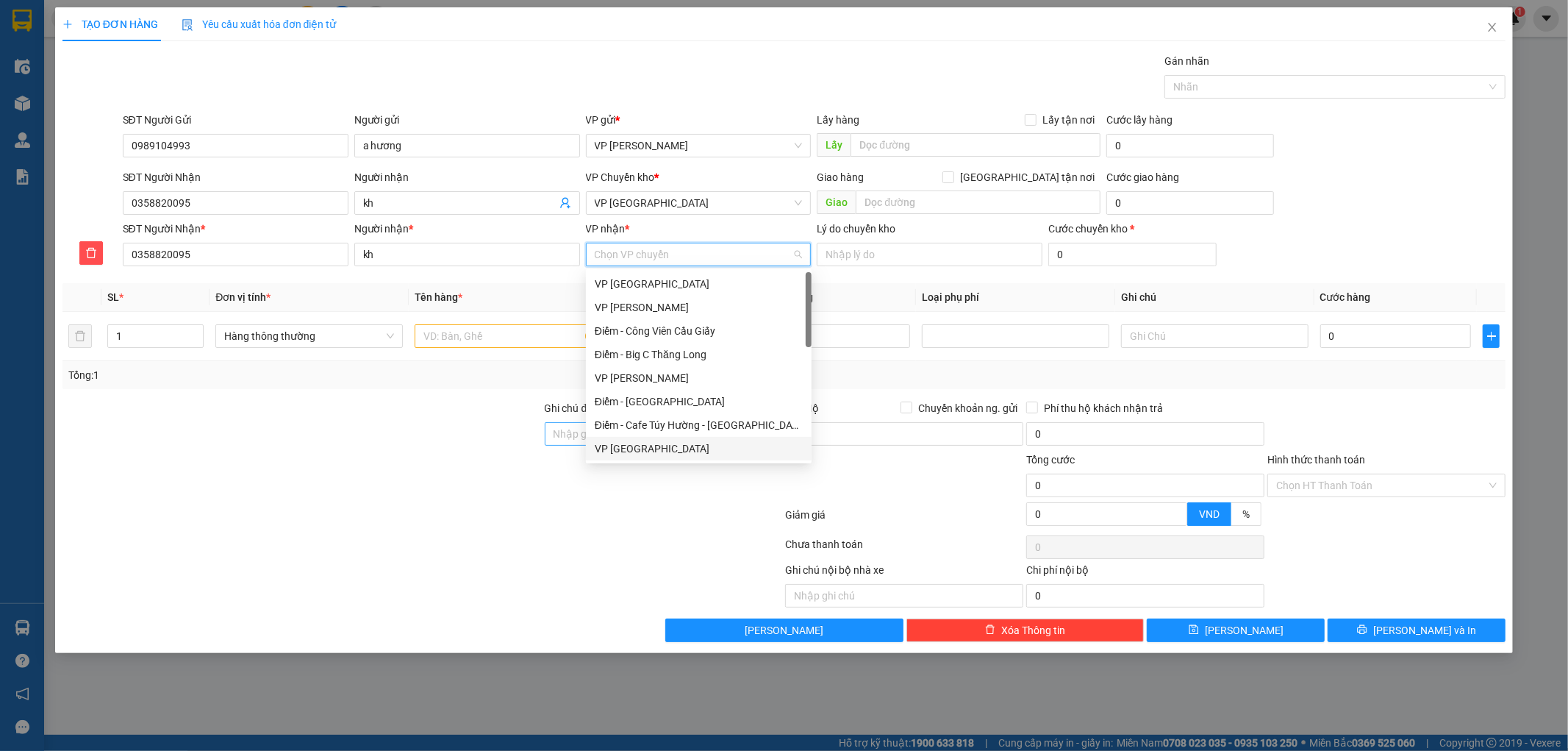
click at [642, 444] on div "VP [GEOGRAPHIC_DATA]" at bounding box center [698, 448] width 208 height 16
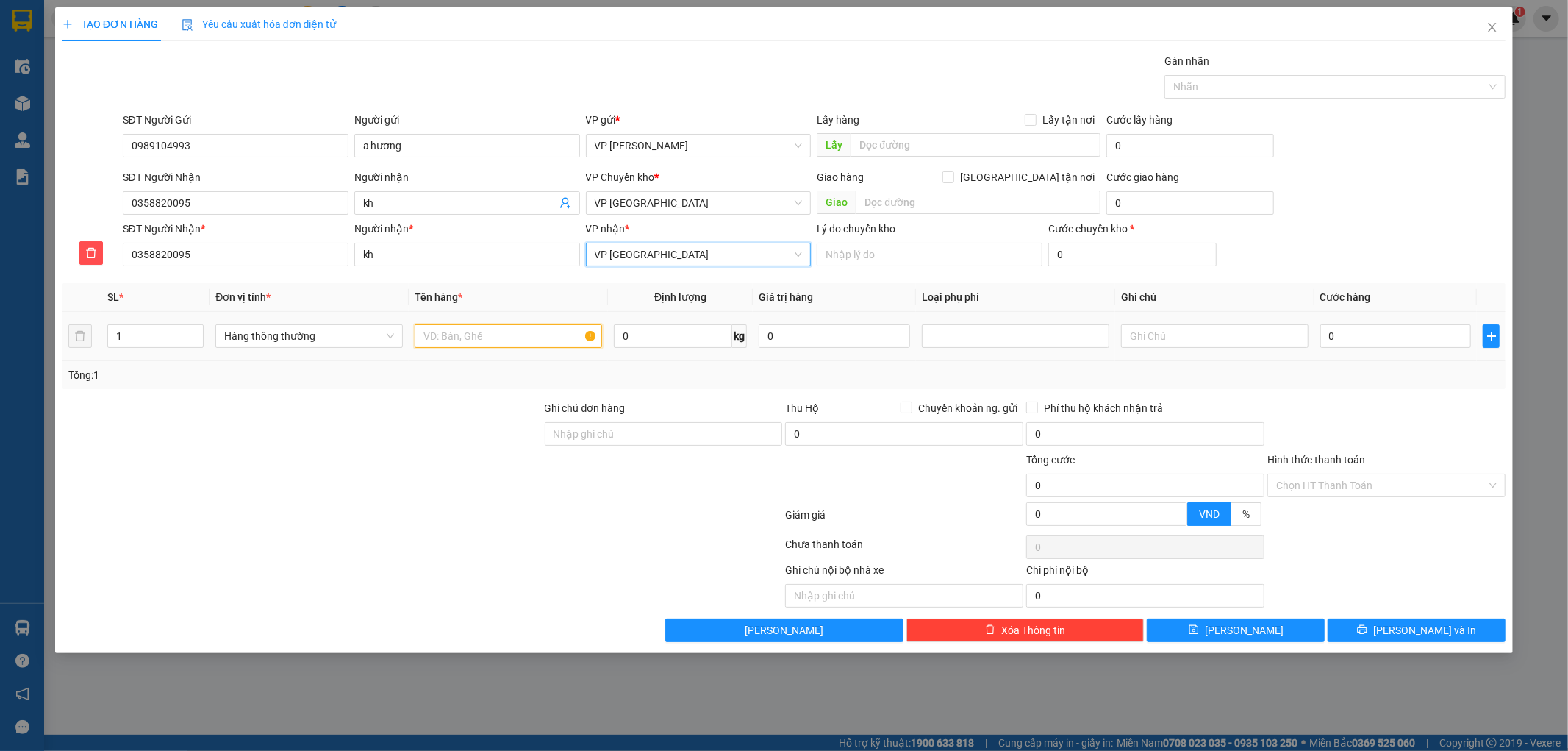
click at [537, 334] on input "text" at bounding box center [509, 335] width 188 height 23
click at [1346, 338] on input "0" at bounding box center [1395, 335] width 151 height 23
click at [1366, 233] on div "SĐT Người Nhận * 0358820095 Người nhận * kh VP nhận * VP Tiền Hải Lý do chuyển …" at bounding box center [814, 246] width 1389 height 51
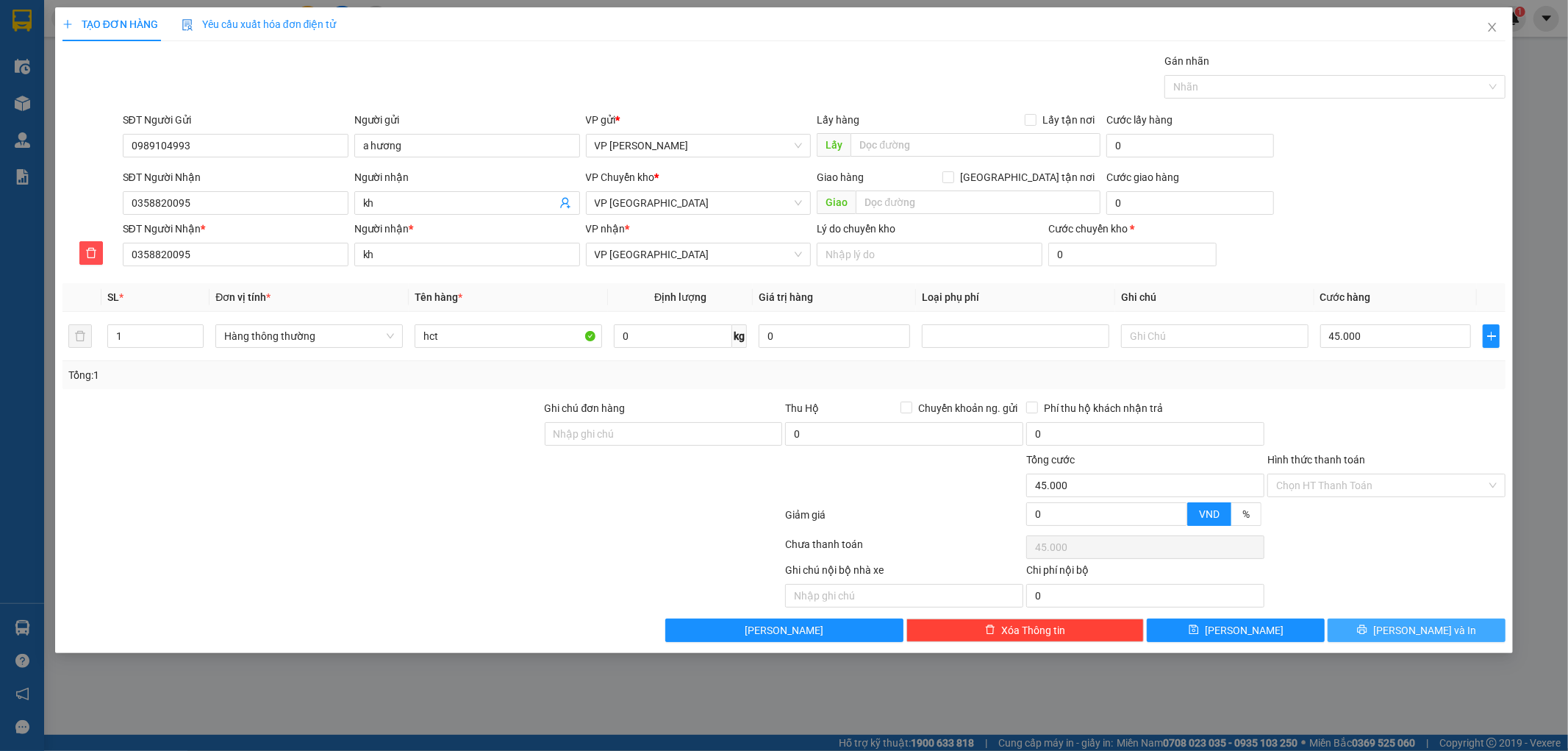
click at [1367, 628] on icon "printer" at bounding box center [1362, 630] width 11 height 11
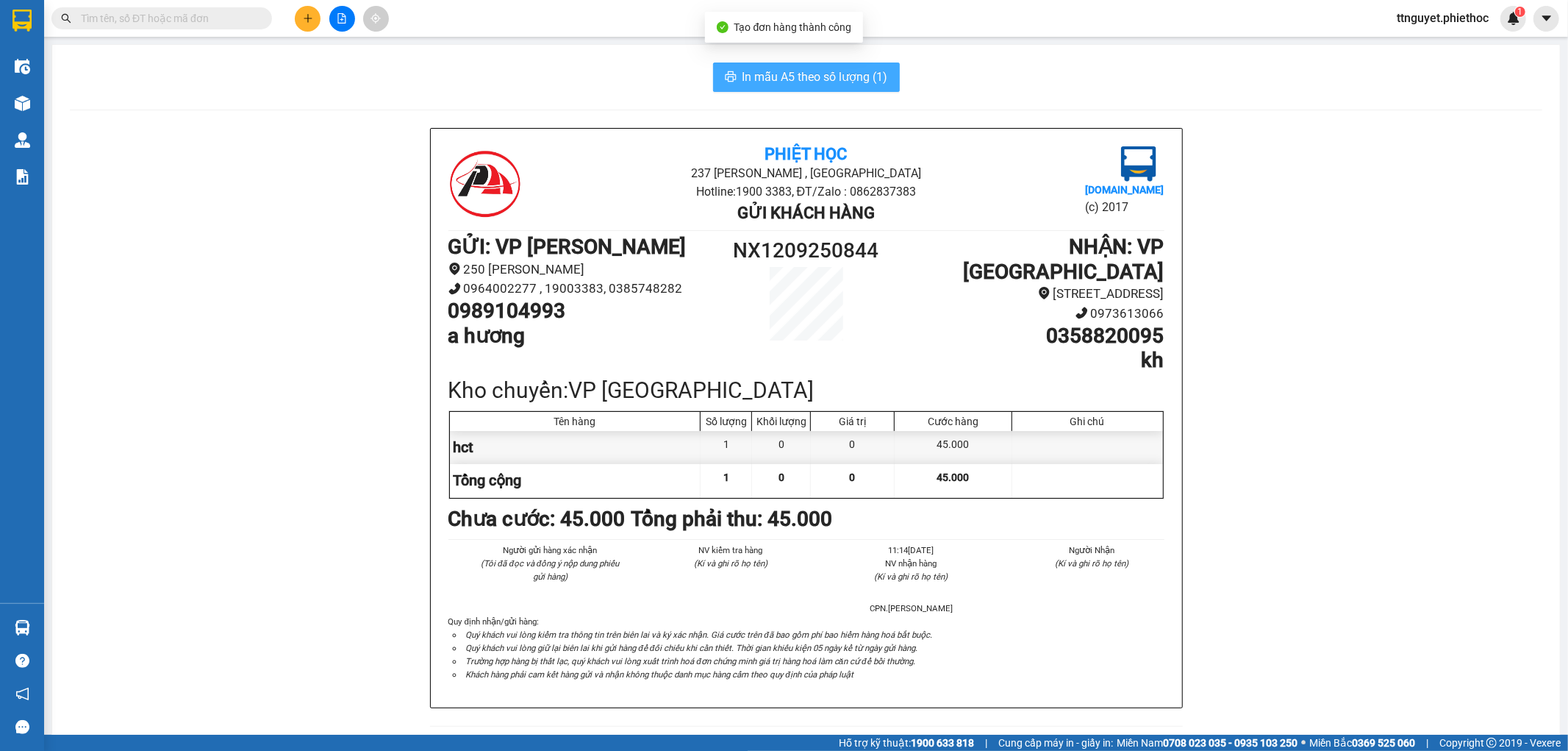
click at [871, 74] on span "In mẫu A5 theo số lượng (1)" at bounding box center [815, 76] width 145 height 18
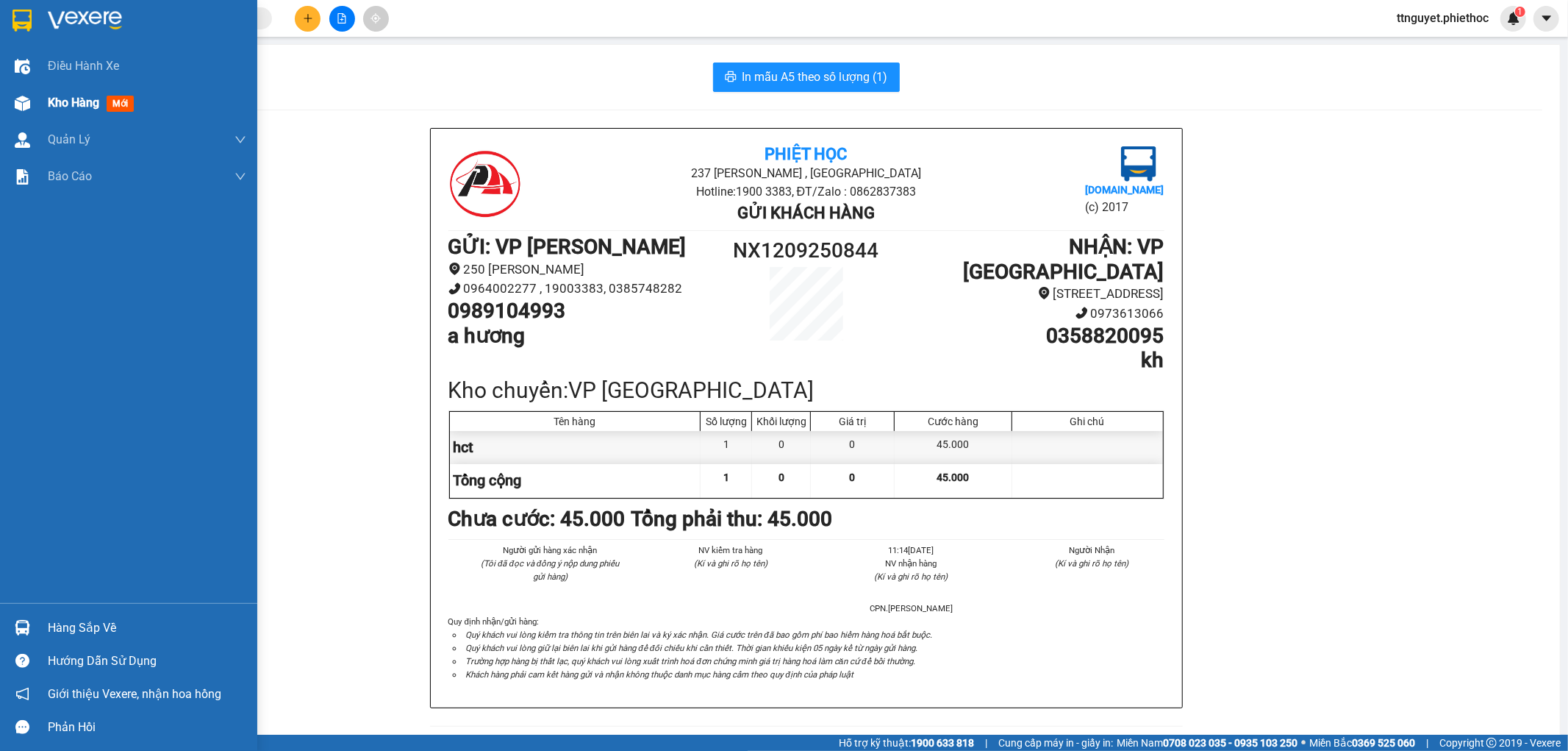
click at [92, 110] on span "Kho hàng" at bounding box center [73, 102] width 51 height 14
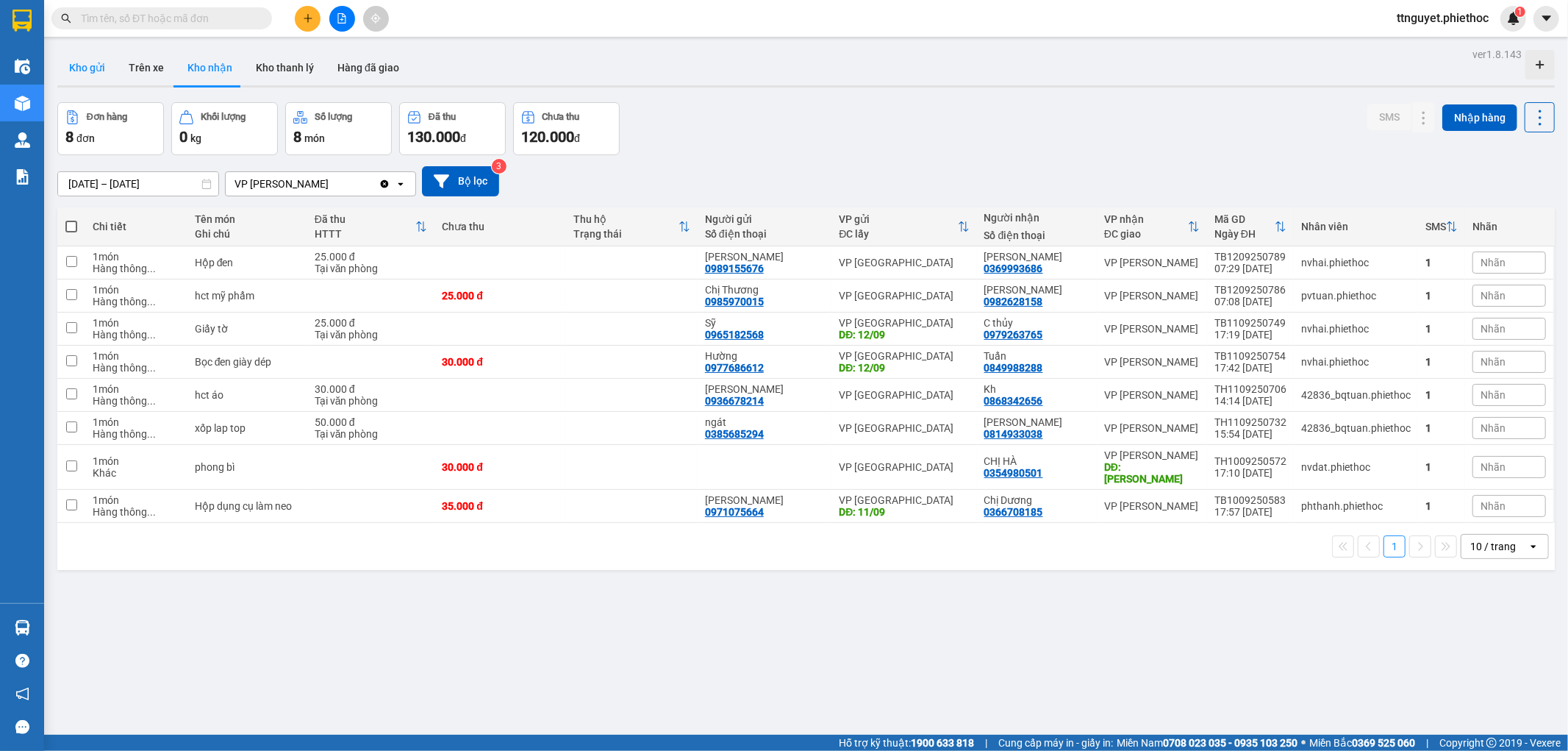
click at [103, 68] on button "Kho gửi" at bounding box center [87, 67] width 60 height 36
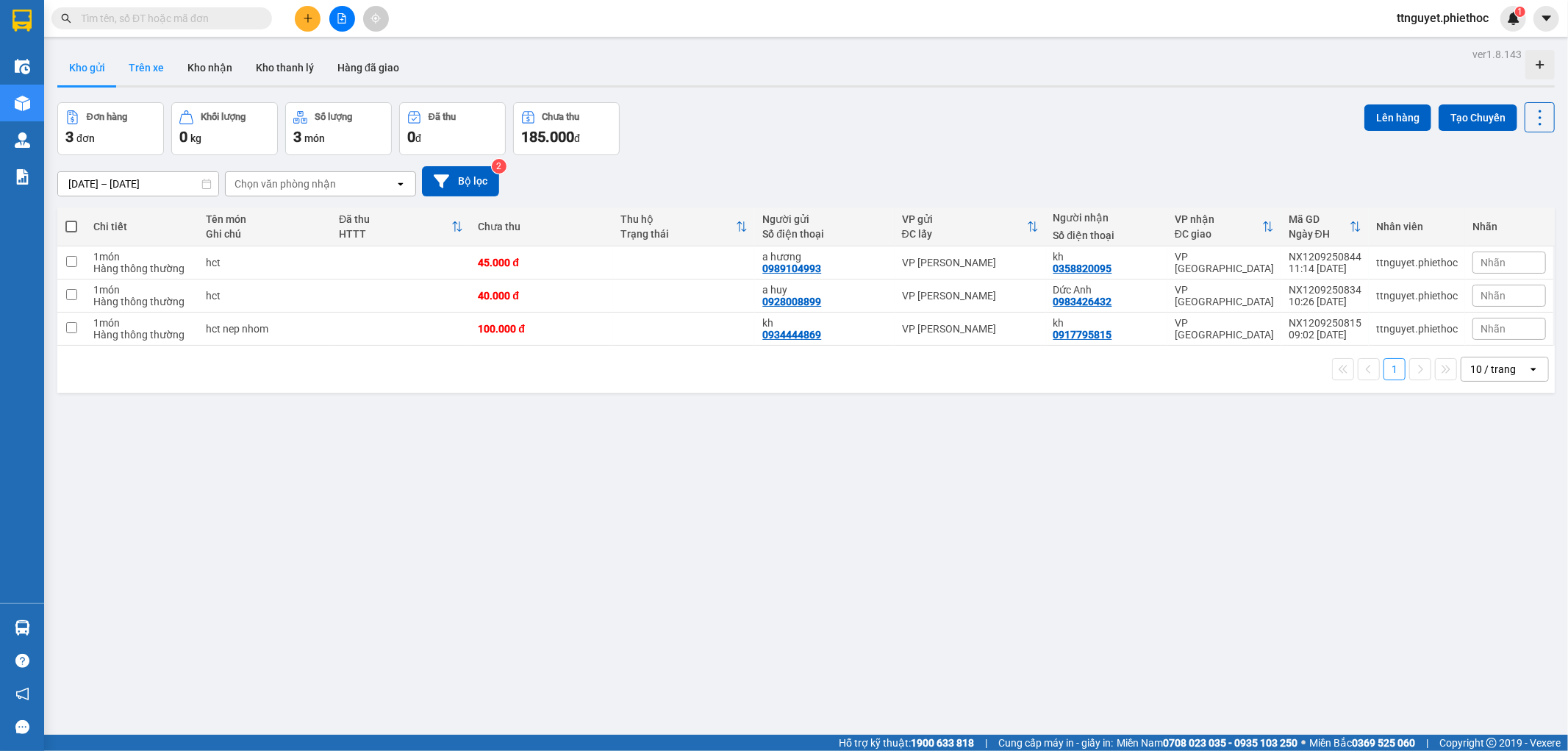
click at [152, 71] on button "Trên xe" at bounding box center [146, 67] width 59 height 36
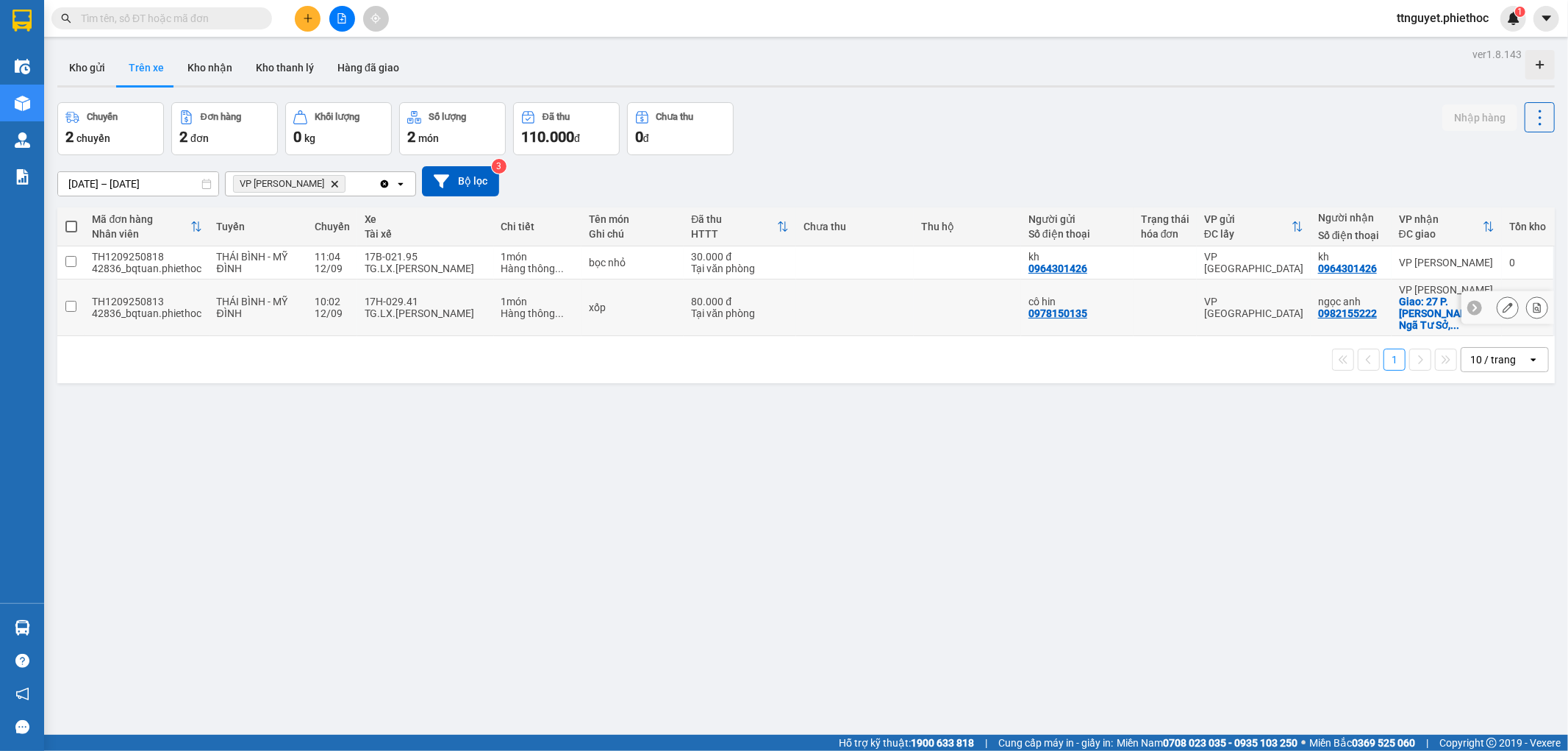
click at [1419, 306] on div "Giao: 27 P. [PERSON_NAME], Ngã Tư Sở, ..." at bounding box center [1446, 313] width 95 height 36
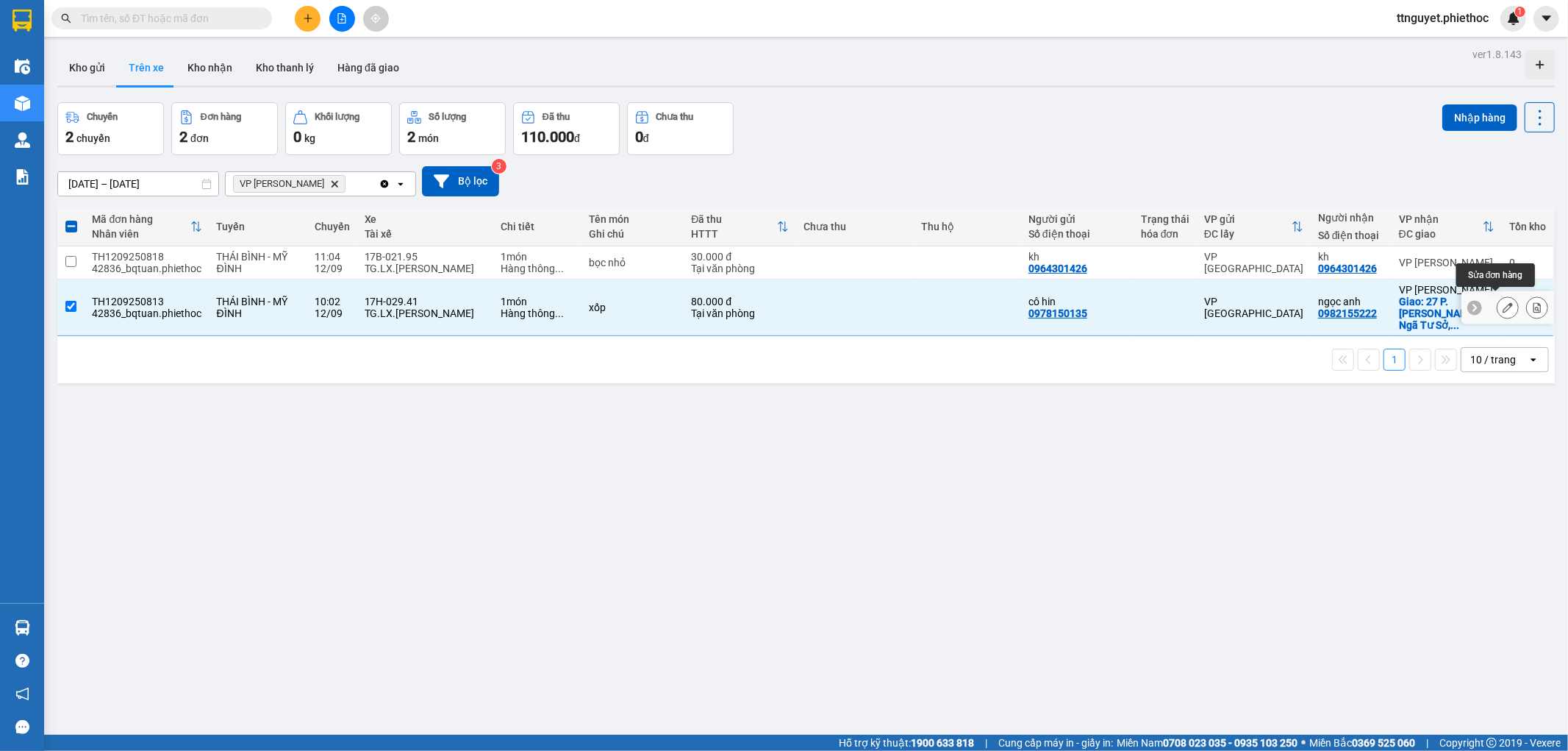
click at [1502, 305] on icon at bounding box center [1507, 307] width 11 height 11
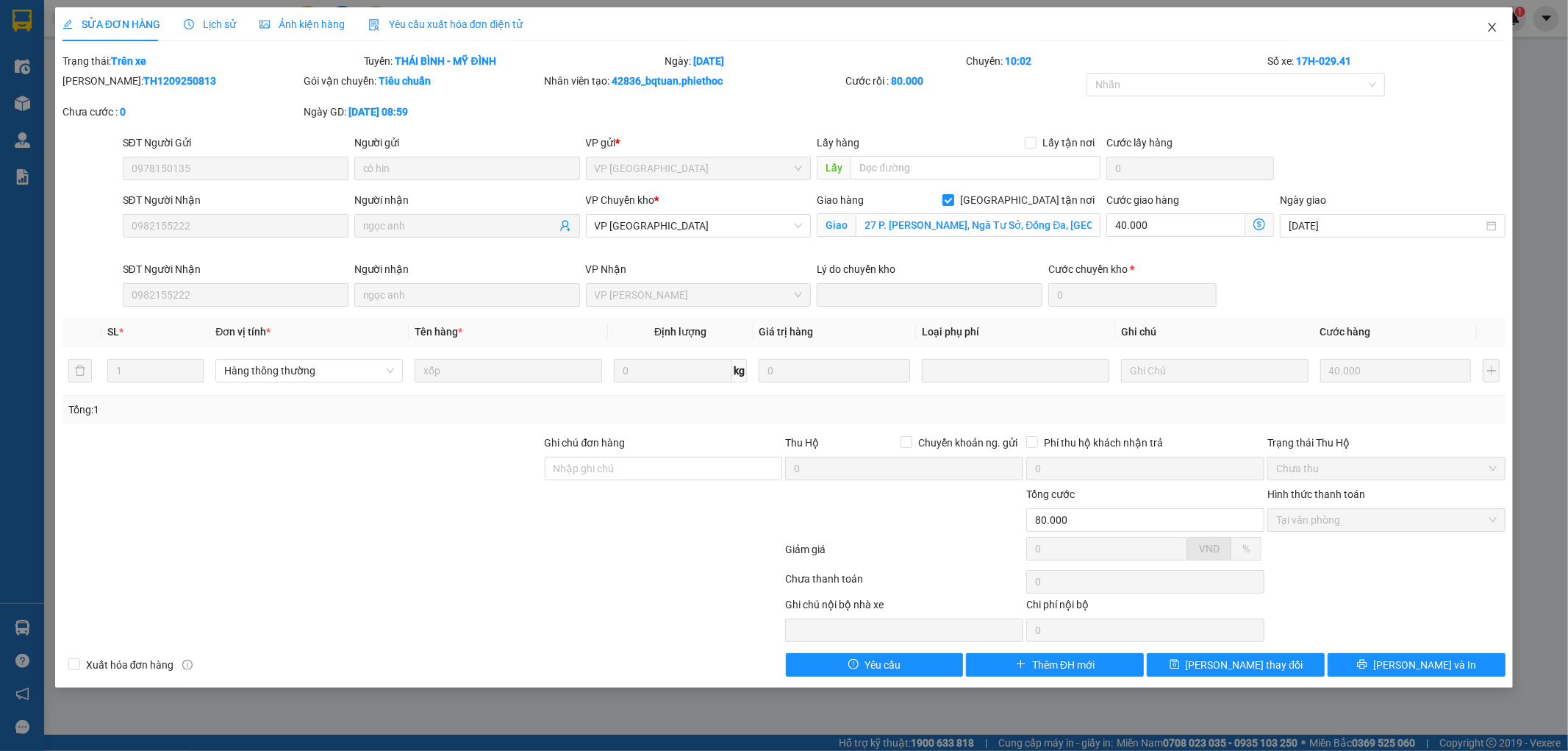
click at [1483, 31] on span "Close" at bounding box center [1492, 28] width 41 height 41
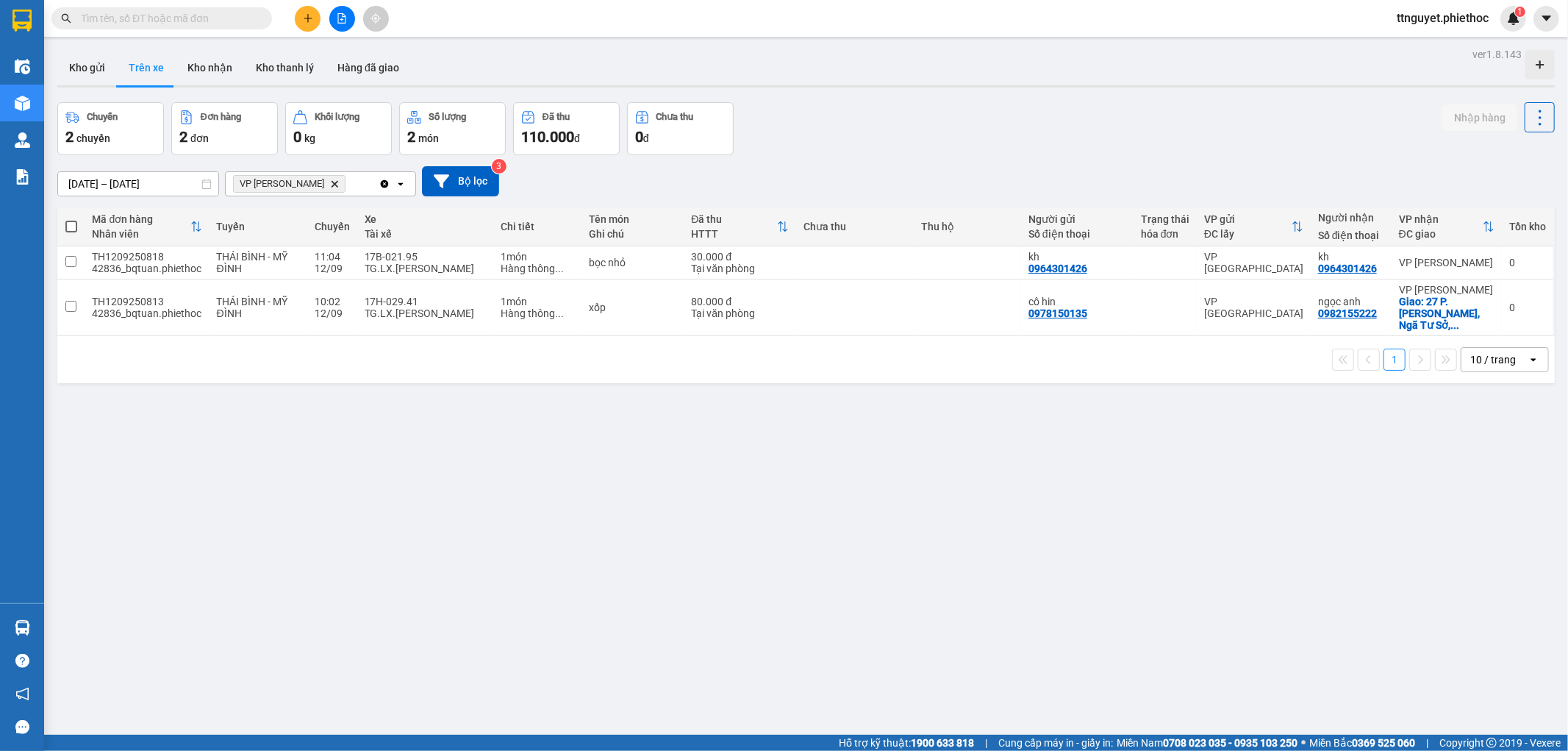
click at [318, 16] on button at bounding box center [307, 19] width 26 height 26
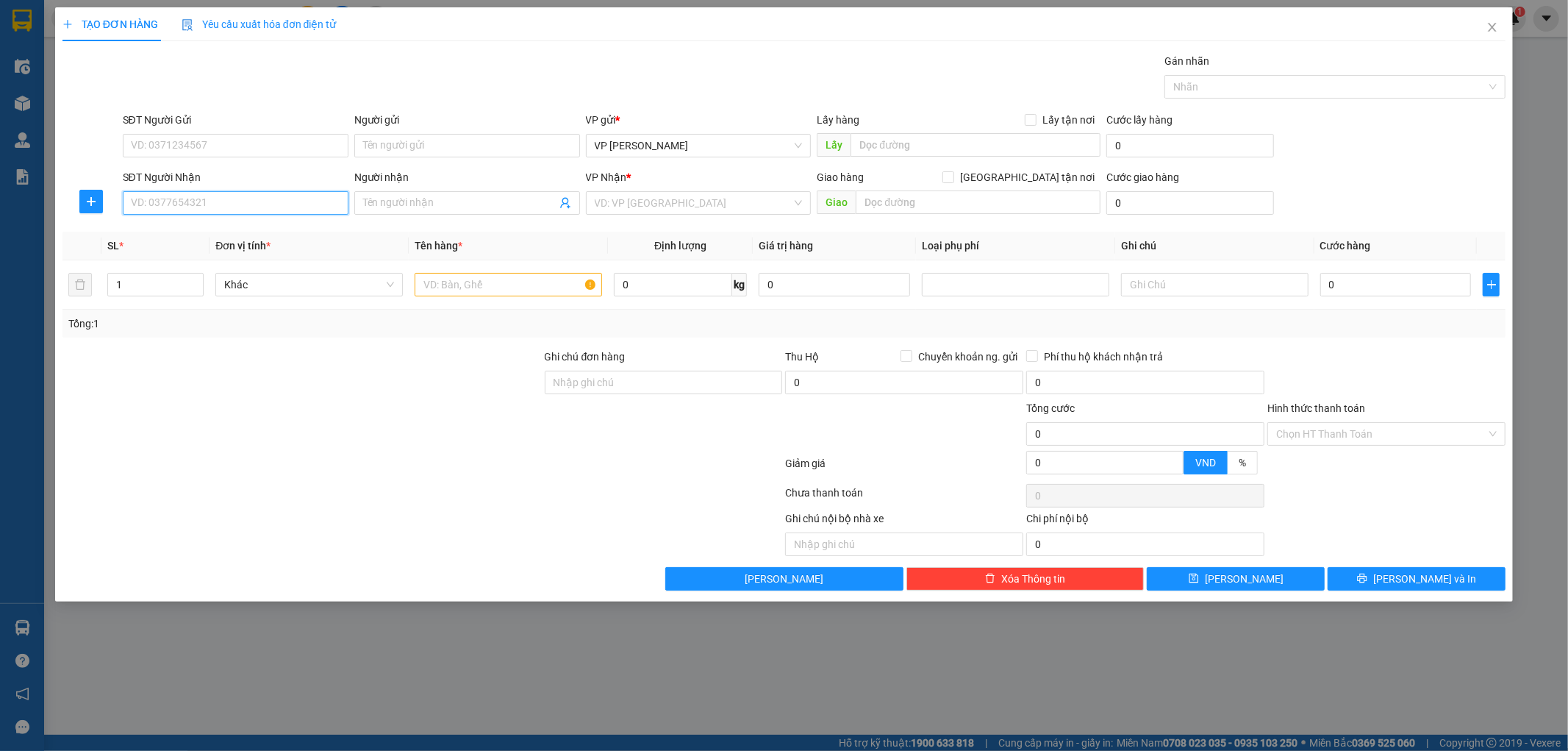
click at [265, 201] on input "SĐT Người Nhận" at bounding box center [235, 203] width 226 height 23
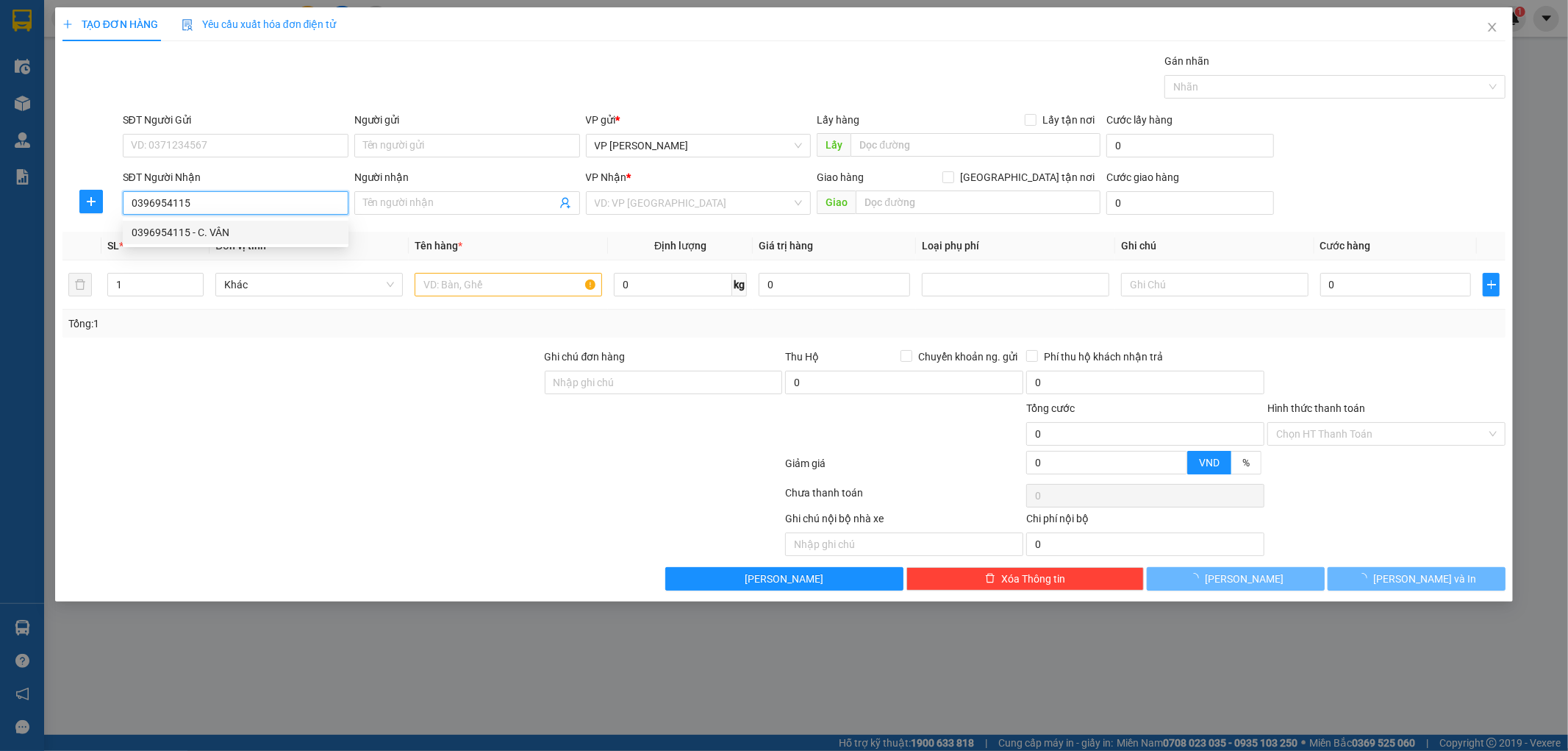
click at [263, 231] on div "0396954115 - C. VÂN" at bounding box center [235, 232] width 208 height 16
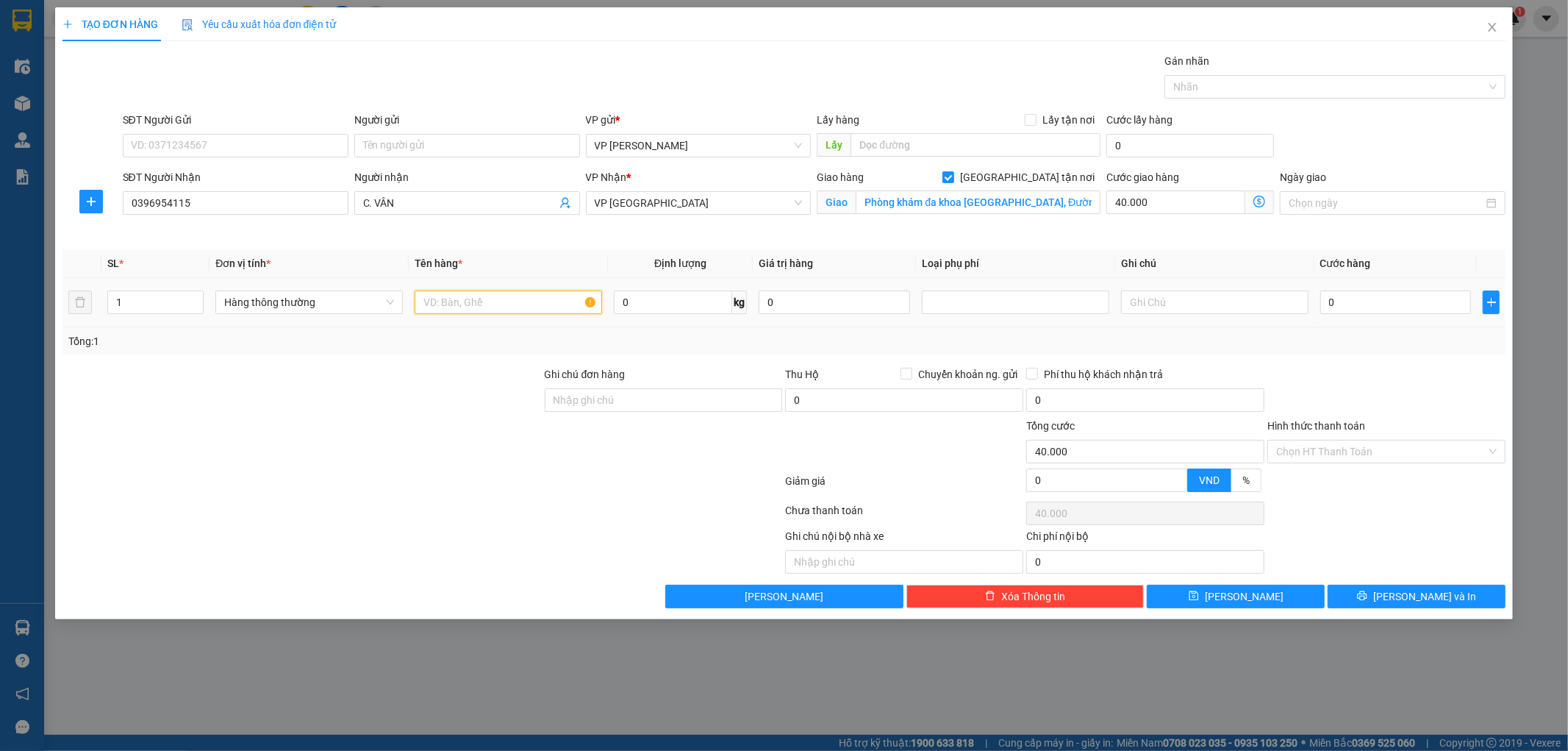
click at [500, 301] on input "text" at bounding box center [509, 302] width 188 height 23
click at [635, 207] on span "VP [GEOGRAPHIC_DATA]" at bounding box center [698, 203] width 208 height 22
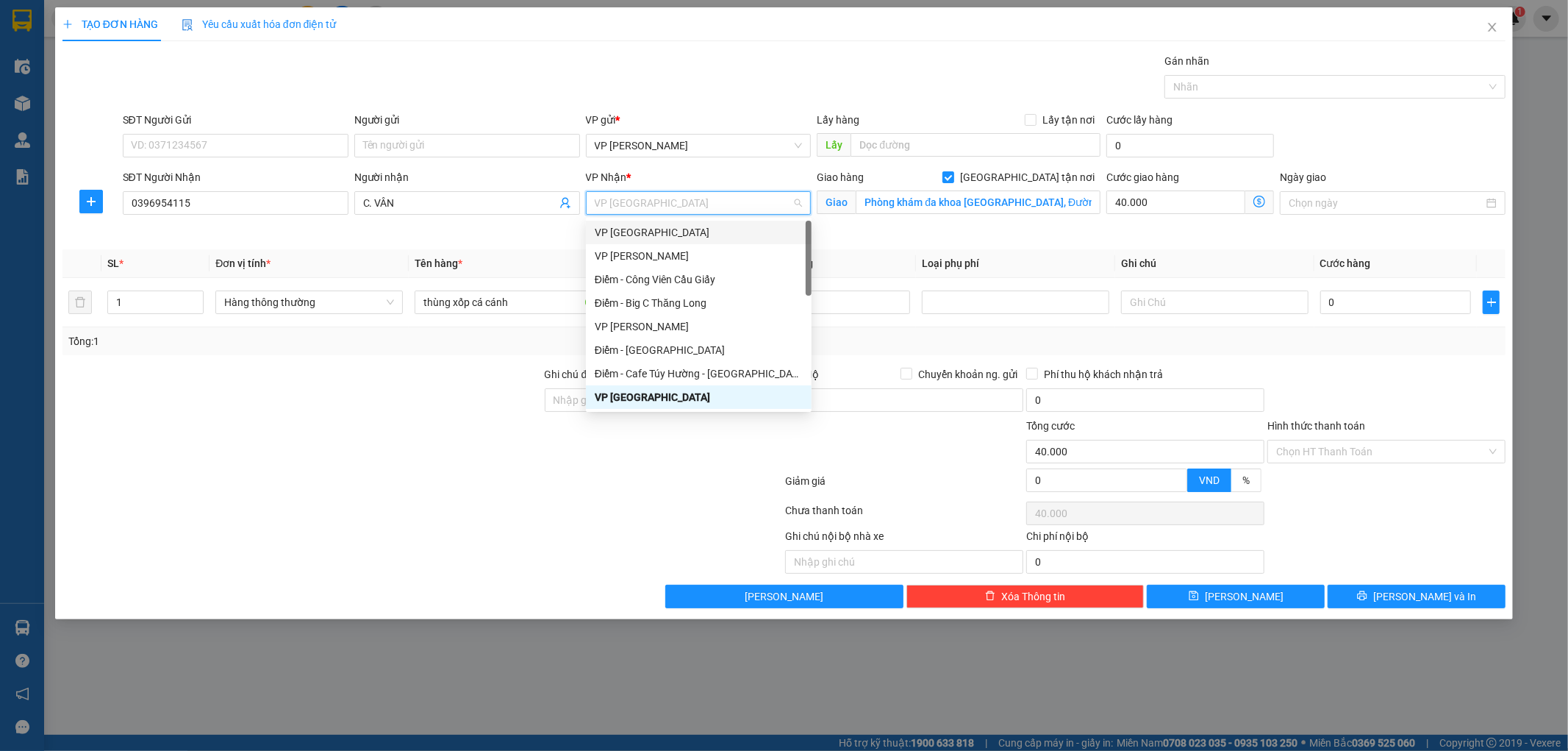
click at [624, 233] on div "VP [GEOGRAPHIC_DATA]" at bounding box center [698, 232] width 208 height 16
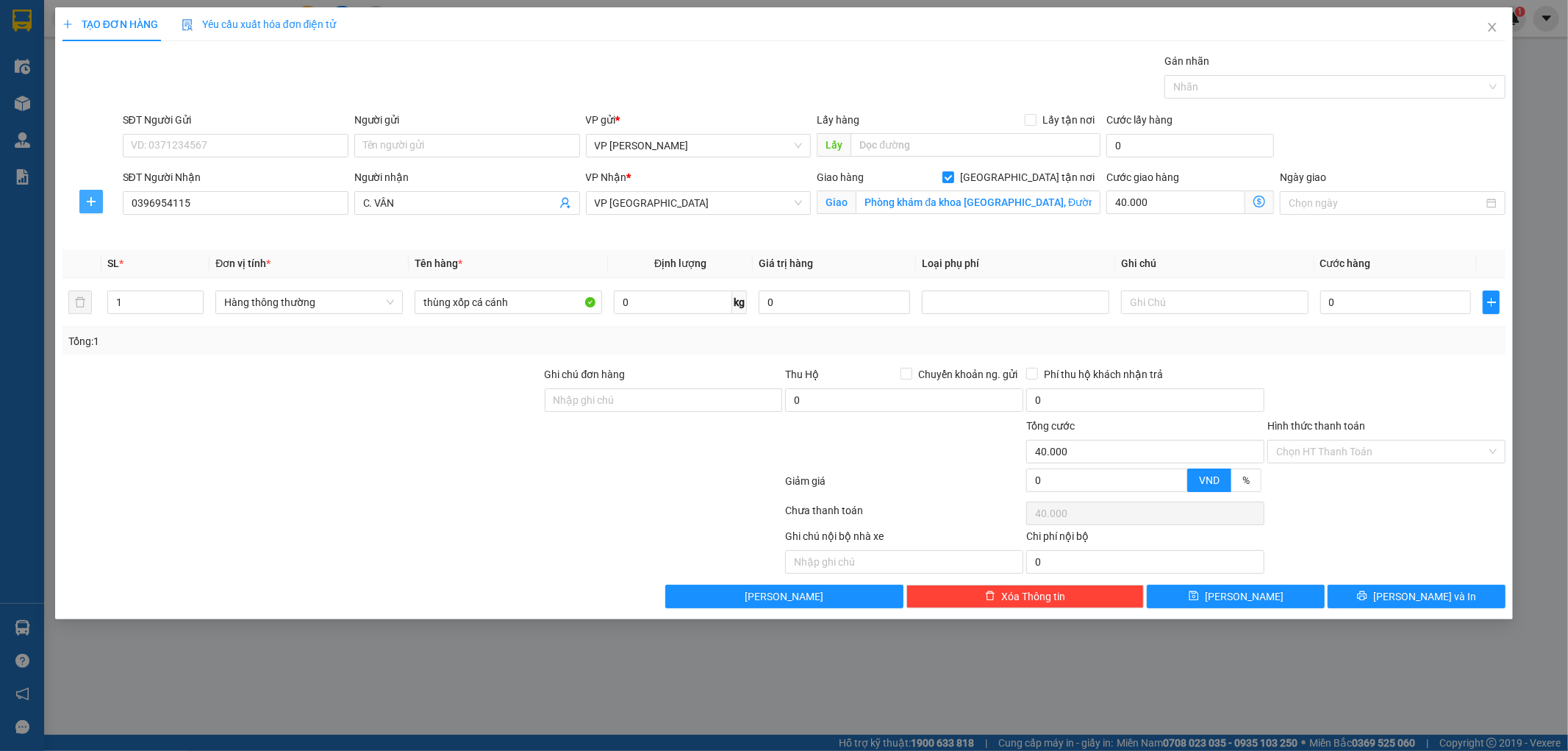
click at [89, 204] on icon "plus" at bounding box center [92, 201] width 12 height 12
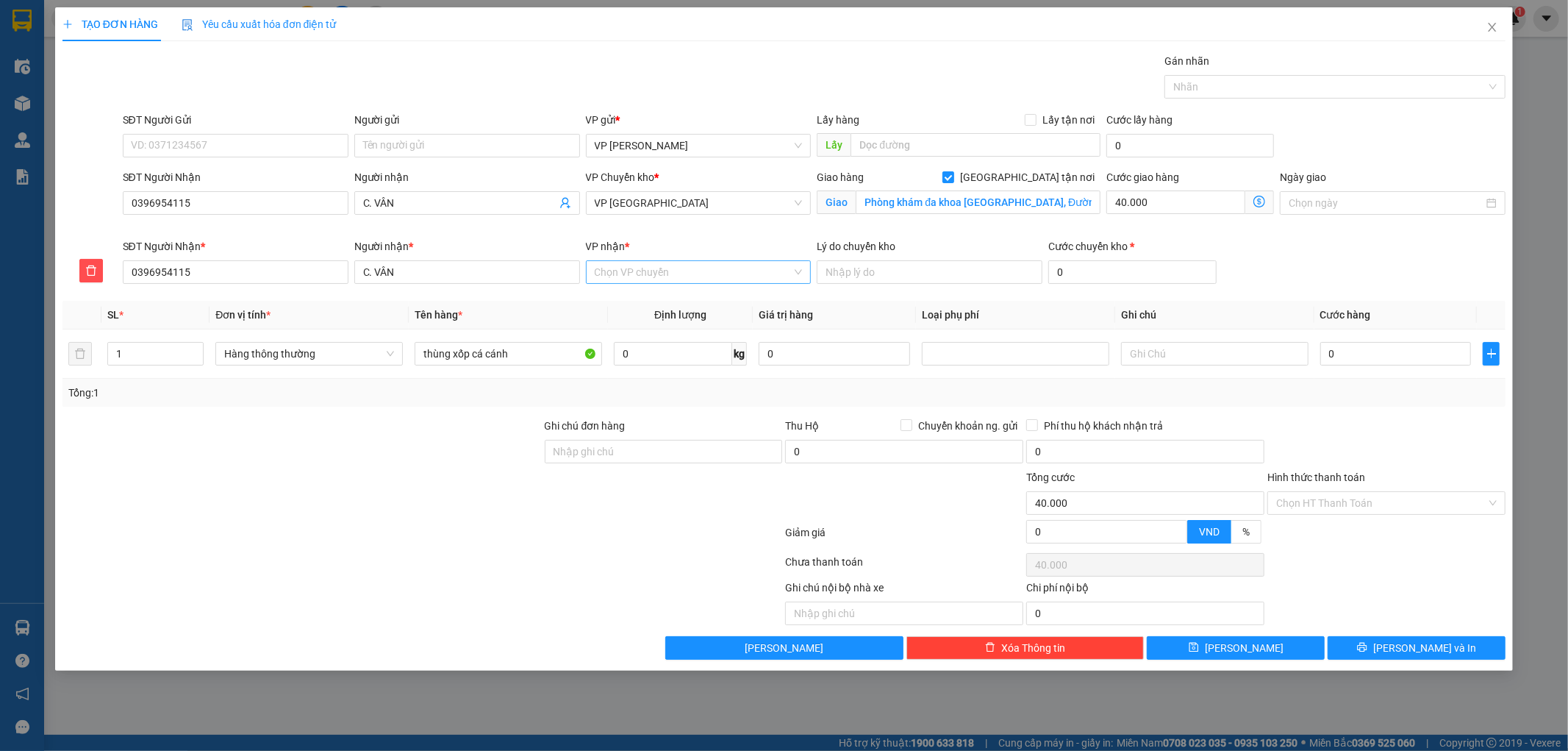
click at [604, 276] on input "VP nhận *" at bounding box center [693, 272] width 198 height 22
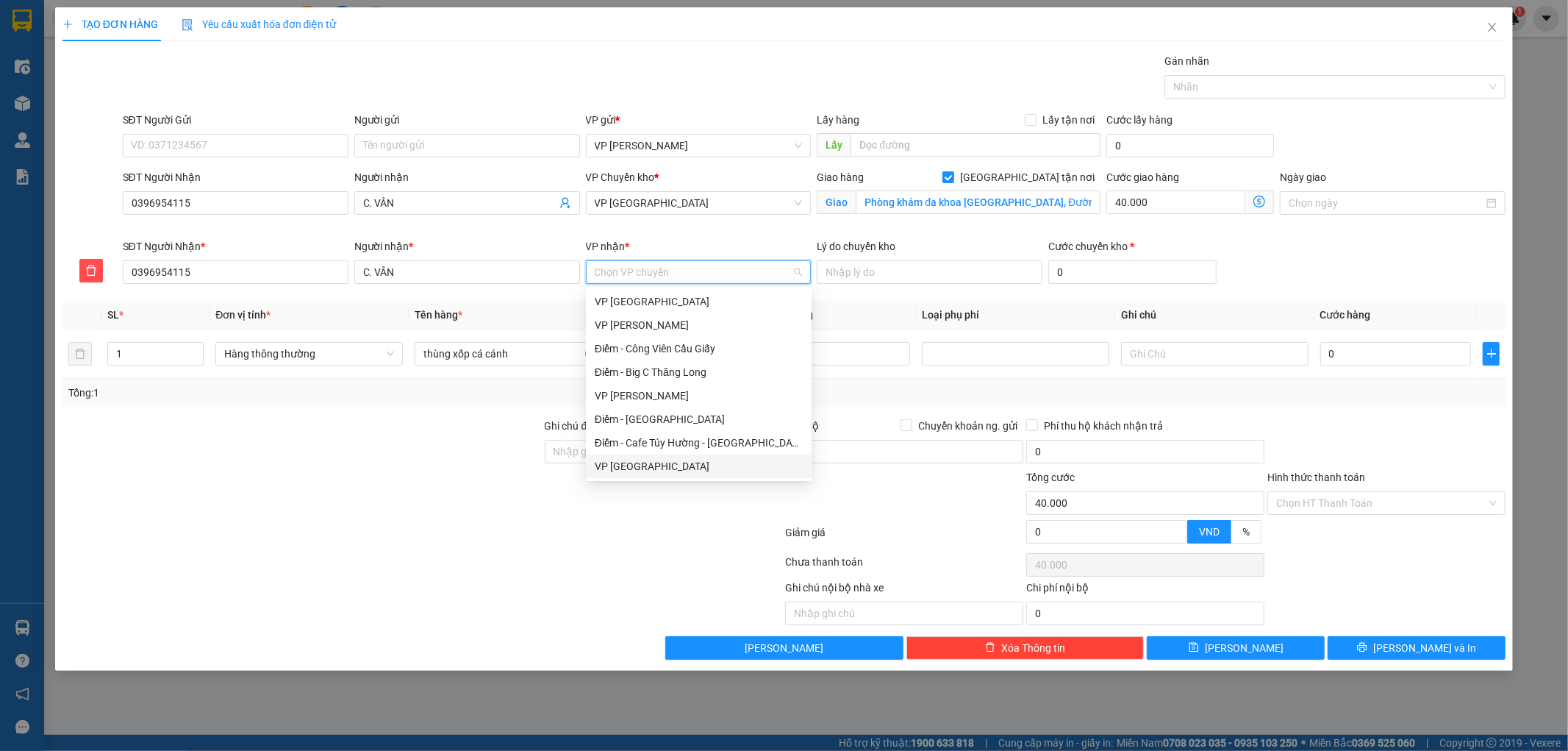
click at [623, 468] on div "VP [GEOGRAPHIC_DATA]" at bounding box center [698, 466] width 208 height 16
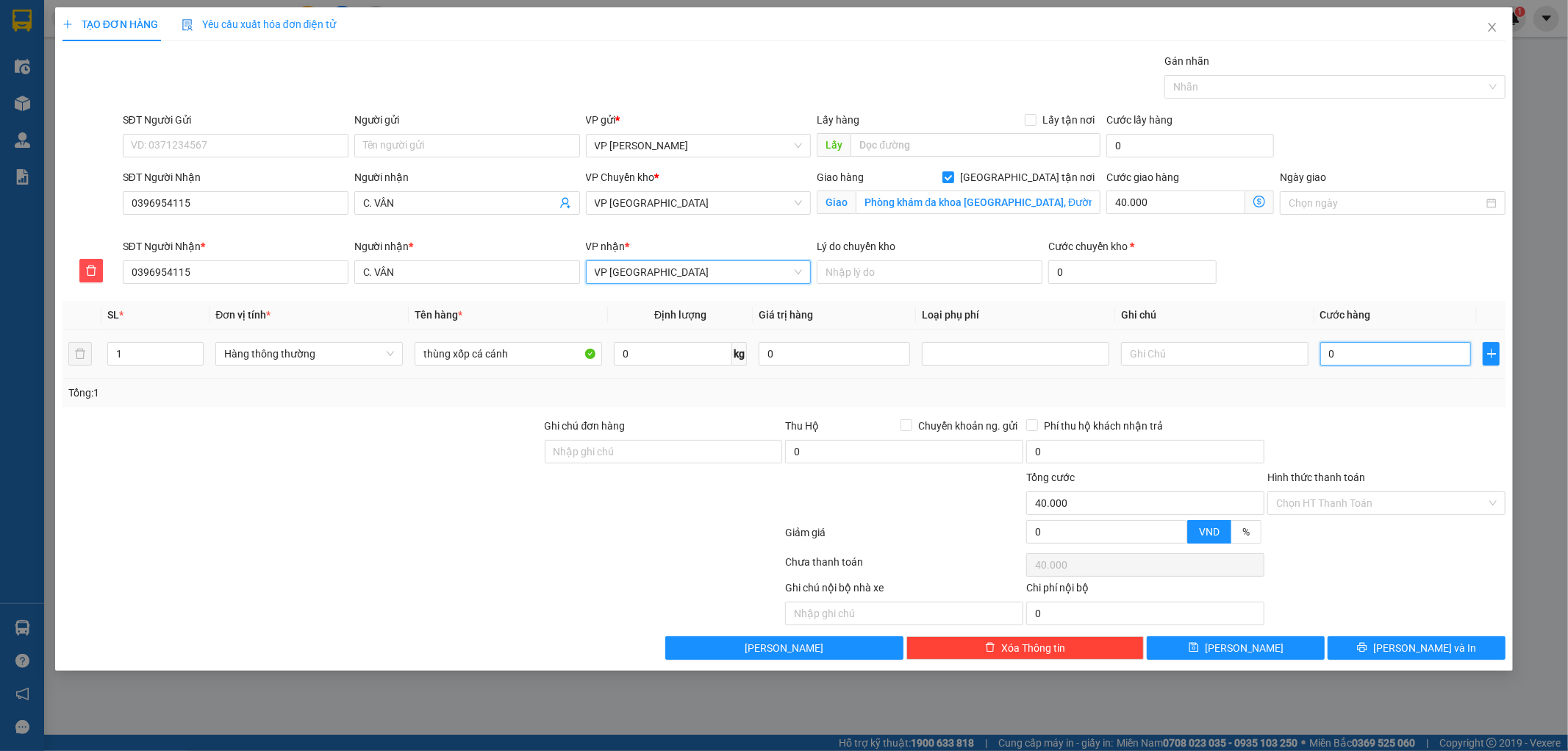
click at [1395, 351] on input "0" at bounding box center [1395, 354] width 151 height 23
click at [525, 351] on input "thùng xốp cá cánh" at bounding box center [509, 354] width 188 height 23
click at [1360, 359] on input "0" at bounding box center [1395, 354] width 151 height 23
click at [1333, 412] on div "Transit Pickup Surcharge Ids Transit Deliver Surcharge Ids Transit Deliver Surc…" at bounding box center [785, 356] width 1444 height 606
click at [1428, 651] on span "[PERSON_NAME] và In" at bounding box center [1424, 647] width 103 height 16
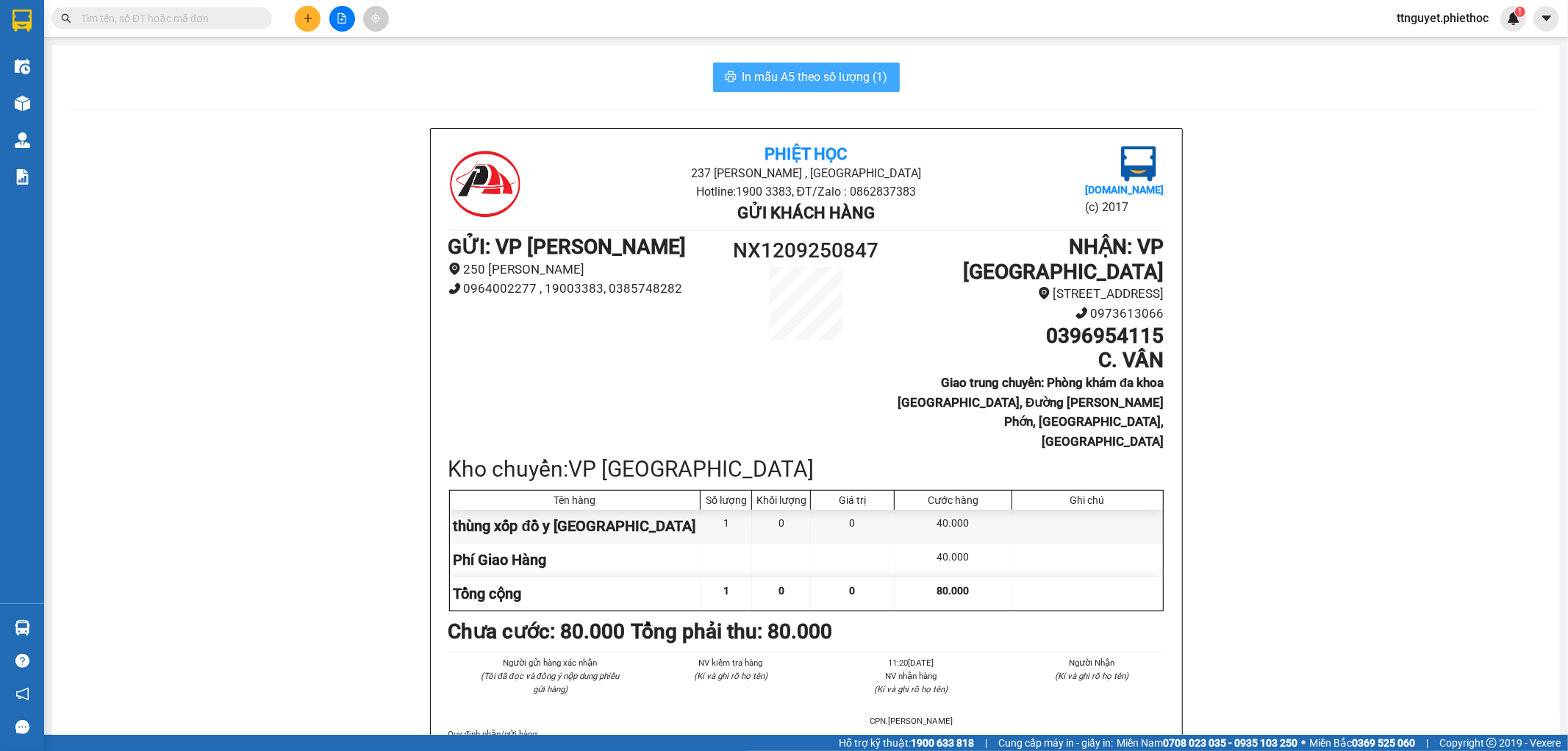
click at [794, 83] on span "In mẫu A5 theo số lượng (1)" at bounding box center [815, 76] width 145 height 18
click at [126, 14] on input "text" at bounding box center [167, 18] width 173 height 16
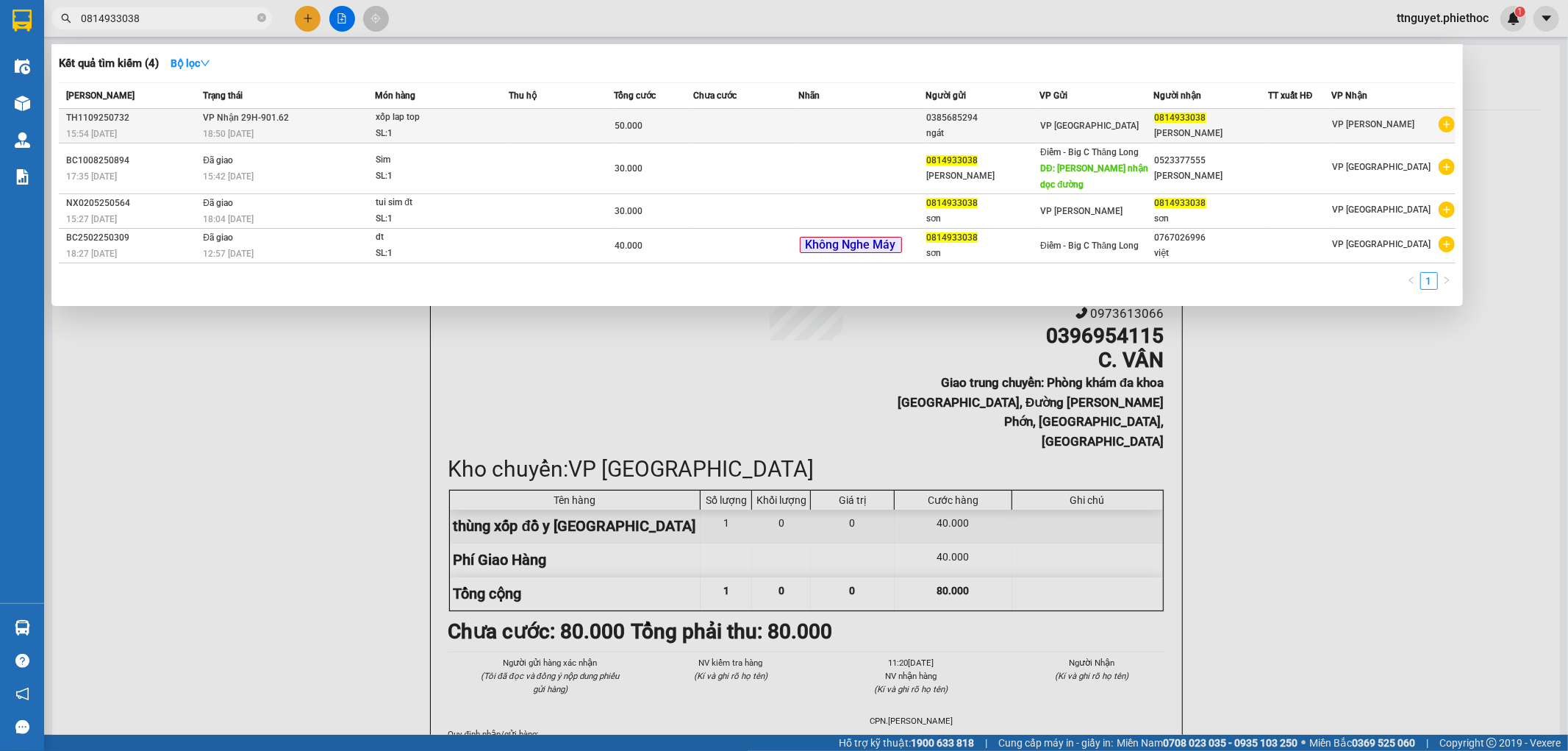
click at [549, 120] on td at bounding box center [561, 126] width 105 height 35
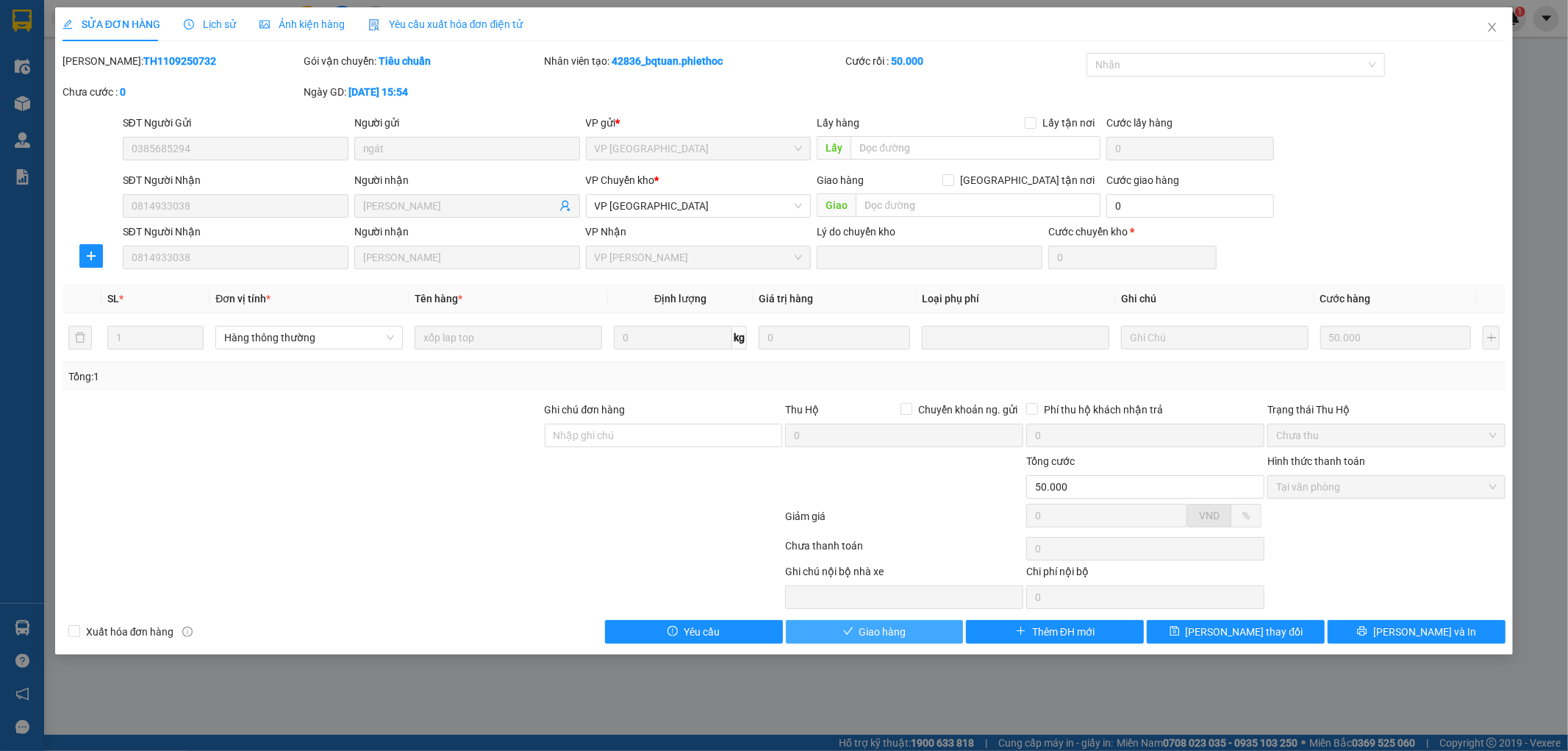
click at [879, 636] on span "Giao hàng" at bounding box center [882, 631] width 47 height 16
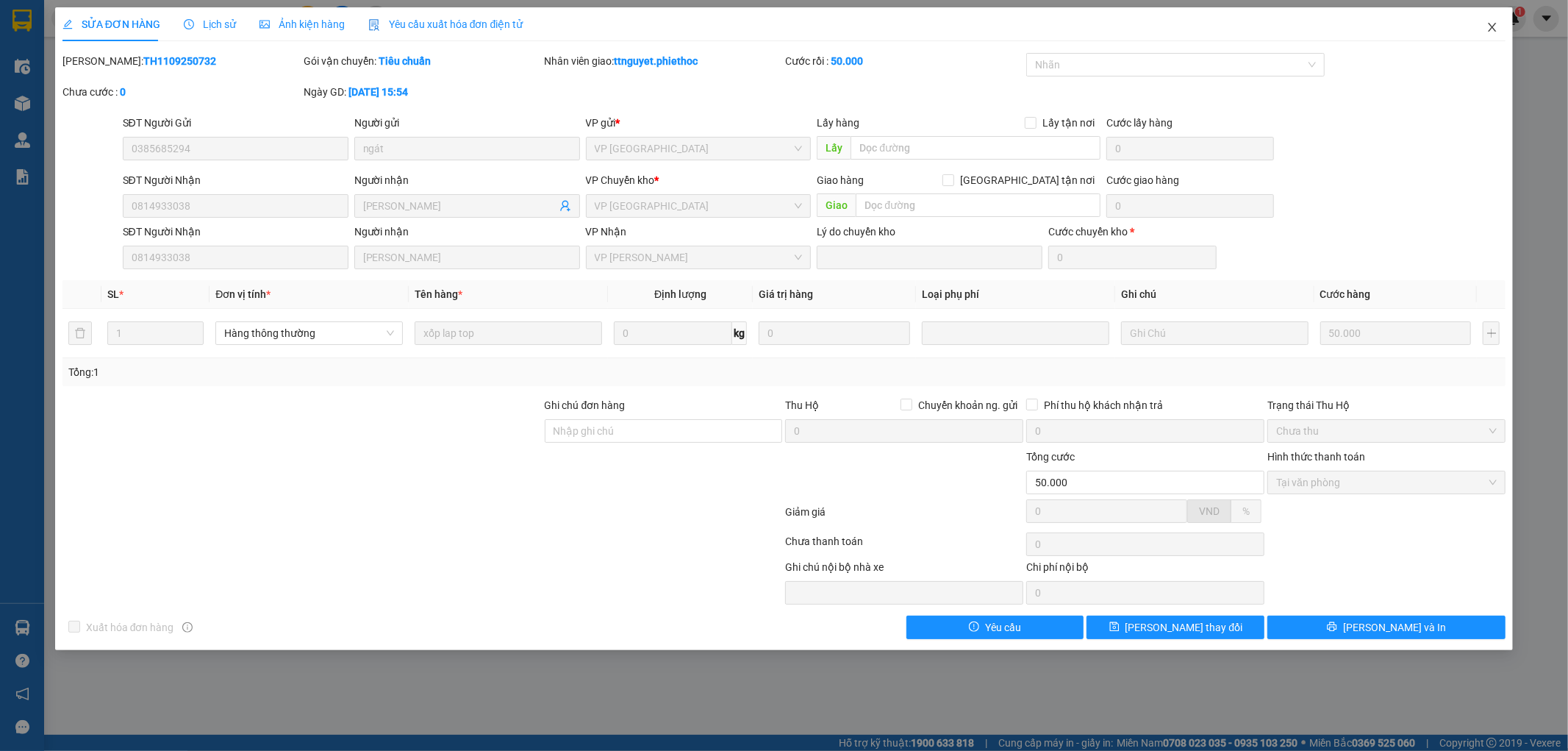
click at [1495, 20] on span "Close" at bounding box center [1492, 28] width 41 height 41
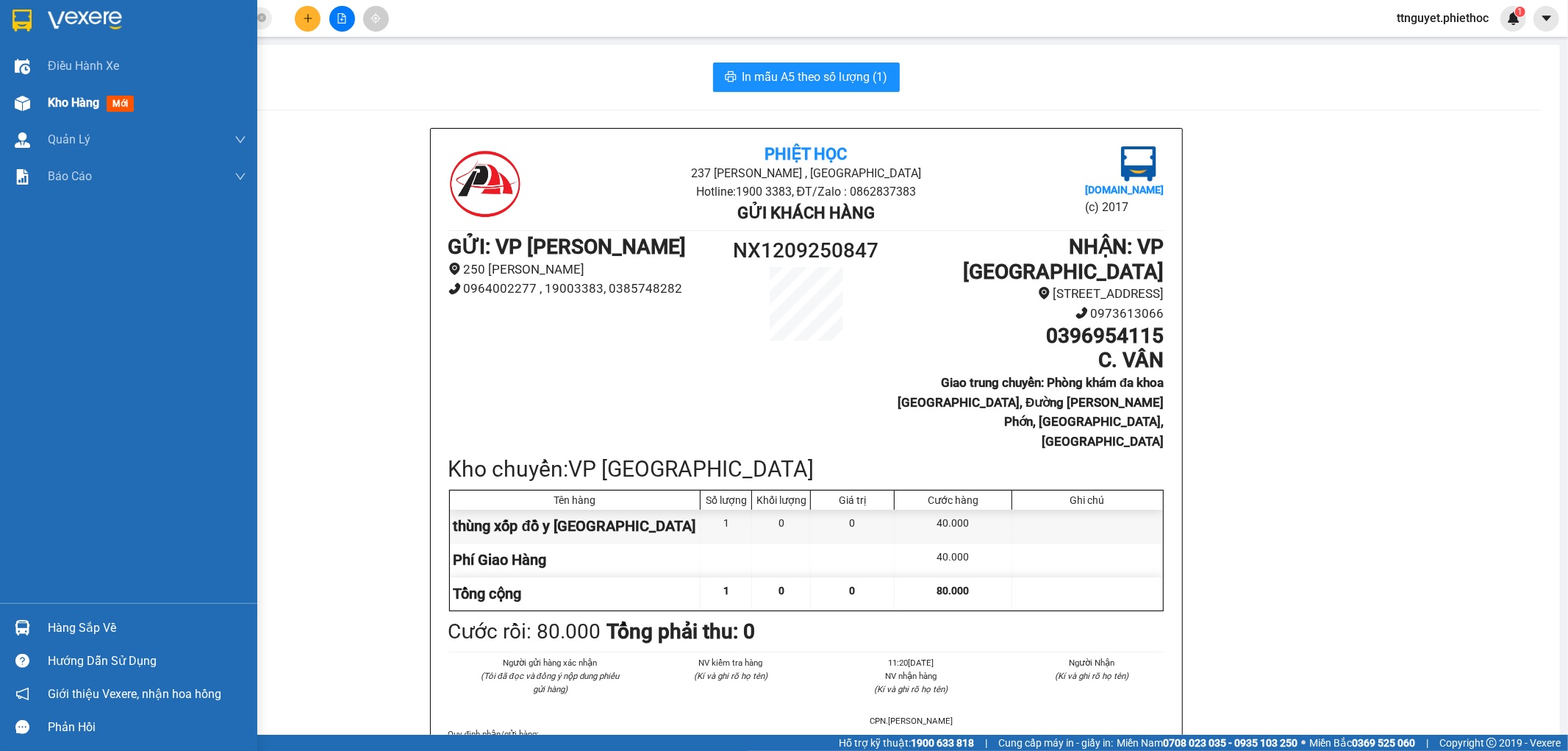
click at [79, 98] on span "Kho hàng" at bounding box center [73, 102] width 51 height 14
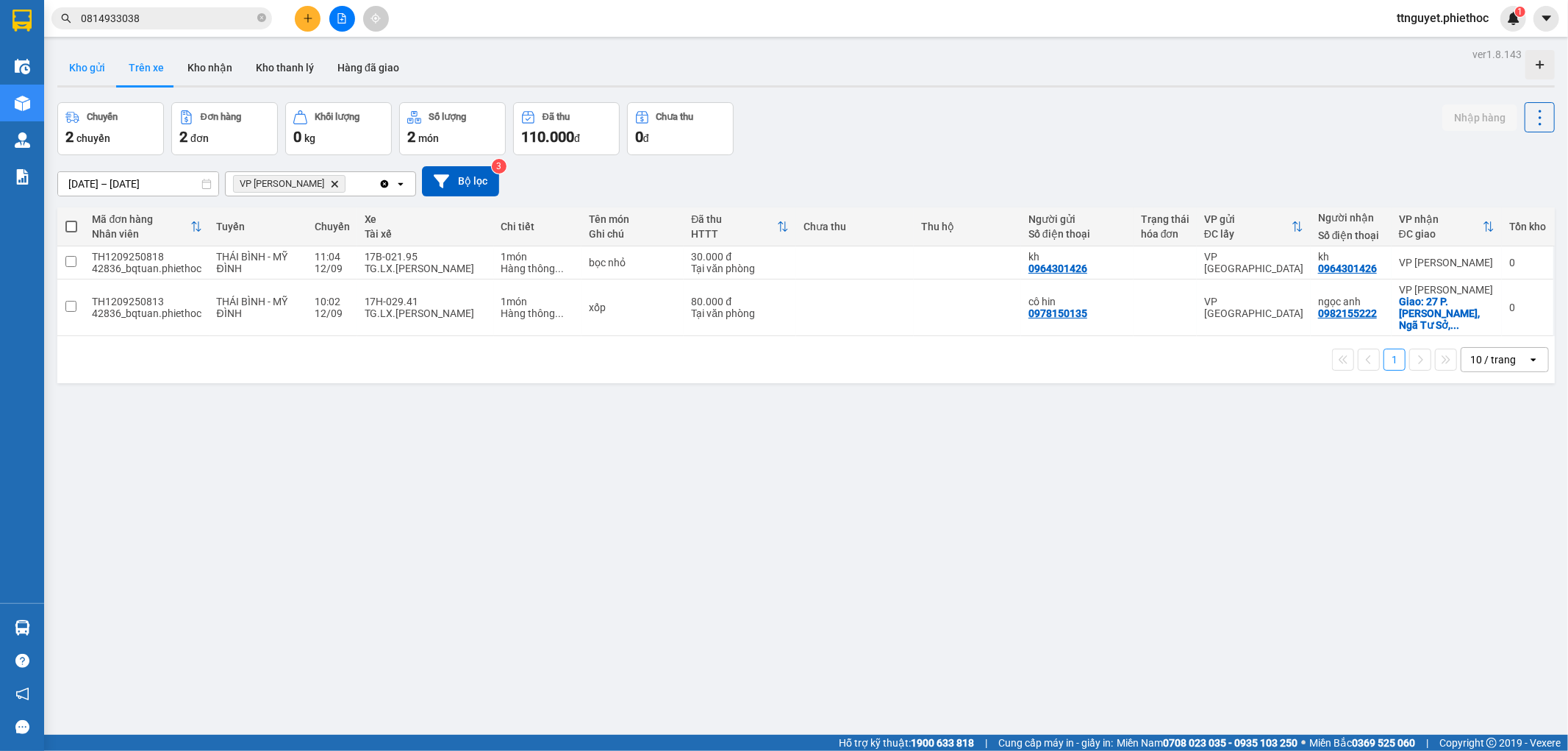
click at [70, 70] on button "Kho gửi" at bounding box center [87, 67] width 60 height 36
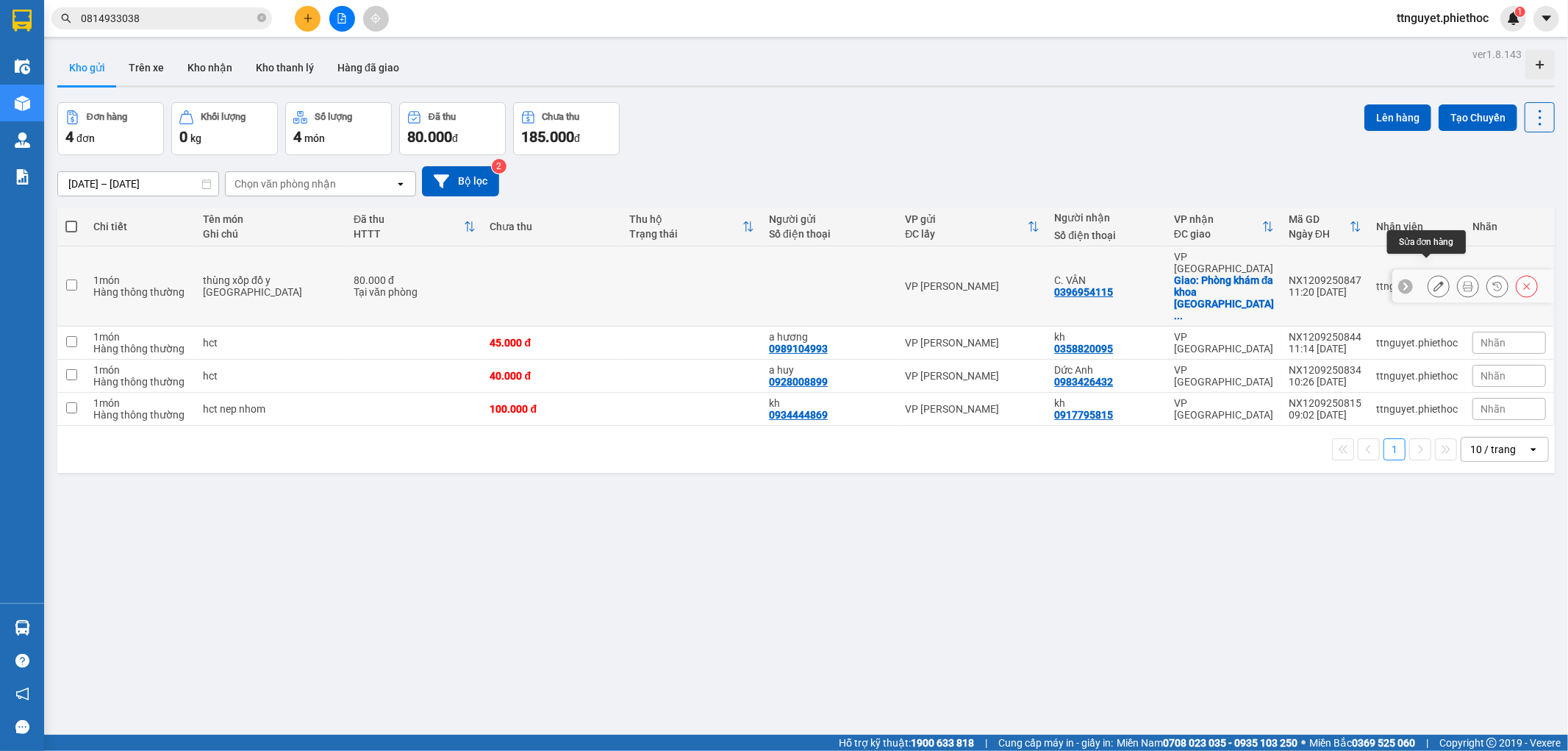
click at [1433, 281] on icon at bounding box center [1439, 286] width 11 height 11
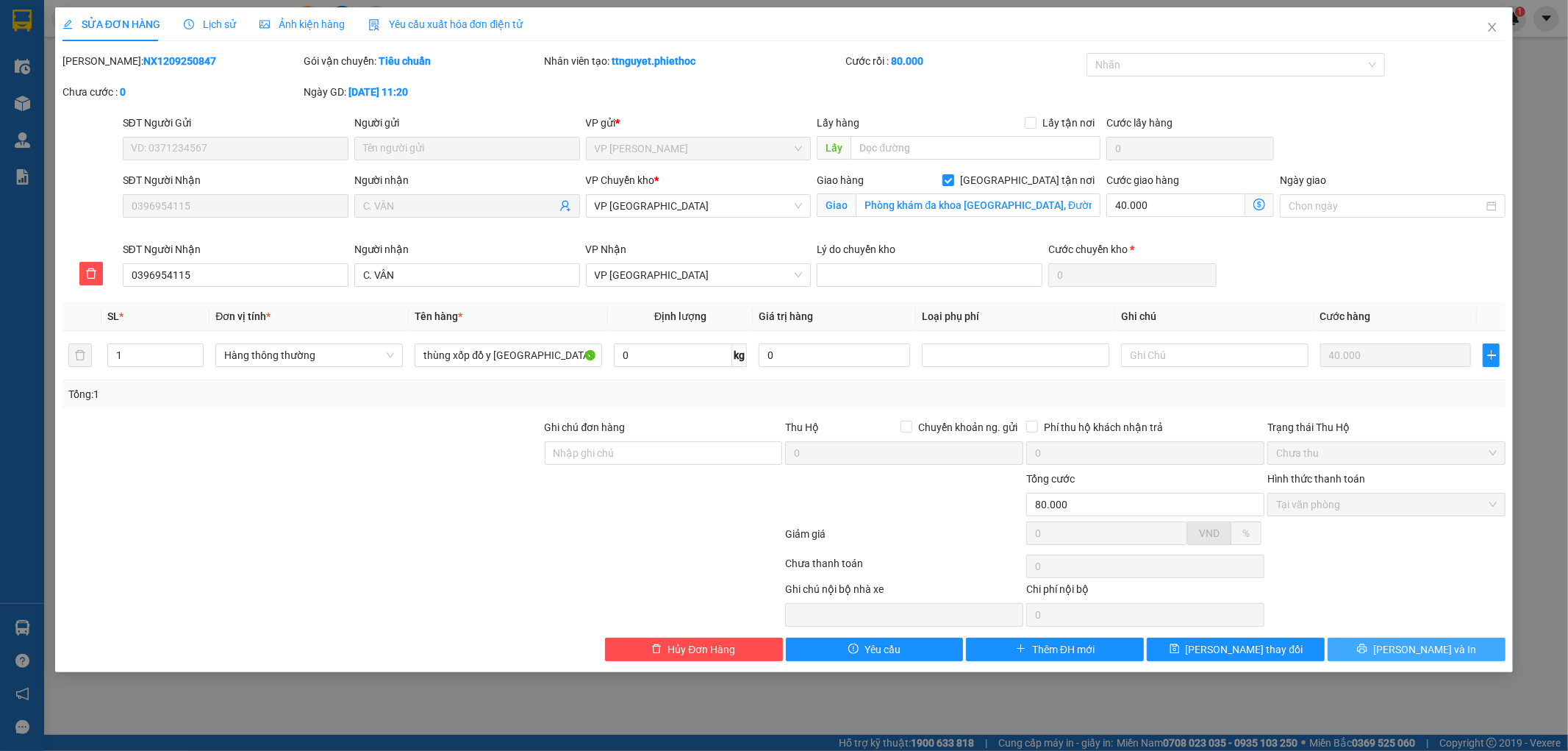
click at [1436, 656] on span "[PERSON_NAME] và In" at bounding box center [1424, 649] width 103 height 16
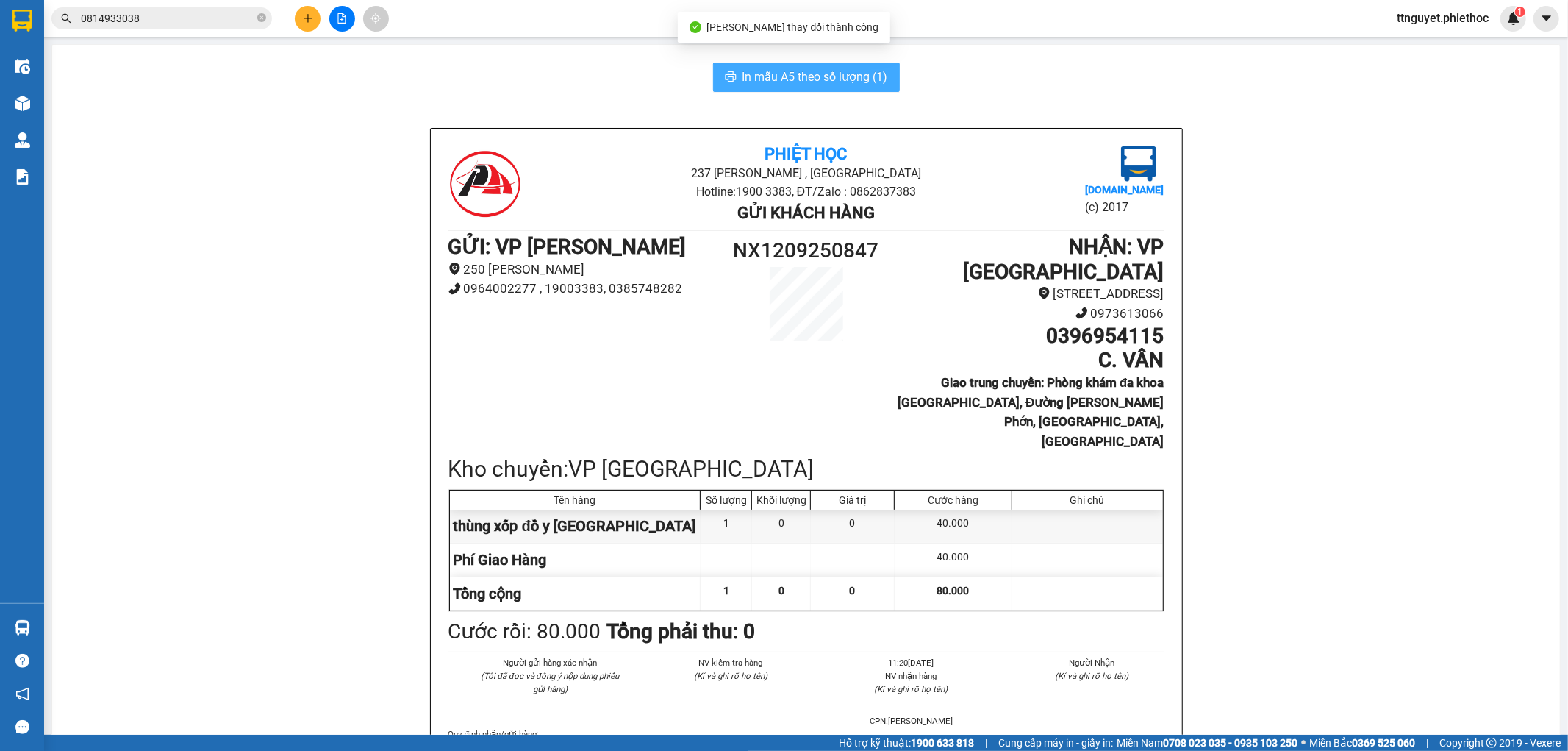
click at [820, 85] on span "In mẫu A5 theo số lượng (1)" at bounding box center [815, 76] width 145 height 18
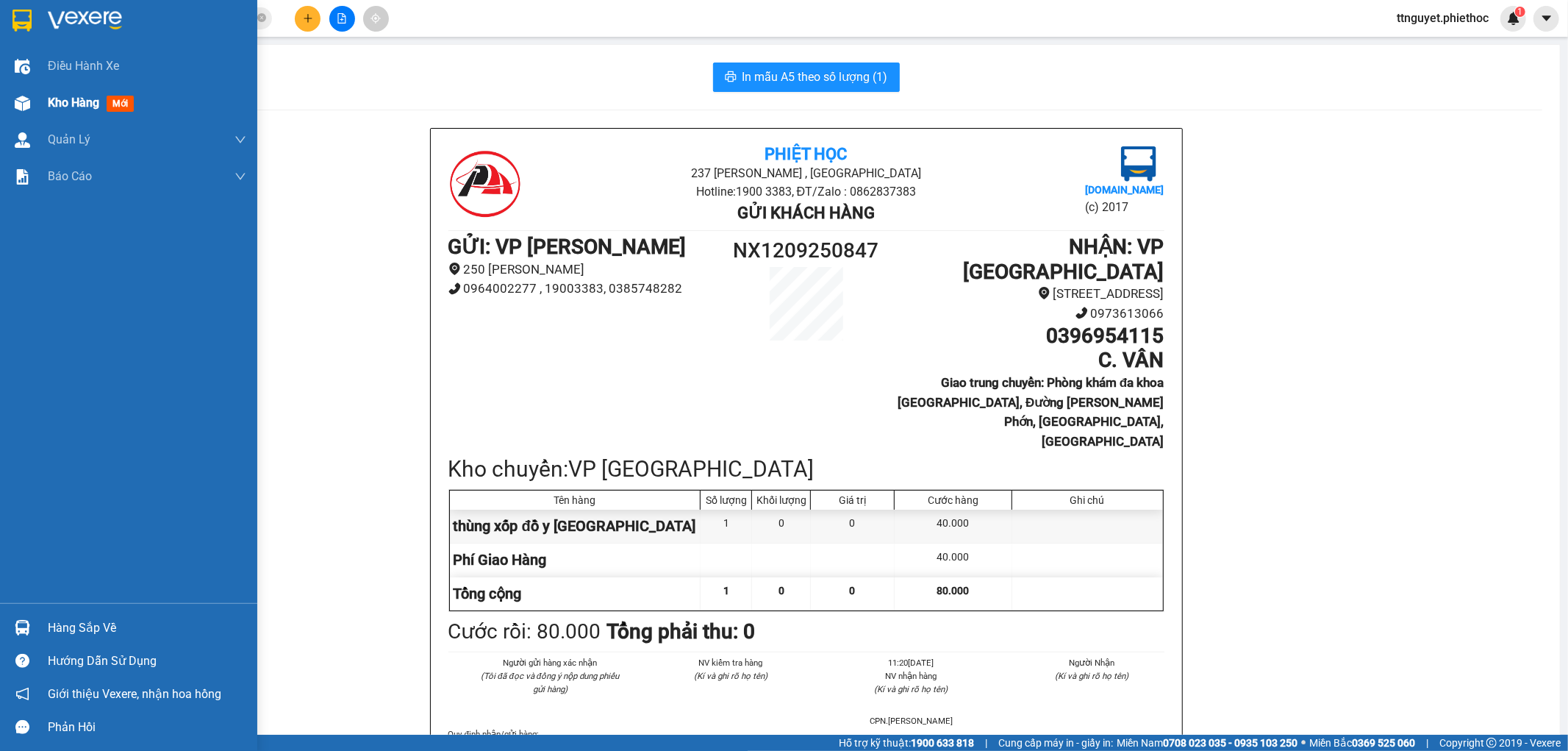
click at [86, 105] on span "Kho hàng" at bounding box center [73, 102] width 51 height 14
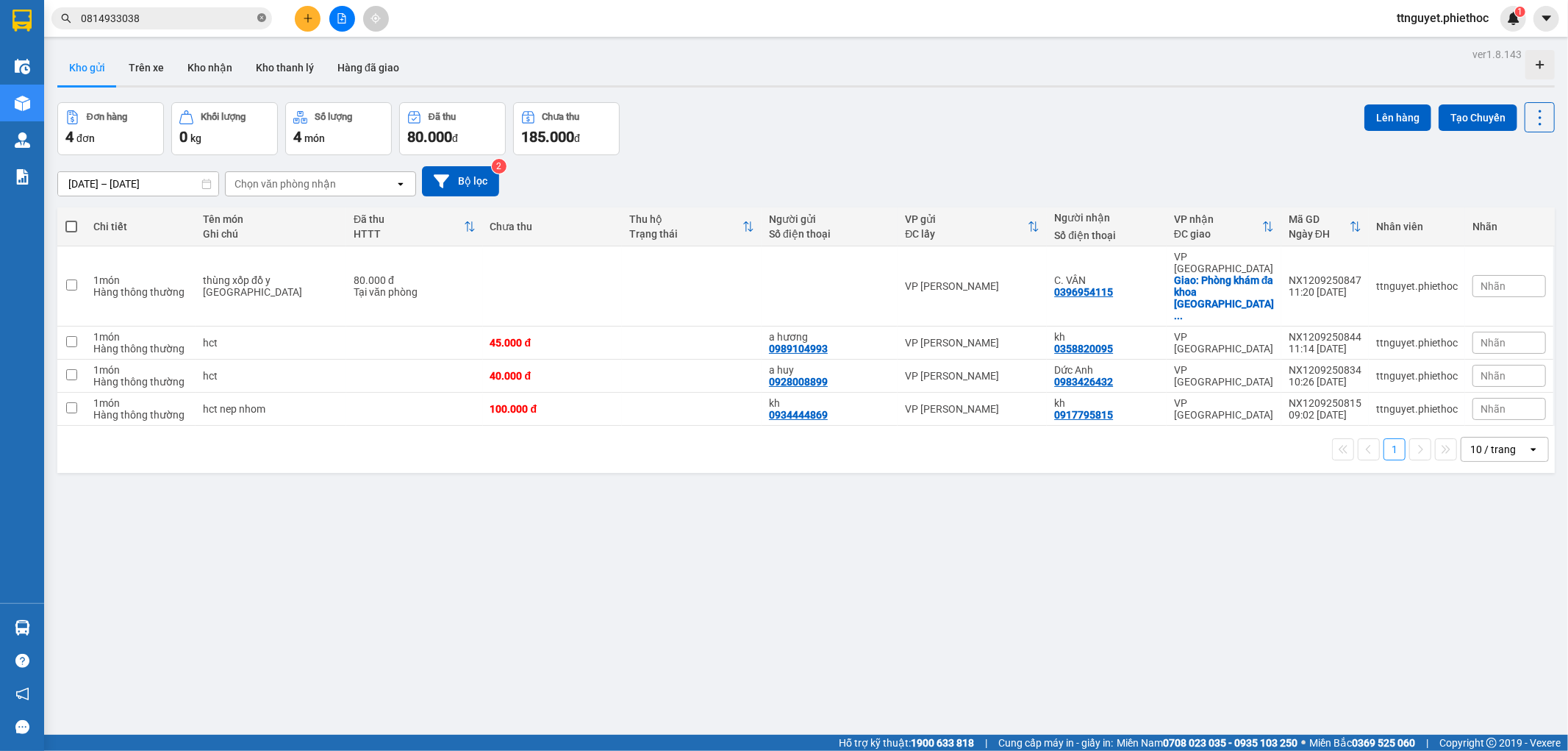
click at [263, 17] on icon "close-circle" at bounding box center [262, 17] width 9 height 9
click at [307, 20] on icon "plus" at bounding box center [307, 17] width 1 height 8
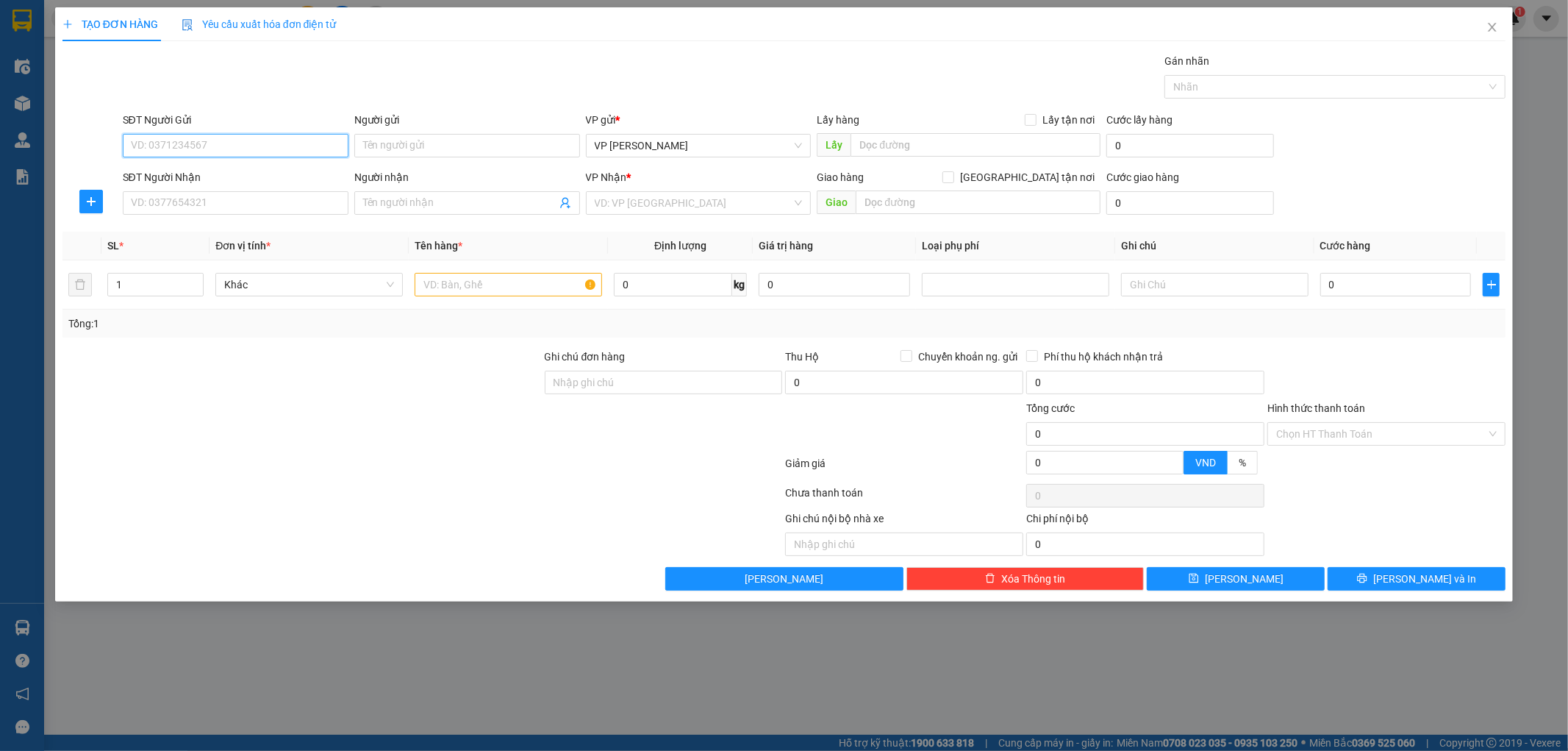
click at [188, 140] on input "SĐT Người Gửi" at bounding box center [235, 145] width 226 height 23
click at [275, 150] on input "0972329129" at bounding box center [235, 145] width 226 height 23
click at [275, 151] on input "0972329129" at bounding box center [235, 145] width 226 height 23
click at [253, 177] on div "0973229129 - Labo Hi-Tech" at bounding box center [235, 174] width 208 height 16
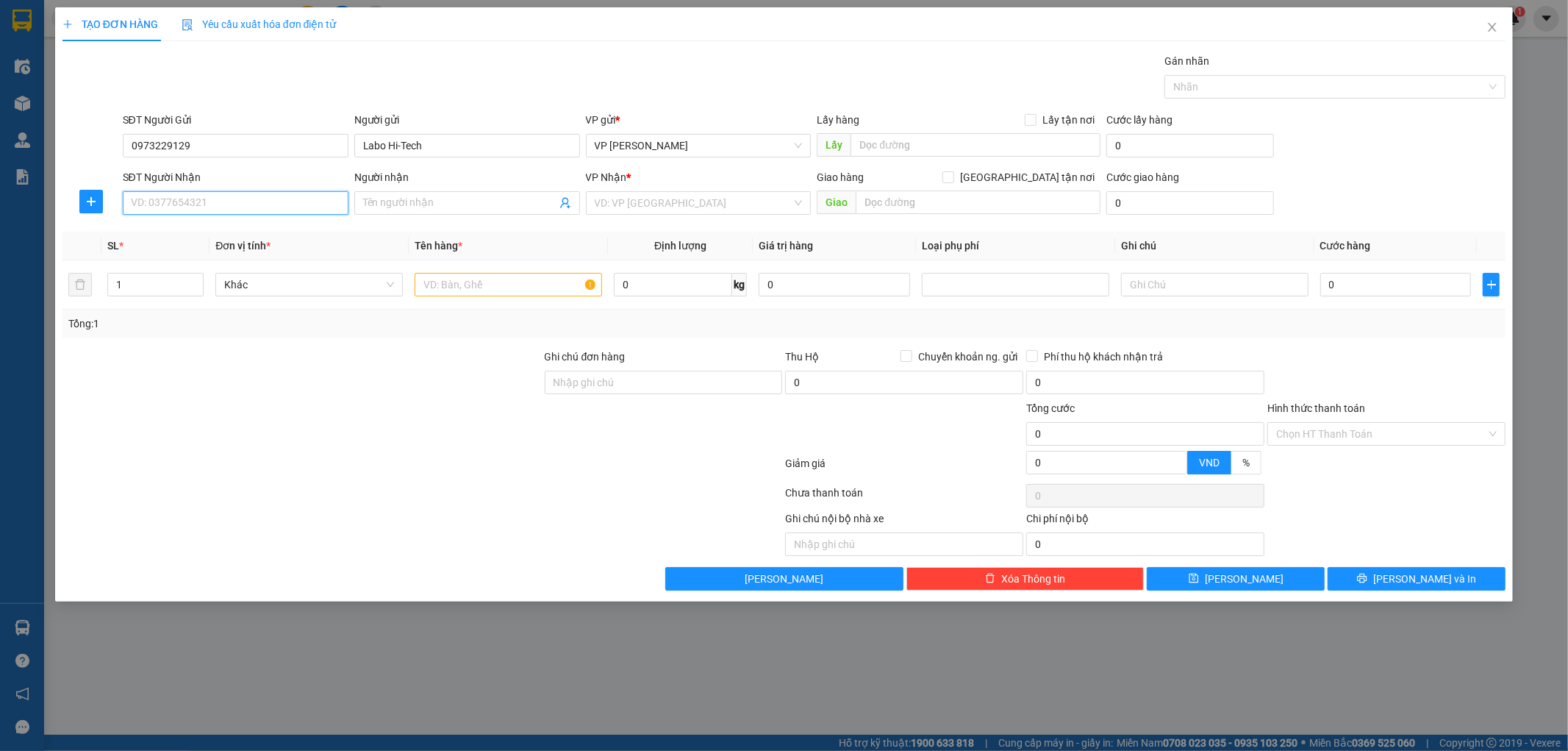
click at [223, 202] on input "SĐT Người Nhận" at bounding box center [235, 203] width 226 height 23
click at [173, 255] on div "0972310622 - [PERSON_NAME]" at bounding box center [235, 255] width 208 height 16
click at [561, 287] on input "text" at bounding box center [509, 284] width 188 height 23
click at [1357, 293] on input "0" at bounding box center [1395, 284] width 151 height 23
click at [1329, 341] on div "Transit Pickup Surcharge Ids Transit Deliver Surcharge Ids Transit Deliver Surc…" at bounding box center [785, 322] width 1444 height 538
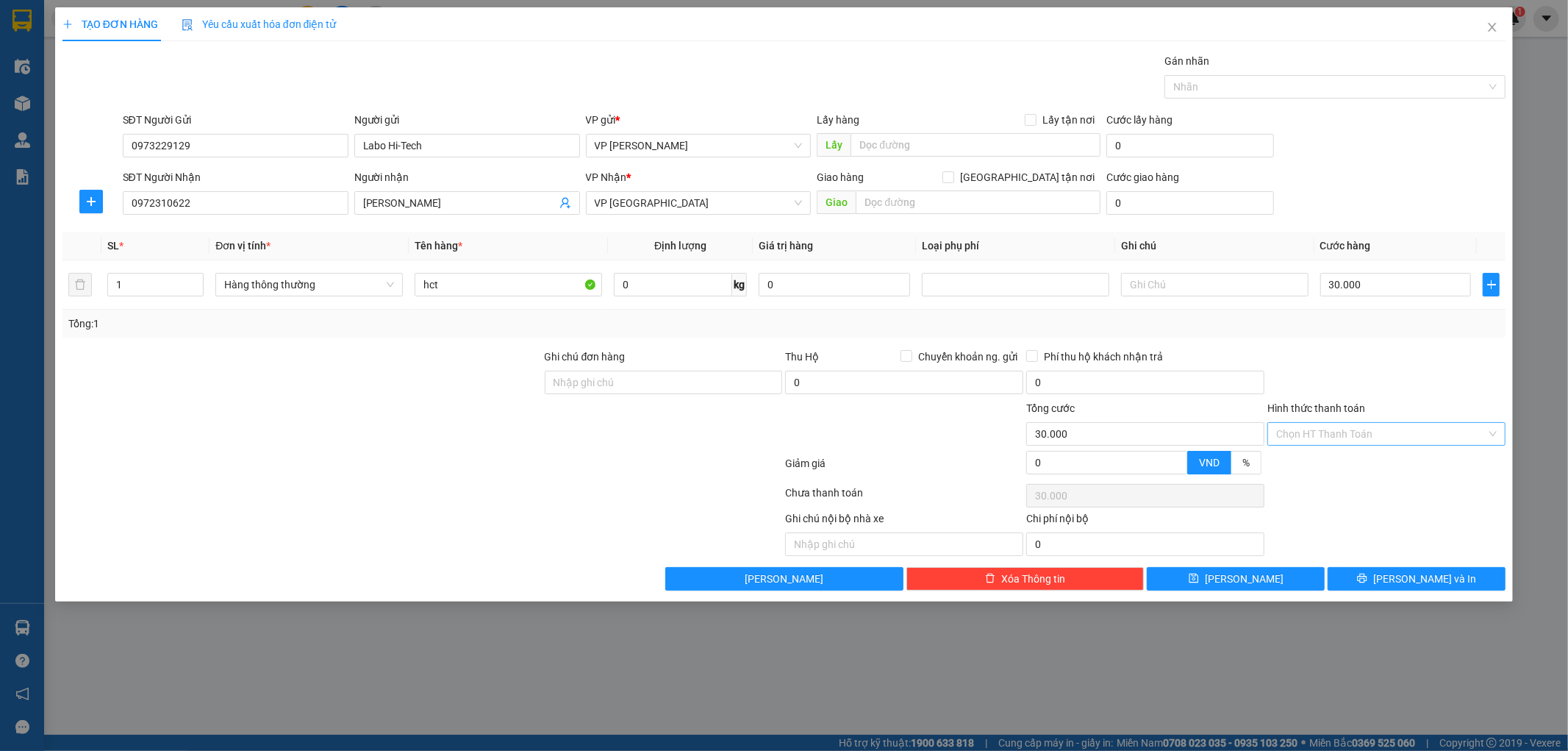
click at [1327, 431] on input "Hình thức thanh toán" at bounding box center [1381, 433] width 210 height 22
click at [1324, 460] on div "Tại văn phòng" at bounding box center [1386, 463] width 220 height 16
click at [1401, 577] on button "[PERSON_NAME] và In" at bounding box center [1416, 578] width 178 height 23
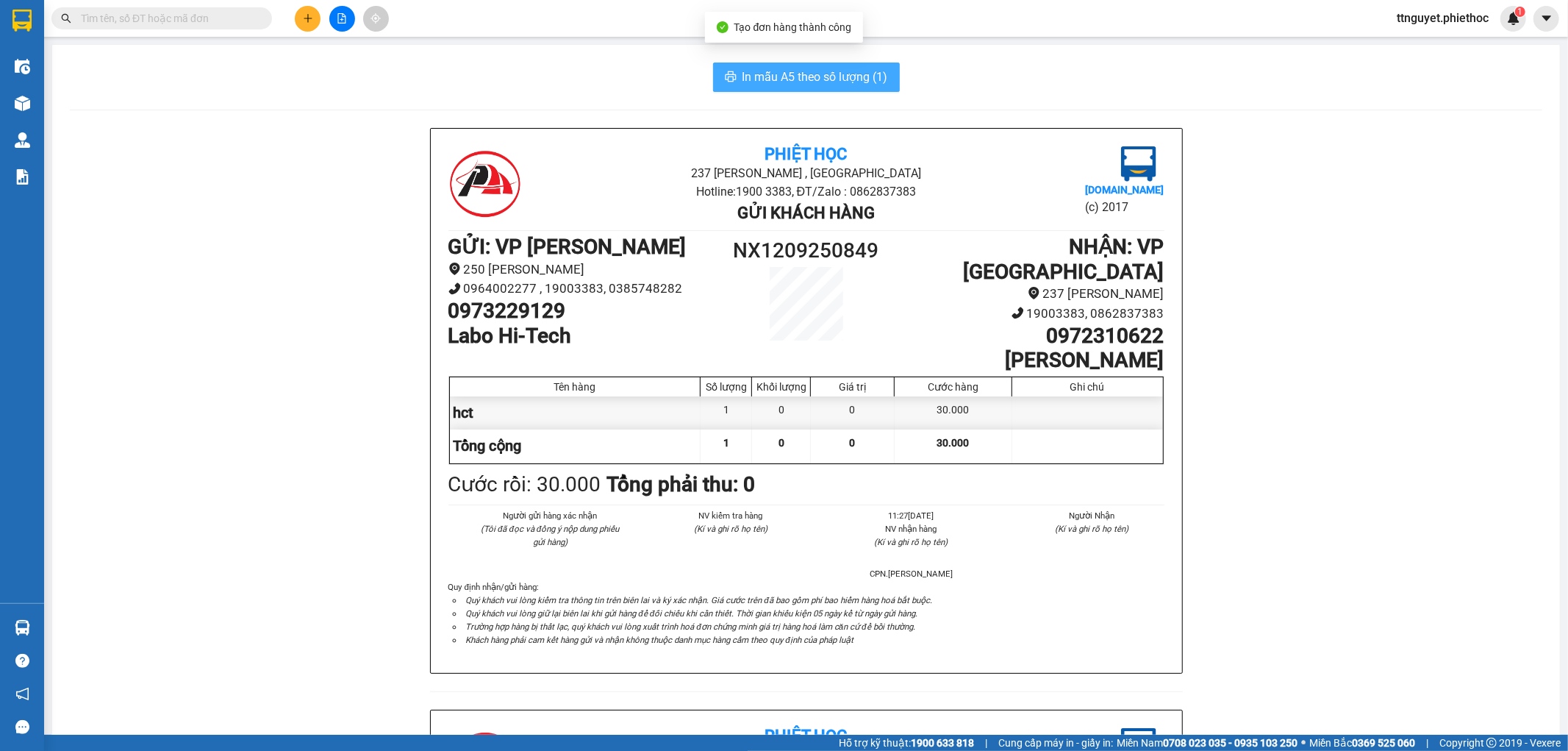
click at [828, 86] on span "In mẫu A5 theo số lượng (1)" at bounding box center [815, 76] width 145 height 18
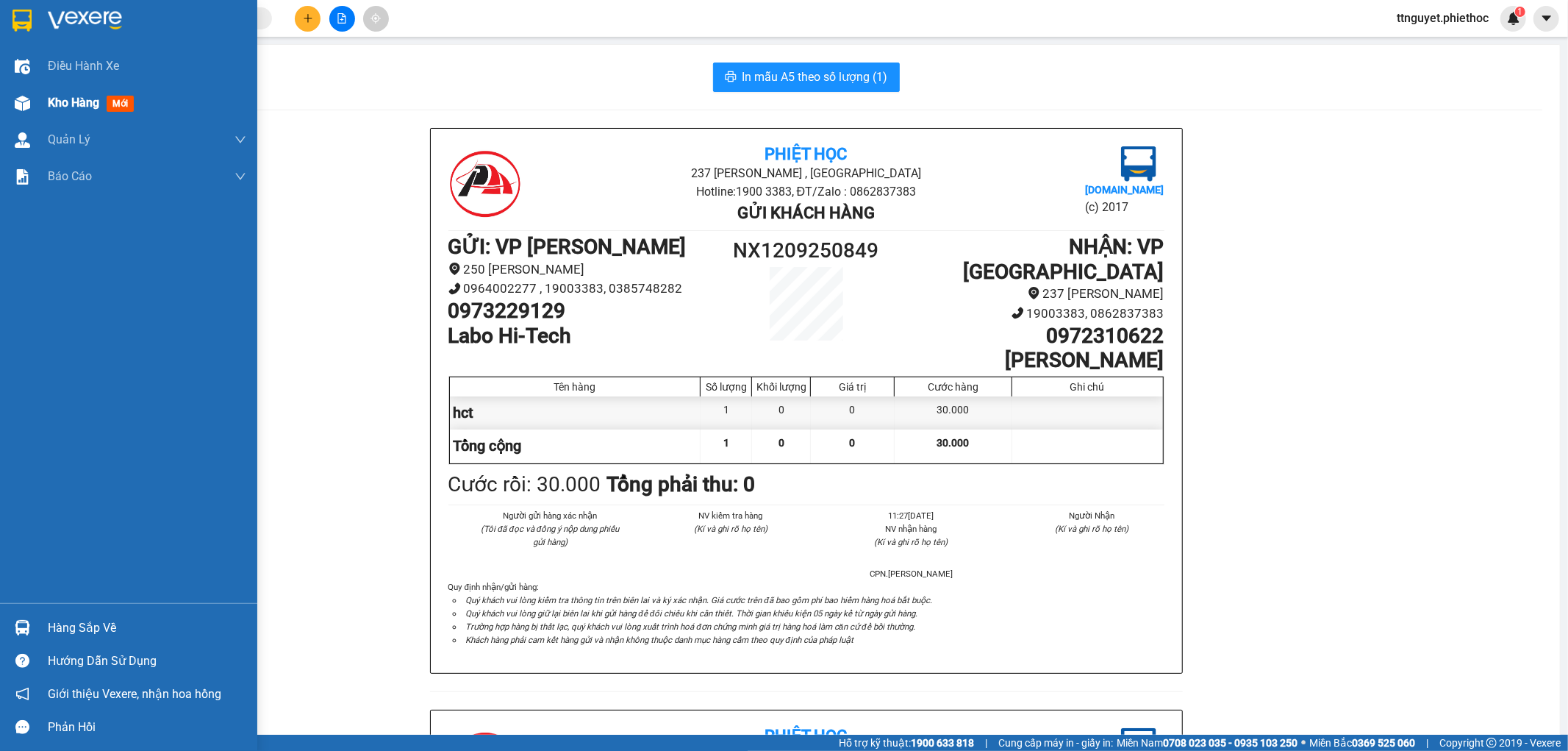
click at [75, 103] on span "Kho hàng" at bounding box center [73, 102] width 51 height 14
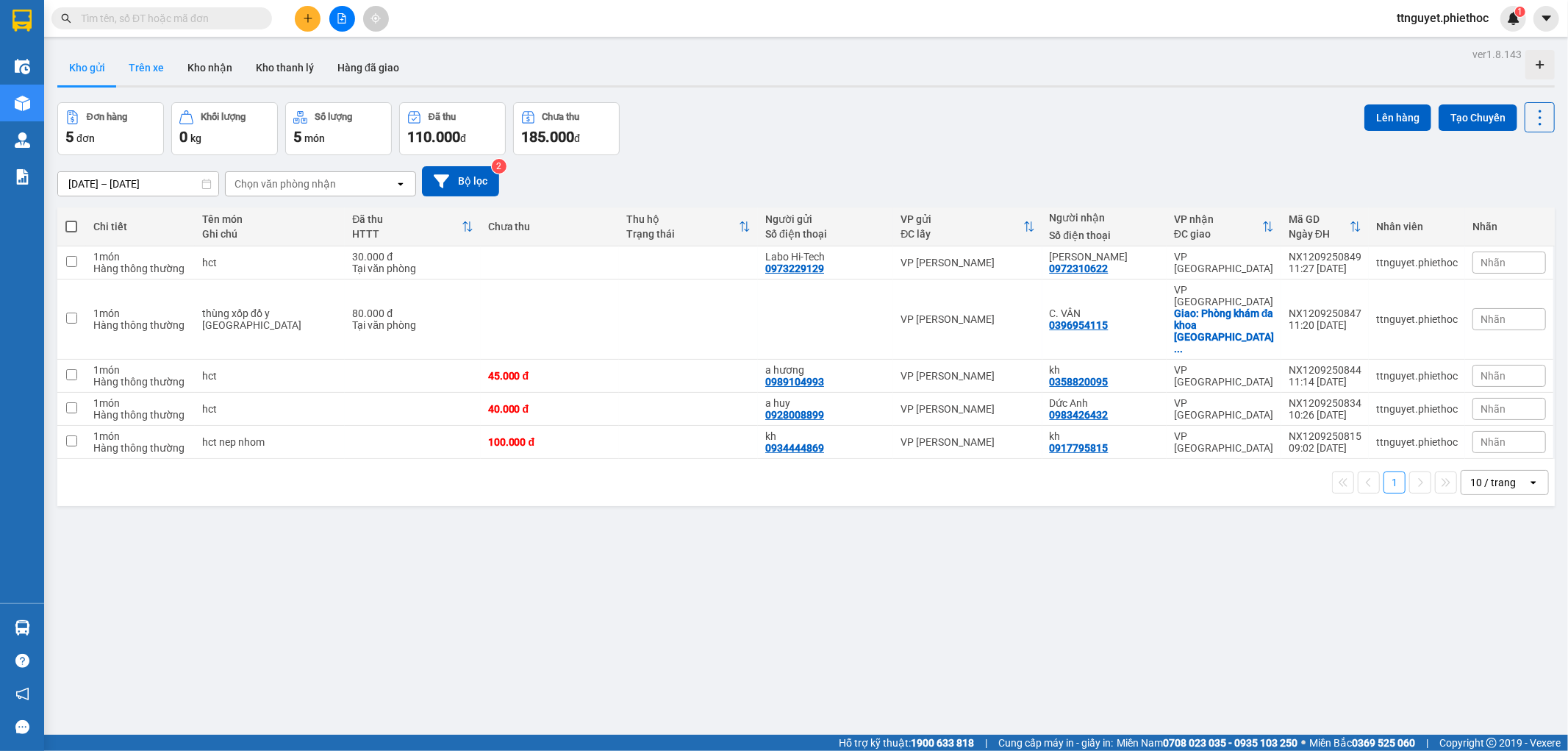
click at [142, 67] on button "Trên xe" at bounding box center [146, 67] width 59 height 36
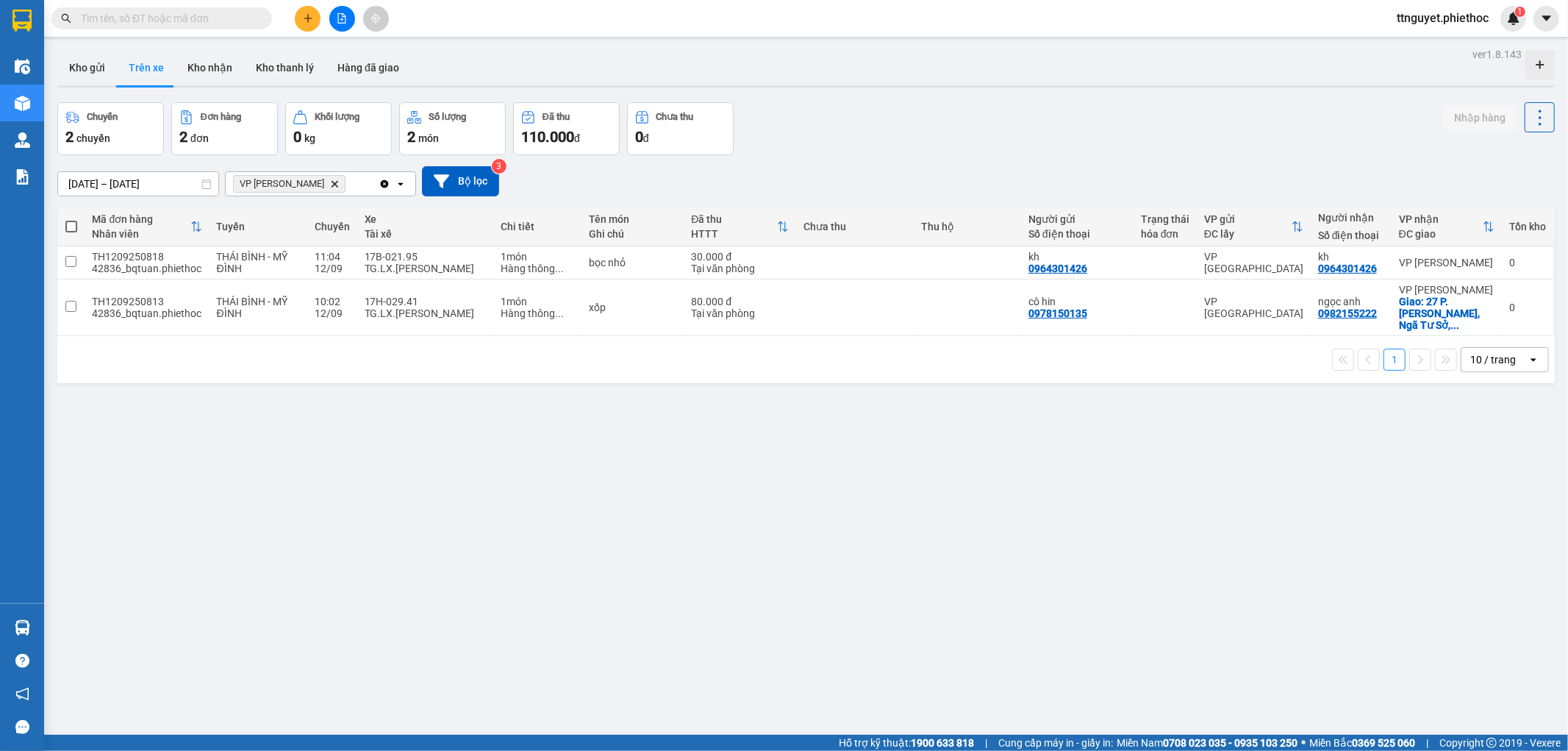
click at [148, 81] on button "Trên xe" at bounding box center [146, 67] width 59 height 36
click at [462, 313] on div "TG.LX.[PERSON_NAME]" at bounding box center [425, 313] width 122 height 12
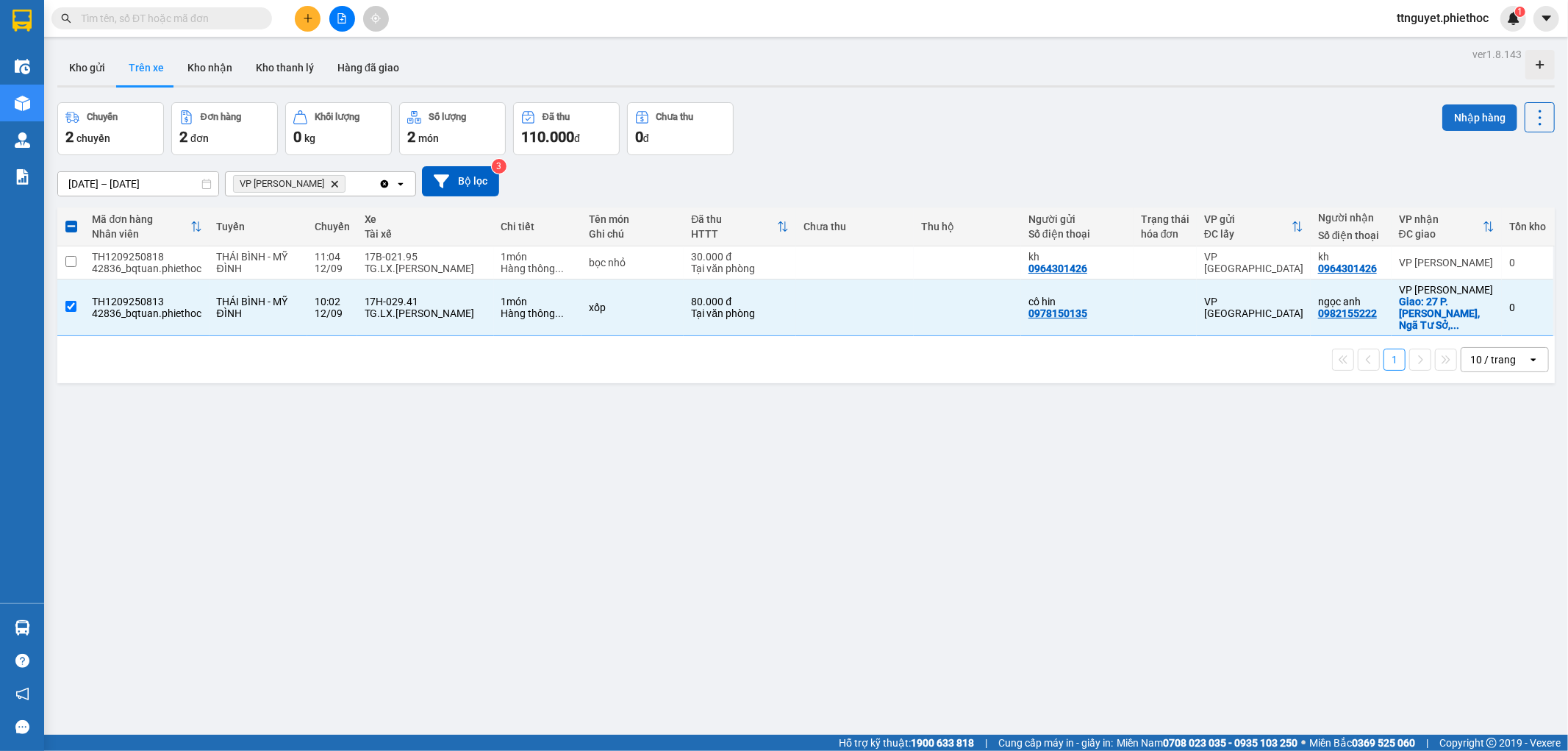
click at [1470, 123] on button "Nhập hàng" at bounding box center [1479, 117] width 75 height 26
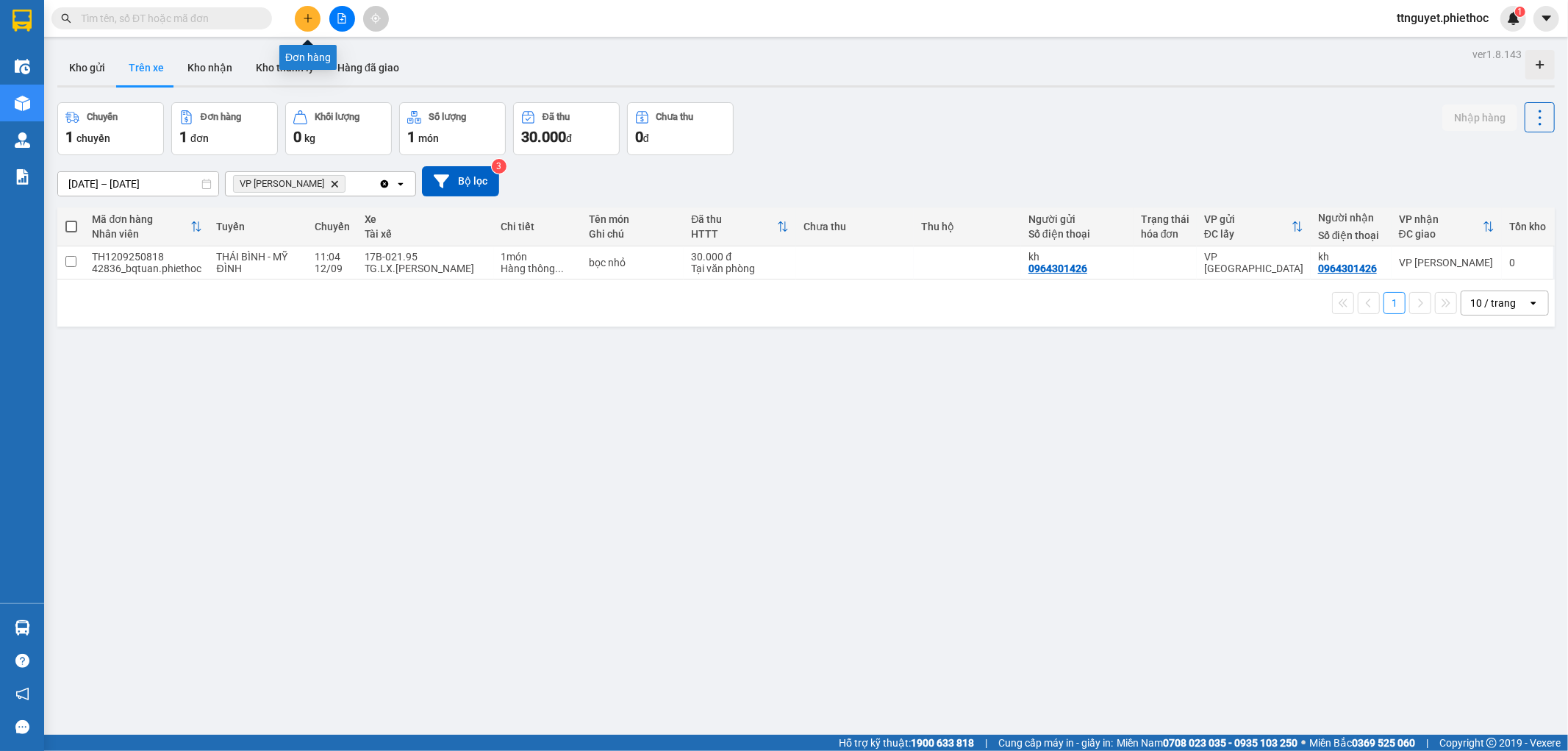
click at [303, 23] on button at bounding box center [307, 19] width 26 height 26
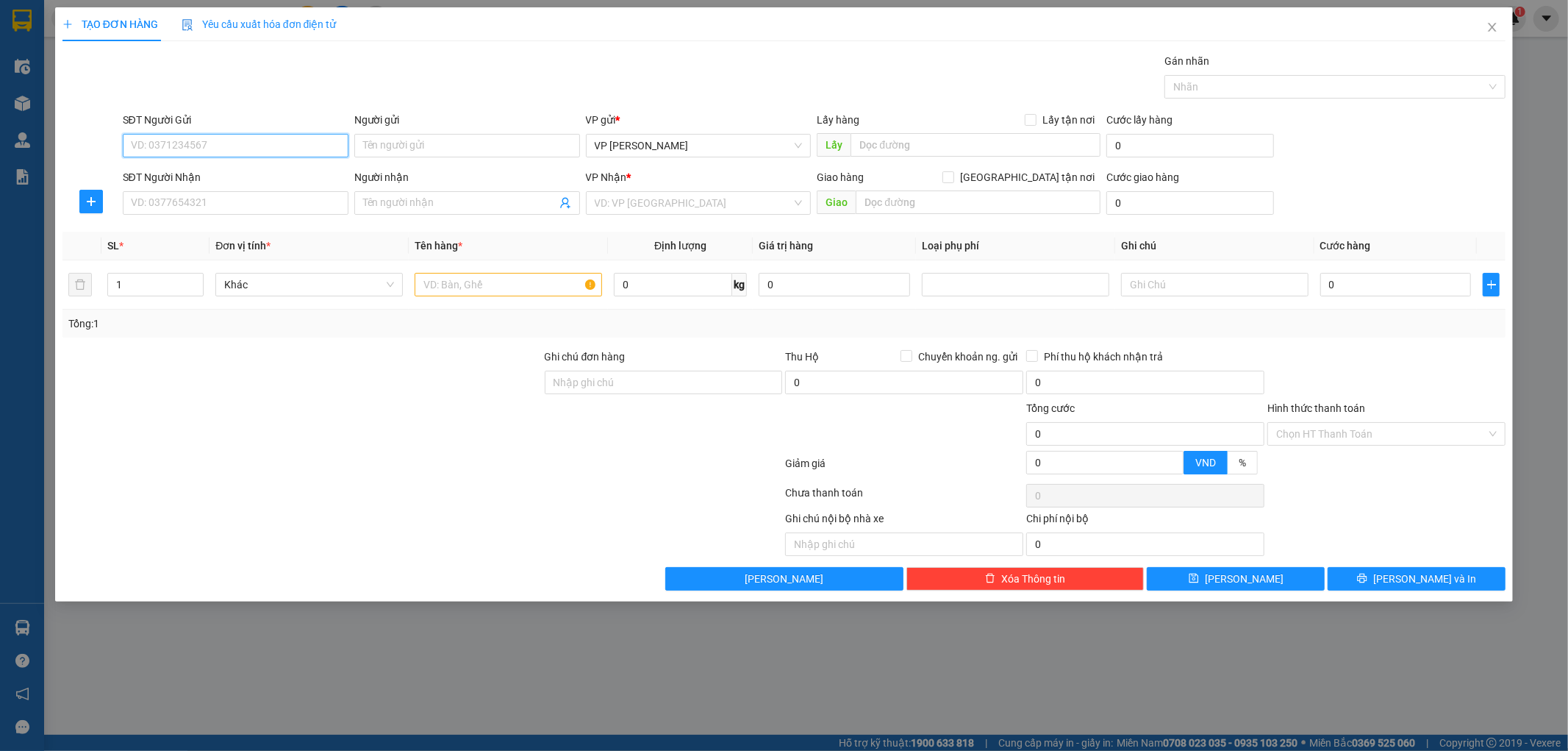
click at [195, 144] on input "SĐT Người Gửi" at bounding box center [235, 145] width 226 height 23
click at [226, 173] on div "0782282288 - [PERSON_NAME]" at bounding box center [235, 174] width 208 height 16
click at [96, 204] on icon "plus" at bounding box center [92, 201] width 12 height 12
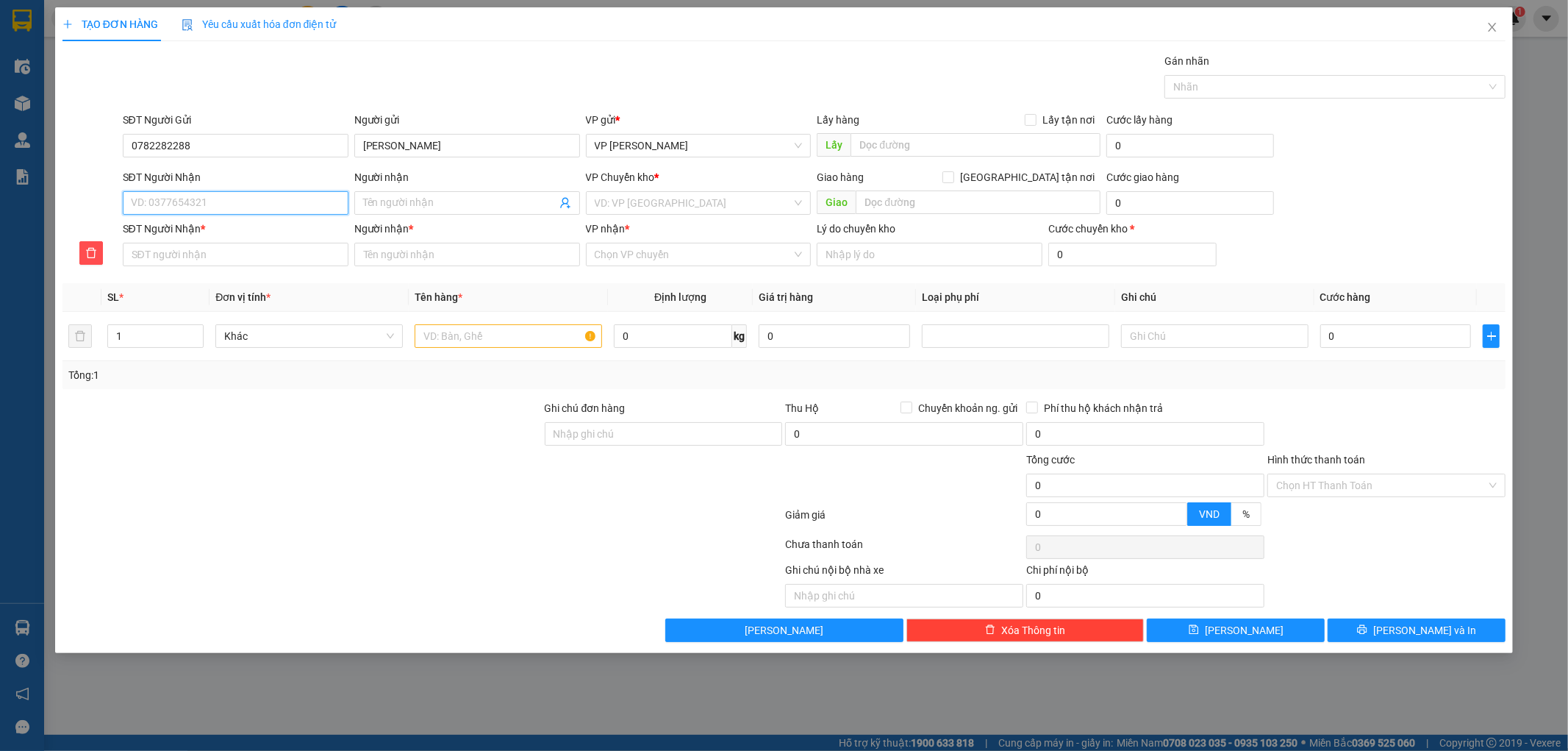
click at [179, 204] on input "SĐT Người Nhận" at bounding box center [235, 203] width 226 height 23
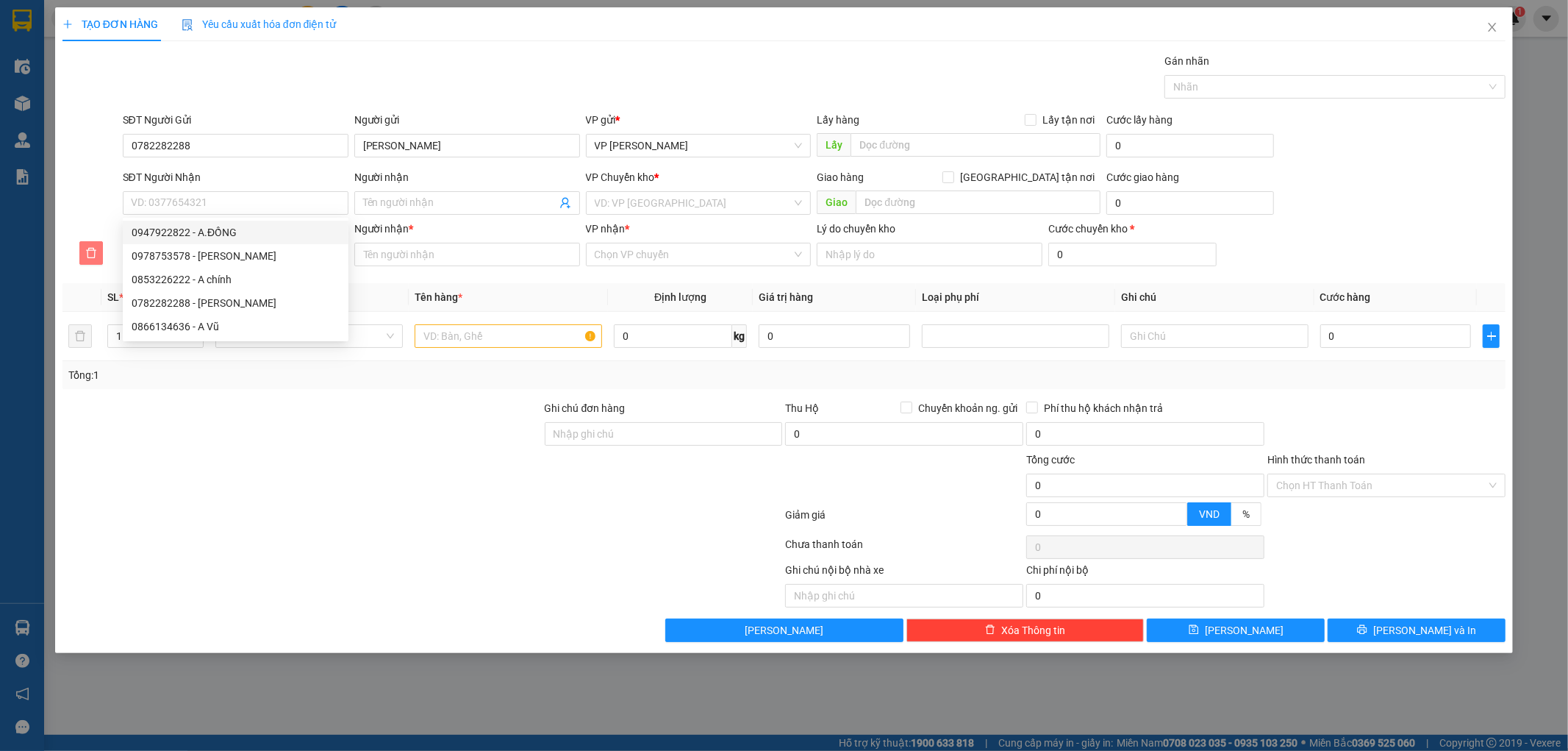
click at [92, 247] on icon "delete" at bounding box center [92, 253] width 12 height 12
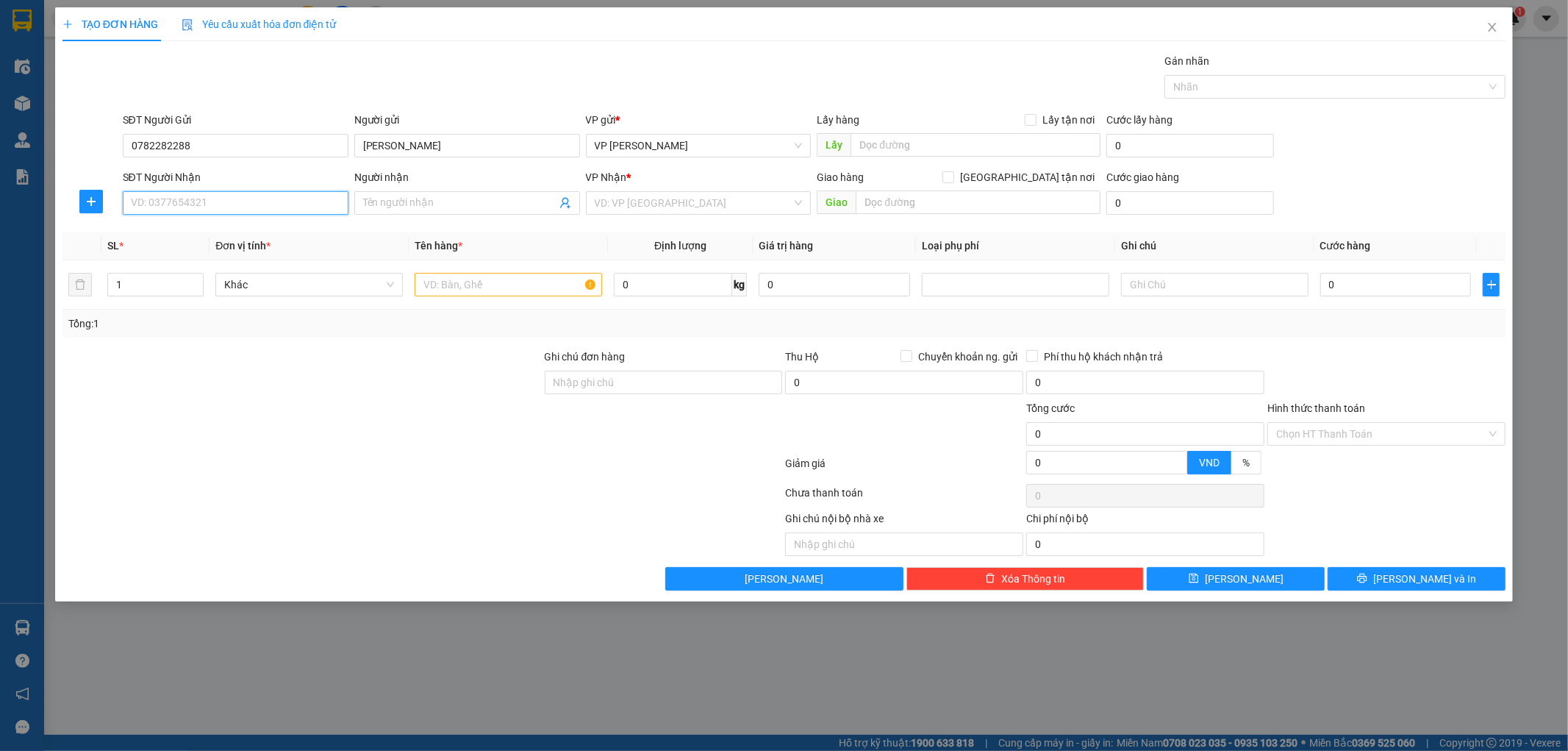
click at [149, 200] on input "SĐT Người Nhận" at bounding box center [235, 203] width 226 height 23
click at [213, 235] on div "0947922822 - A.ĐỒNG" at bounding box center [235, 232] width 208 height 16
click at [1361, 273] on input "0" at bounding box center [1395, 284] width 151 height 23
click at [552, 297] on div at bounding box center [509, 284] width 188 height 30
click at [559, 291] on input "text" at bounding box center [509, 284] width 188 height 23
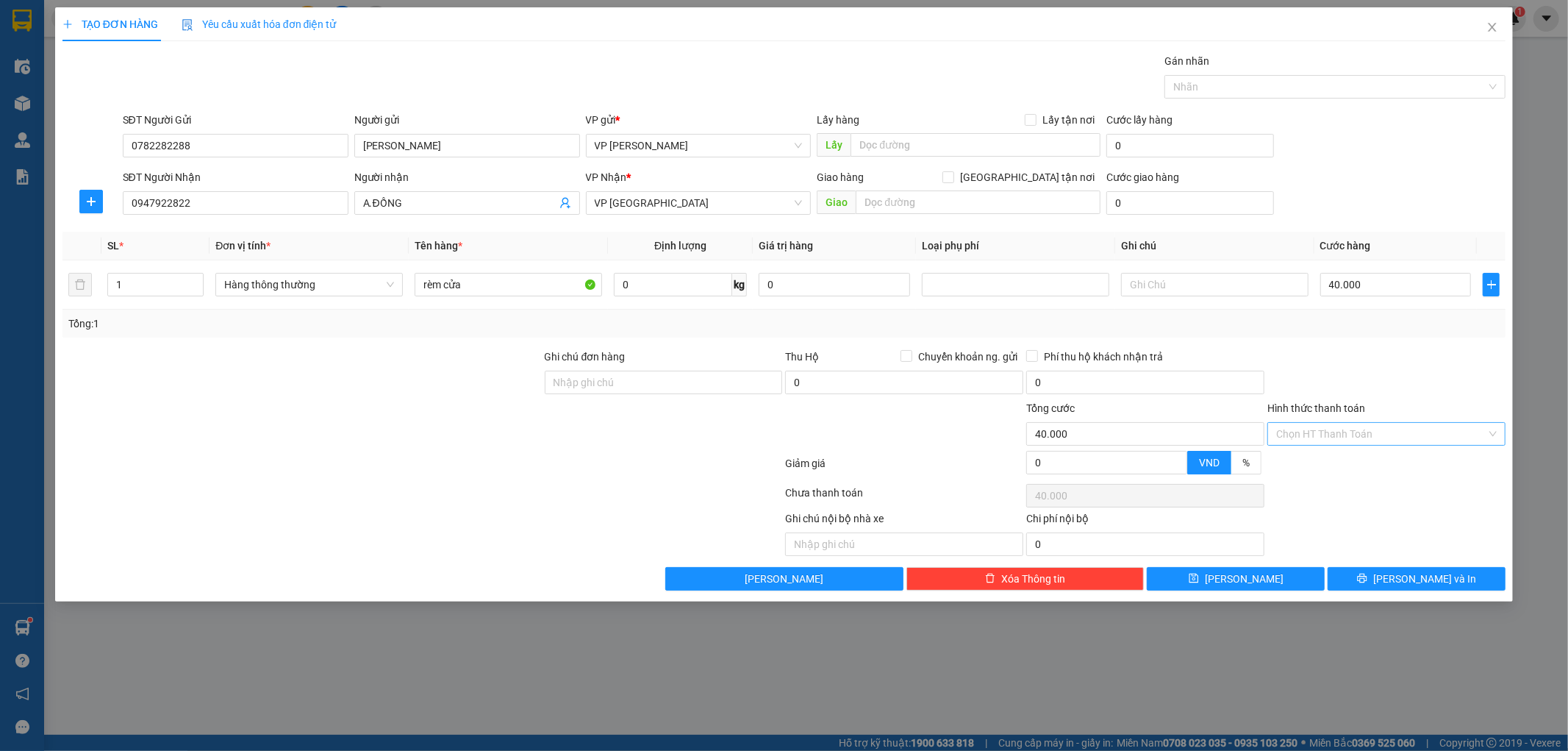
click at [1348, 444] on input "Hình thức thanh toán" at bounding box center [1381, 433] width 210 height 22
click at [1333, 461] on div "Tại văn phòng" at bounding box center [1386, 463] width 220 height 16
click at [1427, 575] on span "[PERSON_NAME] và In" at bounding box center [1424, 578] width 103 height 16
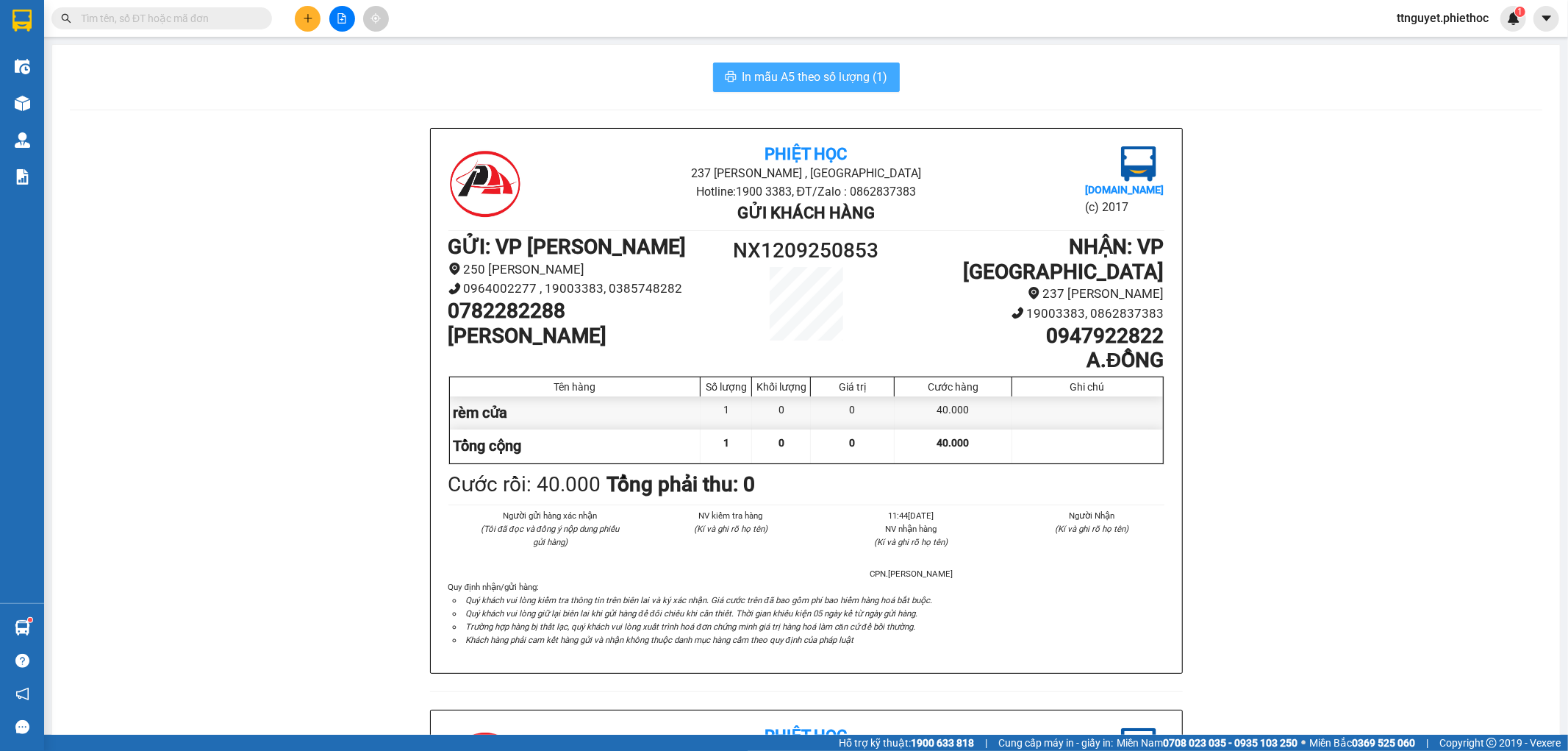
click at [800, 85] on span "In mẫu A5 theo số lượng (1)" at bounding box center [815, 76] width 145 height 18
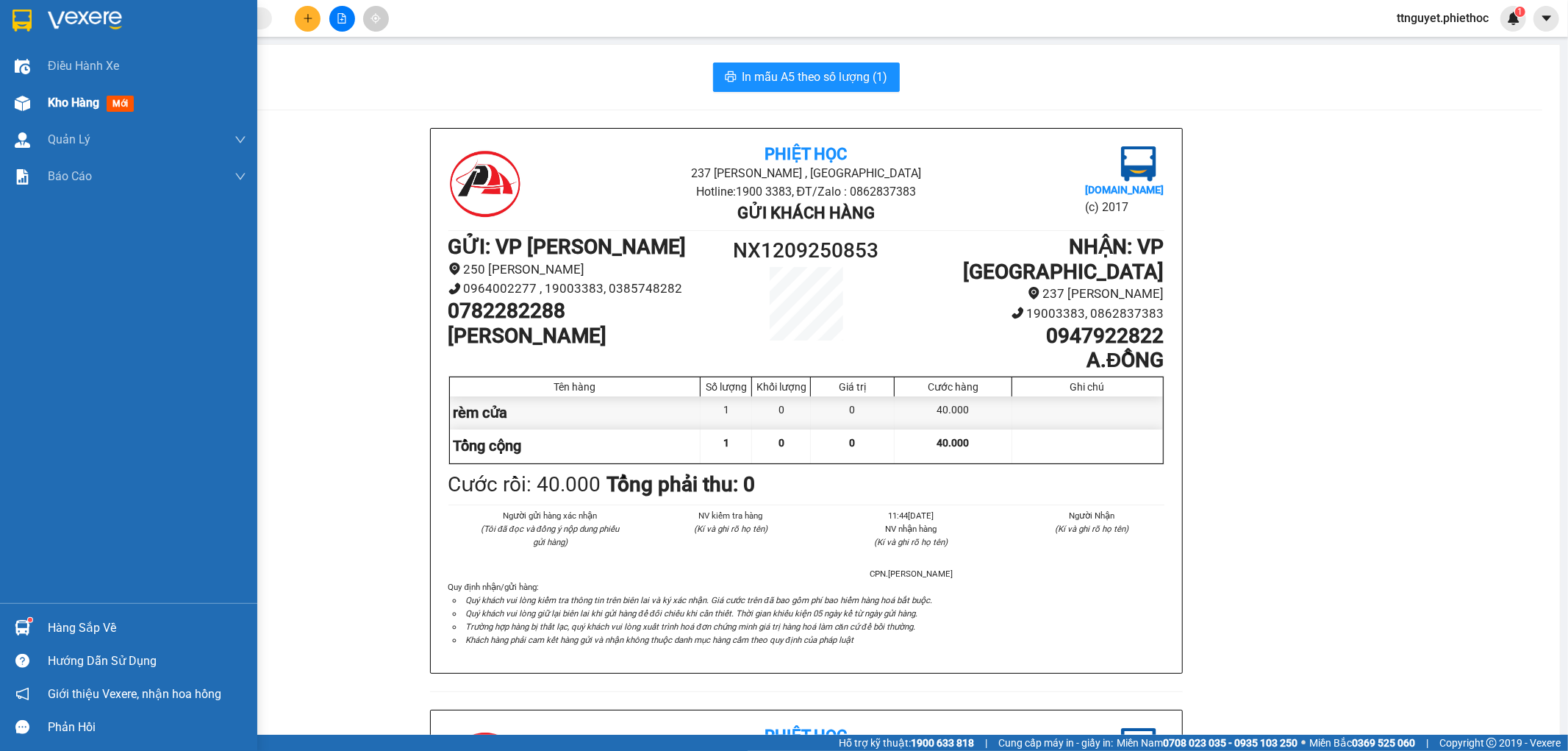
click at [70, 104] on span "Kho hàng" at bounding box center [73, 102] width 51 height 14
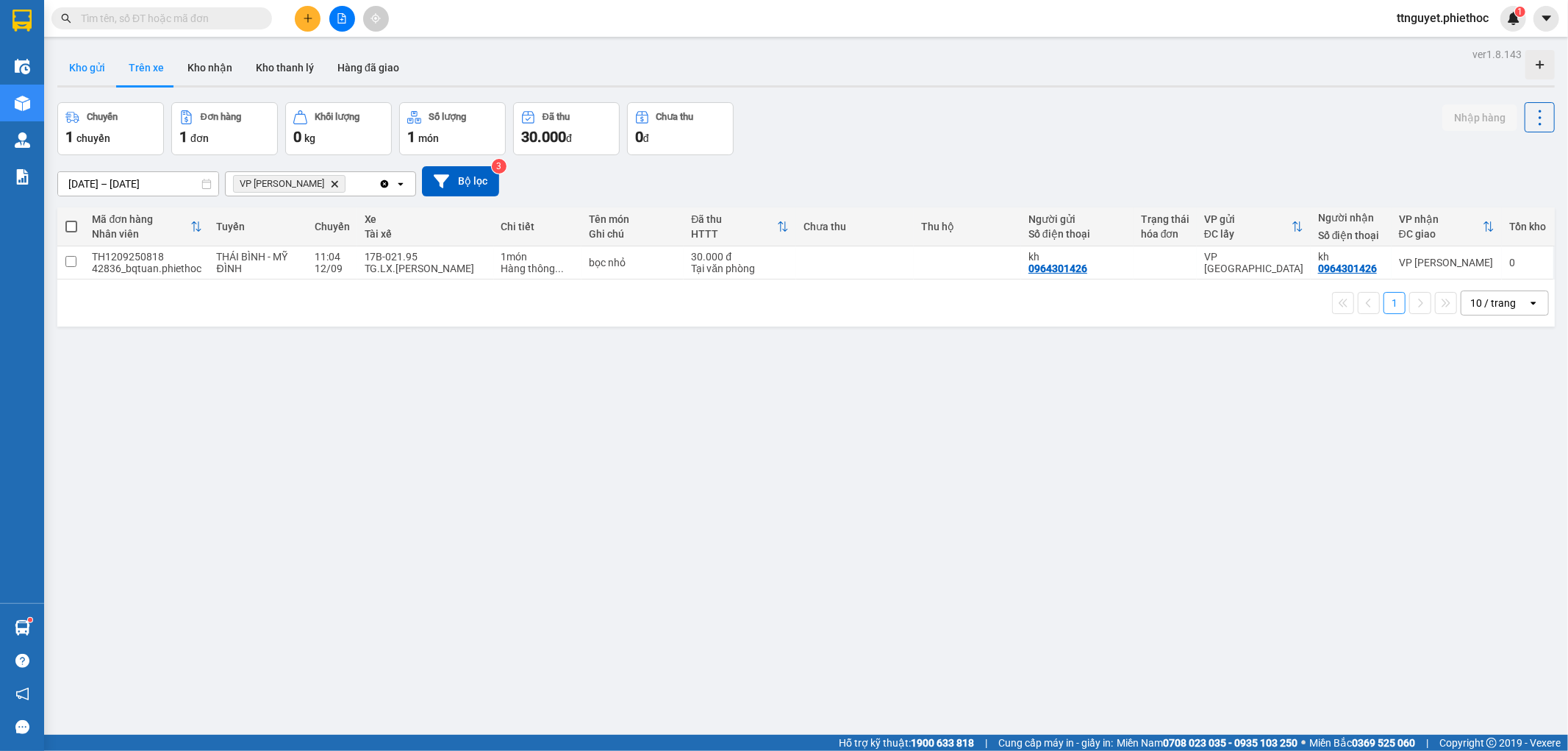
click at [89, 66] on button "Kho gửi" at bounding box center [87, 67] width 60 height 36
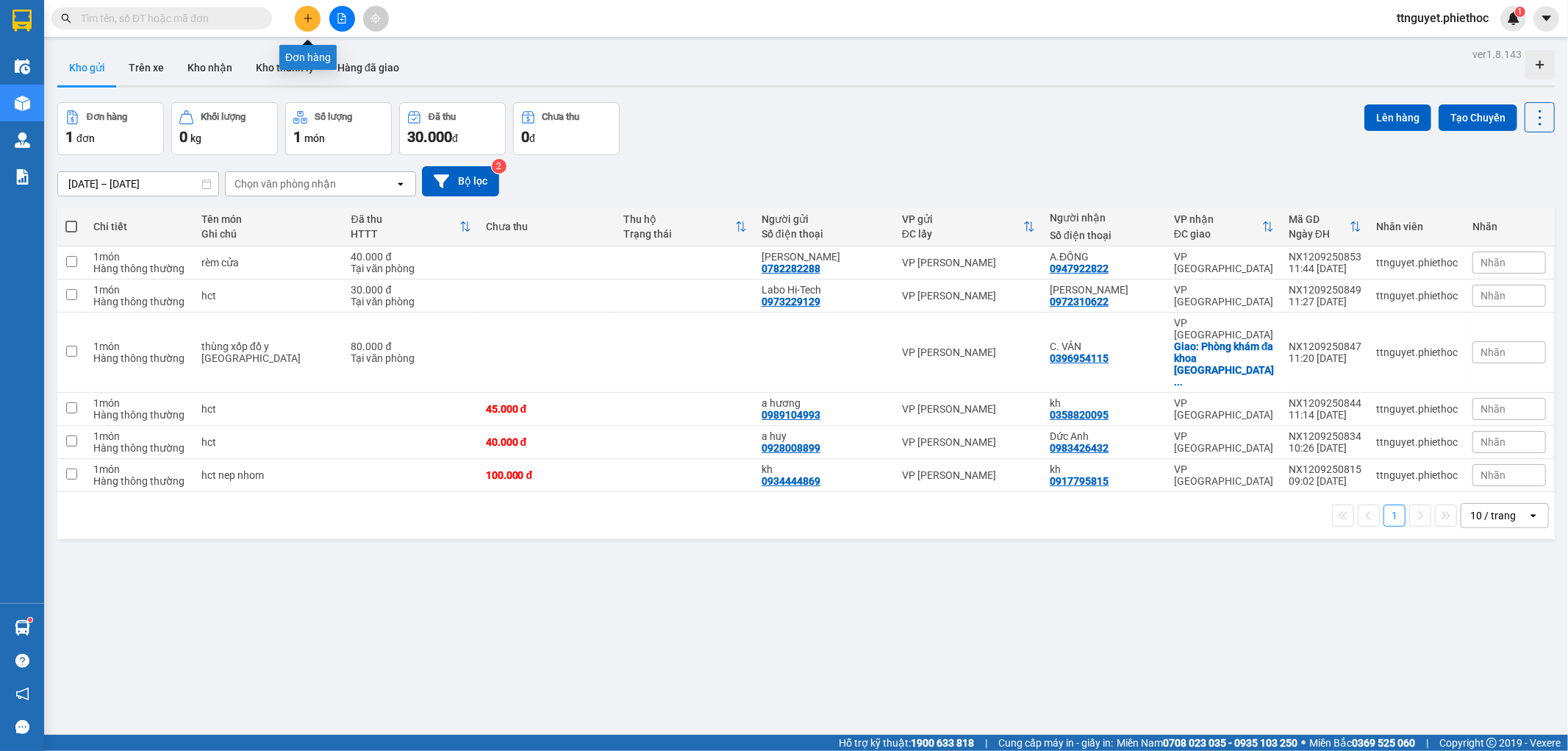
click at [296, 11] on button at bounding box center [307, 19] width 26 height 26
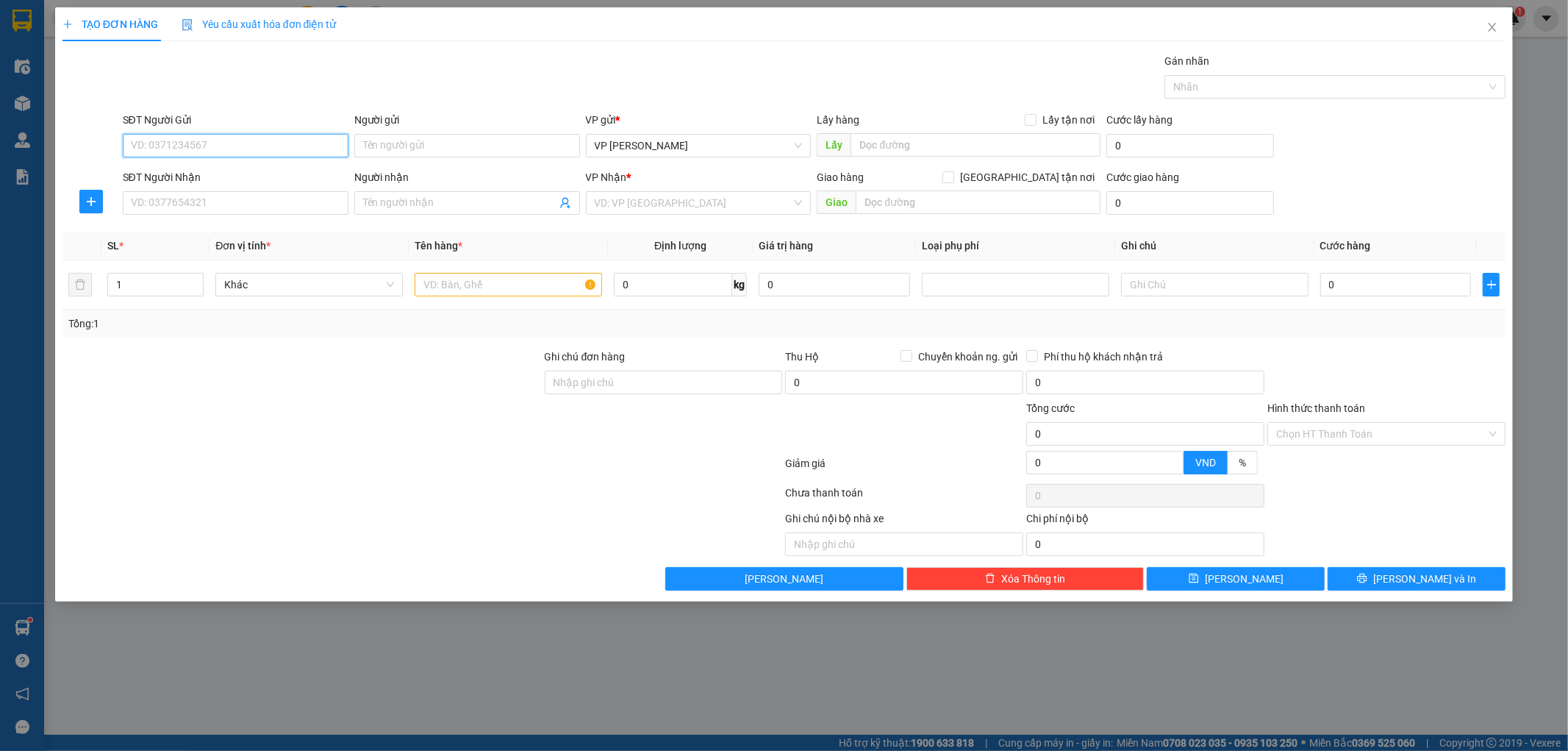
click at [216, 153] on input "SĐT Người Gửi" at bounding box center [235, 145] width 226 height 23
click at [215, 207] on input "SĐT Người Nhận" at bounding box center [235, 203] width 226 height 23
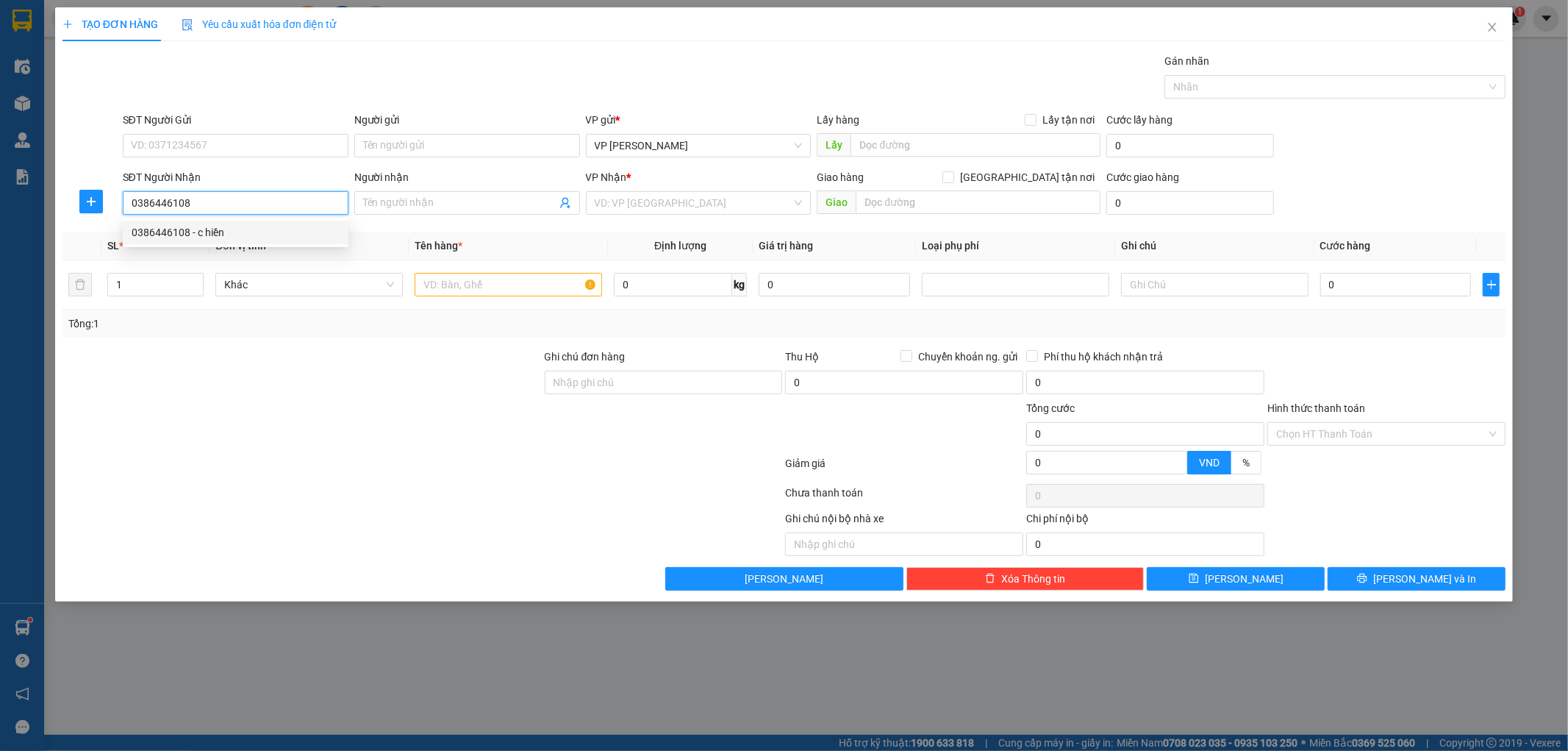
click at [220, 229] on div "0386446108 - c hiền" at bounding box center [235, 232] width 208 height 16
click at [91, 204] on icon "plus" at bounding box center [92, 201] width 12 height 12
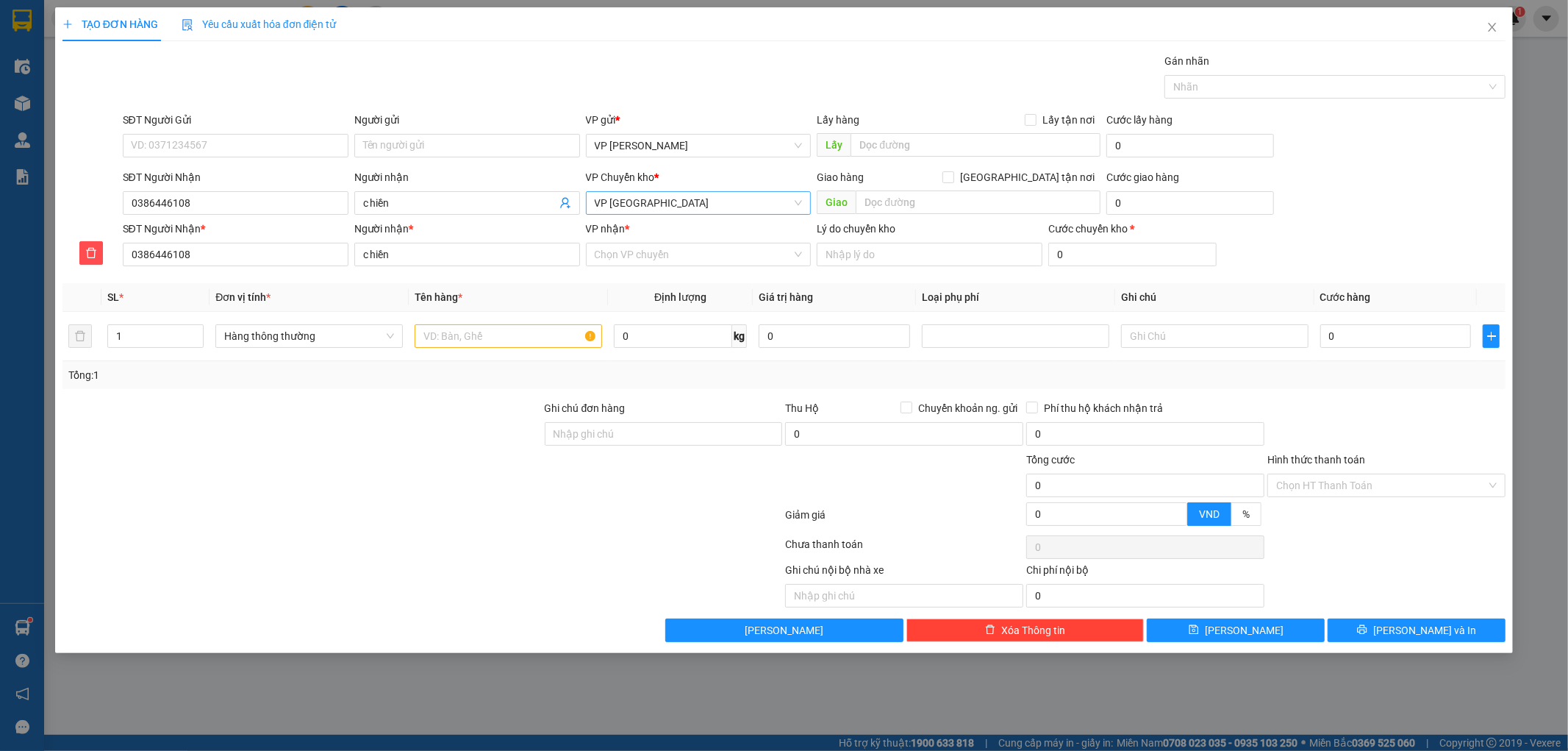
click at [633, 204] on span "VP [GEOGRAPHIC_DATA]" at bounding box center [698, 203] width 208 height 22
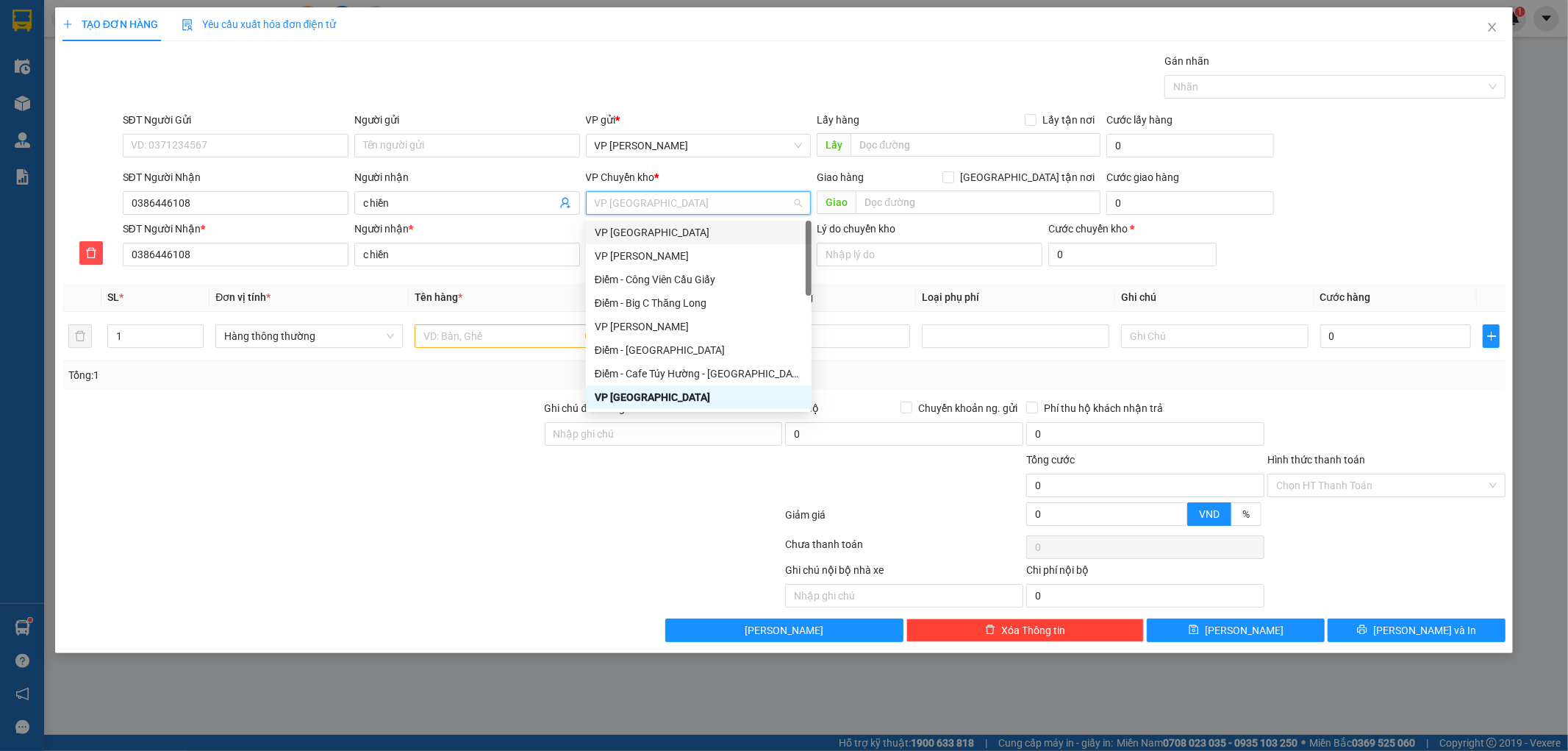
click at [641, 229] on div "VP [GEOGRAPHIC_DATA]" at bounding box center [698, 232] width 208 height 16
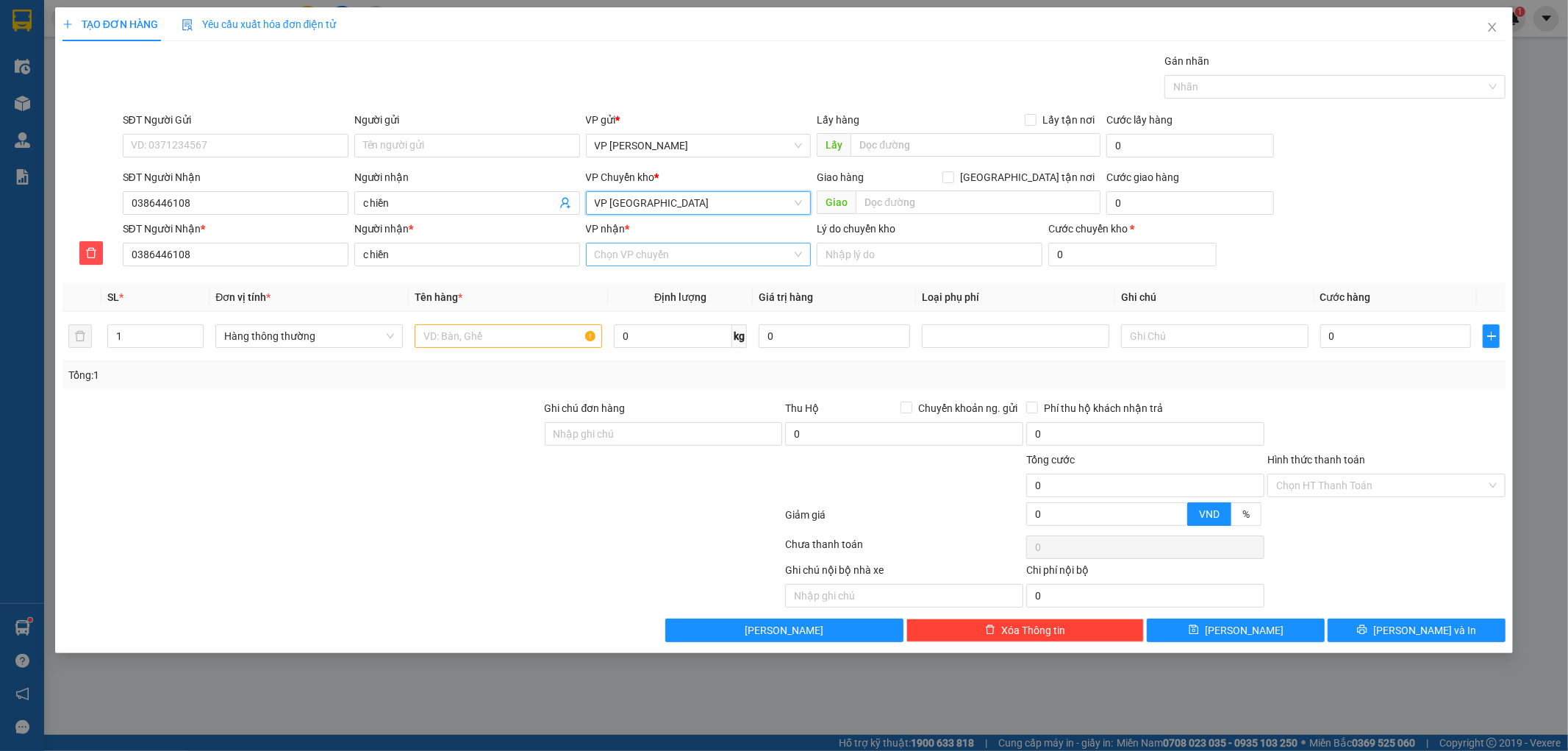
click at [659, 254] on input "VP nhận *" at bounding box center [693, 254] width 198 height 22
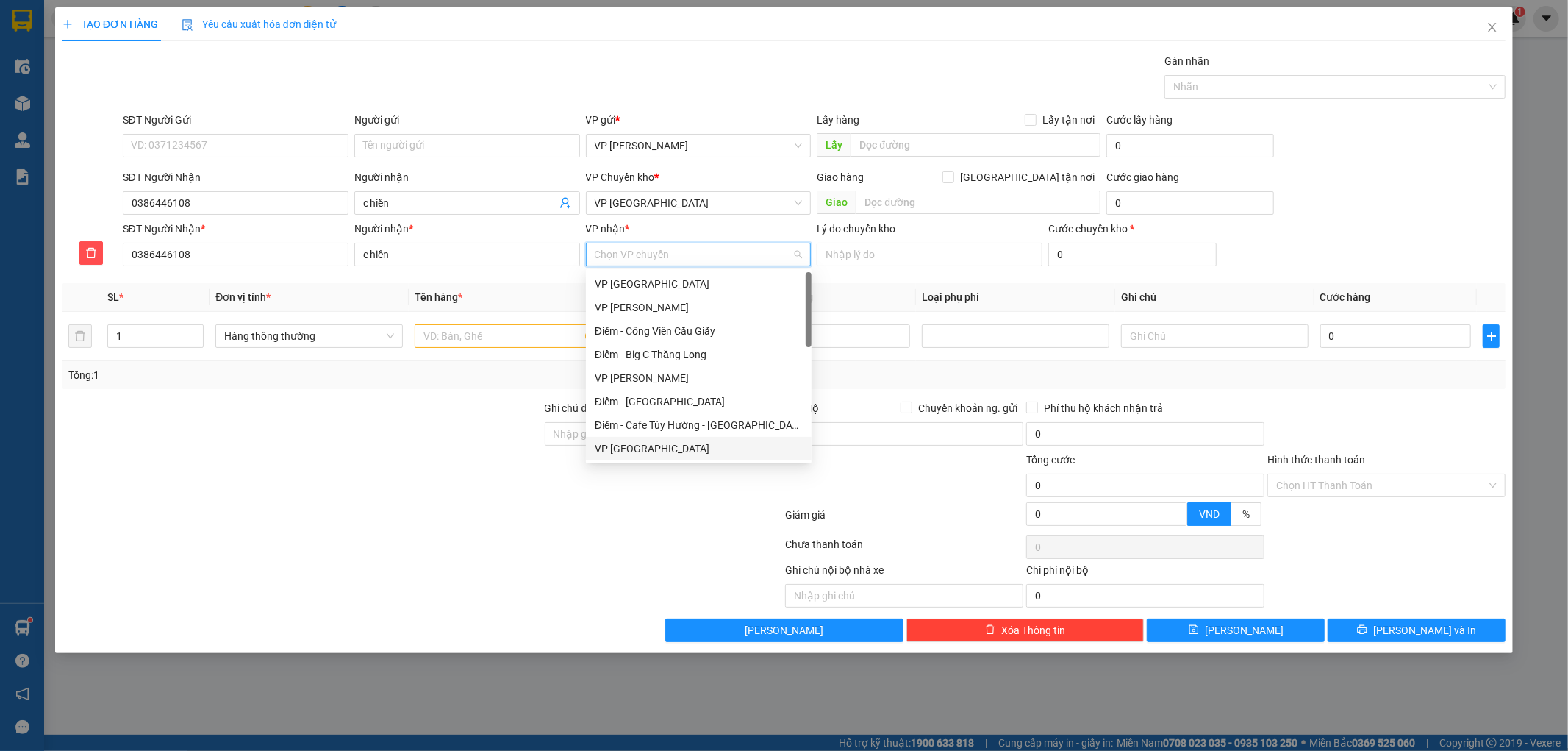
click at [637, 453] on div "VP [GEOGRAPHIC_DATA]" at bounding box center [698, 448] width 208 height 16
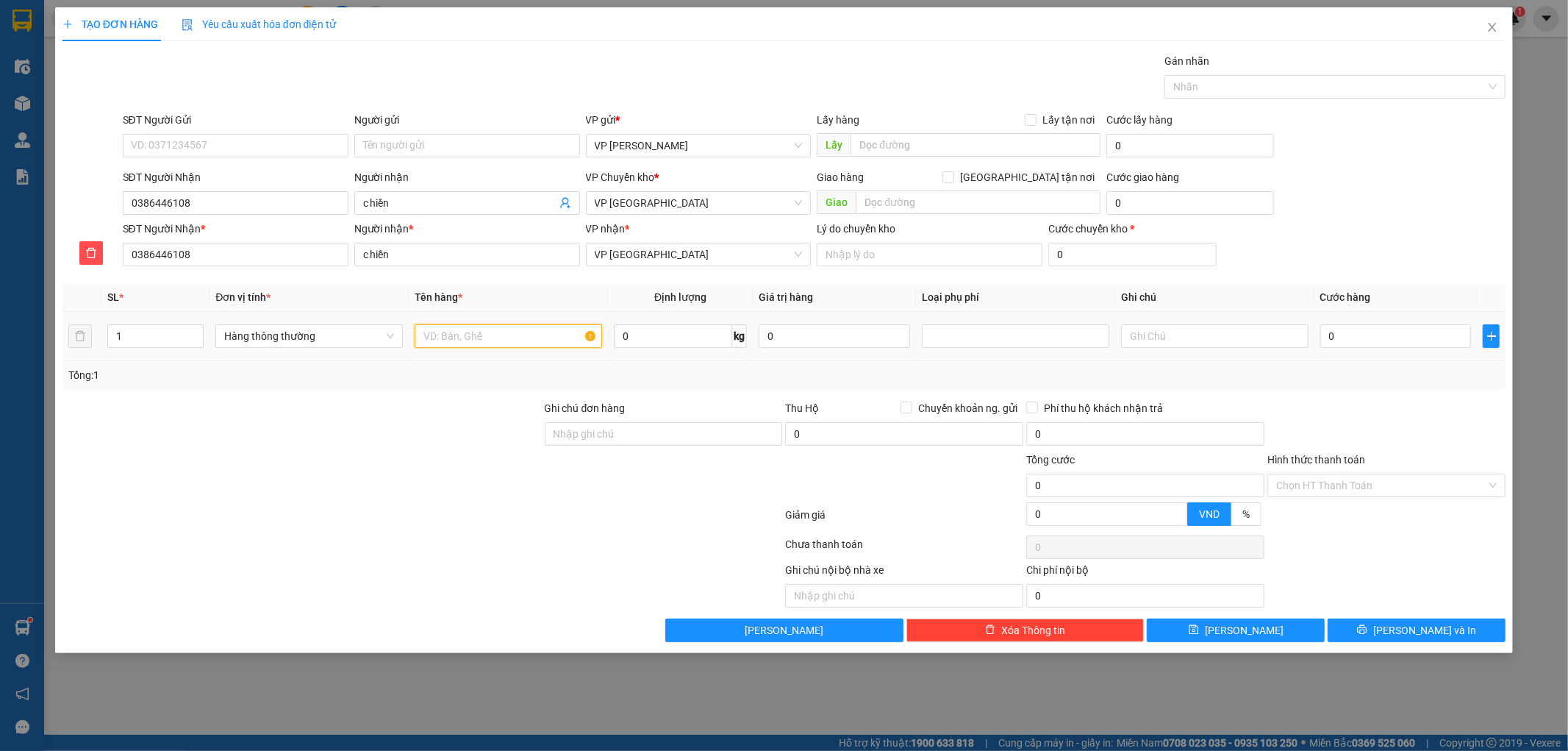
click at [521, 339] on input "text" at bounding box center [509, 335] width 188 height 23
click at [1414, 341] on input "0" at bounding box center [1395, 335] width 151 height 23
click at [1417, 404] on div at bounding box center [1386, 425] width 241 height 51
click at [1417, 634] on span "[PERSON_NAME] và In" at bounding box center [1424, 630] width 103 height 16
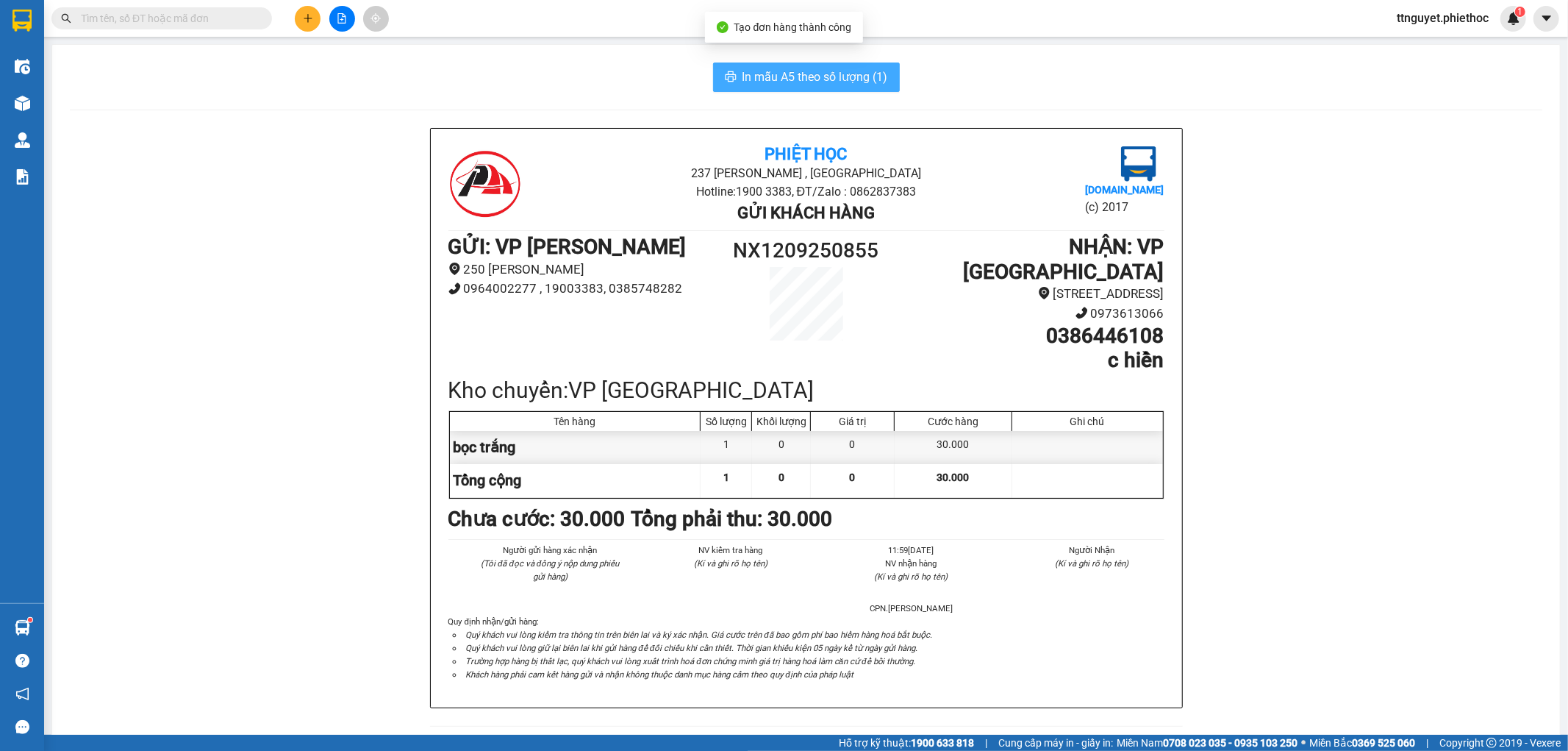
click at [785, 69] on span "In mẫu A5 theo số lượng (1)" at bounding box center [815, 76] width 145 height 18
click at [306, 6] on button at bounding box center [307, 19] width 26 height 26
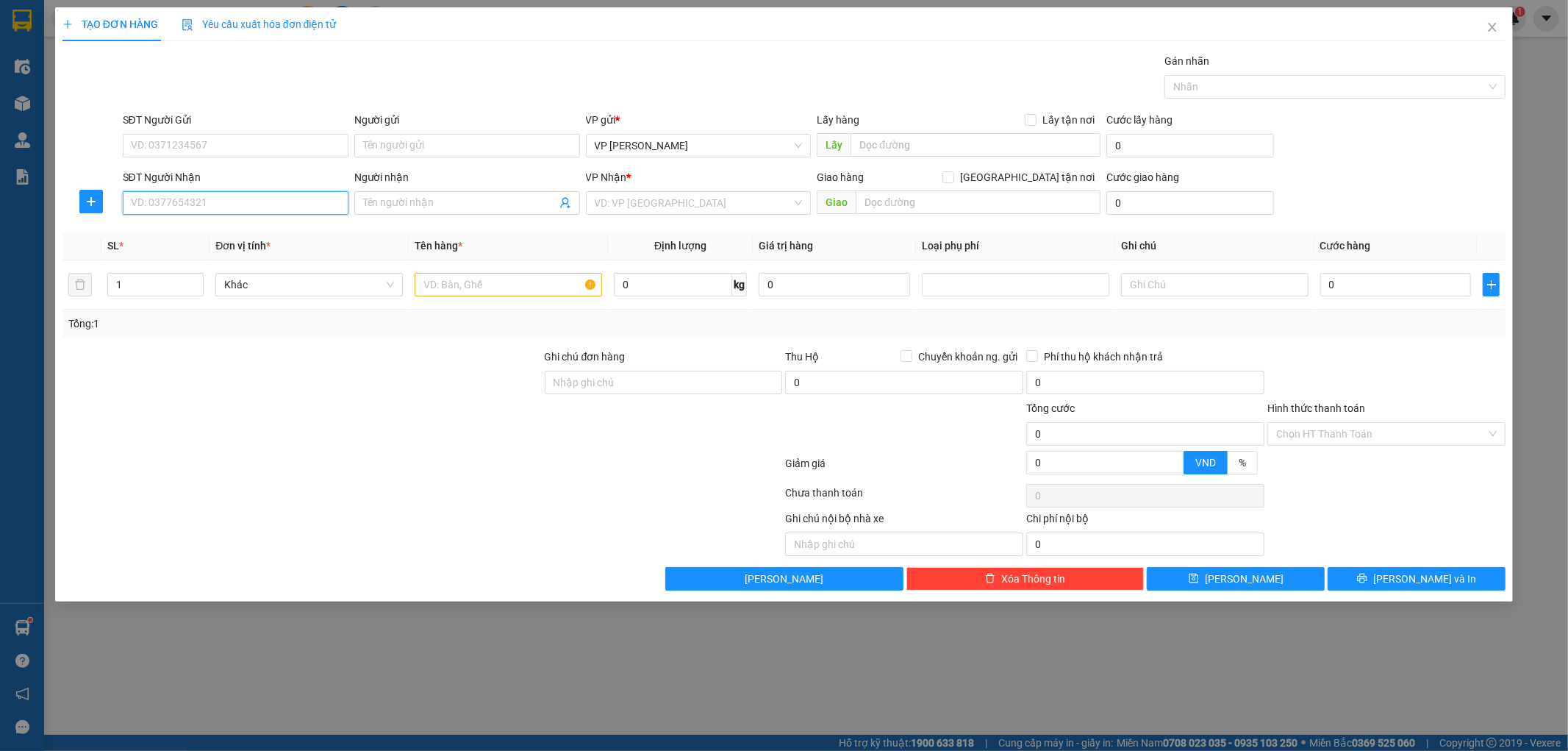
click at [254, 204] on input "SĐT Người Nhận" at bounding box center [235, 203] width 226 height 23
click at [288, 207] on input "SĐT Người Nhận" at bounding box center [235, 203] width 226 height 23
click at [269, 232] on div "0976744660 - KH" at bounding box center [235, 232] width 208 height 16
click at [86, 207] on icon "plus" at bounding box center [92, 201] width 12 height 12
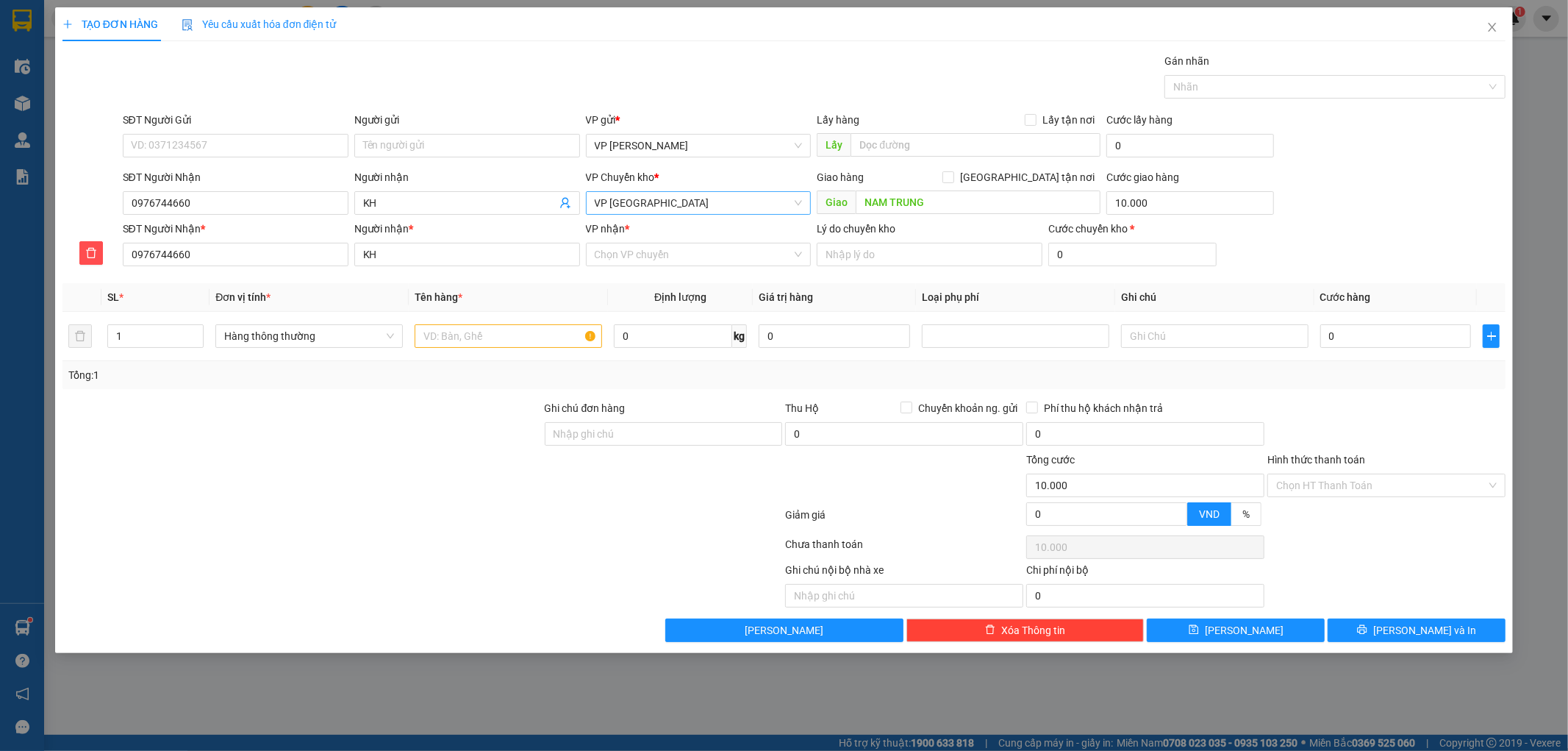
click at [627, 206] on span "VP [GEOGRAPHIC_DATA]" at bounding box center [698, 203] width 208 height 22
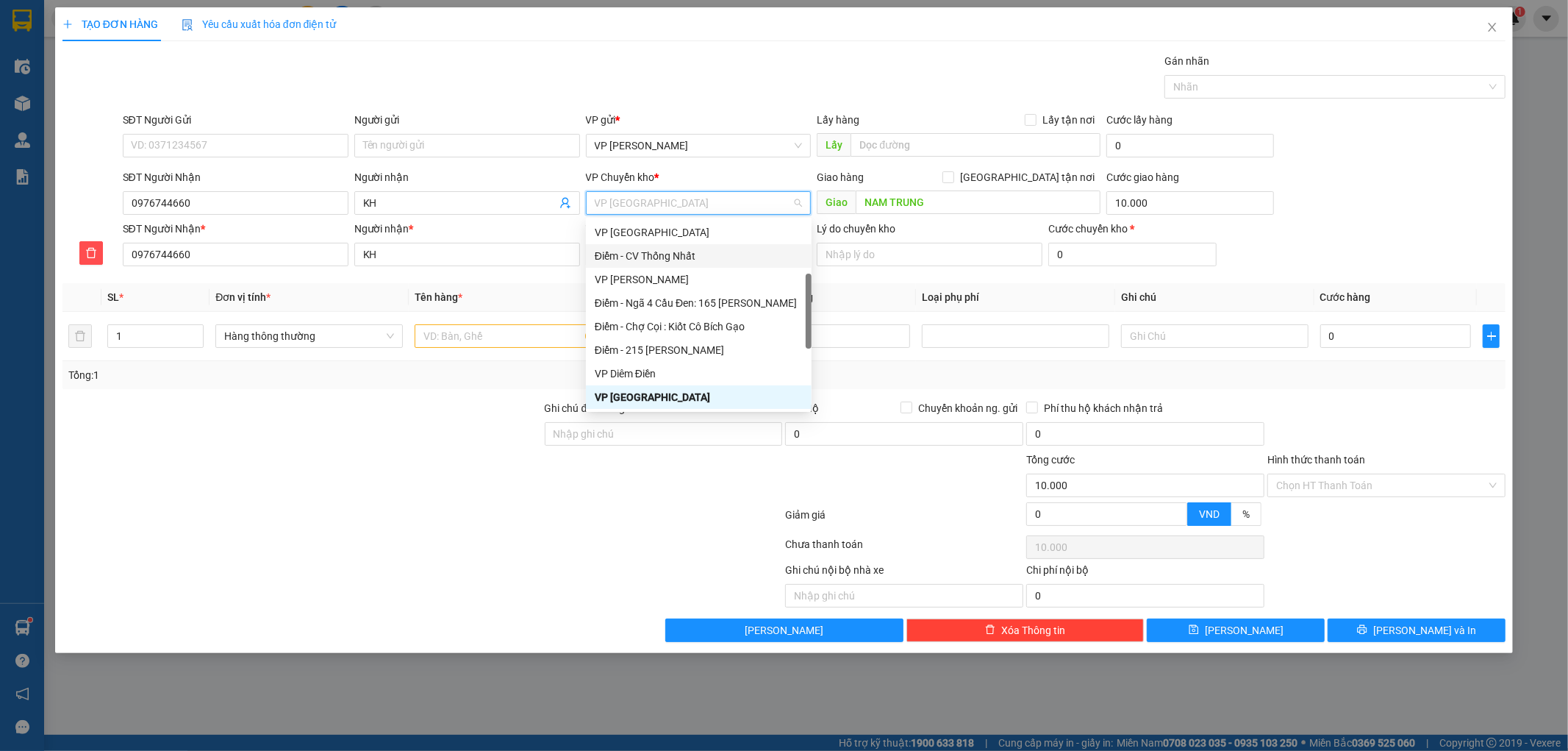
scroll to position [2, 0]
click at [699, 231] on div "VP [GEOGRAPHIC_DATA]" at bounding box center [698, 230] width 208 height 16
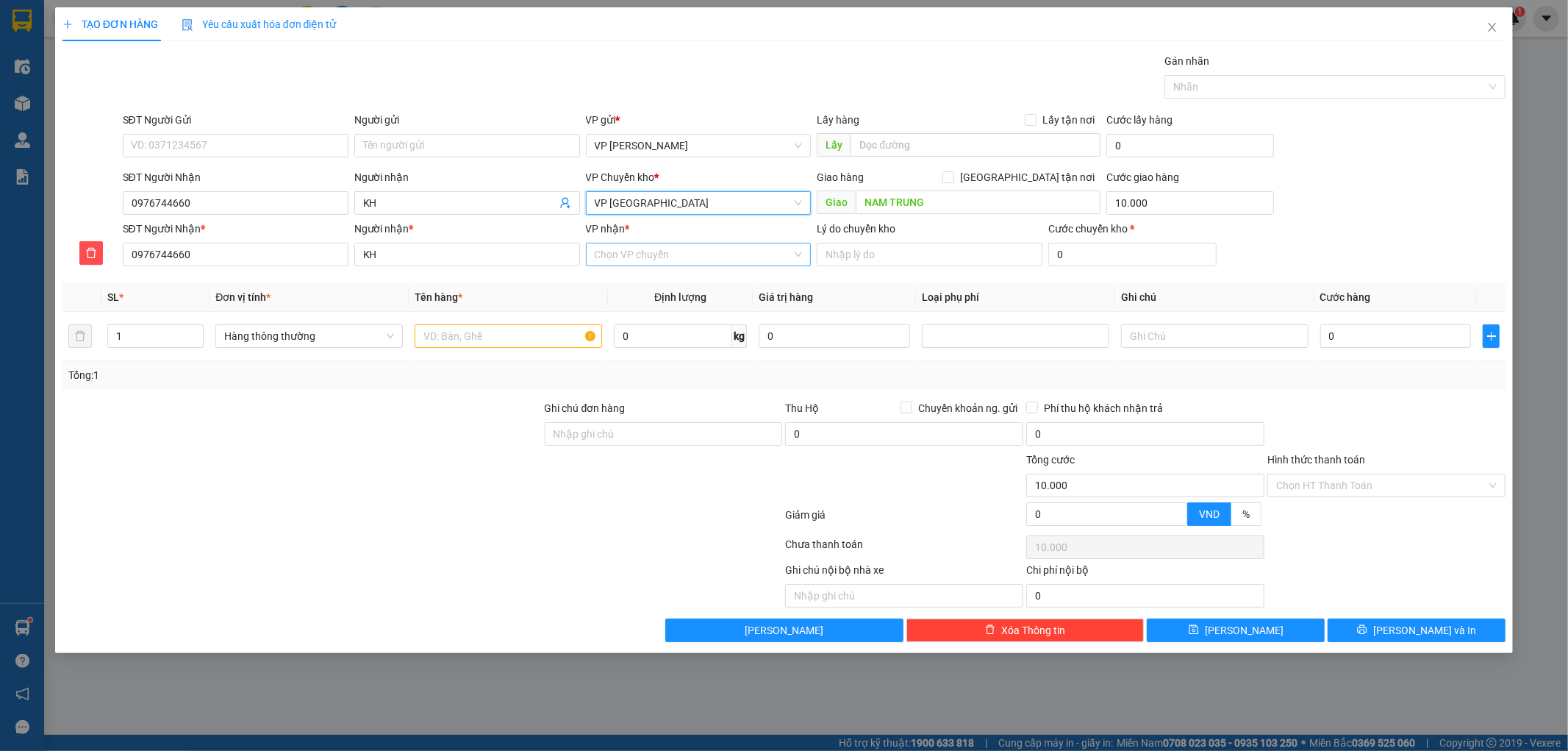
click at [674, 263] on input "VP nhận *" at bounding box center [693, 254] width 198 height 22
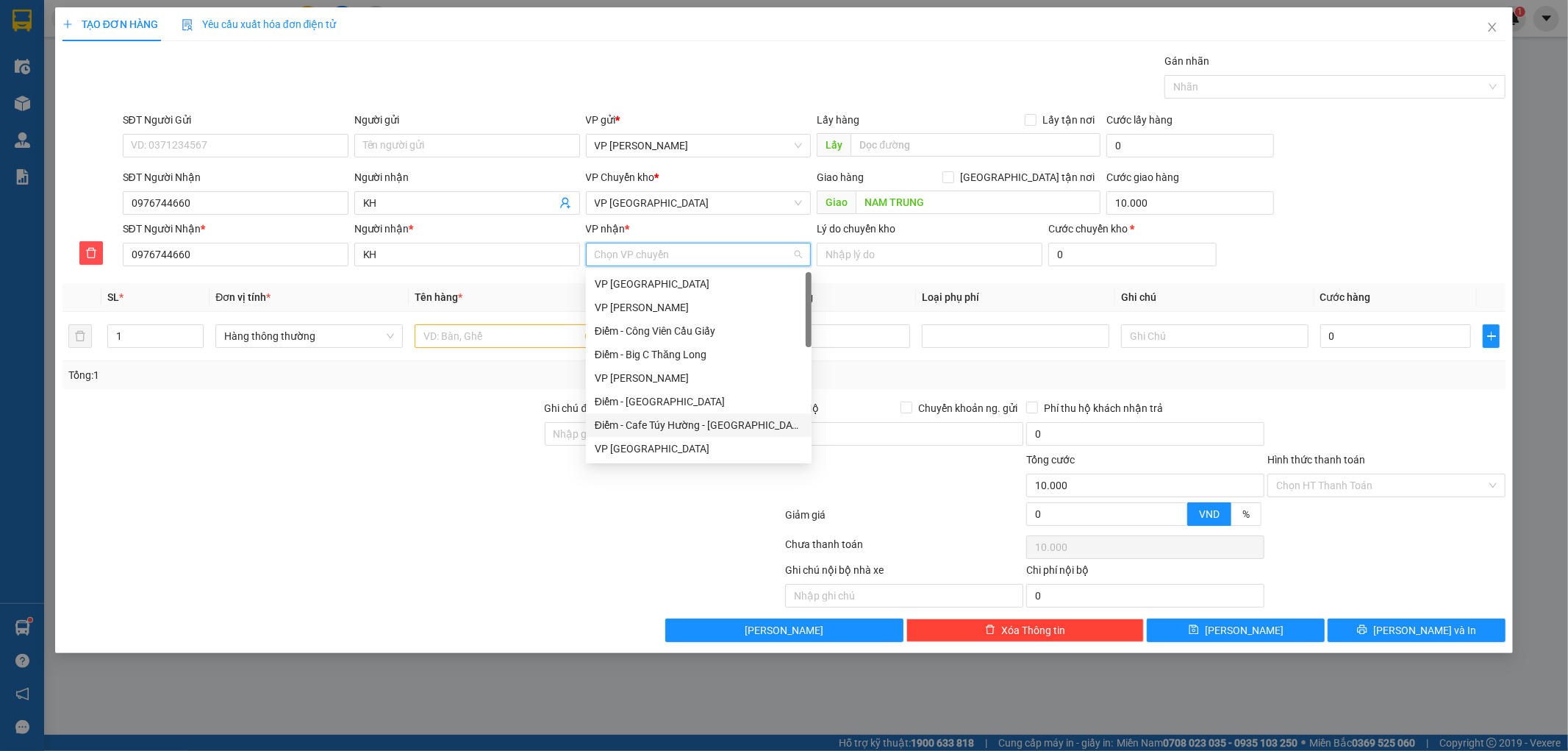
scroll to position [164, 0]
click at [630, 457] on div "VP [GEOGRAPHIC_DATA]" at bounding box center [698, 450] width 208 height 16
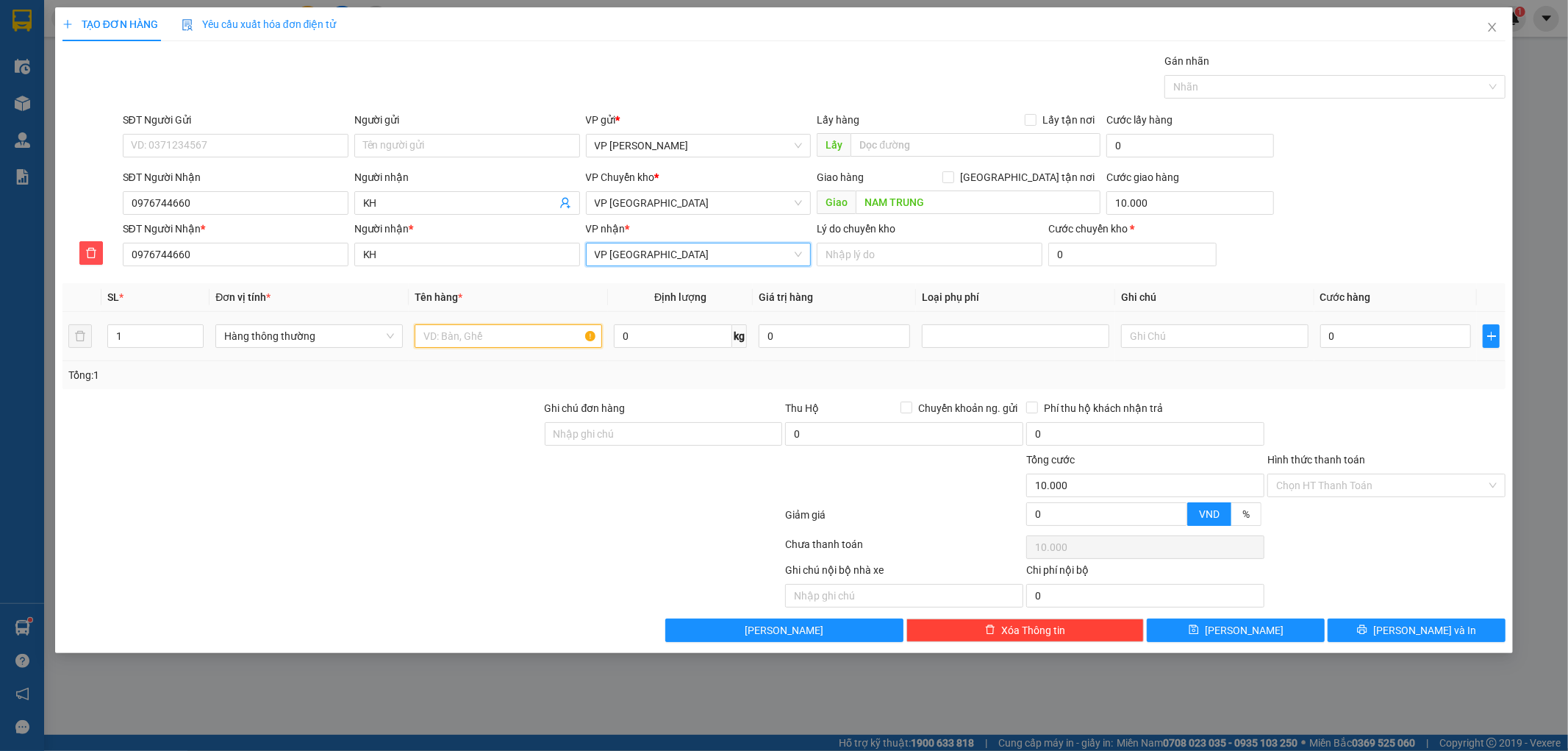
click at [518, 326] on input "text" at bounding box center [509, 335] width 188 height 23
click at [661, 337] on input "0" at bounding box center [673, 335] width 118 height 23
click at [475, 400] on div at bounding box center [302, 425] width 482 height 51
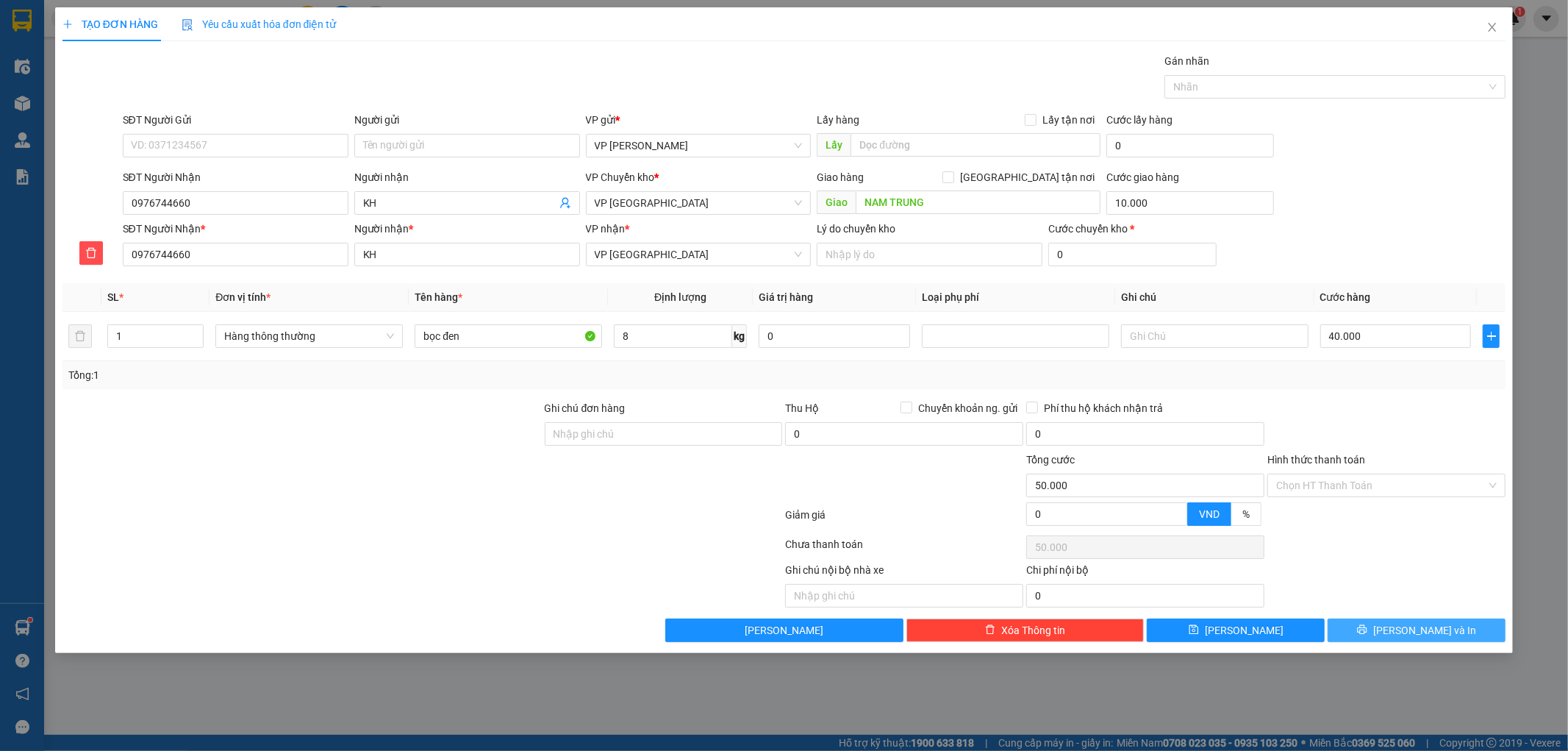
click at [1348, 634] on button "[PERSON_NAME] và In" at bounding box center [1416, 630] width 178 height 23
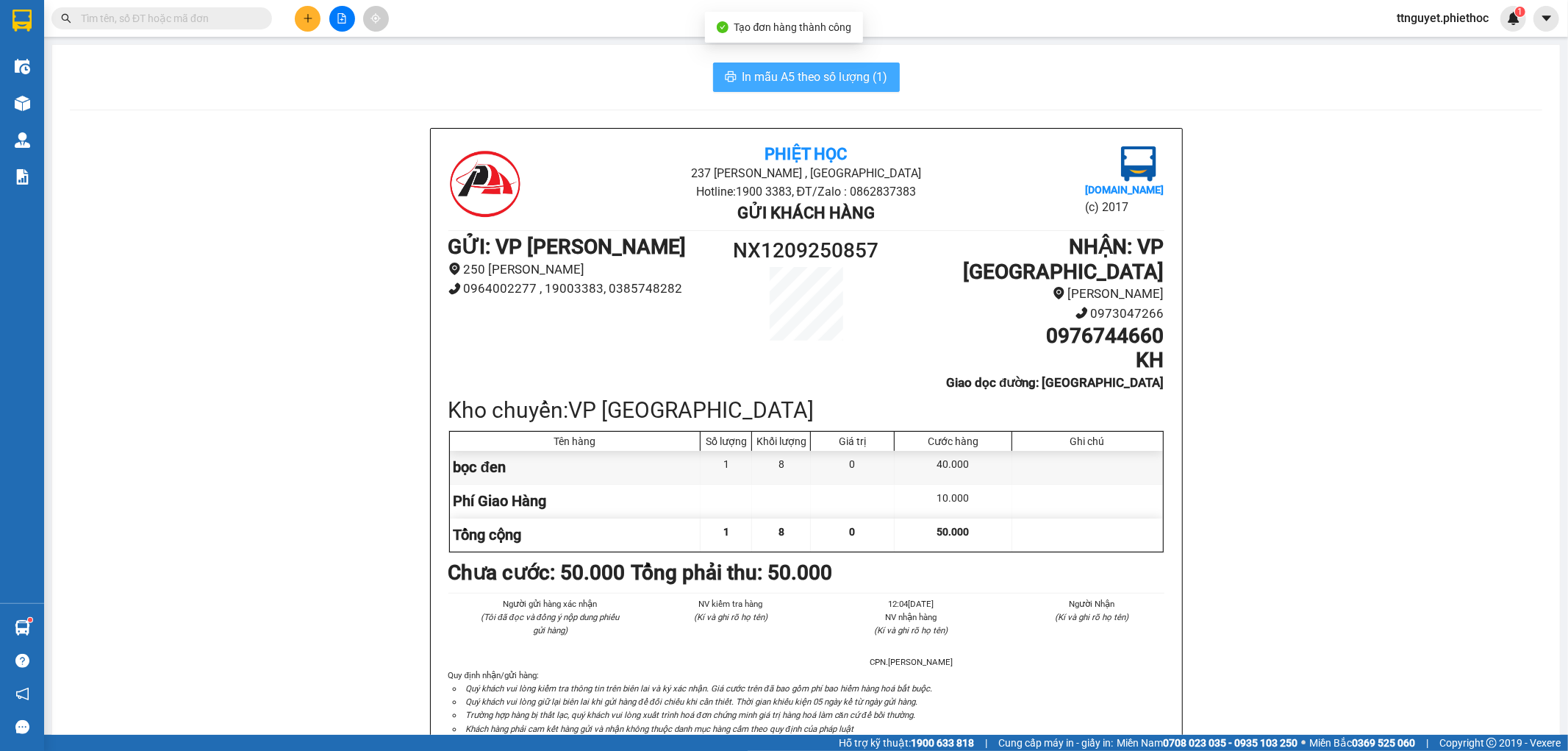
click at [842, 81] on span "In mẫu A5 theo số lượng (1)" at bounding box center [815, 76] width 145 height 18
click at [297, 11] on button at bounding box center [307, 19] width 26 height 26
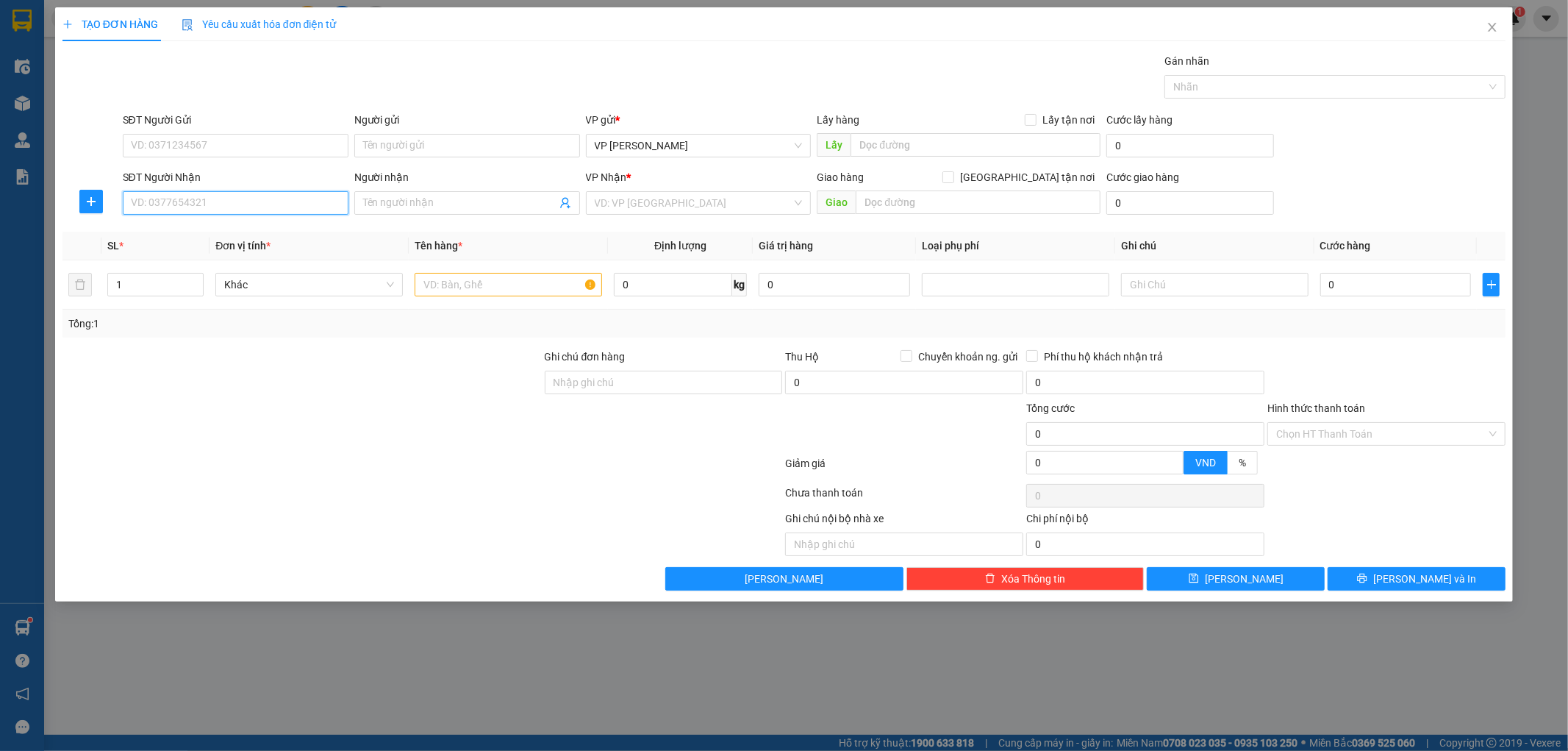
click at [204, 211] on input "SĐT Người Nhận" at bounding box center [235, 203] width 226 height 23
click at [415, 203] on input "Người nhận" at bounding box center [459, 202] width 193 height 16
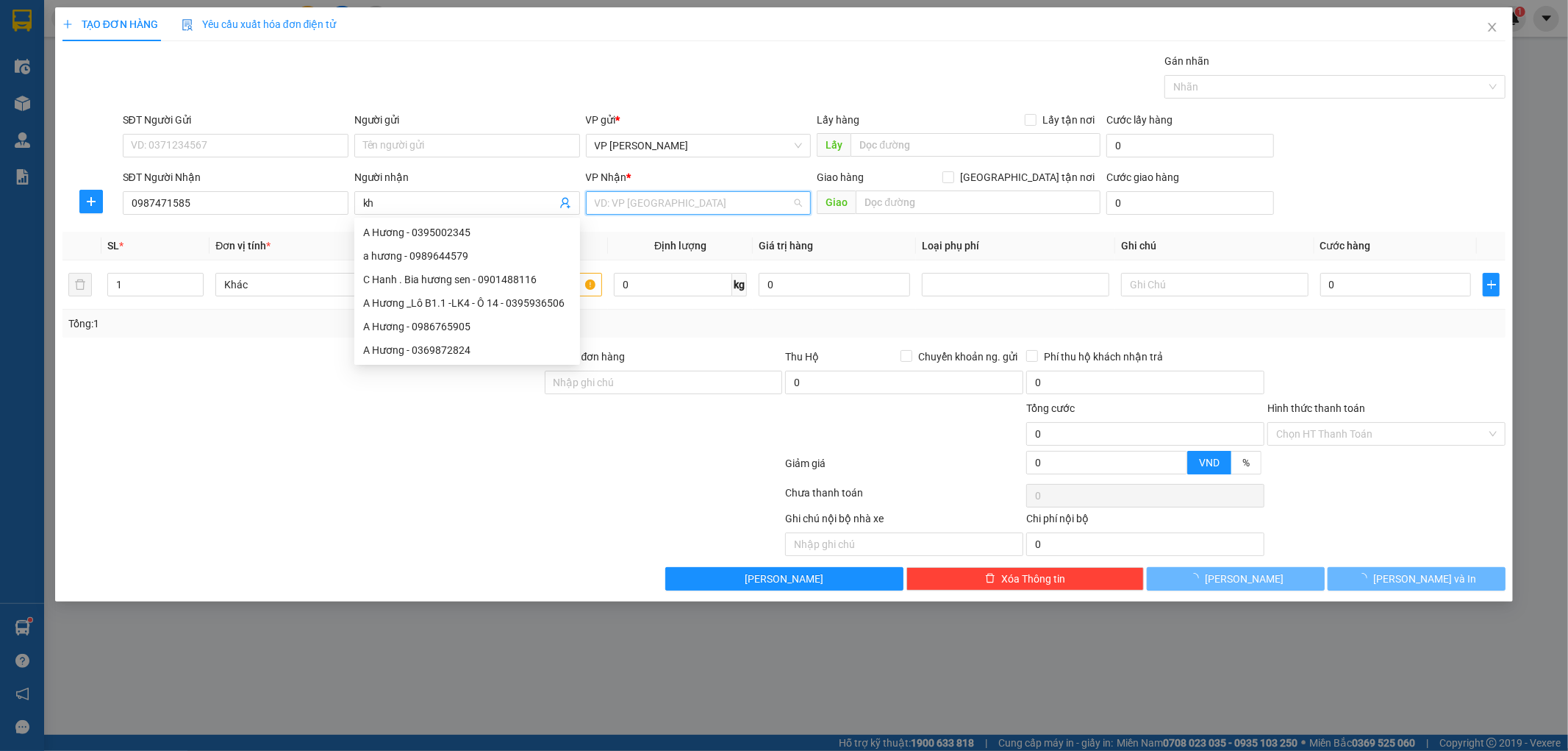
click at [661, 204] on input "search" at bounding box center [693, 203] width 198 height 22
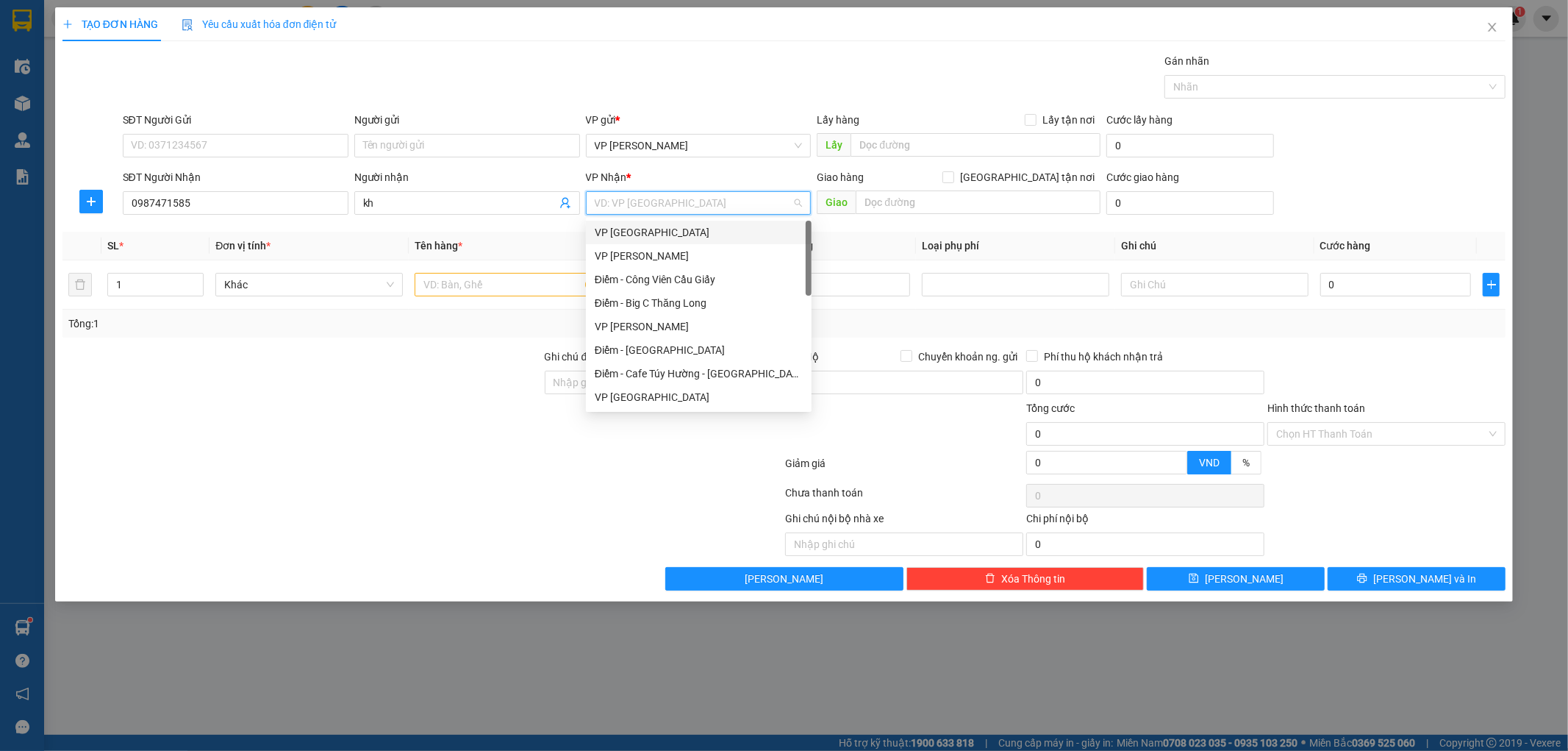
click at [644, 226] on div "VP [GEOGRAPHIC_DATA]" at bounding box center [698, 232] width 208 height 16
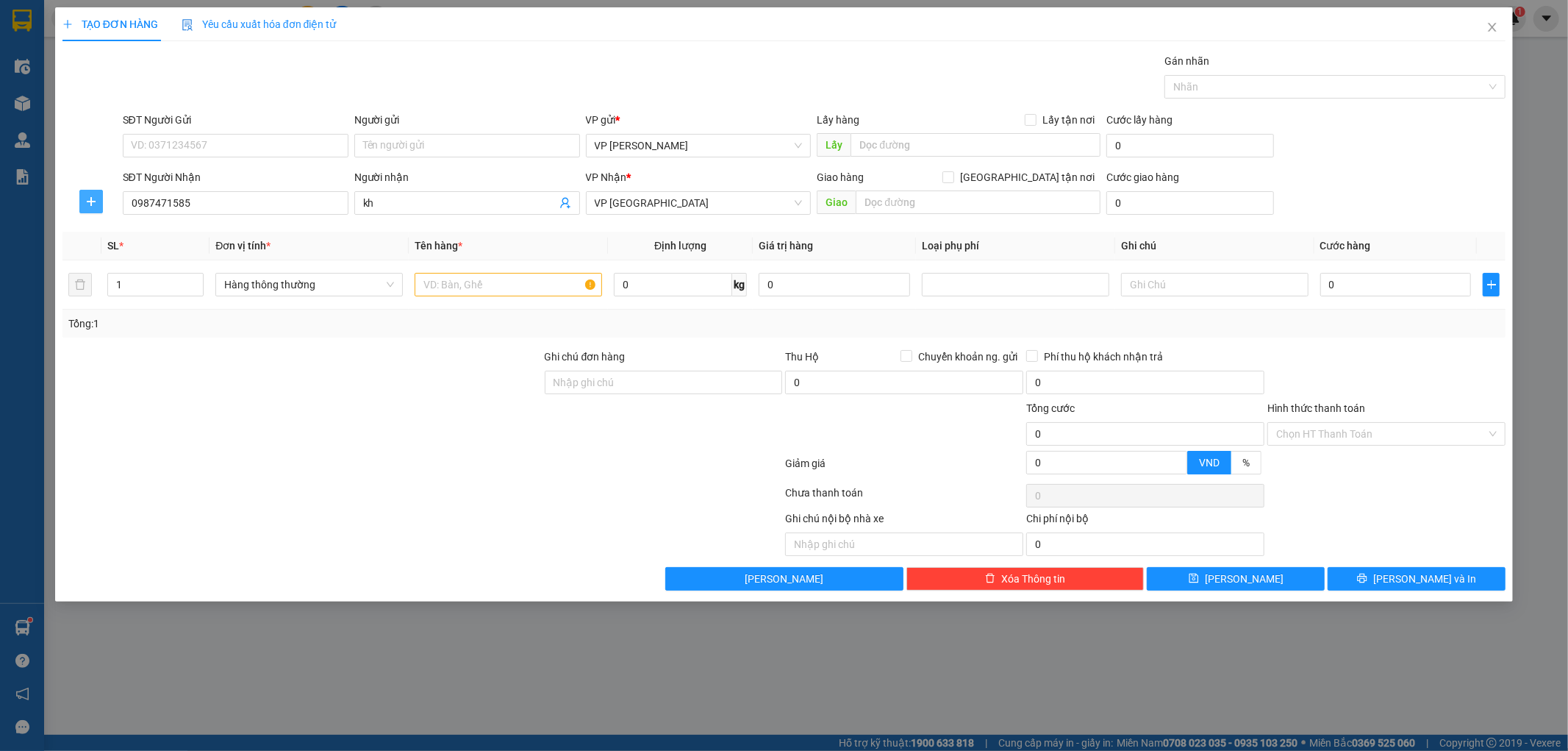
click at [98, 207] on span "plus" at bounding box center [91, 201] width 22 height 12
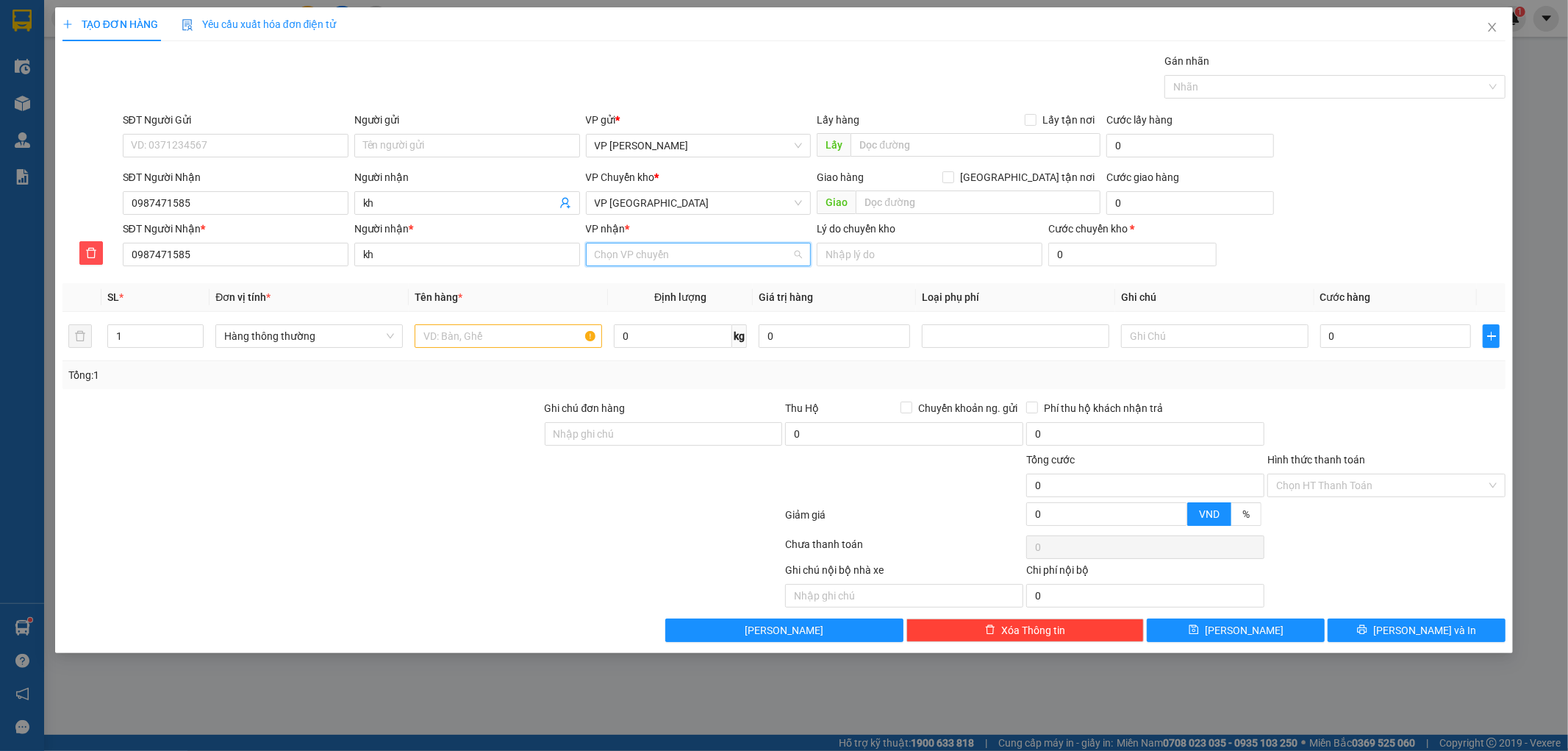
click at [699, 247] on input "VP nhận *" at bounding box center [693, 254] width 198 height 22
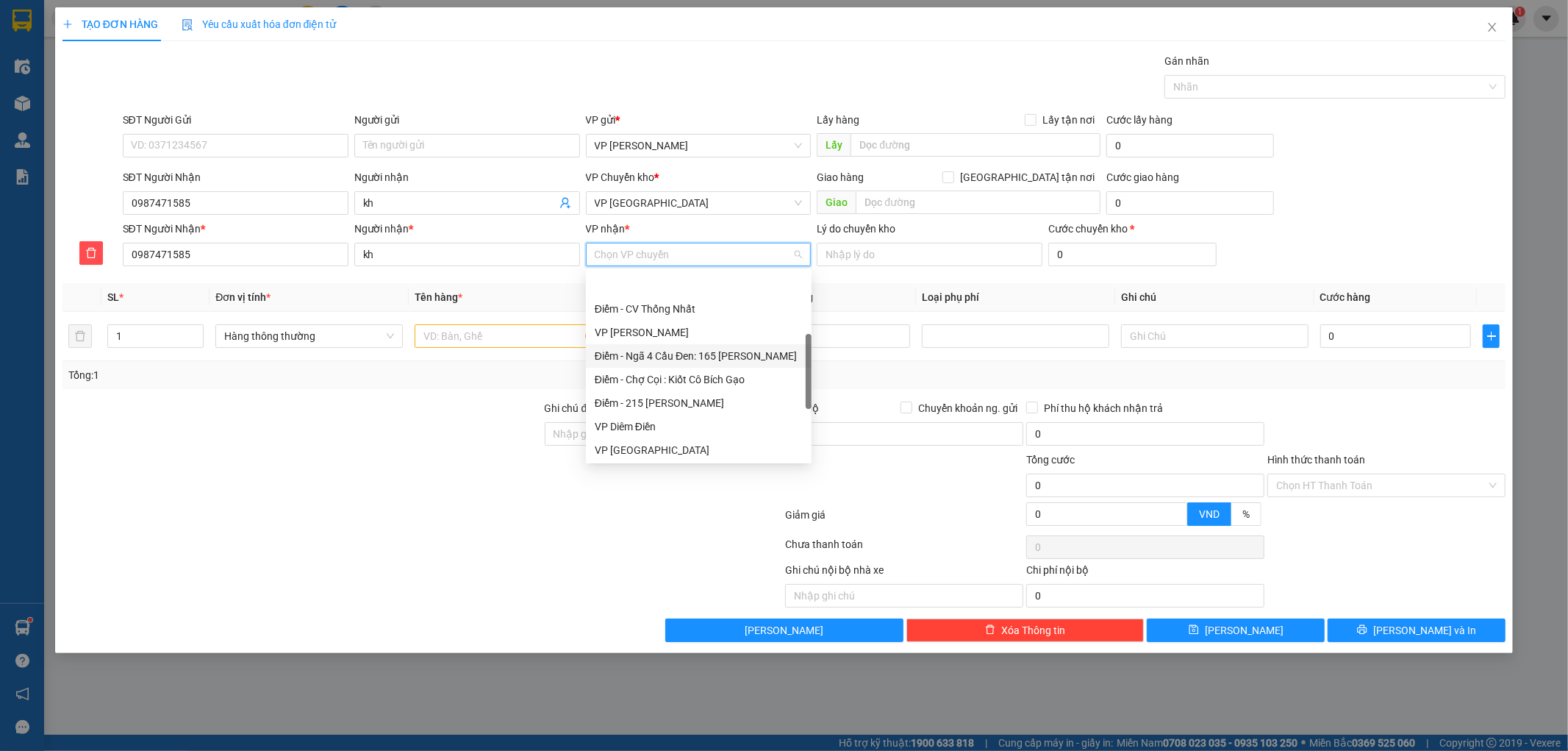
scroll to position [210, 0]
drag, startPoint x: 808, startPoint y: 363, endPoint x: 803, endPoint y: 377, distance: 14.9
click at [803, 377] on div "Điểm - CV Thống Nhất VP [PERSON_NAME] Điểm - Ngã 4 Cầu Đen: 165 [PERSON_NAME] Đ…" at bounding box center [698, 366] width 226 height 189
click at [621, 428] on div "VP Kiến Xương" at bounding box center [698, 427] width 208 height 16
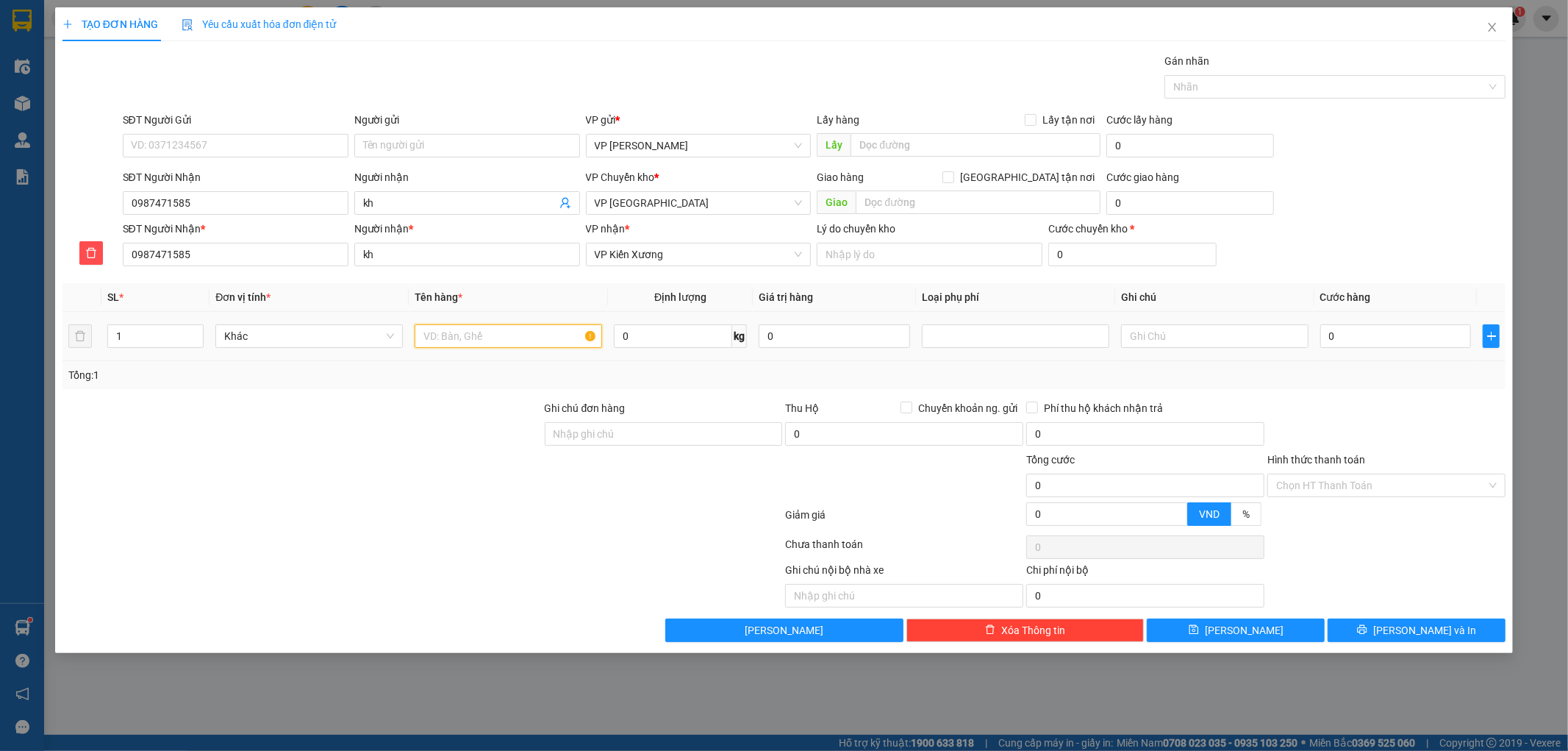
click at [474, 335] on input "text" at bounding box center [509, 335] width 188 height 23
click at [669, 342] on input "0" at bounding box center [673, 335] width 118 height 23
click at [450, 401] on div at bounding box center [302, 425] width 482 height 51
click at [1395, 343] on input "0" at bounding box center [1395, 335] width 151 height 23
click at [1434, 400] on div at bounding box center [1386, 425] width 241 height 51
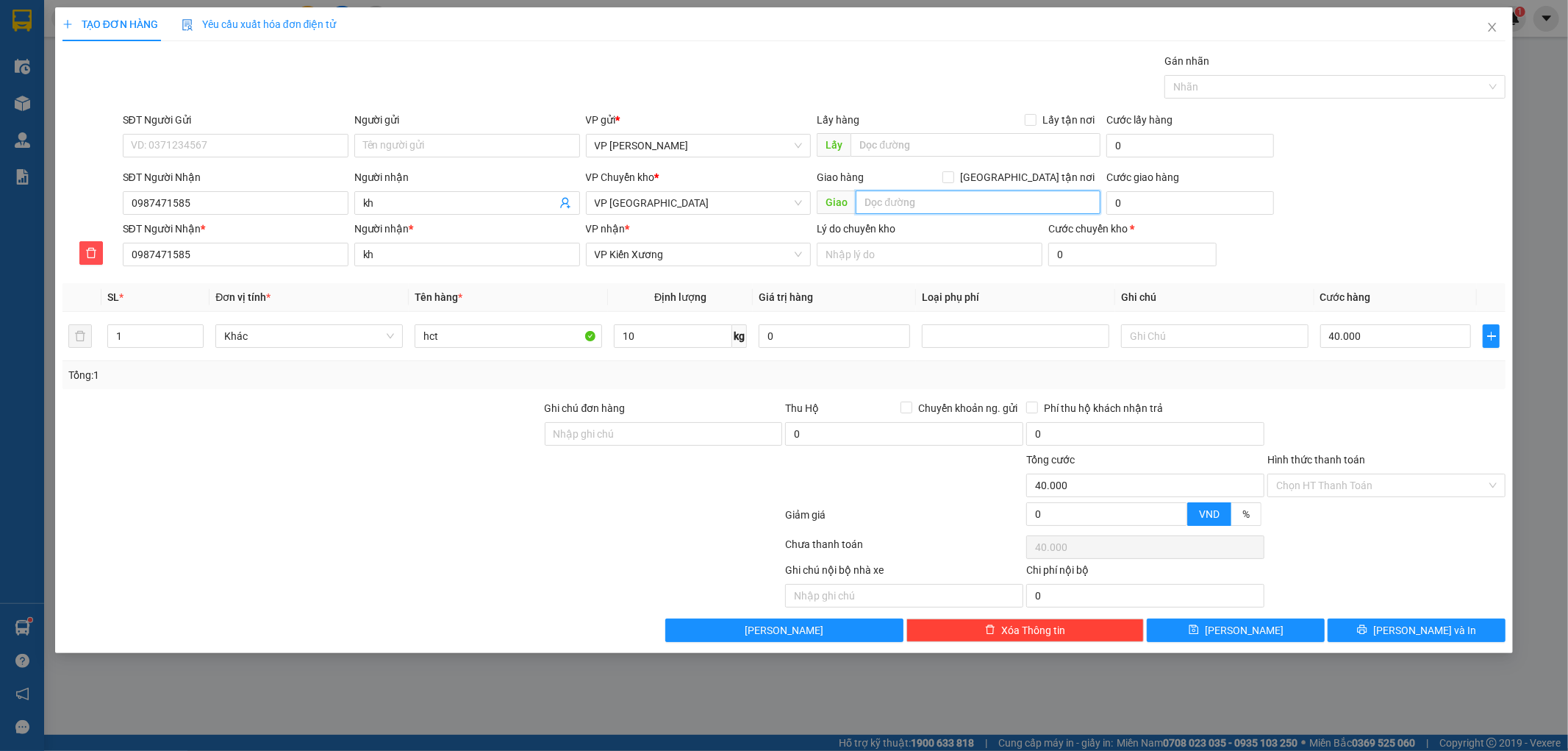
click at [991, 199] on input "text" at bounding box center [978, 202] width 244 height 23
click at [1156, 198] on input "0" at bounding box center [1190, 203] width 167 height 23
click at [1385, 179] on div "SĐT Người Nhận 0987471585 Người nhận kh VP Chuyển kho * VP Thái Bình Giao hàng …" at bounding box center [814, 195] width 1389 height 51
drag, startPoint x: 1360, startPoint y: 634, endPoint x: 1383, endPoint y: 438, distance: 197.3
click at [1360, 634] on button "[PERSON_NAME] và In" at bounding box center [1416, 630] width 178 height 23
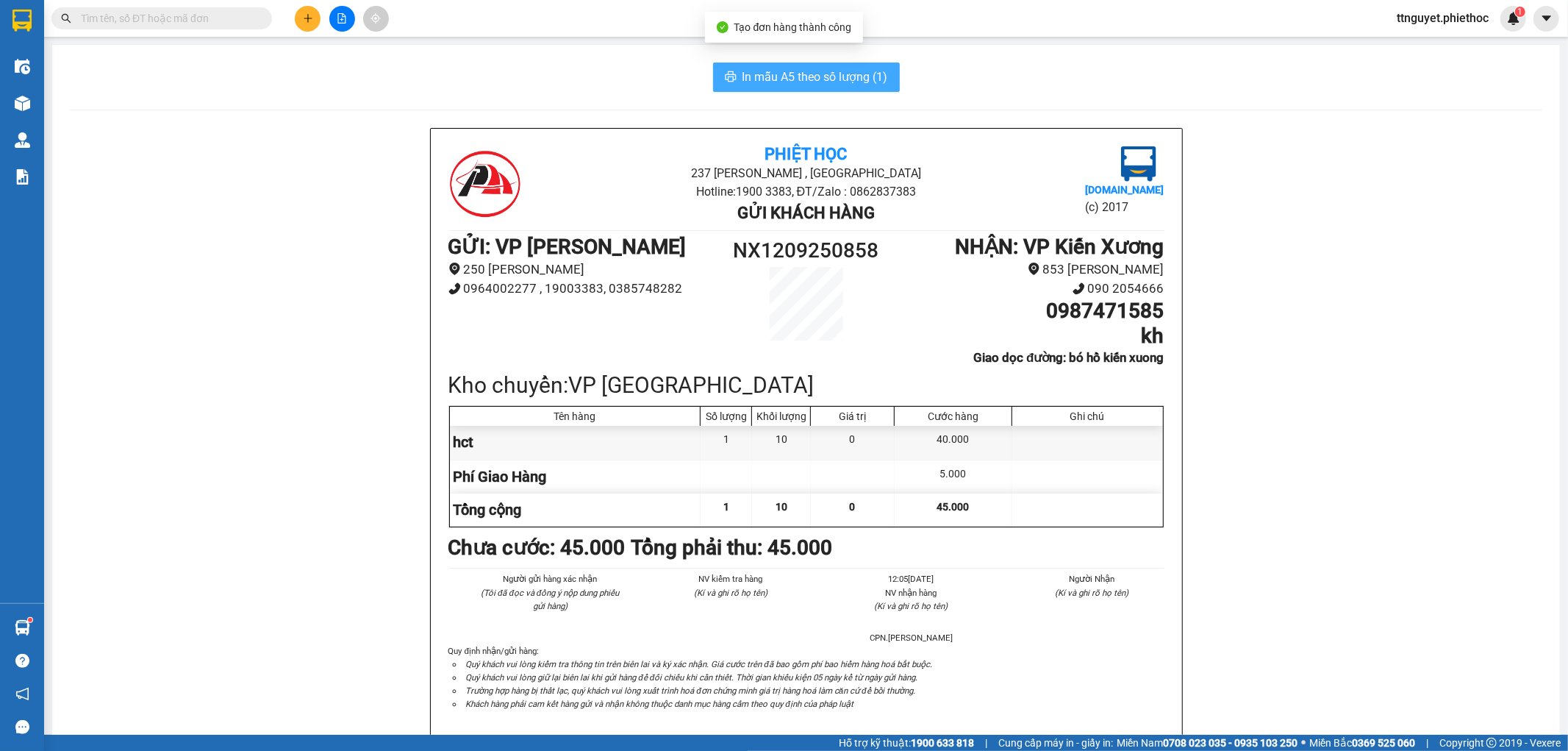
click at [783, 83] on span "In mẫu A5 theo số lượng (1)" at bounding box center [815, 76] width 145 height 18
click at [310, 27] on button at bounding box center [307, 19] width 26 height 26
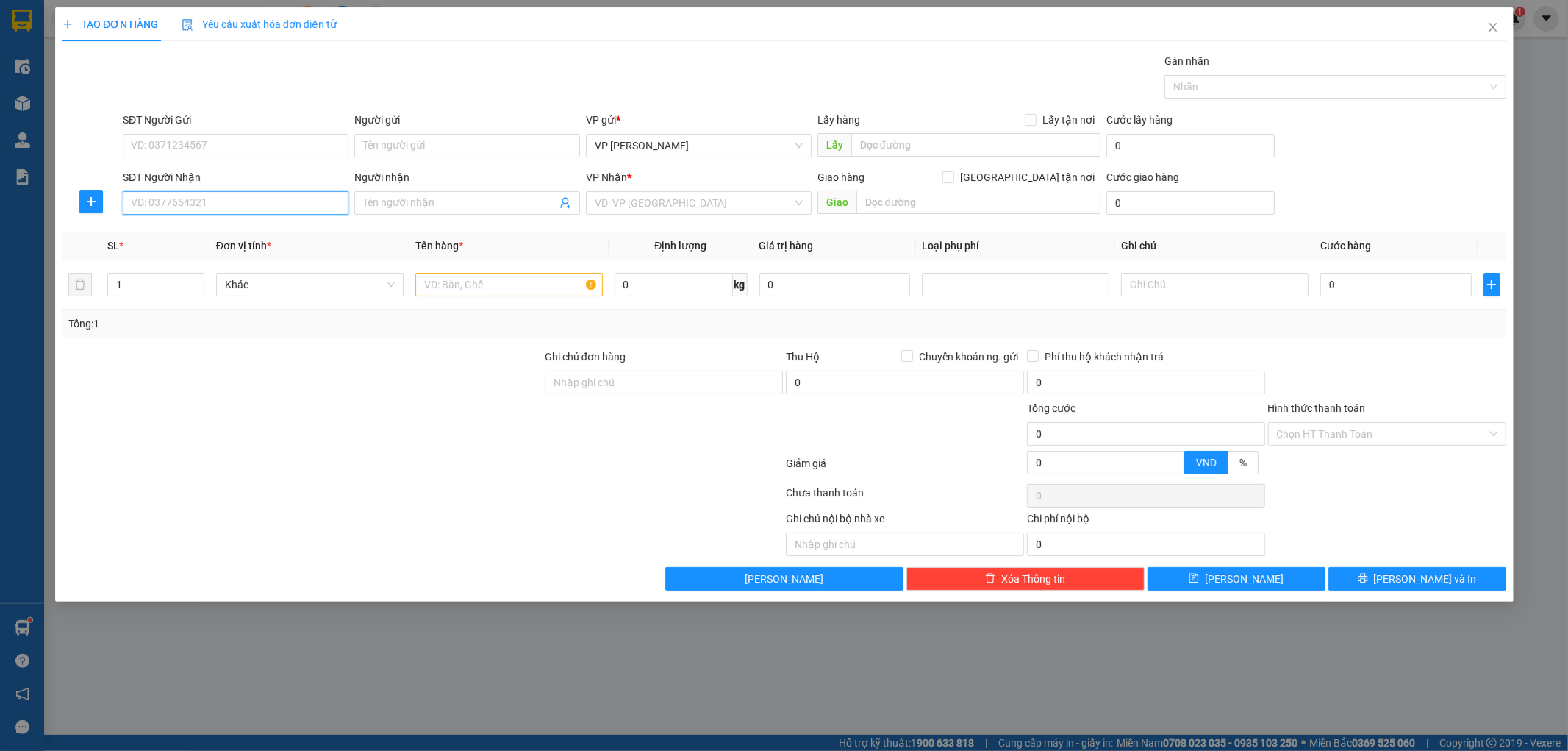
click at [260, 211] on input "SĐT Người Nhận" at bounding box center [235, 203] width 226 height 23
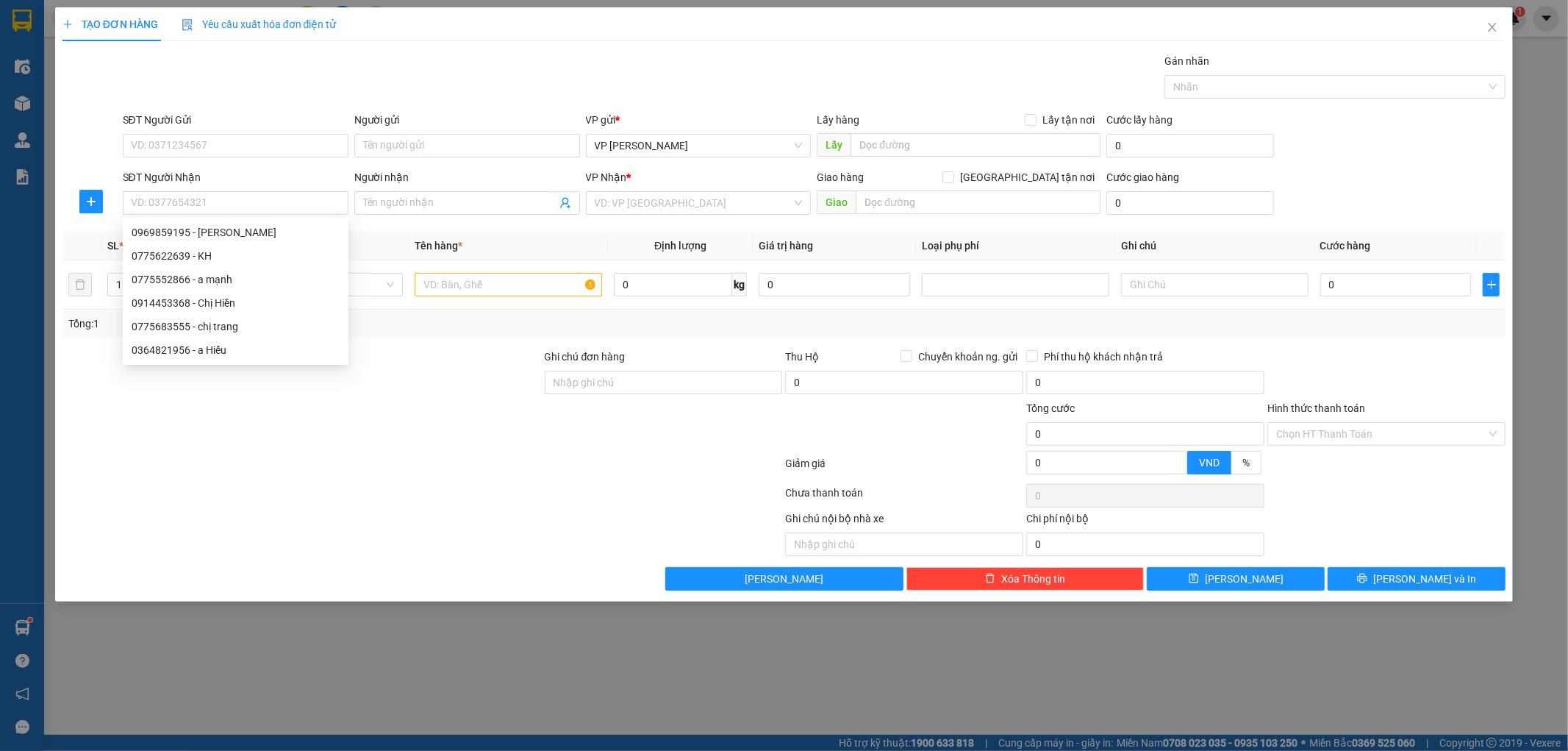
click at [243, 132] on div "SĐT Người Gửi" at bounding box center [235, 123] width 226 height 22
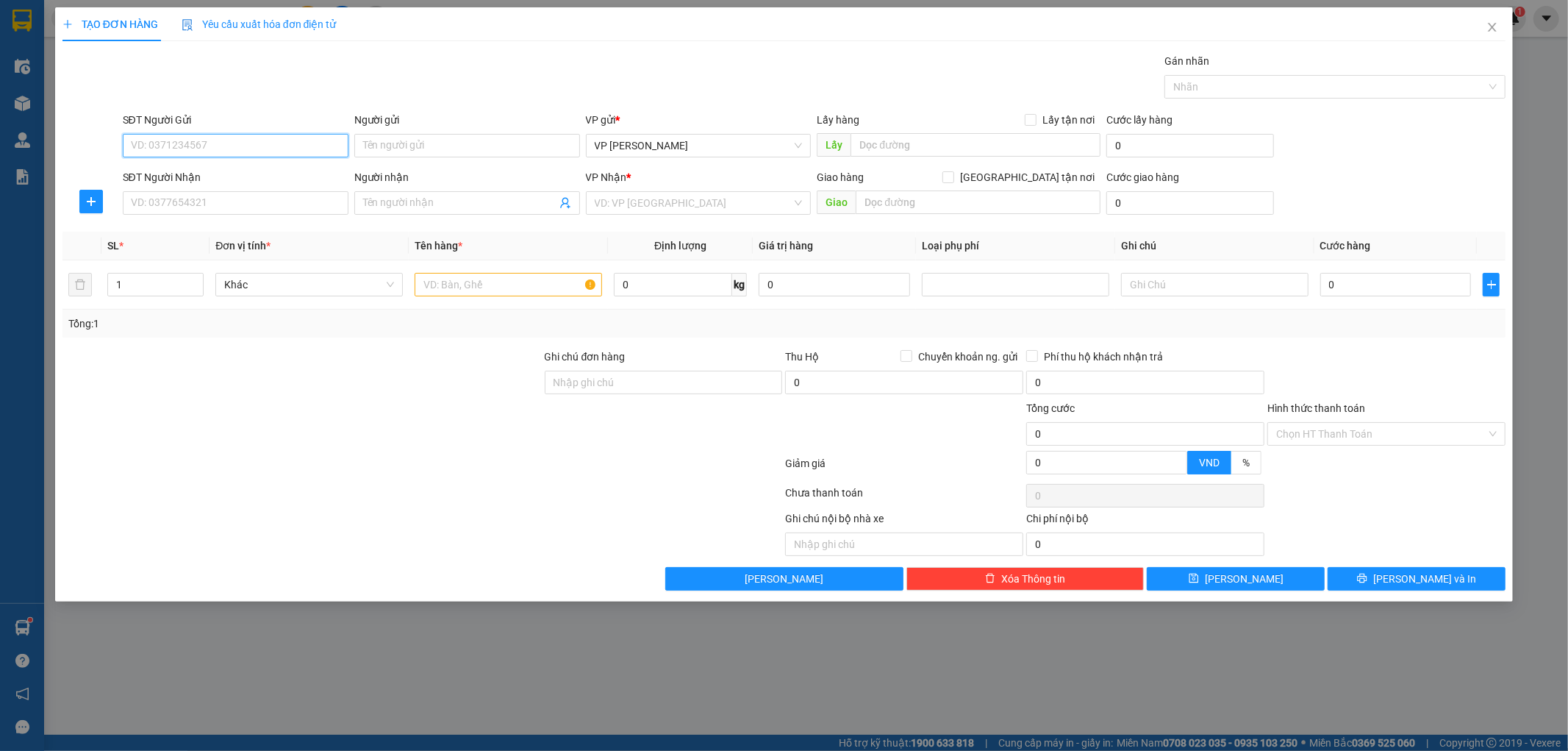
click at [237, 145] on input "SĐT Người Gửi" at bounding box center [235, 145] width 226 height 23
click at [244, 180] on div "0775622679 - KH" at bounding box center [235, 174] width 208 height 16
click at [238, 211] on input "SĐT Người Nhận" at bounding box center [235, 203] width 226 height 23
click at [156, 199] on input "0772622639" at bounding box center [235, 203] width 226 height 23
type input "0775622639"
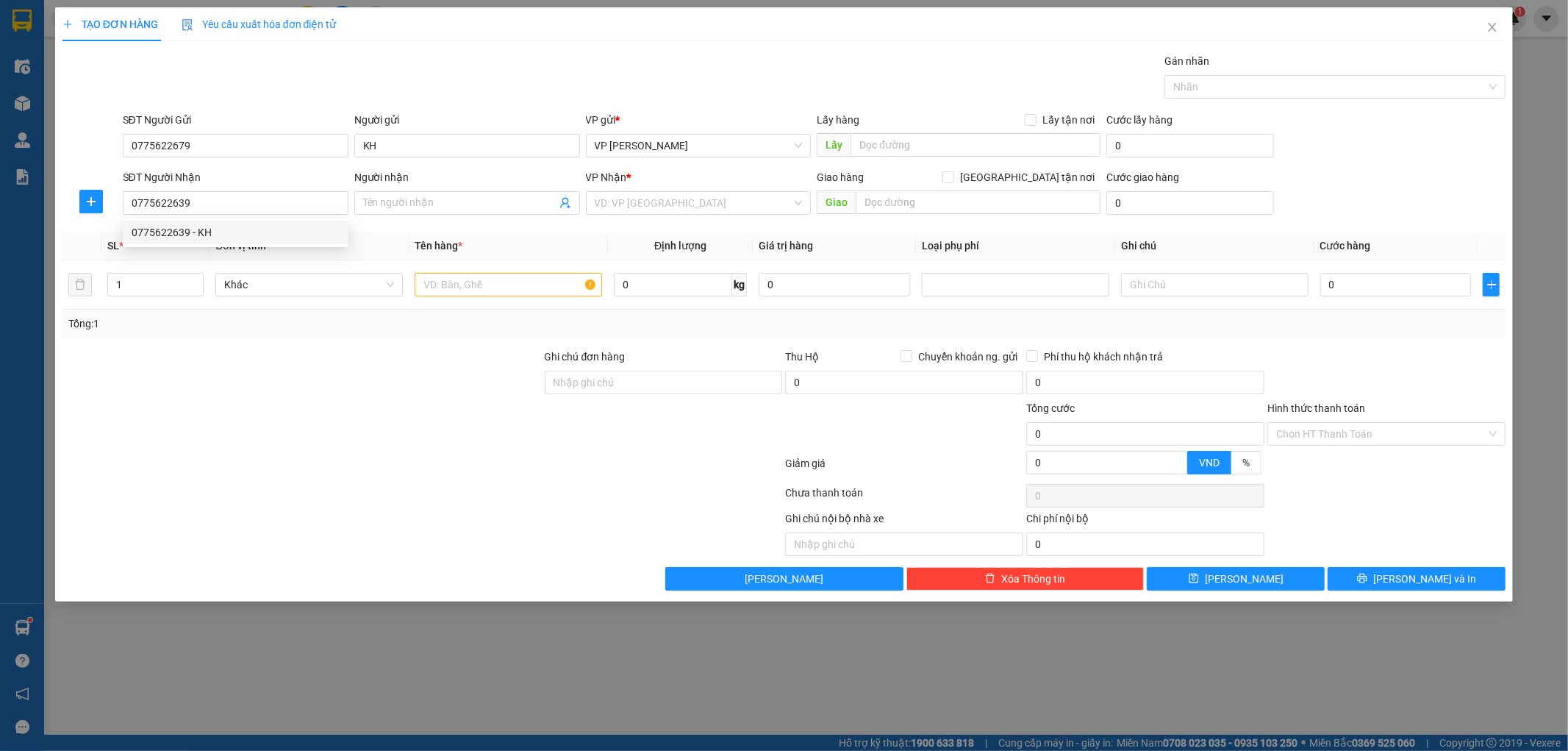
click at [224, 232] on div "0775622639 - KH" at bounding box center [235, 232] width 208 height 16
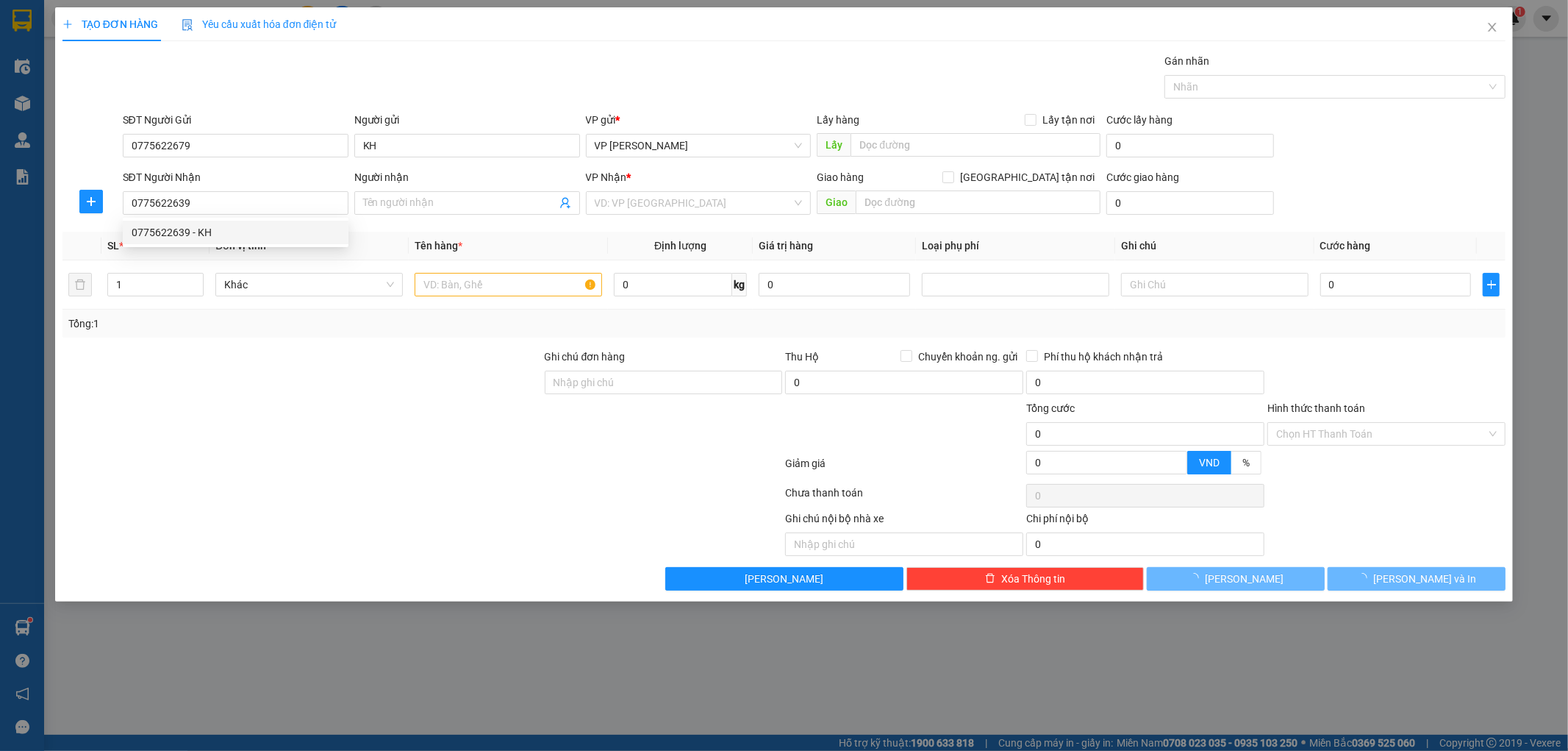
type input "KH"
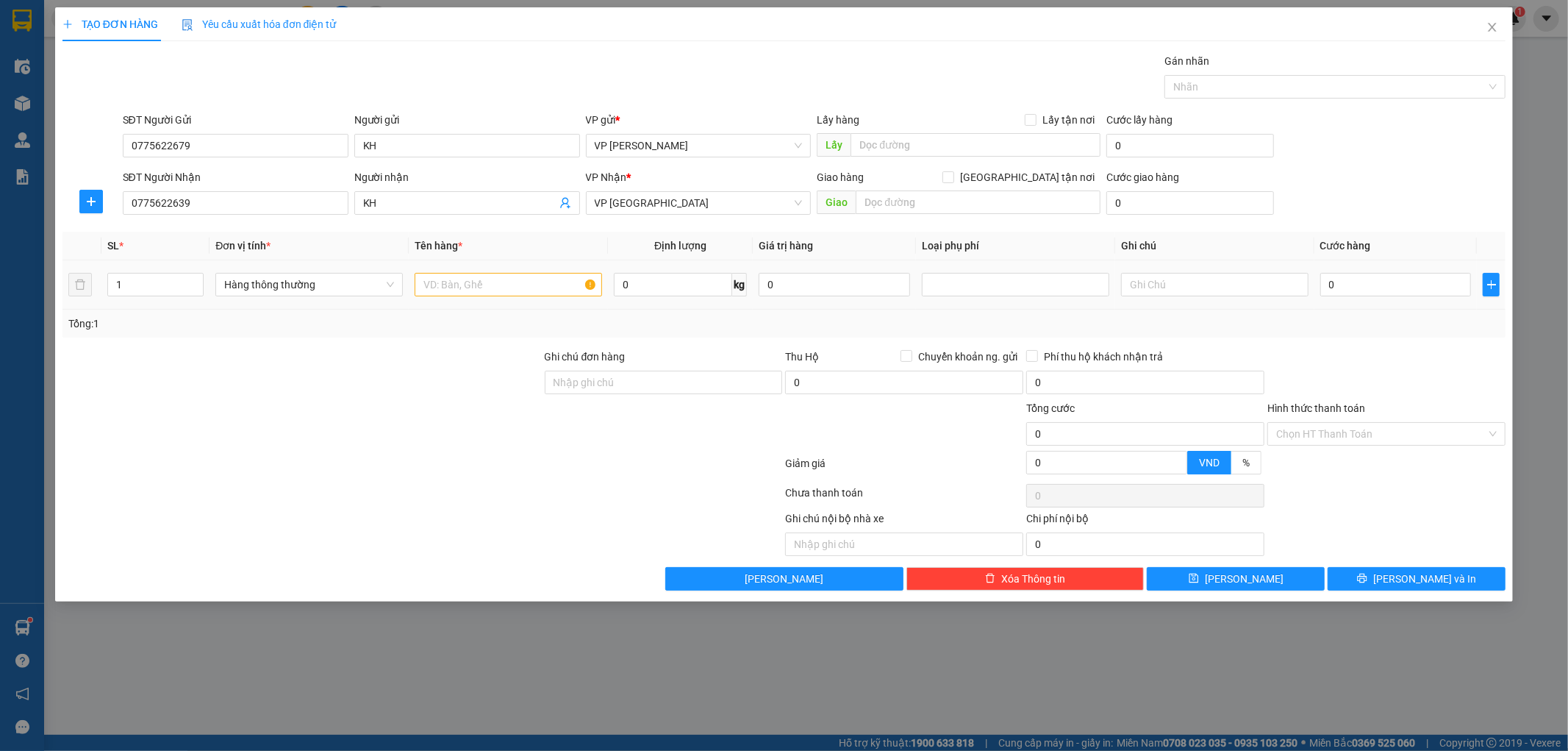
type input "0775622639"
click at [457, 289] on input "text" at bounding box center [509, 284] width 188 height 23
click at [979, 288] on div at bounding box center [1016, 284] width 180 height 17
type input "hct máy tính"
click at [960, 348] on div "Hàng dễ vỡ" at bounding box center [1016, 337] width 188 height 23
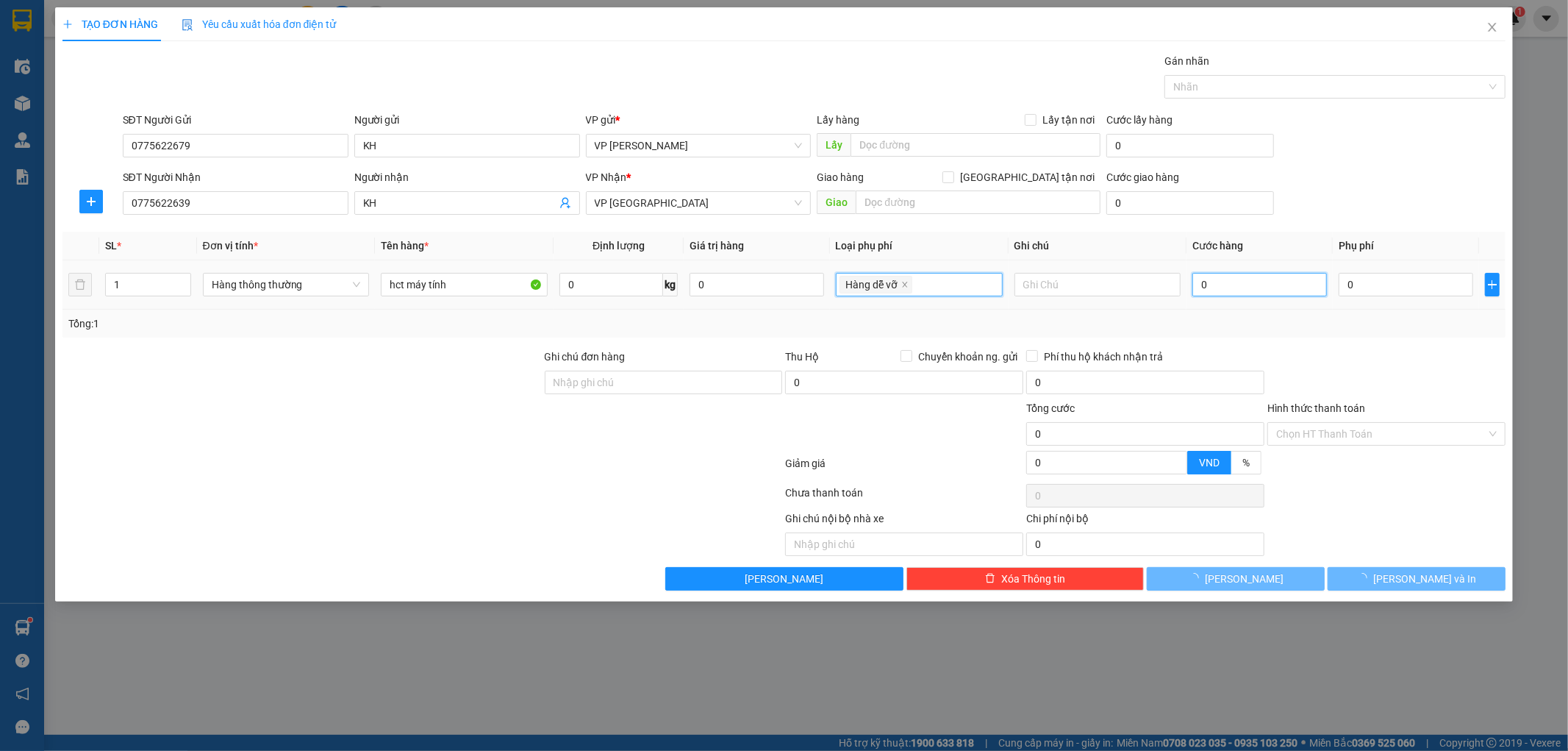
click at [1230, 281] on input "0" at bounding box center [1259, 284] width 135 height 23
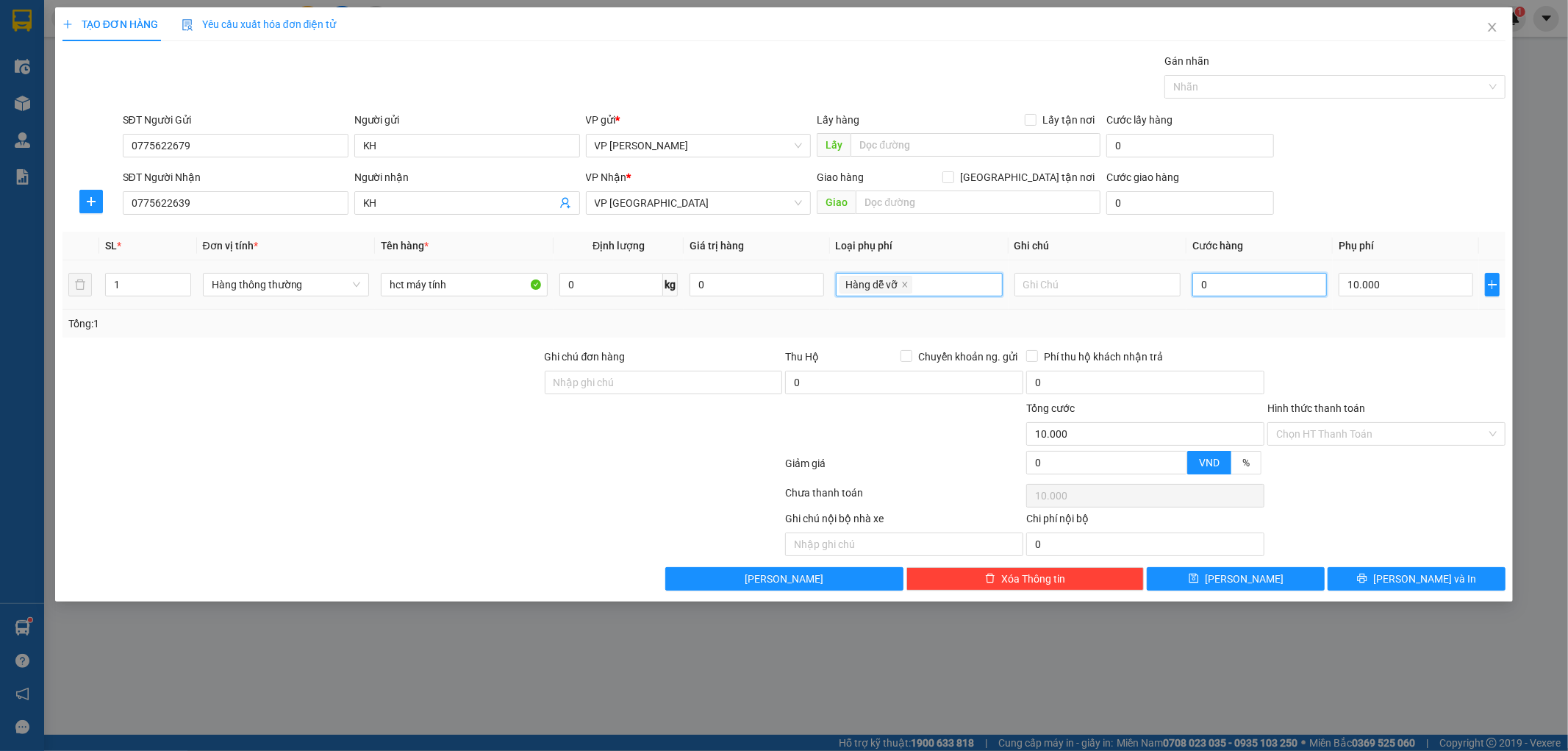
type input "10.000"
type input "04"
type input "10.004"
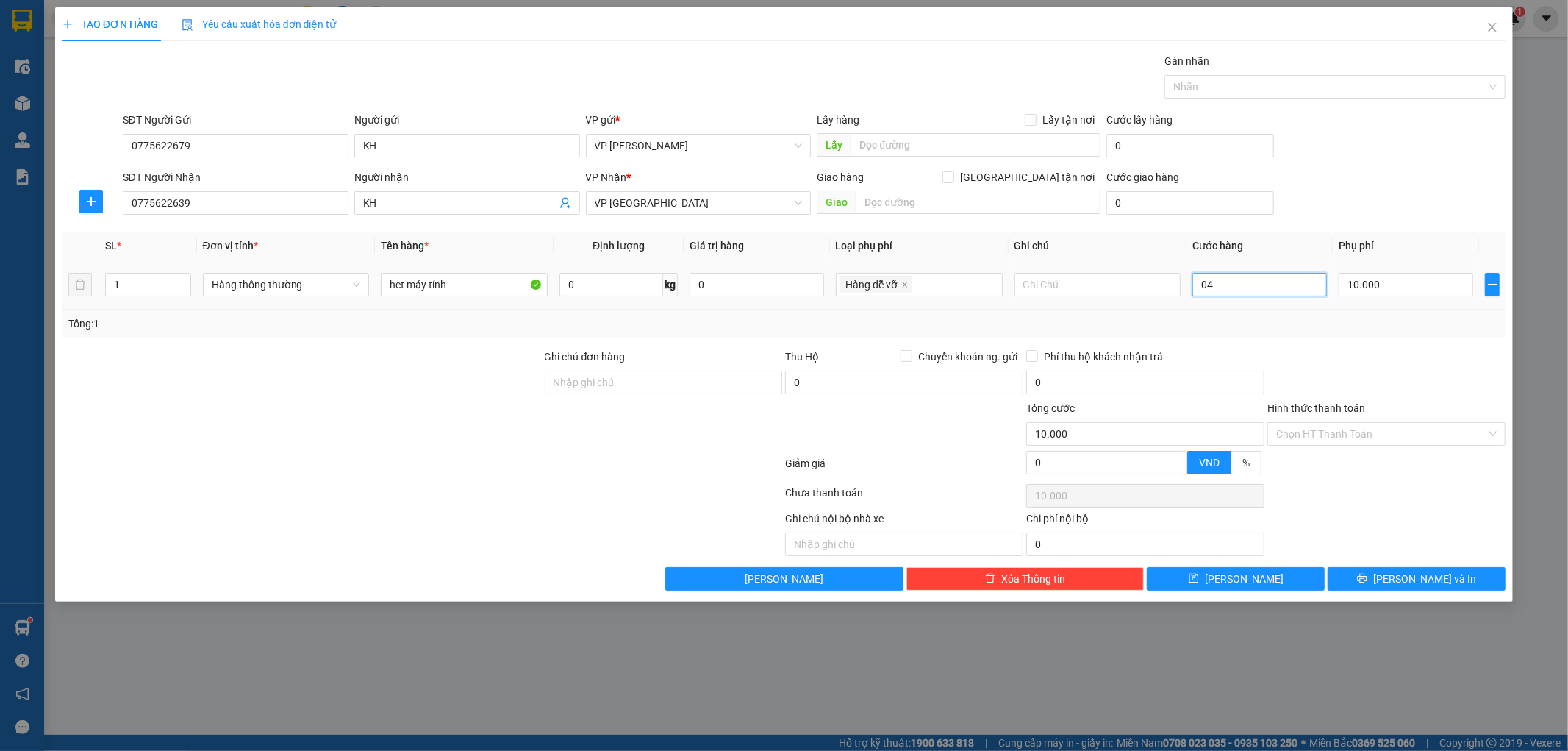
type input "10.004"
type input "040"
type input "10.040"
type input "40.000"
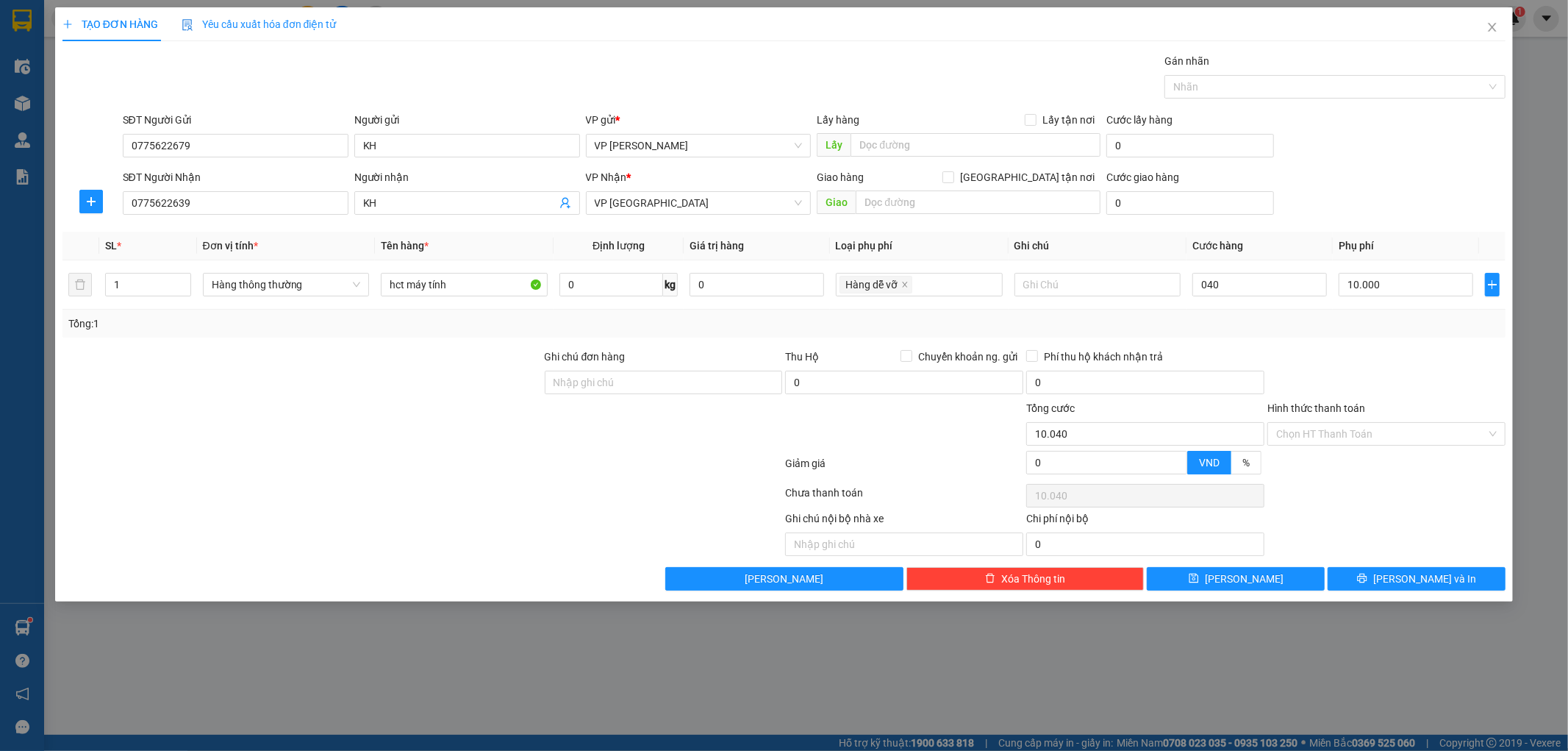
type input "50.000"
click at [1310, 394] on div at bounding box center [1386, 374] width 241 height 51
click at [1367, 576] on icon "printer" at bounding box center [1362, 578] width 11 height 11
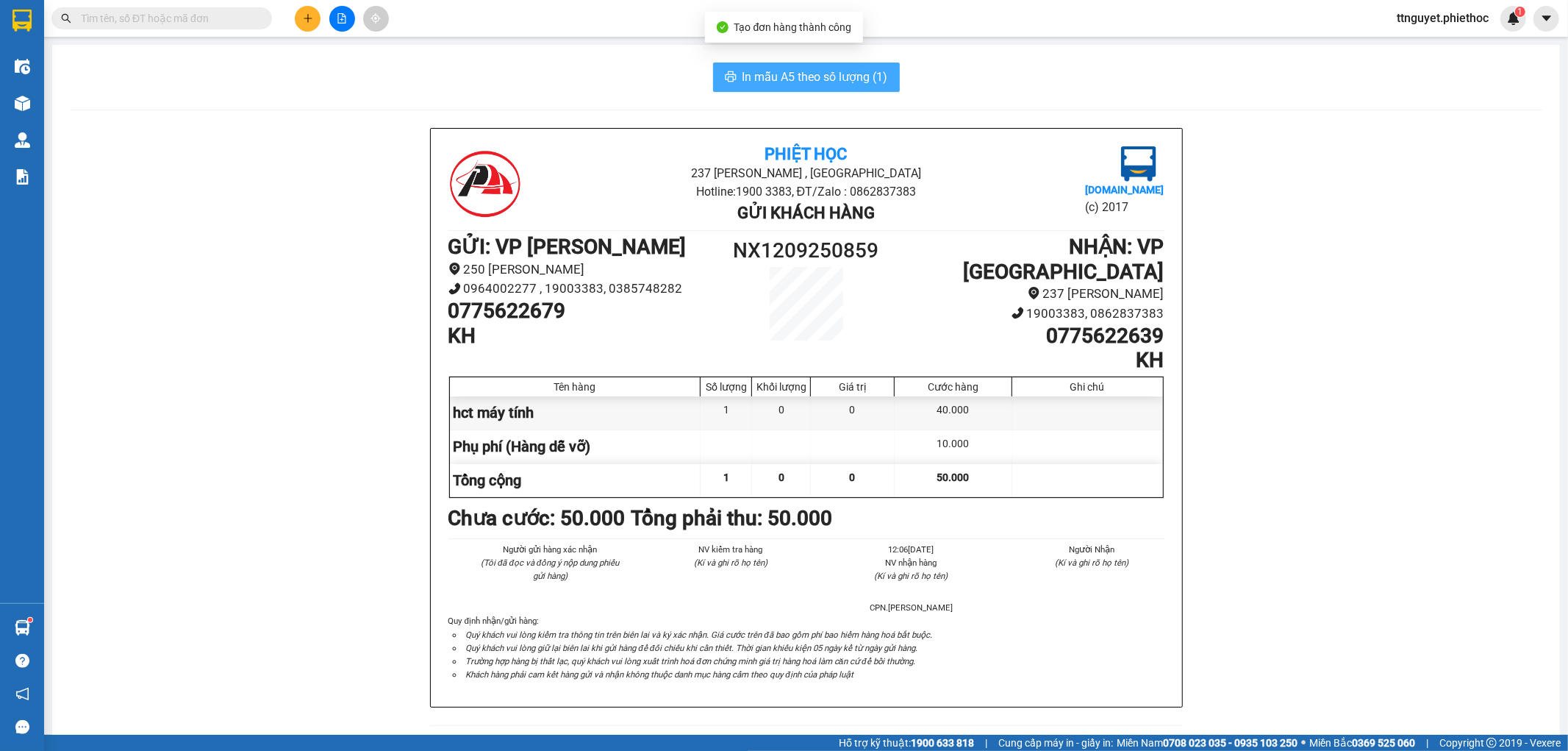
click at [829, 85] on span "In mẫu A5 theo số lượng (1)" at bounding box center [815, 76] width 145 height 18
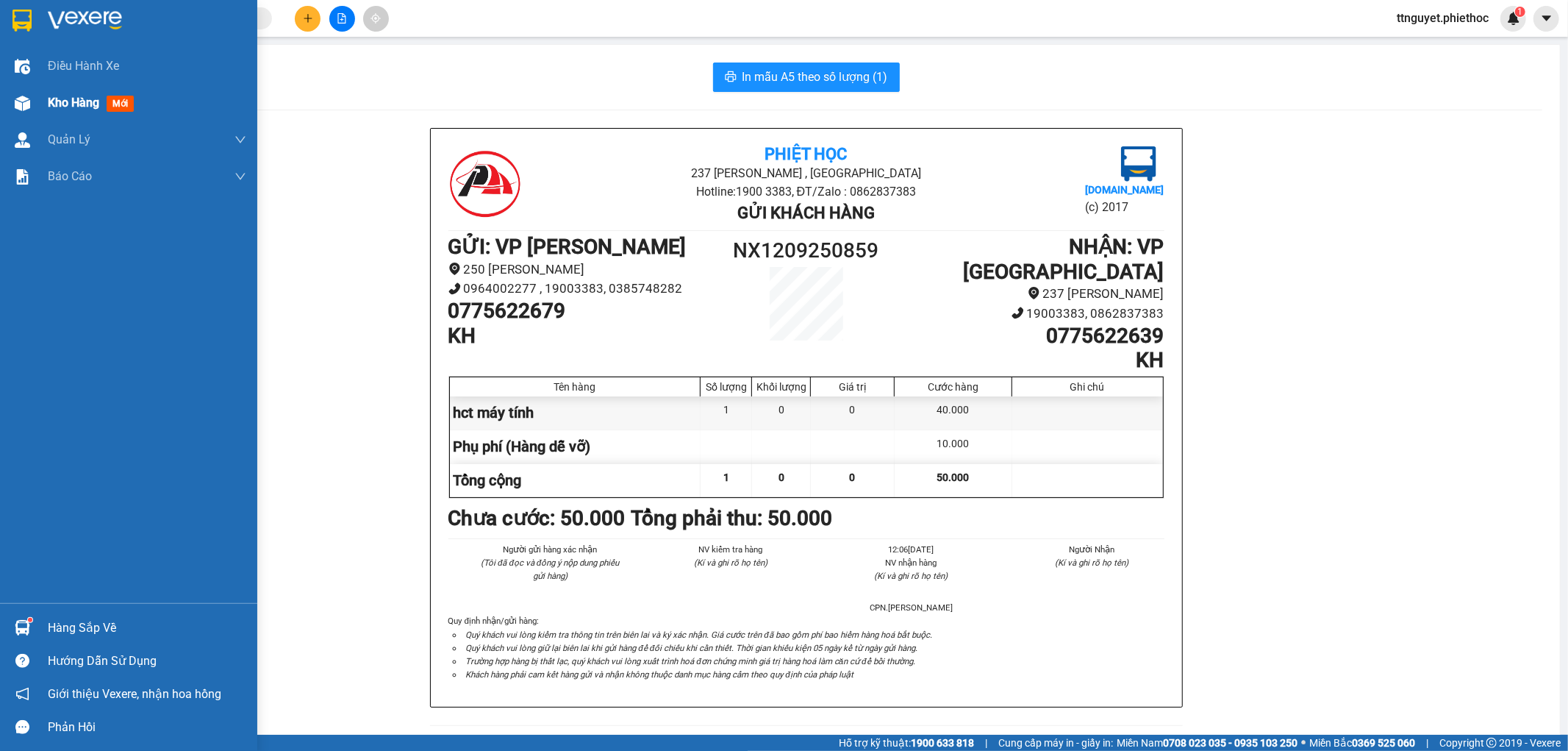
click at [86, 85] on div "Kho hàng mới" at bounding box center [147, 103] width 198 height 37
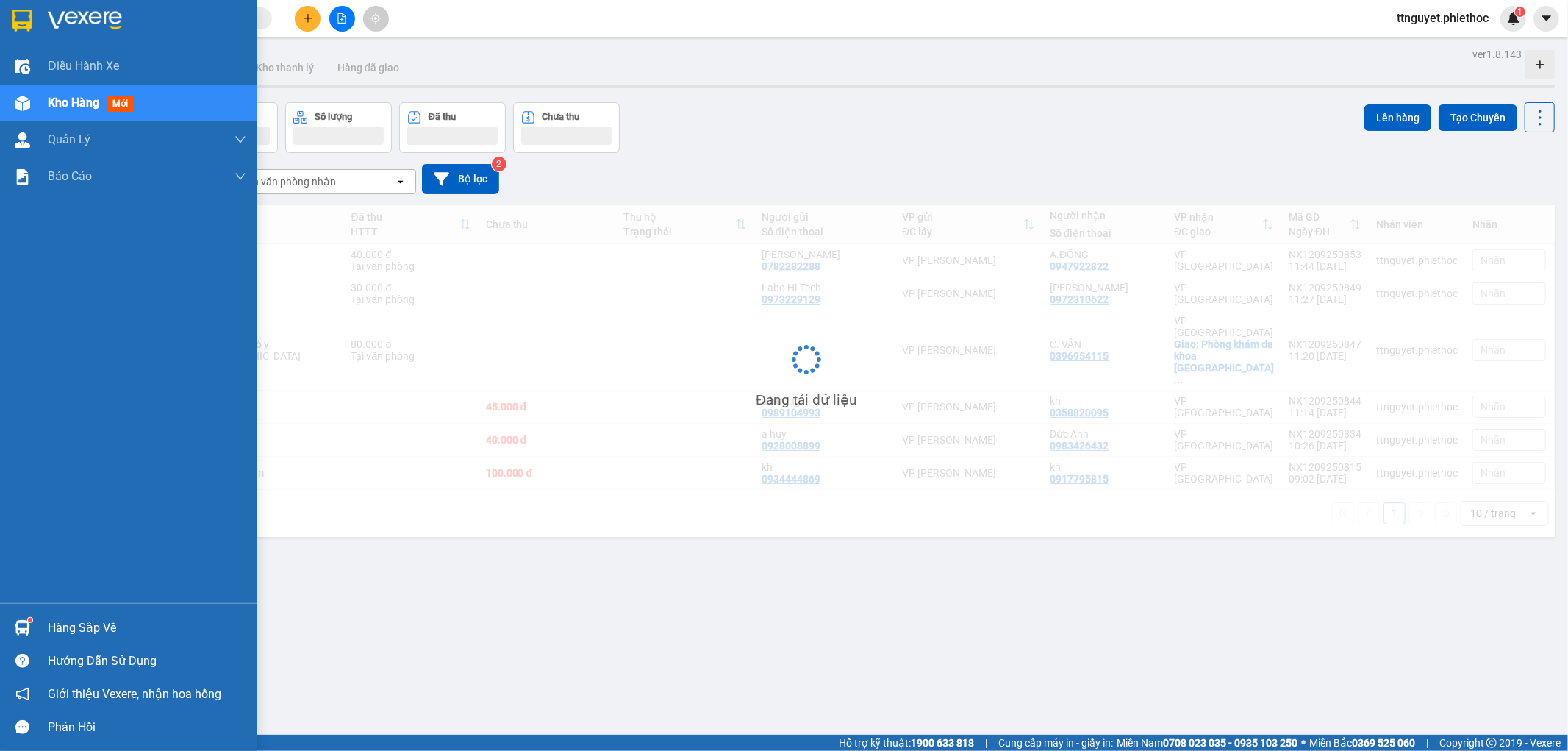
click at [86, 96] on span "Kho hàng" at bounding box center [73, 102] width 51 height 14
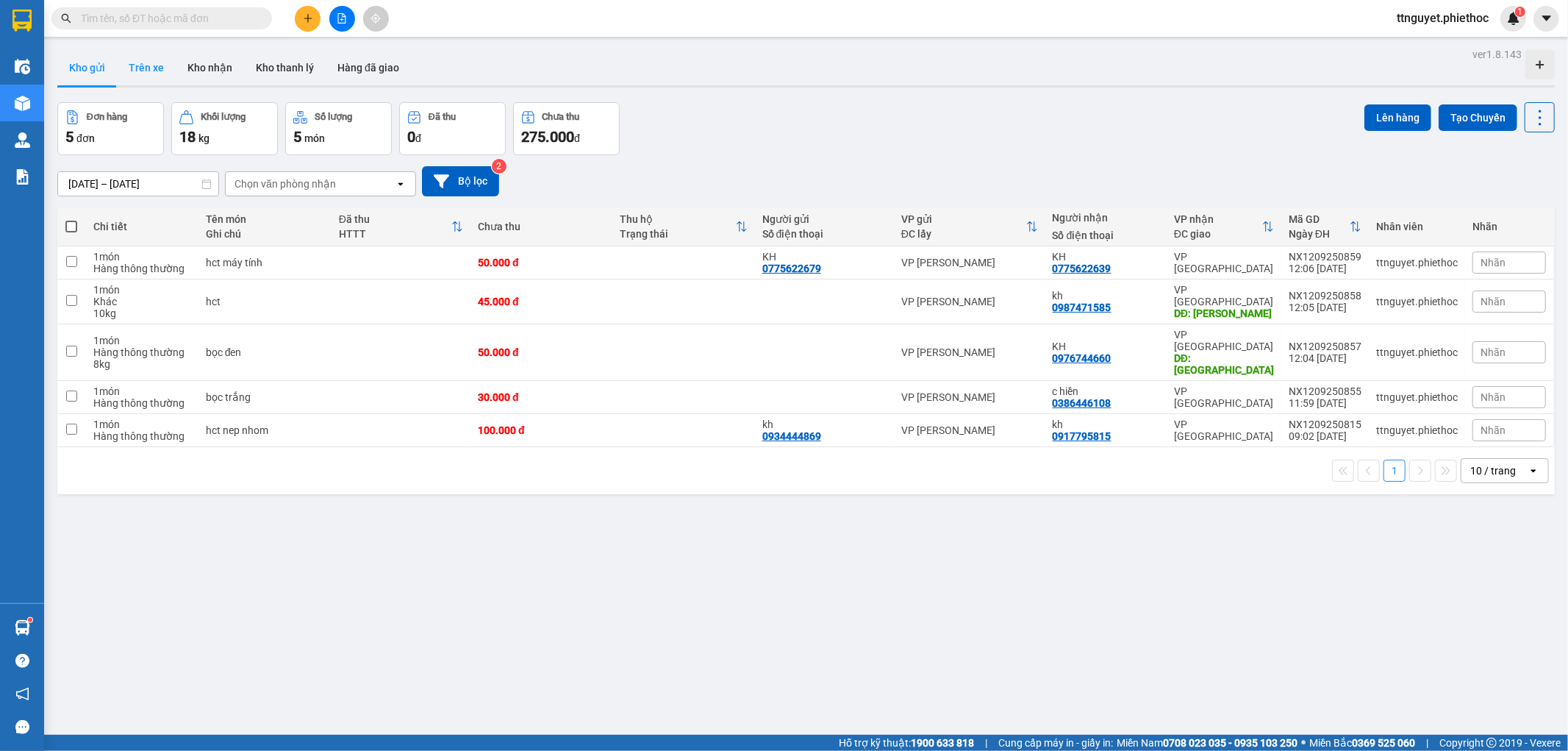
click at [145, 70] on button "Trên xe" at bounding box center [146, 67] width 59 height 36
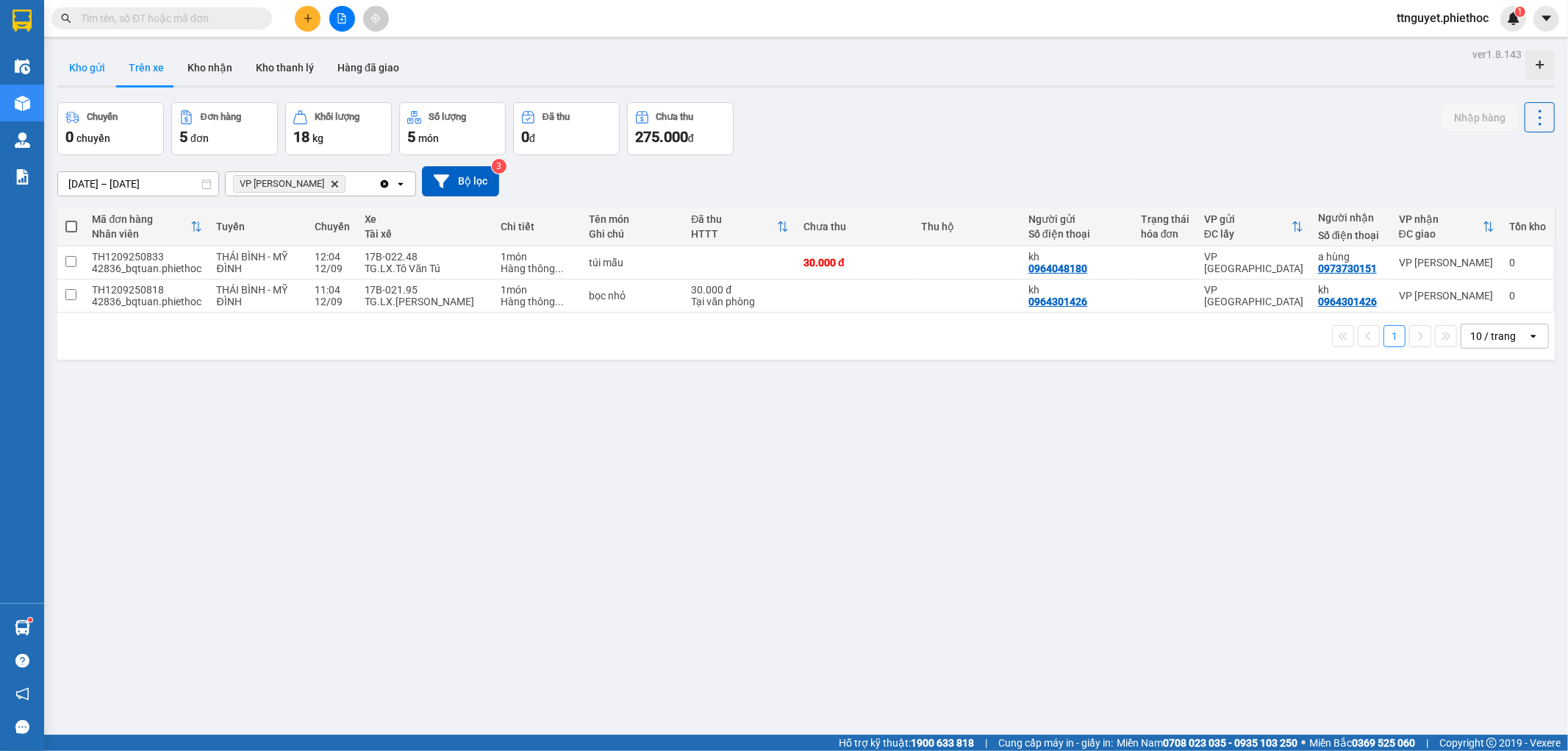
click at [67, 61] on button "Kho gửi" at bounding box center [87, 67] width 60 height 36
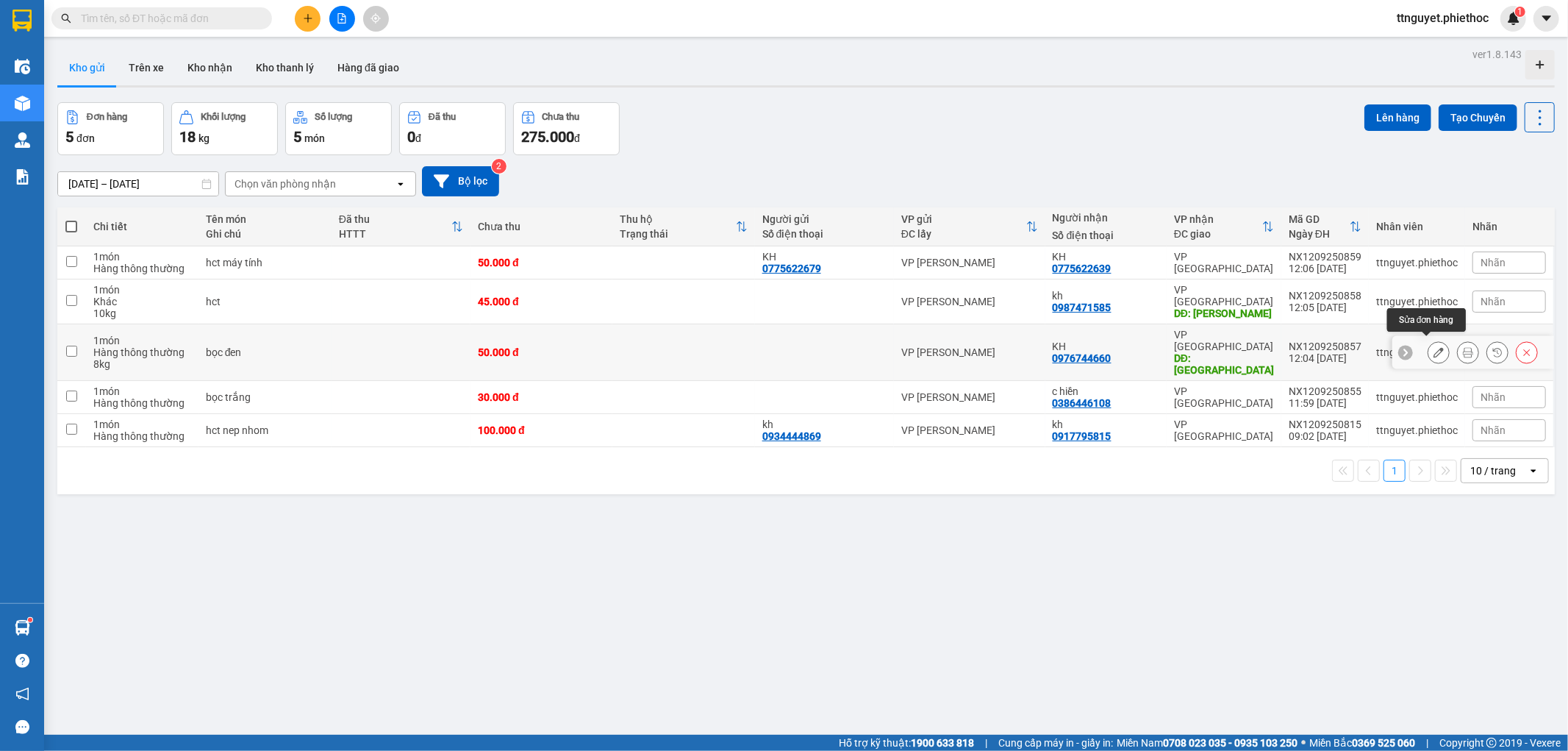
click at [1433, 351] on icon at bounding box center [1439, 352] width 11 height 11
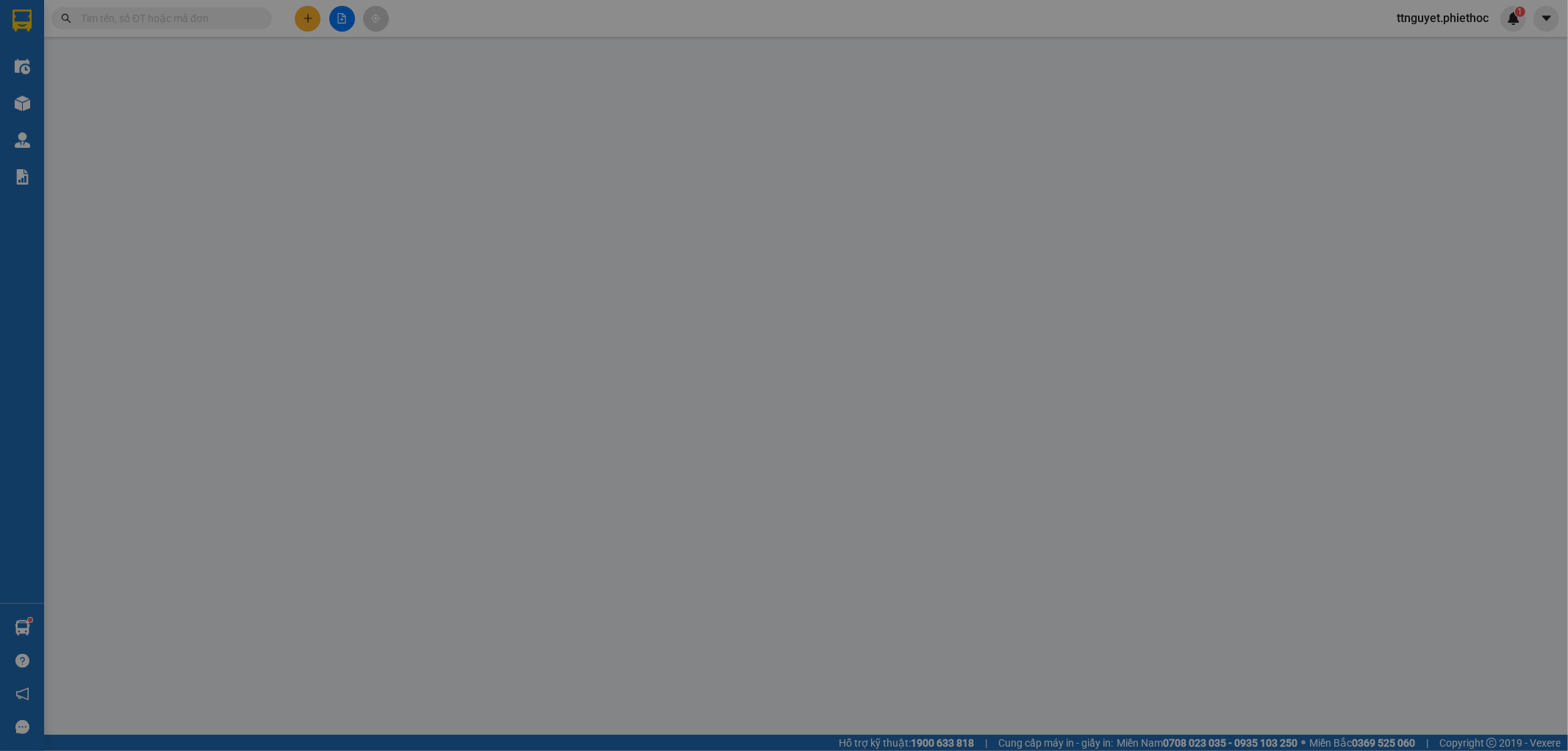
type input "0976744660"
type input "KH"
type input "NAM TRUNG"
type input "10.000"
type input "50.000"
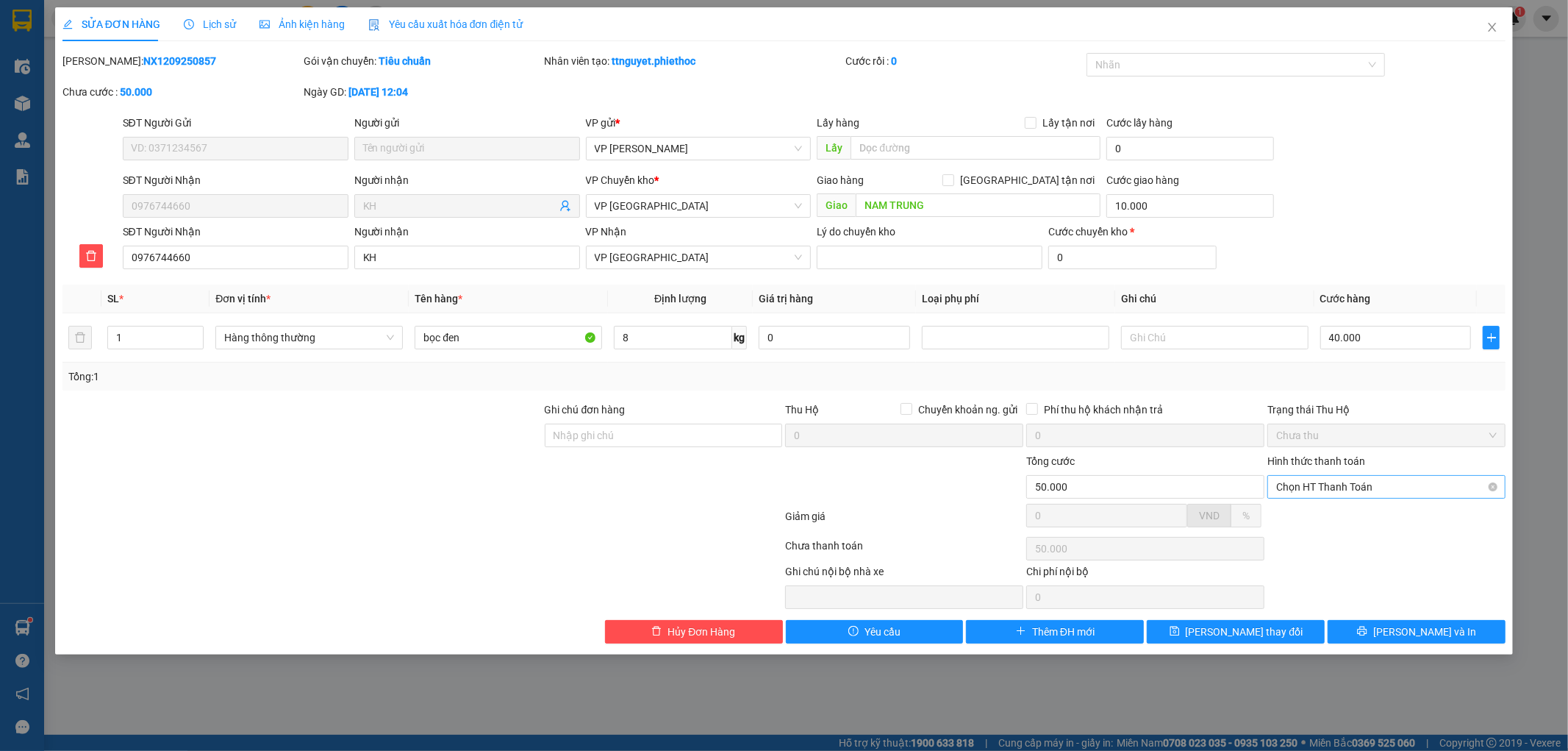
click at [1369, 485] on span "Chọn HT Thanh Toán" at bounding box center [1386, 486] width 220 height 22
click at [1353, 517] on div "Tại văn phòng" at bounding box center [1386, 516] width 220 height 16
type input "0"
click at [1377, 628] on button "[PERSON_NAME] và In" at bounding box center [1416, 631] width 178 height 23
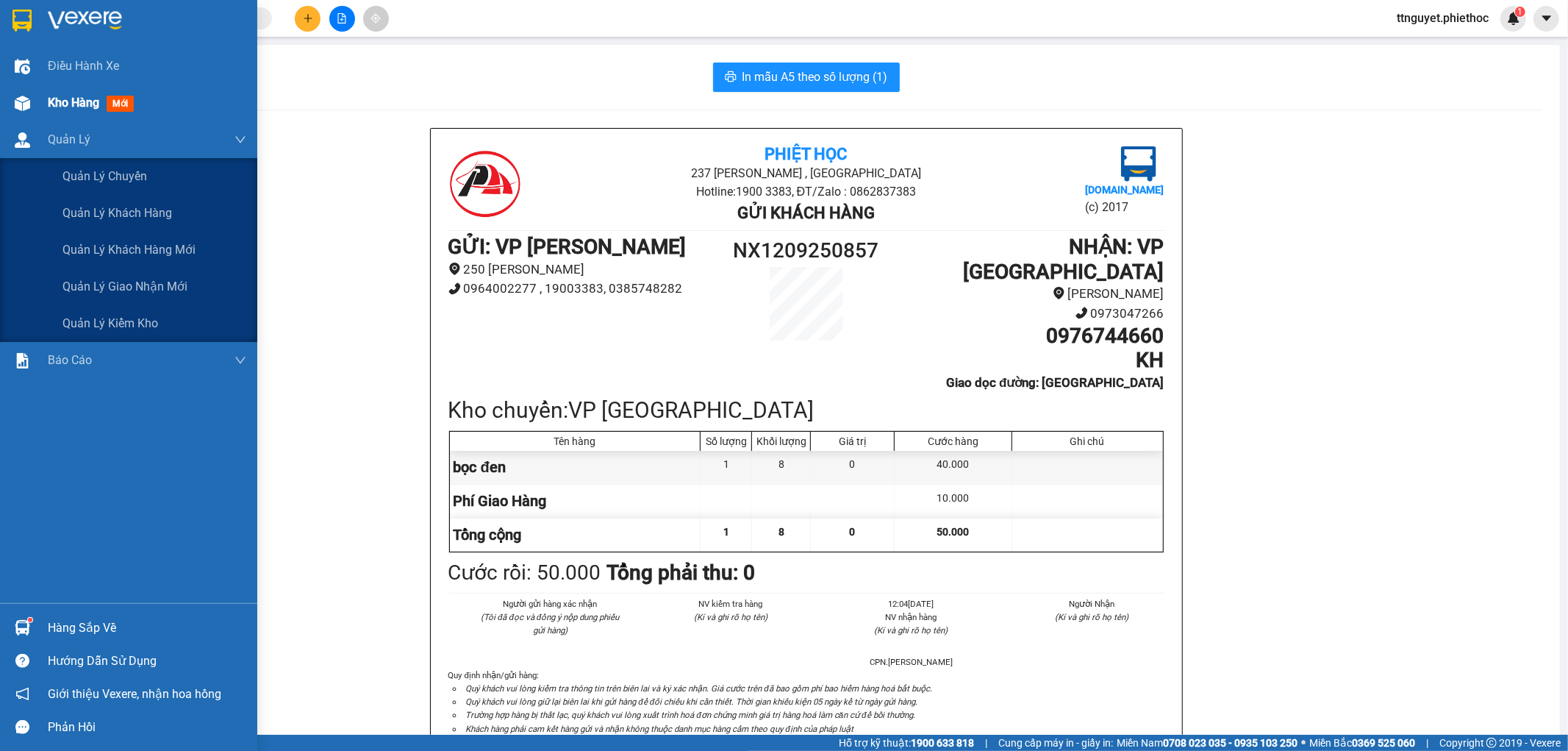
click at [67, 109] on span "Kho hàng" at bounding box center [73, 102] width 51 height 14
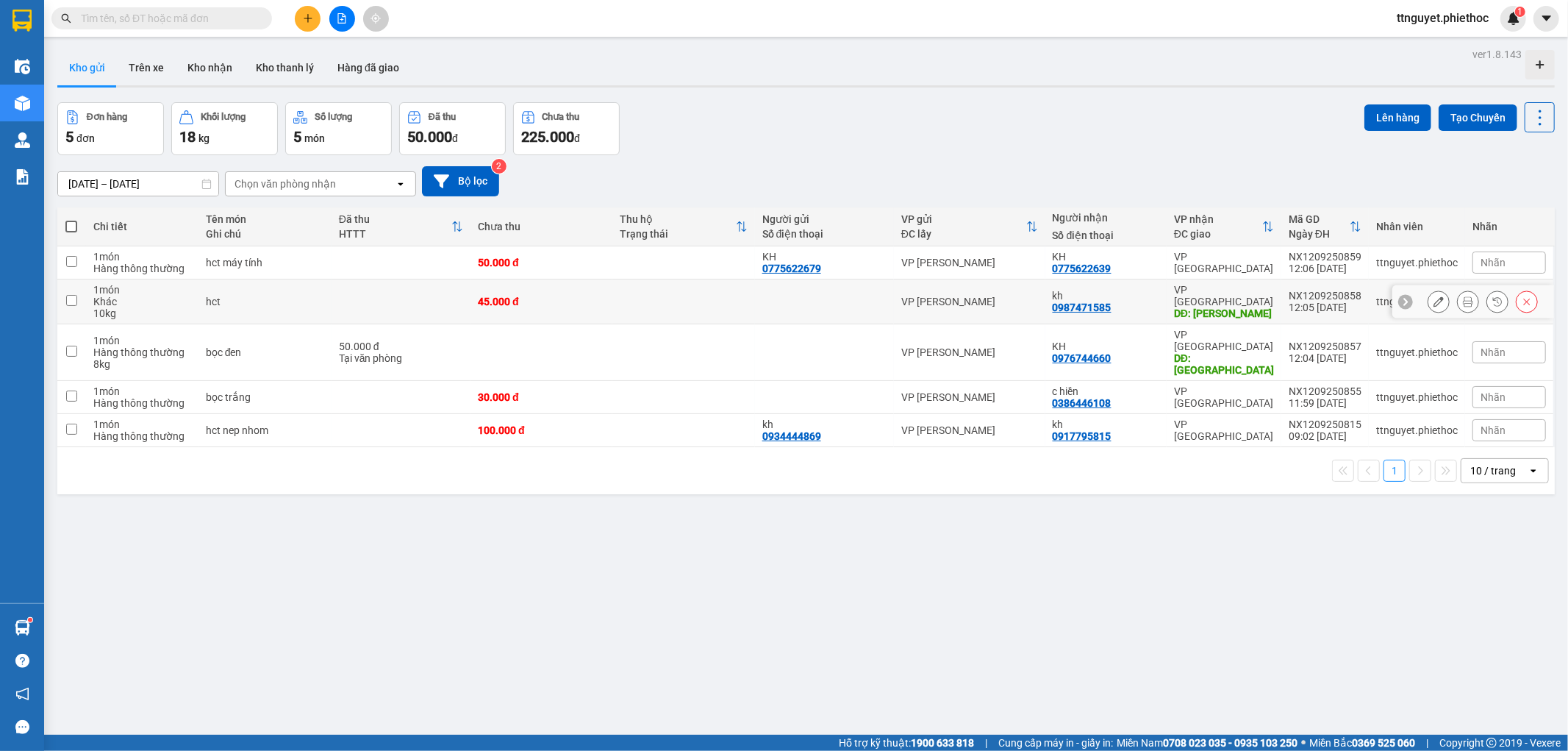
click at [1433, 304] on icon at bounding box center [1439, 301] width 11 height 11
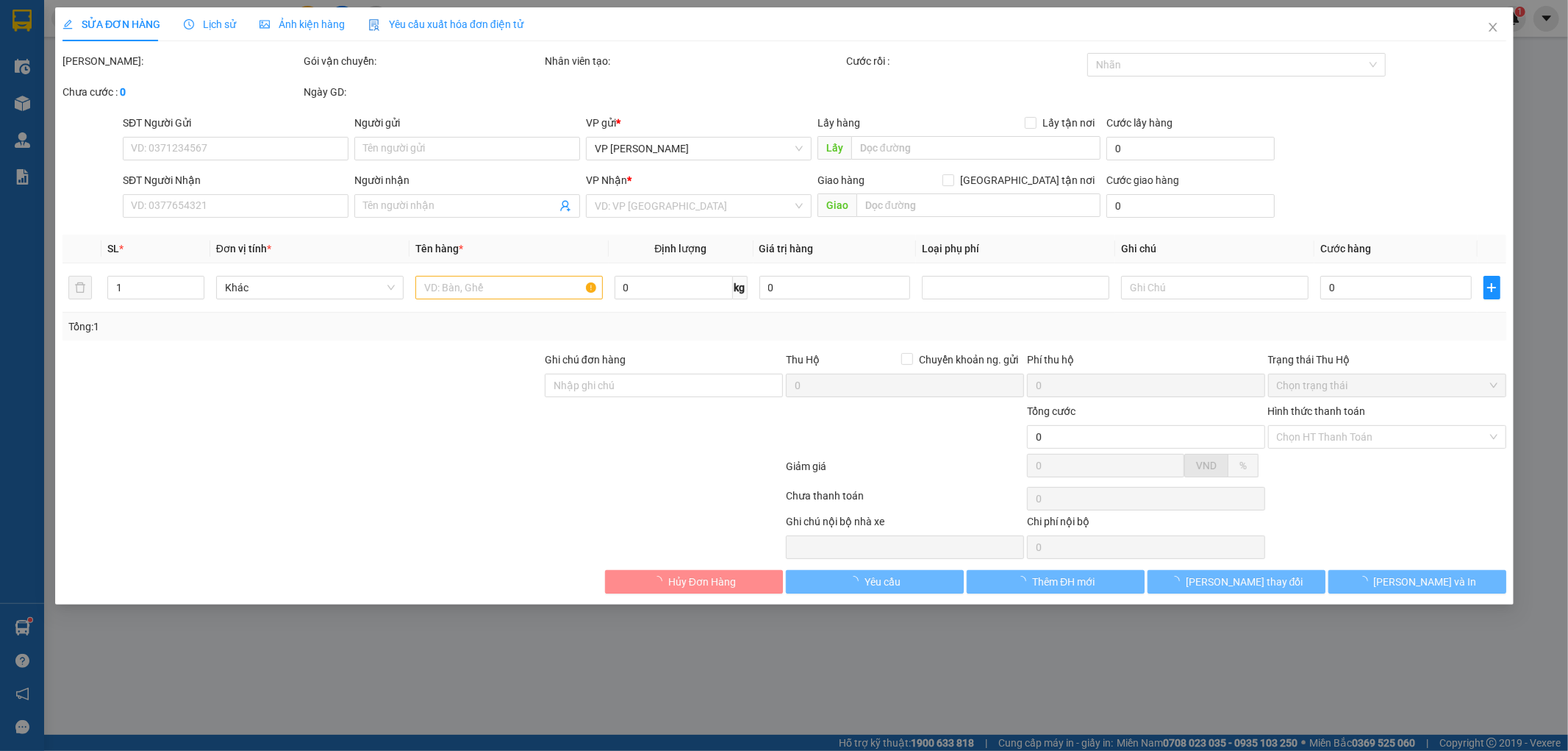
type input "0987471585"
type input "kh"
type input "[PERSON_NAME]"
type input "5.000"
type input "45.000"
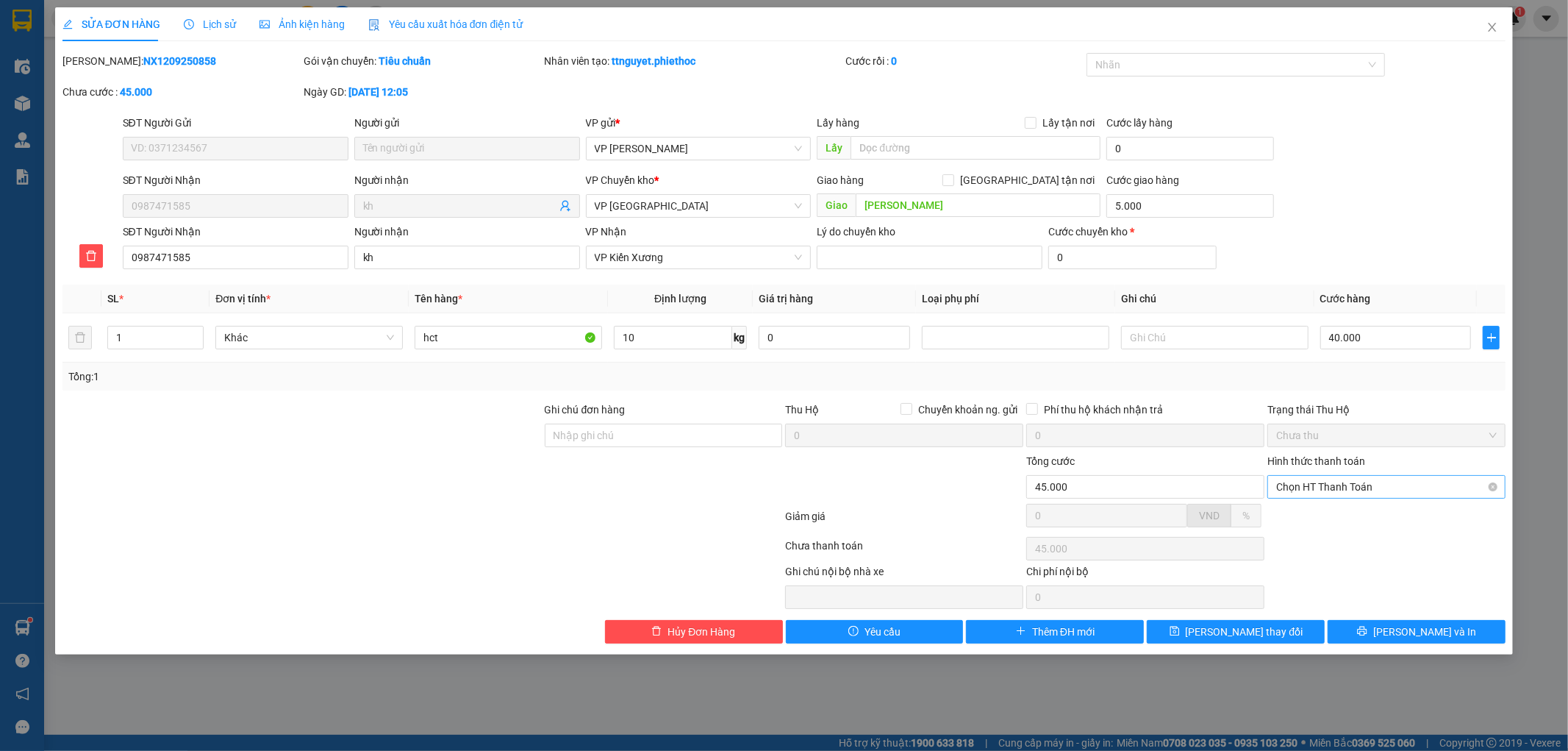
click at [1305, 485] on span "Chọn HT Thanh Toán" at bounding box center [1386, 486] width 220 height 22
click at [1307, 517] on div "Tại văn phòng" at bounding box center [1386, 516] width 220 height 16
type input "0"
click at [1255, 635] on span "[PERSON_NAME] thay đổi" at bounding box center [1244, 631] width 117 height 16
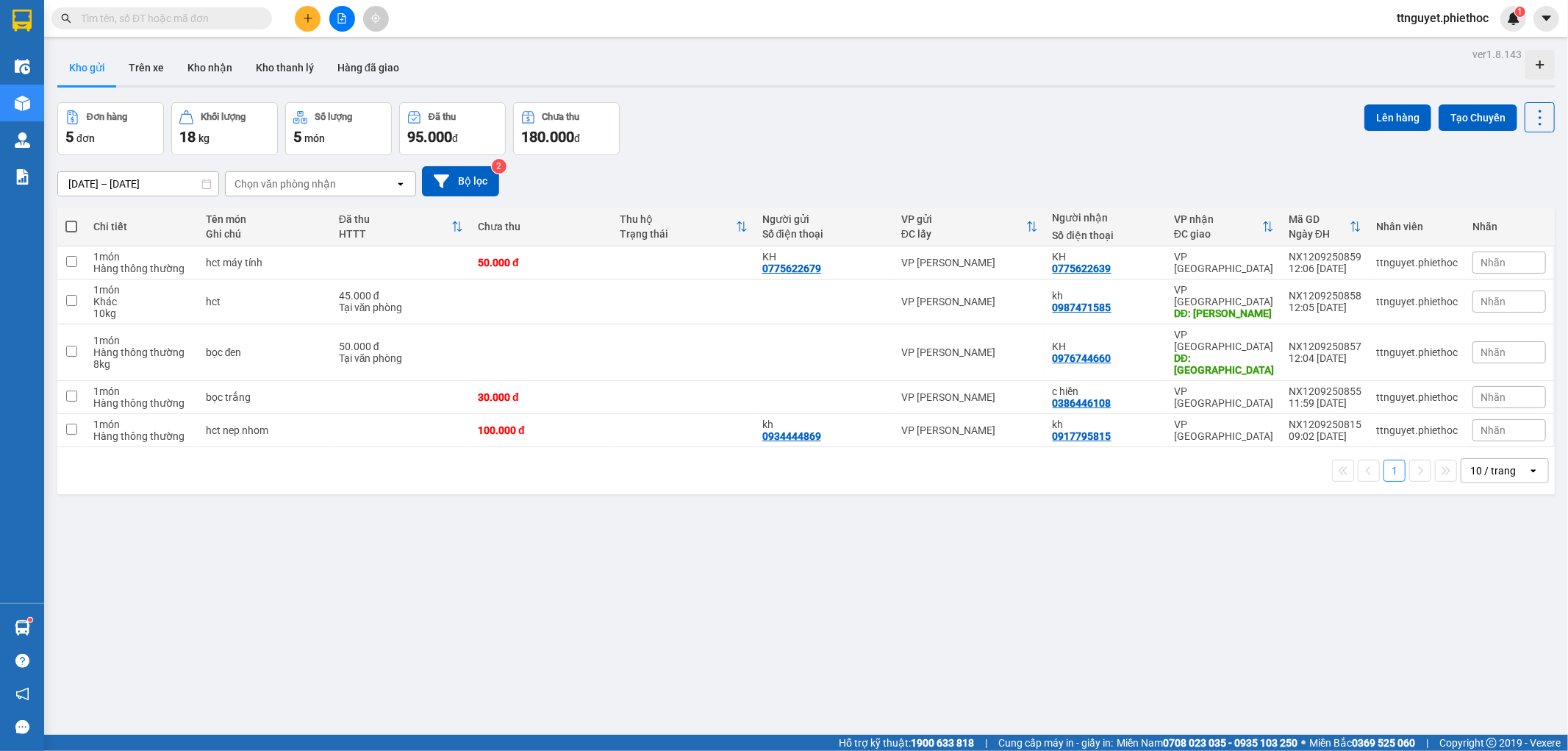
click at [119, 34] on div "Kết quả tìm kiếm ( 4 ) Bộ lọc Mã ĐH Trạng thái Món hàng Thu hộ Tổng cước Chưa c…" at bounding box center [784, 18] width 1568 height 37
click at [138, 70] on button "Trên xe" at bounding box center [146, 67] width 59 height 36
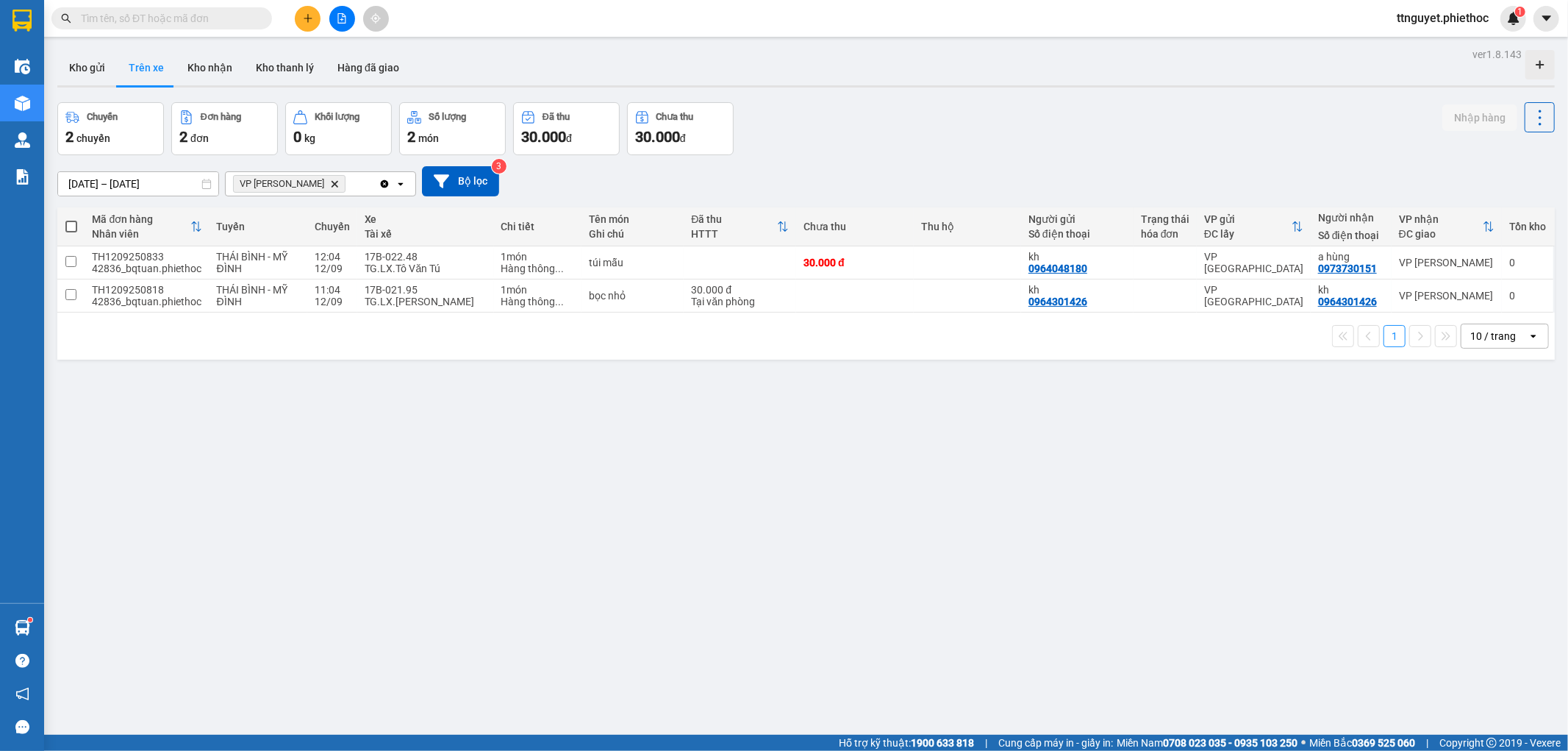
click at [314, 13] on button at bounding box center [307, 19] width 26 height 26
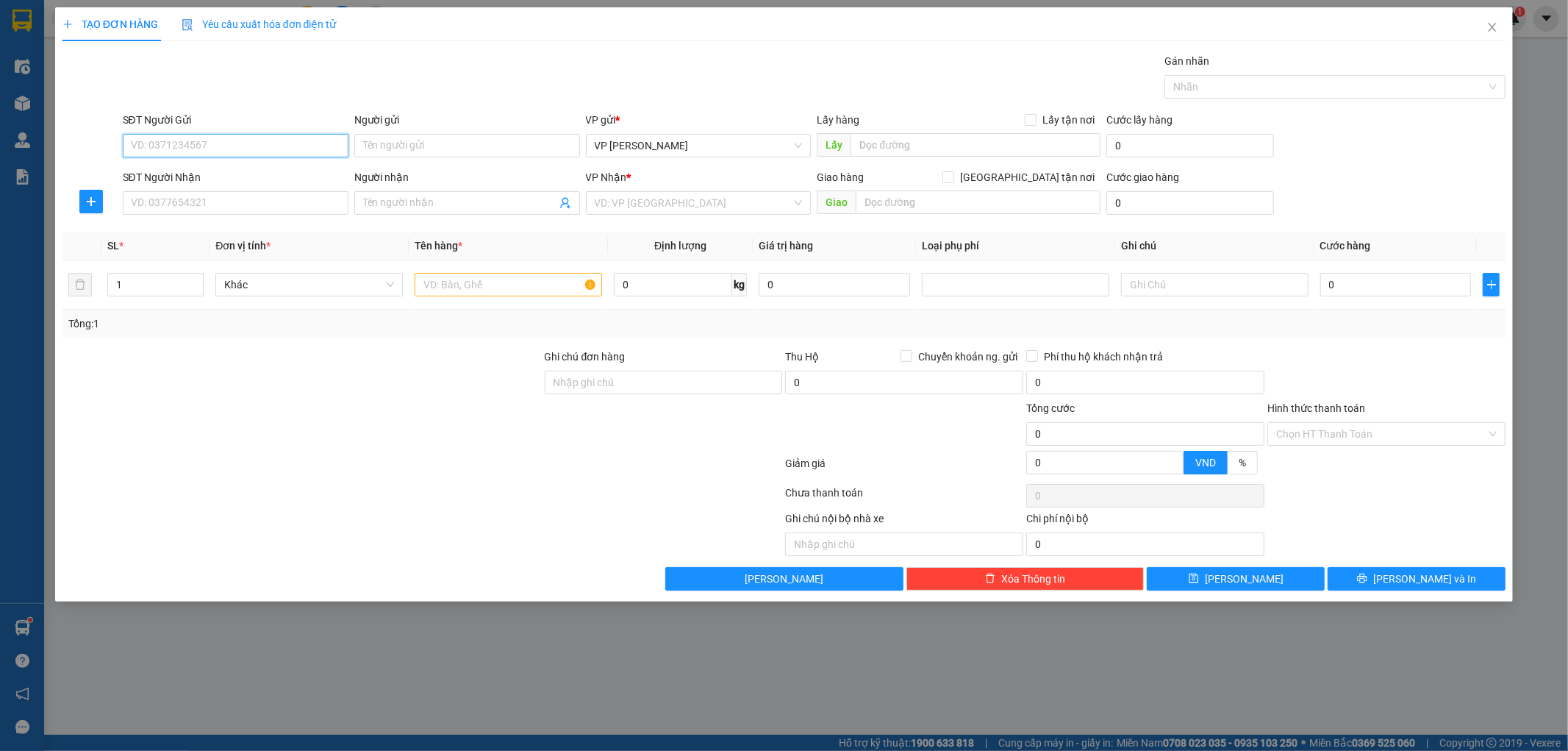
click at [195, 145] on input "SĐT Người Gửi" at bounding box center [235, 145] width 226 height 23
type input "0966620315"
click at [210, 177] on div "0966620315 - KH" at bounding box center [235, 174] width 208 height 16
type input "KH"
type input "0966620315"
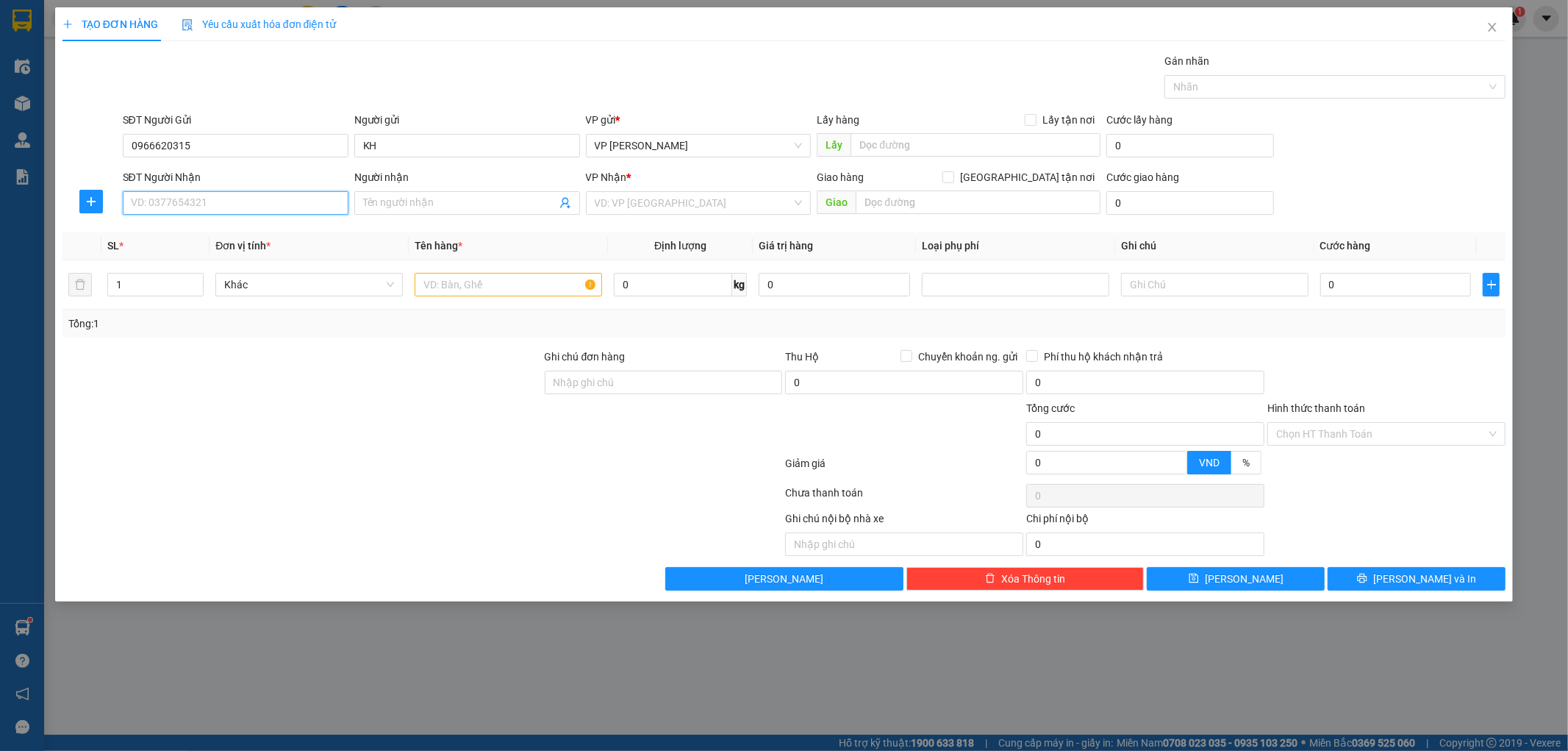
click at [202, 207] on input "SĐT Người Nhận" at bounding box center [235, 203] width 226 height 23
type input "0904779000"
click at [494, 209] on input "Người nhận" at bounding box center [459, 202] width 193 height 16
type input "a đoàn"
click at [652, 203] on input "search" at bounding box center [693, 203] width 198 height 22
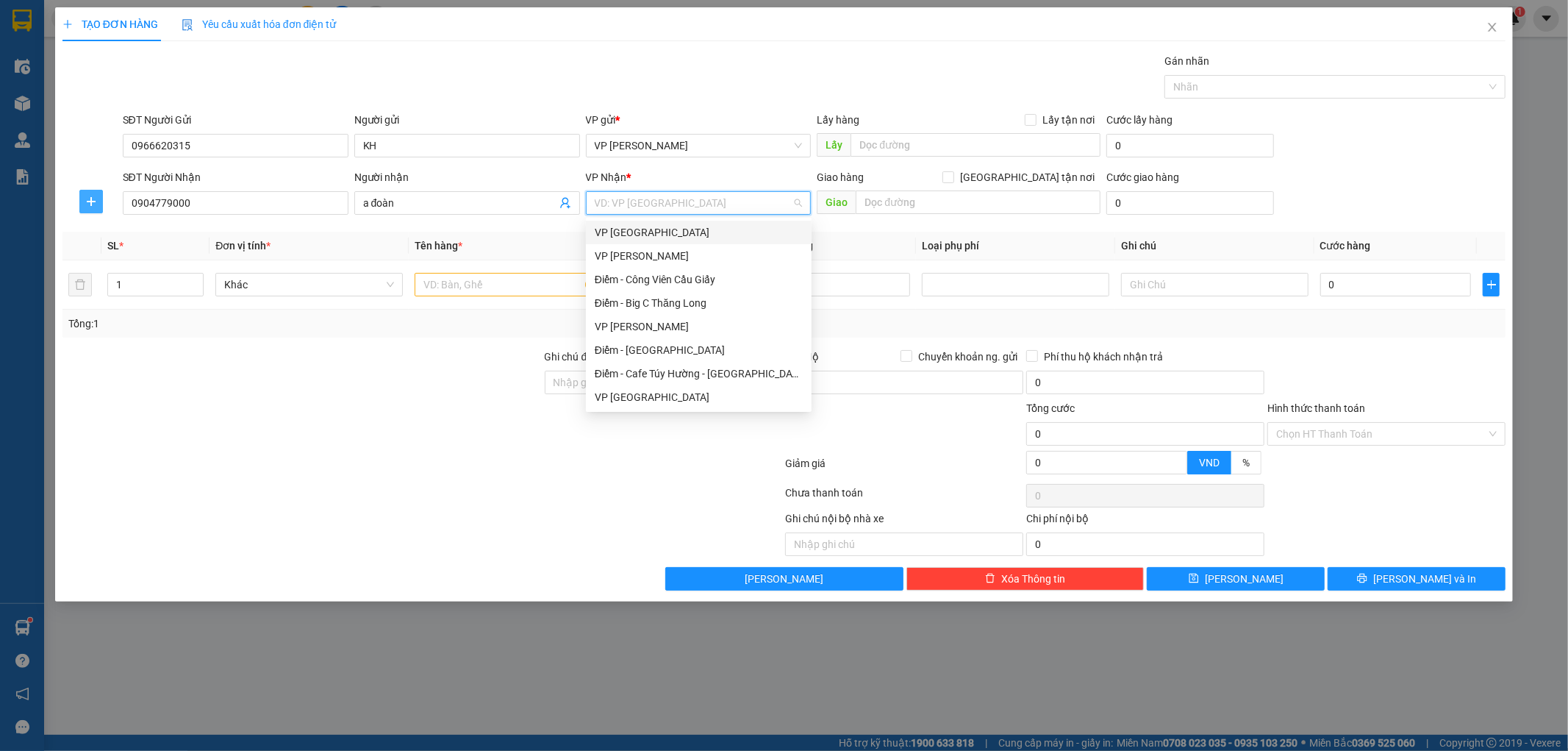
click at [89, 209] on button "button" at bounding box center [91, 201] width 23 height 23
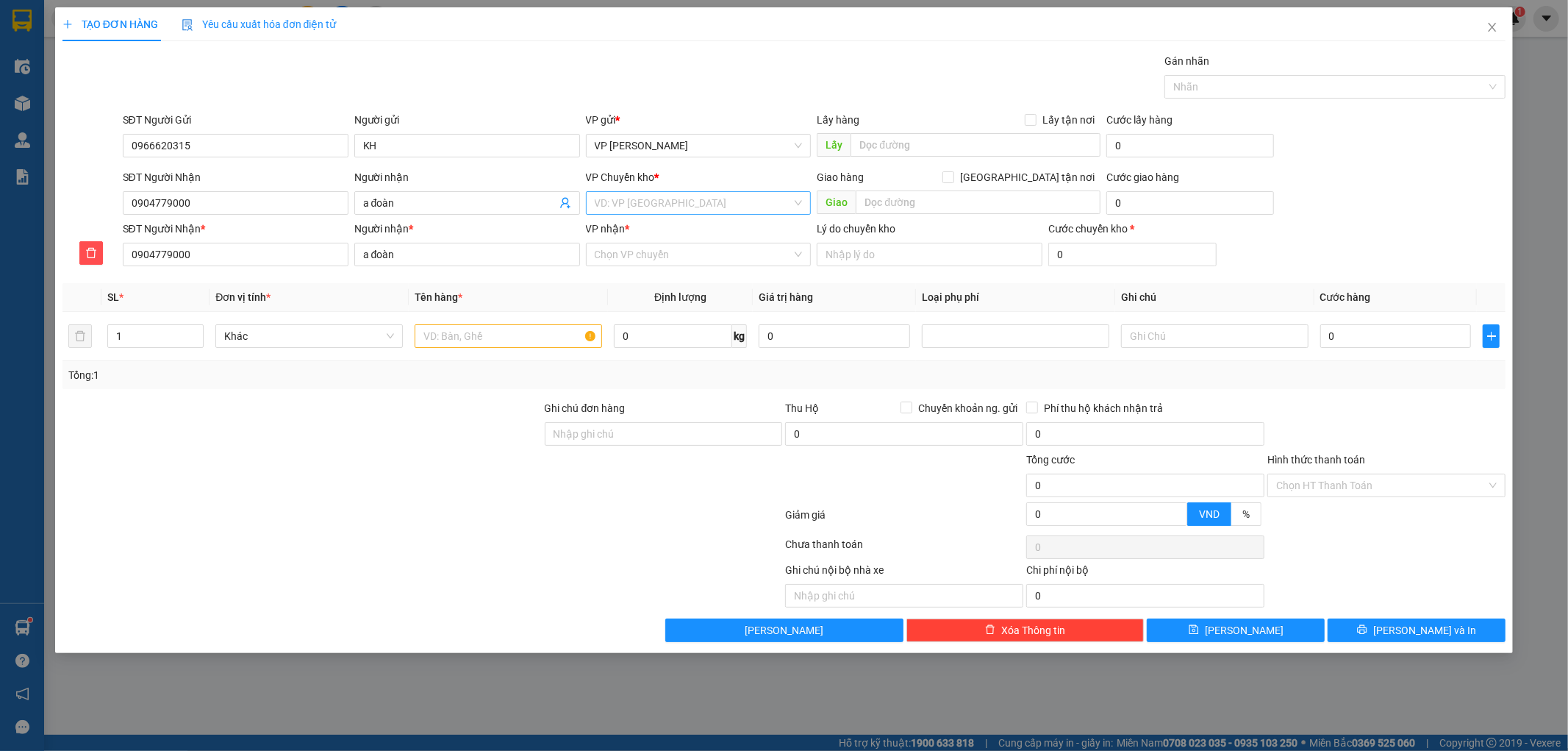
click at [636, 210] on input "search" at bounding box center [693, 203] width 198 height 22
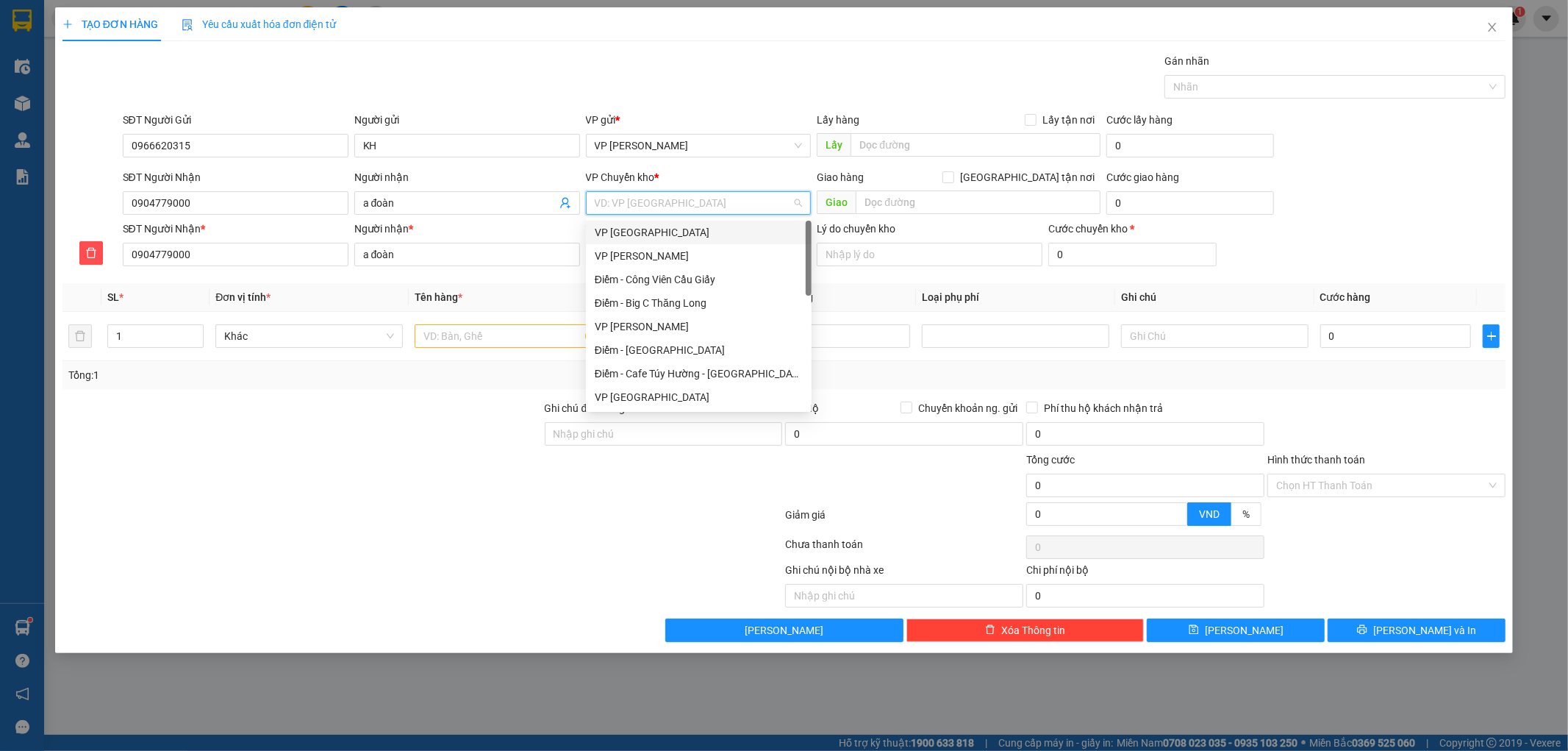
click at [632, 230] on div "VP [GEOGRAPHIC_DATA]" at bounding box center [698, 232] width 208 height 16
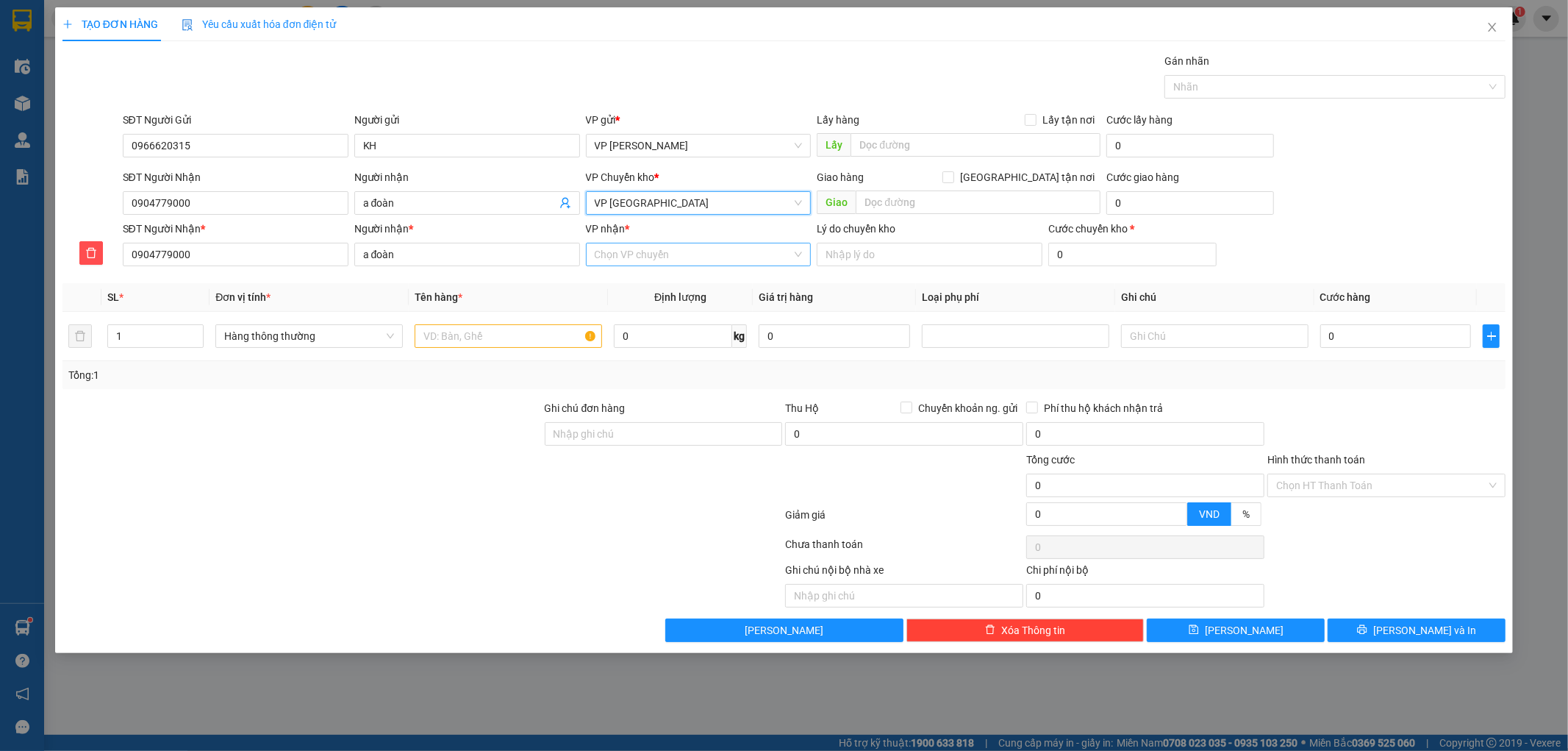
click at [622, 260] on input "VP nhận *" at bounding box center [693, 254] width 198 height 22
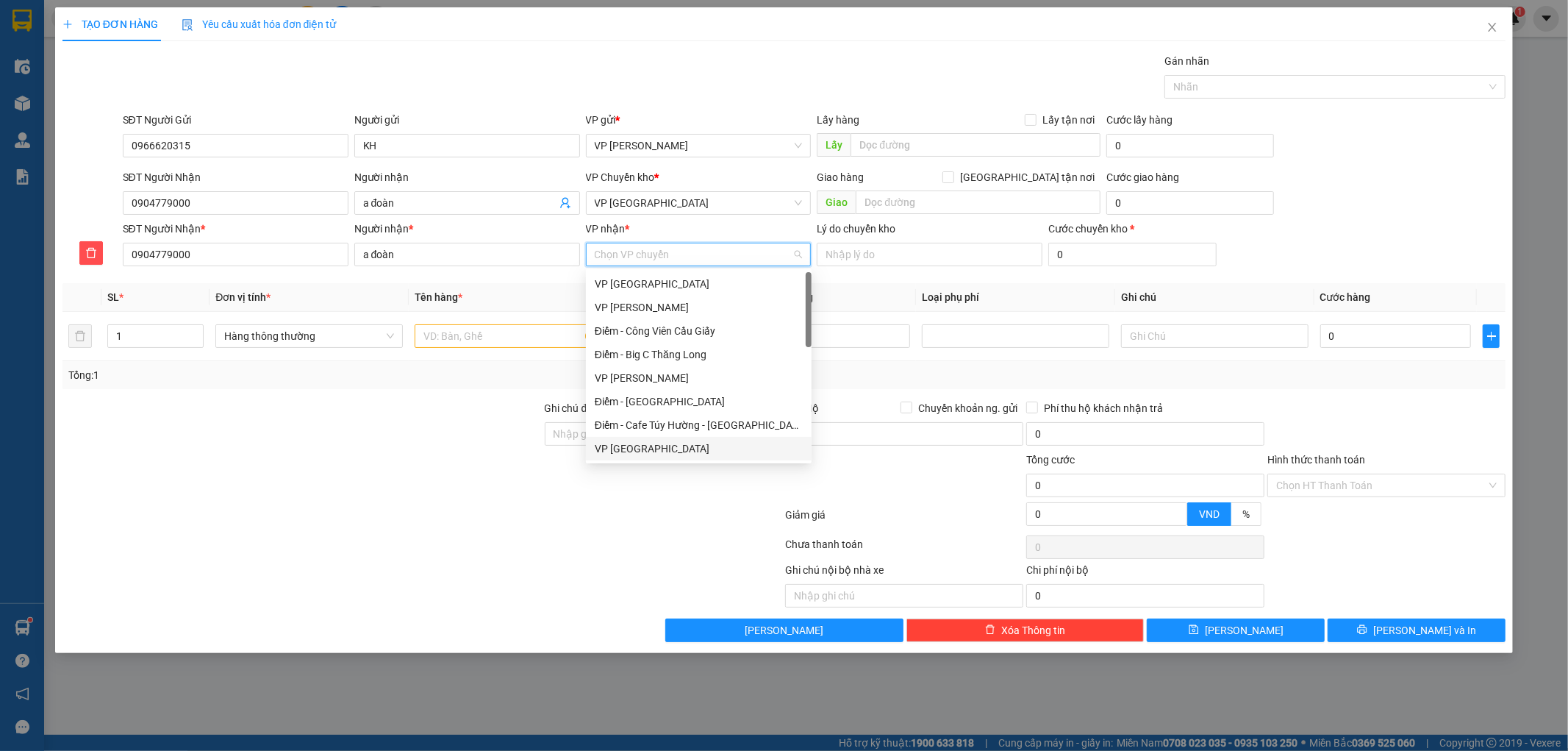
click at [655, 447] on div "VP [GEOGRAPHIC_DATA]" at bounding box center [698, 448] width 208 height 16
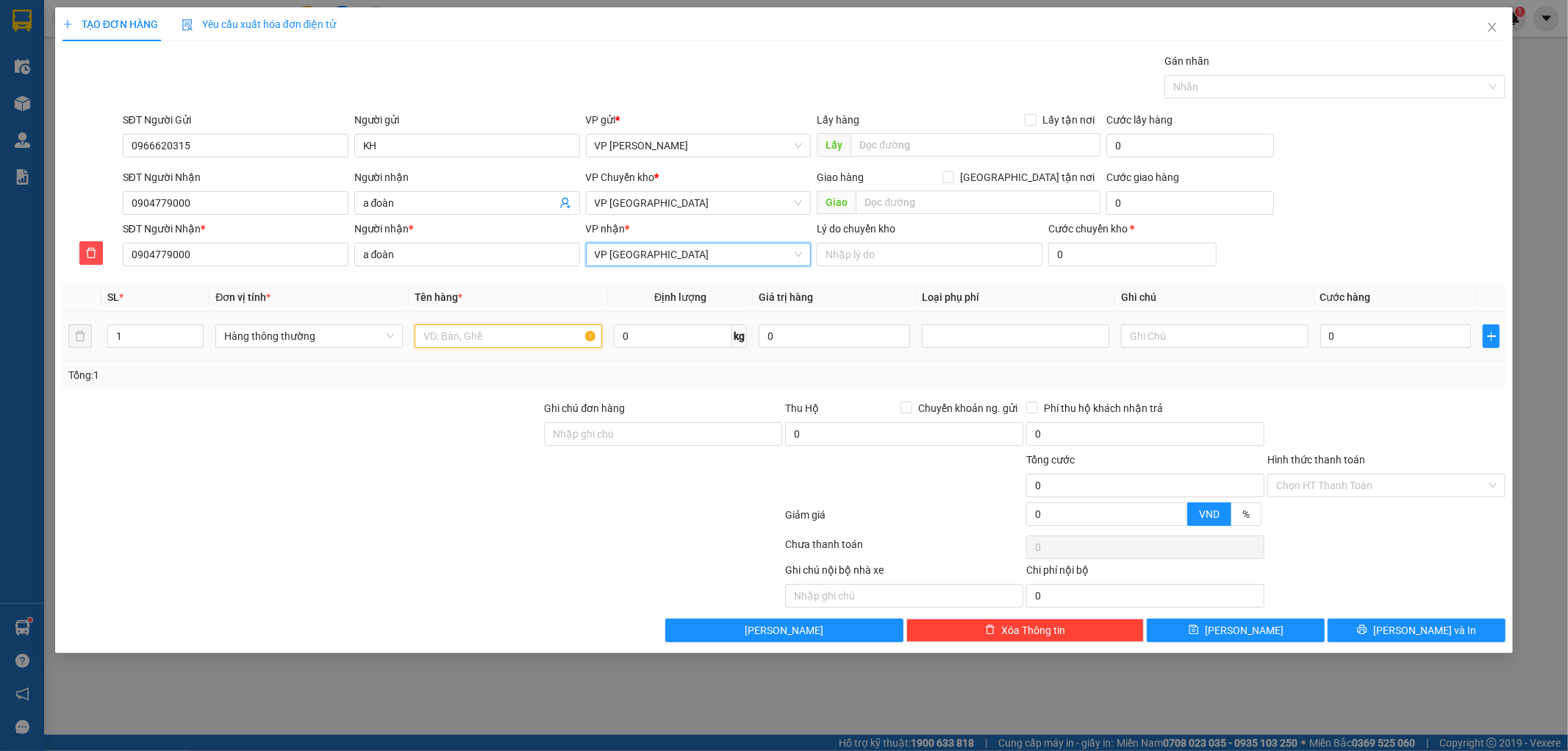
click at [526, 332] on input "text" at bounding box center [509, 335] width 188 height 23
type input "bọc đen"
click at [1346, 341] on input "0" at bounding box center [1395, 335] width 151 height 23
click at [1397, 218] on div "SĐT Người Nhận 0904779000 Người nhận a đoàn VP Chuyển kho * VP Thái Bình Giao …" at bounding box center [814, 195] width 1389 height 51
click at [1357, 335] on input "0" at bounding box center [1395, 335] width 151 height 23
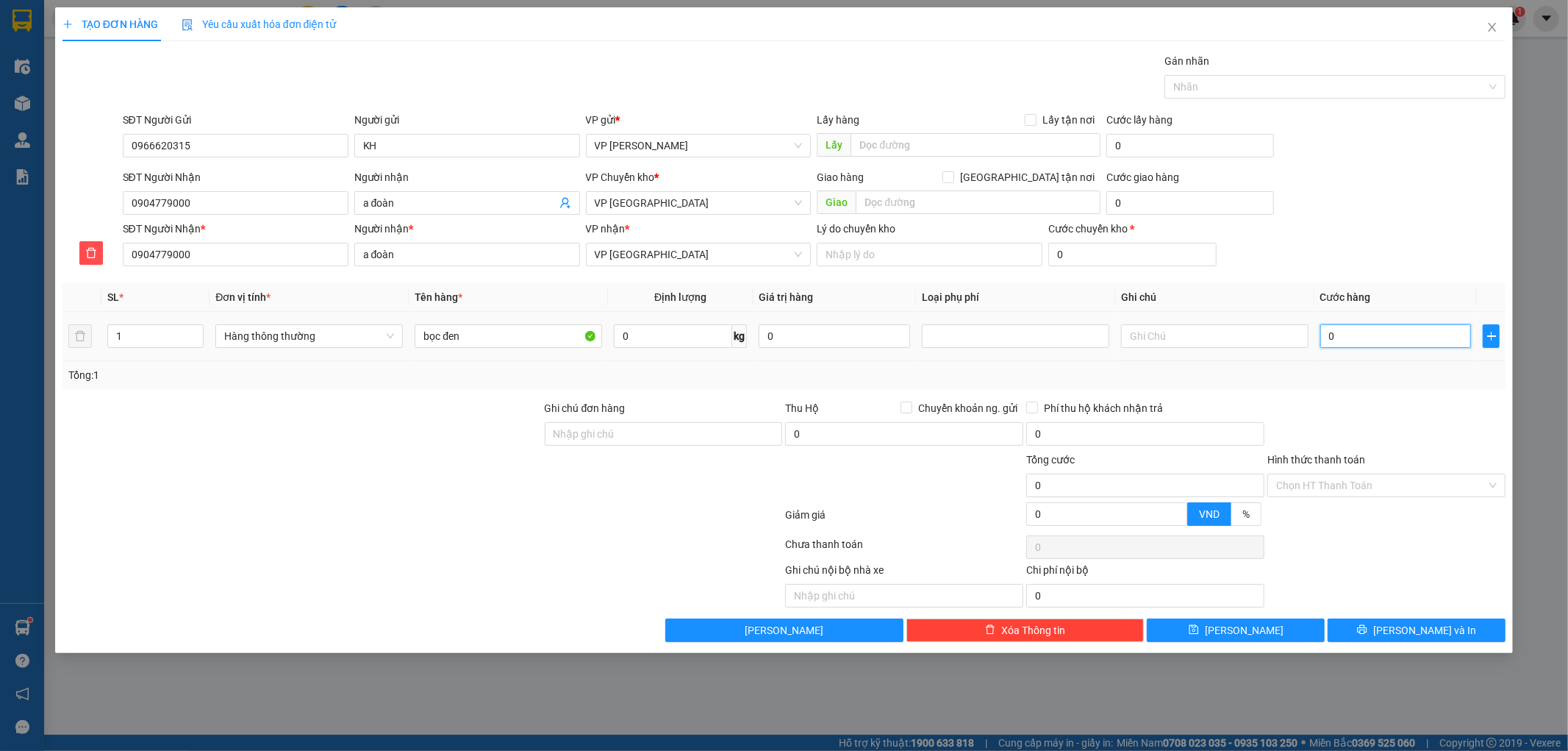
type input "30"
type input "30.000"
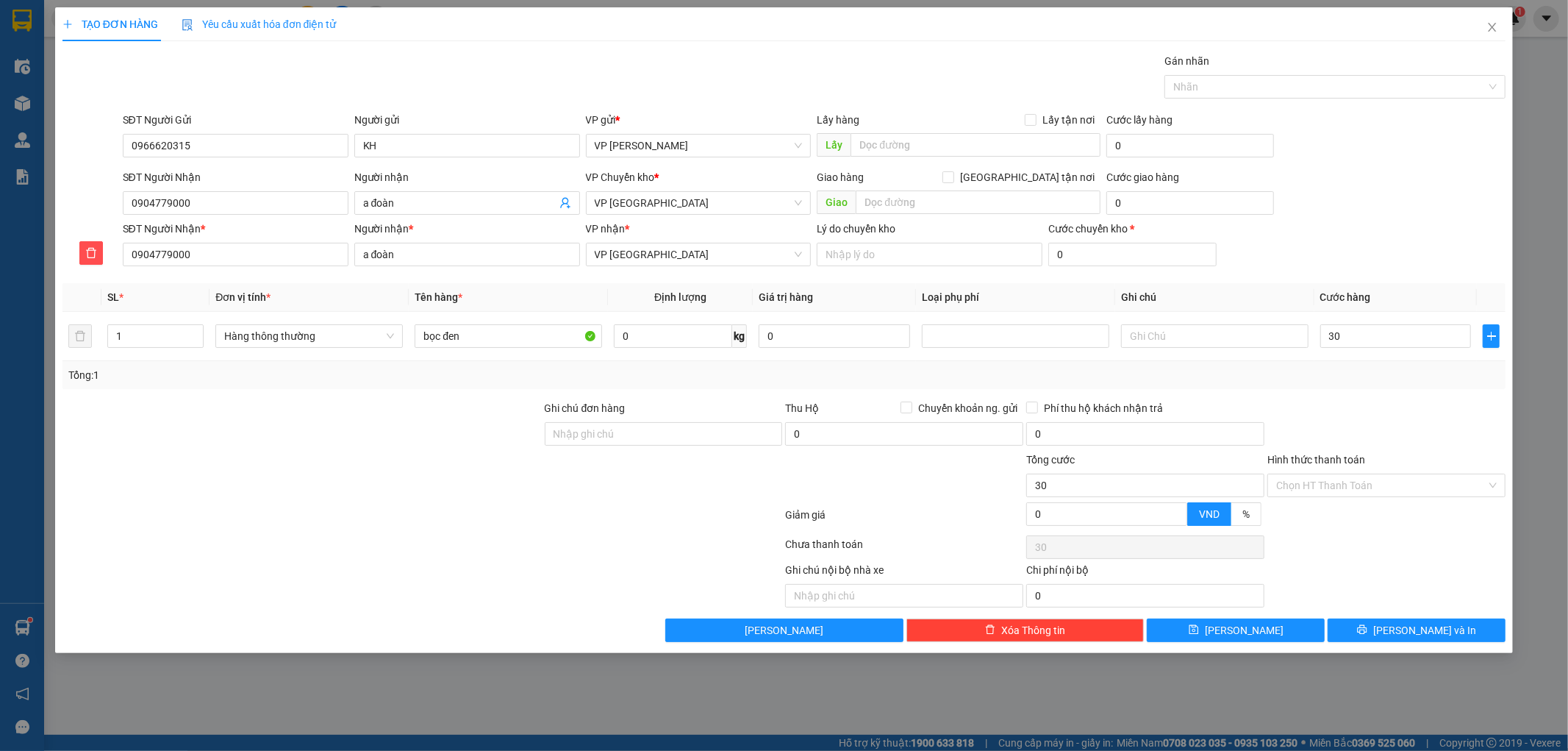
type input "30.000"
click at [1370, 212] on div "SĐT Người Nhận 0904779000 Người nhận a đoàn VP Chuyển kho * VP Thái Bình Giao …" at bounding box center [814, 195] width 1389 height 51
click at [1413, 630] on span "[PERSON_NAME] và In" at bounding box center [1424, 630] width 103 height 16
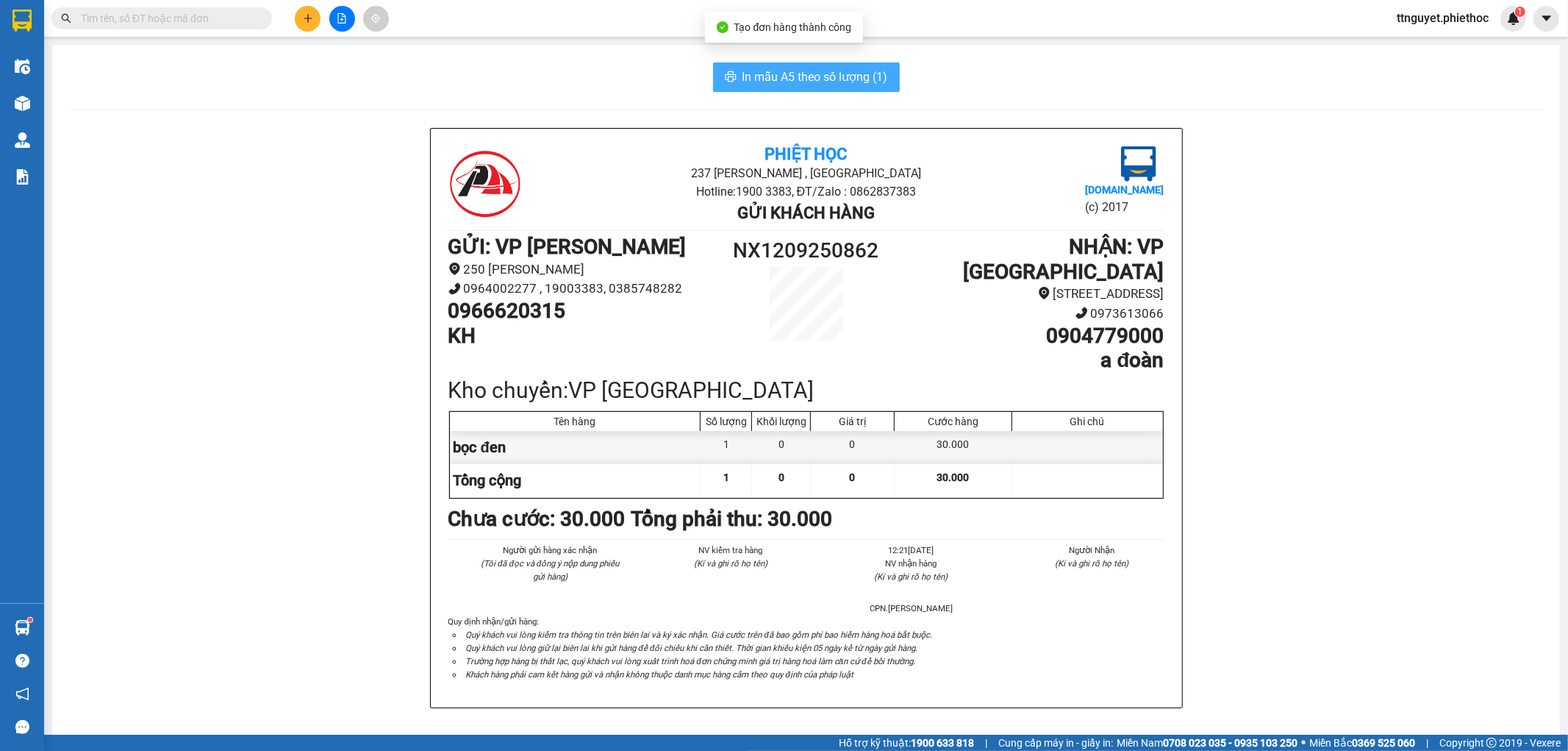
click at [850, 86] on button "In mẫu A5 theo số lượng (1)" at bounding box center [806, 77] width 187 height 30
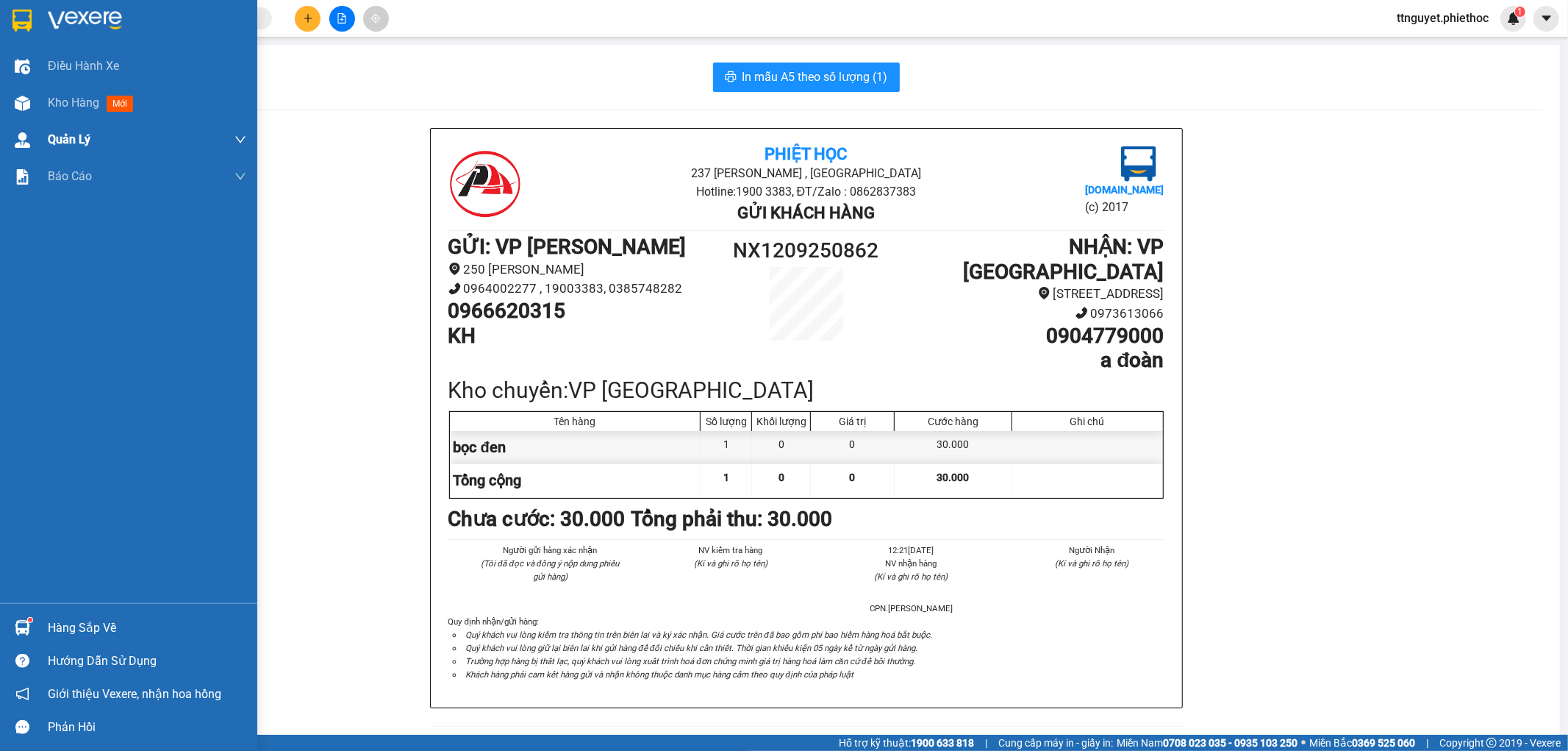
drag, startPoint x: 87, startPoint y: 104, endPoint x: 96, endPoint y: 136, distance: 33.2
click at [87, 105] on span "Kho hàng" at bounding box center [73, 102] width 51 height 14
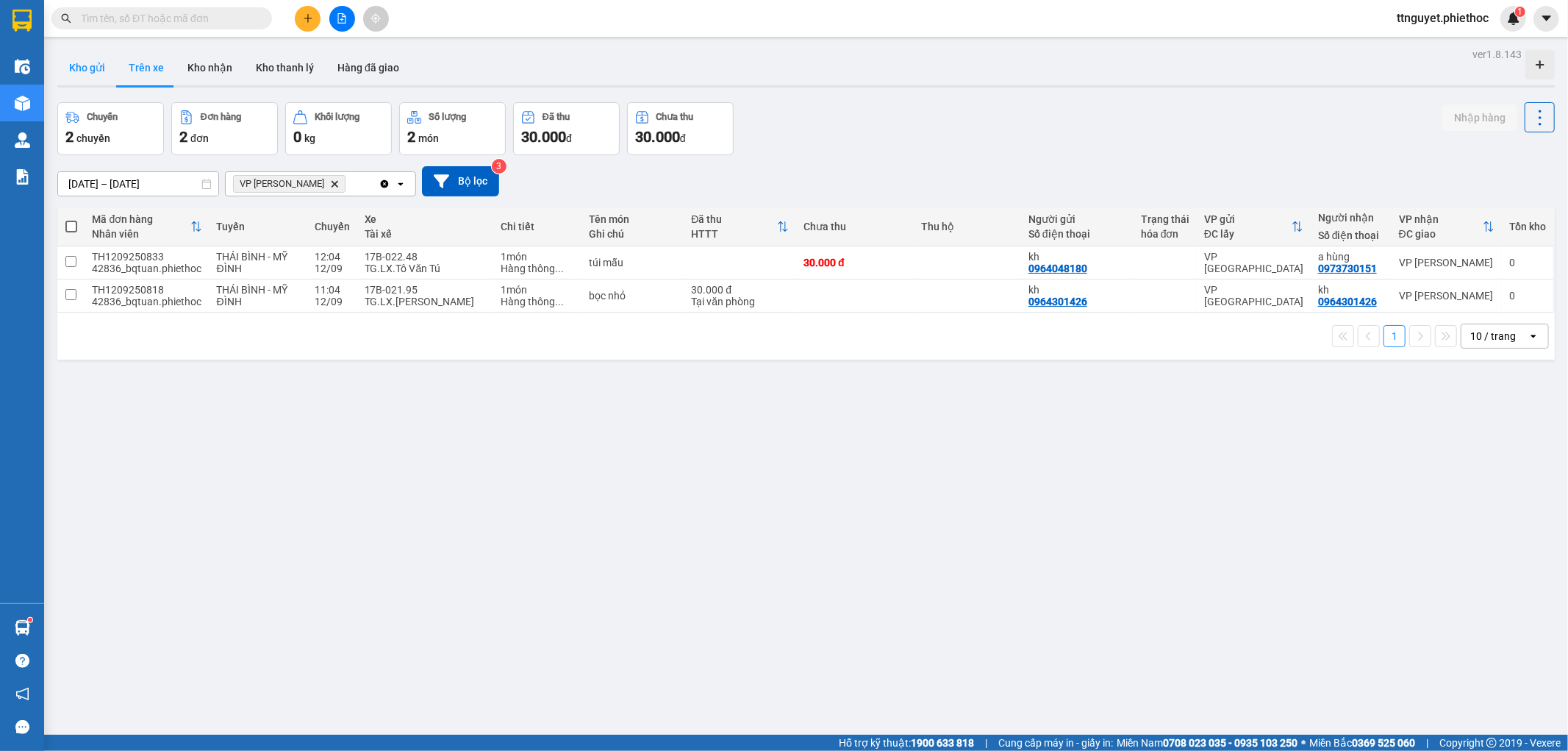
click at [82, 63] on button "Kho gửi" at bounding box center [87, 67] width 60 height 36
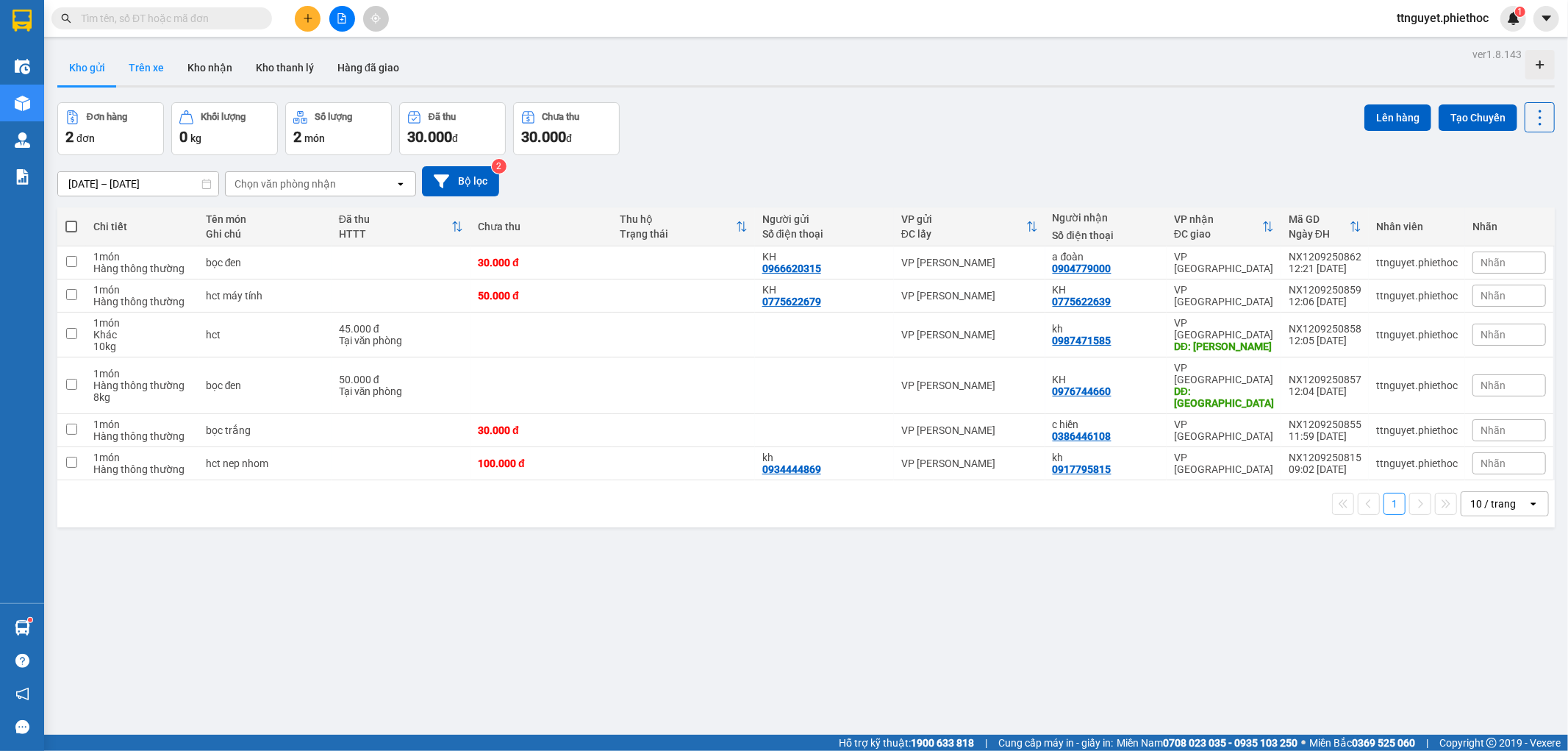
click at [153, 57] on button "Trên xe" at bounding box center [146, 67] width 59 height 36
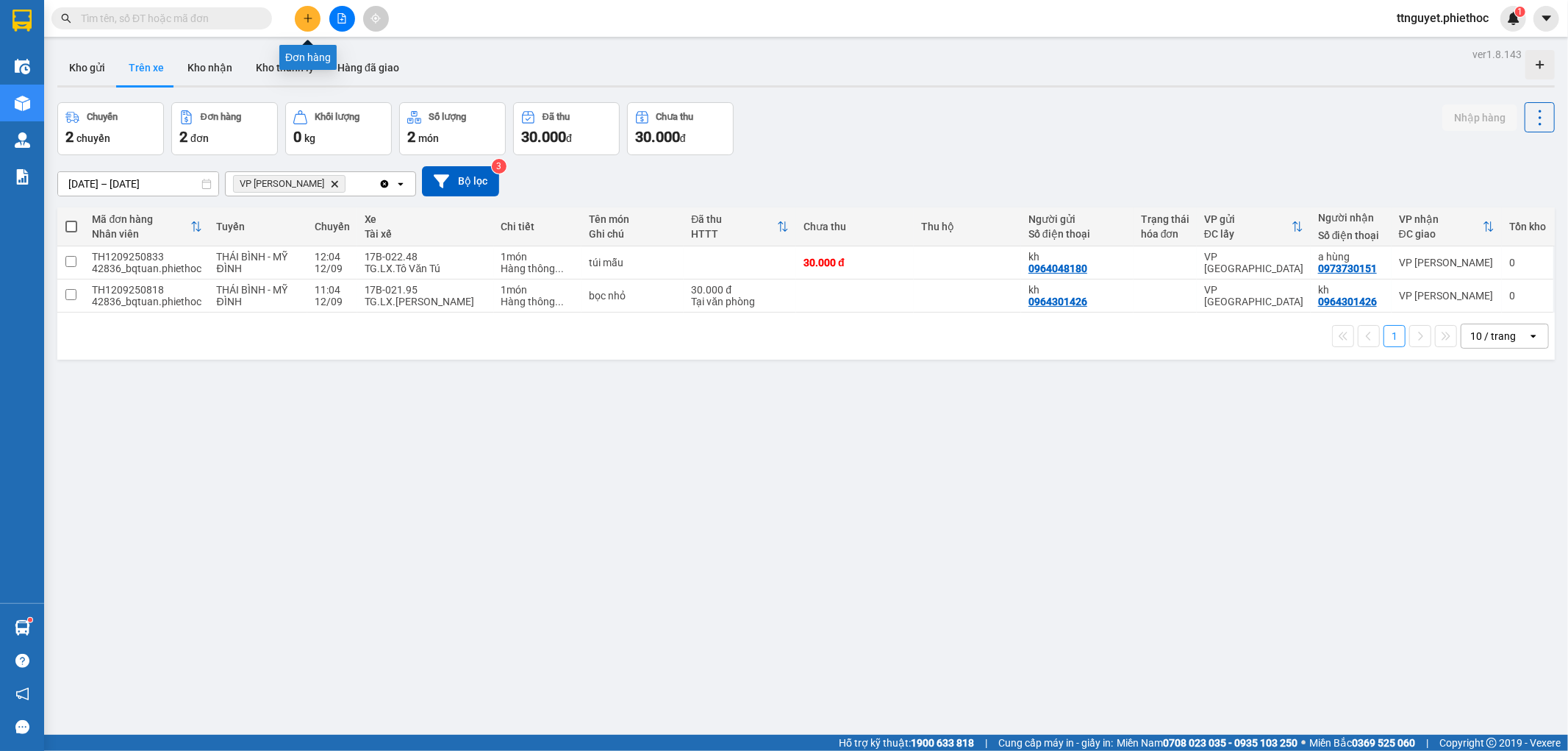
click at [311, 17] on icon "plus" at bounding box center [307, 17] width 8 height 1
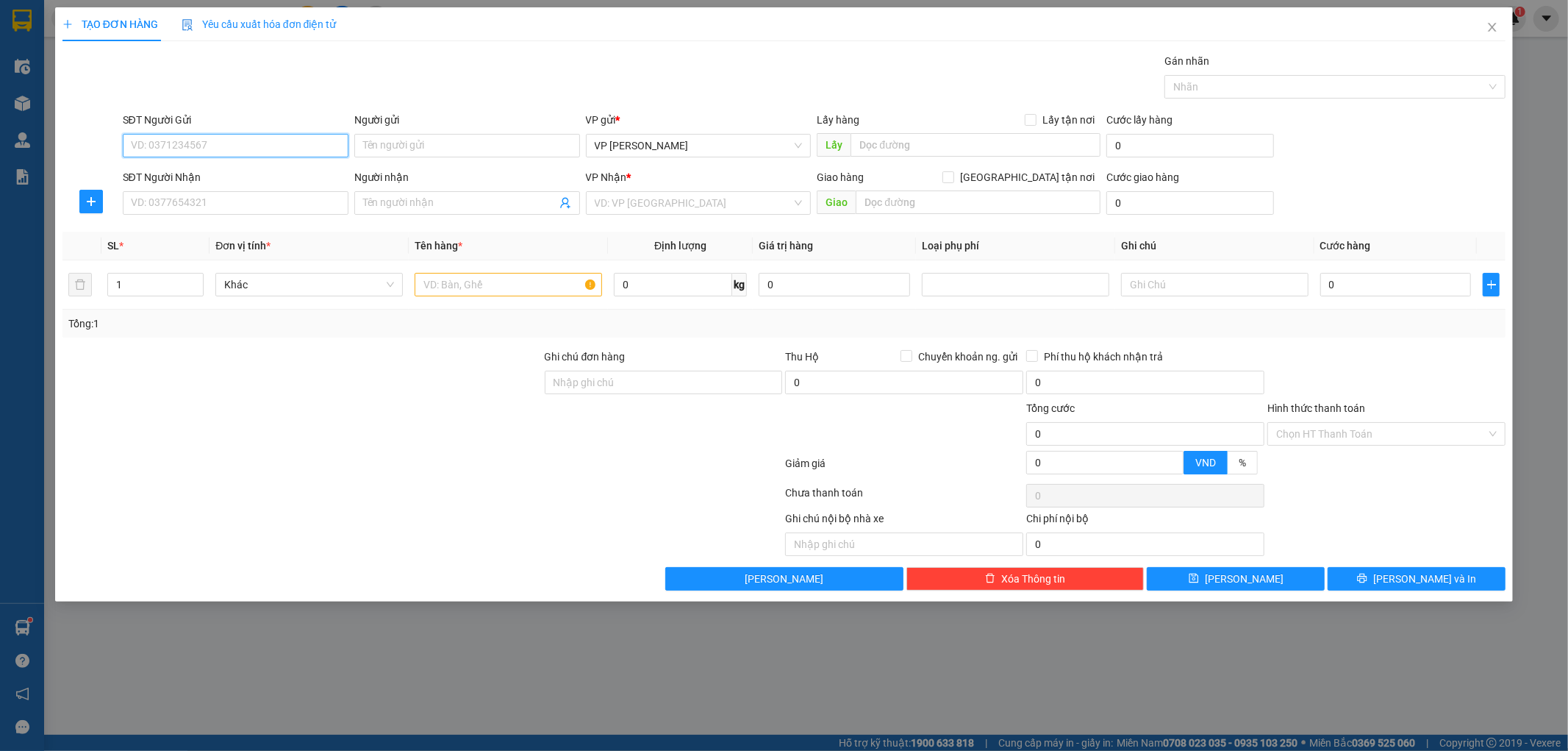
click at [272, 151] on input "SĐT Người Gửi" at bounding box center [235, 145] width 226 height 23
type input "0988466455"
click at [248, 177] on div "0988466455 - kh" at bounding box center [235, 174] width 208 height 16
type input "kh"
type input "0988466455"
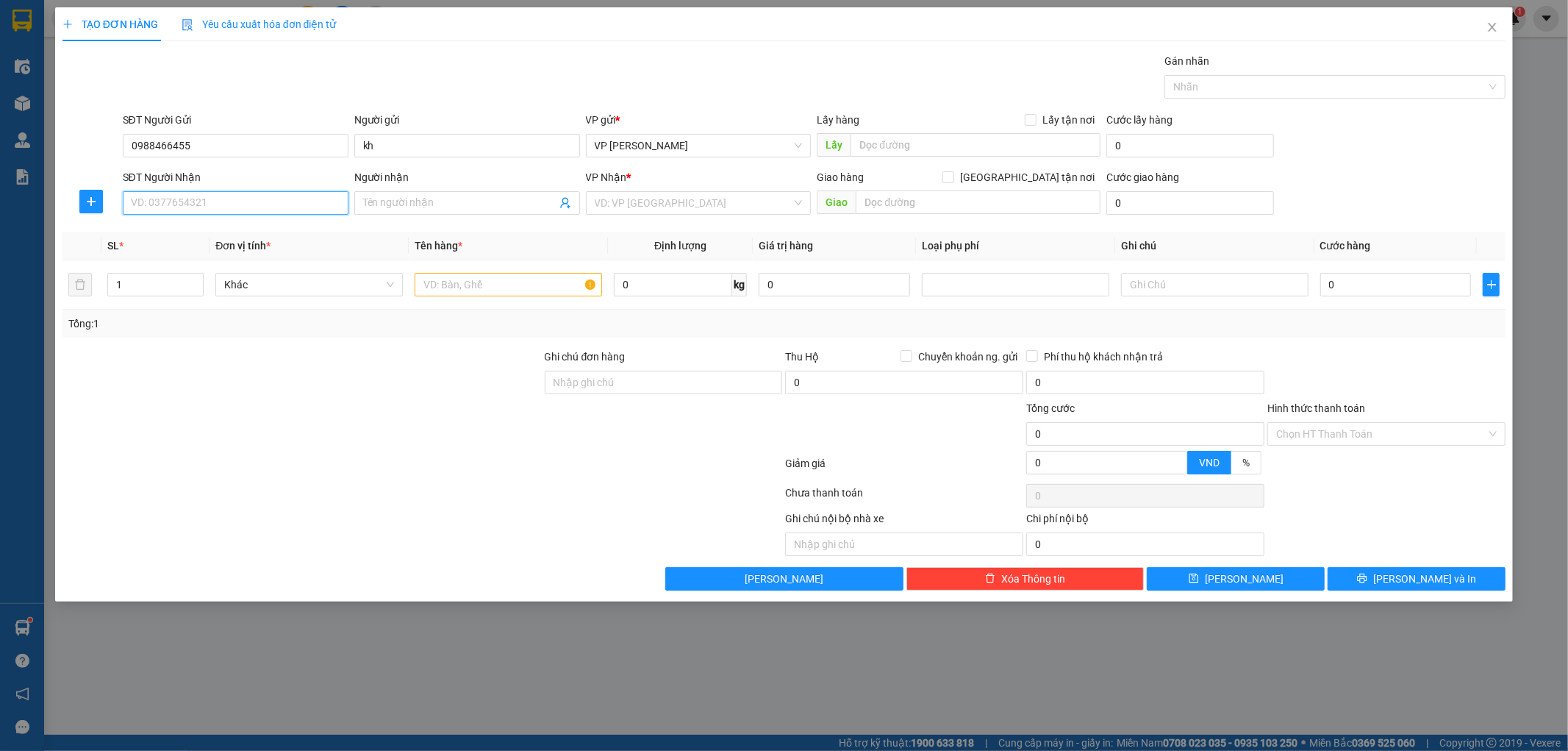
click at [159, 208] on input "SĐT Người Nhận" at bounding box center [235, 203] width 226 height 23
type input "0981874866"
drag, startPoint x: 263, startPoint y: 232, endPoint x: 274, endPoint y: 238, distance: 12.5
click at [262, 232] on div "0981874866 - anh Đức" at bounding box center [235, 232] width 208 height 16
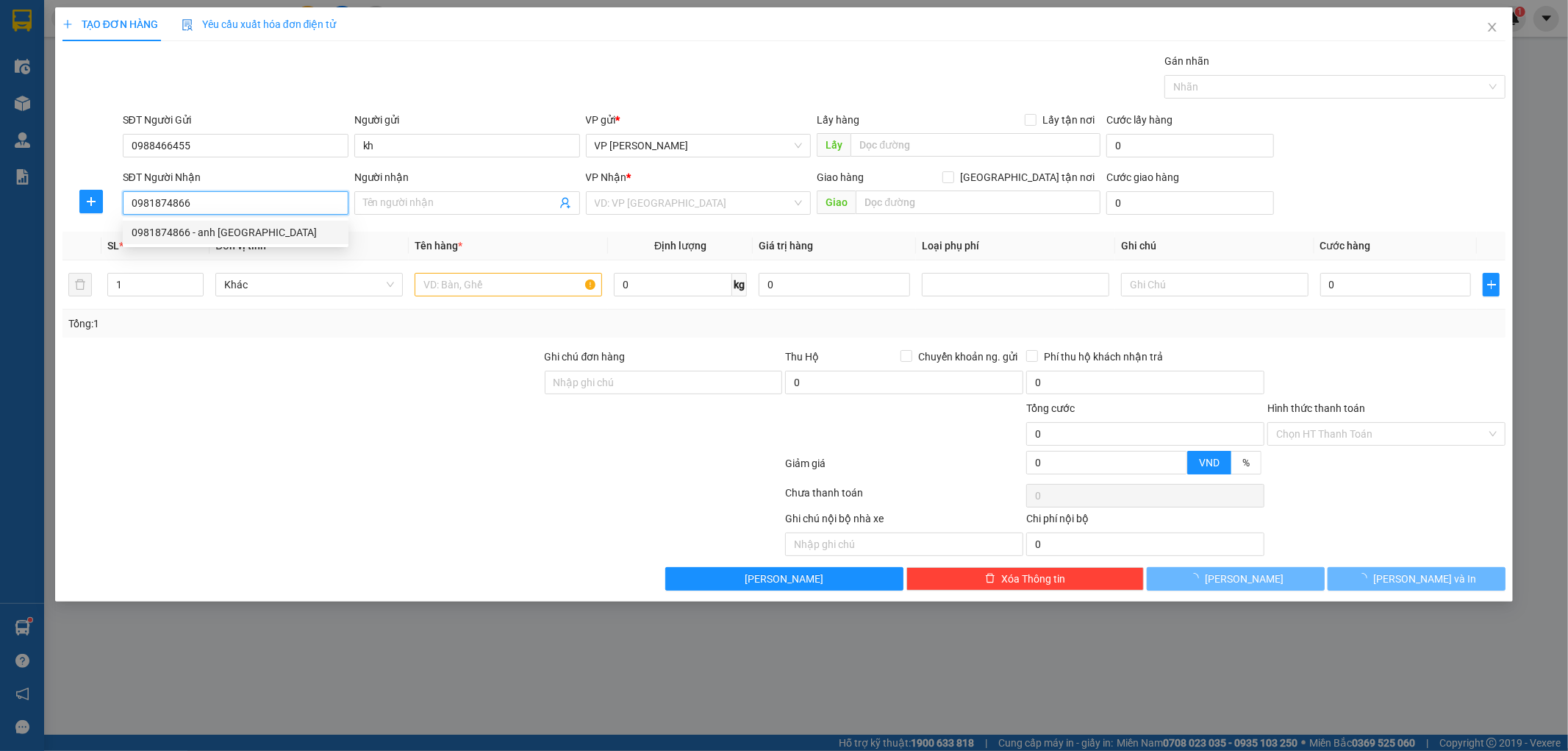
type input "anh Đức"
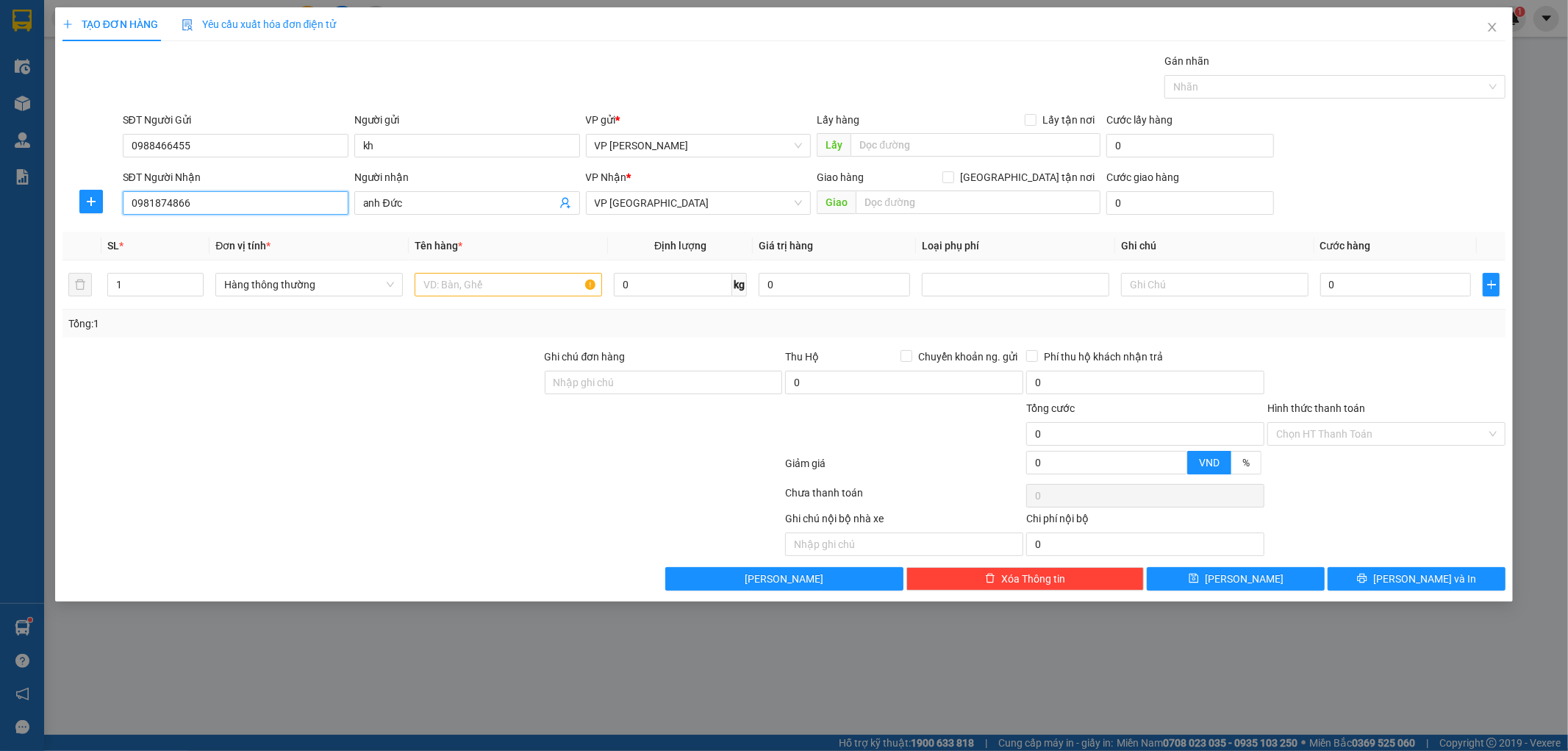
type input "0981874866"
click at [104, 198] on div at bounding box center [92, 201] width 58 height 23
click at [89, 203] on icon "plus" at bounding box center [92, 201] width 12 height 12
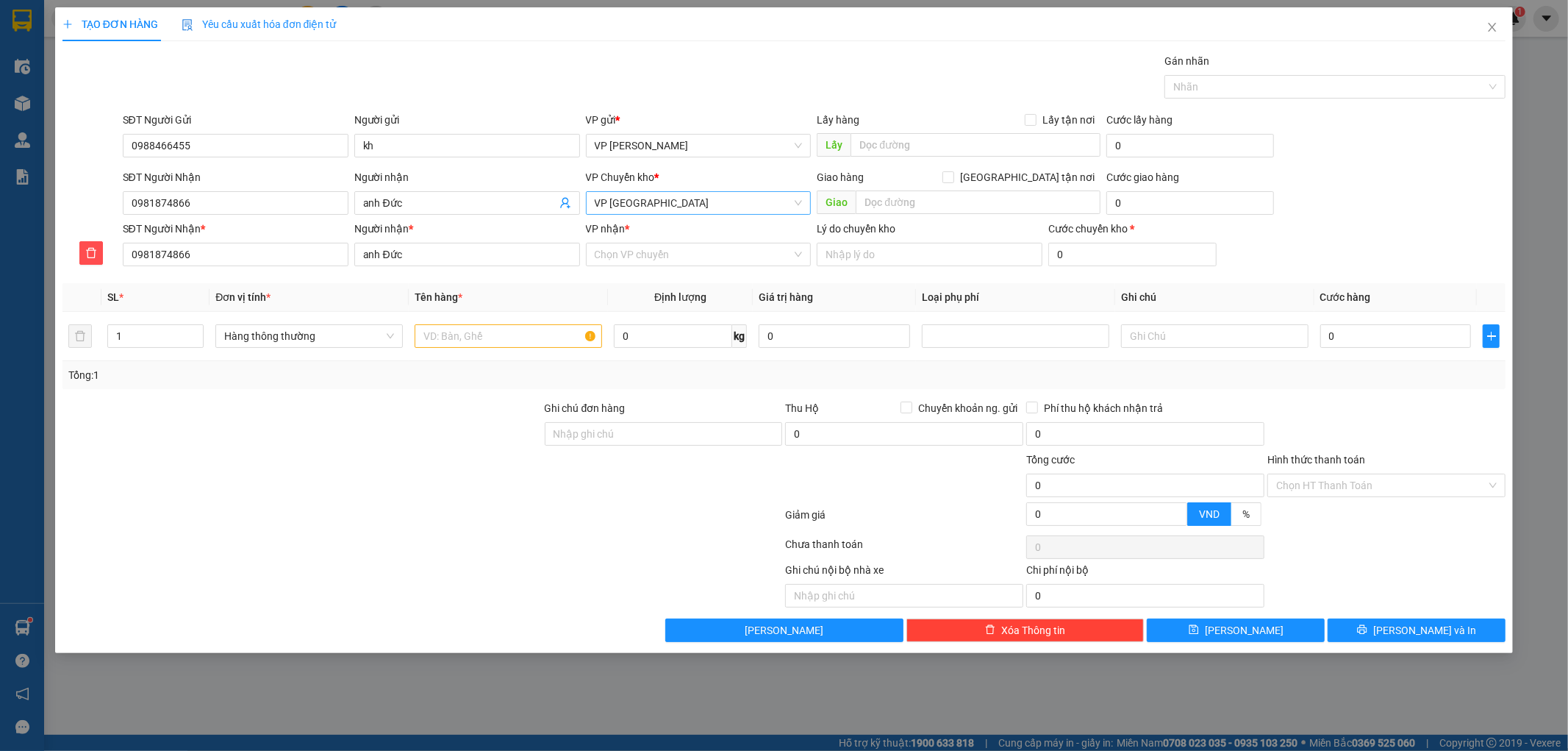
click at [675, 209] on span "VP [GEOGRAPHIC_DATA]" at bounding box center [698, 203] width 208 height 22
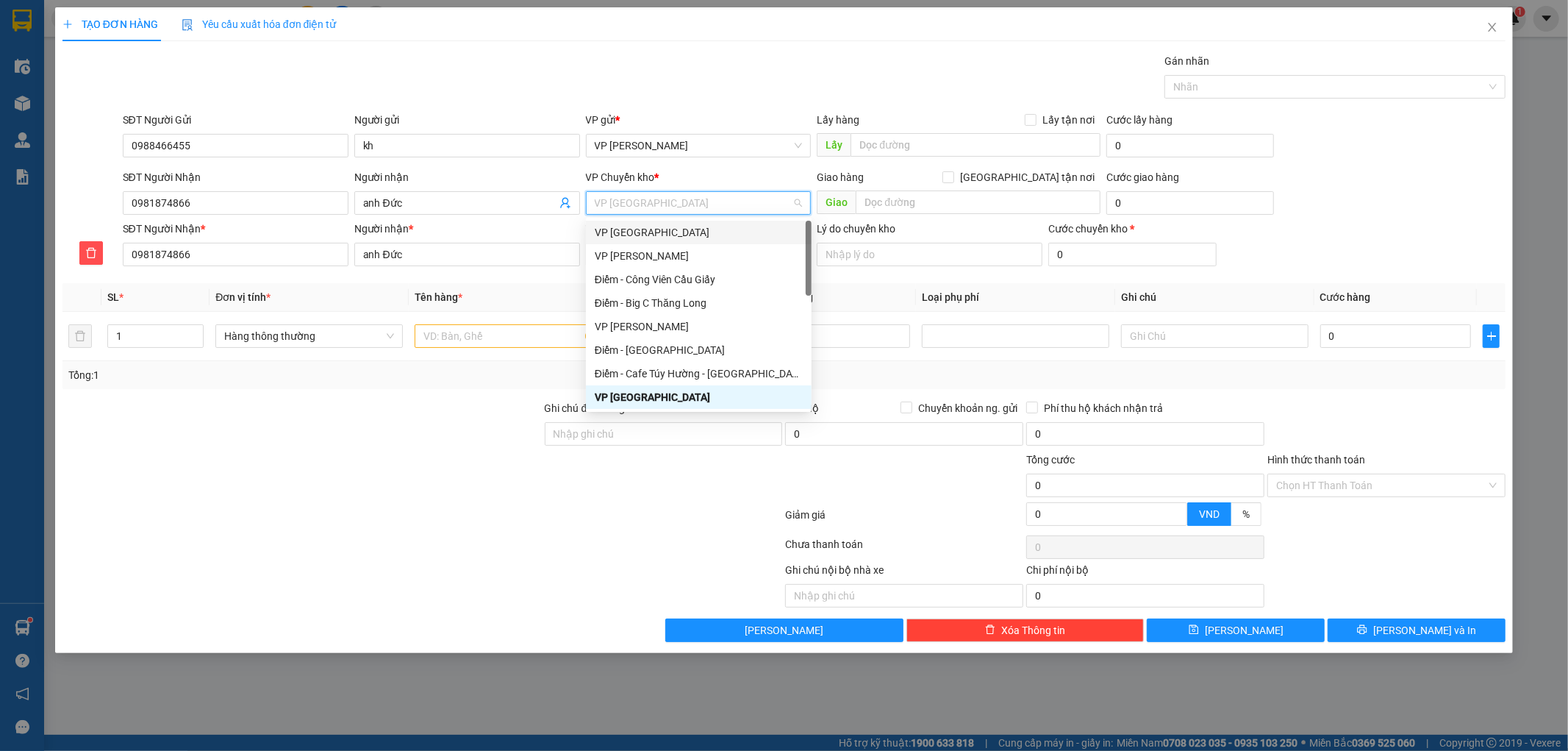
click at [649, 232] on div "VP [GEOGRAPHIC_DATA]" at bounding box center [698, 232] width 208 height 16
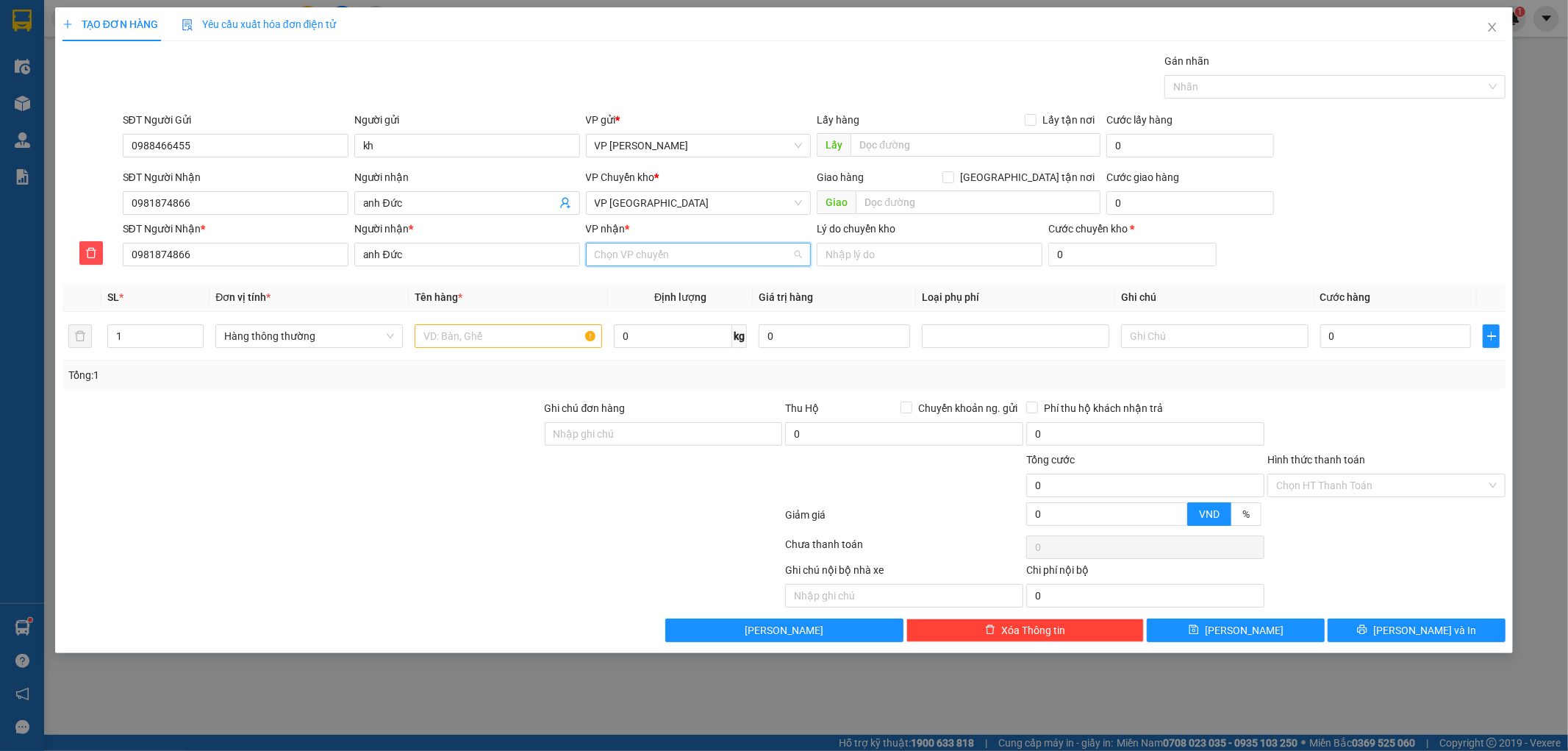
click at [648, 260] on input "VP nhận *" at bounding box center [693, 254] width 198 height 22
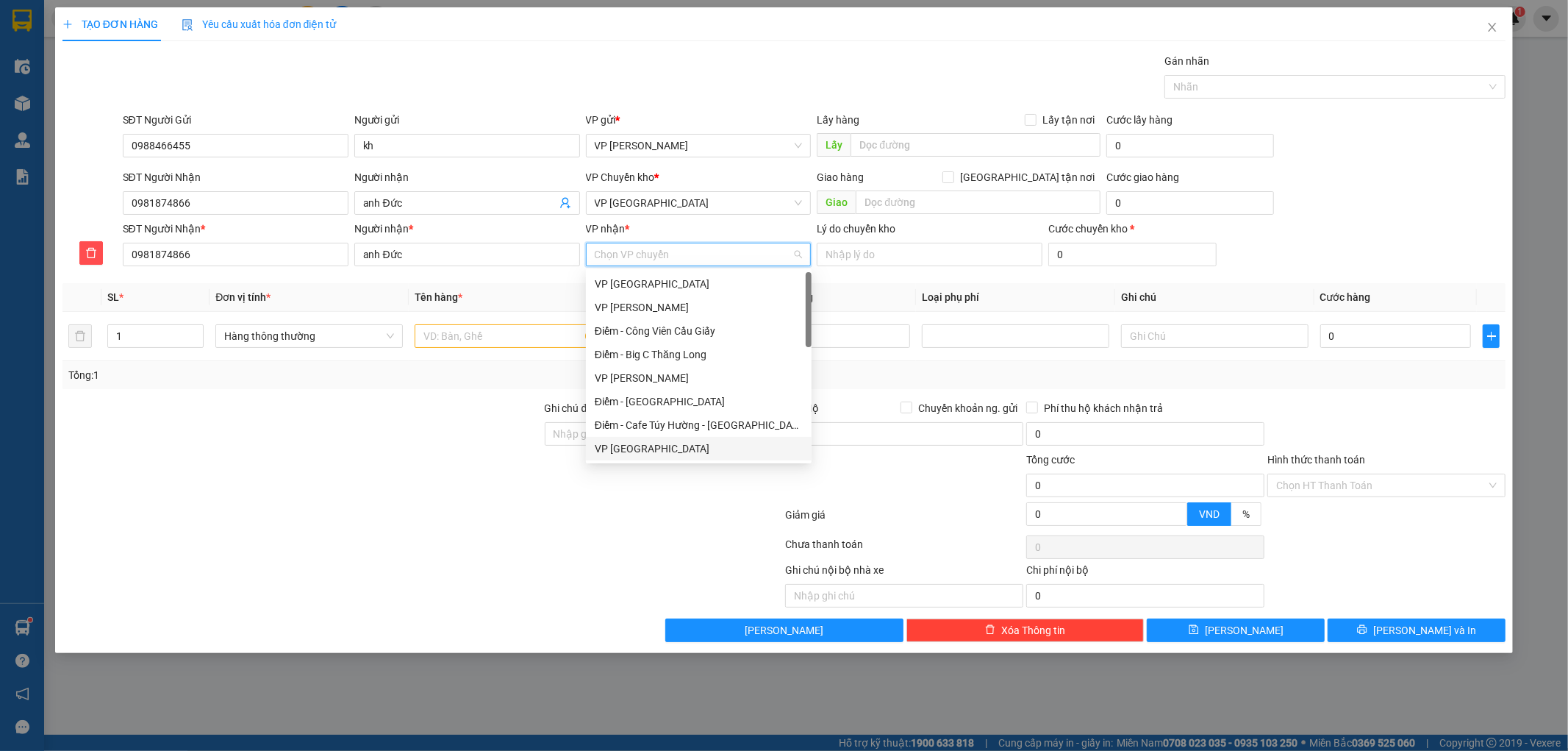
click at [653, 448] on div "VP [GEOGRAPHIC_DATA]" at bounding box center [698, 448] width 208 height 16
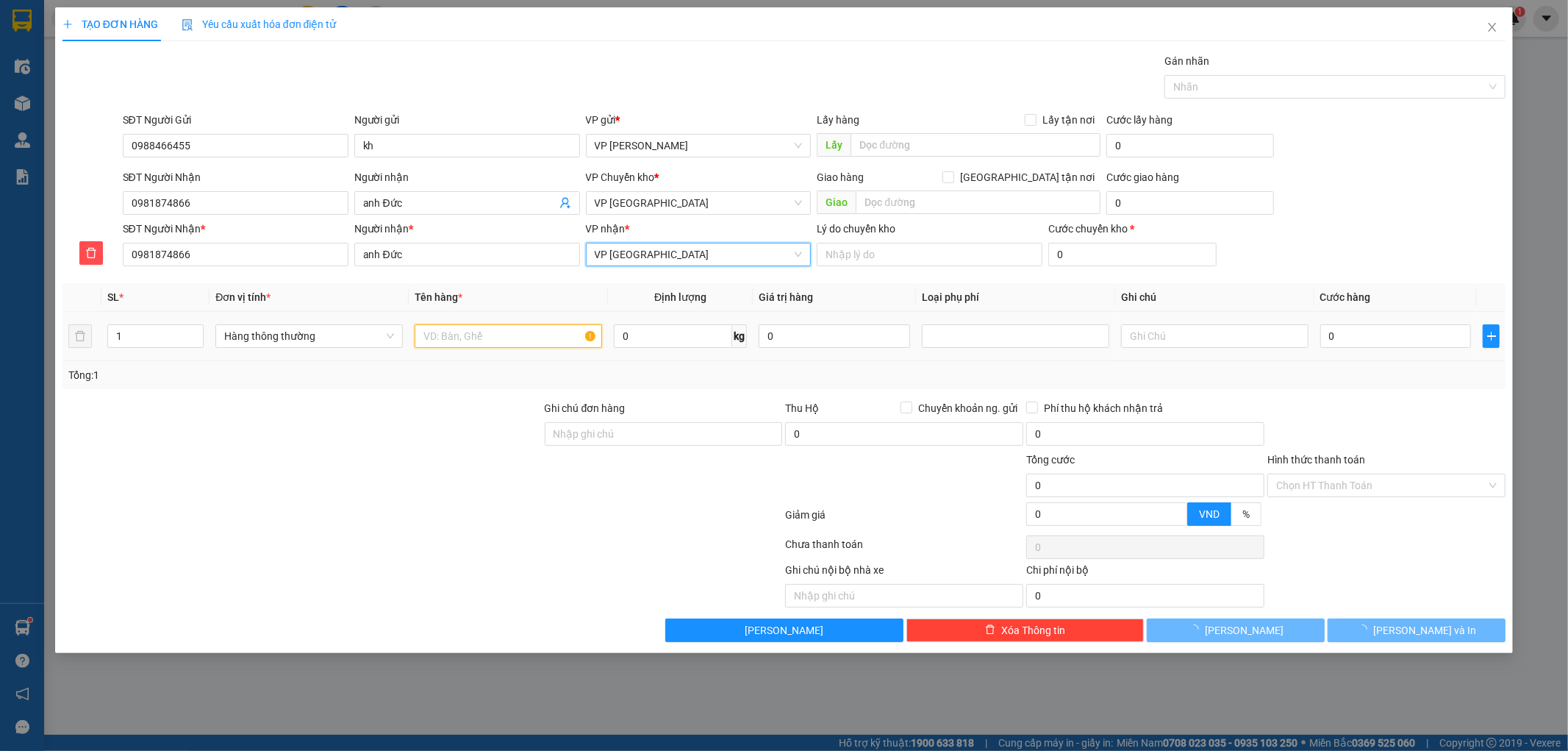
click at [558, 334] on input "text" at bounding box center [509, 335] width 188 height 23
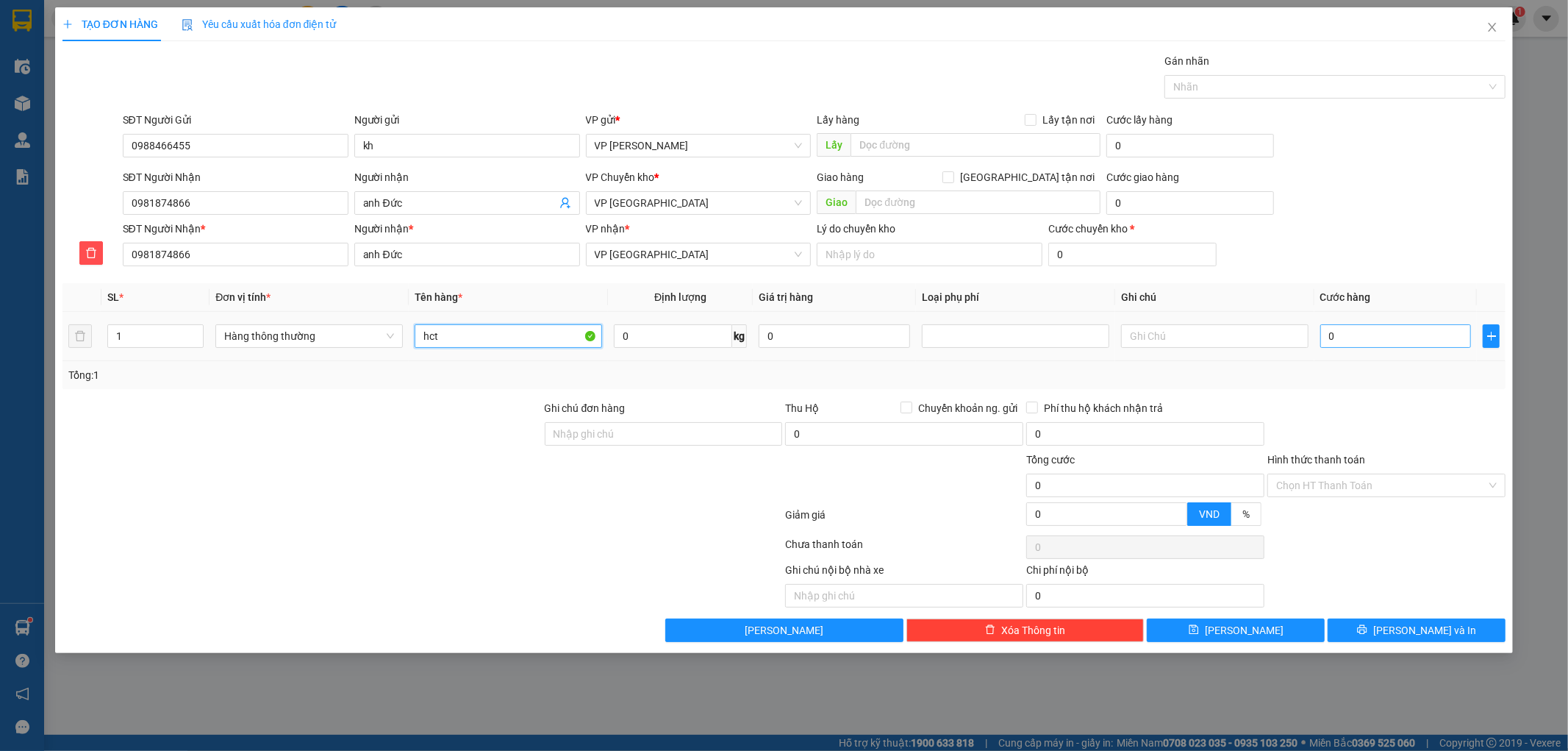
type input "hct"
click at [1329, 341] on input "0" at bounding box center [1395, 335] width 151 height 23
type input "5"
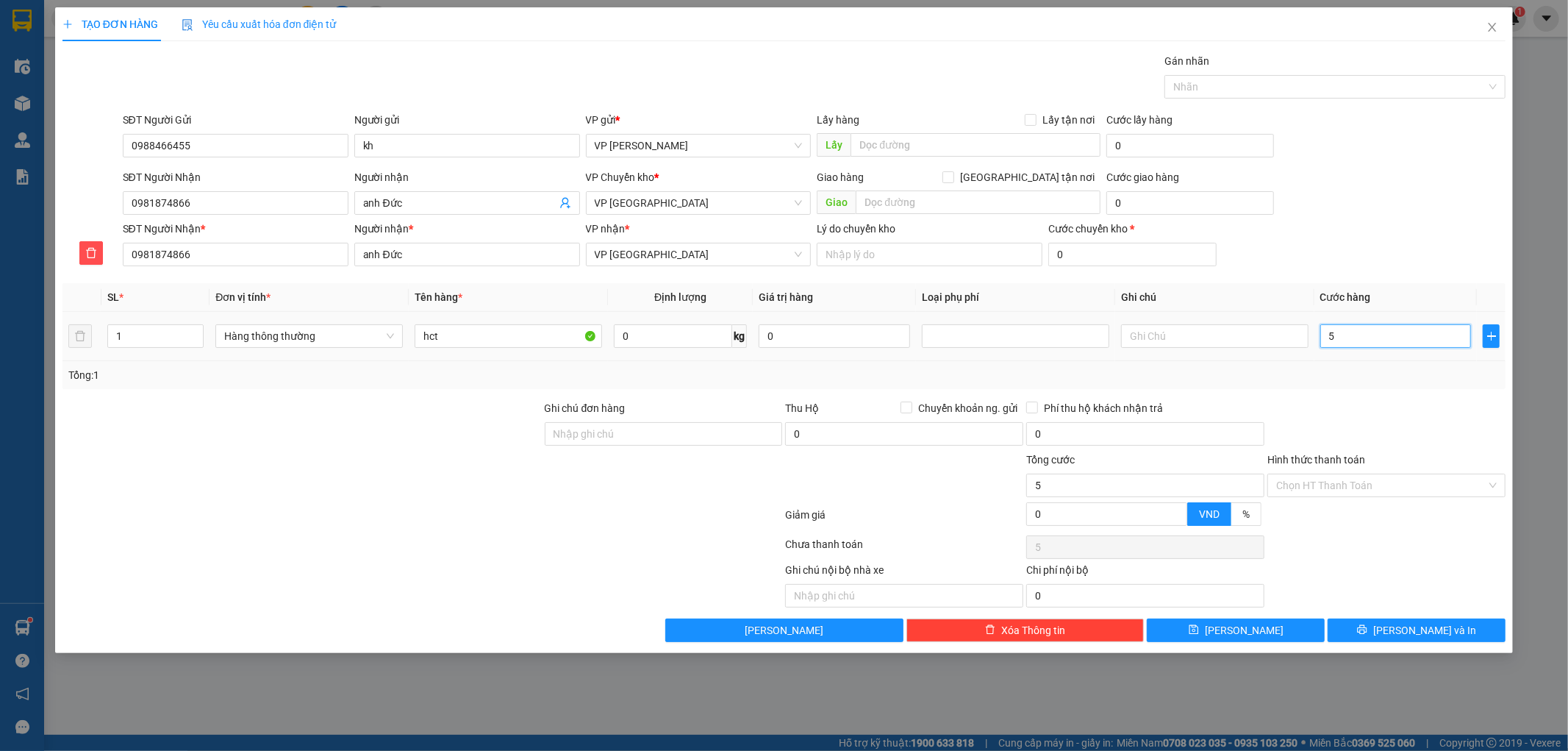
type input "50"
type input "50.000"
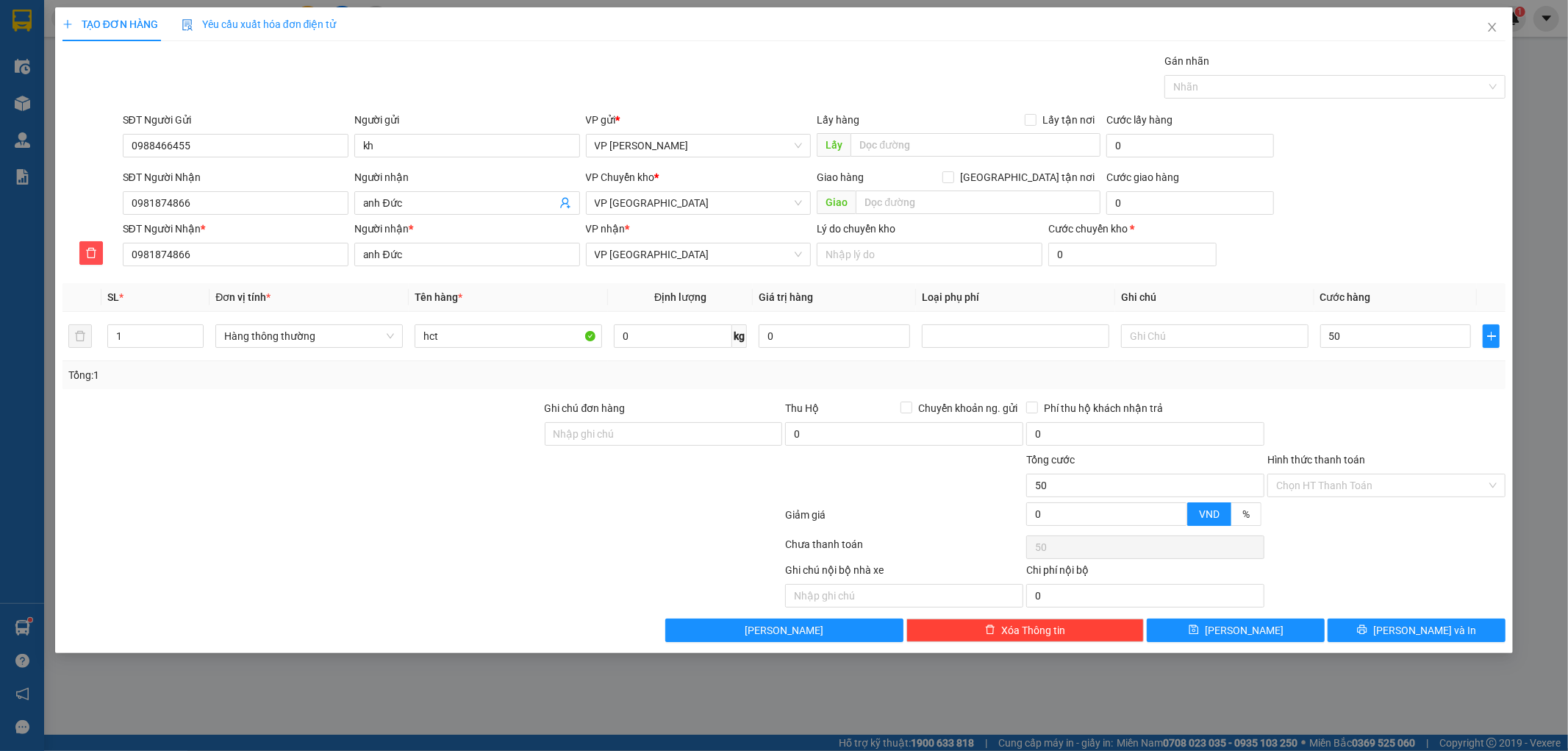
type input "50.000"
click at [1383, 431] on div at bounding box center [1386, 425] width 241 height 51
click at [1457, 630] on button "[PERSON_NAME] và In" at bounding box center [1416, 630] width 178 height 23
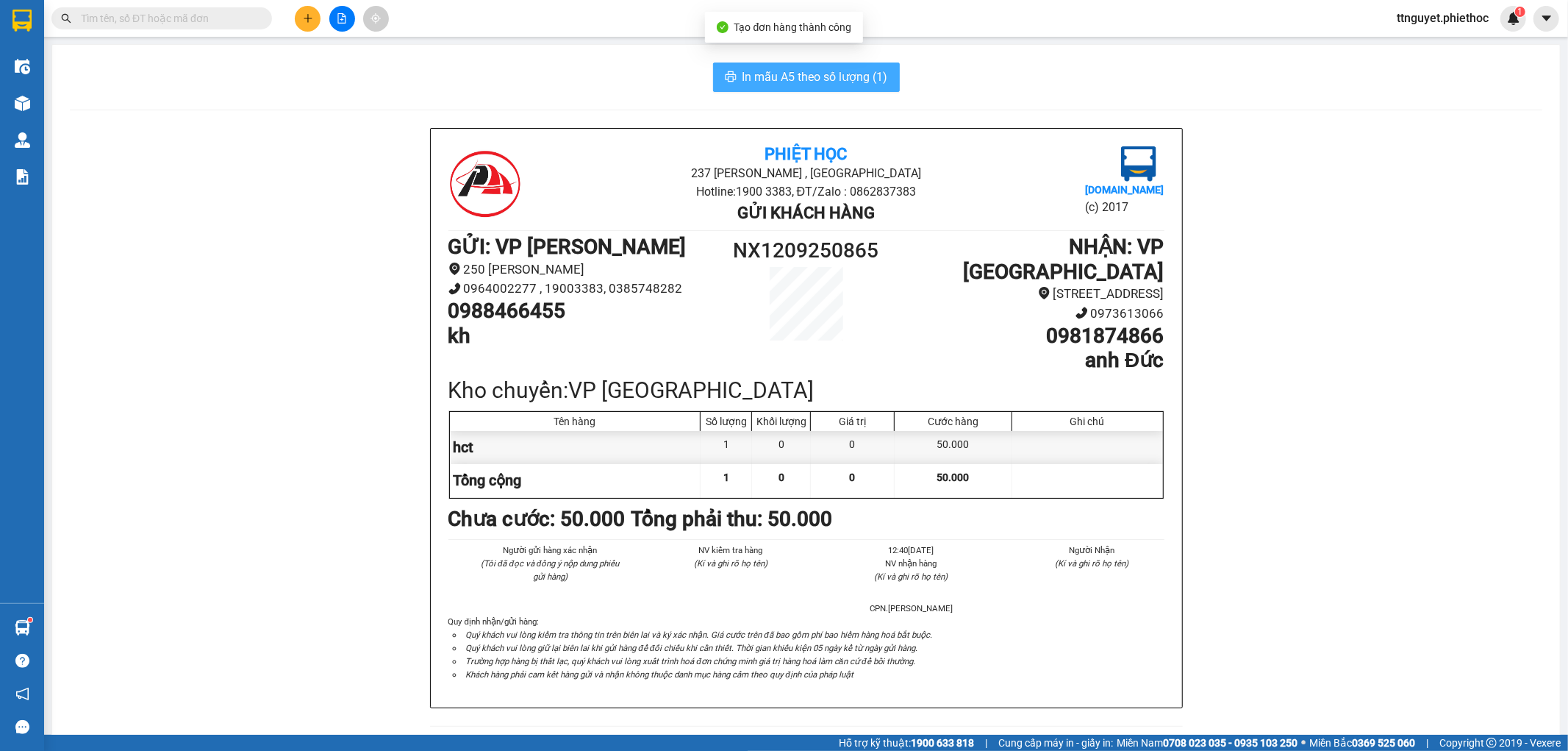
click at [810, 83] on span "In mẫu A5 theo số lượng (1)" at bounding box center [815, 76] width 145 height 18
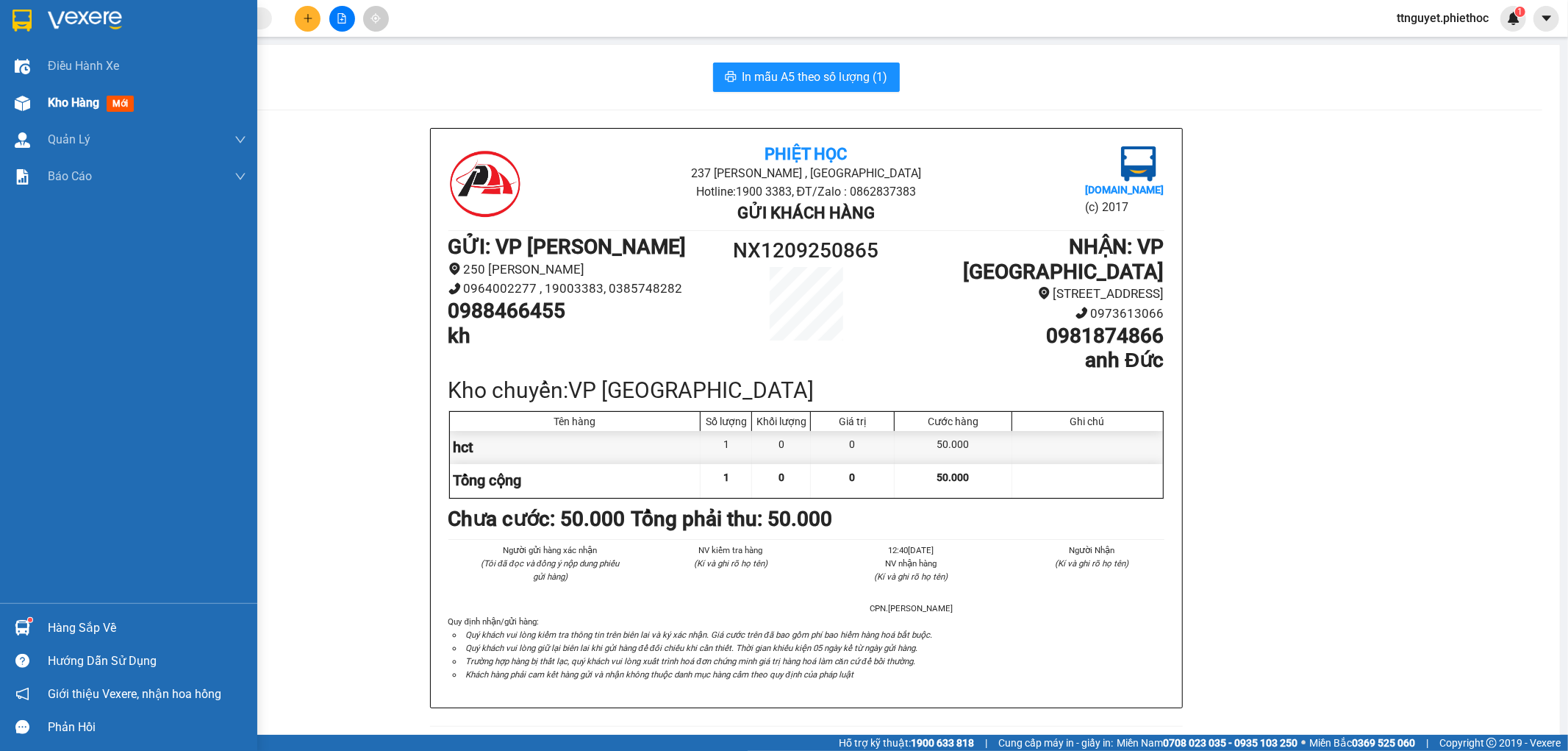
click at [70, 98] on span "Kho hàng" at bounding box center [73, 102] width 51 height 14
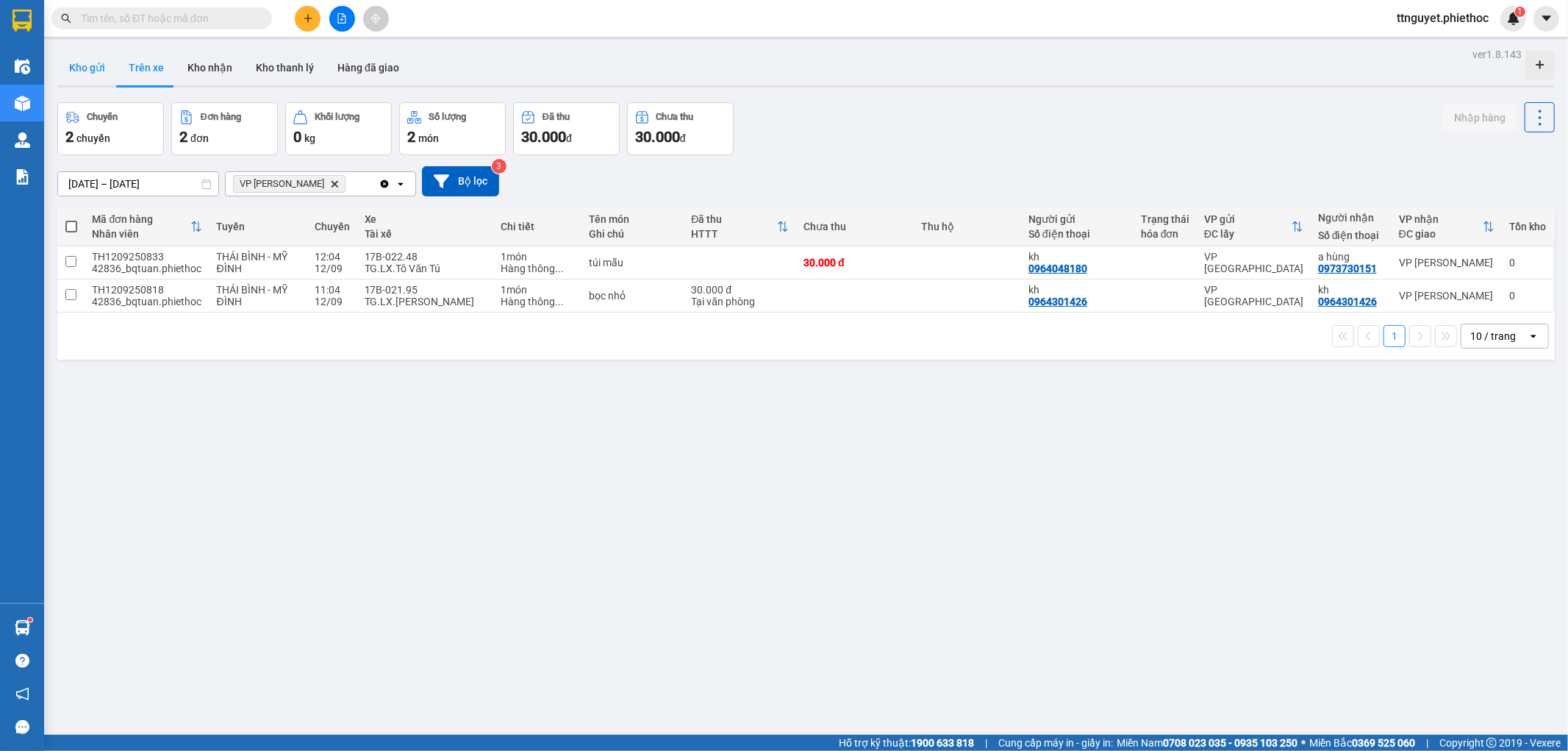
click at [89, 70] on button "Kho gửi" at bounding box center [87, 67] width 60 height 36
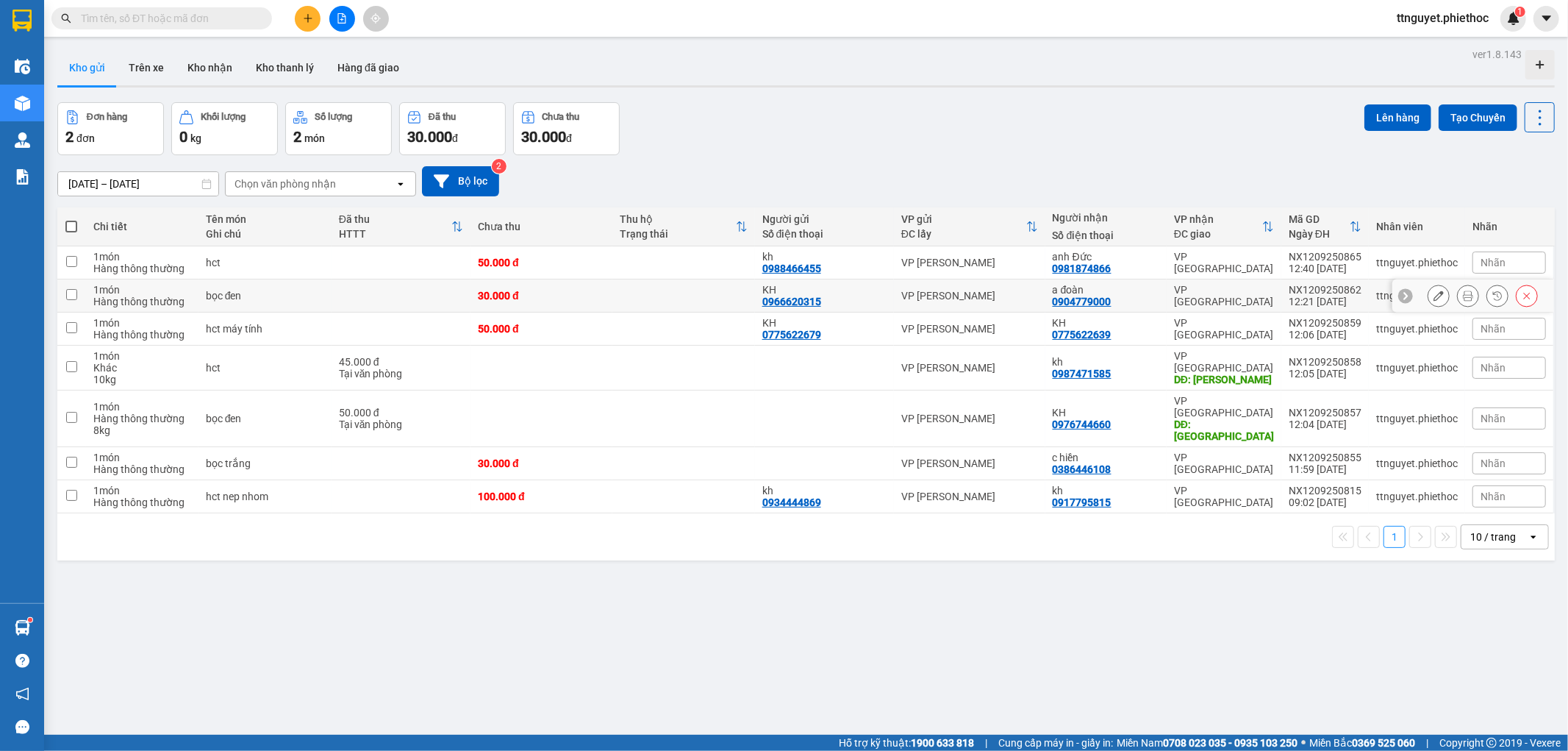
click at [939, 299] on div "VP [PERSON_NAME]" at bounding box center [969, 296] width 137 height 12
checkbox input "true"
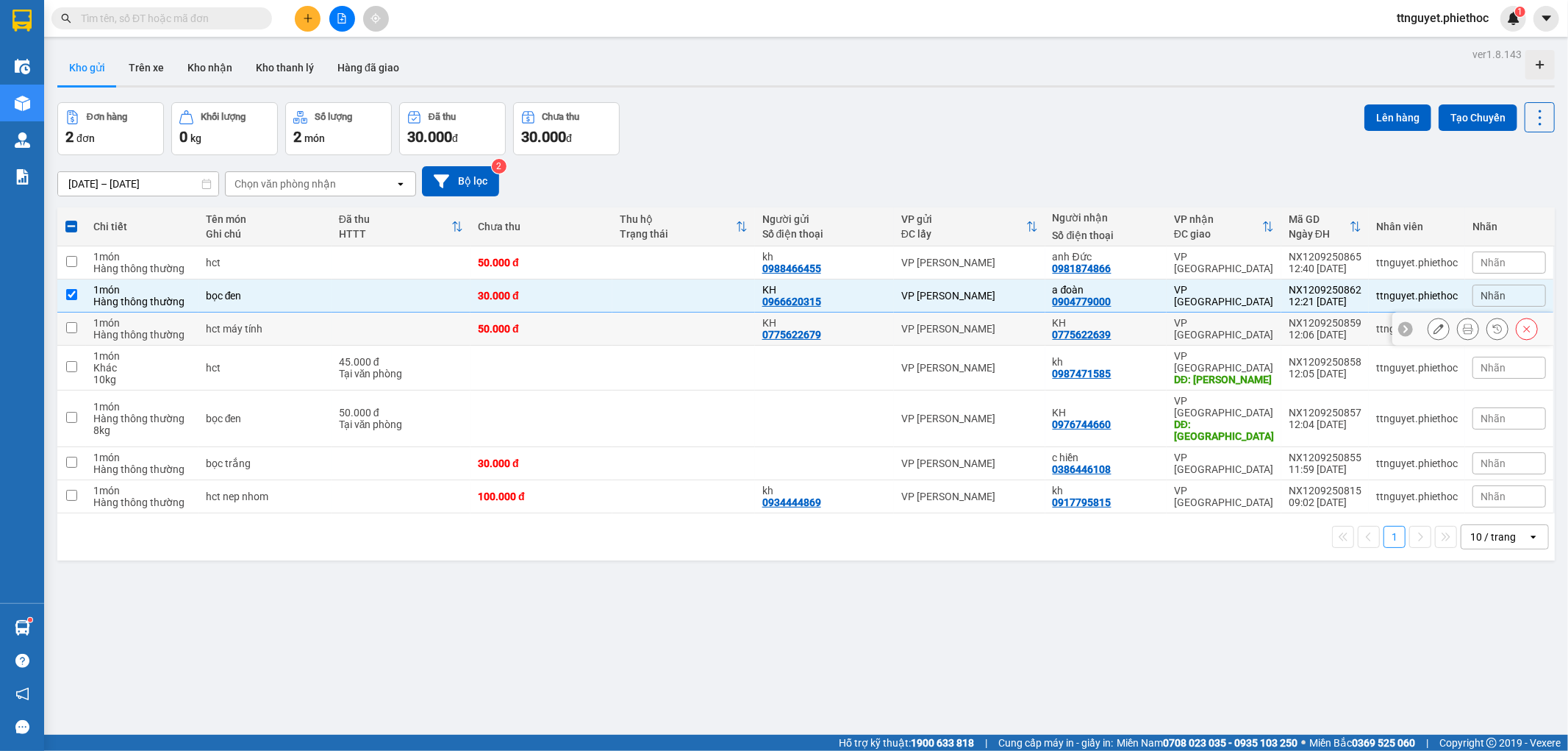
click at [936, 326] on div "VP [PERSON_NAME]" at bounding box center [969, 329] width 137 height 12
checkbox input "true"
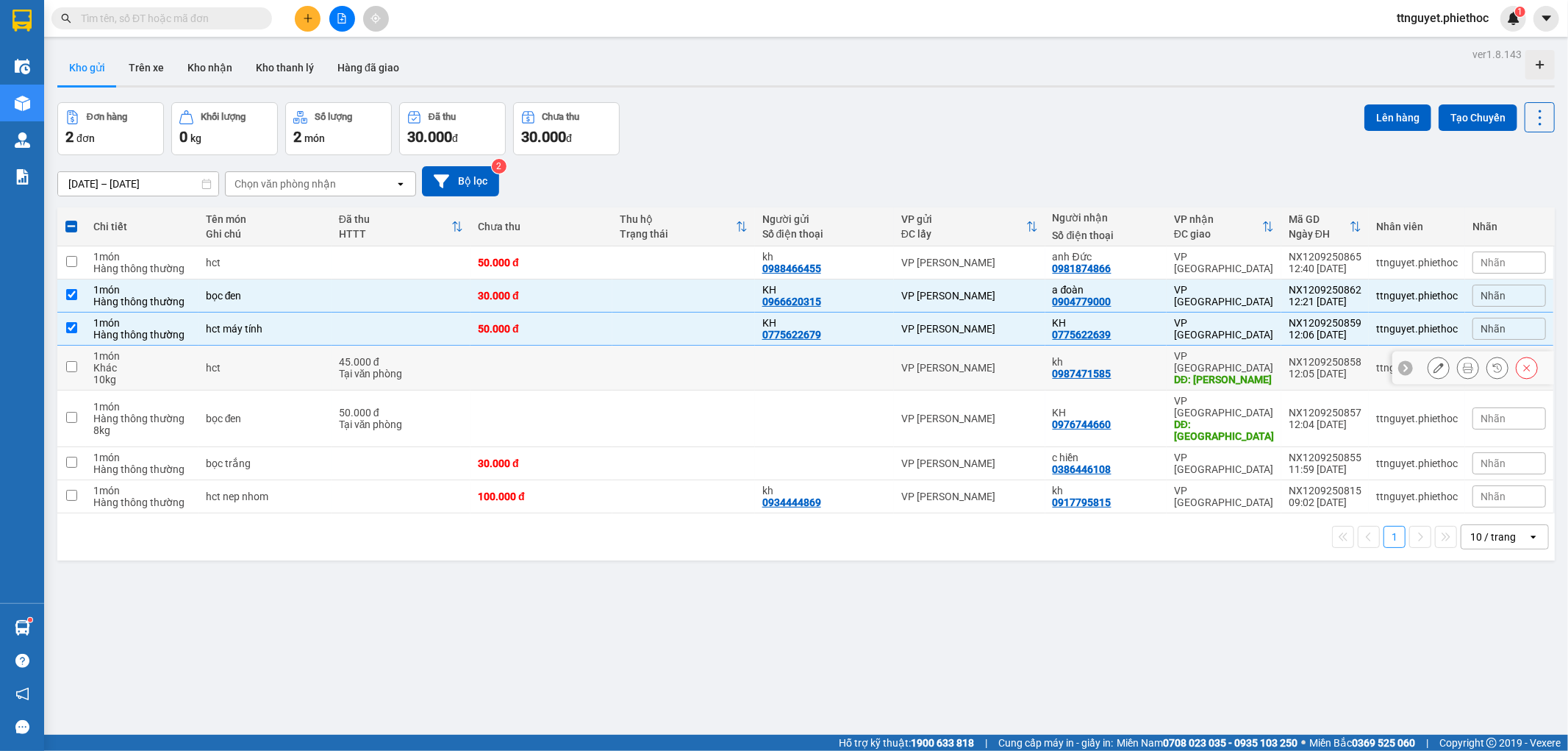
click at [576, 360] on td at bounding box center [541, 368] width 142 height 45
checkbox input "true"
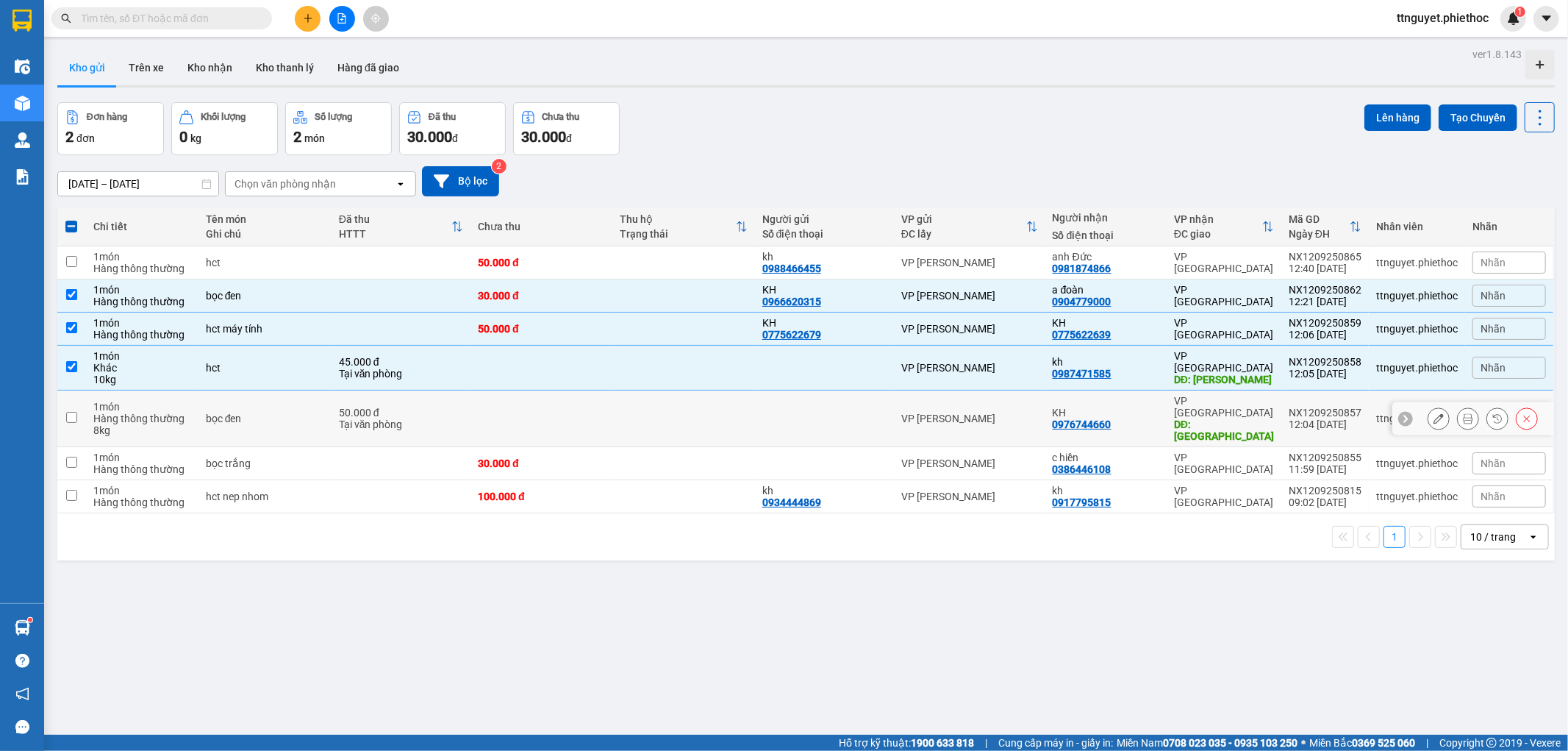
click at [548, 402] on td at bounding box center [541, 419] width 142 height 57
checkbox input "true"
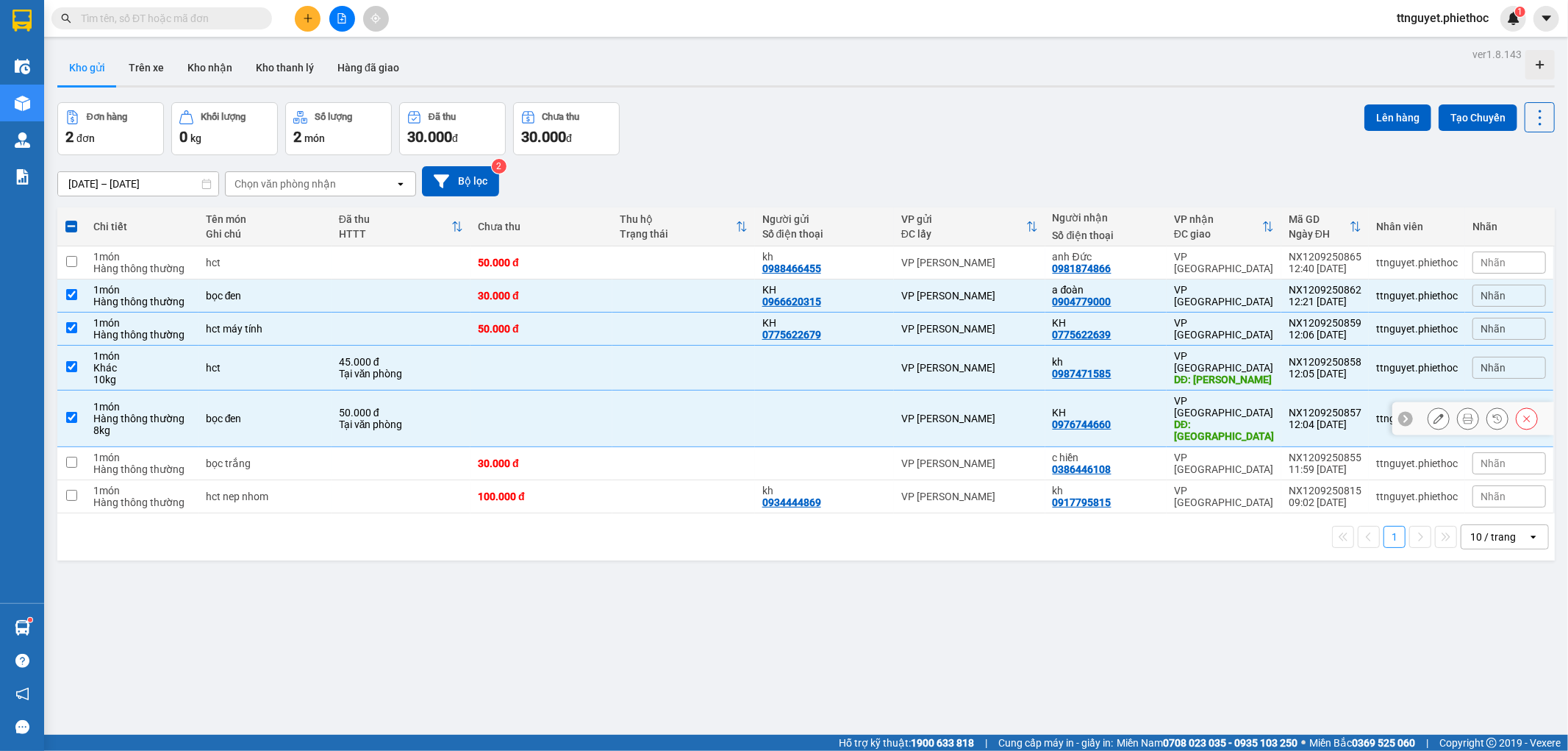
click at [537, 447] on td "30.000 đ" at bounding box center [541, 464] width 142 height 33
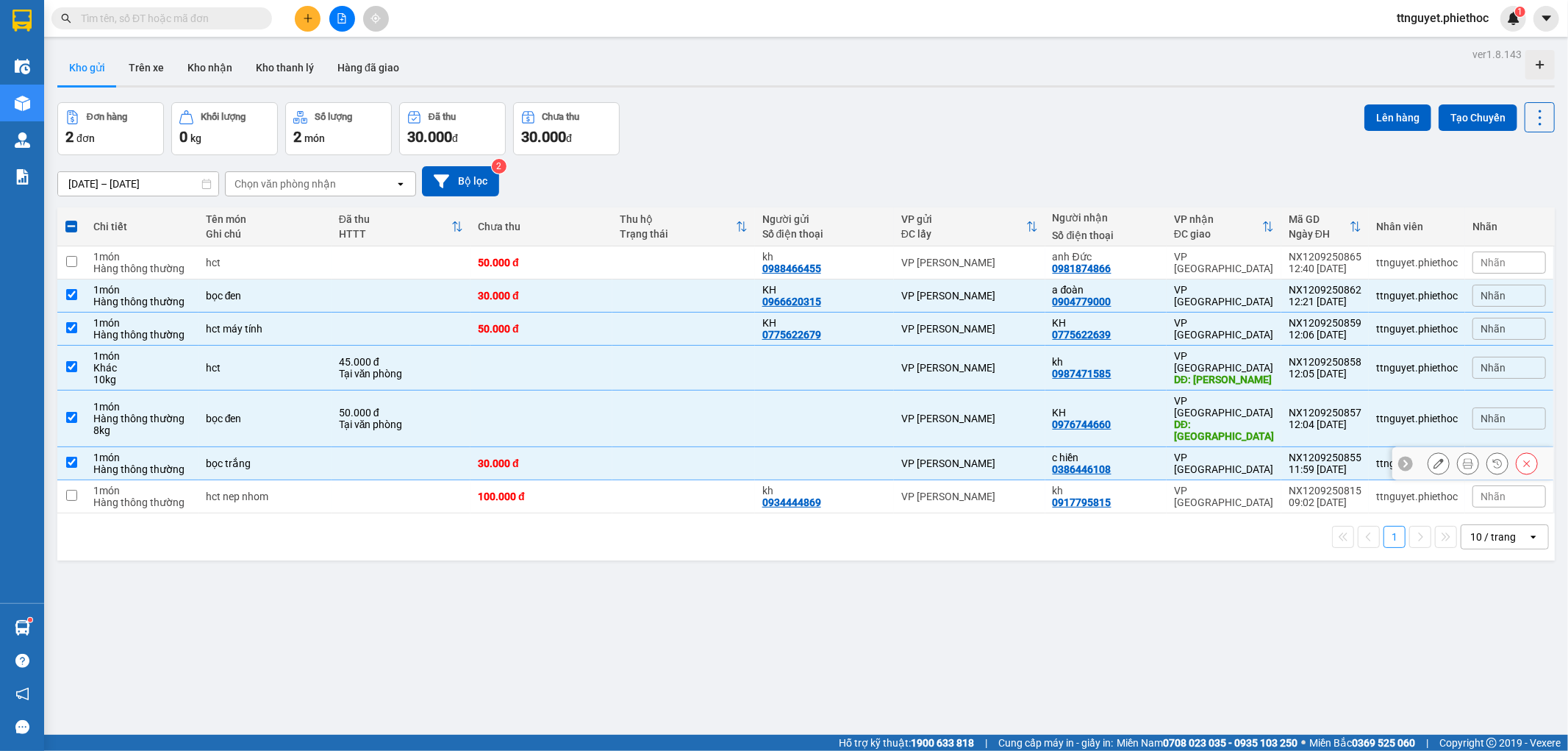
checkbox input "true"
click at [1392, 126] on button "Lên hàng" at bounding box center [1398, 117] width 67 height 26
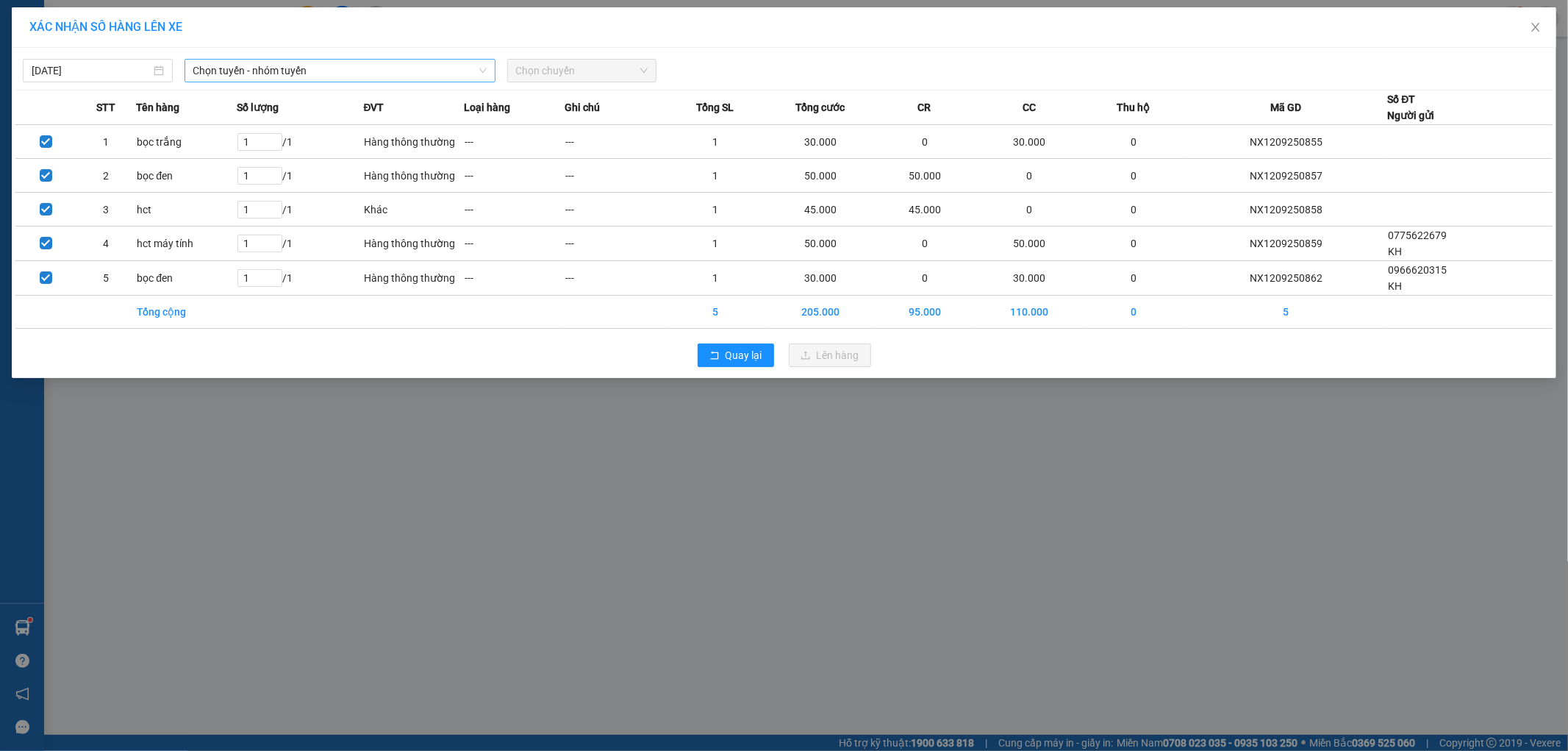
click at [302, 69] on span "Chọn tuyến - nhóm tuyến" at bounding box center [340, 70] width 294 height 22
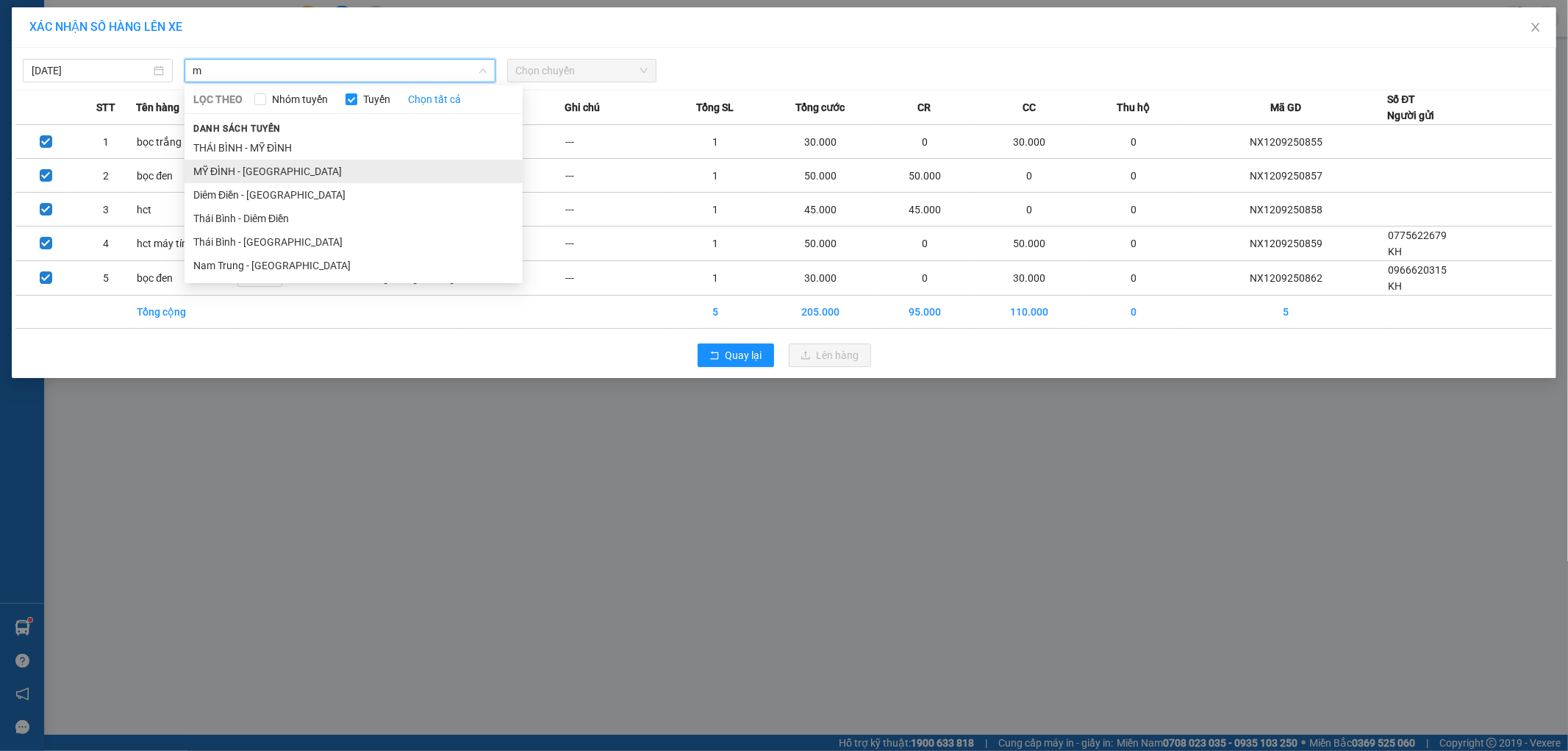
type input "m"
click at [305, 167] on li "MỸ ĐÌNH - [GEOGRAPHIC_DATA]" at bounding box center [353, 171] width 338 height 23
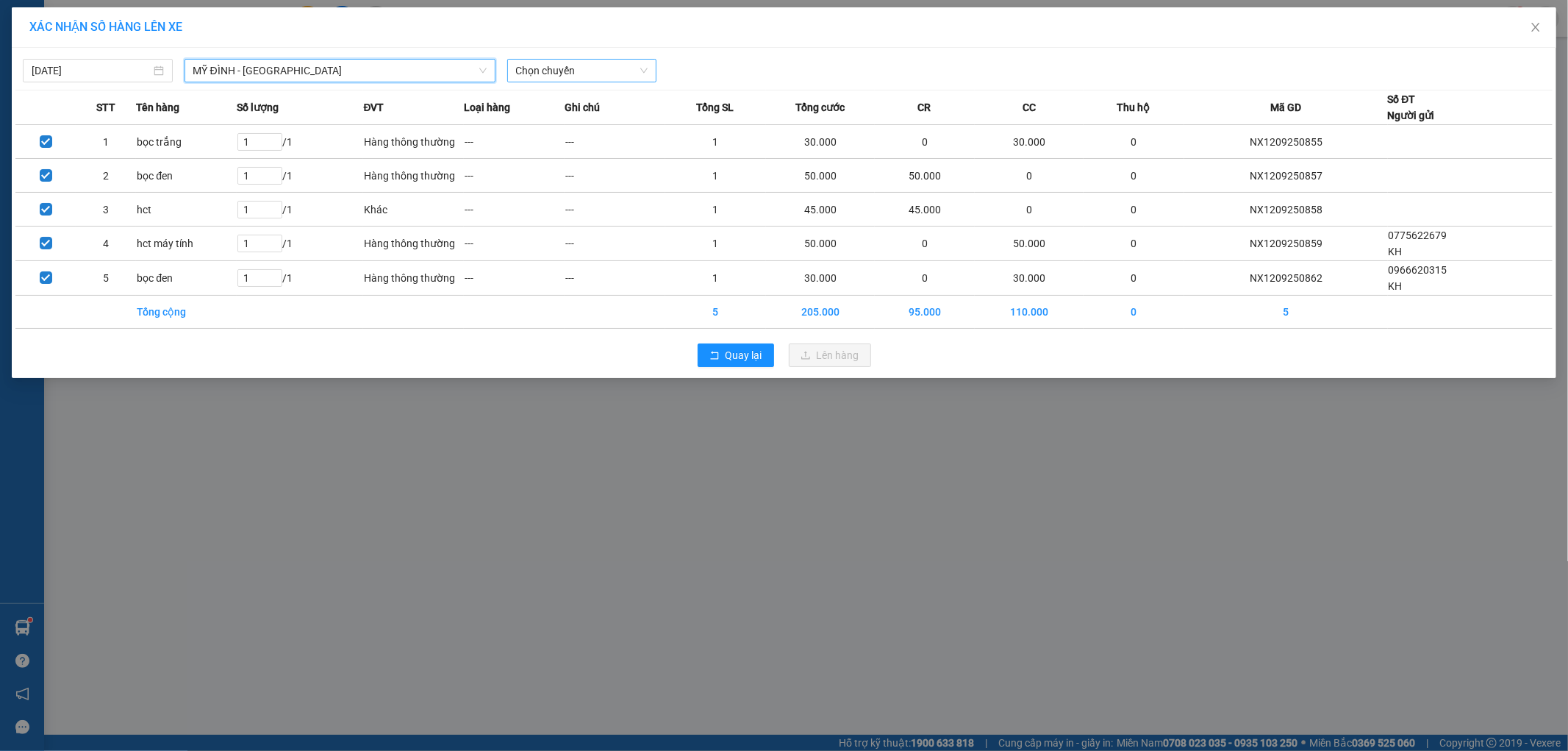
click at [576, 70] on span "Chọn chuyến" at bounding box center [582, 70] width 132 height 22
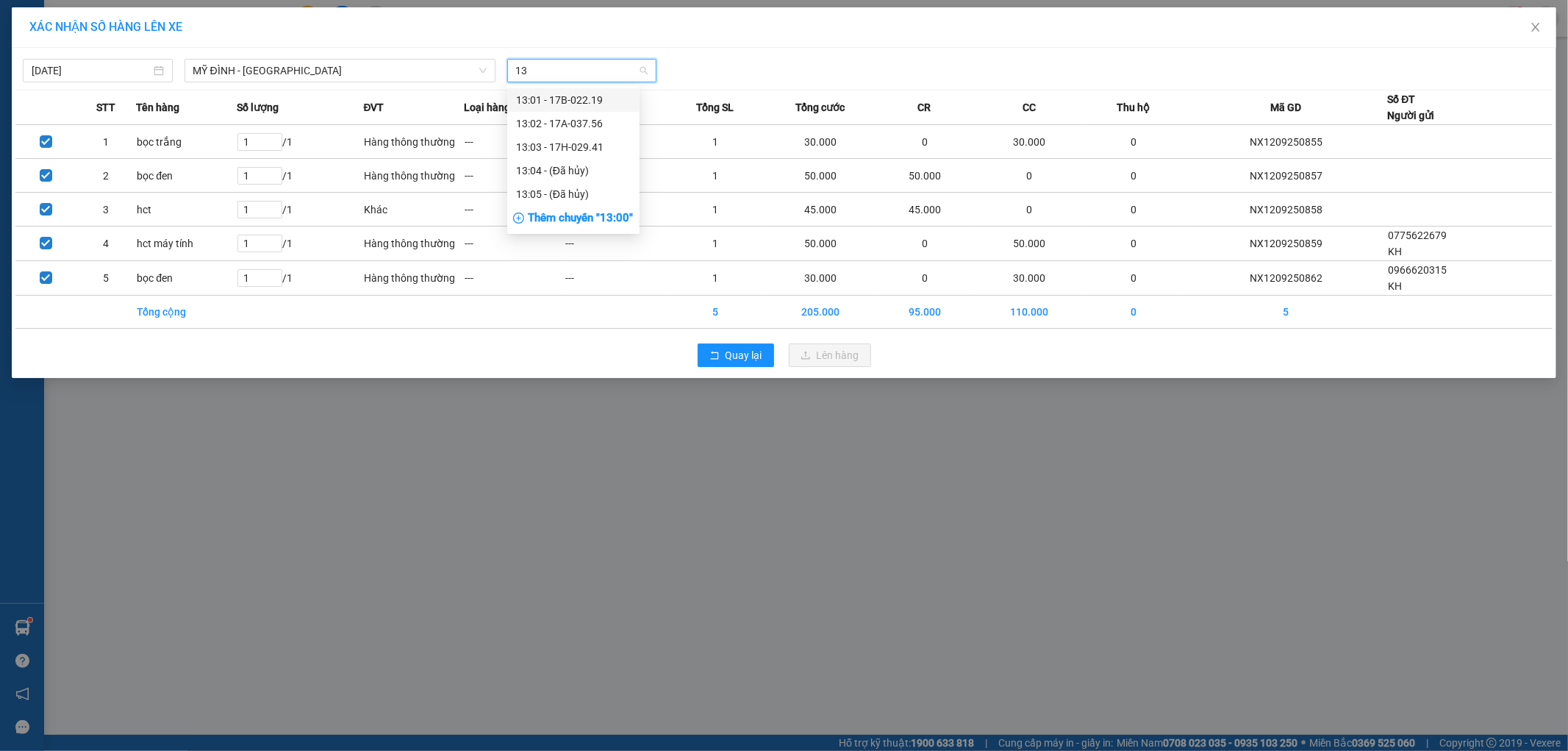
type input "13"
click at [581, 72] on span "Chọn chuyến" at bounding box center [582, 70] width 132 height 22
type input "13"
click at [596, 145] on div "13:03 - 17H-029.41" at bounding box center [574, 147] width 115 height 16
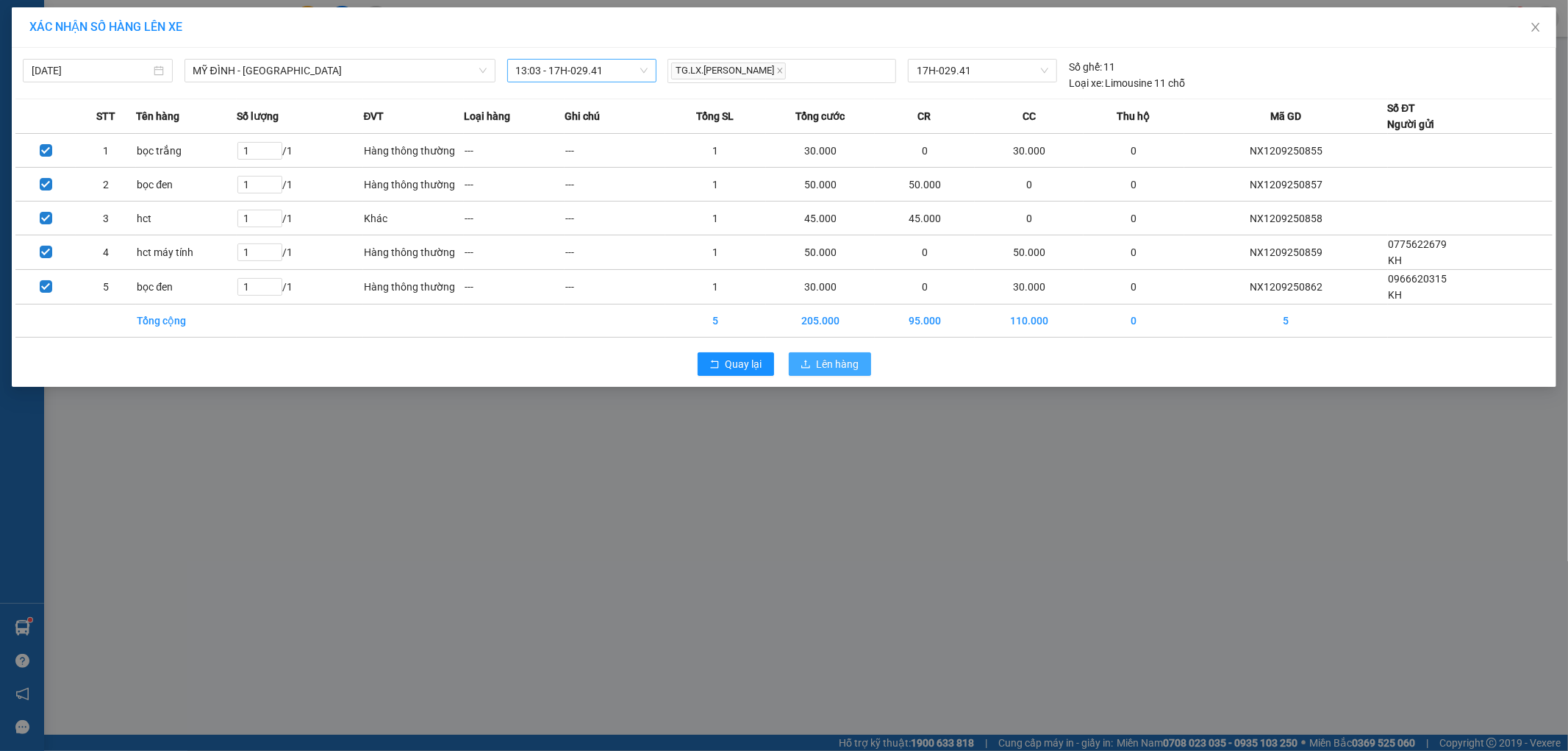
click at [824, 372] on span "Lên hàng" at bounding box center [838, 363] width 42 height 16
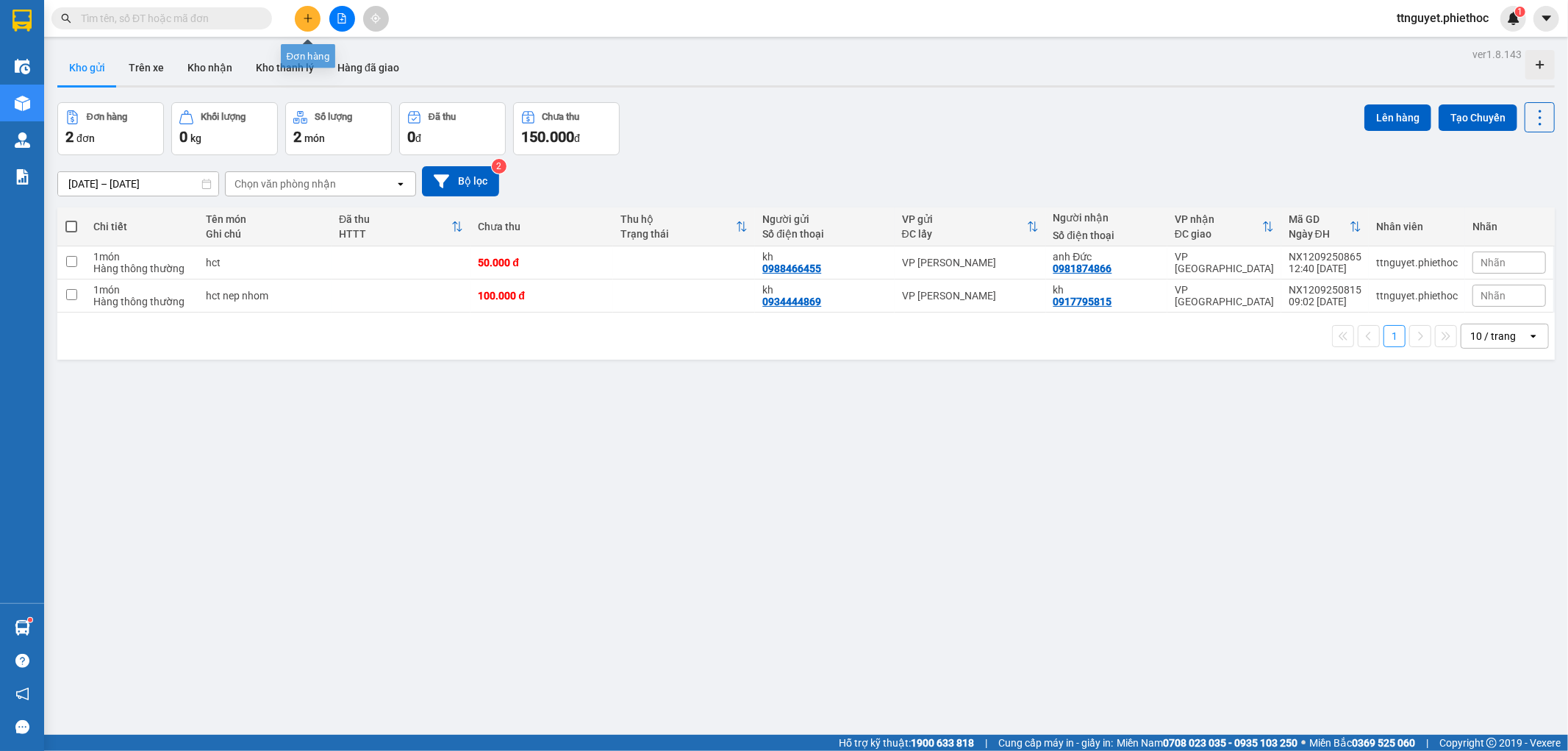
click at [317, 14] on button at bounding box center [307, 19] width 26 height 26
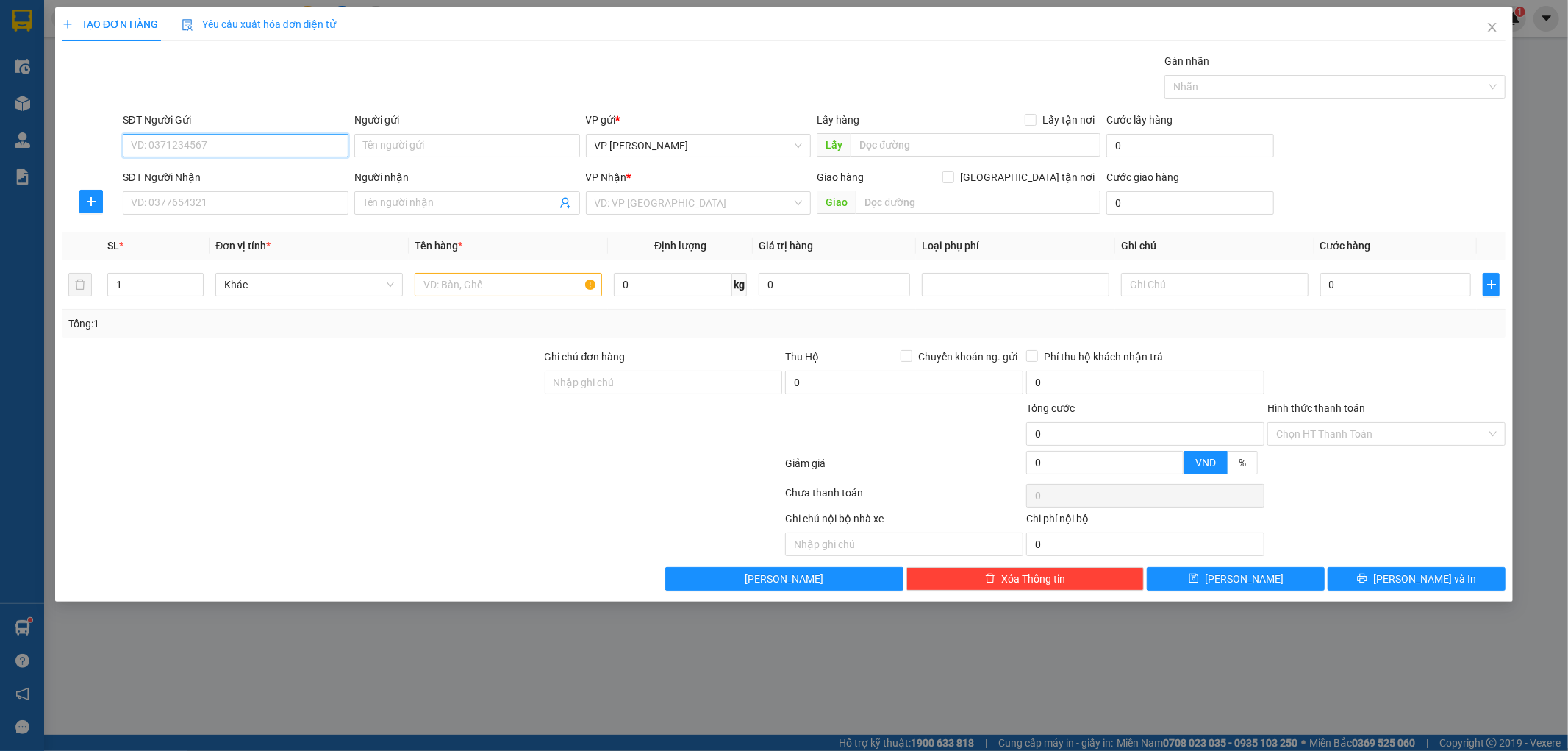
click at [323, 138] on input "SĐT Người Gửi" at bounding box center [235, 145] width 226 height 23
click at [170, 204] on input "SĐT Người Nhận" at bounding box center [235, 203] width 226 height 23
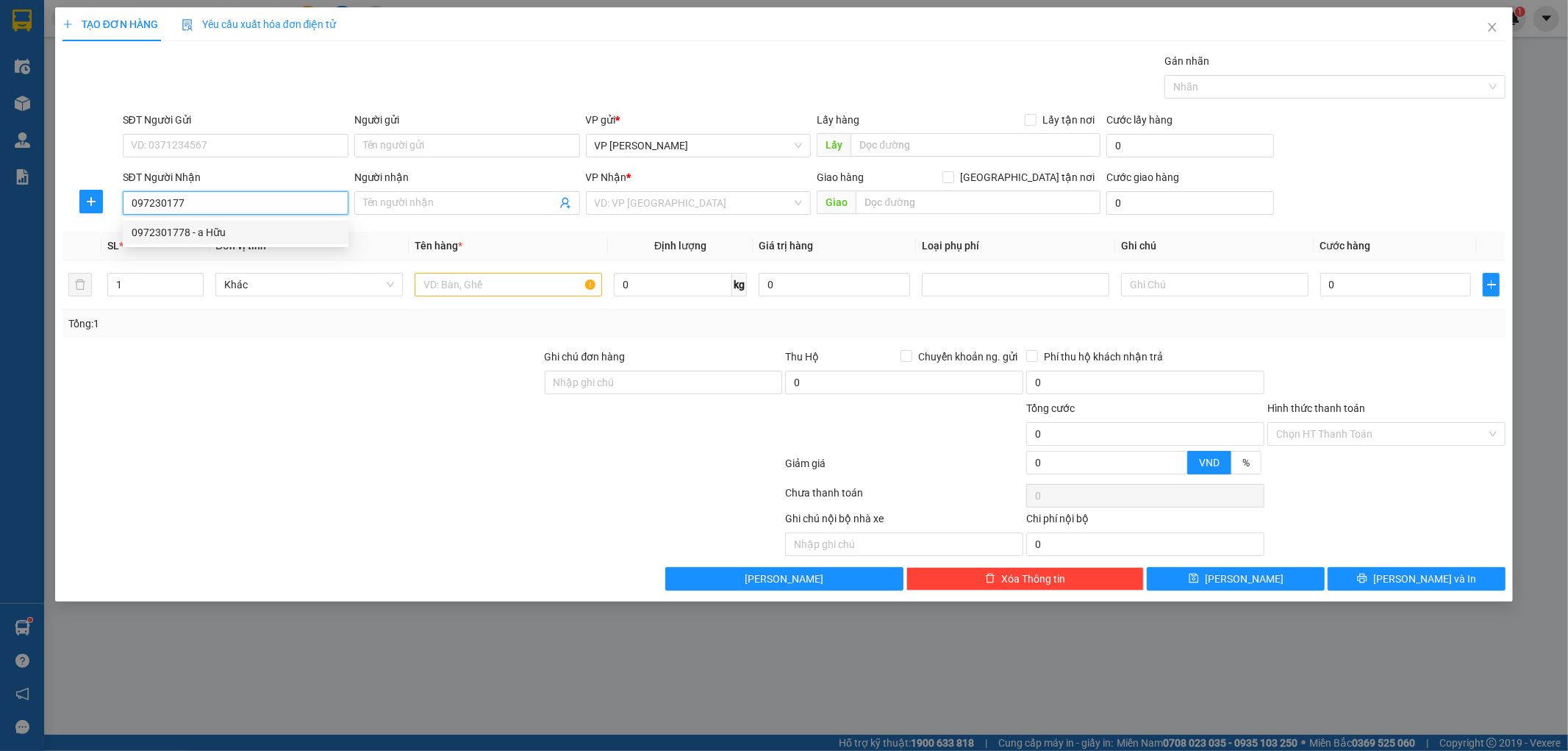
click at [226, 235] on div "0972301778 - a Hữu" at bounding box center [235, 232] width 208 height 16
type input "0972301778"
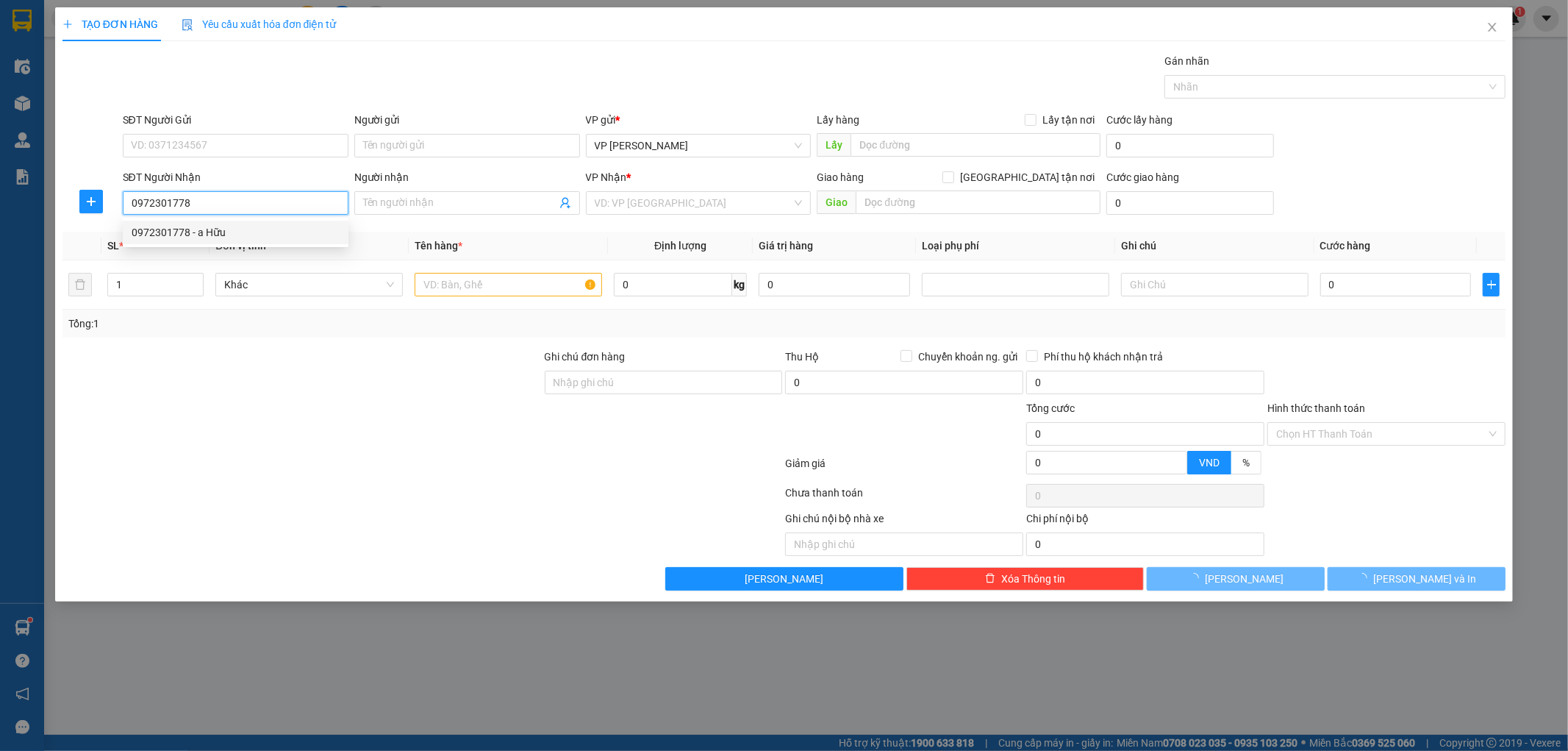
type input "a Hữu"
type input "bờ hồ Kiến Xương"
type input "5.000"
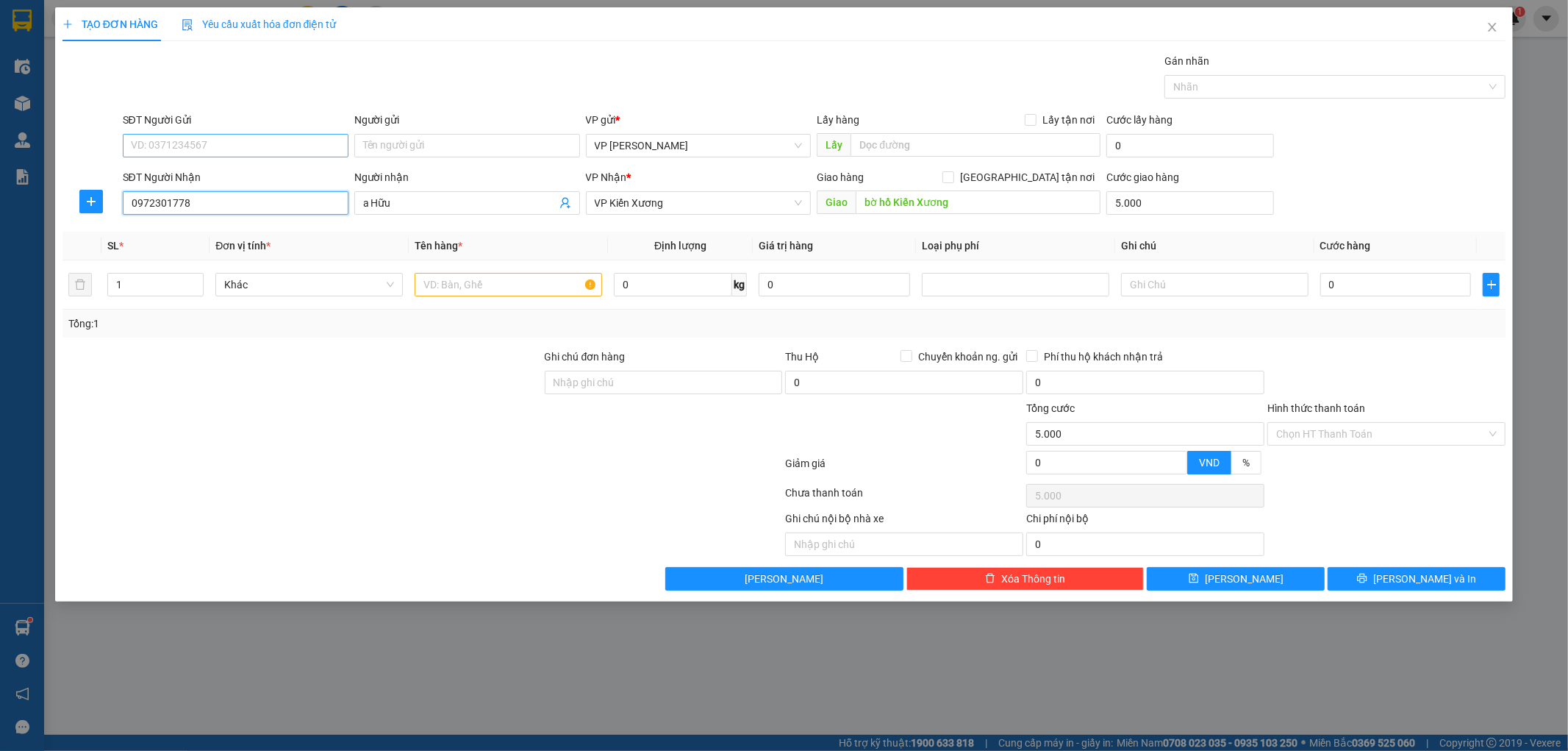
type input "0972301778"
click at [318, 147] on input "SĐT Người Gửi" at bounding box center [235, 145] width 226 height 23
click at [273, 176] on div "0900000000 - kh" at bounding box center [235, 174] width 208 height 16
type input "0900000000"
type input "kh"
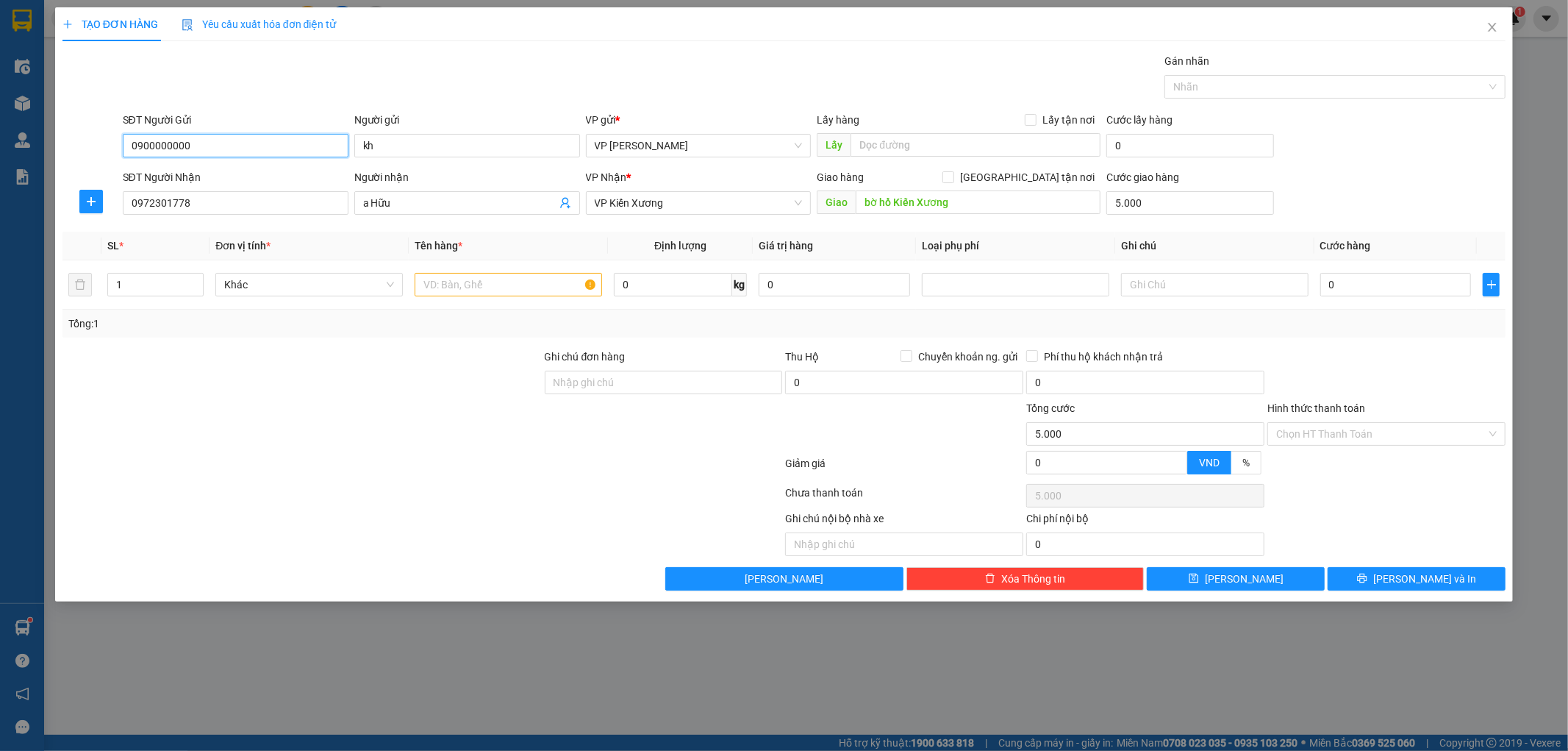
type input "0900000000"
click at [89, 214] on div at bounding box center [92, 201] width 58 height 36
click at [89, 204] on icon "plus" at bounding box center [92, 201] width 12 height 12
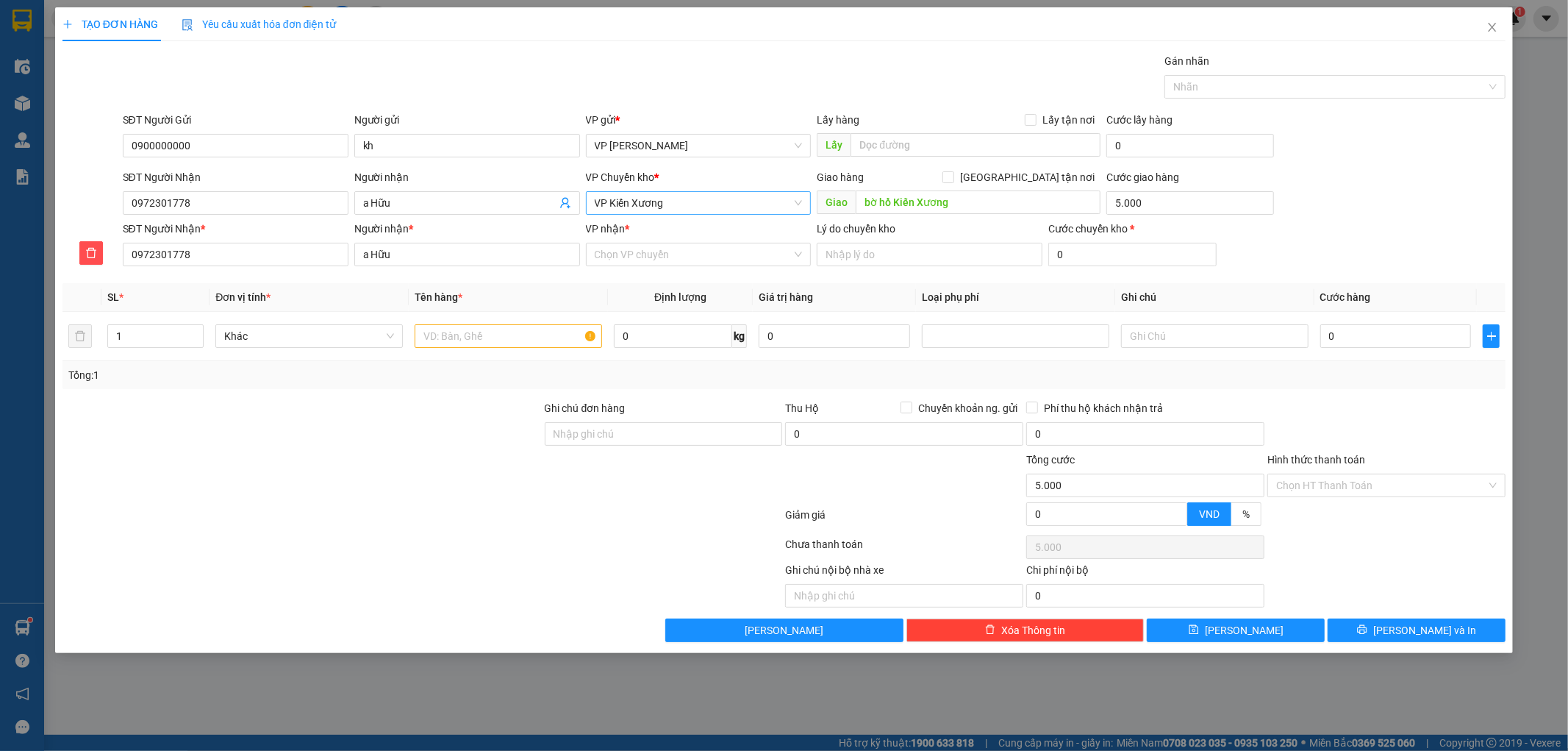
click at [674, 209] on span "VP Kiến Xương" at bounding box center [698, 203] width 208 height 22
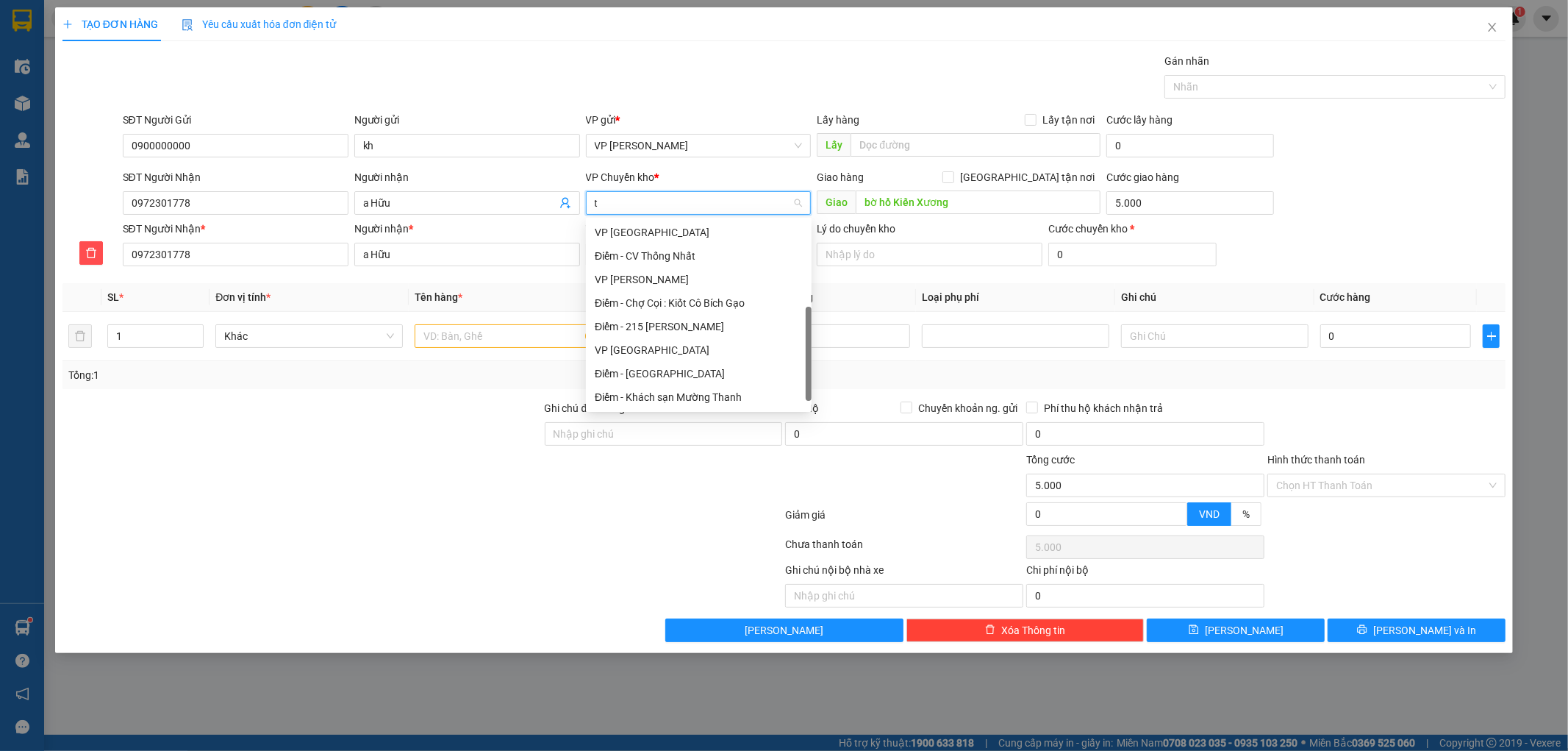
scroll to position [64, 0]
type input "tha"
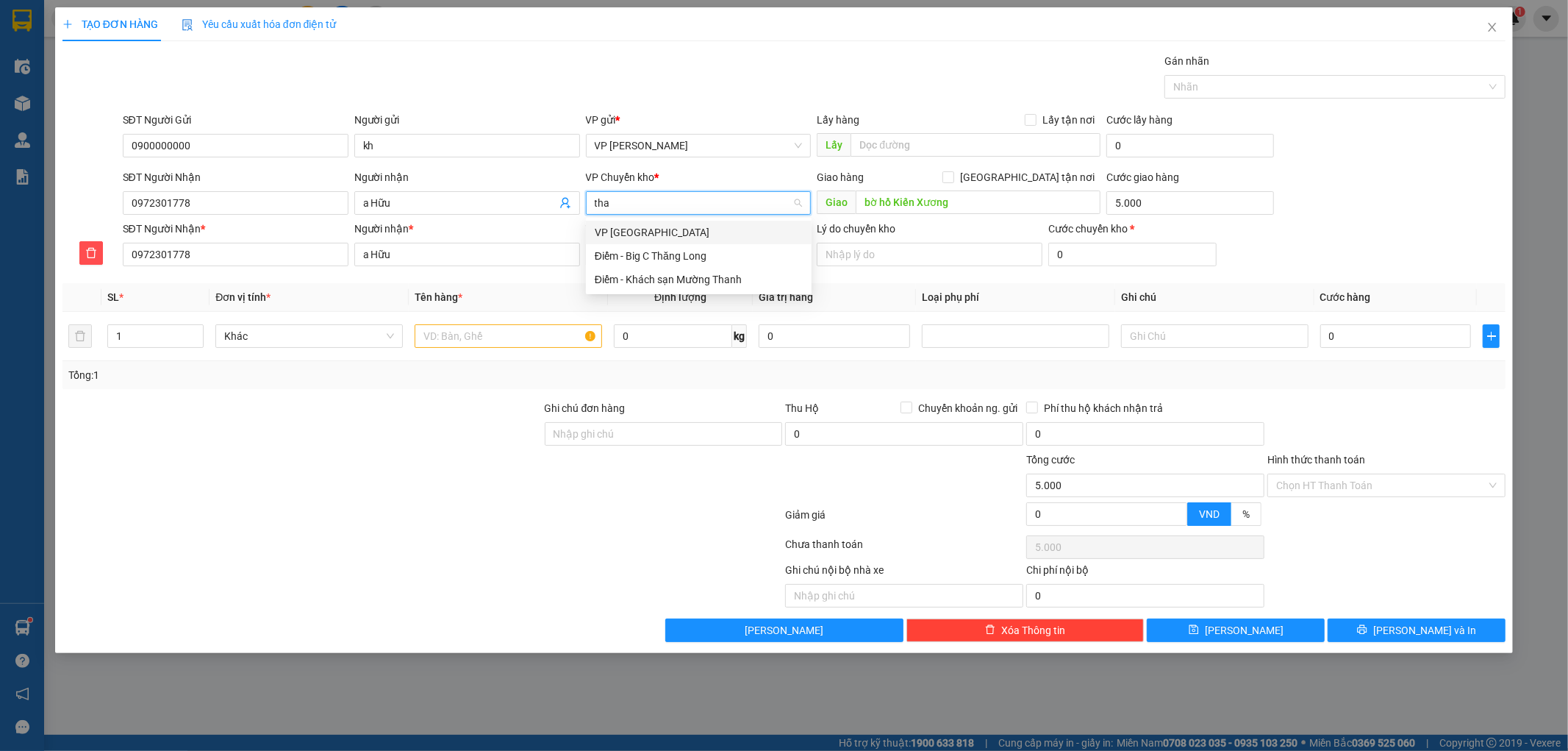
click at [655, 235] on div "VP [GEOGRAPHIC_DATA]" at bounding box center [698, 232] width 208 height 16
click at [664, 242] on div "VP nhận *" at bounding box center [698, 231] width 226 height 22
click at [664, 251] on input "VP nhận *" at bounding box center [693, 254] width 198 height 22
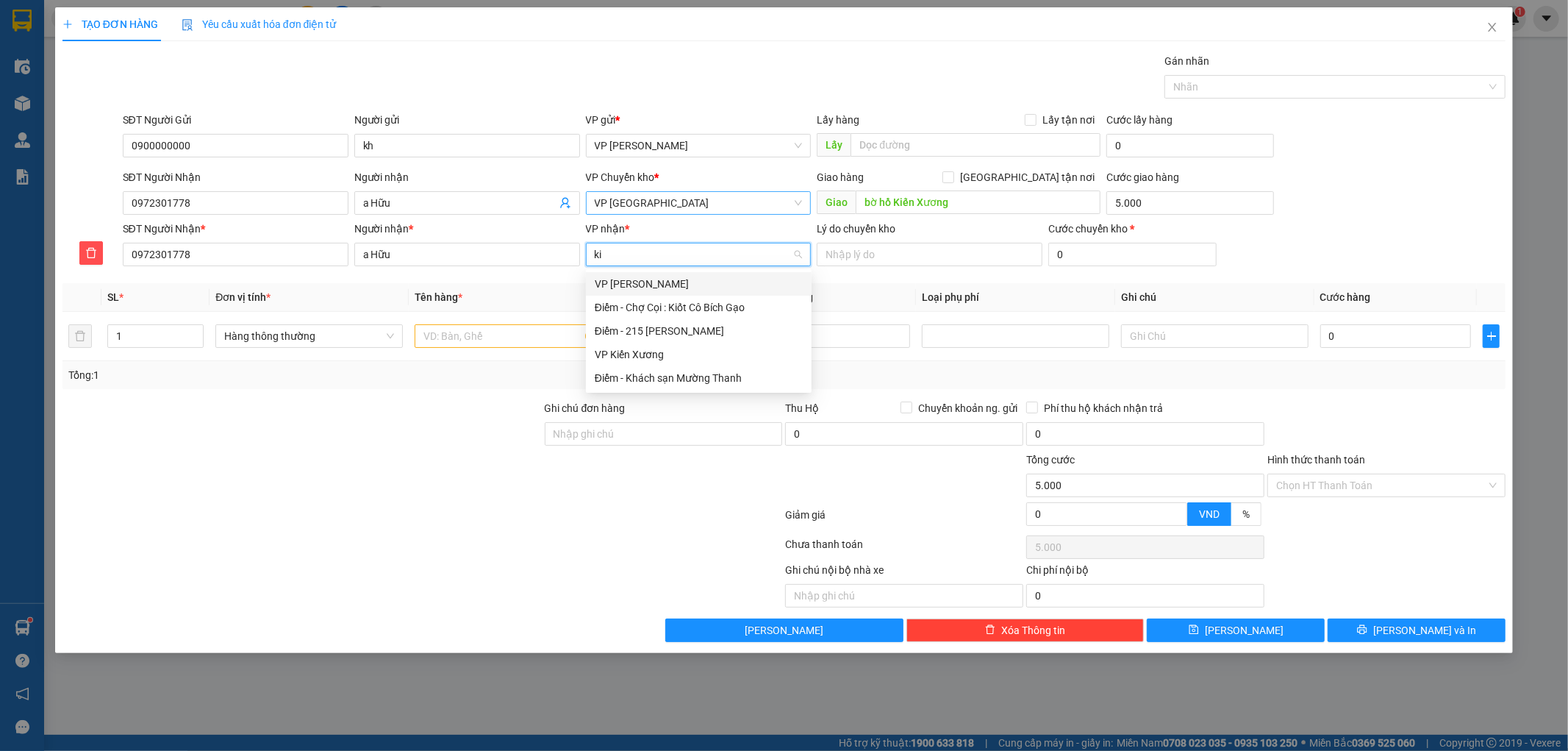
type input "kie"
click at [679, 303] on div "VP Kiến Xương" at bounding box center [698, 307] width 208 height 16
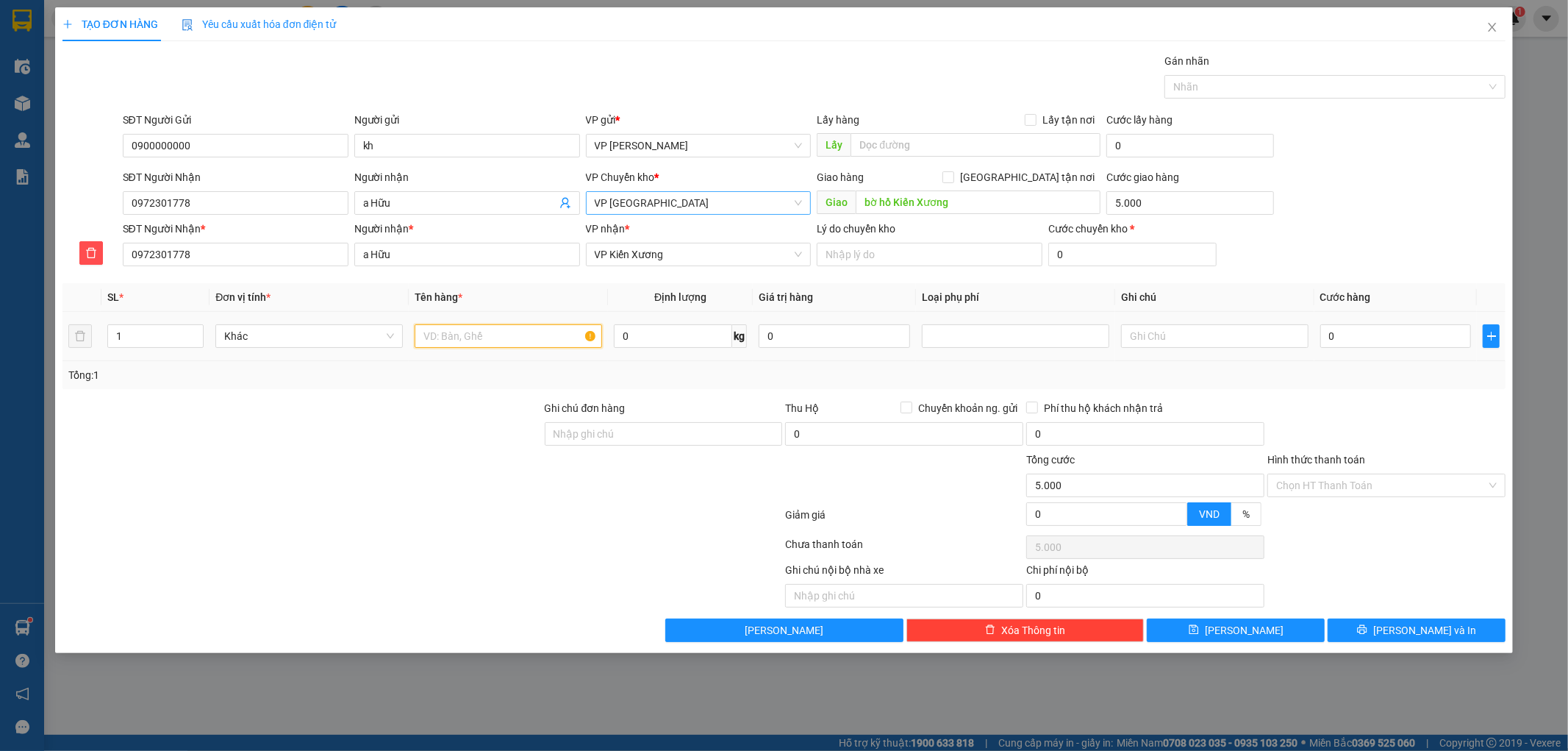
click at [501, 343] on input "text" at bounding box center [509, 335] width 188 height 23
type input "thùng xốp"
click at [1348, 344] on input "0" at bounding box center [1395, 335] width 151 height 23
type input "3"
type input "5.003"
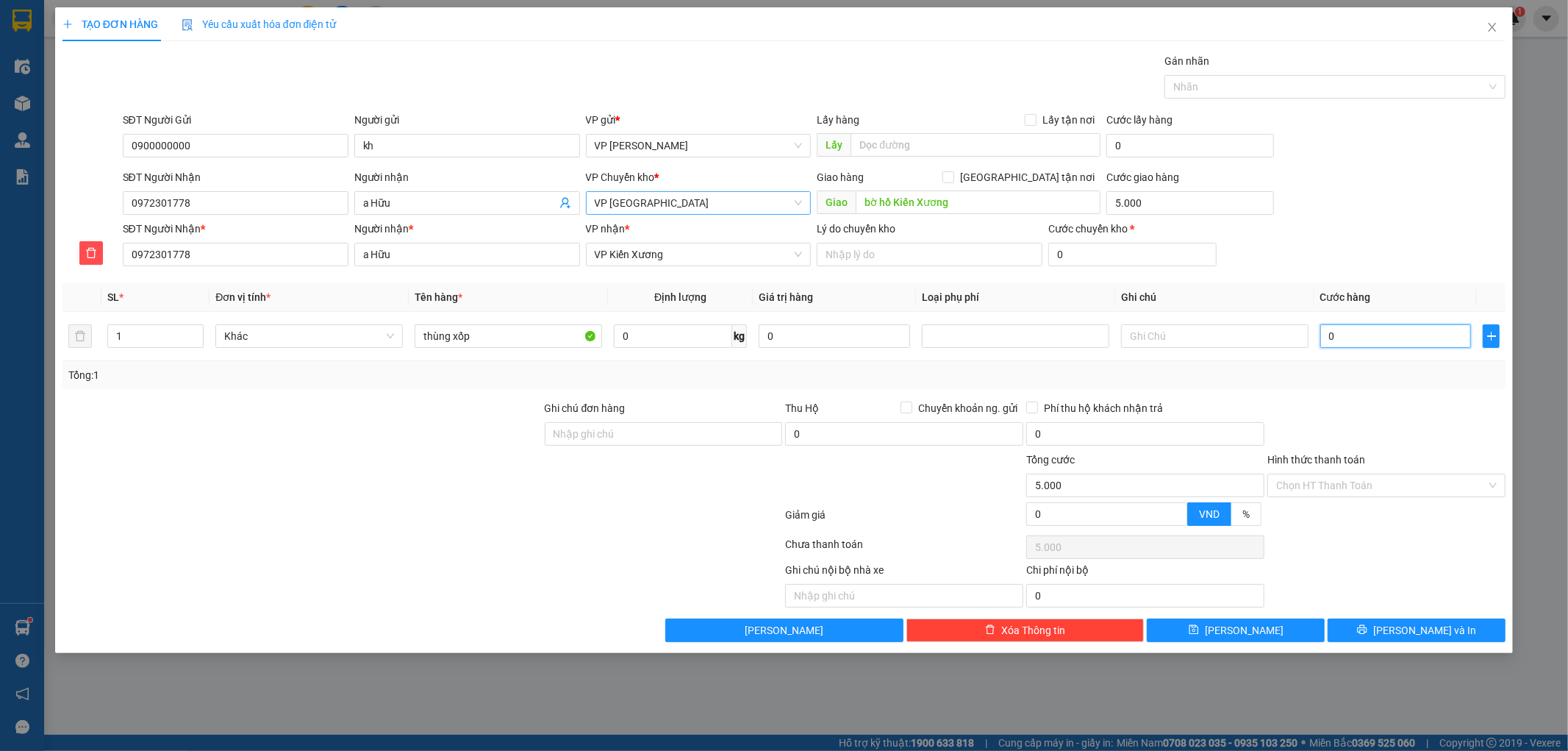
type input "5.003"
type input "30"
type input "5.030"
type input "30.000"
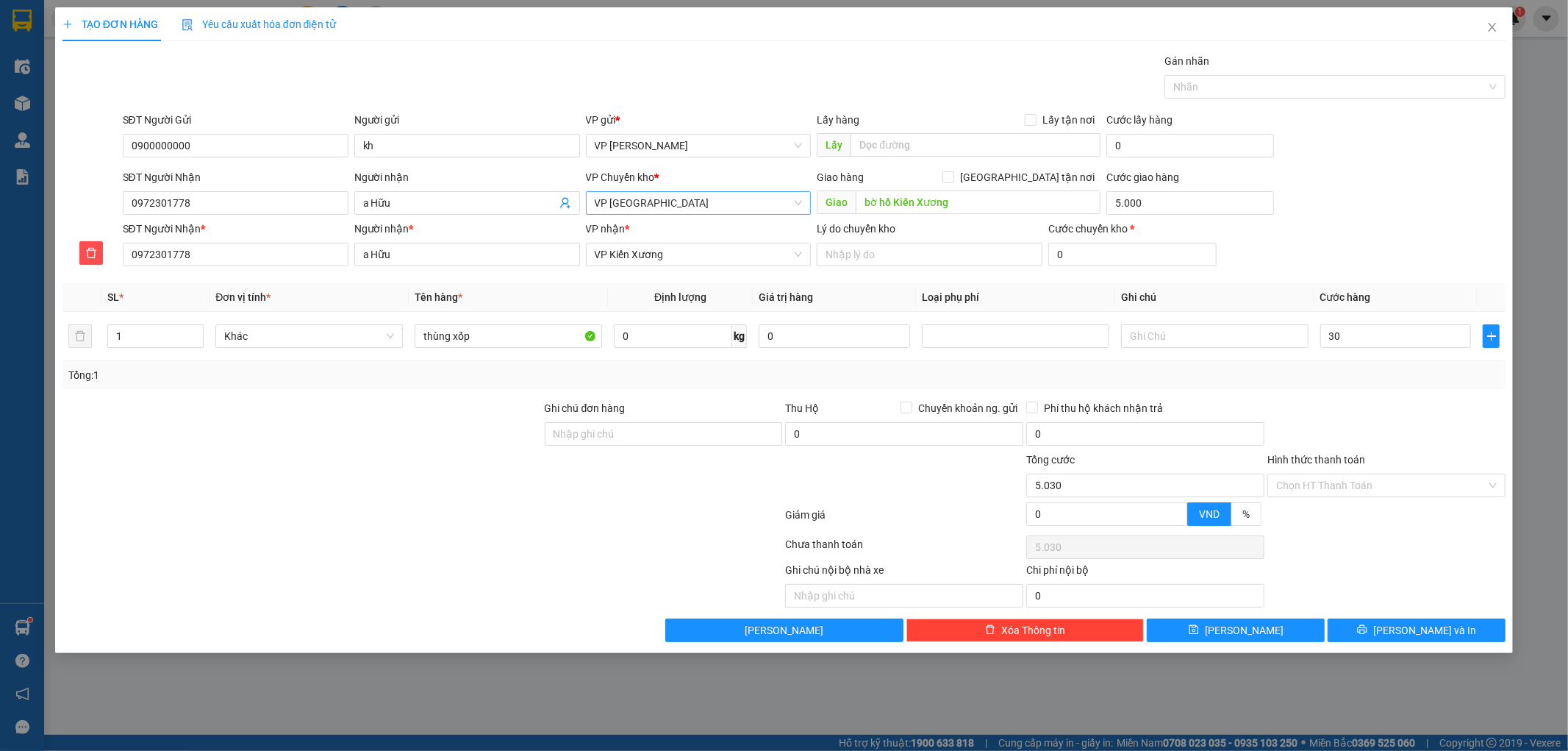
type input "35.000"
click at [1410, 231] on div "SĐT Người Nhận * 0972301778 Người nhận * a Hữu VP nhận * VP Kiến Xương Lý do ch…" at bounding box center [814, 246] width 1389 height 51
click at [1354, 484] on input "Hình thức thanh toán" at bounding box center [1381, 485] width 210 height 22
click at [1333, 516] on div "Tại văn phòng" at bounding box center [1386, 514] width 220 height 16
type input "0"
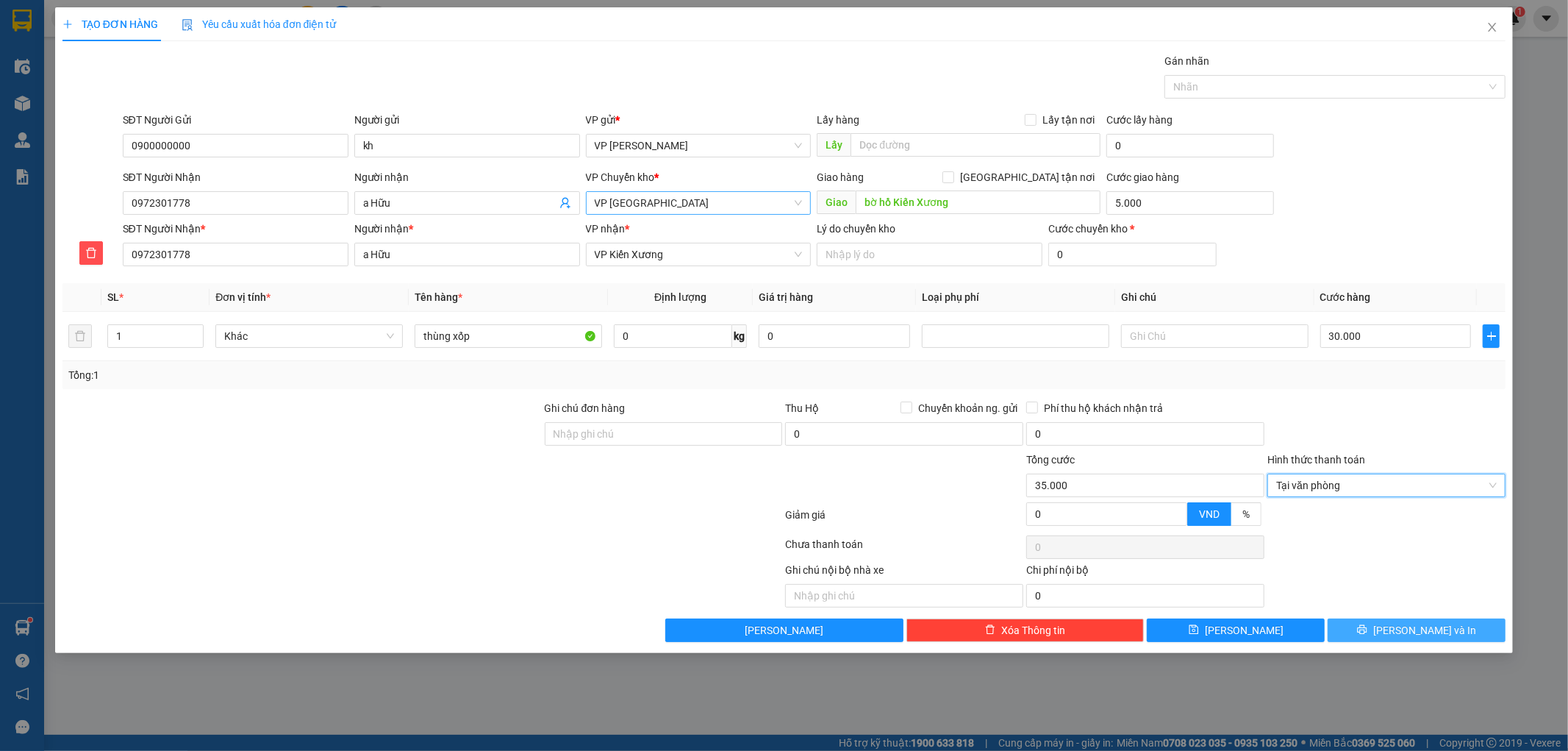
click at [1438, 631] on span "[PERSON_NAME] và In" at bounding box center [1424, 630] width 103 height 16
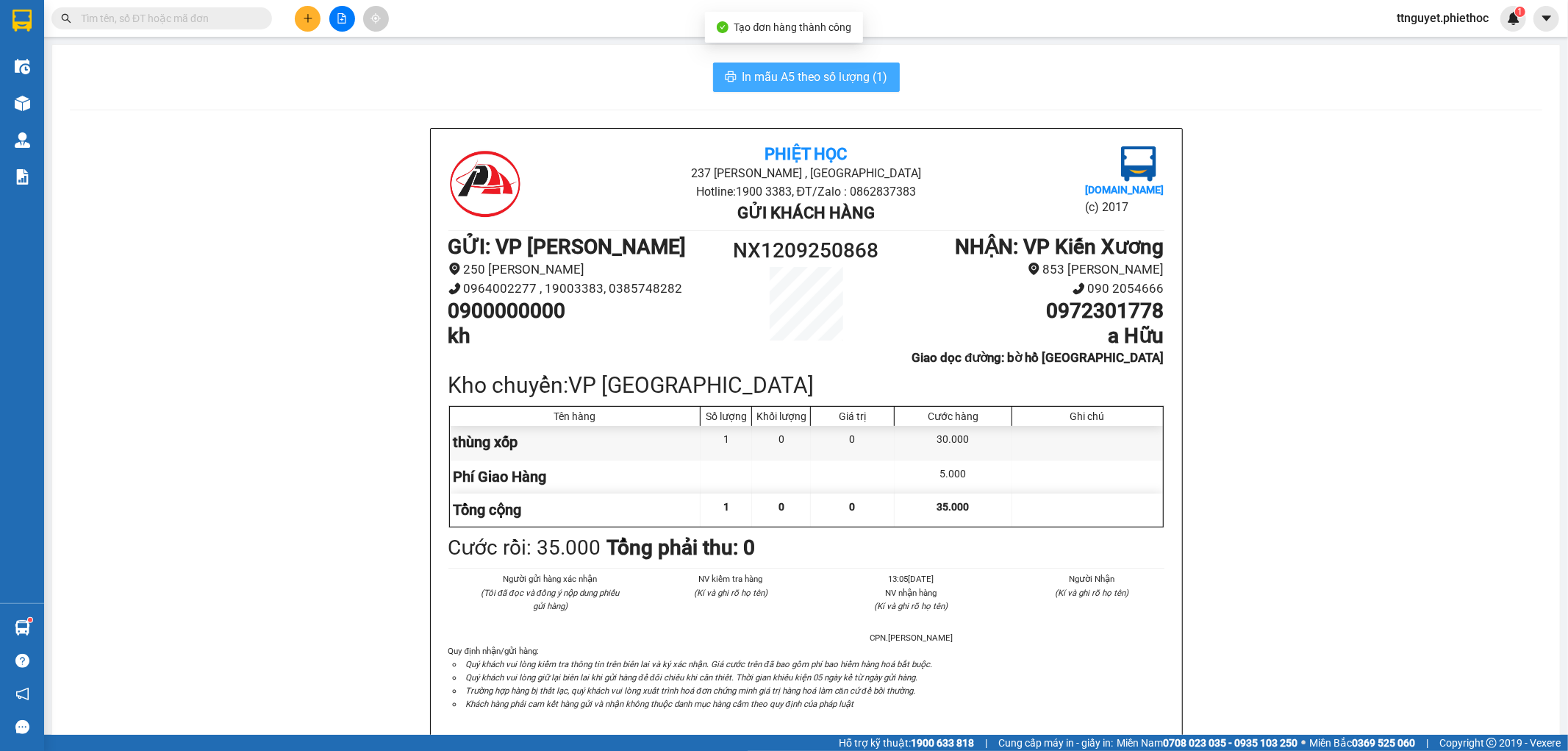
click at [811, 67] on span "In mẫu A5 theo số lượng (1)" at bounding box center [815, 76] width 145 height 18
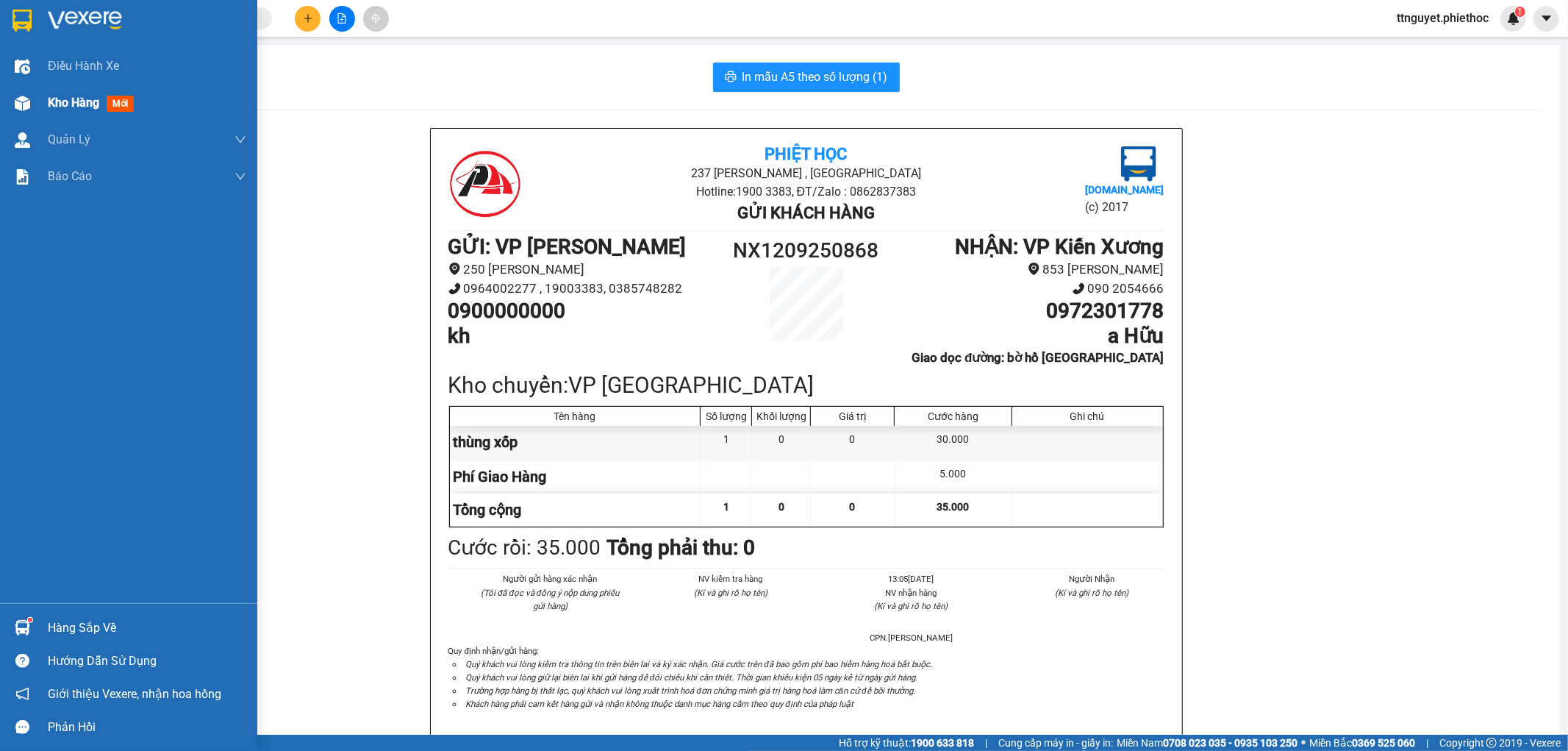
click at [60, 109] on span "Kho hàng" at bounding box center [73, 102] width 51 height 14
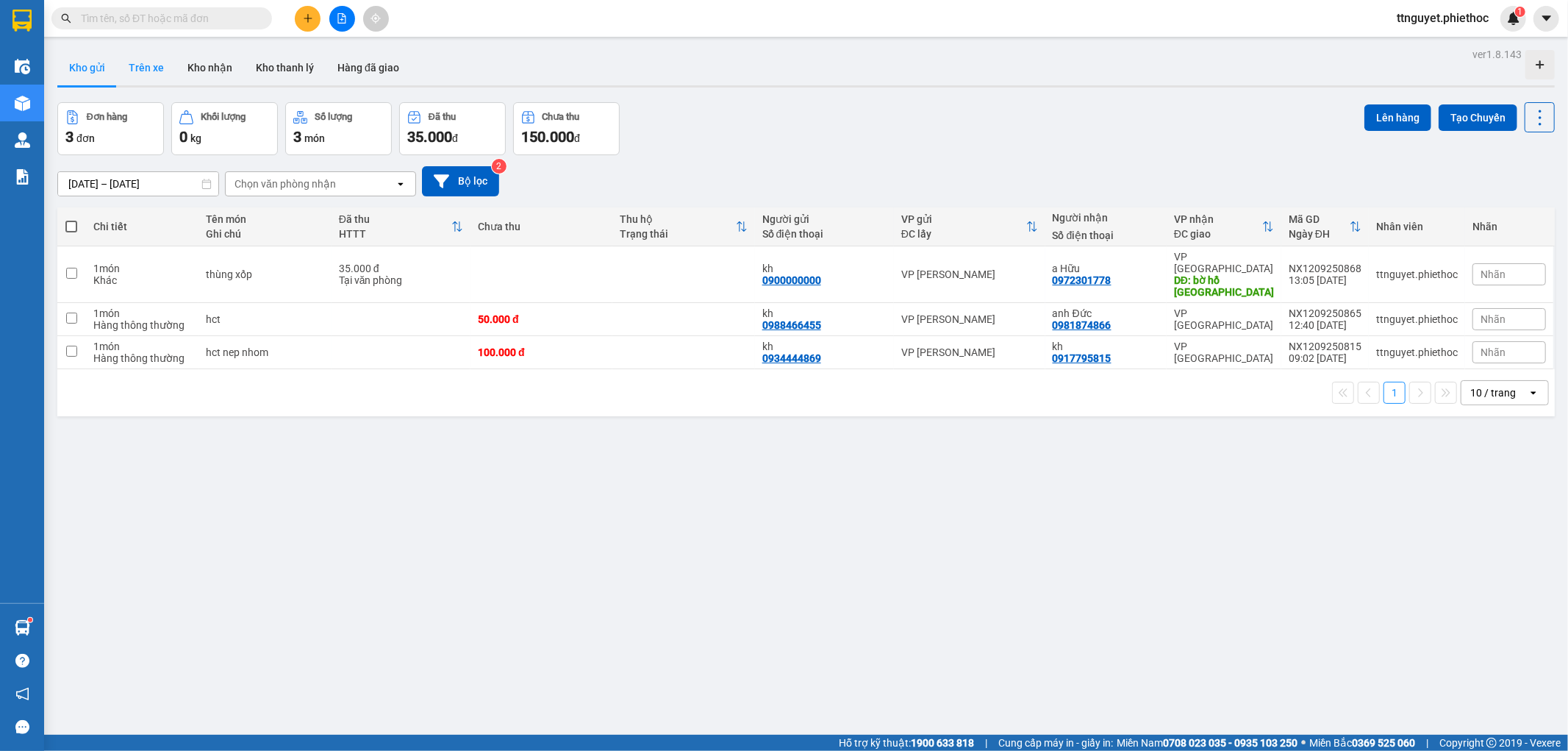
click at [159, 77] on button "Trên xe" at bounding box center [146, 67] width 59 height 36
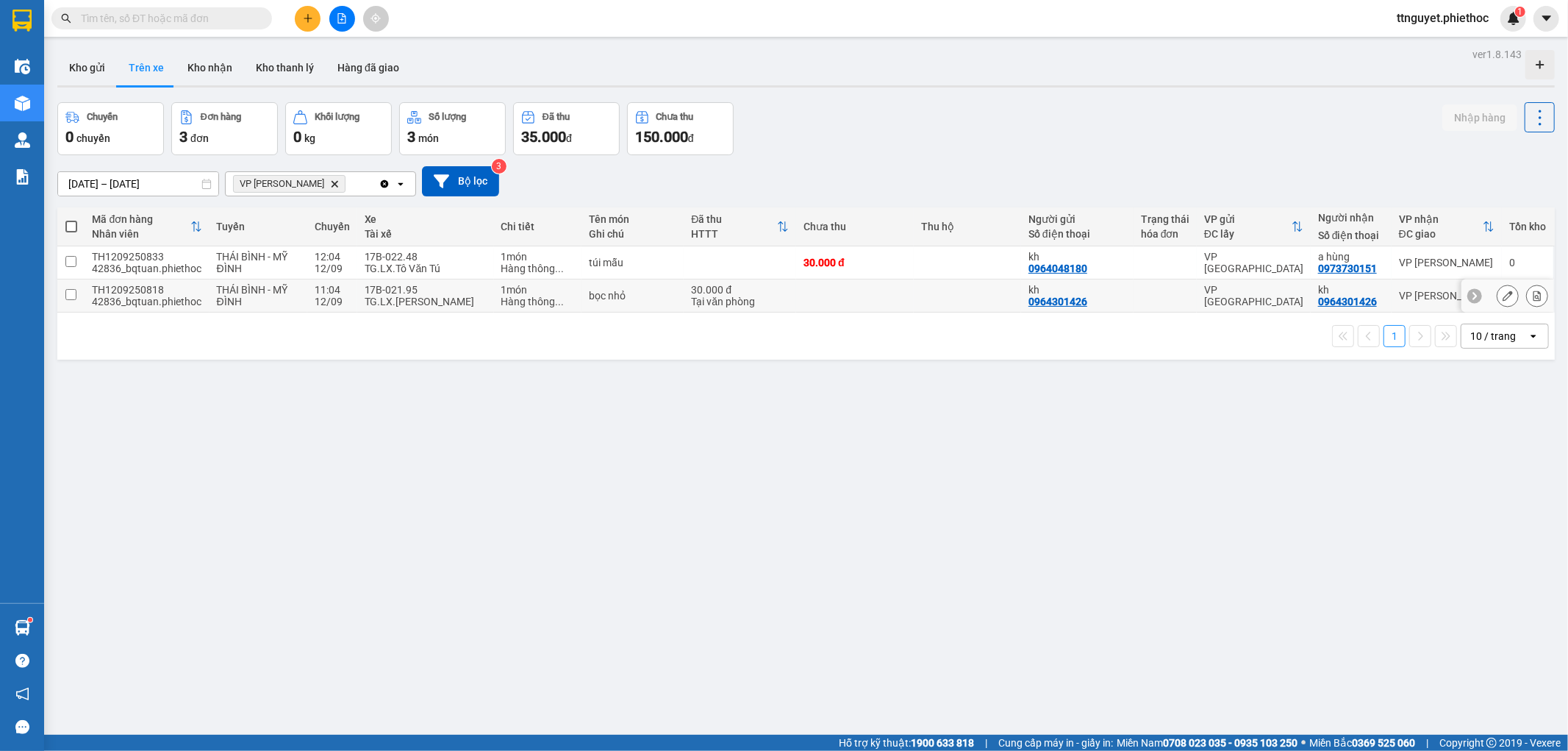
click at [511, 298] on div "Hàng thông ..." at bounding box center [537, 301] width 73 height 12
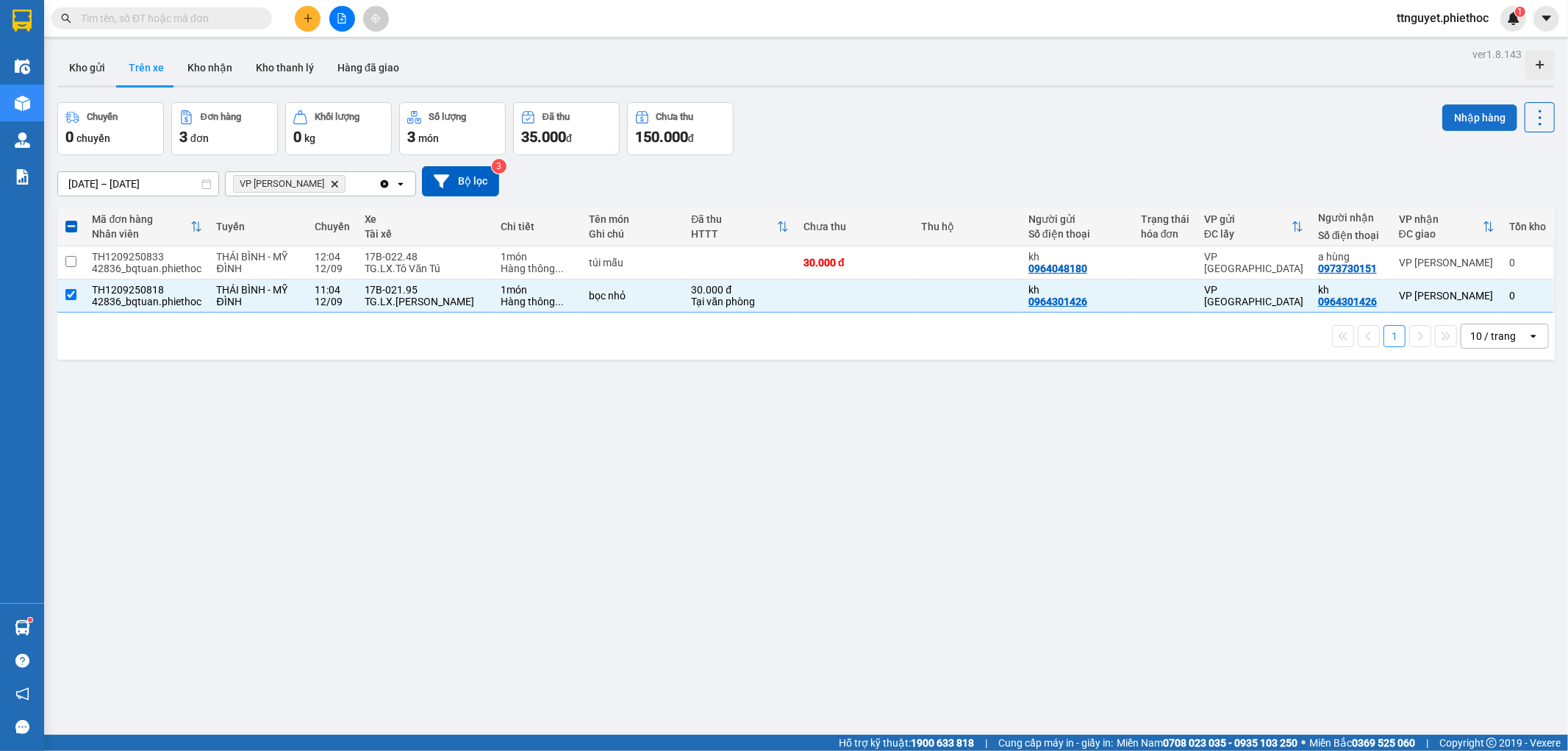
click at [1467, 120] on button "Nhập hàng" at bounding box center [1479, 117] width 75 height 26
checkbox input "false"
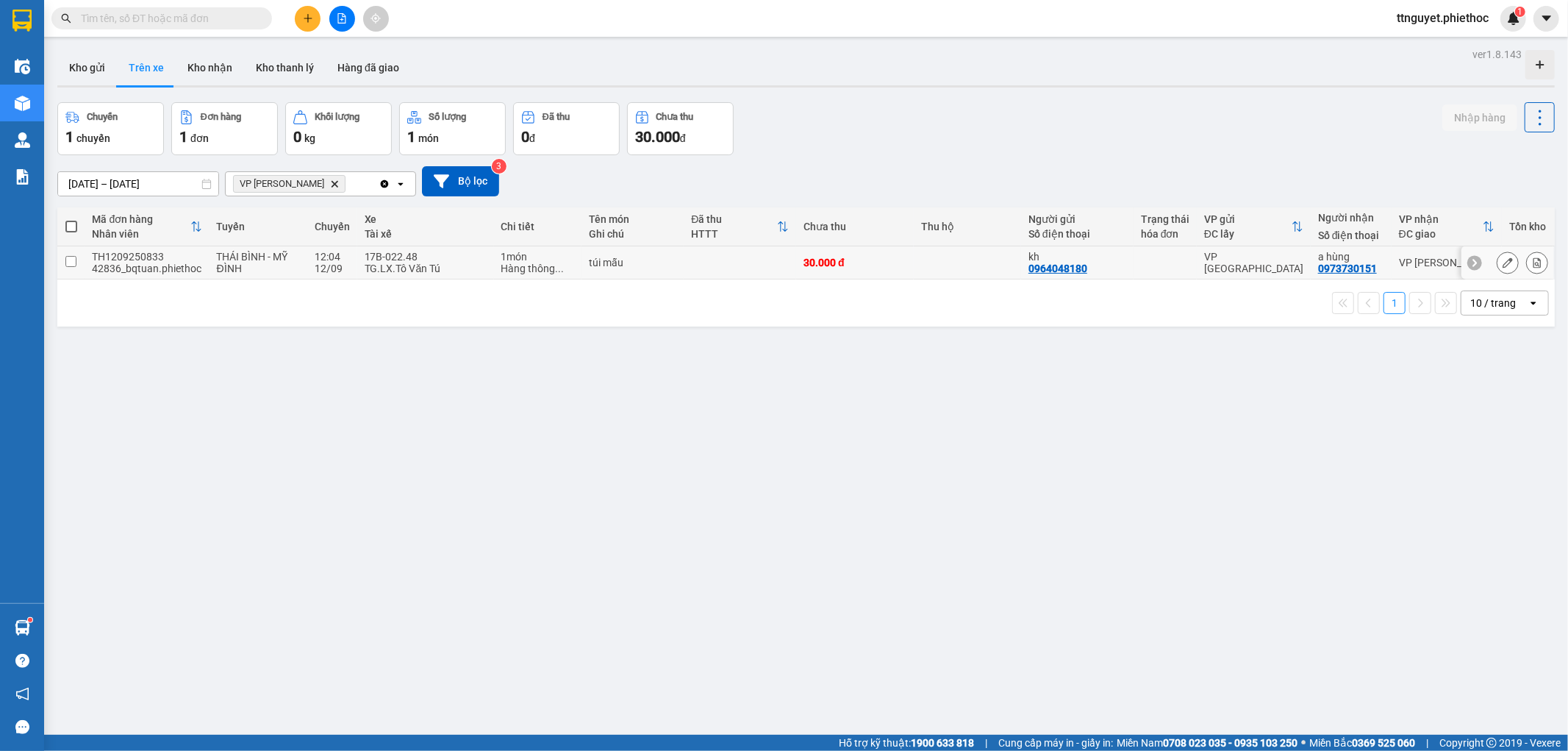
click at [672, 266] on td "túi mẫu" at bounding box center [632, 263] width 102 height 33
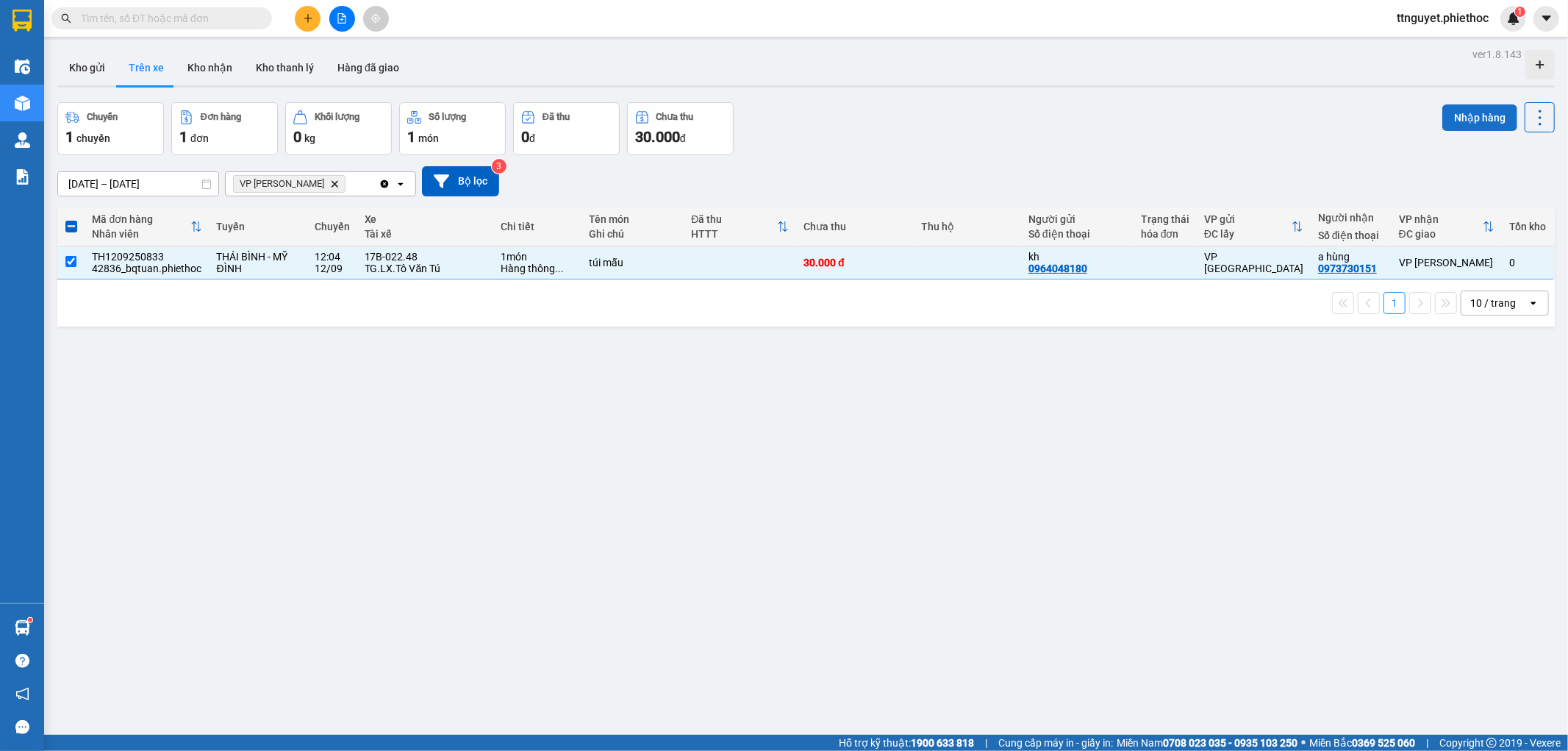
click at [1471, 111] on button "Nhập hàng" at bounding box center [1479, 117] width 75 height 26
checkbox input "false"
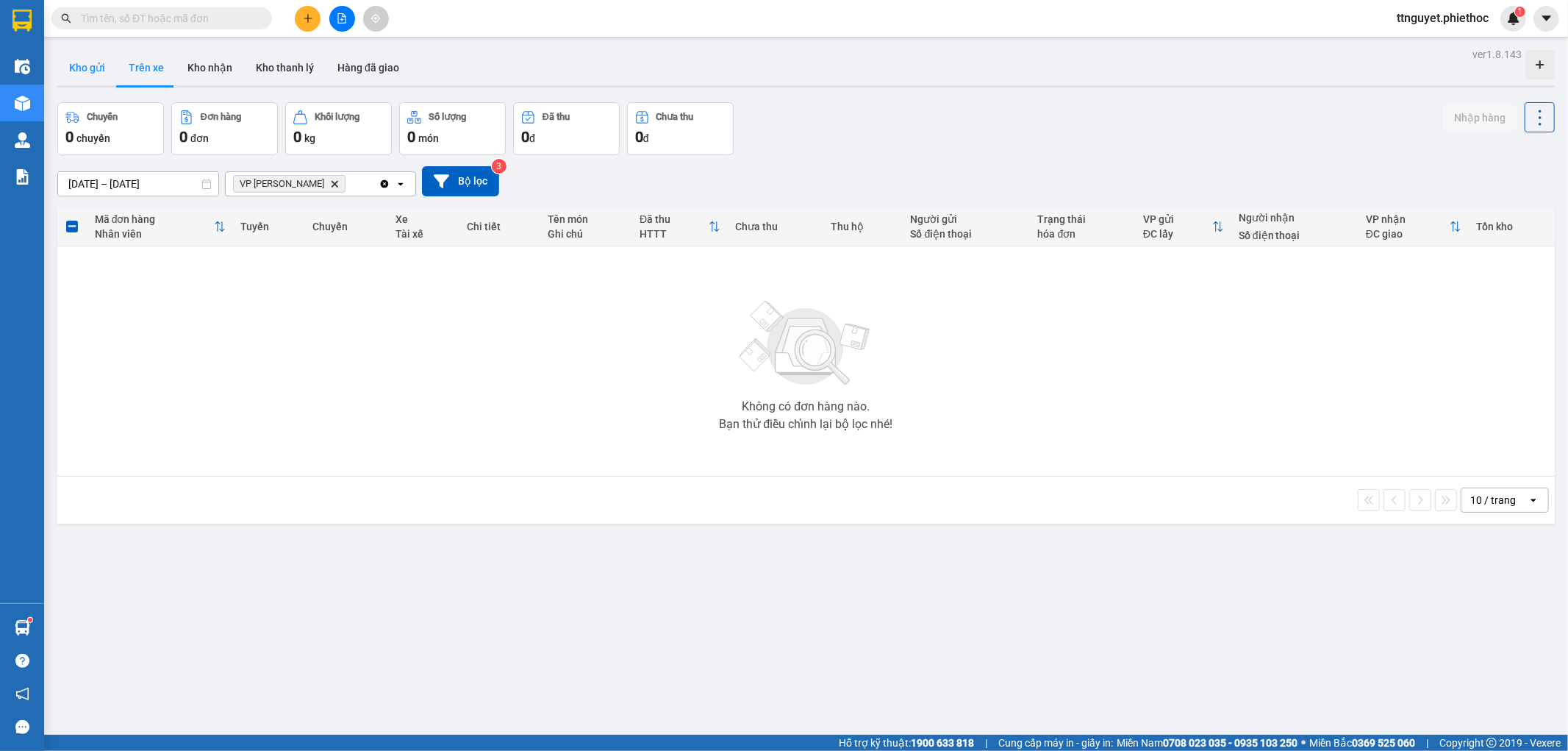
click at [89, 73] on button "Kho gửi" at bounding box center [87, 67] width 60 height 36
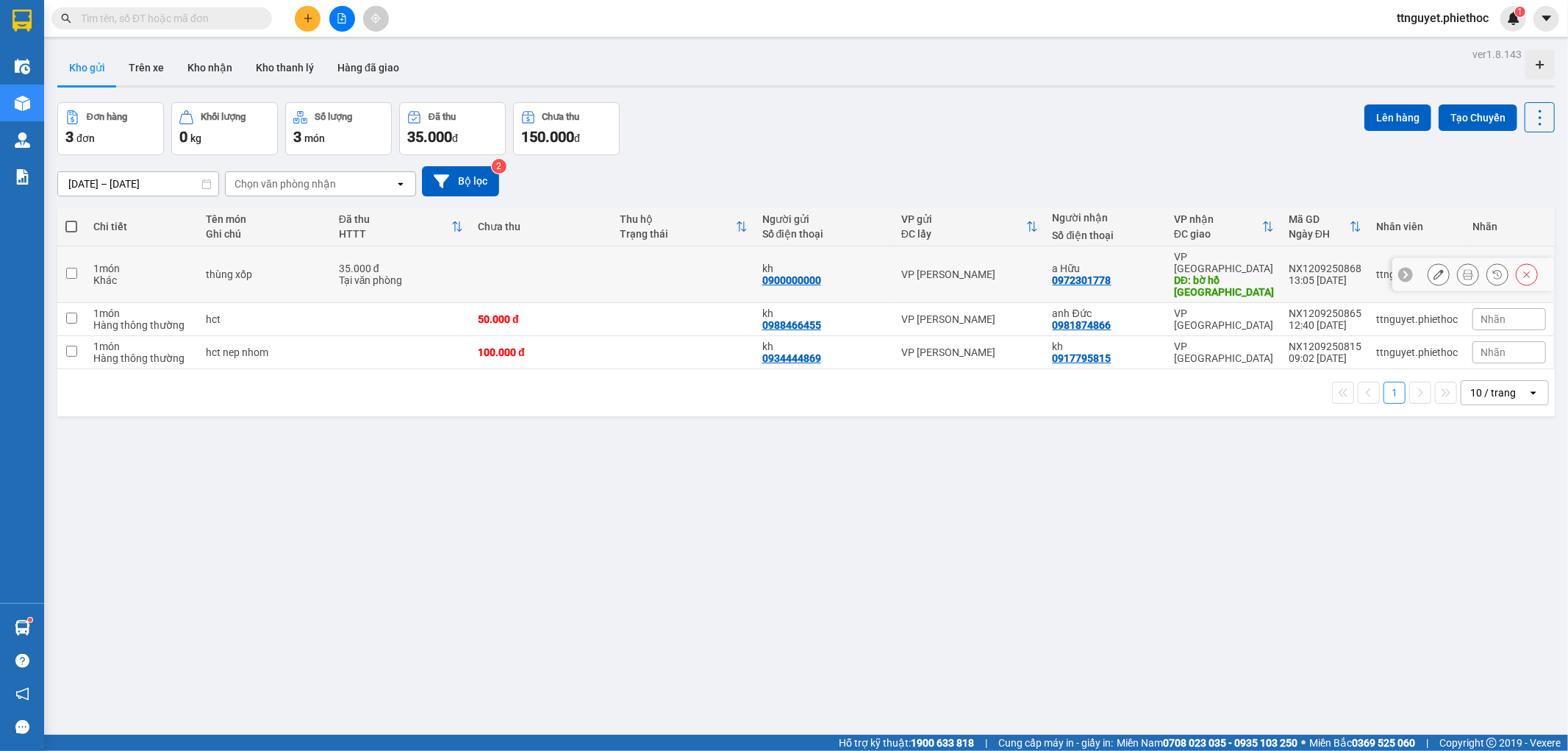
click at [534, 254] on td at bounding box center [541, 274] width 142 height 57
checkbox input "true"
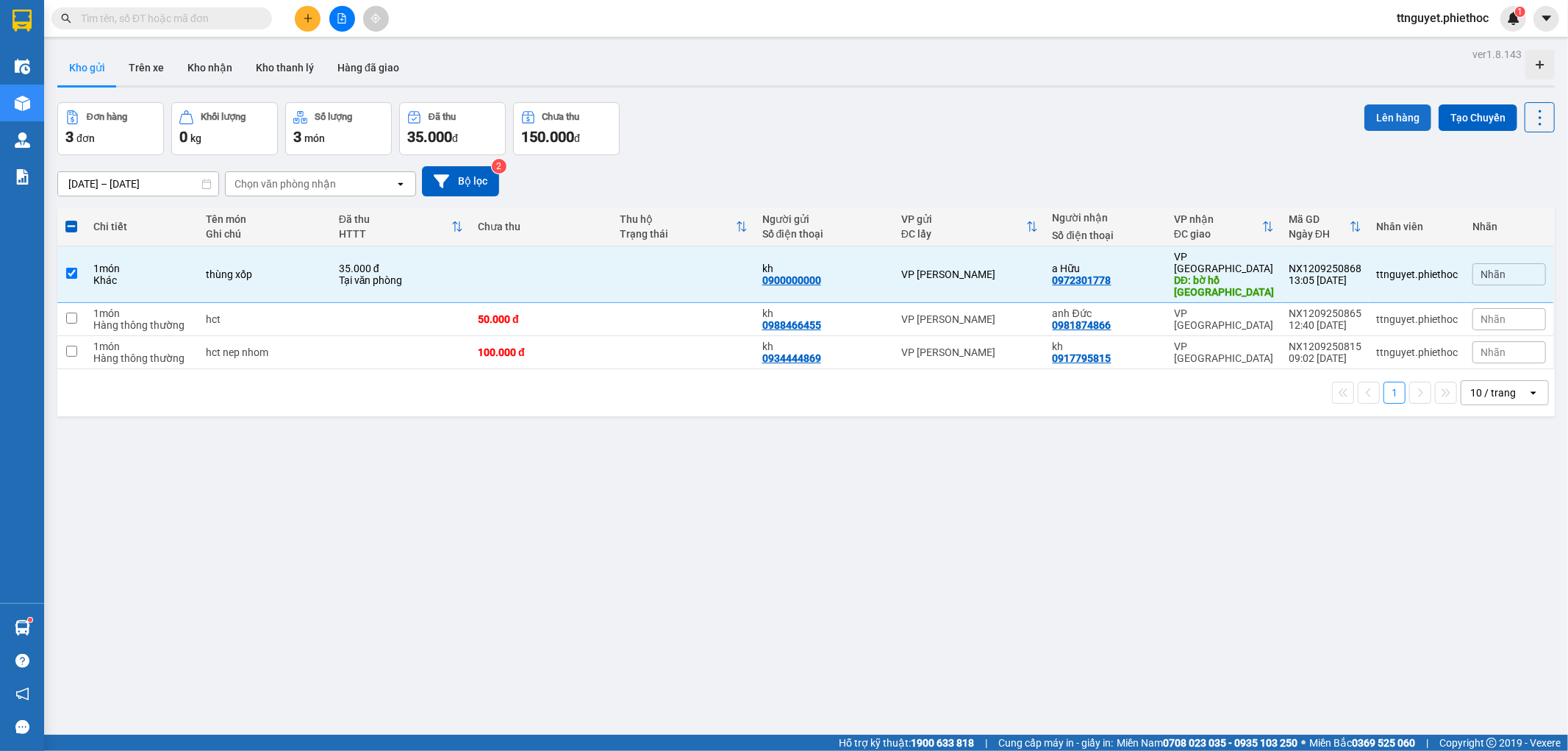
click at [1387, 115] on button "Lên hàng" at bounding box center [1398, 117] width 67 height 26
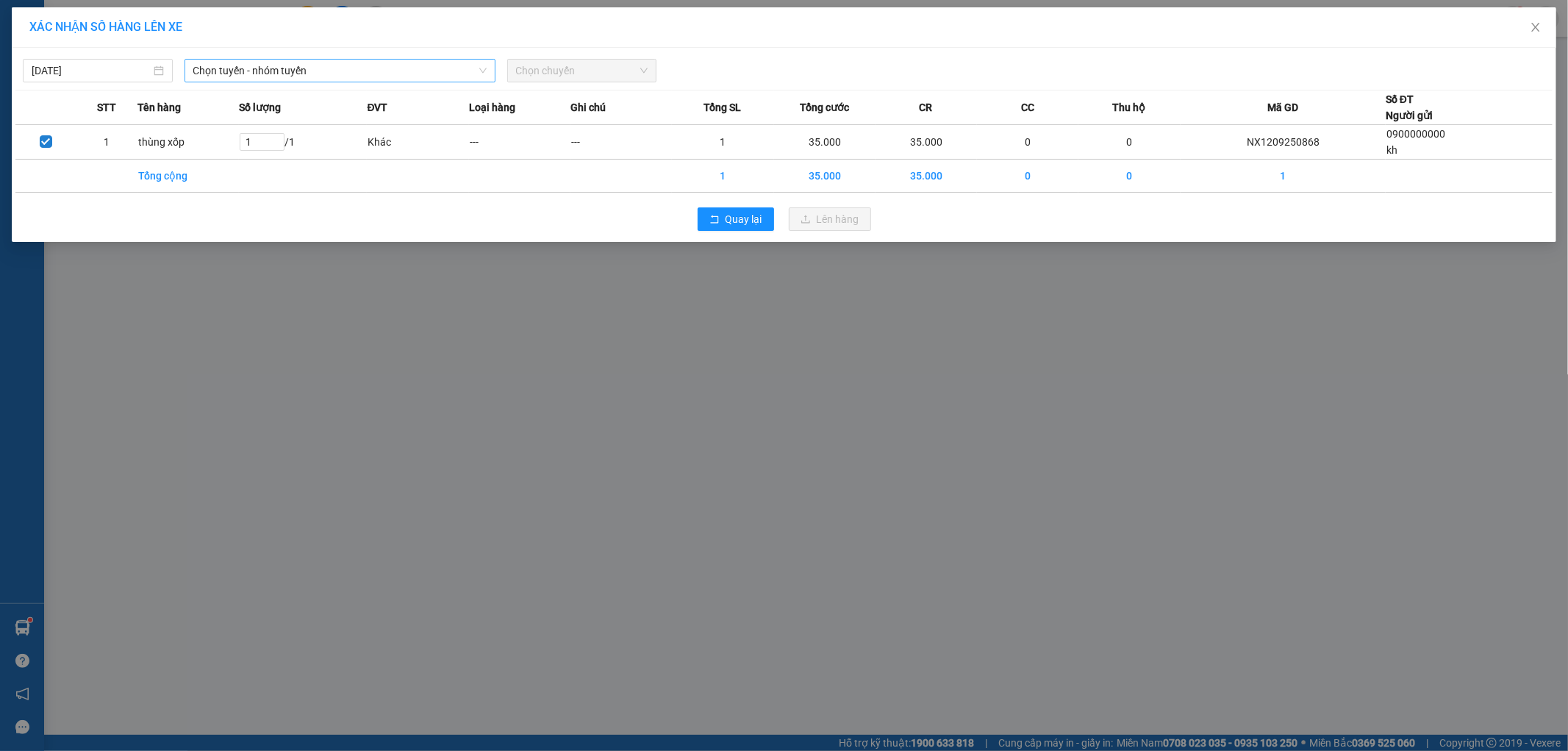
click at [377, 71] on span "Chọn tuyến - nhóm tuyến" at bounding box center [340, 70] width 294 height 22
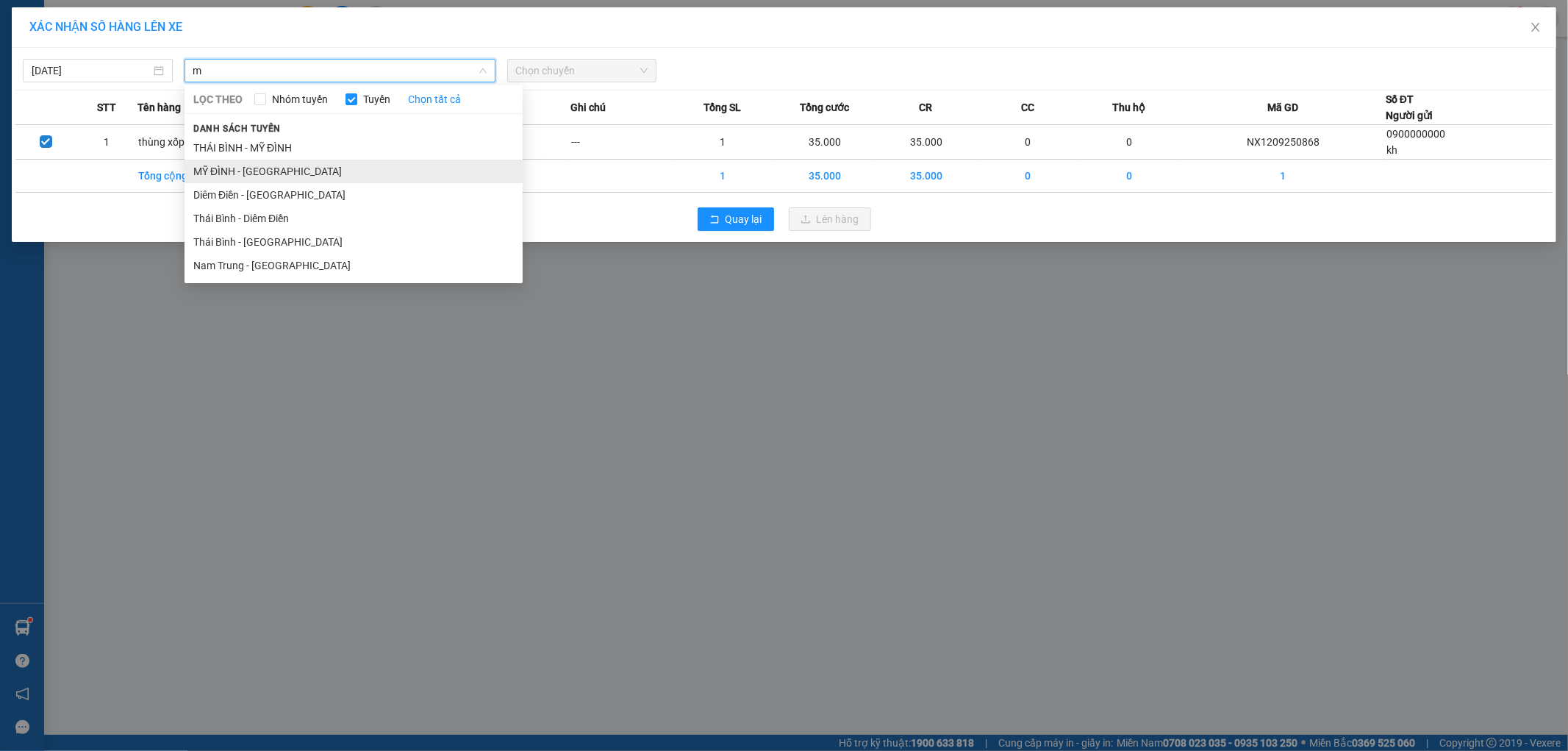
type input "m"
click at [325, 167] on li "MỸ ĐÌNH - [GEOGRAPHIC_DATA]" at bounding box center [353, 171] width 338 height 23
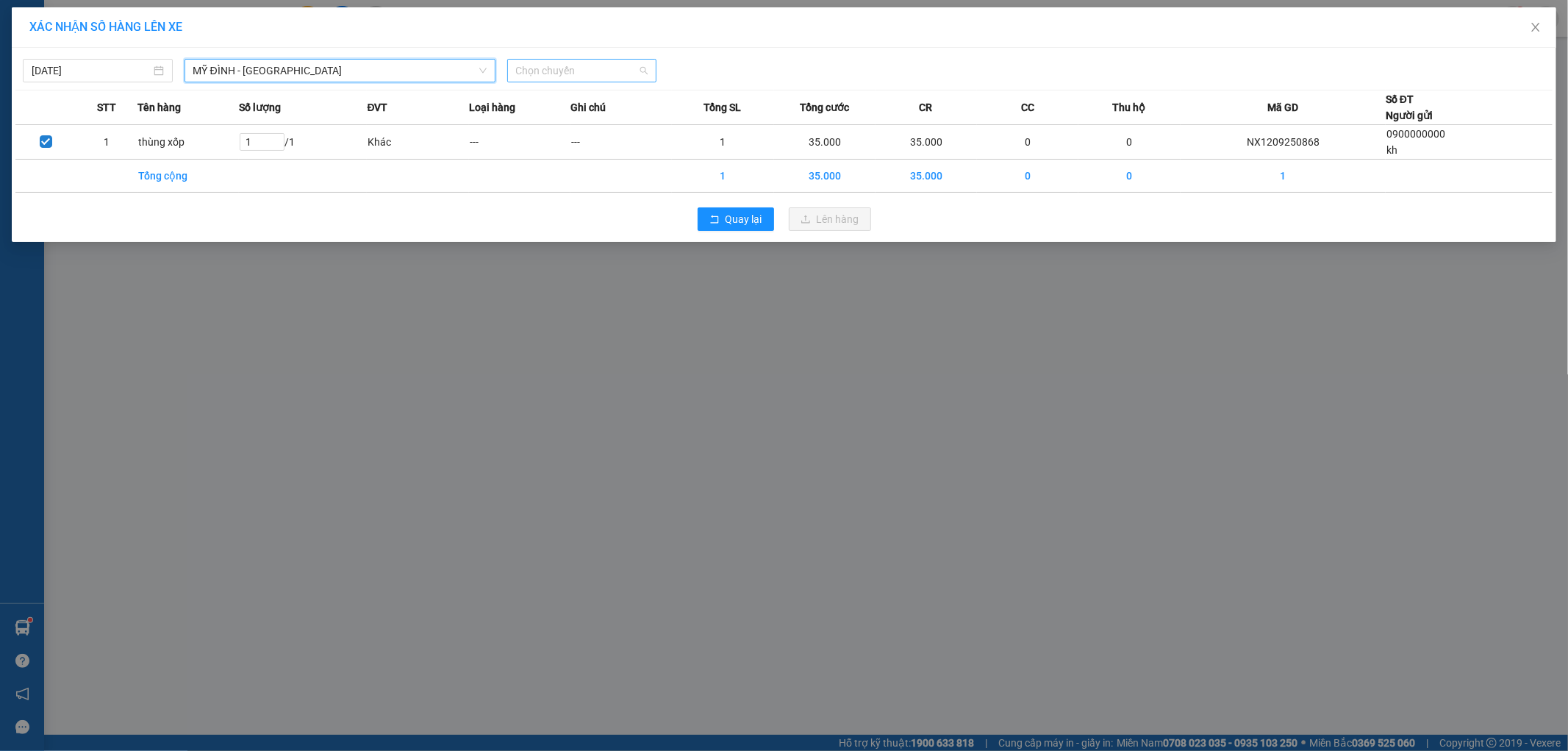
click at [574, 71] on span "Chọn chuyến" at bounding box center [582, 70] width 132 height 22
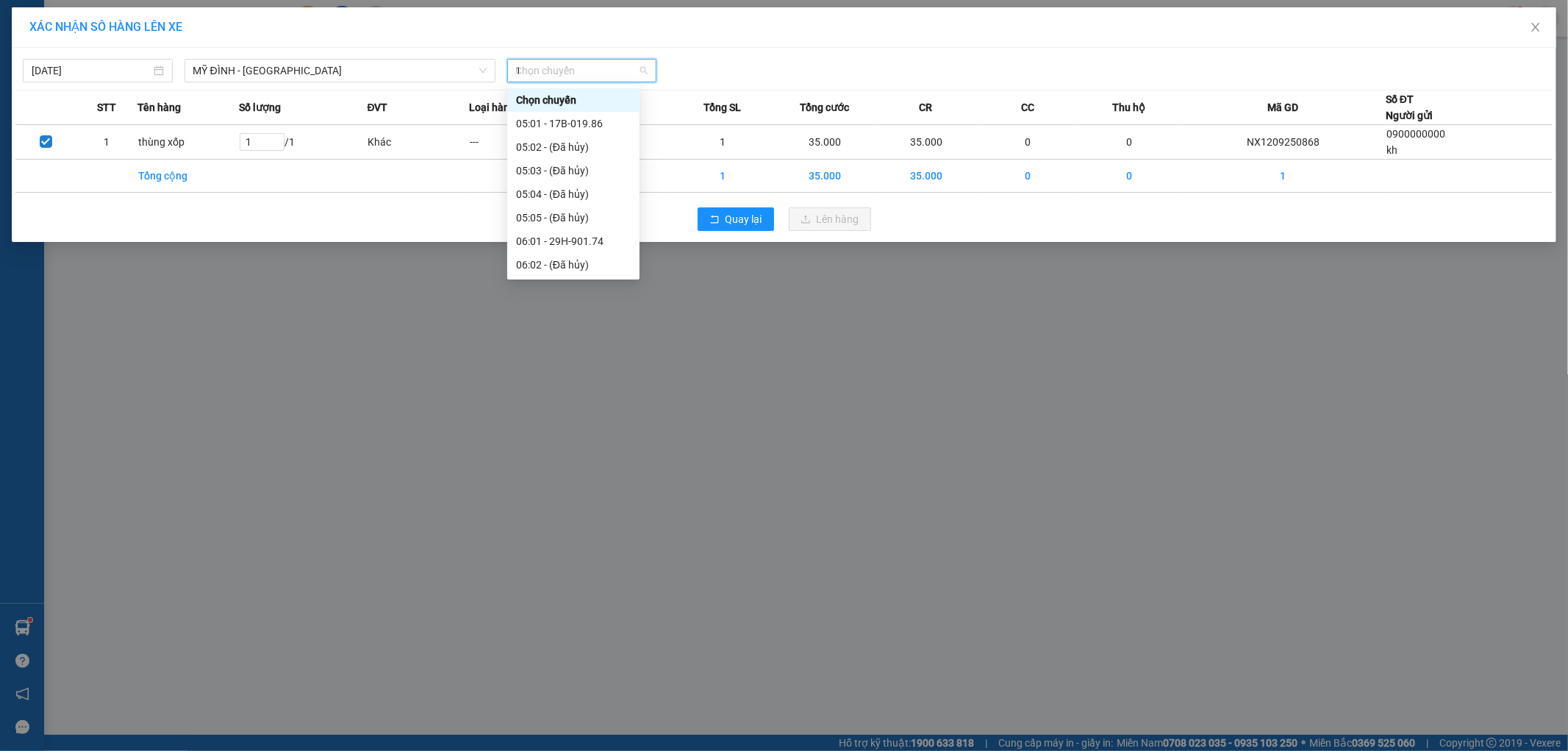
type input "14"
click at [600, 221] on div "14:05 - 17B-021.95" at bounding box center [574, 217] width 115 height 16
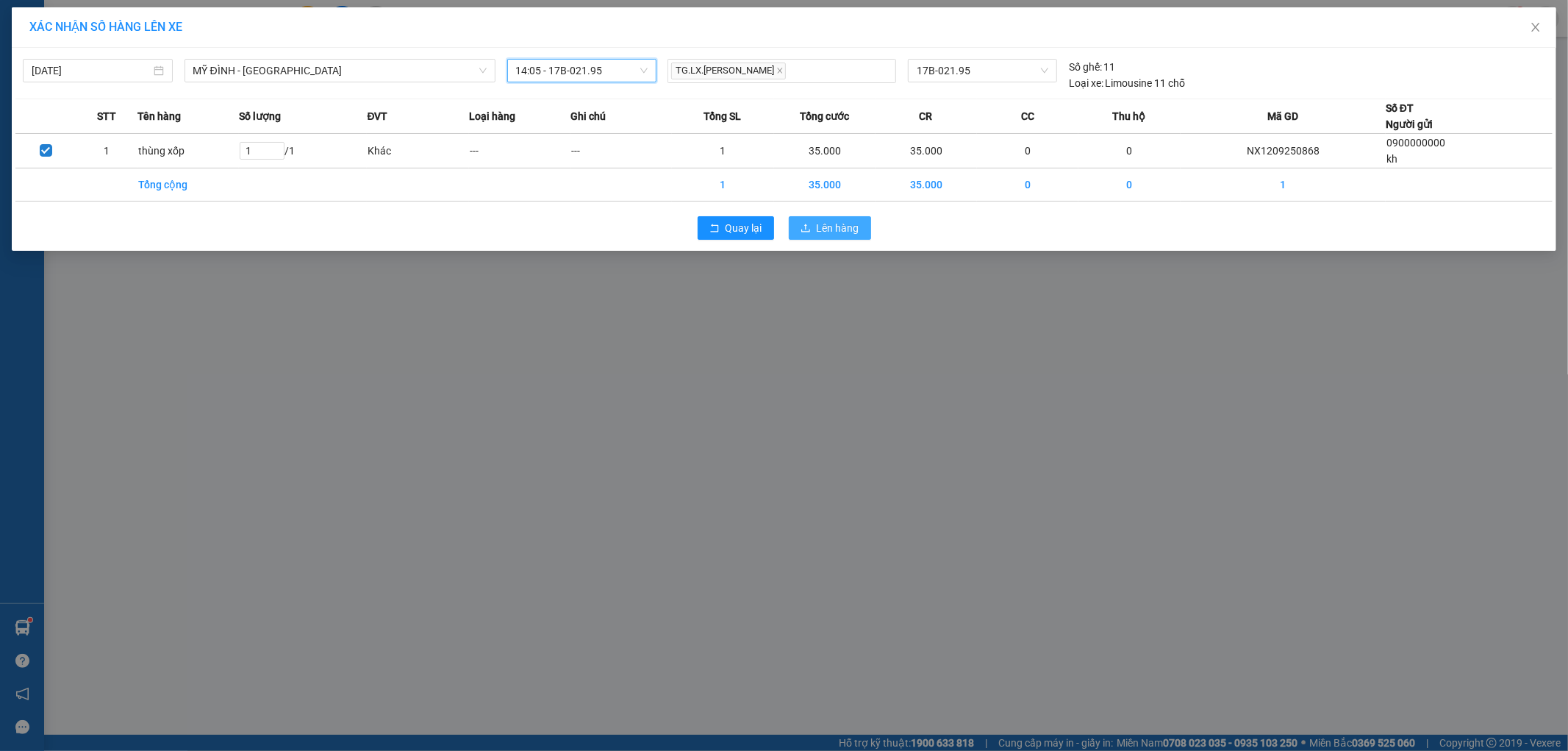
click at [854, 229] on span "Lên hàng" at bounding box center [838, 227] width 42 height 16
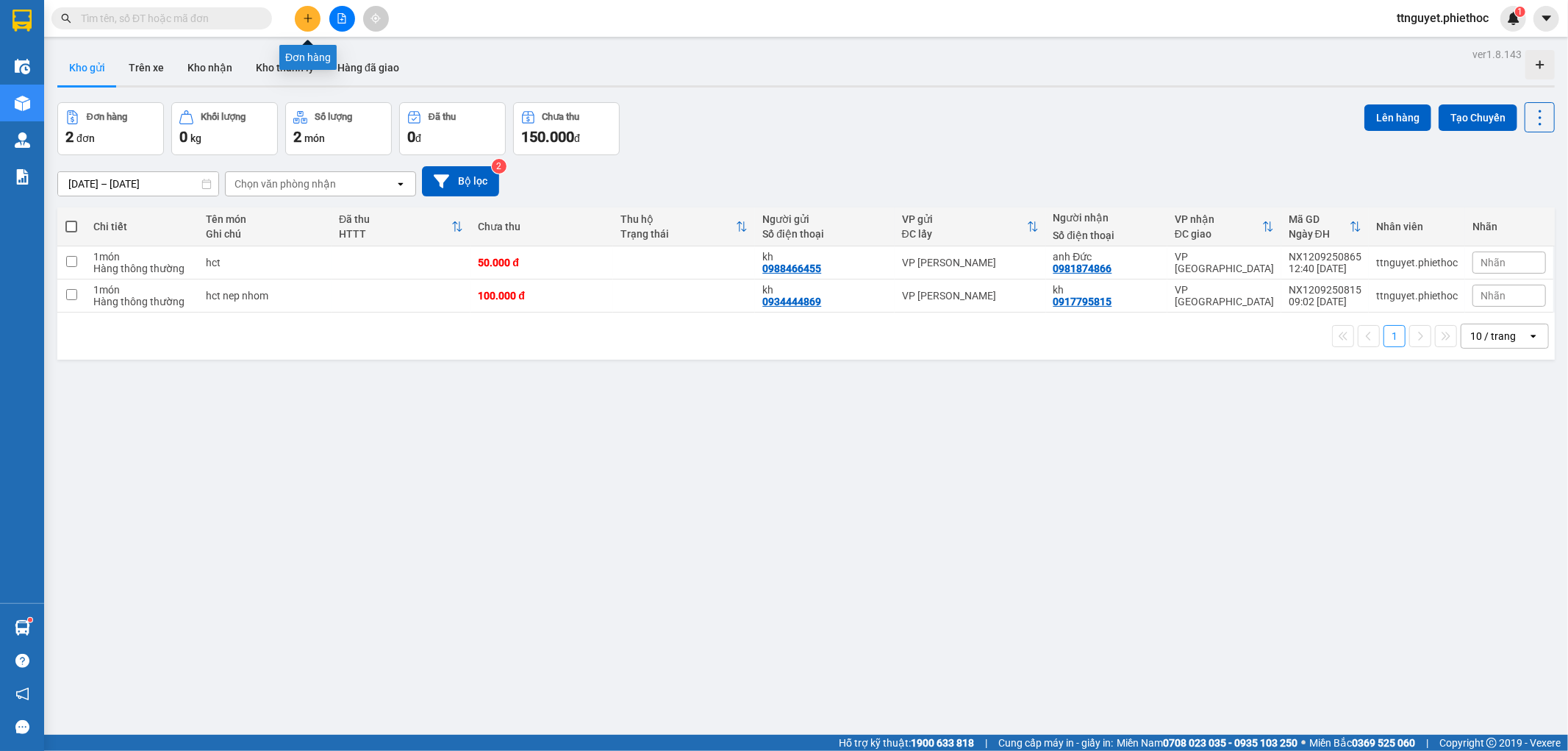
click at [300, 14] on button at bounding box center [307, 19] width 26 height 26
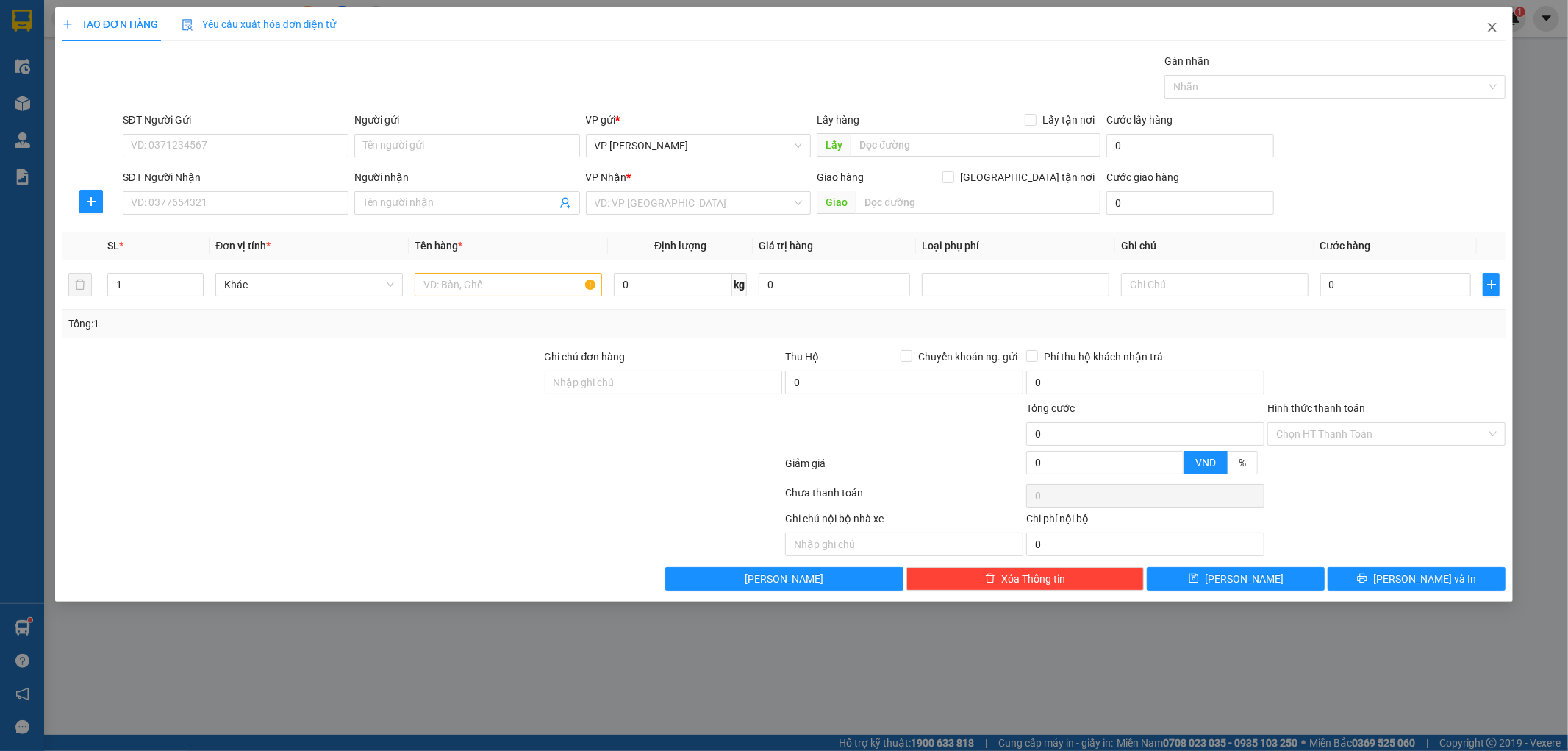
click at [1494, 35] on span "Close" at bounding box center [1492, 28] width 41 height 41
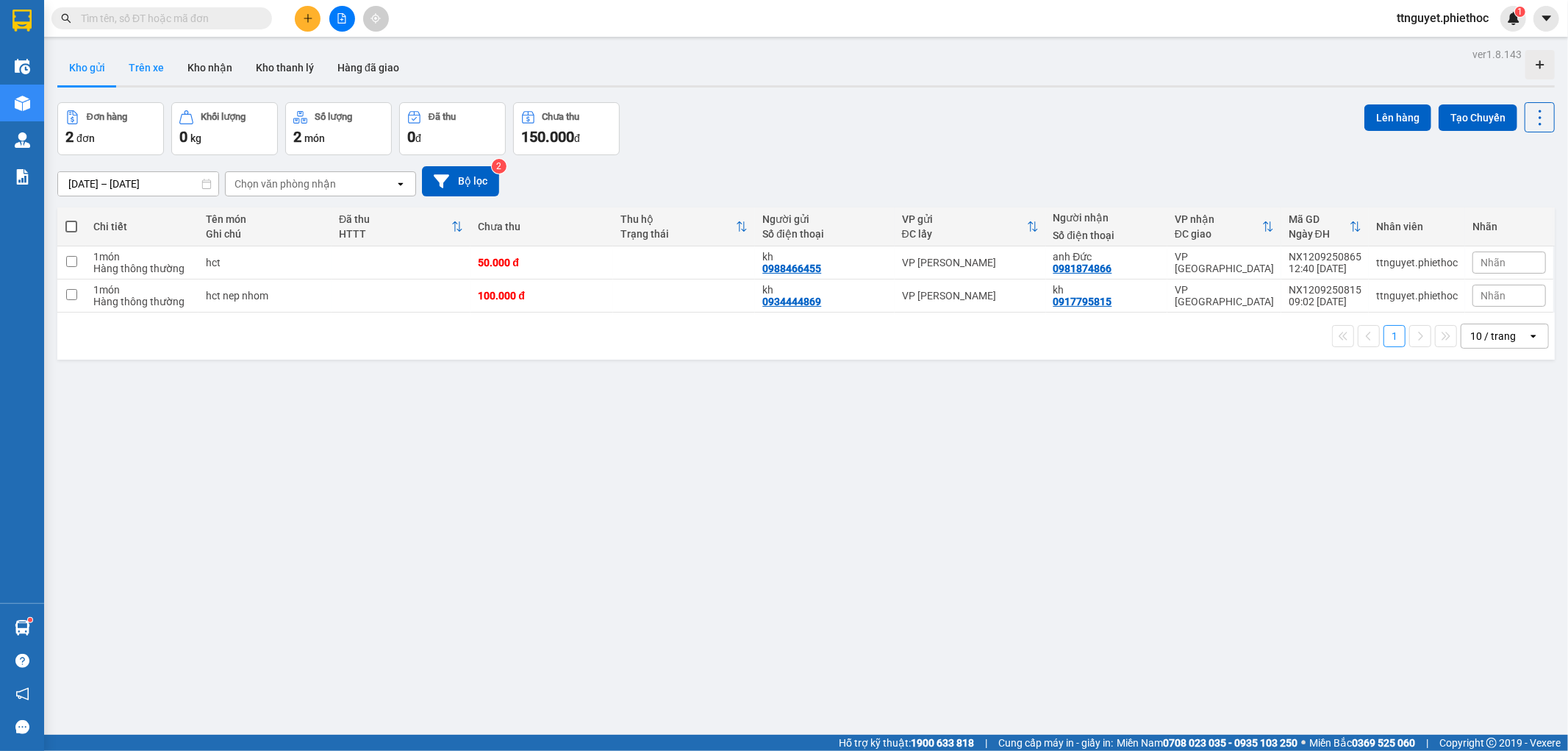
click at [164, 69] on button "Trên xe" at bounding box center [146, 67] width 59 height 36
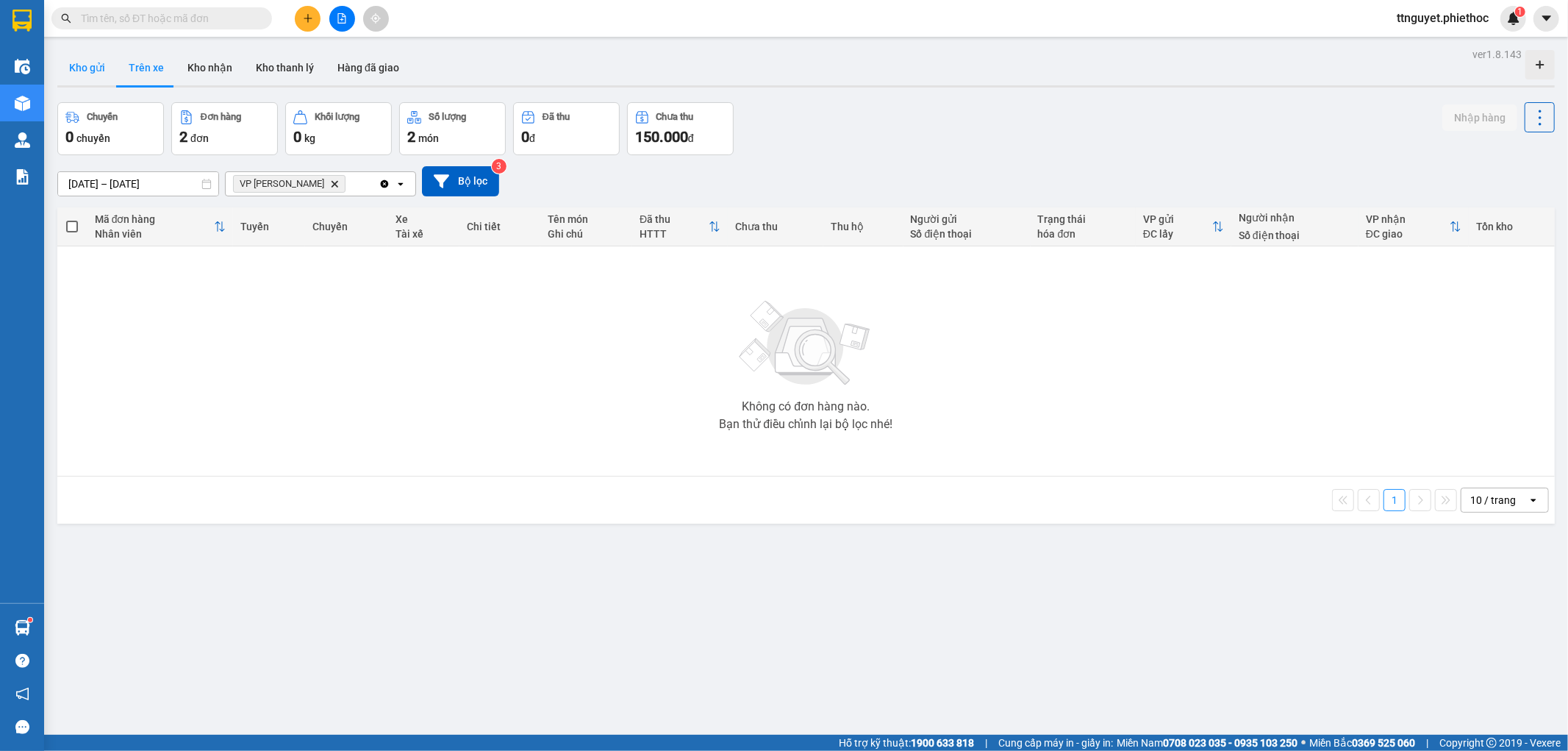
click at [97, 60] on button "Kho gửi" at bounding box center [87, 67] width 60 height 36
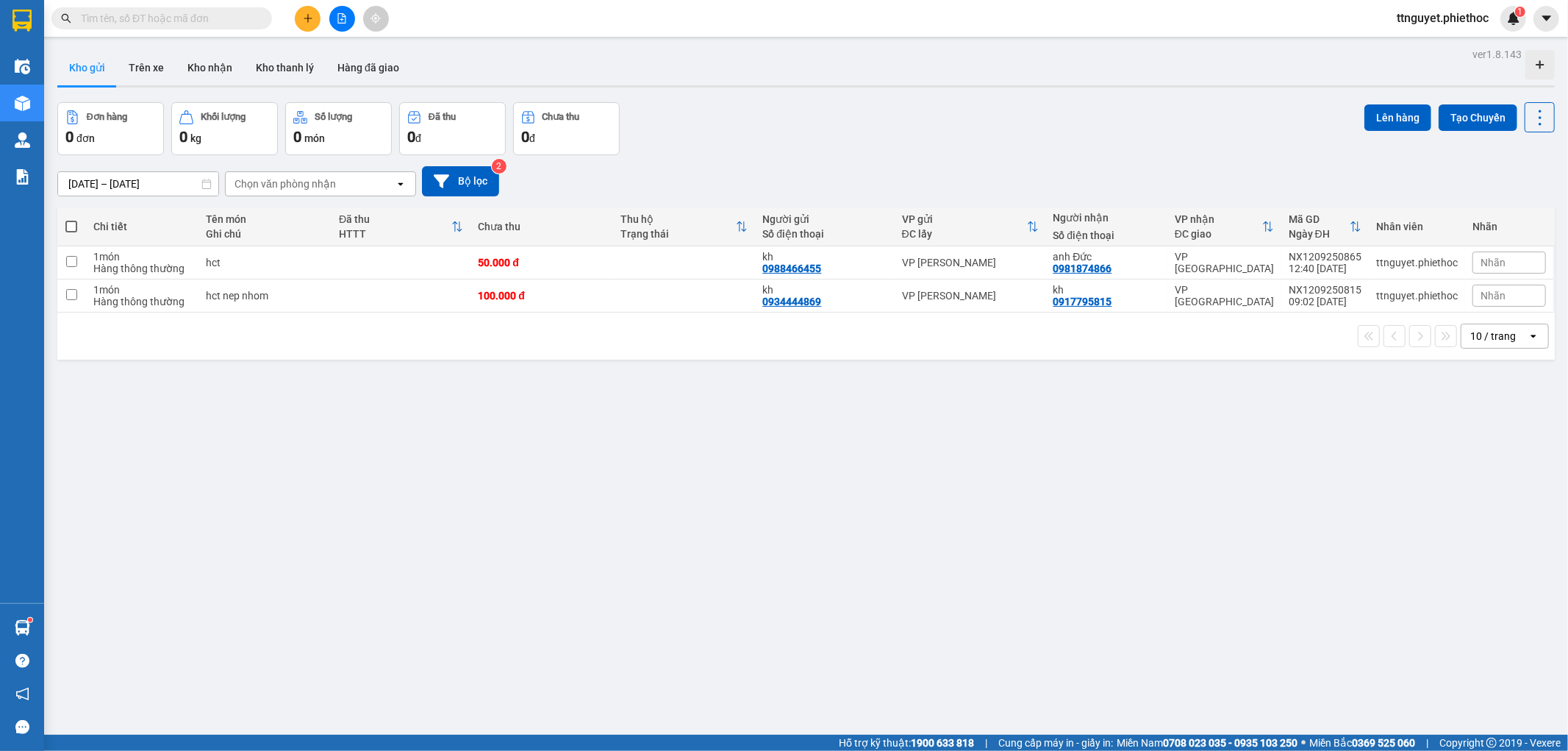
click at [201, 17] on input "text" at bounding box center [167, 18] width 173 height 16
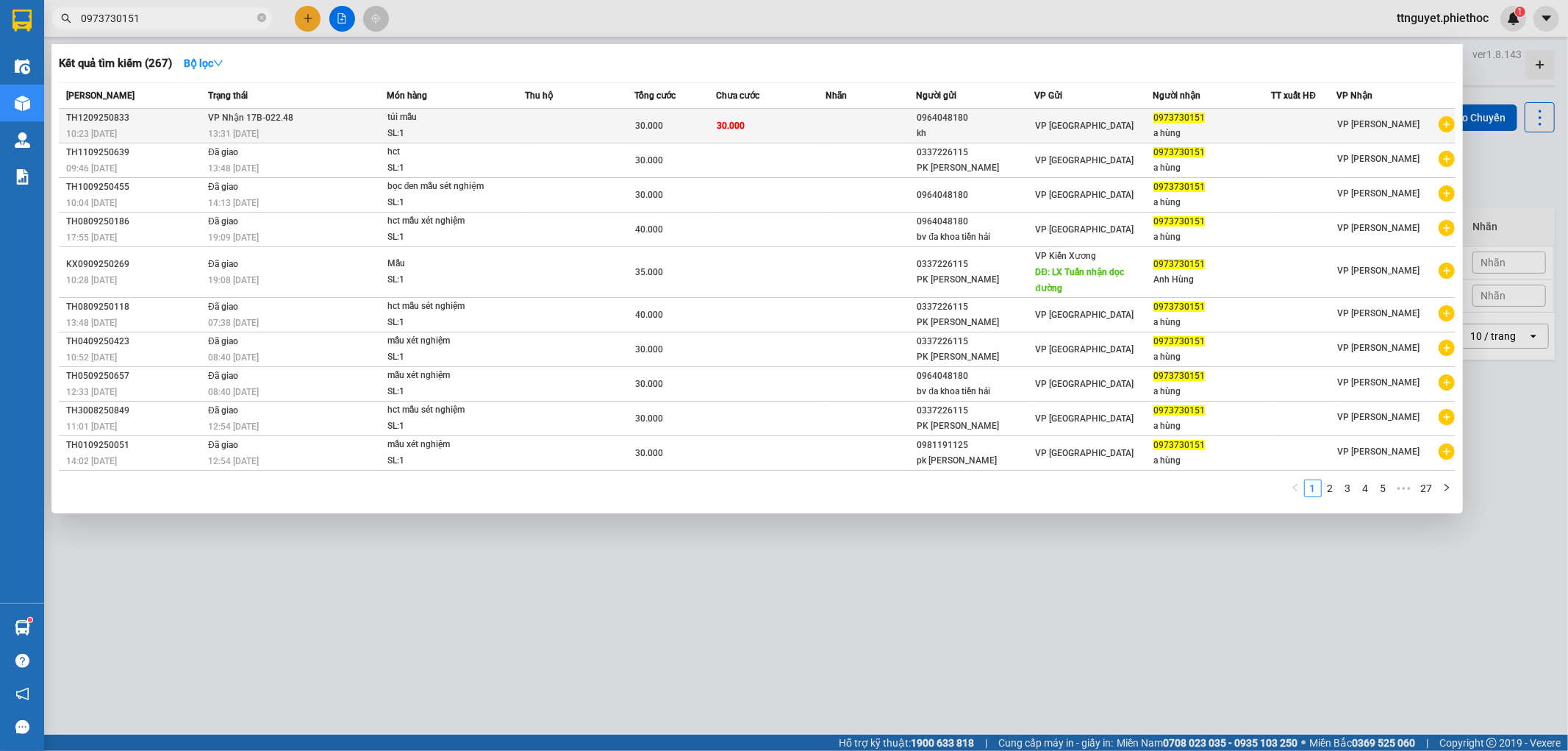
type input "0973730151"
click at [562, 123] on td at bounding box center [580, 126] width 110 height 35
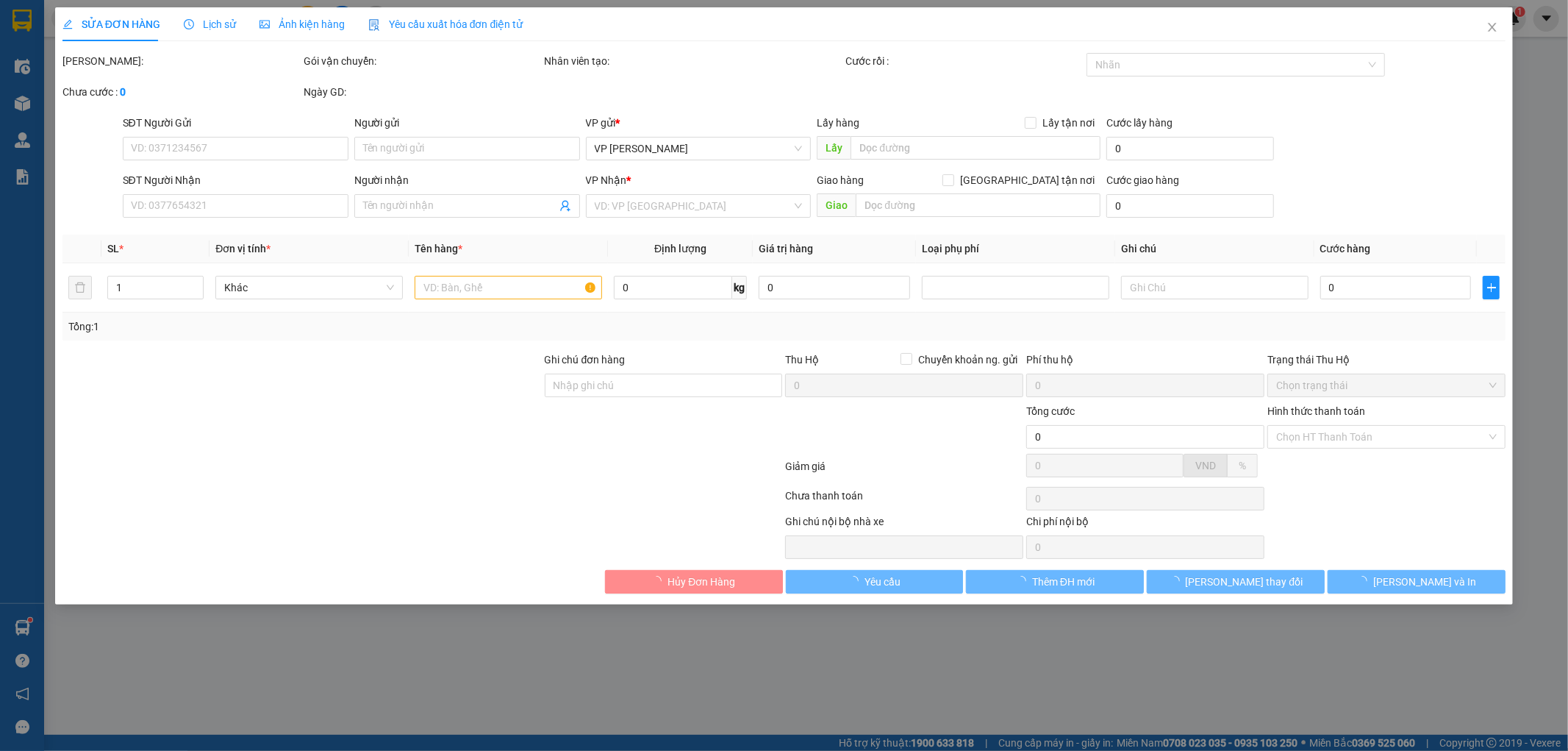
type input "0964048180"
type input "kh"
type input "0973730151"
type input "a hùng"
type input "30.000"
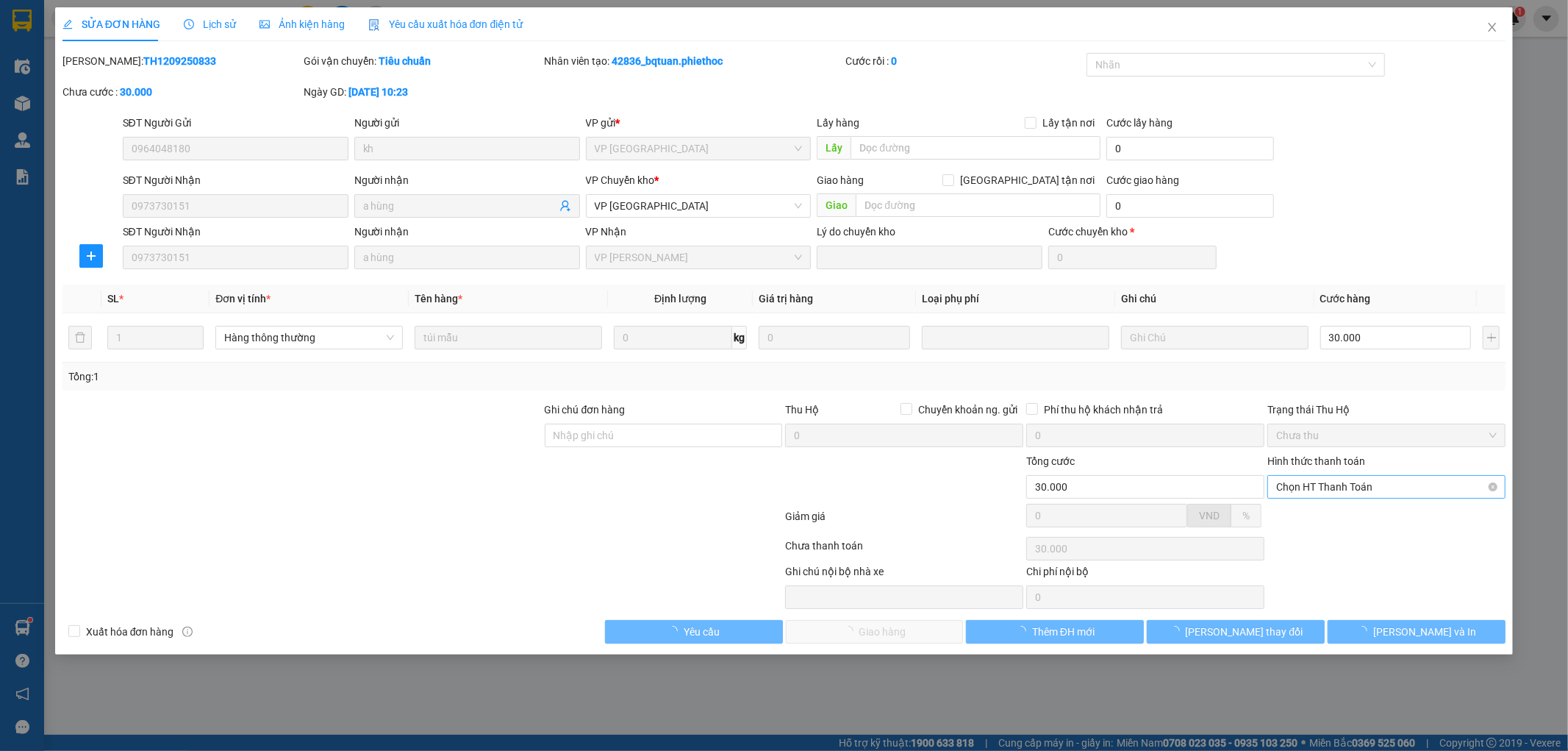
click at [1349, 487] on span "Chọn HT Thanh Toán" at bounding box center [1386, 486] width 220 height 22
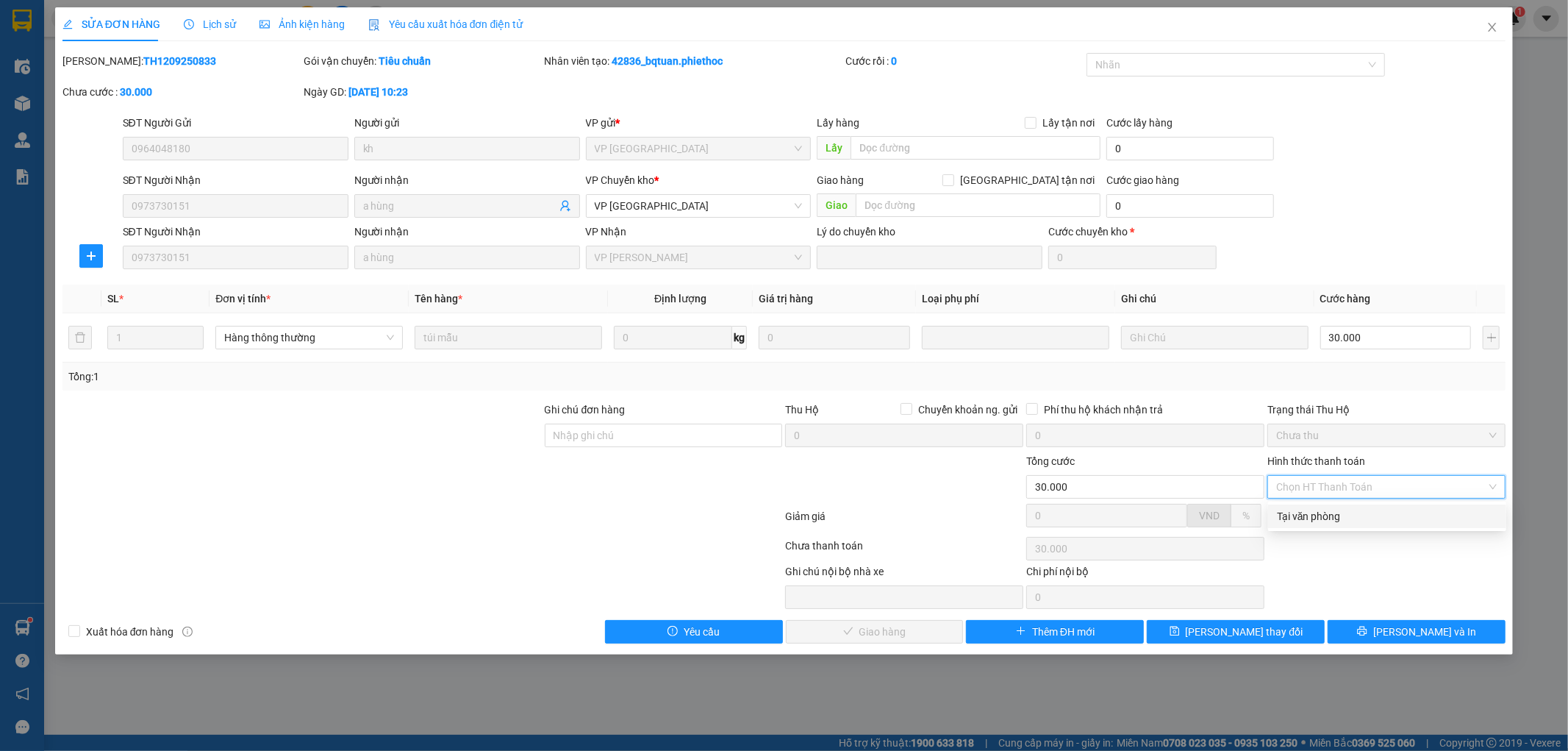
click at [1335, 527] on div "Tại văn phòng" at bounding box center [1386, 516] width 238 height 23
type input "0"
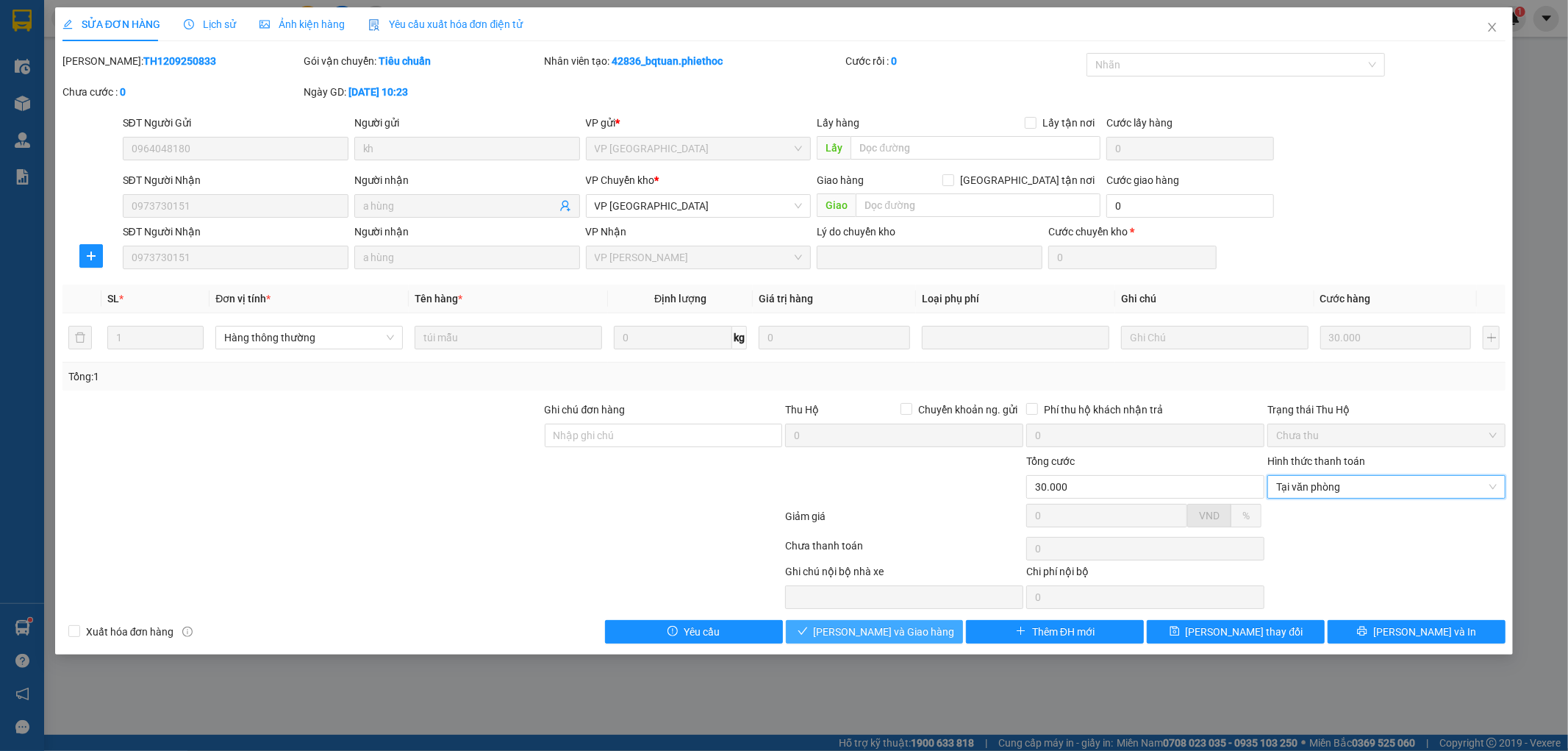
click at [860, 631] on span "[PERSON_NAME] và Giao hàng" at bounding box center [884, 631] width 141 height 16
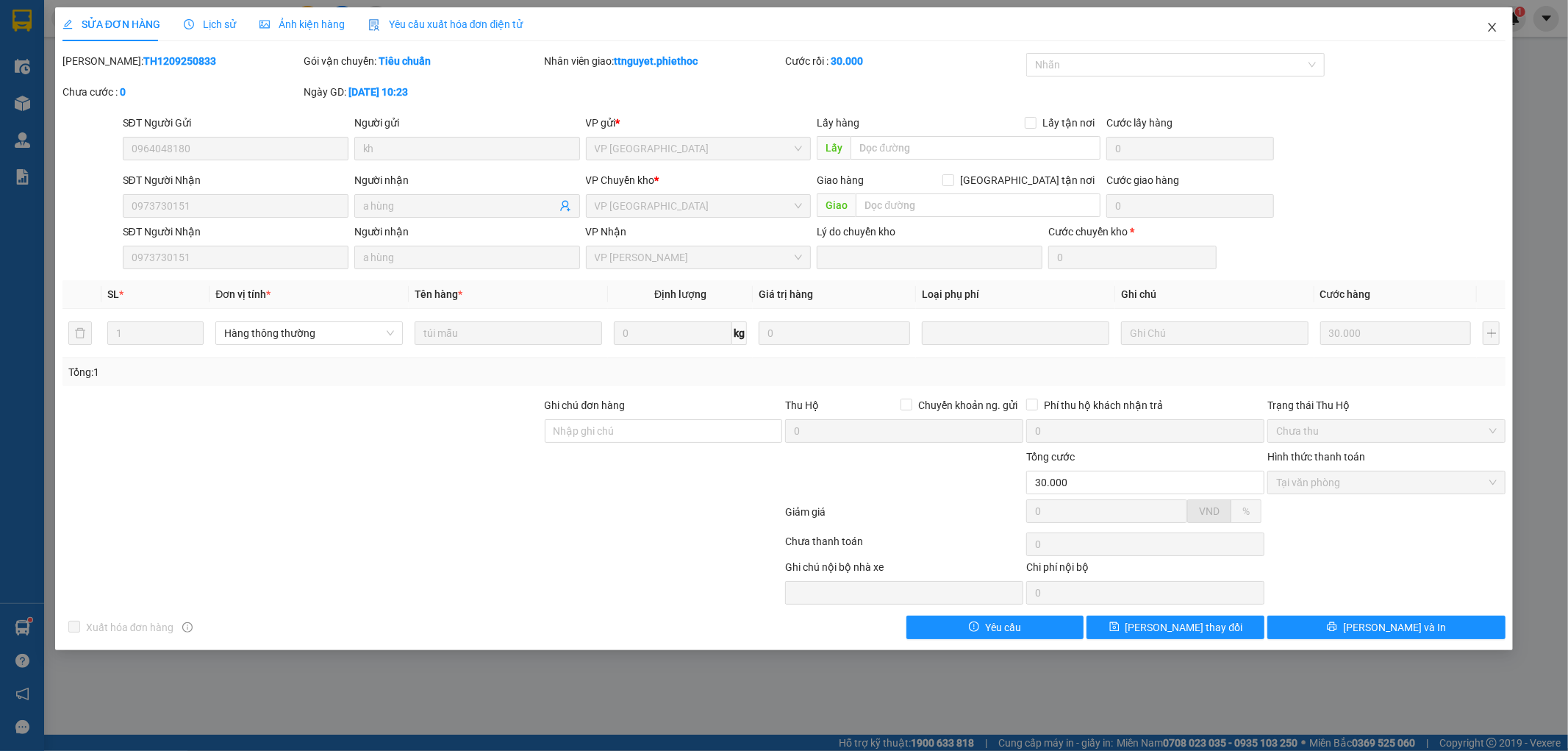
click at [1485, 31] on span "Close" at bounding box center [1492, 28] width 41 height 41
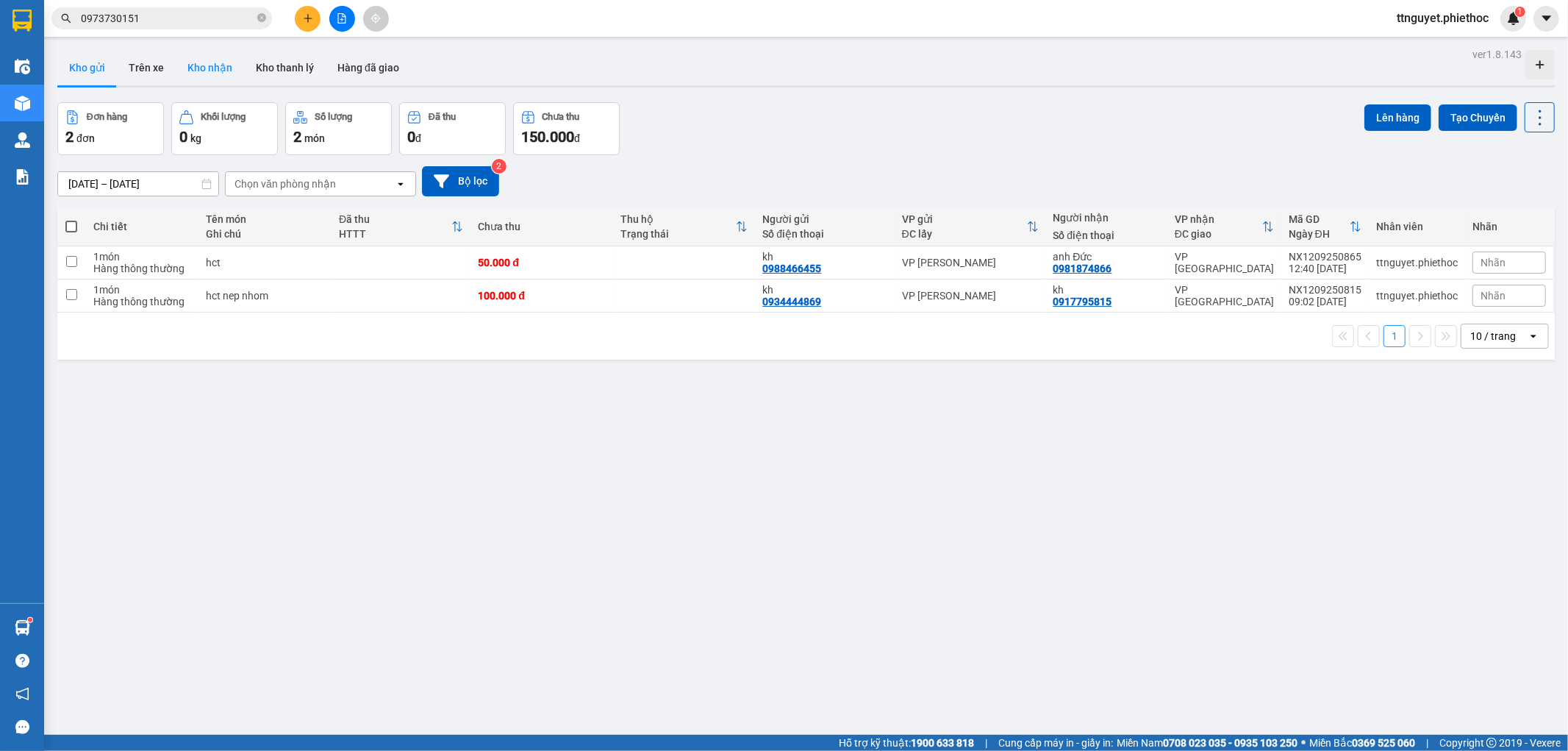
click at [193, 71] on button "Kho nhận" at bounding box center [210, 67] width 68 height 36
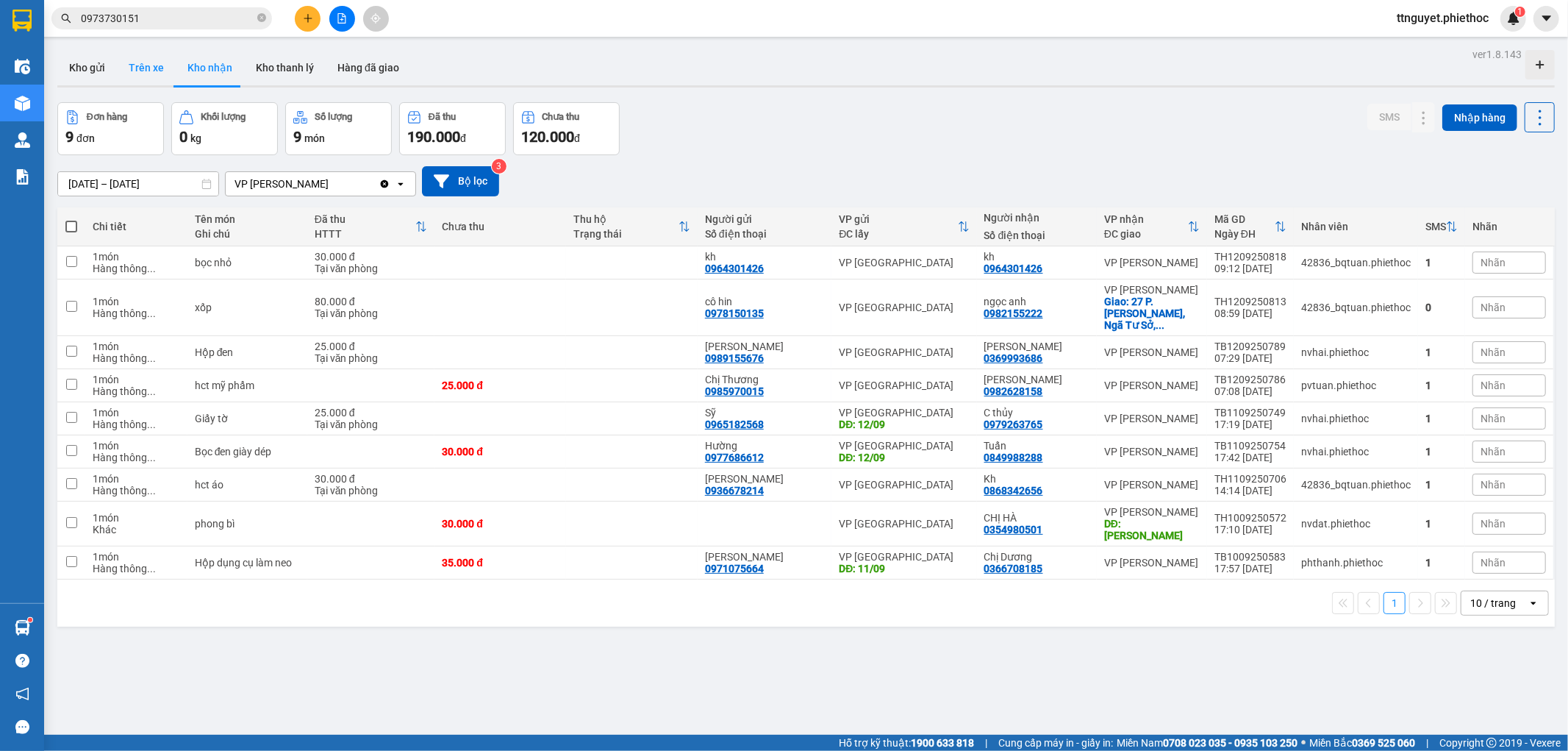
click at [141, 76] on button "Trên xe" at bounding box center [146, 67] width 59 height 36
type input "[DATE] – [DATE]"
